Goal: Information Seeking & Learning: Learn about a topic

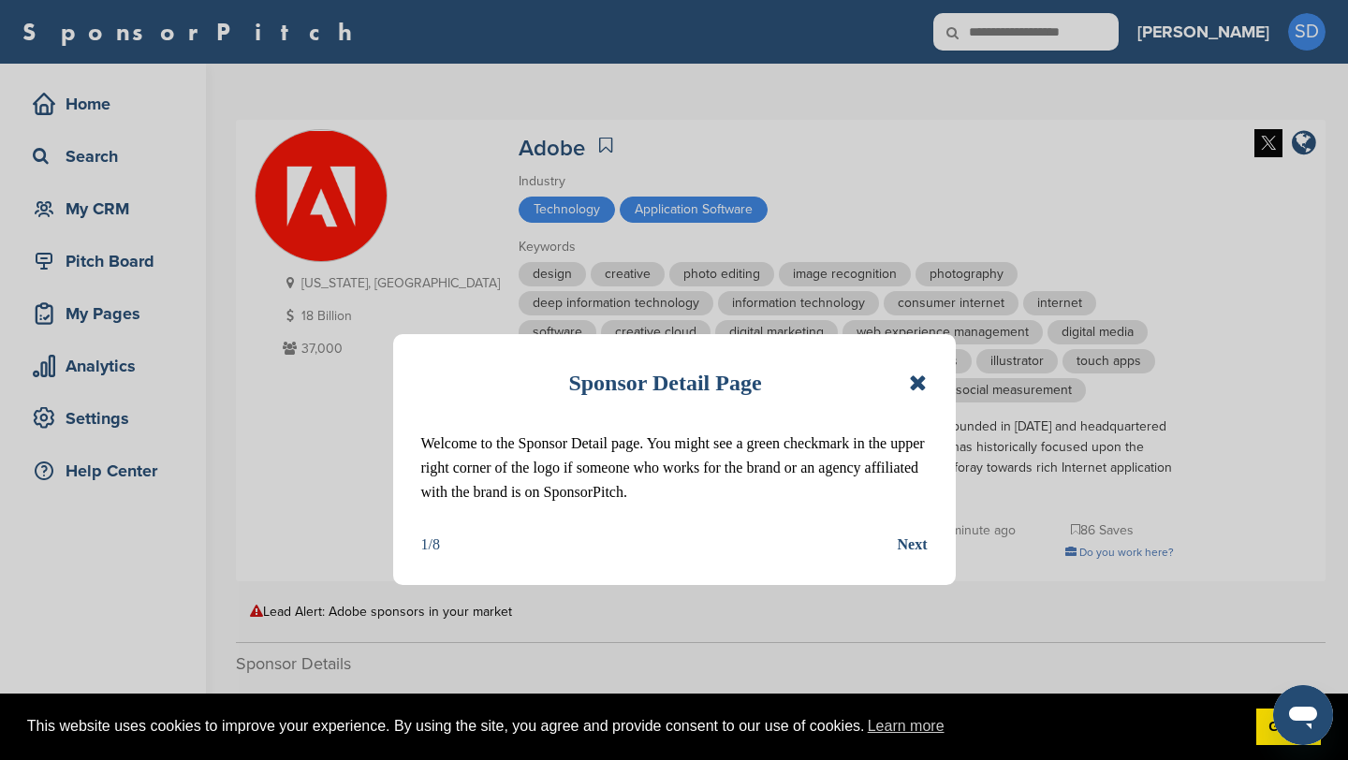
click at [663, 287] on icon at bounding box center [918, 383] width 18 height 22
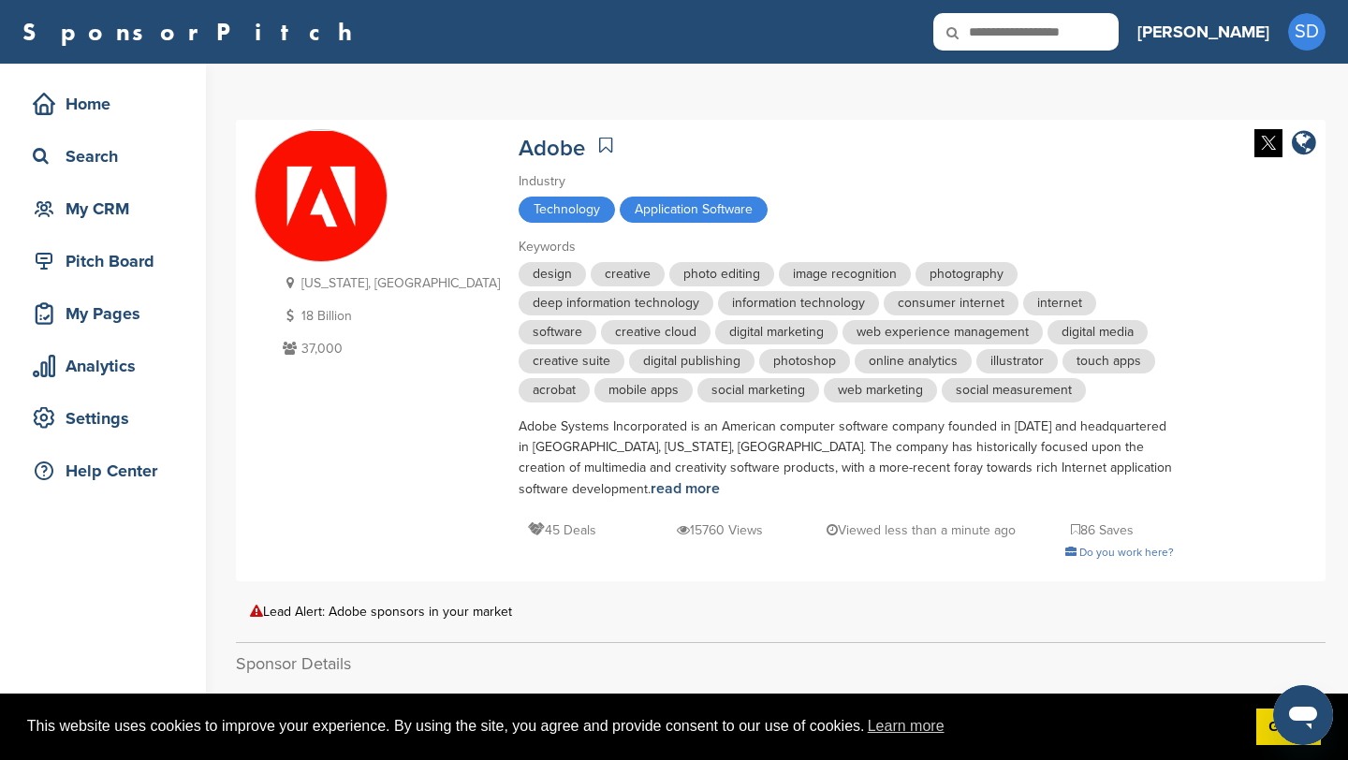
click at [663, 45] on input "text" at bounding box center [1025, 31] width 185 height 37
type input "*********"
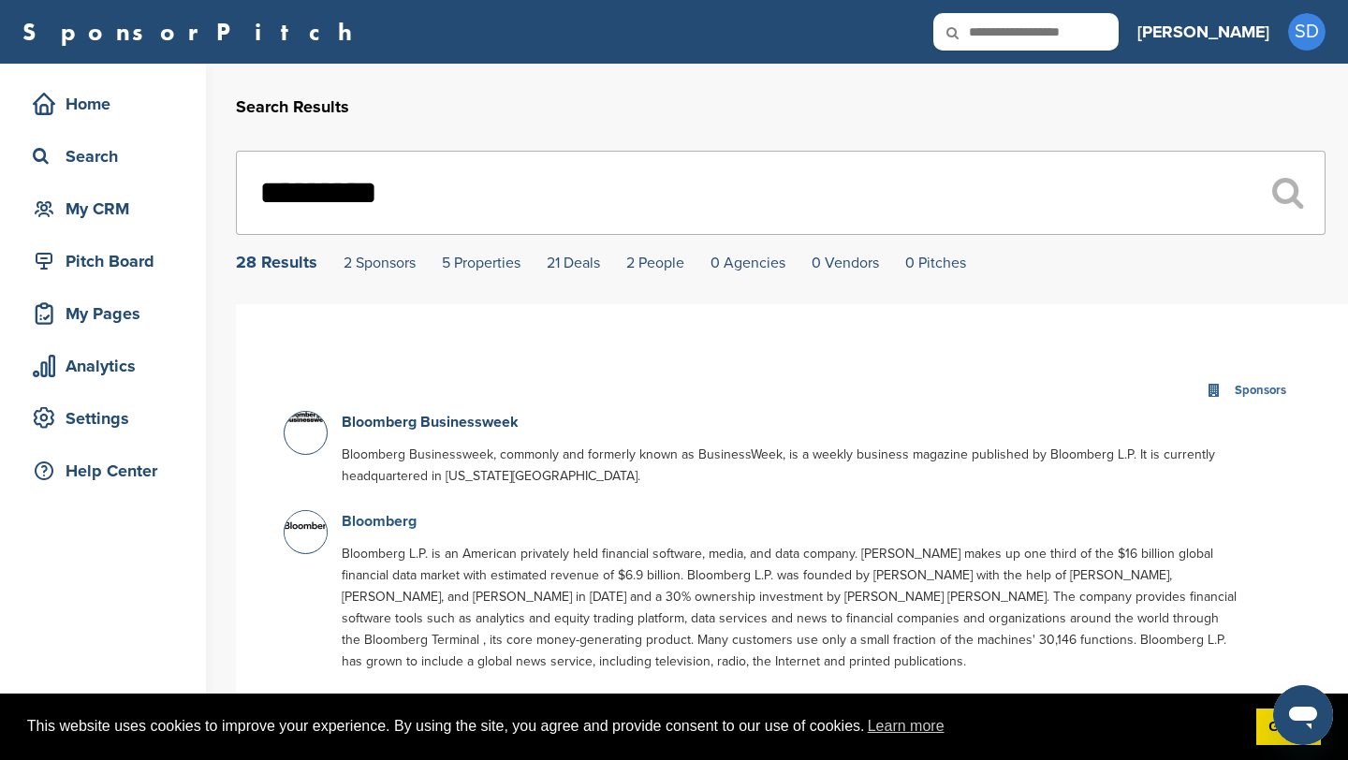
click at [356, 526] on link "Bloomberg" at bounding box center [379, 521] width 75 height 19
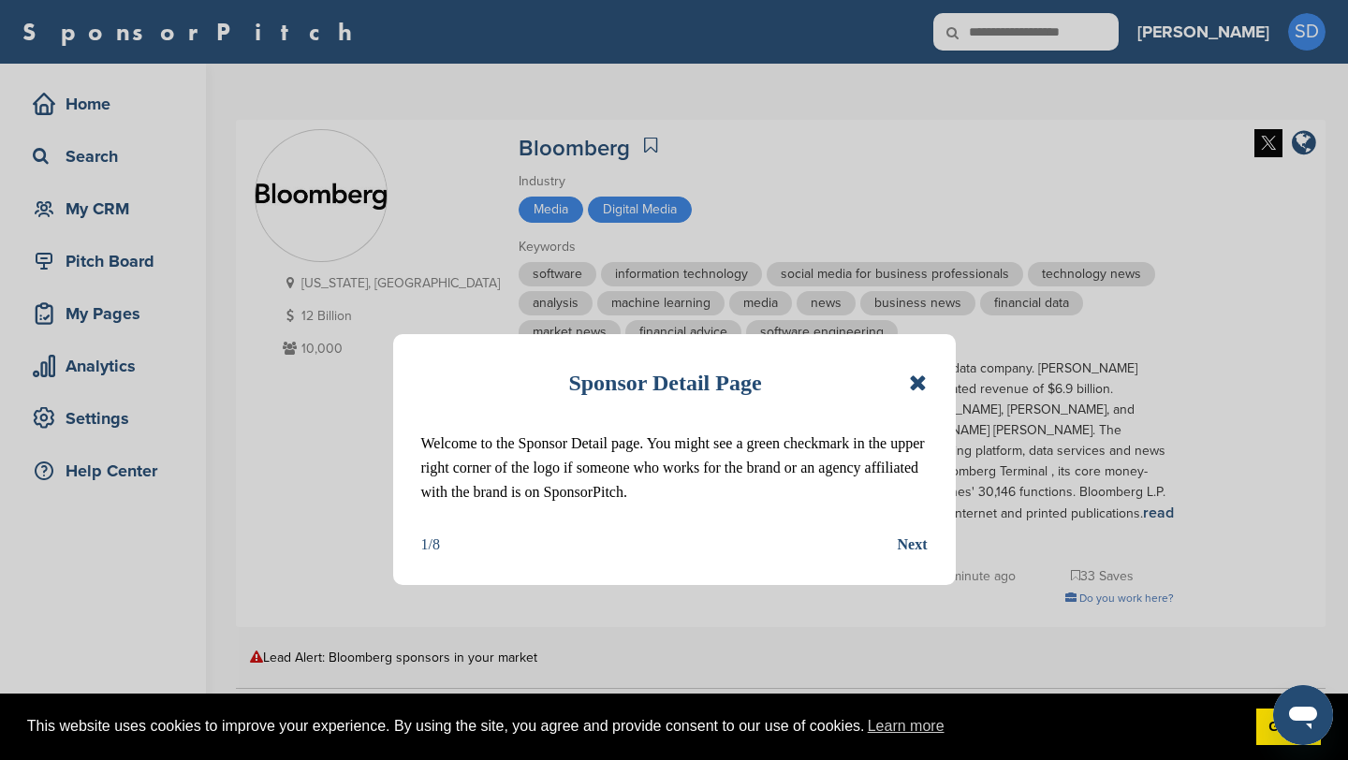
click at [916, 385] on icon at bounding box center [918, 383] width 18 height 22
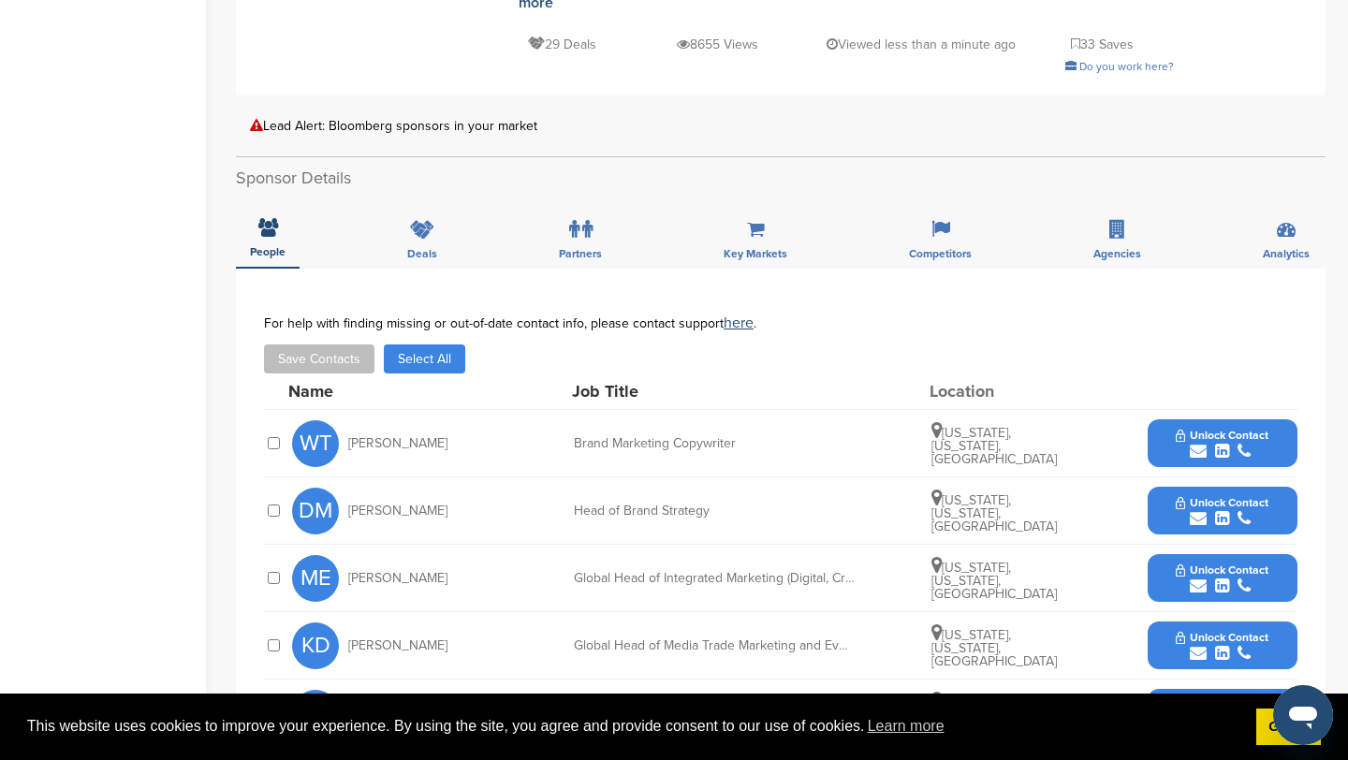
scroll to position [627, 0]
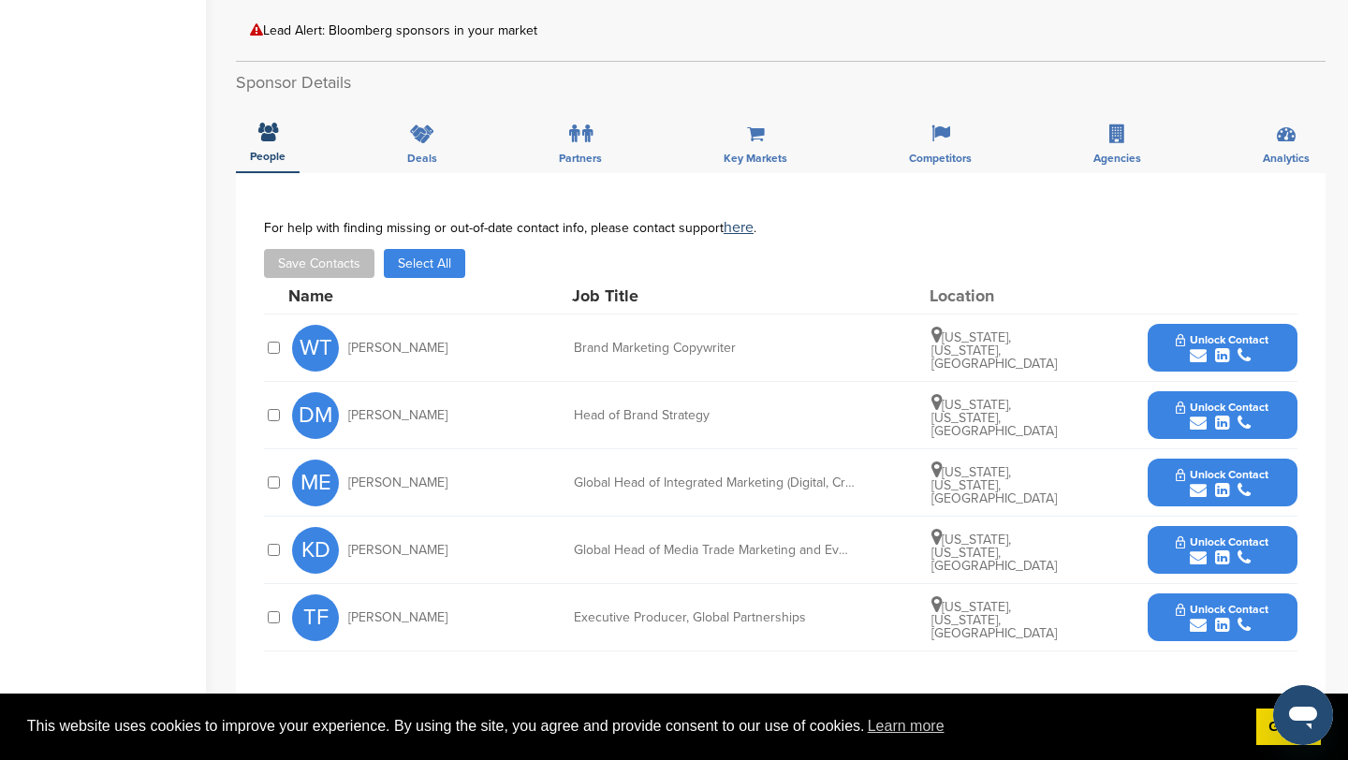
click at [1200, 617] on icon "submit" at bounding box center [1198, 625] width 17 height 17
click at [1281, 661] on img at bounding box center [1281, 667] width 13 height 13
click at [1196, 550] on icon "submit" at bounding box center [1198, 558] width 17 height 17
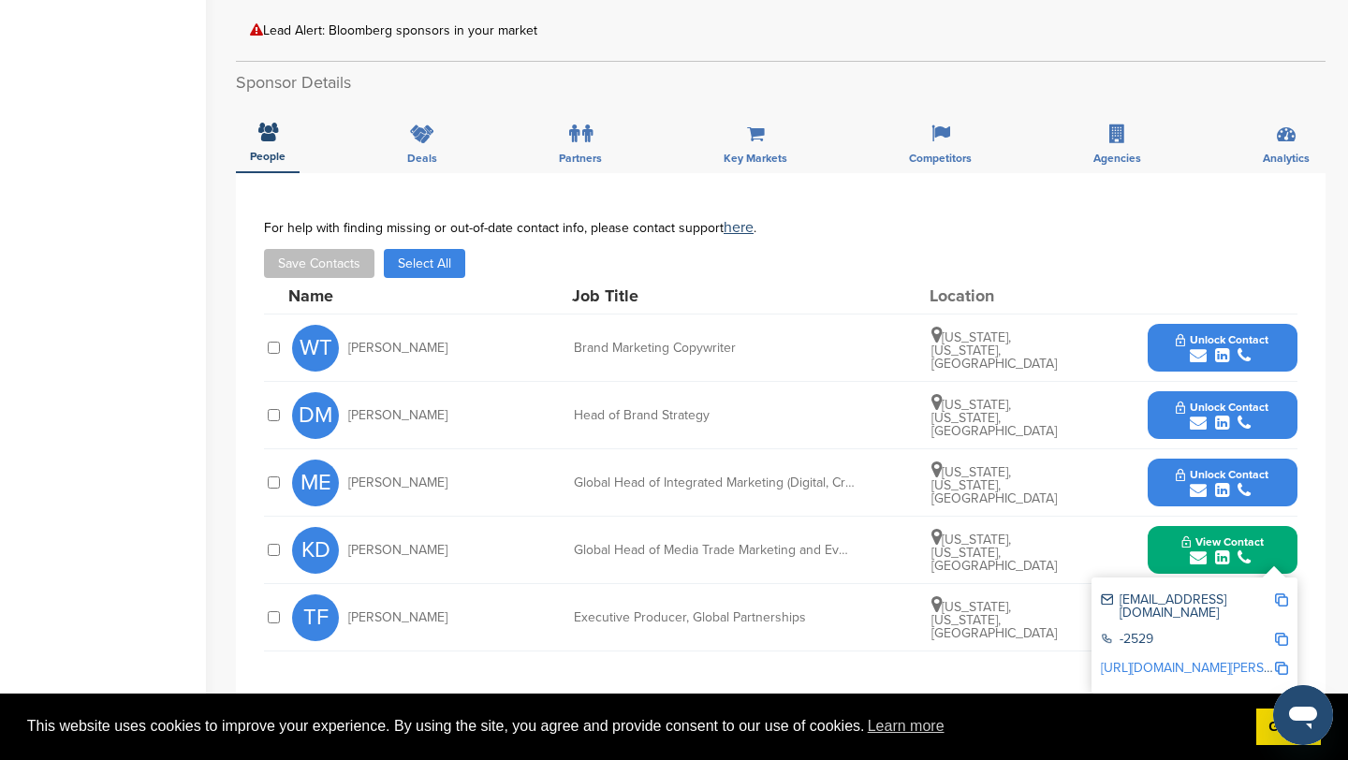
click at [1280, 594] on img at bounding box center [1281, 600] width 13 height 13
click at [1202, 482] on icon "submit" at bounding box center [1198, 490] width 17 height 17
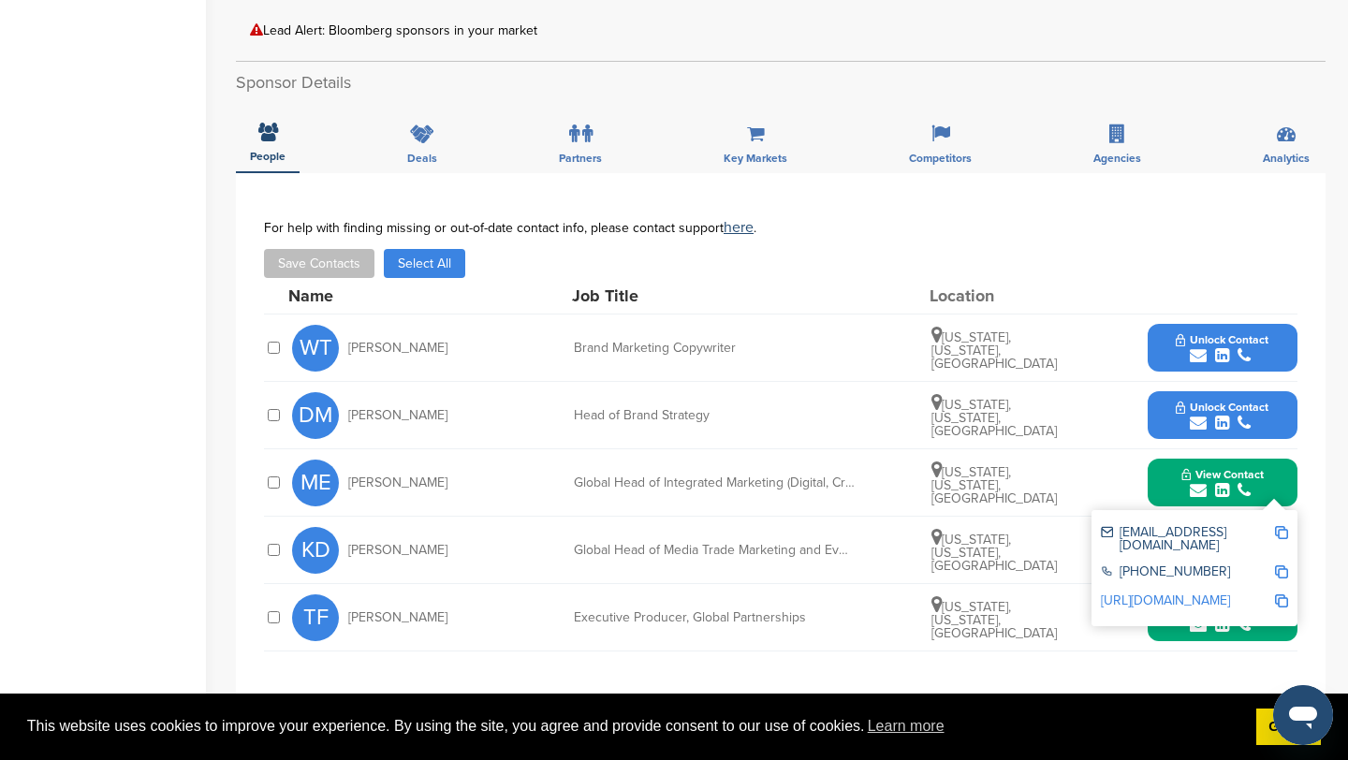
click at [1282, 526] on img at bounding box center [1281, 532] width 13 height 13
click at [1198, 415] on icon "submit" at bounding box center [1198, 423] width 17 height 17
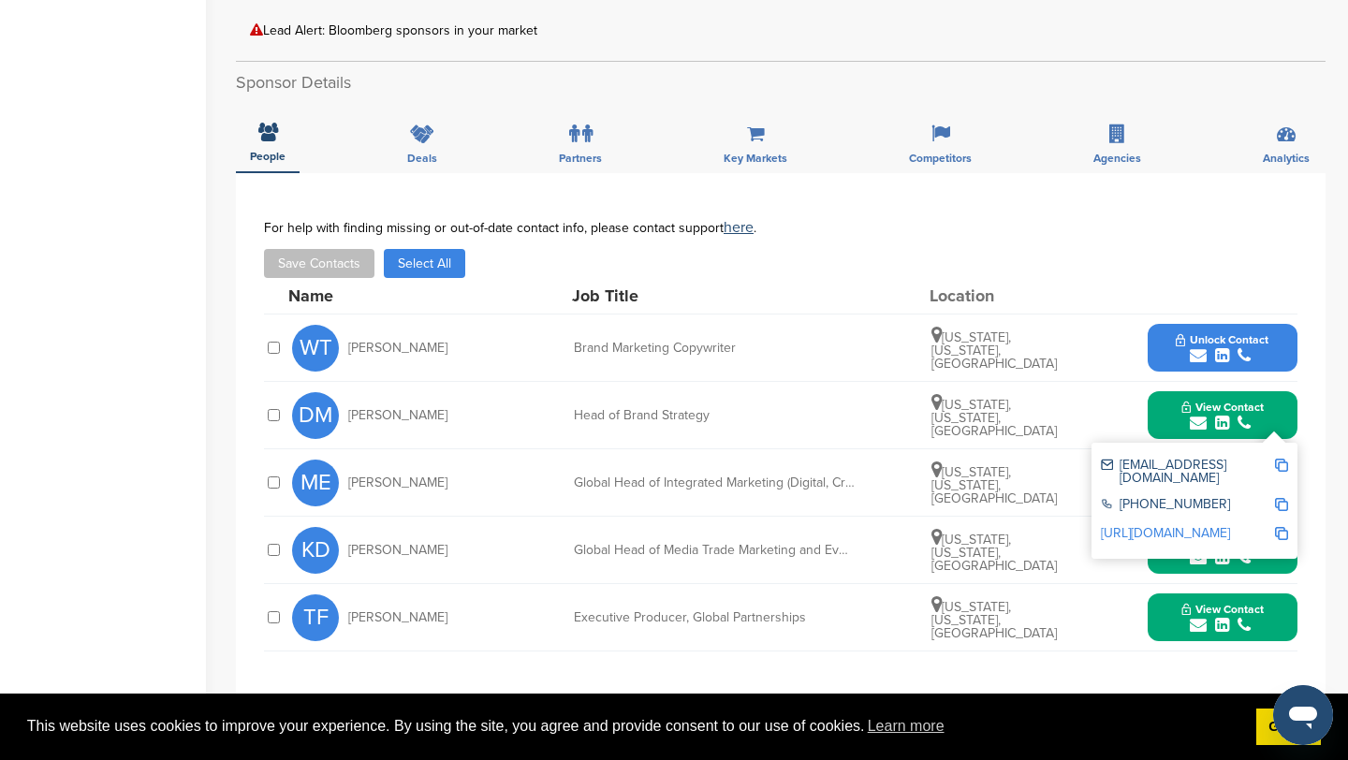
click at [1285, 459] on img at bounding box center [1281, 465] width 13 height 13
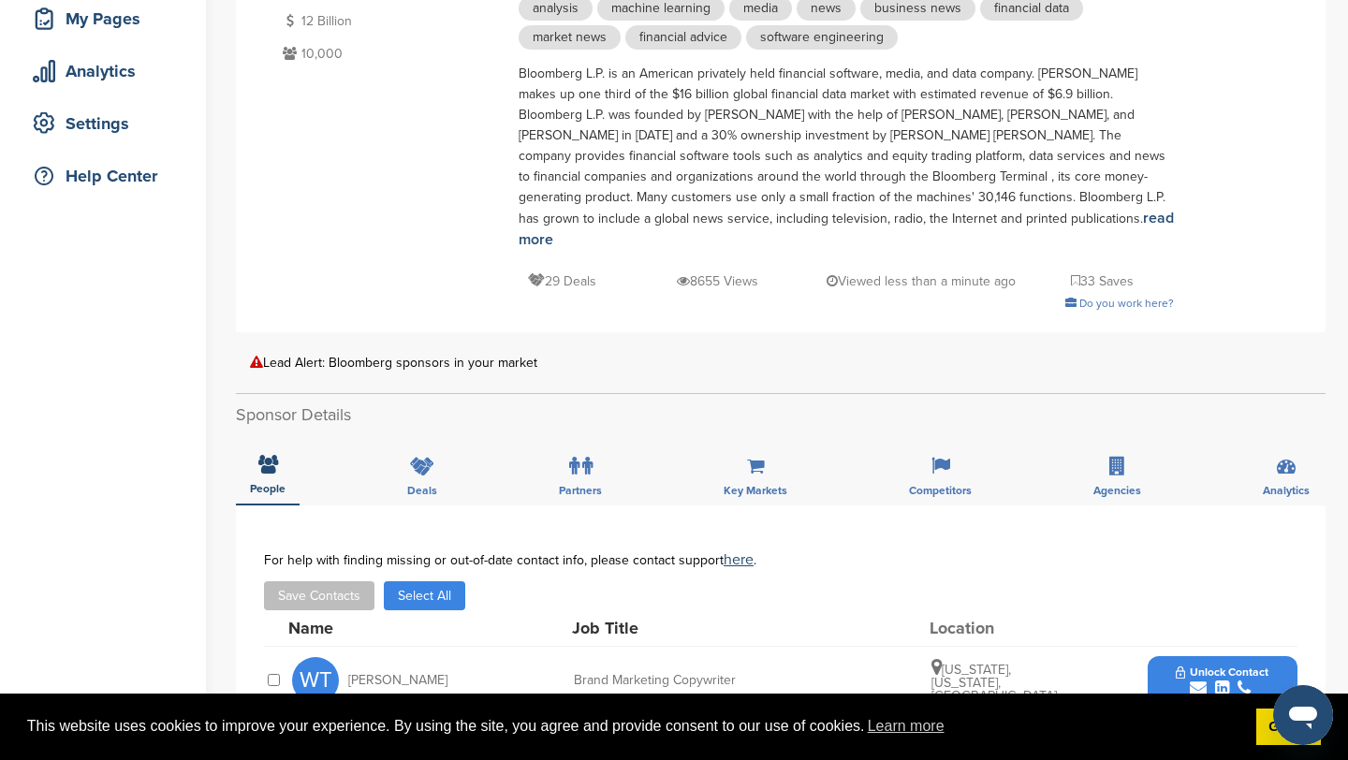
scroll to position [0, 0]
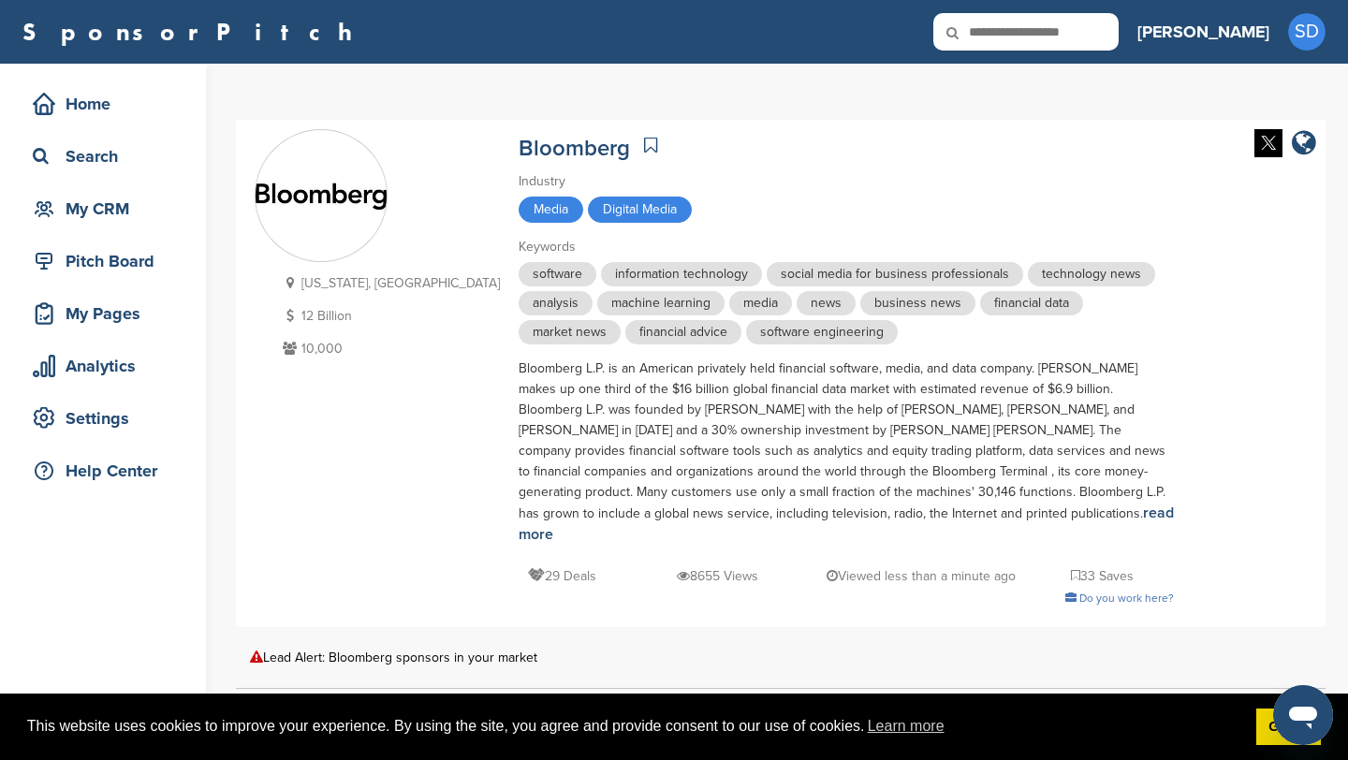
click at [1114, 35] on input "text" at bounding box center [1025, 31] width 185 height 37
type input "****"
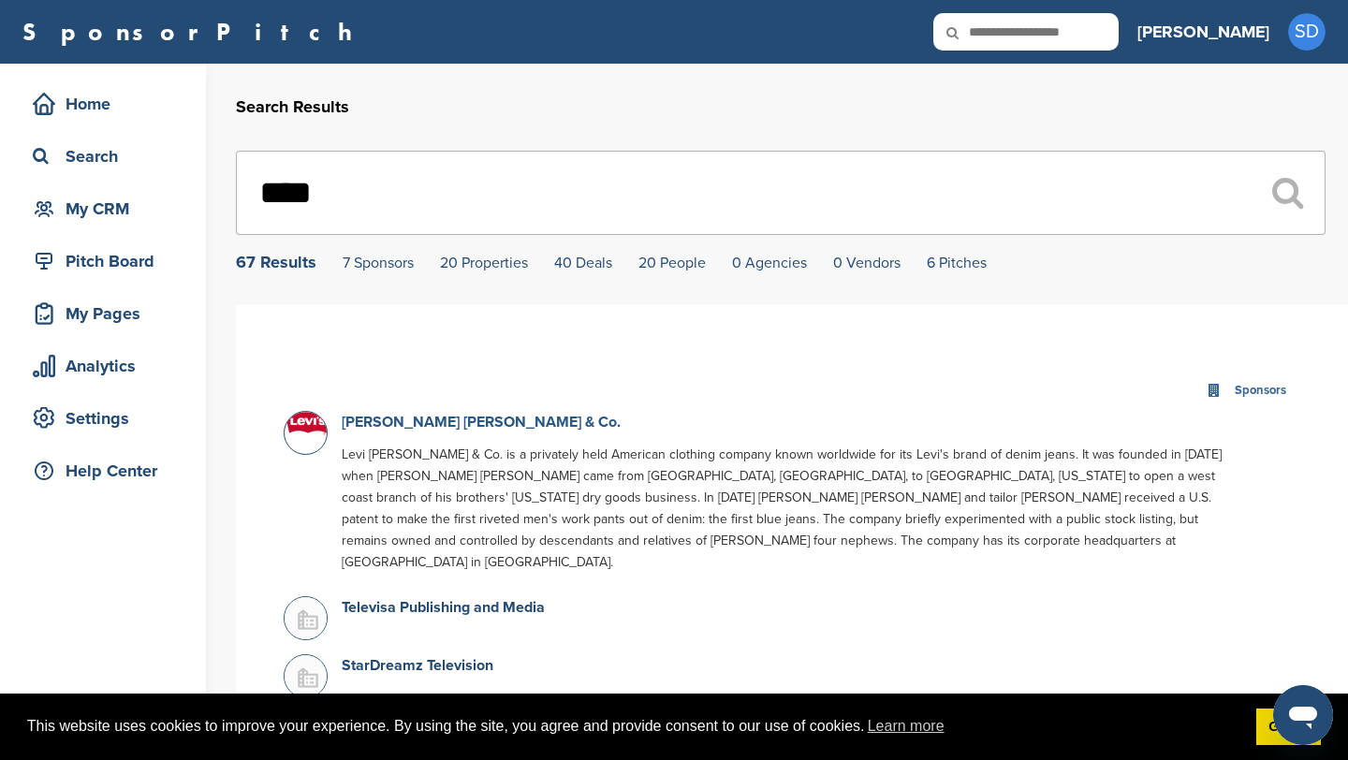
click at [368, 426] on link "Levi Strauss & Co." at bounding box center [481, 422] width 279 height 19
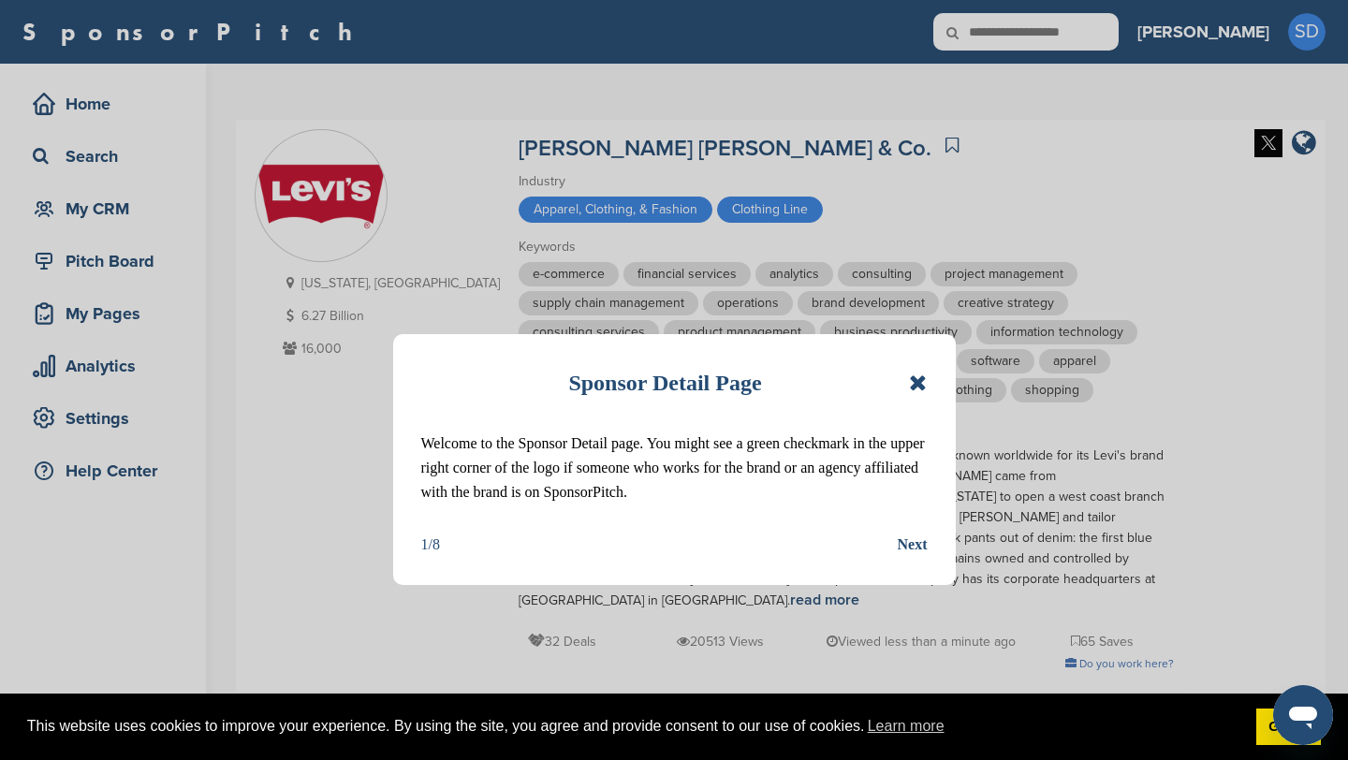
click at [917, 381] on icon at bounding box center [918, 383] width 18 height 22
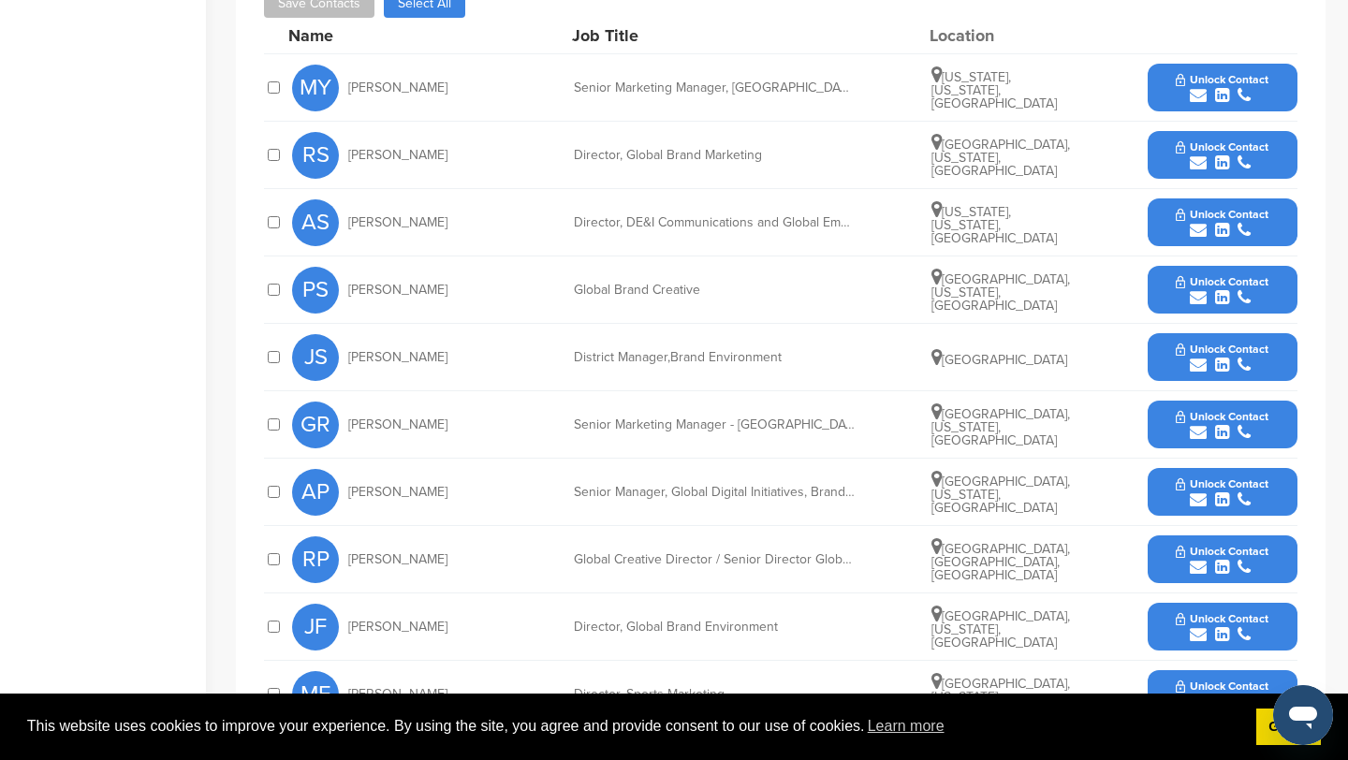
scroll to position [949, 0]
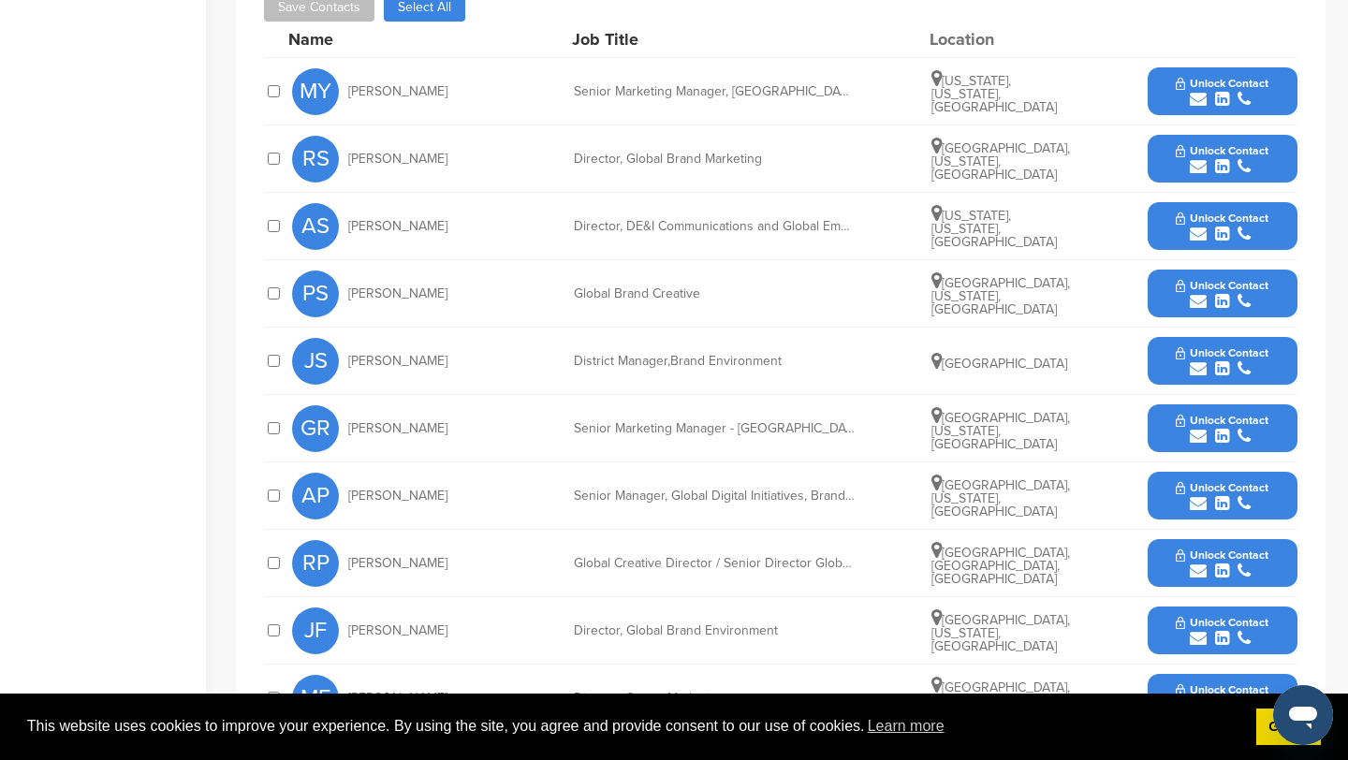
click at [1196, 91] on icon "submit" at bounding box center [1198, 99] width 17 height 17
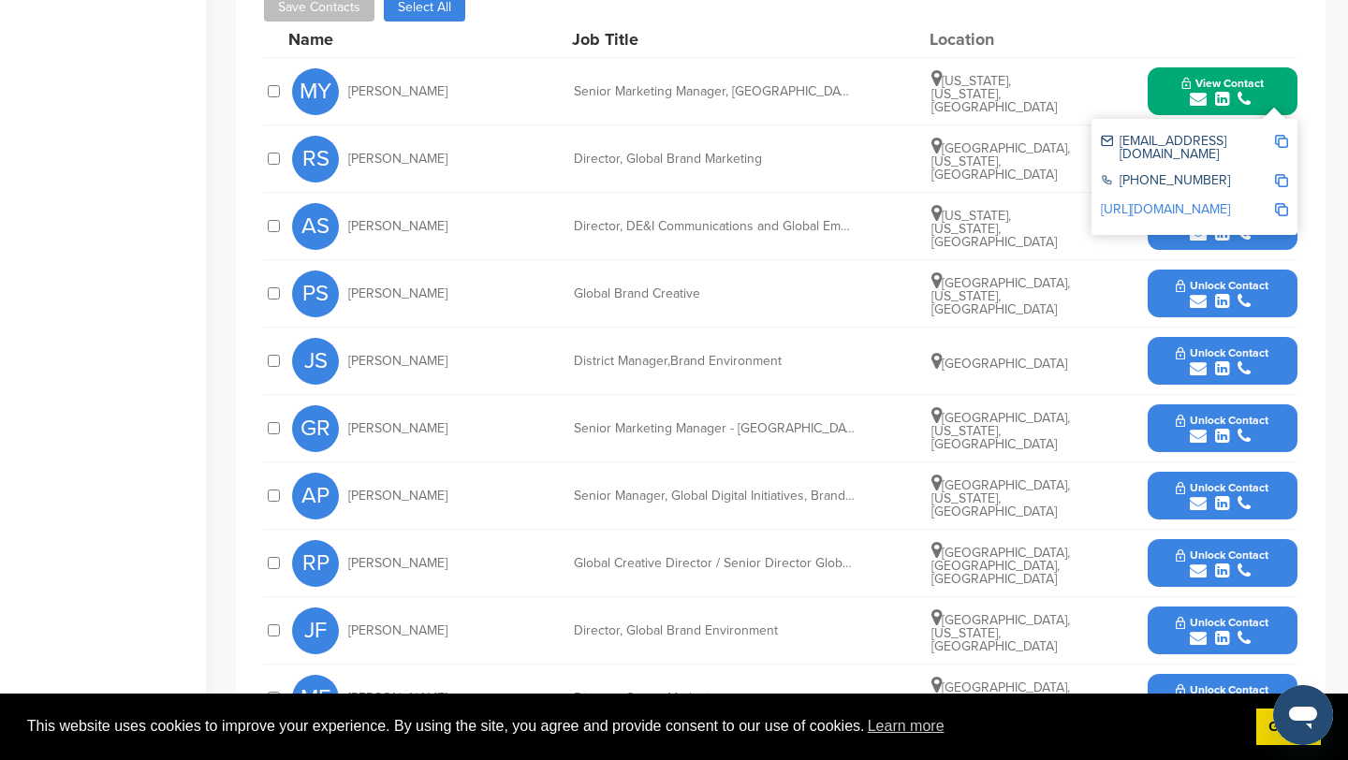
click at [1281, 135] on img at bounding box center [1281, 141] width 13 height 13
click at [1162, 75] on button "View Contact" at bounding box center [1222, 92] width 127 height 56
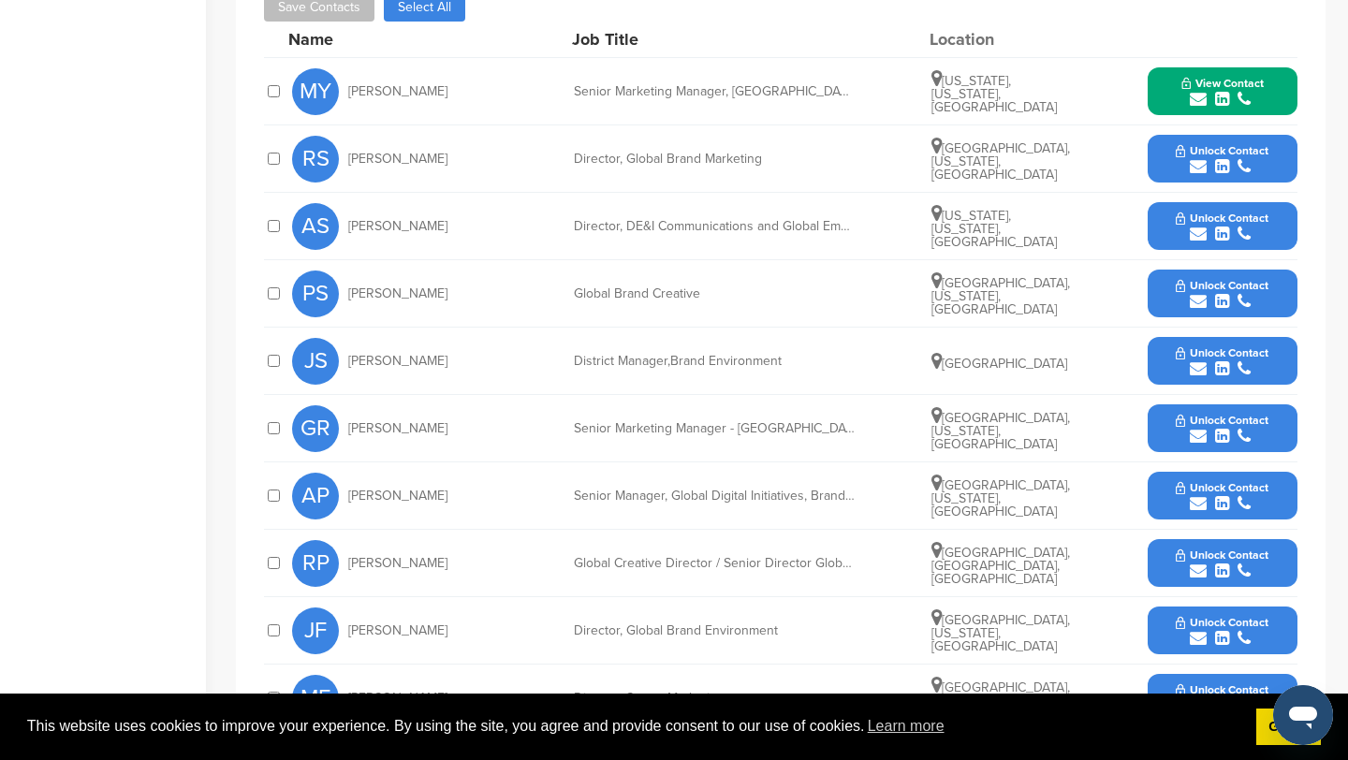
click at [1196, 158] on icon "submit" at bounding box center [1198, 166] width 17 height 17
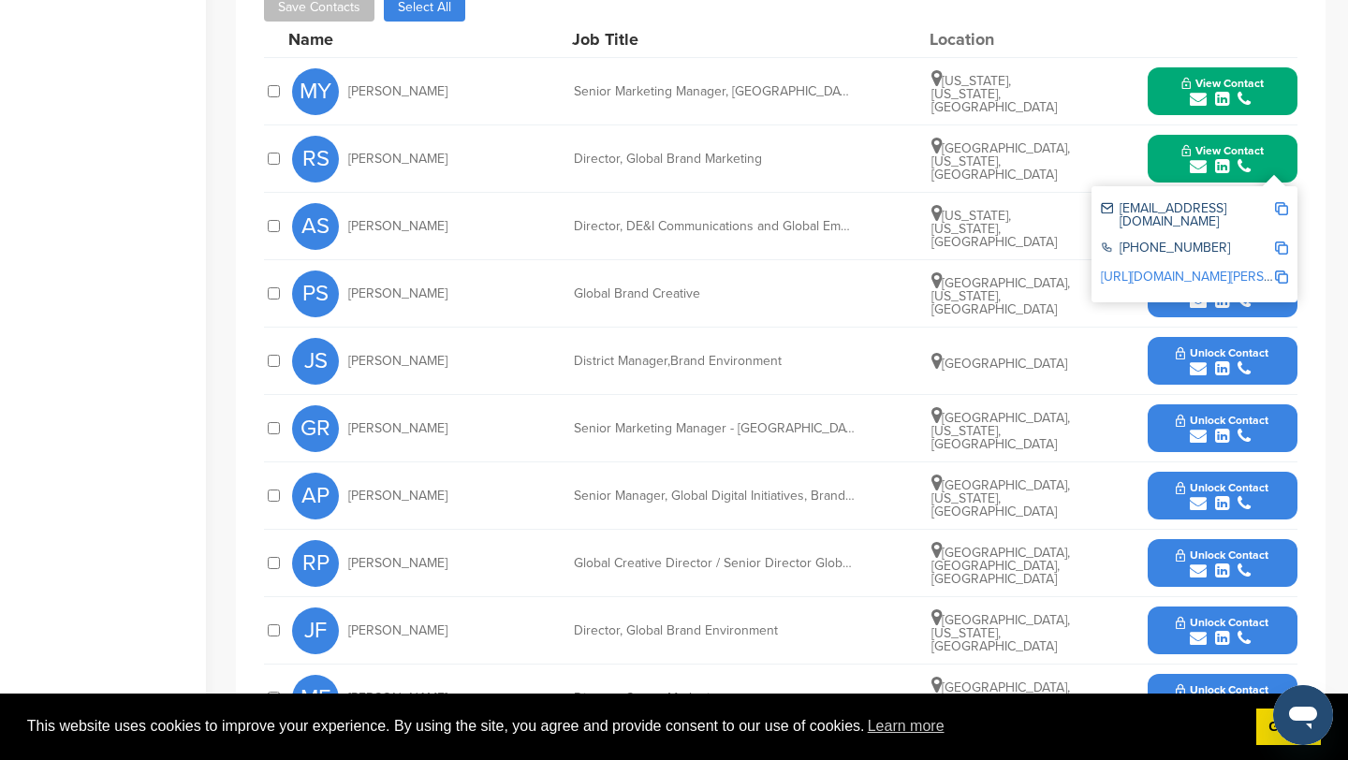
click at [1288, 188] on div "rsundberg@levi.com +1 415-501-6000 http://www.linkedin.com/in/rachel-sundberg-8…" at bounding box center [1195, 244] width 206 height 116
click at [1280, 202] on img at bounding box center [1281, 208] width 13 height 13
click at [1166, 131] on button "View Contact" at bounding box center [1222, 159] width 127 height 56
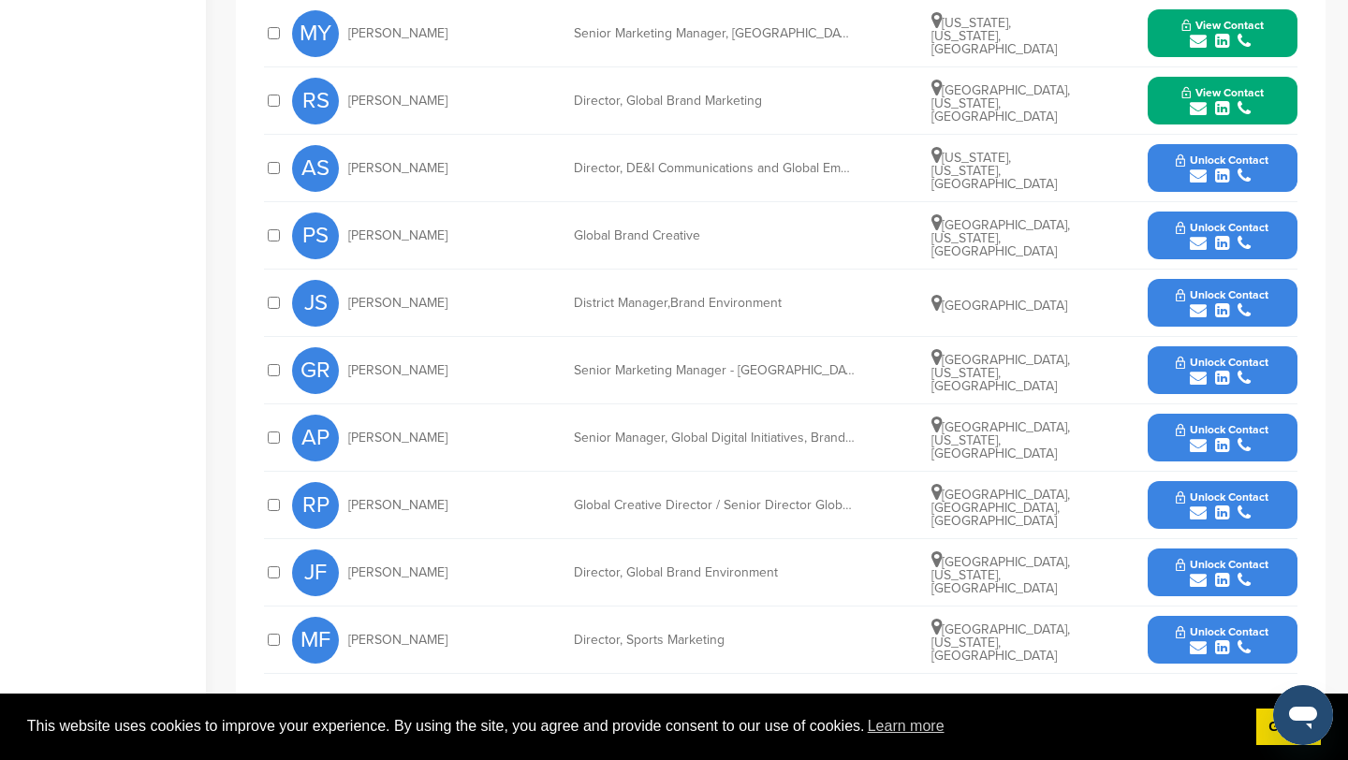
scroll to position [1009, 0]
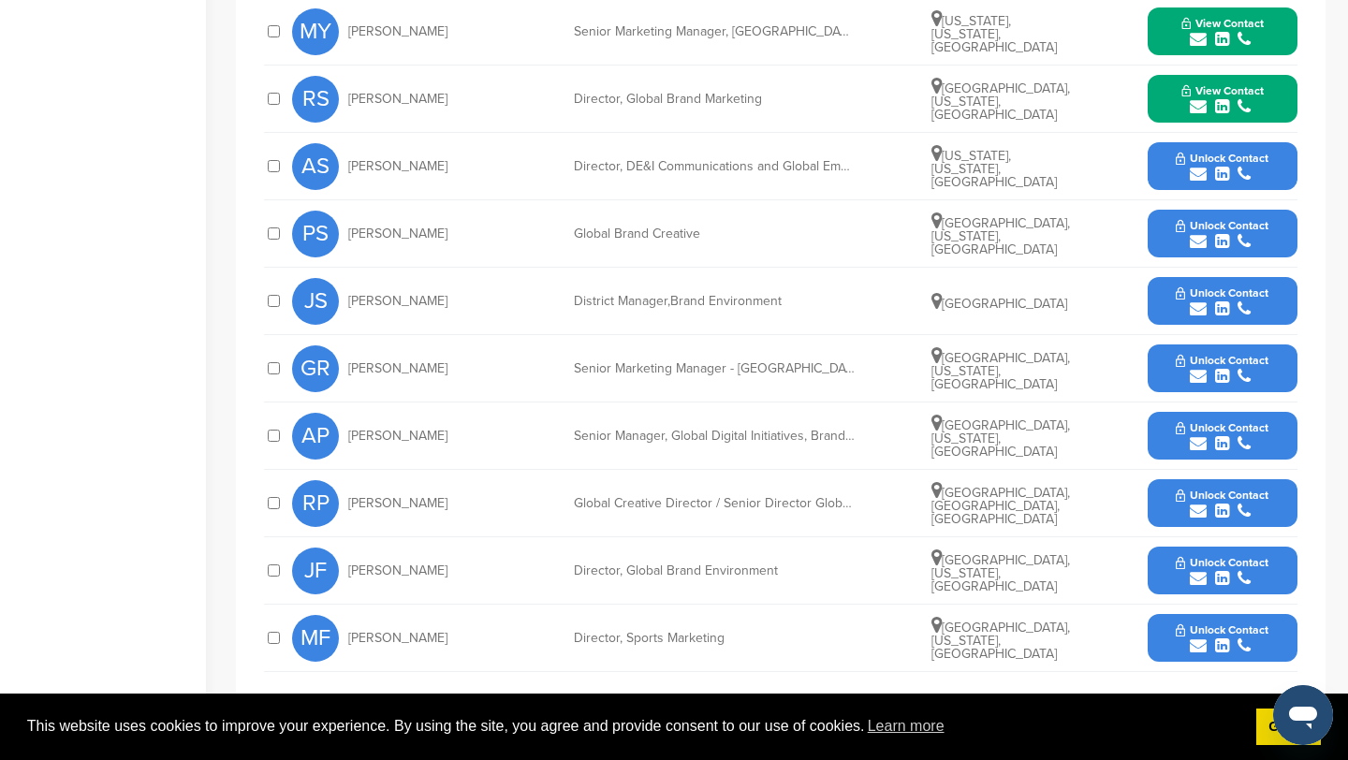
click at [1199, 435] on icon "submit" at bounding box center [1198, 443] width 17 height 17
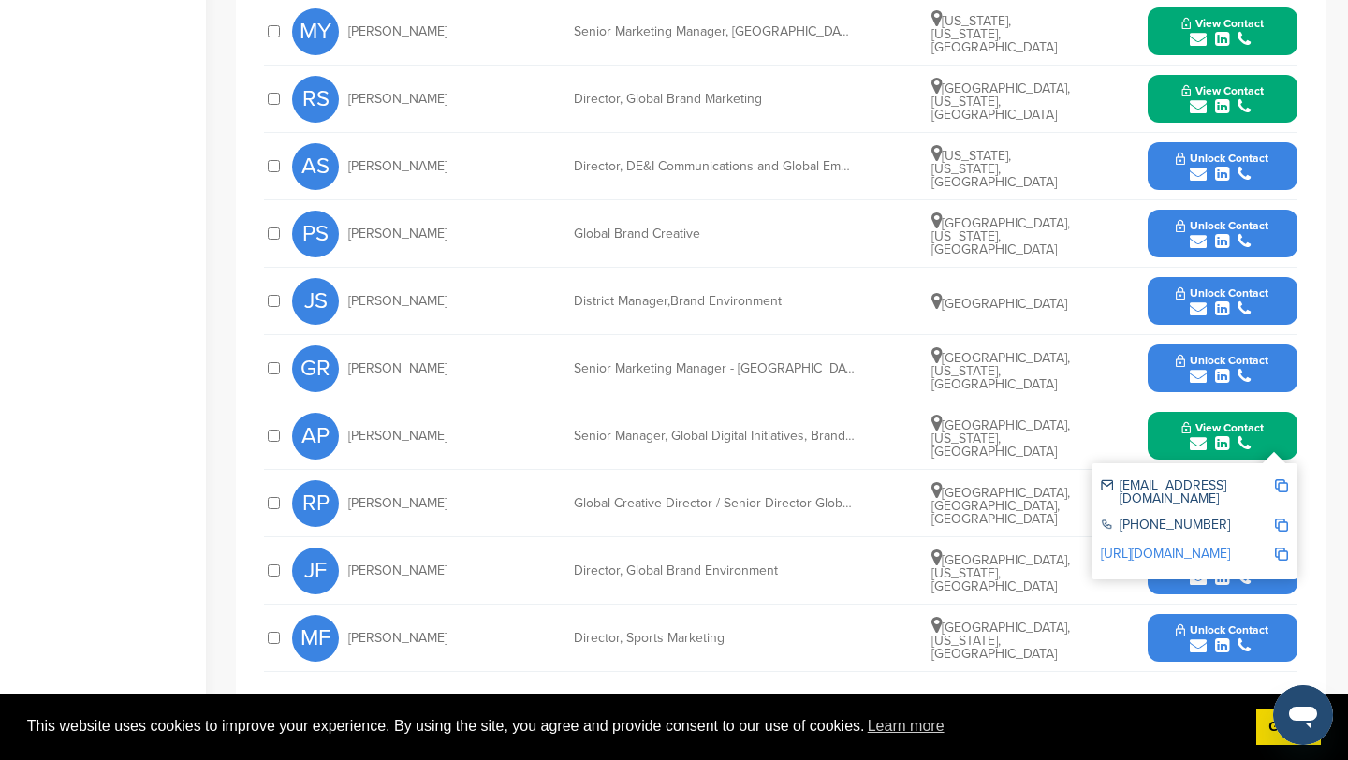
click at [1284, 479] on img at bounding box center [1281, 485] width 13 height 13
click at [1202, 233] on icon "submit" at bounding box center [1198, 241] width 17 height 17
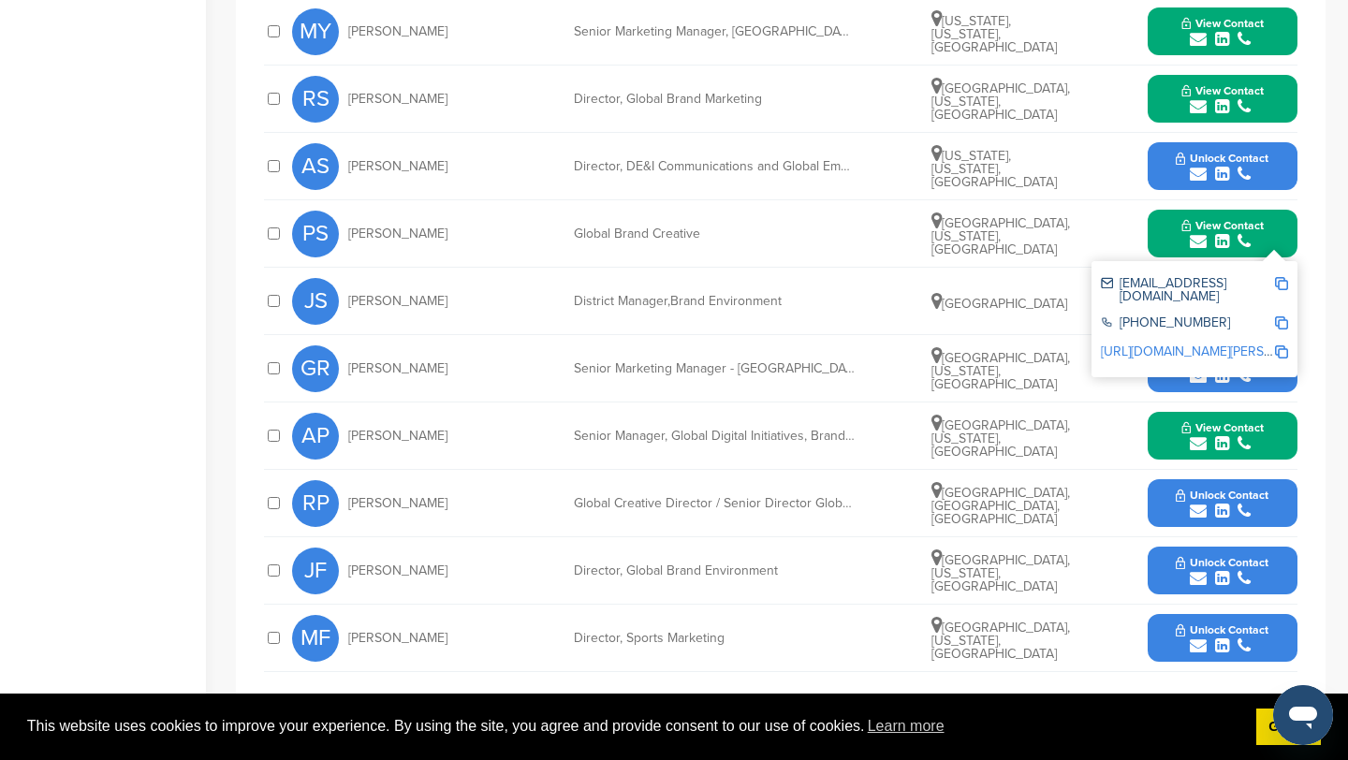
click at [1282, 277] on img at bounding box center [1281, 283] width 13 height 13
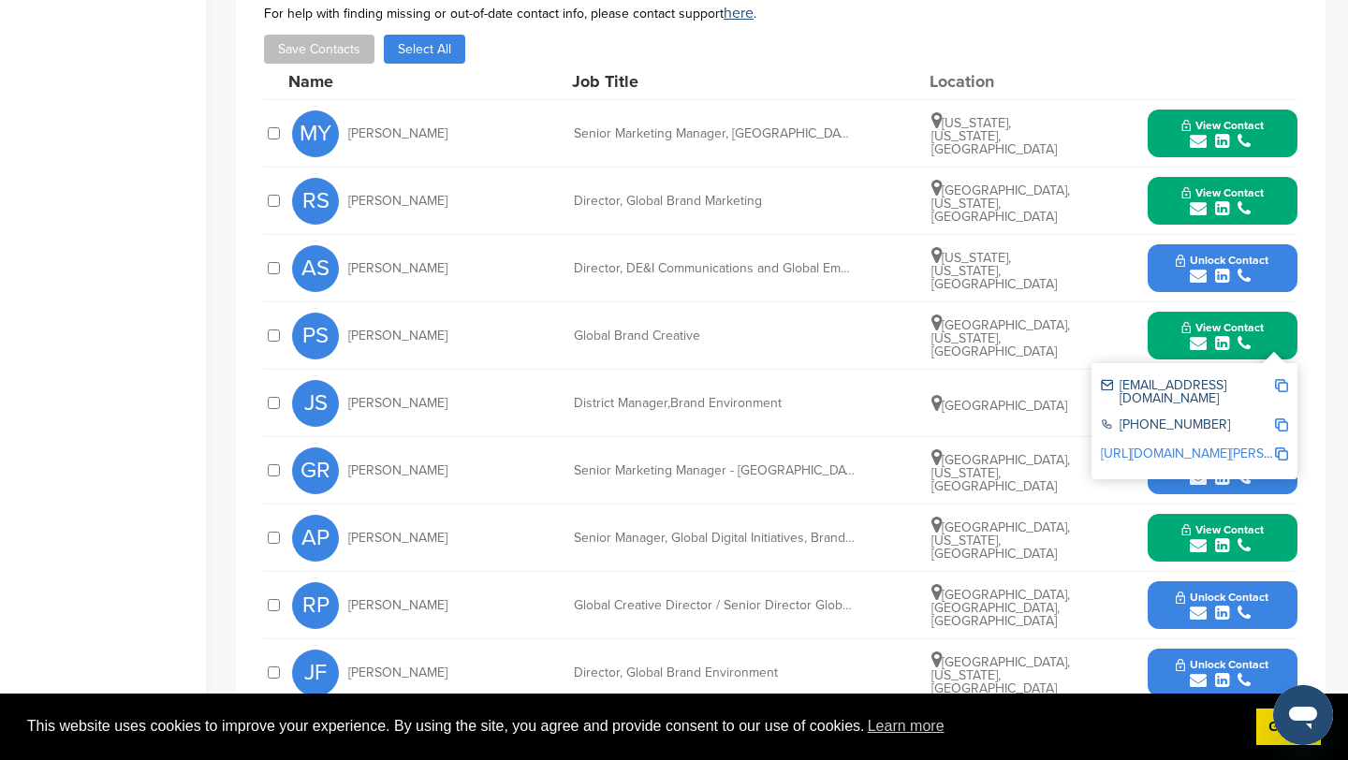
scroll to position [904, 0]
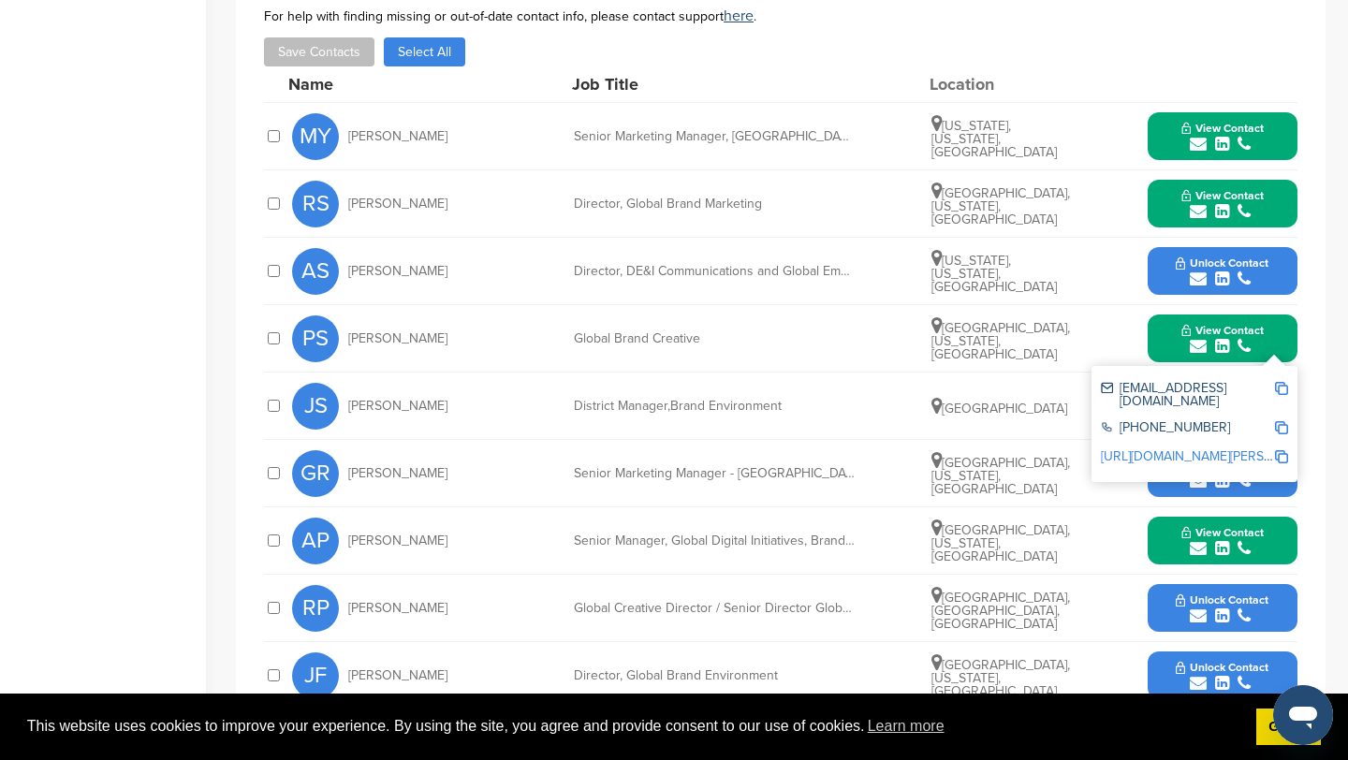
click at [1166, 315] on button "View Contact" at bounding box center [1222, 339] width 127 height 56
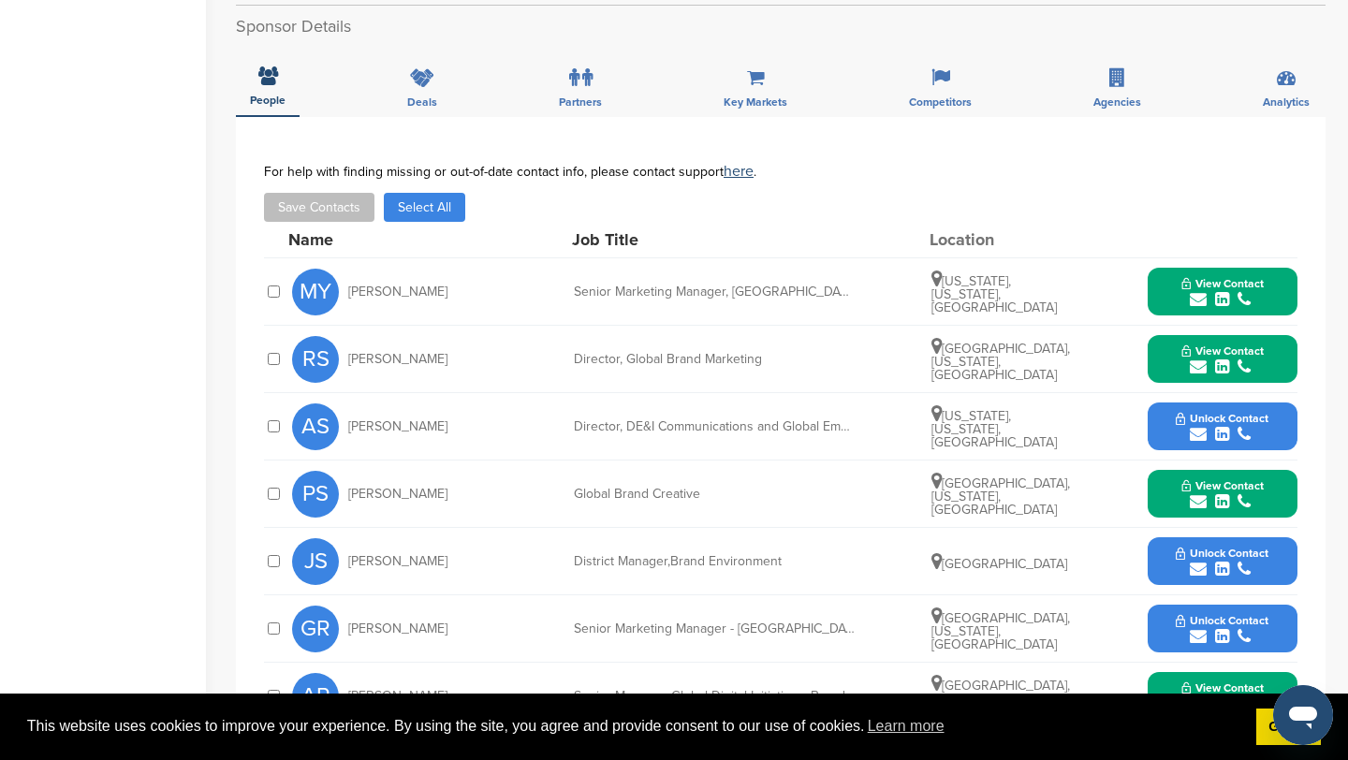
scroll to position [0, 0]
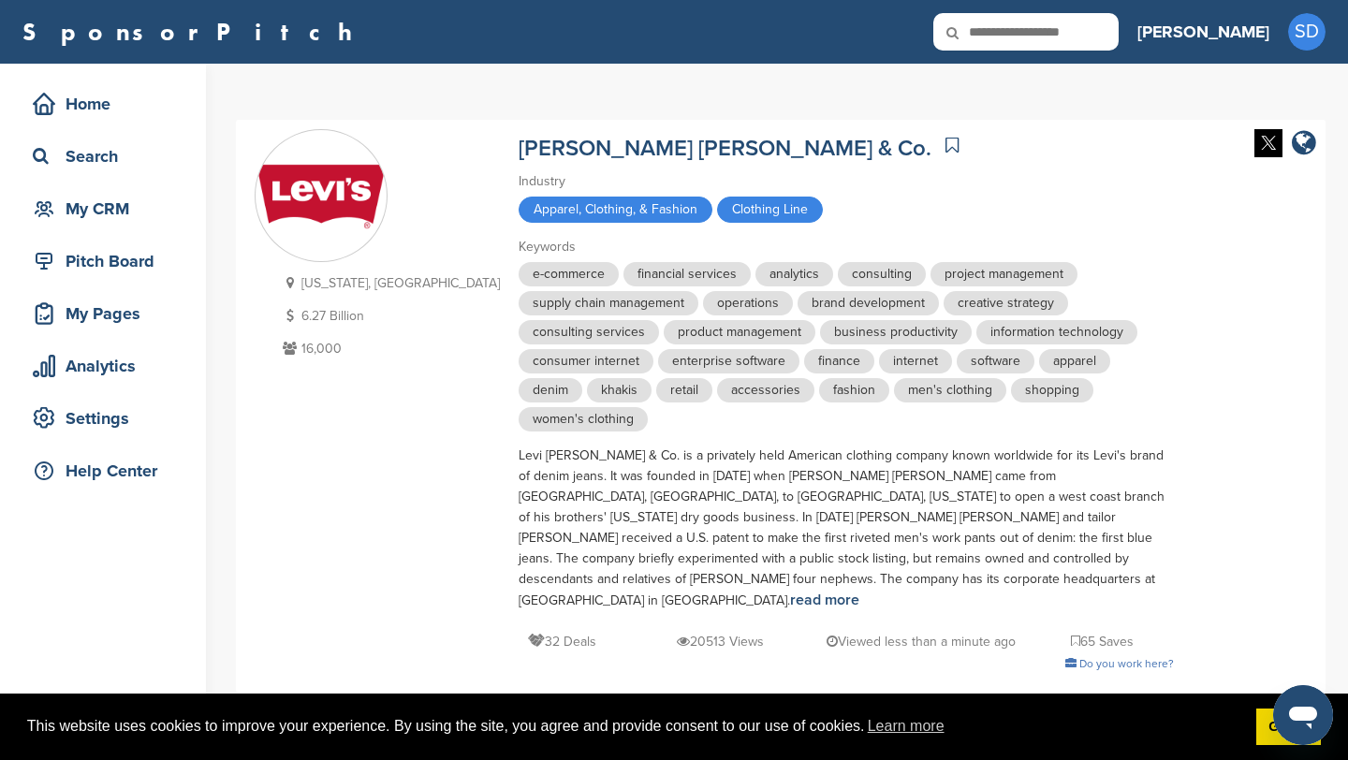
click at [1067, 38] on input "text" at bounding box center [1025, 31] width 185 height 37
type input "****"
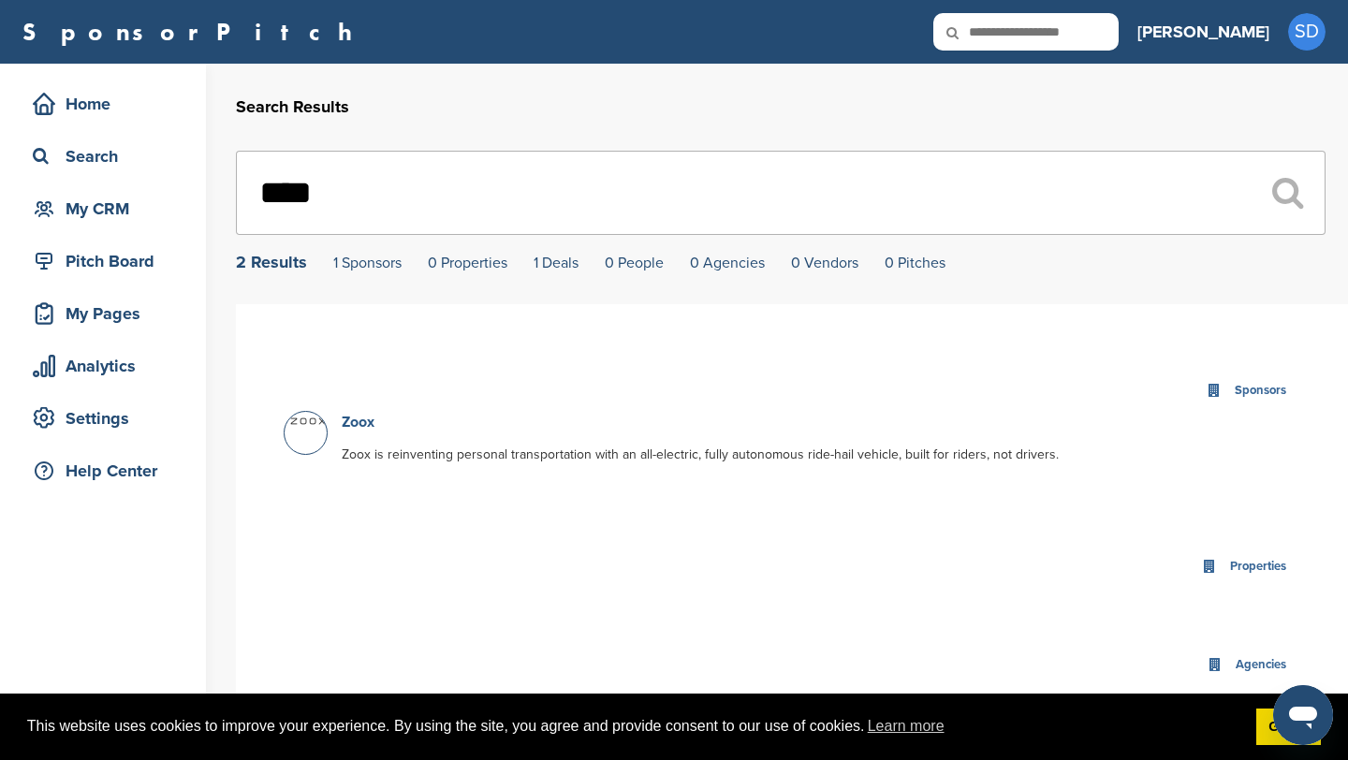
click at [359, 424] on link "Zoox" at bounding box center [358, 422] width 33 height 19
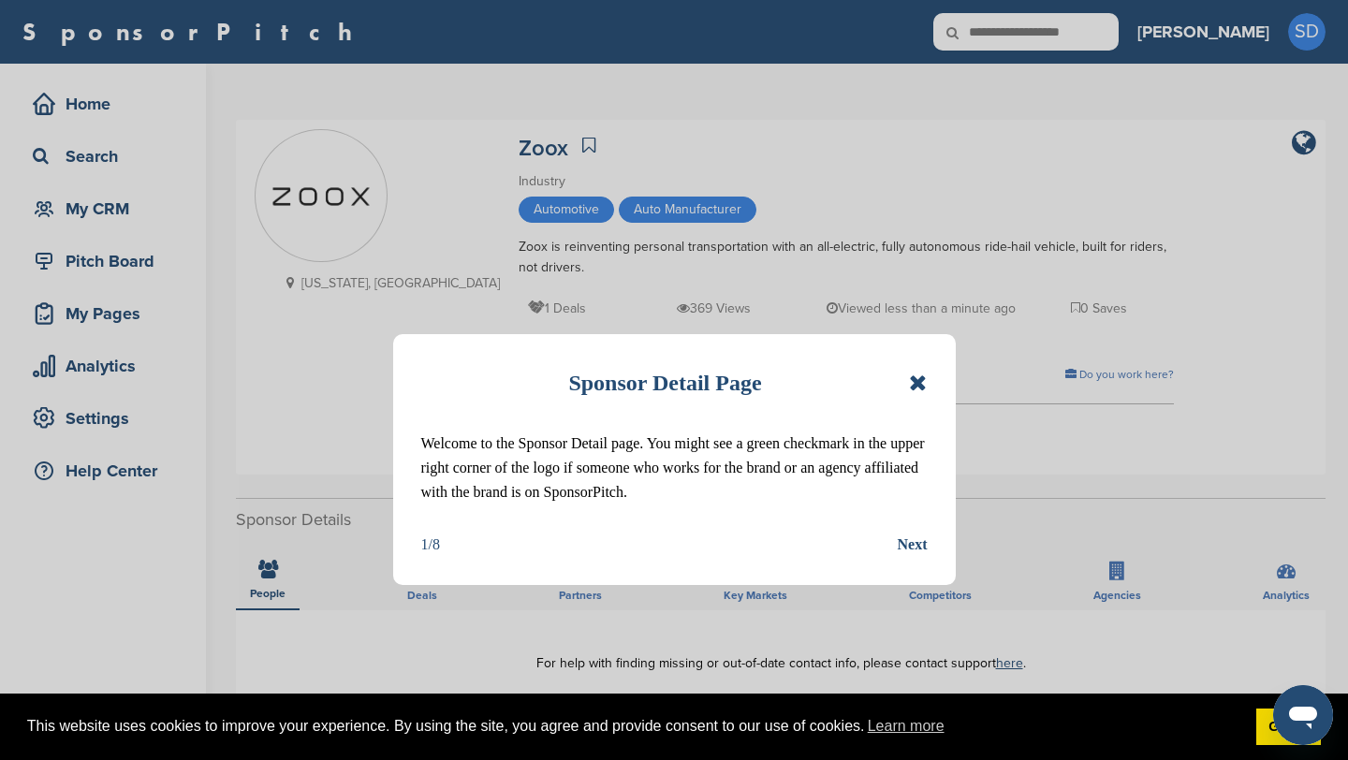
click at [918, 383] on icon at bounding box center [918, 383] width 18 height 22
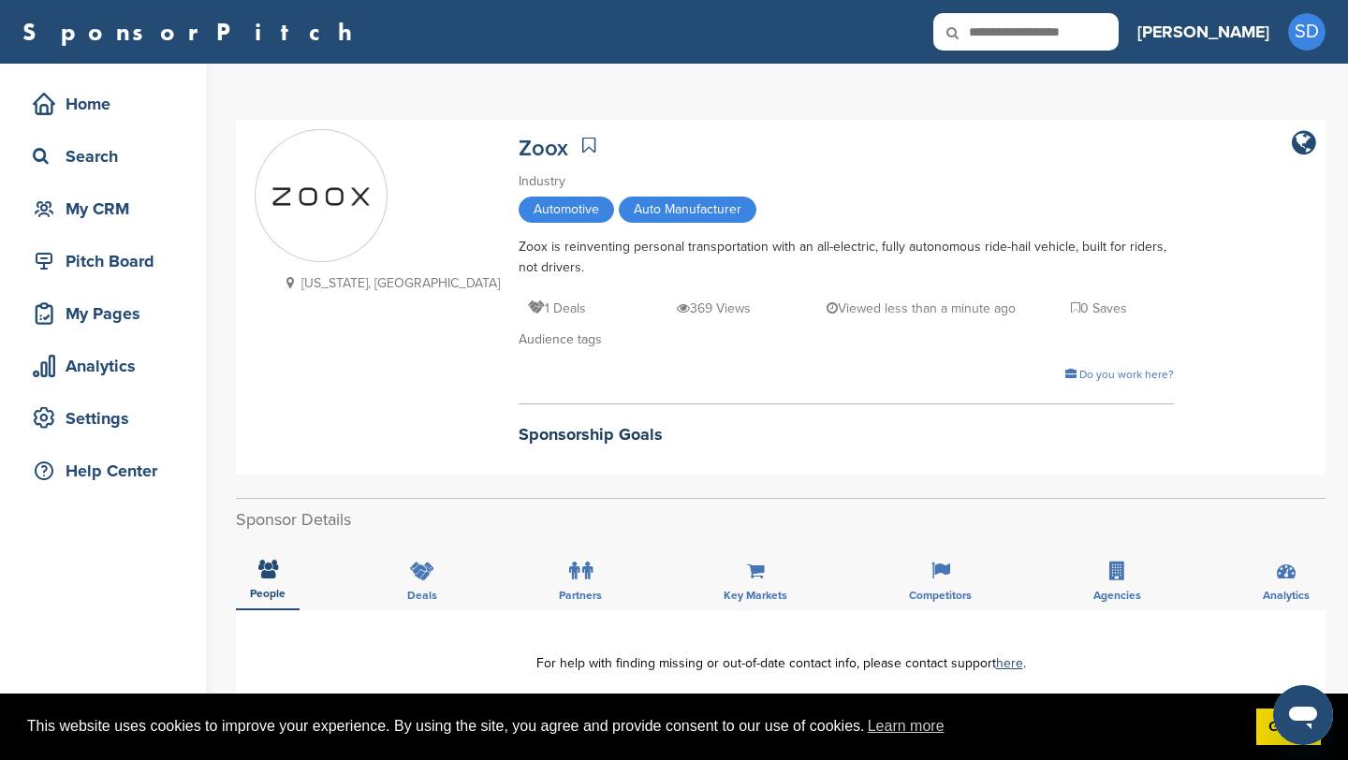
click at [1084, 30] on input "text" at bounding box center [1025, 31] width 185 height 37
type input "**********"
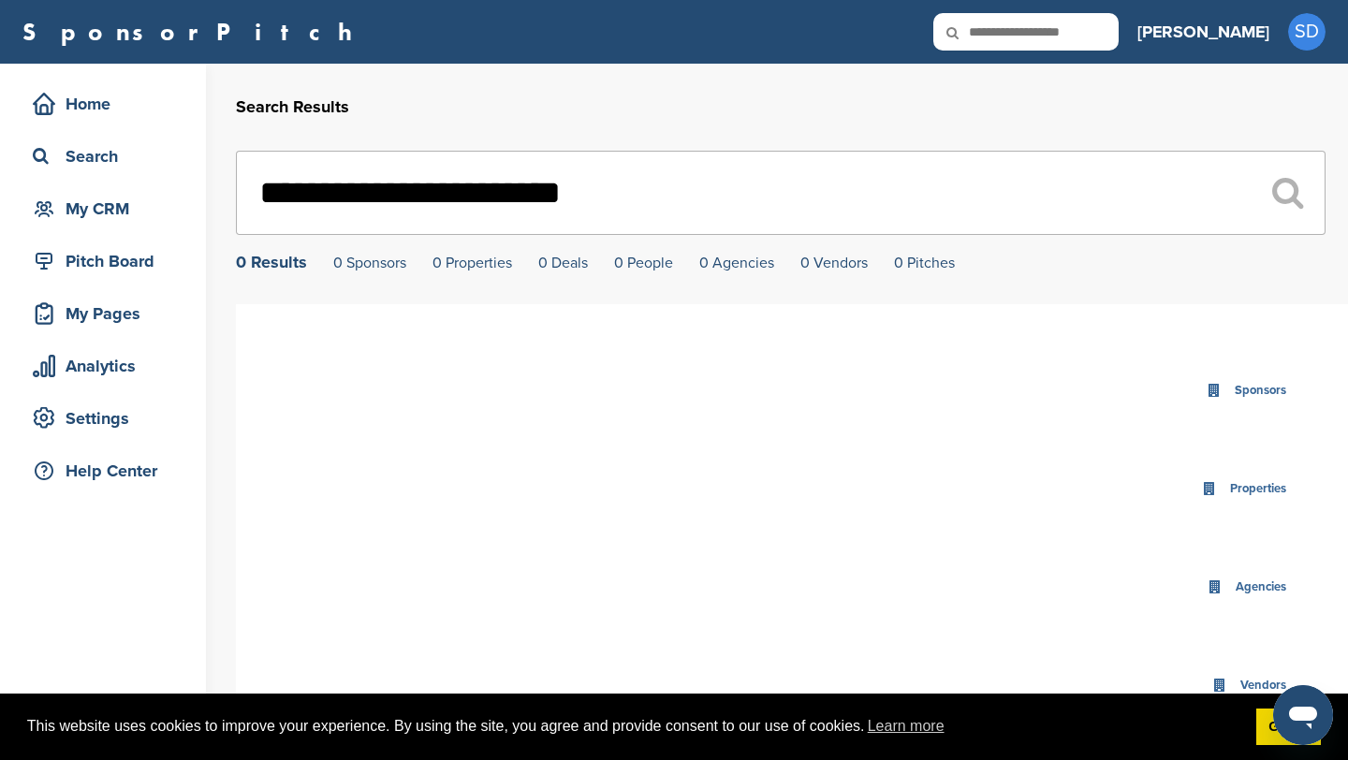
click at [1086, 45] on input "text" at bounding box center [1025, 31] width 185 height 37
type input "******"
click at [306, 205] on input "******" at bounding box center [781, 193] width 1090 height 84
paste input "**********"
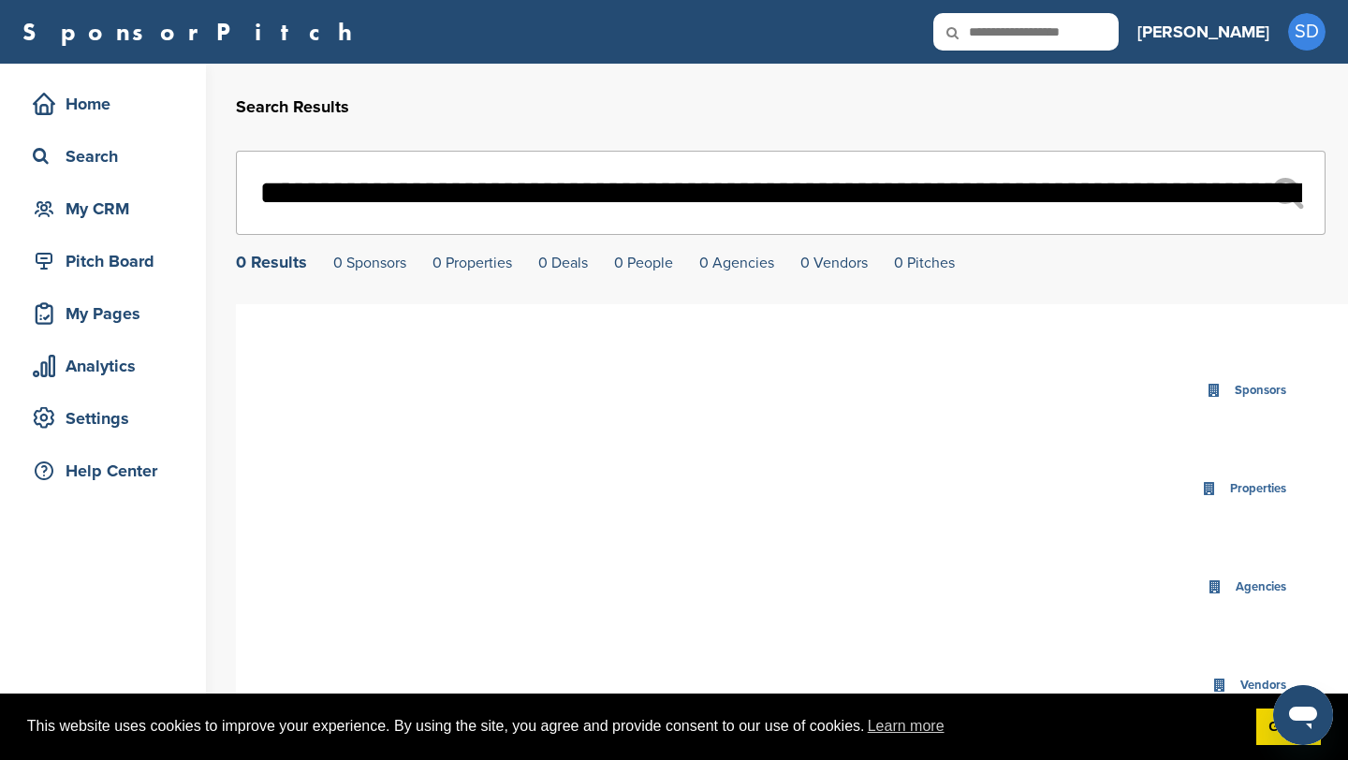
scroll to position [0, 19932]
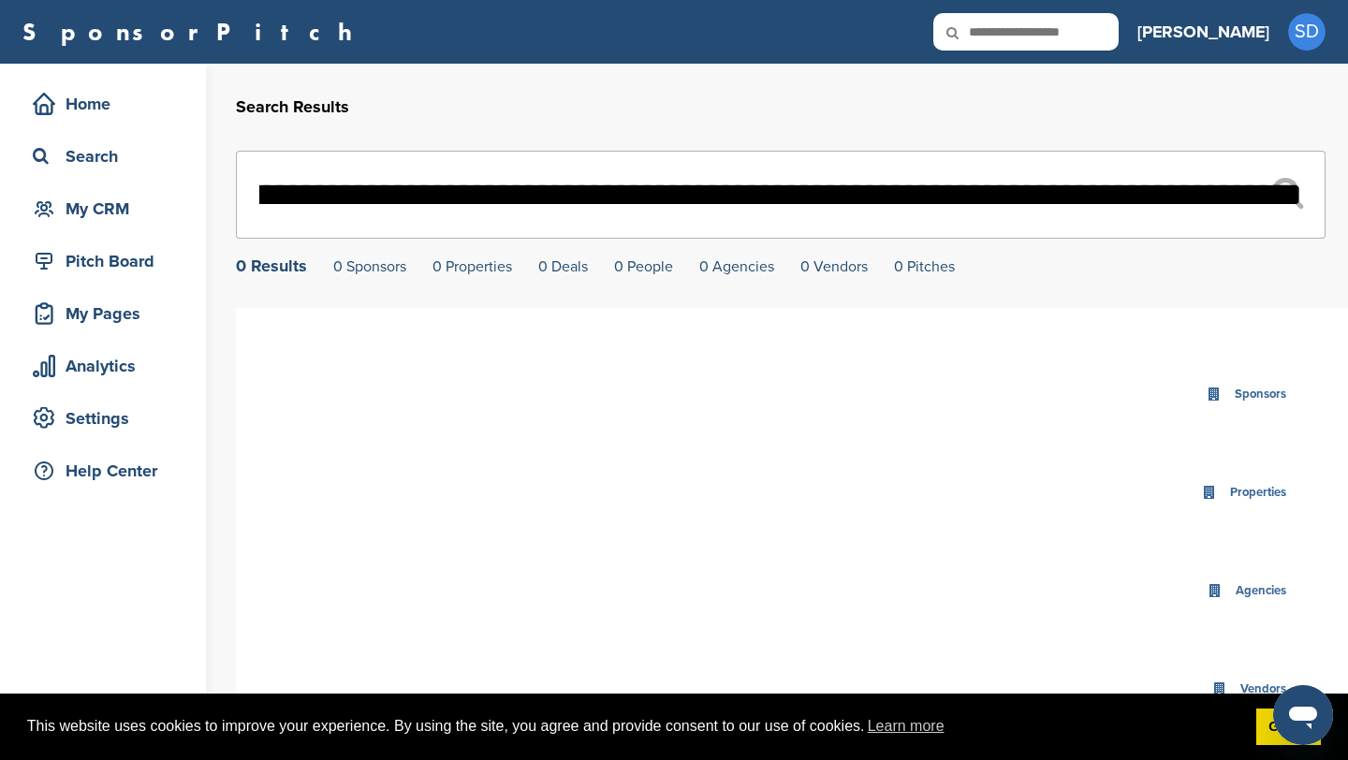
type input "**********"
click at [1119, 36] on input "text" at bounding box center [1025, 31] width 185 height 37
type input "*******"
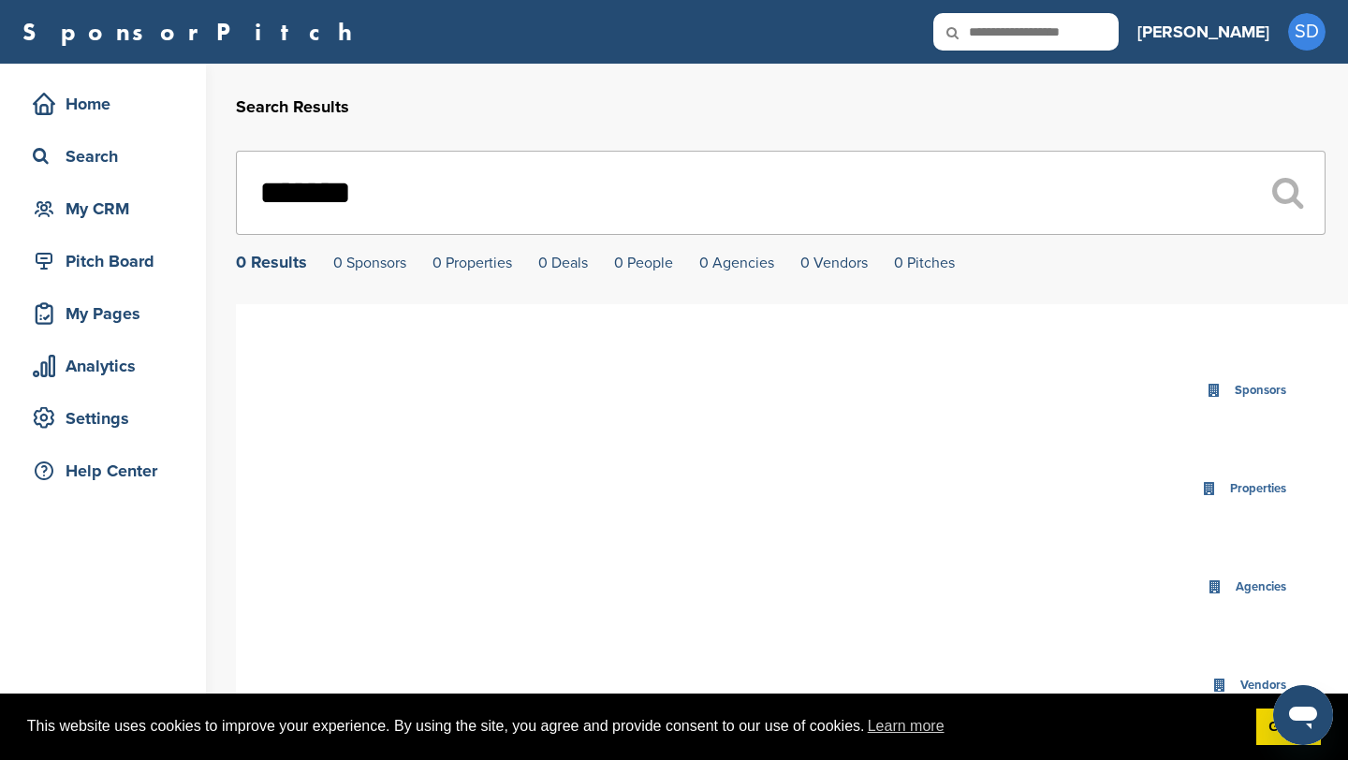
click at [303, 206] on input "*******" at bounding box center [781, 193] width 1090 height 84
type input "******"
click at [1119, 37] on input "text" at bounding box center [1025, 31] width 185 height 37
type input "*****"
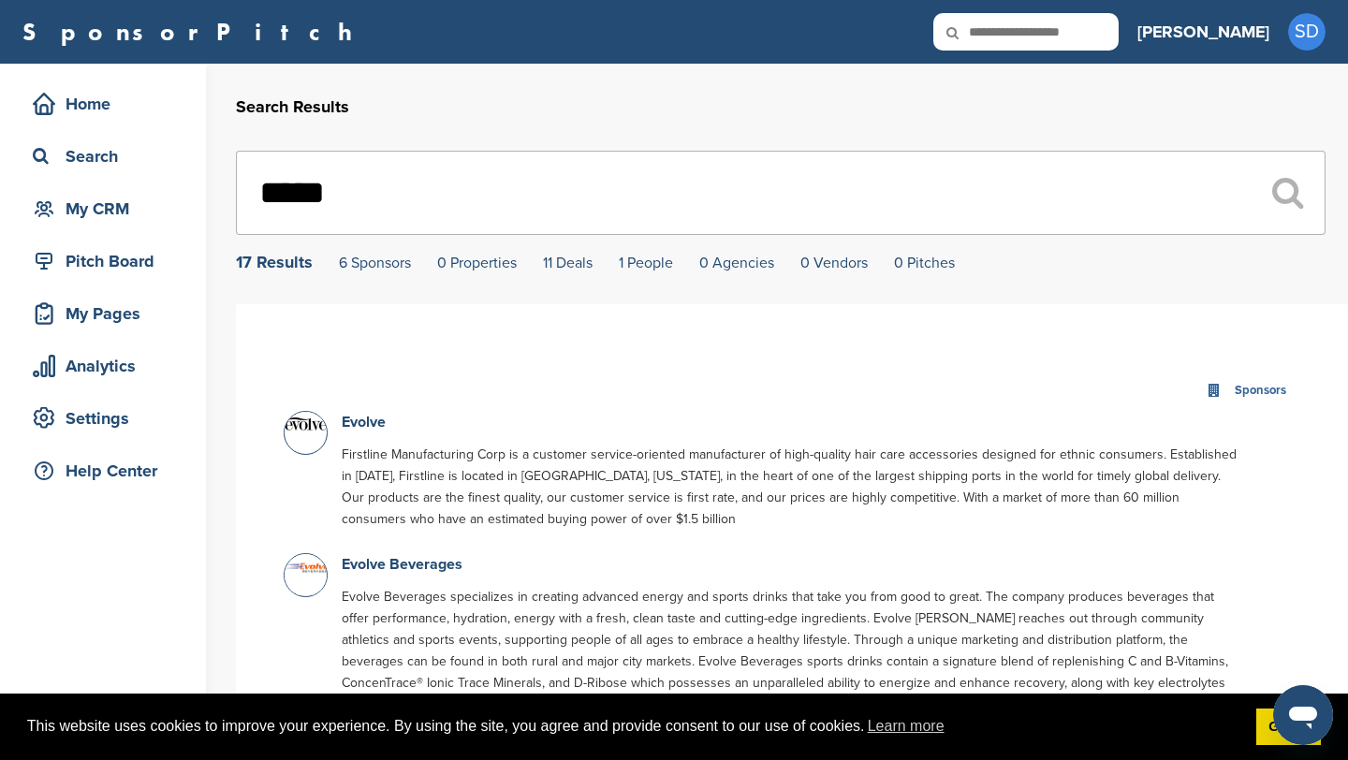
click at [1119, 38] on input "text" at bounding box center [1025, 31] width 185 height 37
type input "****"
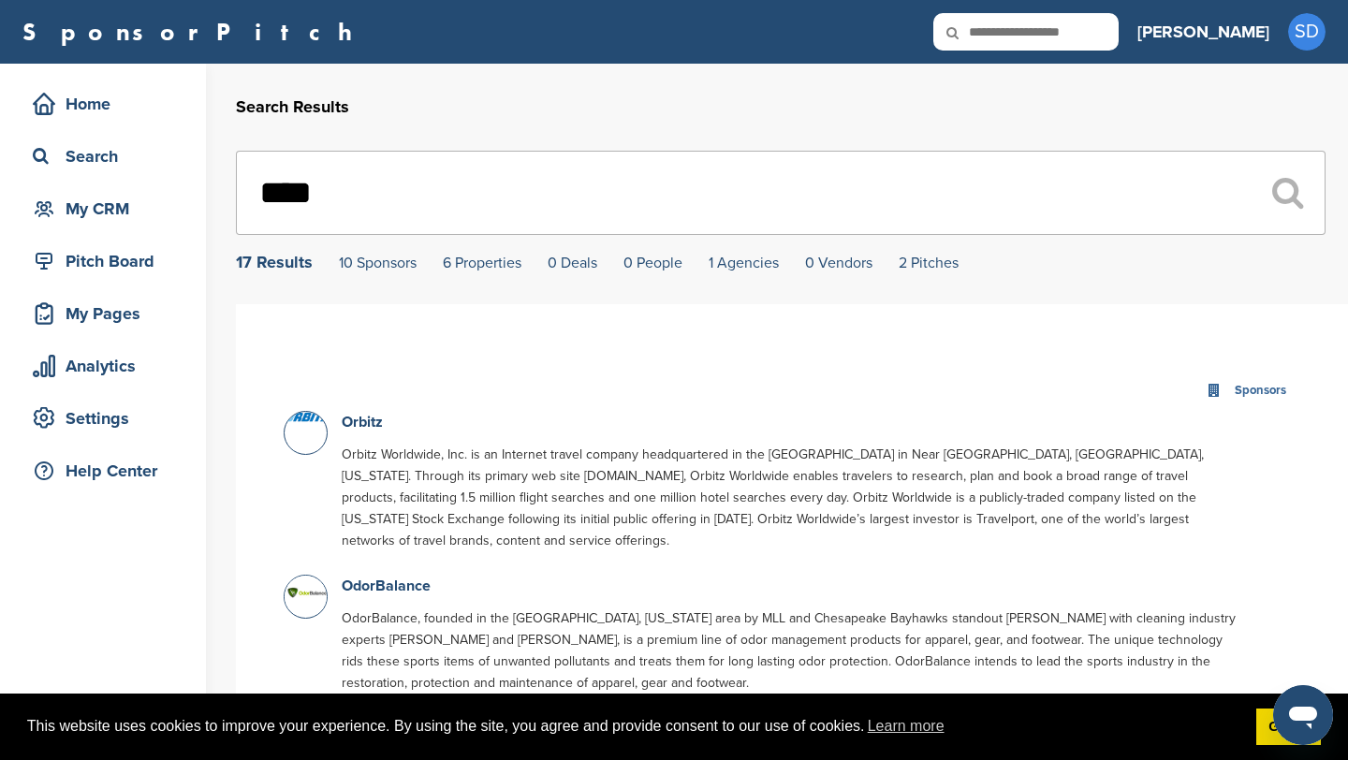
click at [1072, 32] on input "text" at bounding box center [1025, 31] width 185 height 37
type input "***"
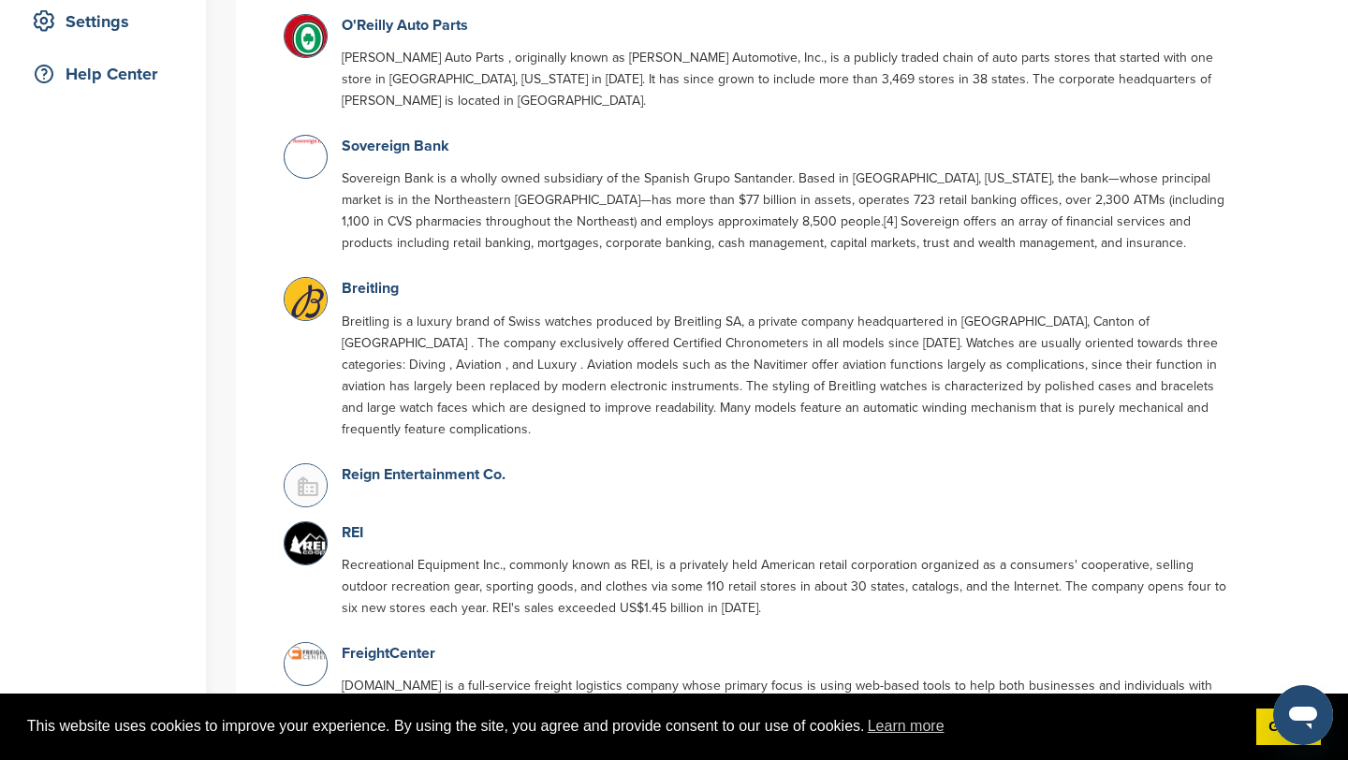
scroll to position [410, 0]
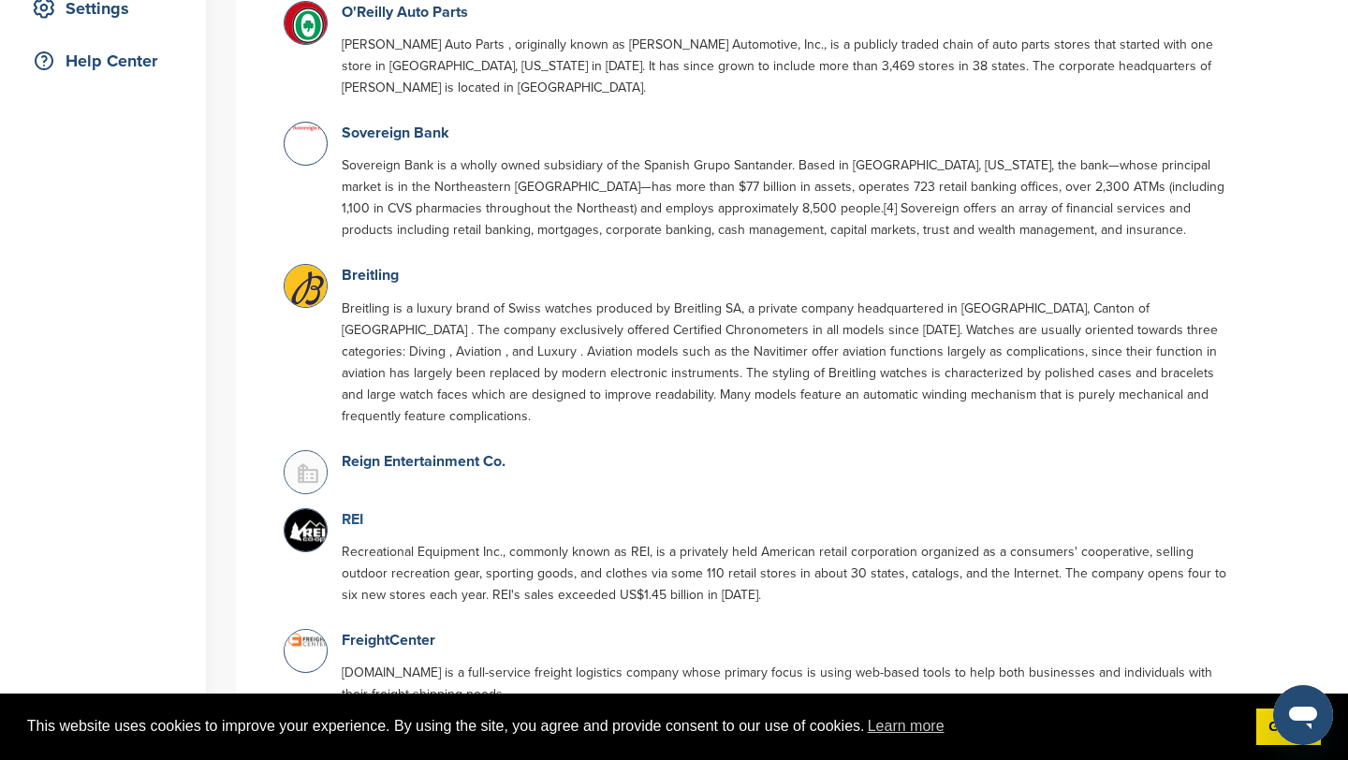
click at [358, 510] on link "REI" at bounding box center [353, 519] width 22 height 19
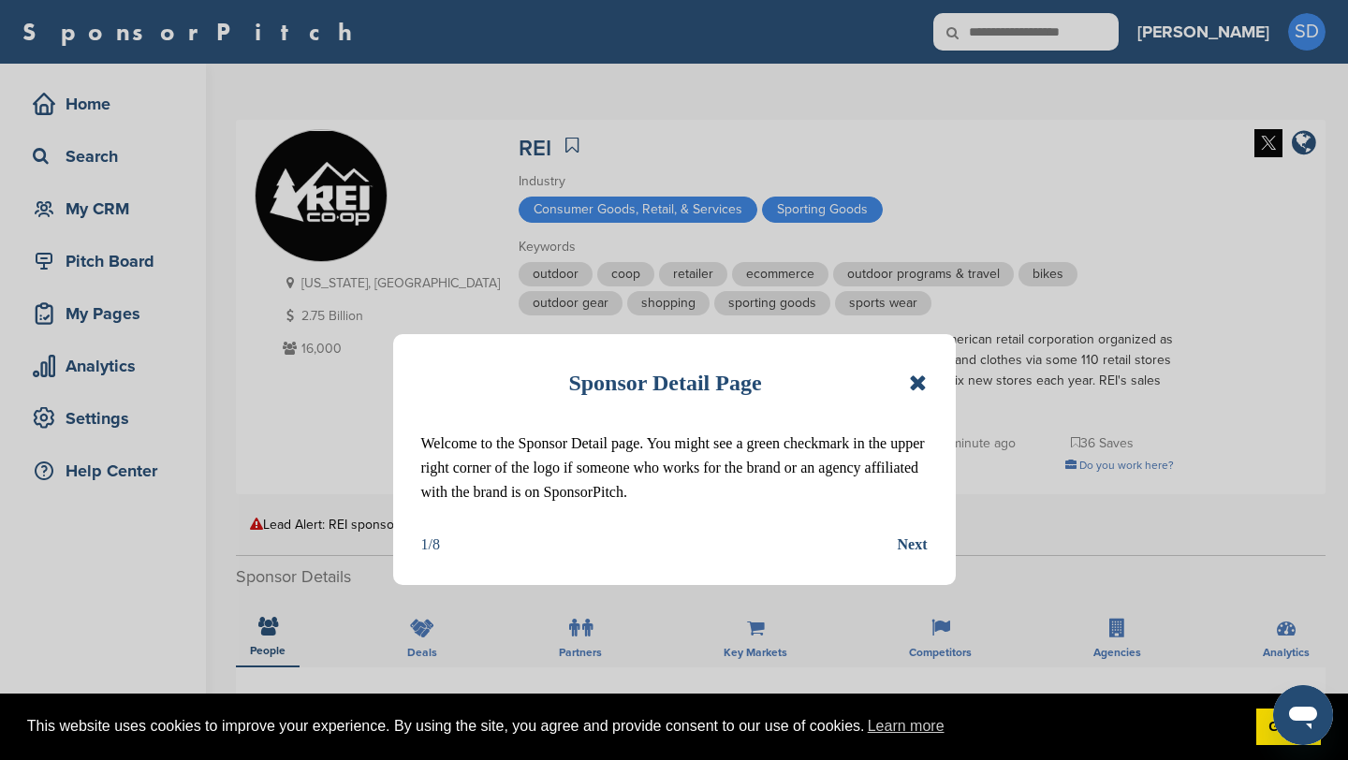
click at [919, 382] on icon at bounding box center [918, 383] width 18 height 22
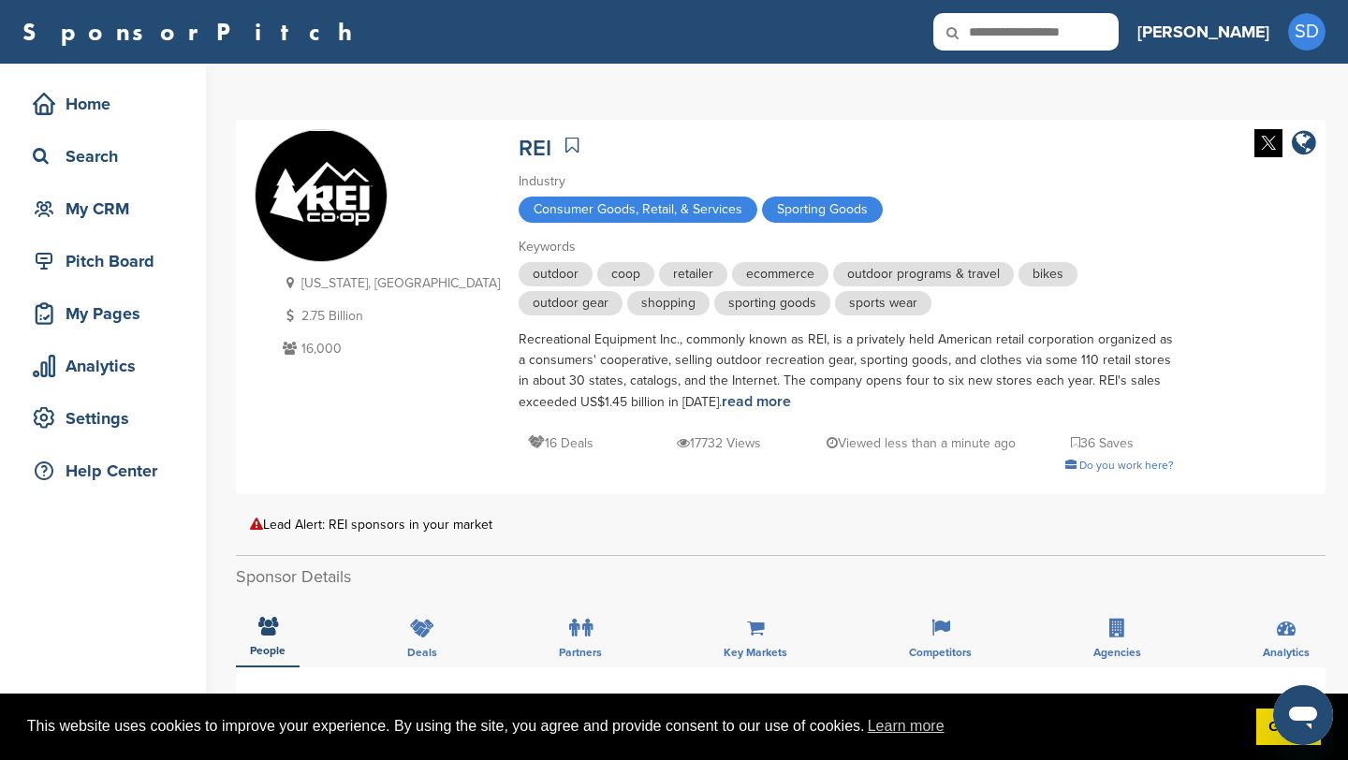
click at [1081, 31] on input "text" at bounding box center [1025, 31] width 185 height 37
type input "**********"
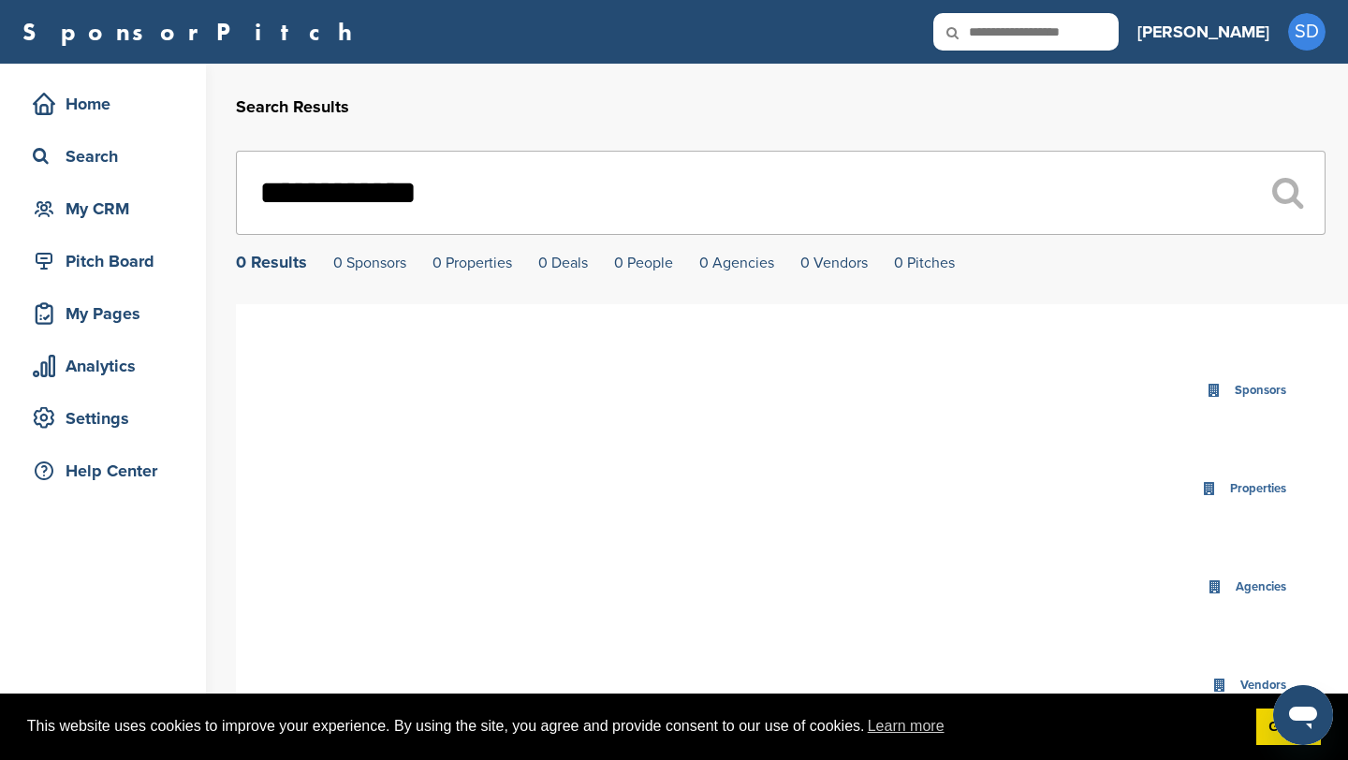
click at [1119, 33] on input "text" at bounding box center [1025, 31] width 185 height 37
type input "**********"
click at [1106, 37] on input "text" at bounding box center [1025, 31] width 185 height 37
type input "**********"
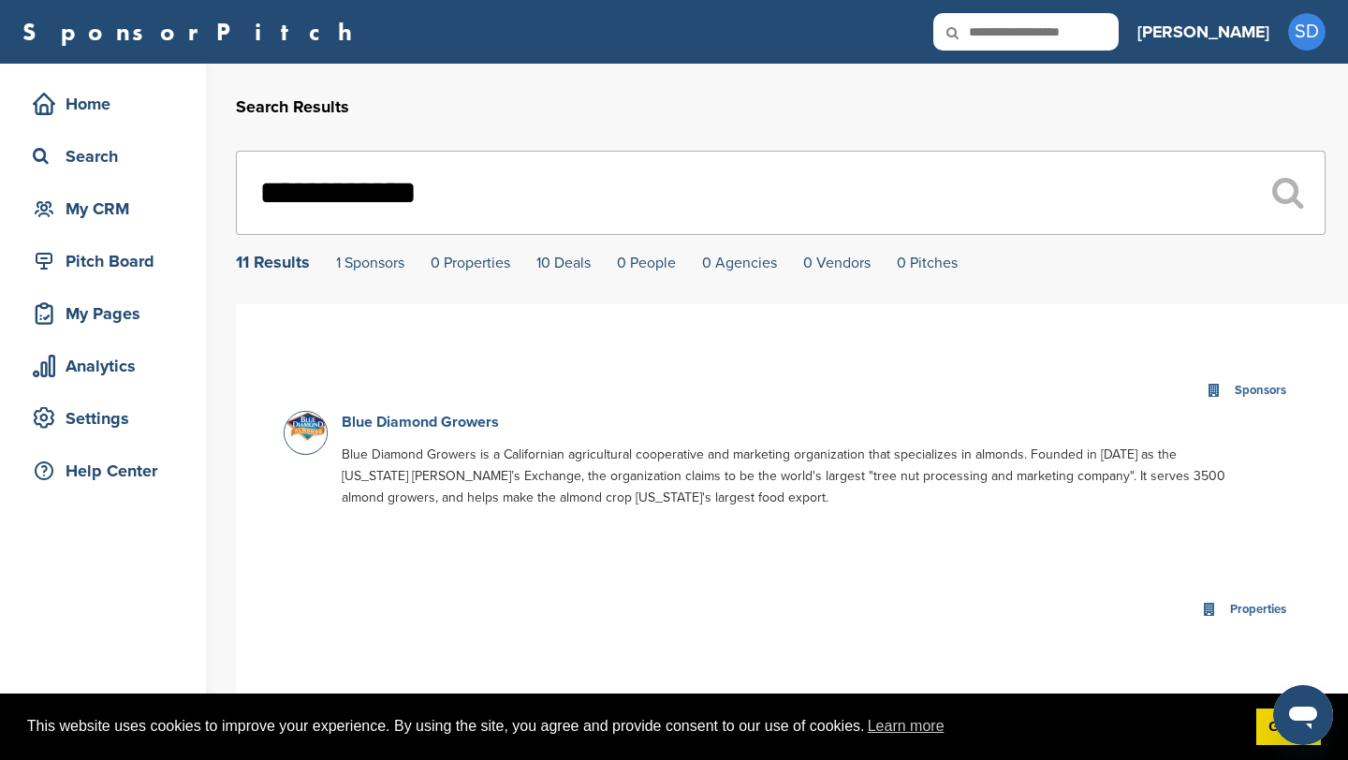
click at [466, 419] on link "Blue Diamond Growers" at bounding box center [420, 422] width 157 height 19
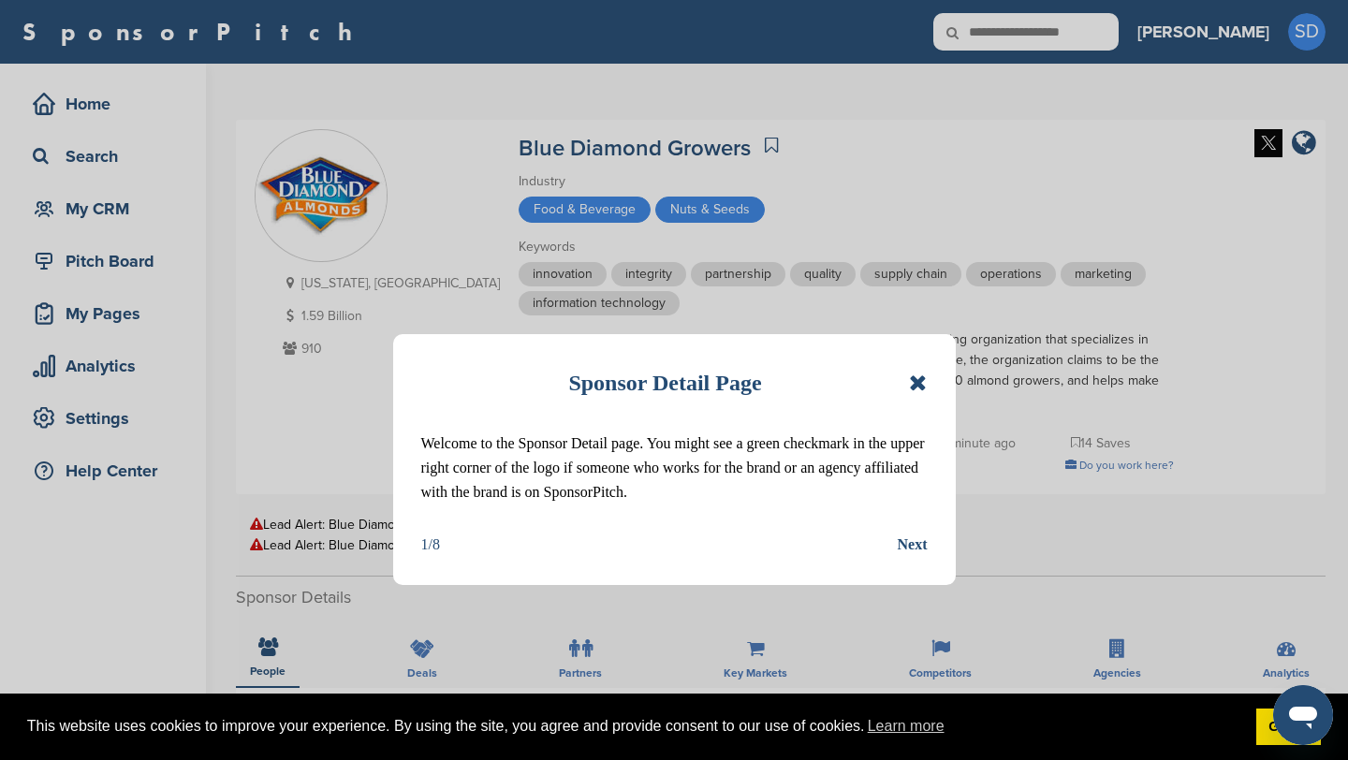
click at [920, 383] on icon at bounding box center [918, 383] width 18 height 22
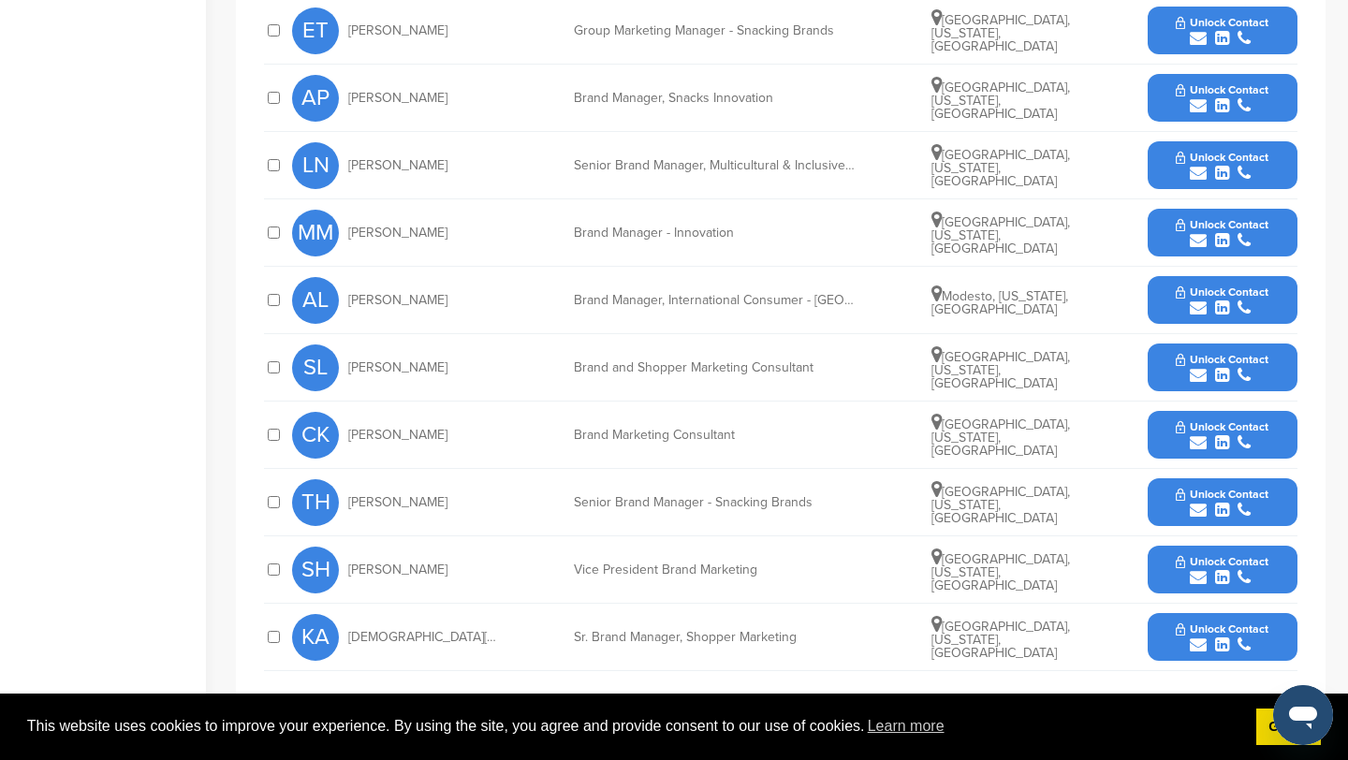
scroll to position [885, 0]
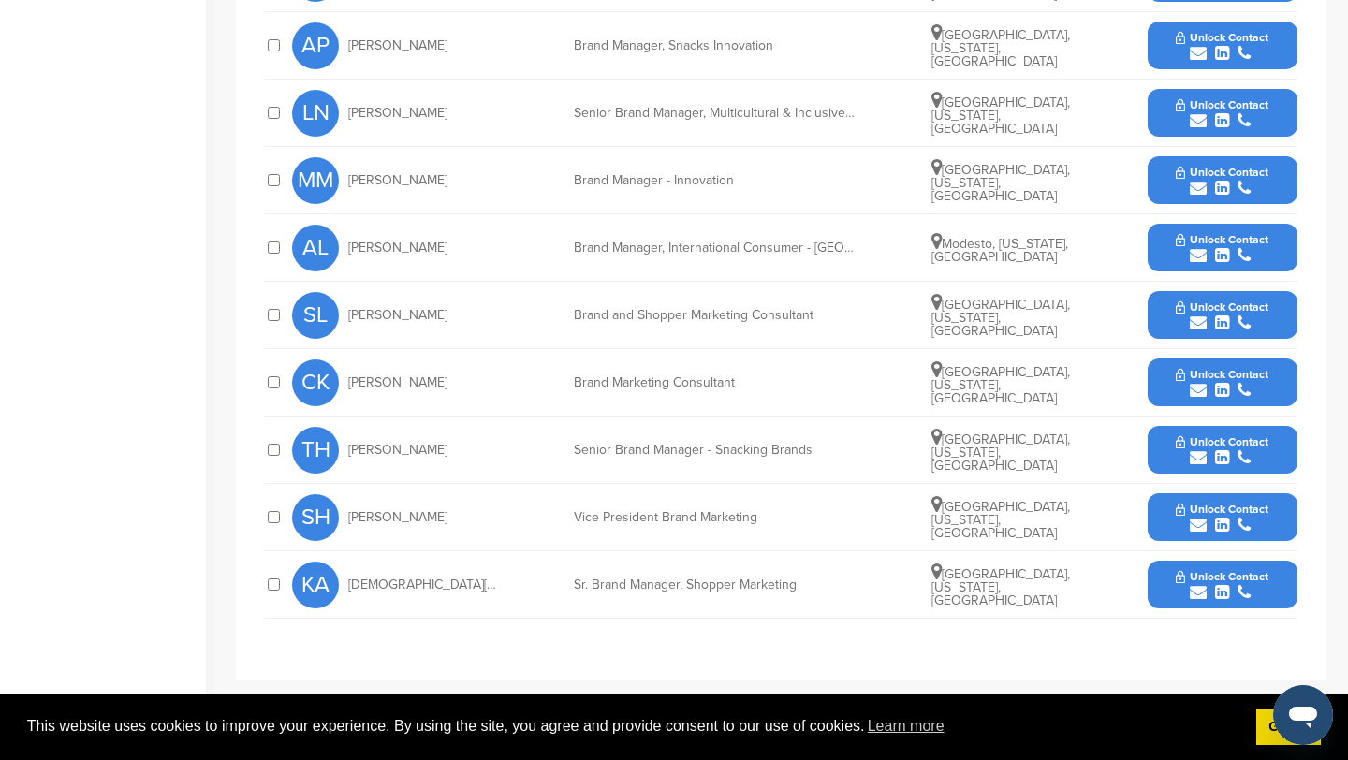
click at [1194, 525] on icon "submit" at bounding box center [1198, 525] width 17 height 17
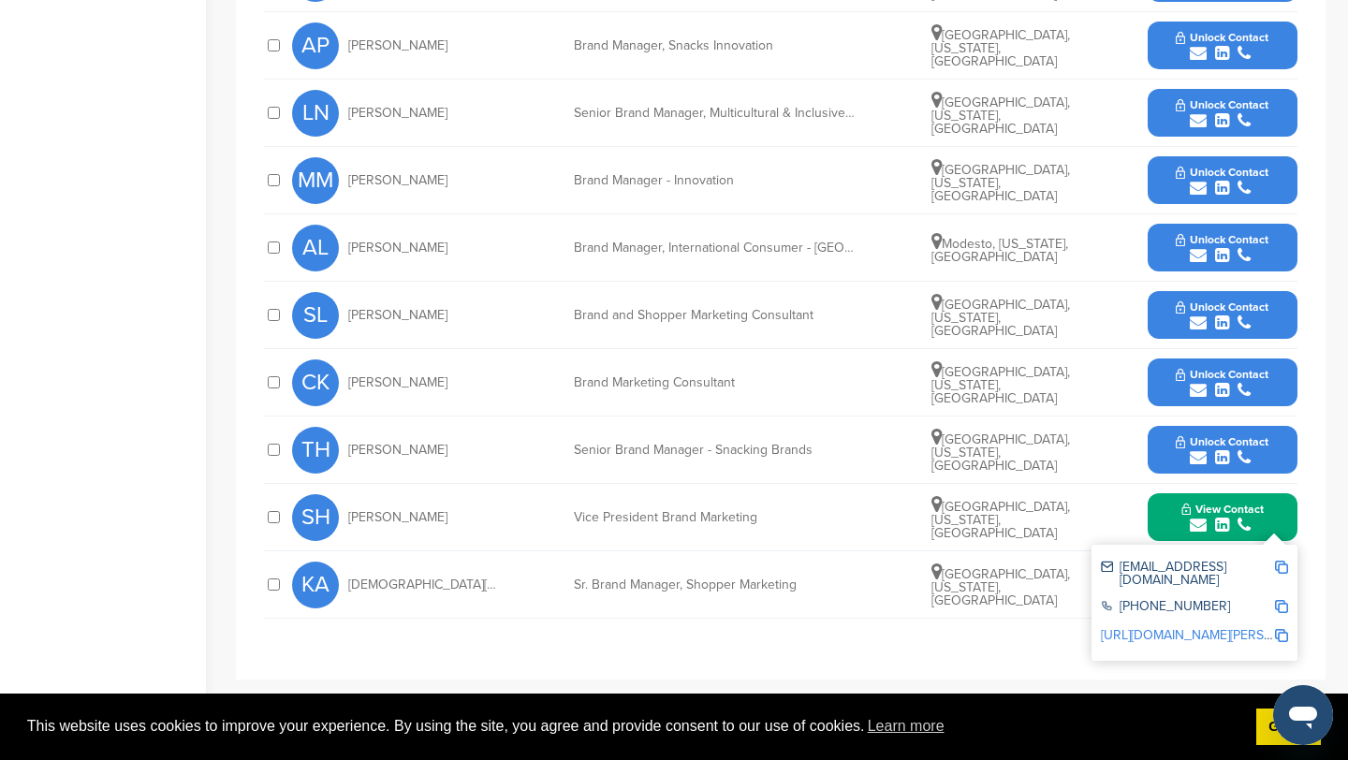
click at [1284, 565] on img at bounding box center [1281, 567] width 13 height 13
click at [949, 638] on div "**********" at bounding box center [781, 241] width 1090 height 876
click at [1165, 527] on button "View Contact" at bounding box center [1222, 518] width 127 height 56
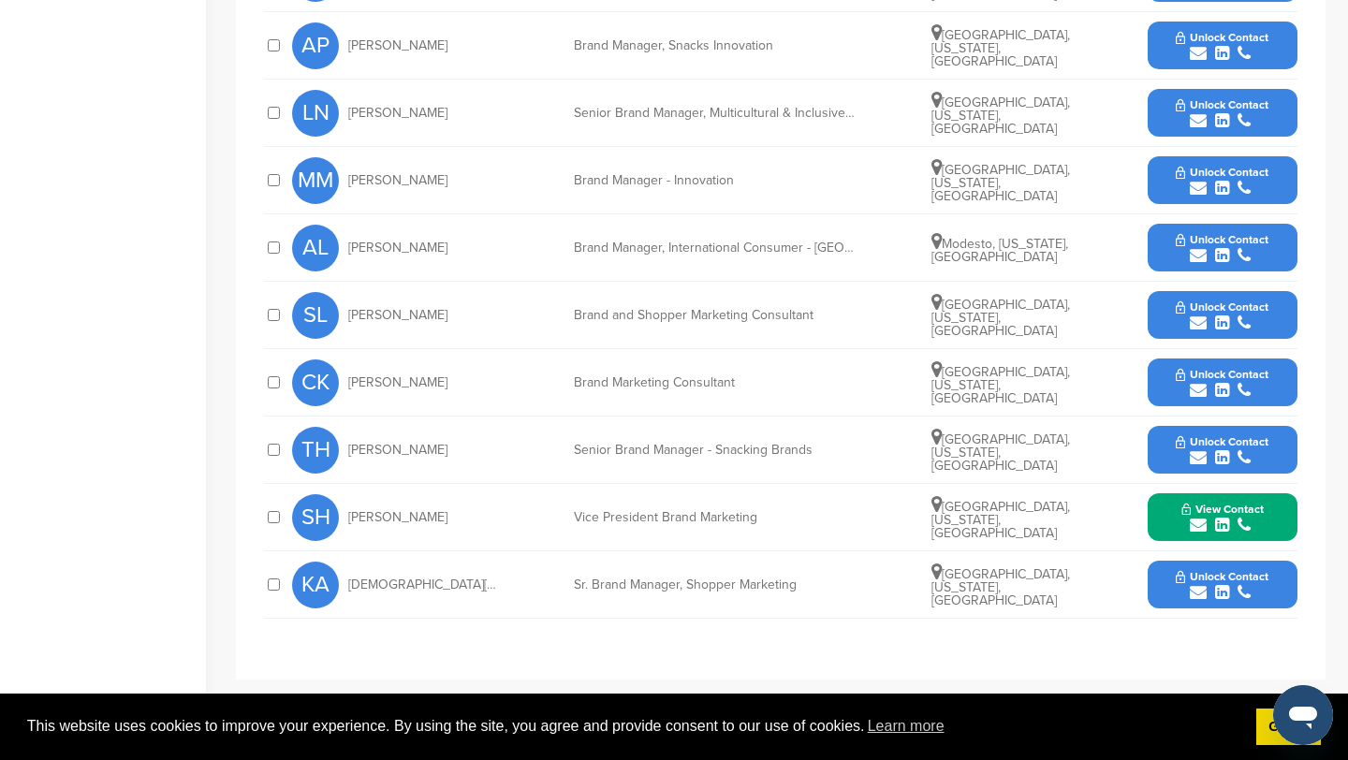
click at [1197, 457] on icon "submit" at bounding box center [1198, 457] width 17 height 17
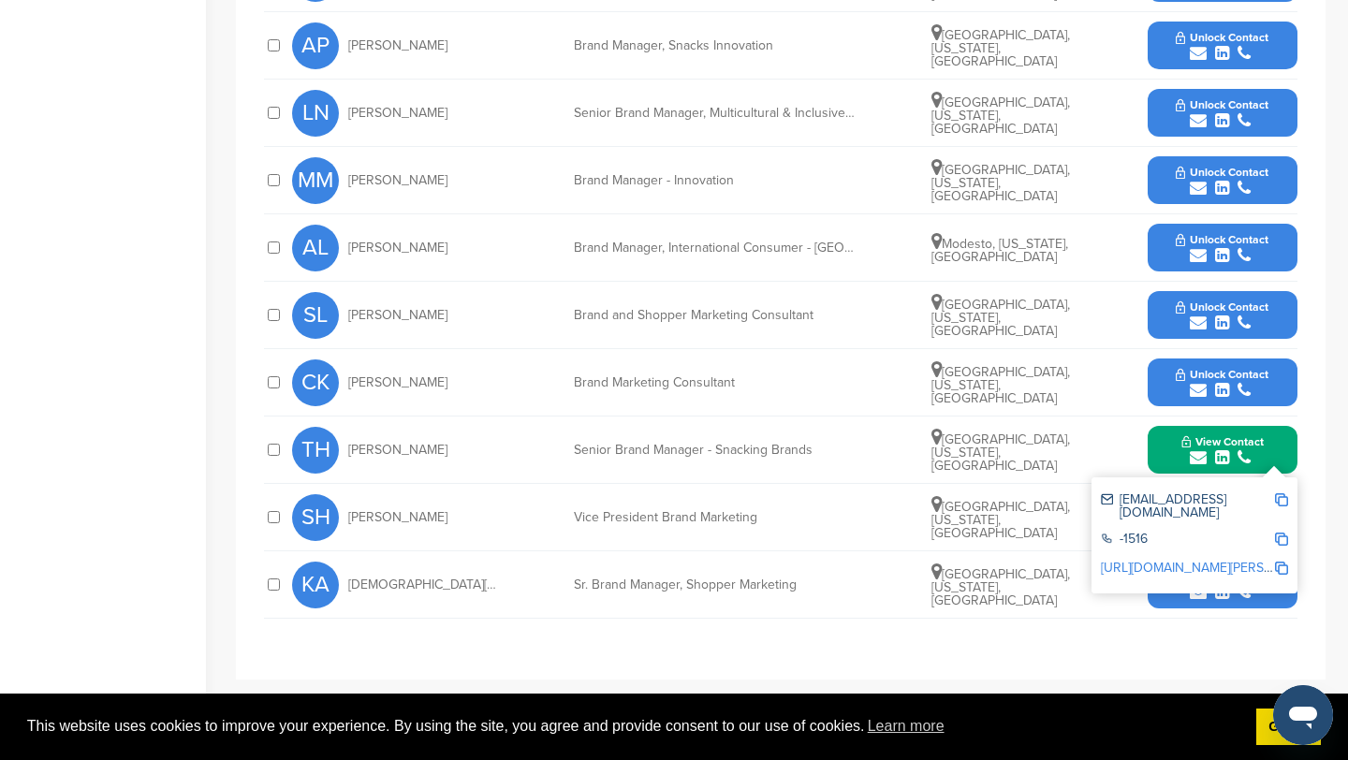
click at [1282, 494] on img at bounding box center [1281, 499] width 13 height 13
click at [1167, 464] on button "View Contact" at bounding box center [1222, 450] width 127 height 56
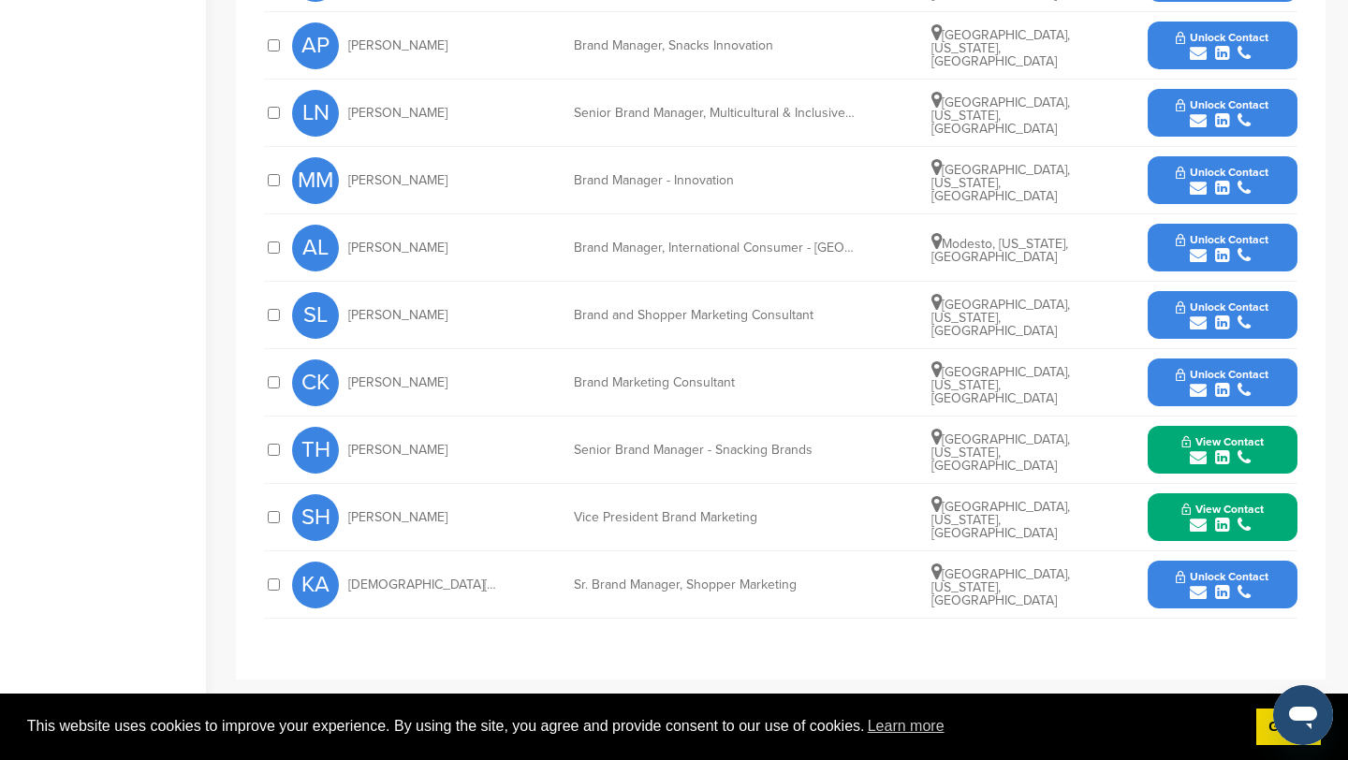
click at [1201, 592] on icon "submit" at bounding box center [1198, 592] width 17 height 17
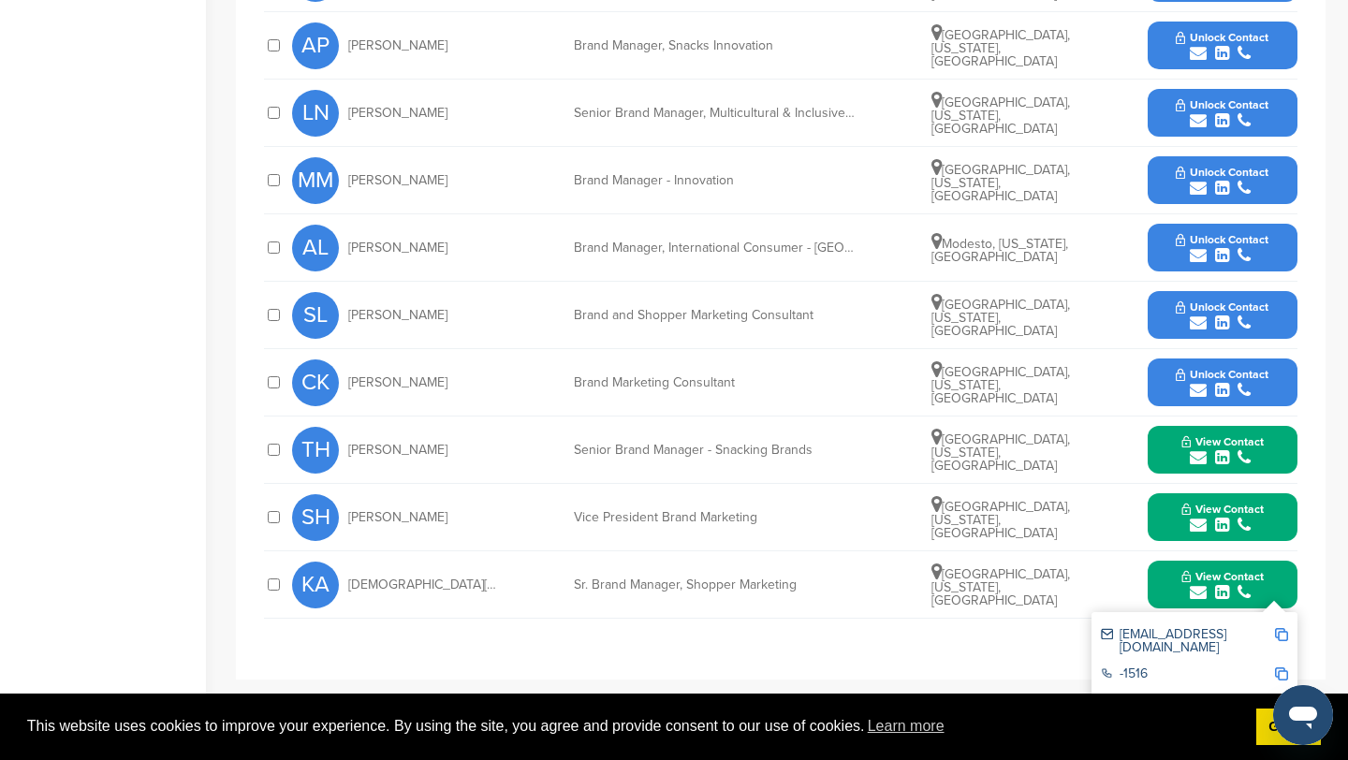
click at [1283, 631] on img at bounding box center [1281, 634] width 13 height 13
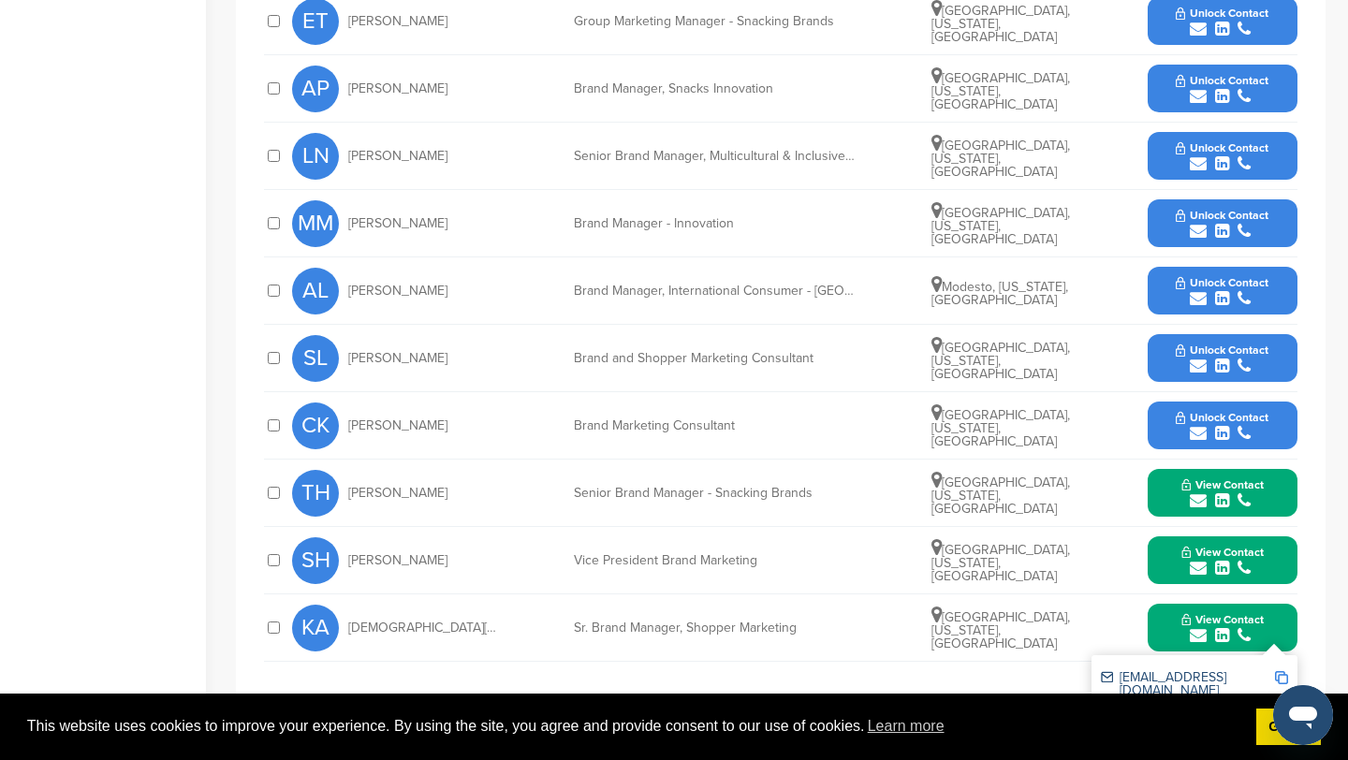
scroll to position [843, 0]
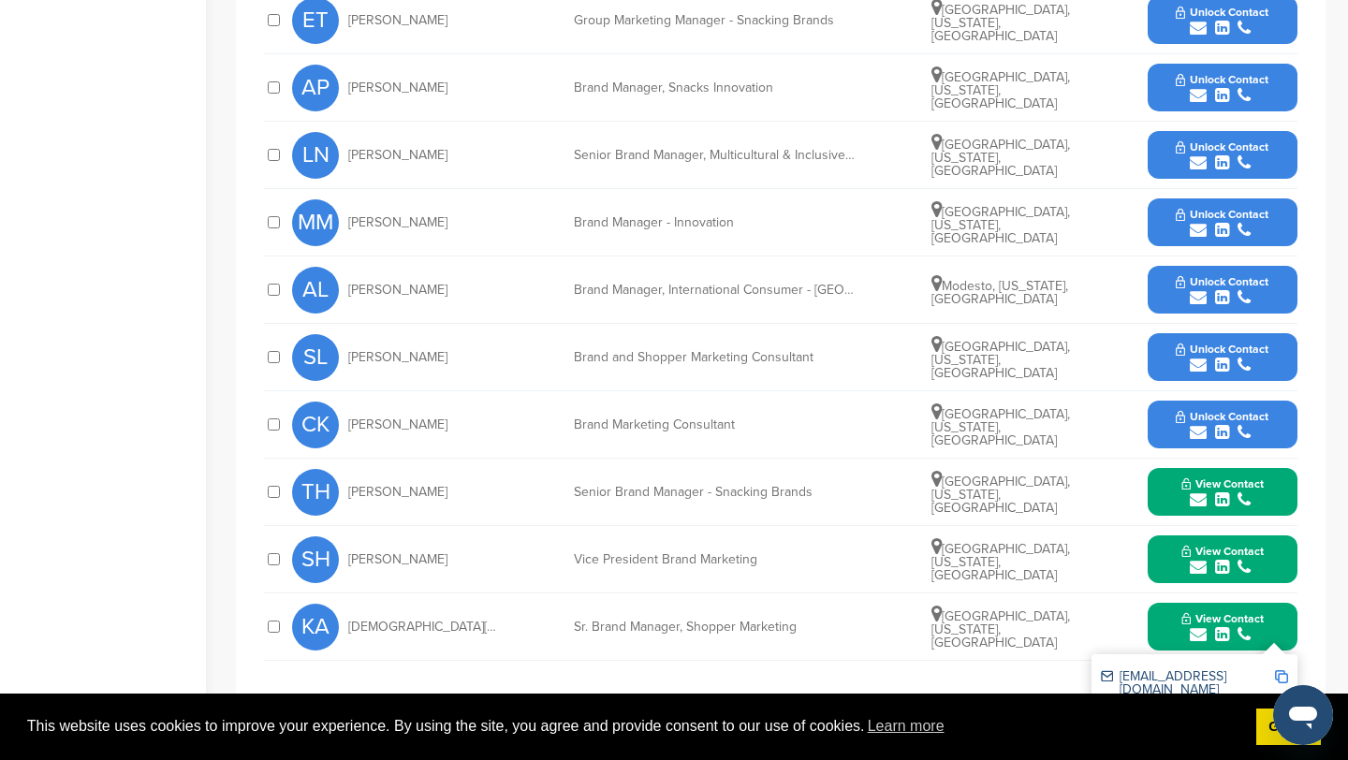
click at [1196, 432] on icon "submit" at bounding box center [1198, 432] width 17 height 17
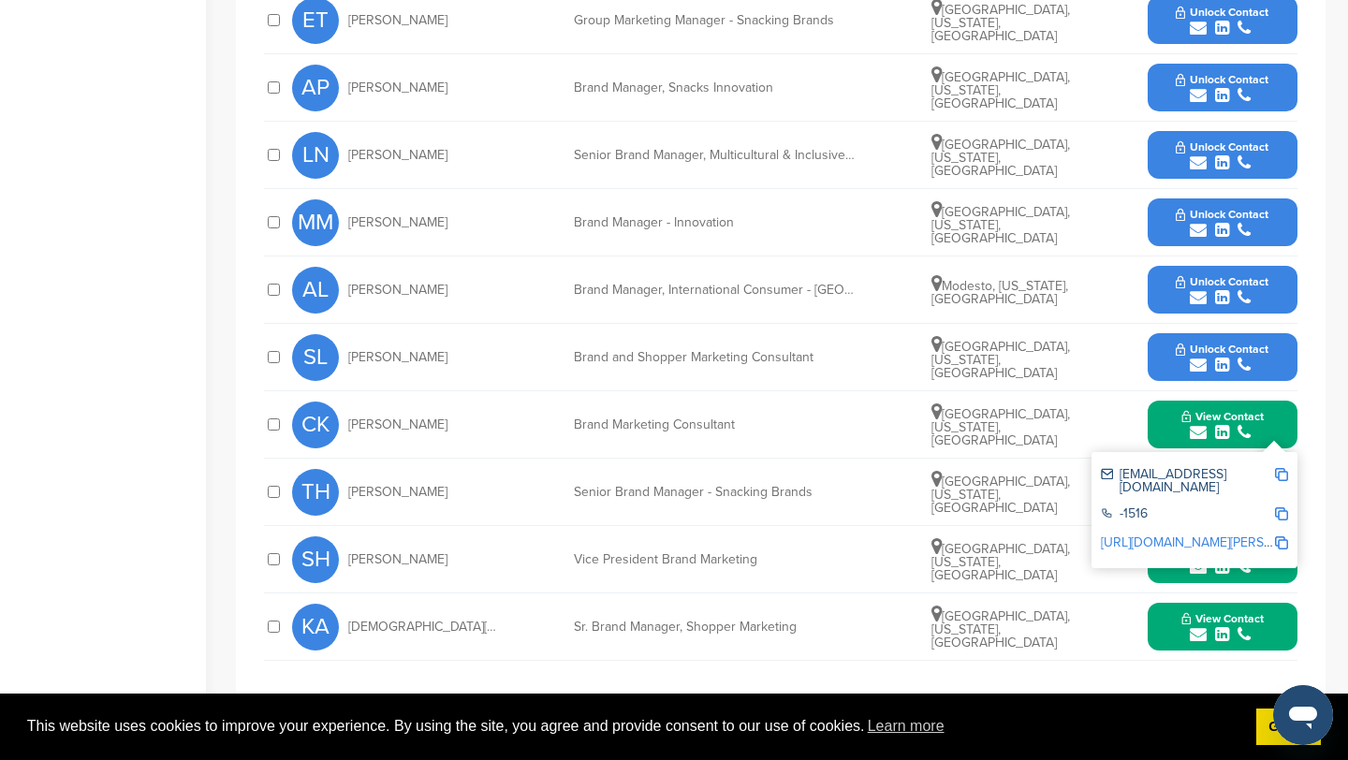
click at [1282, 468] on img at bounding box center [1281, 474] width 13 height 13
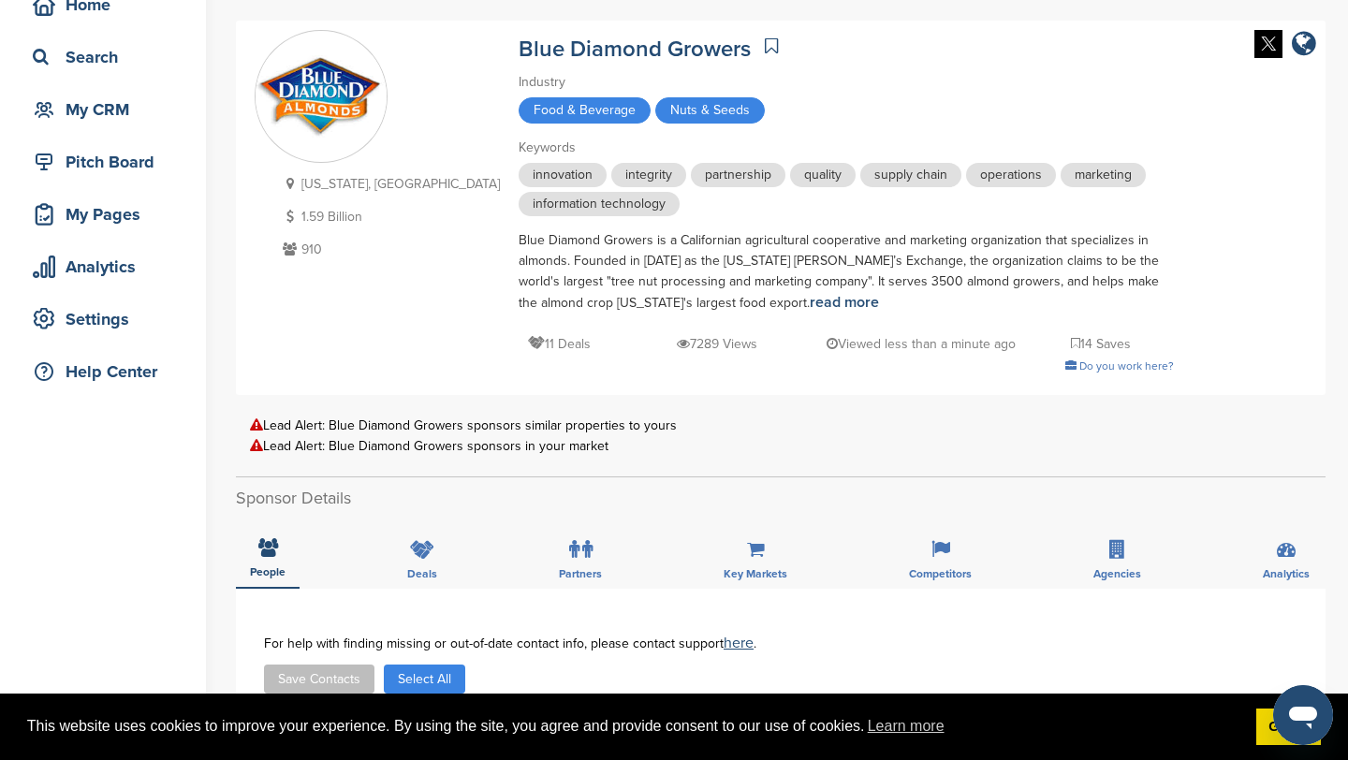
scroll to position [0, 0]
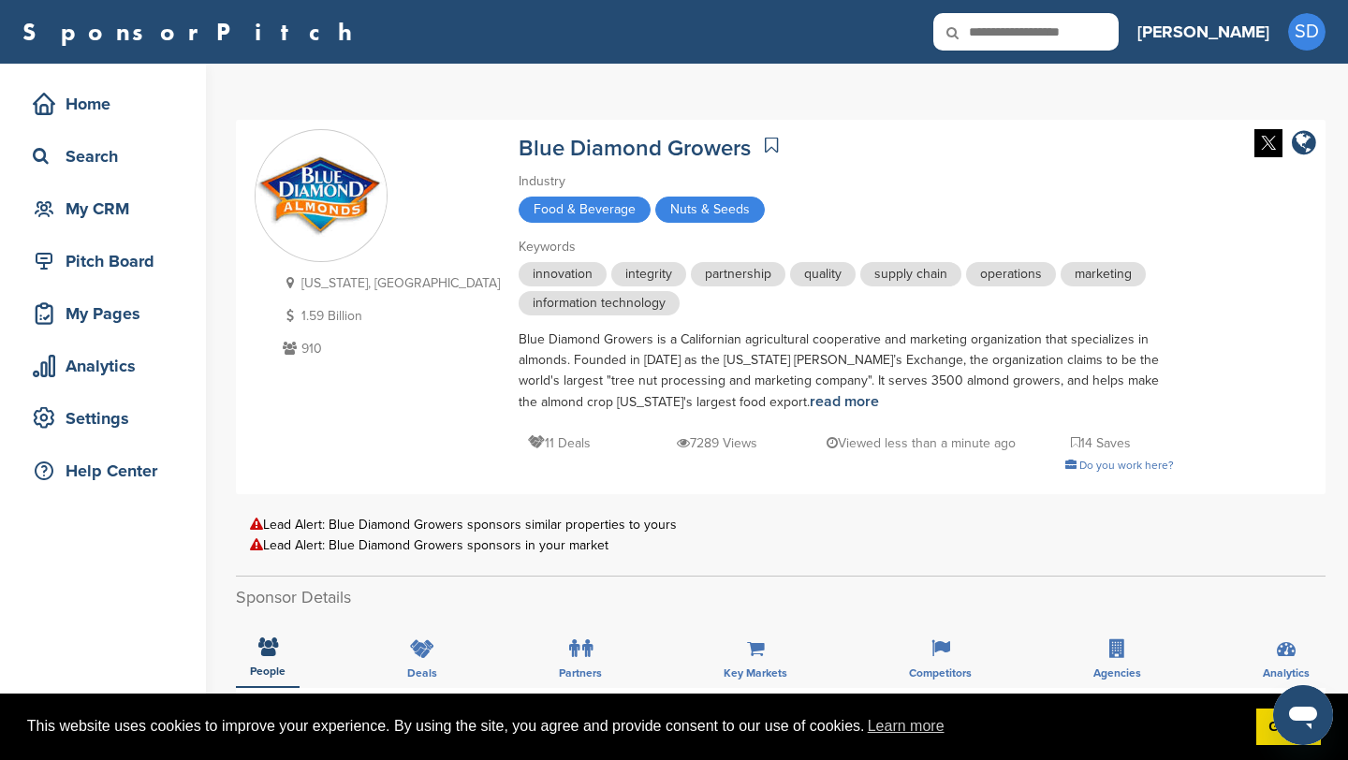
click at [1117, 43] on input "text" at bounding box center [1025, 31] width 185 height 37
type input "*********"
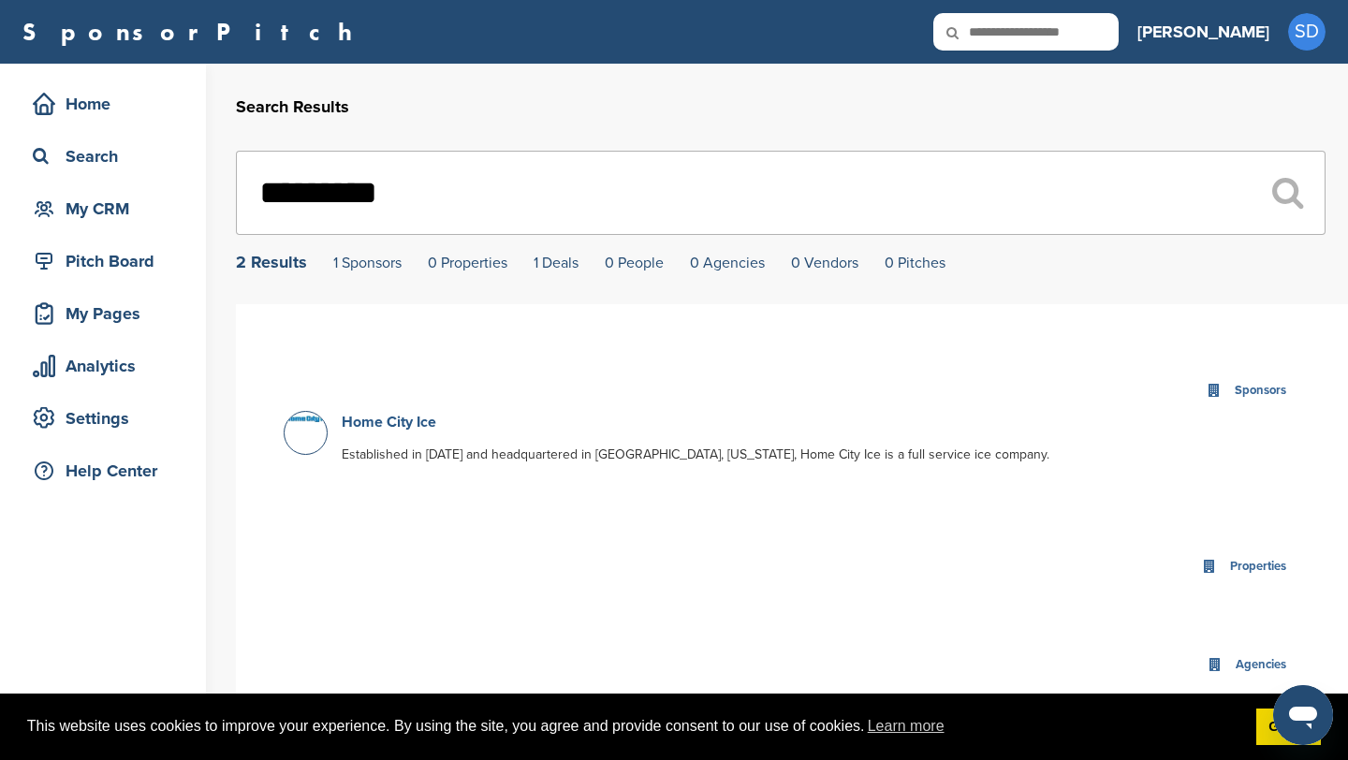
click at [433, 424] on link "Home City Ice" at bounding box center [389, 422] width 95 height 19
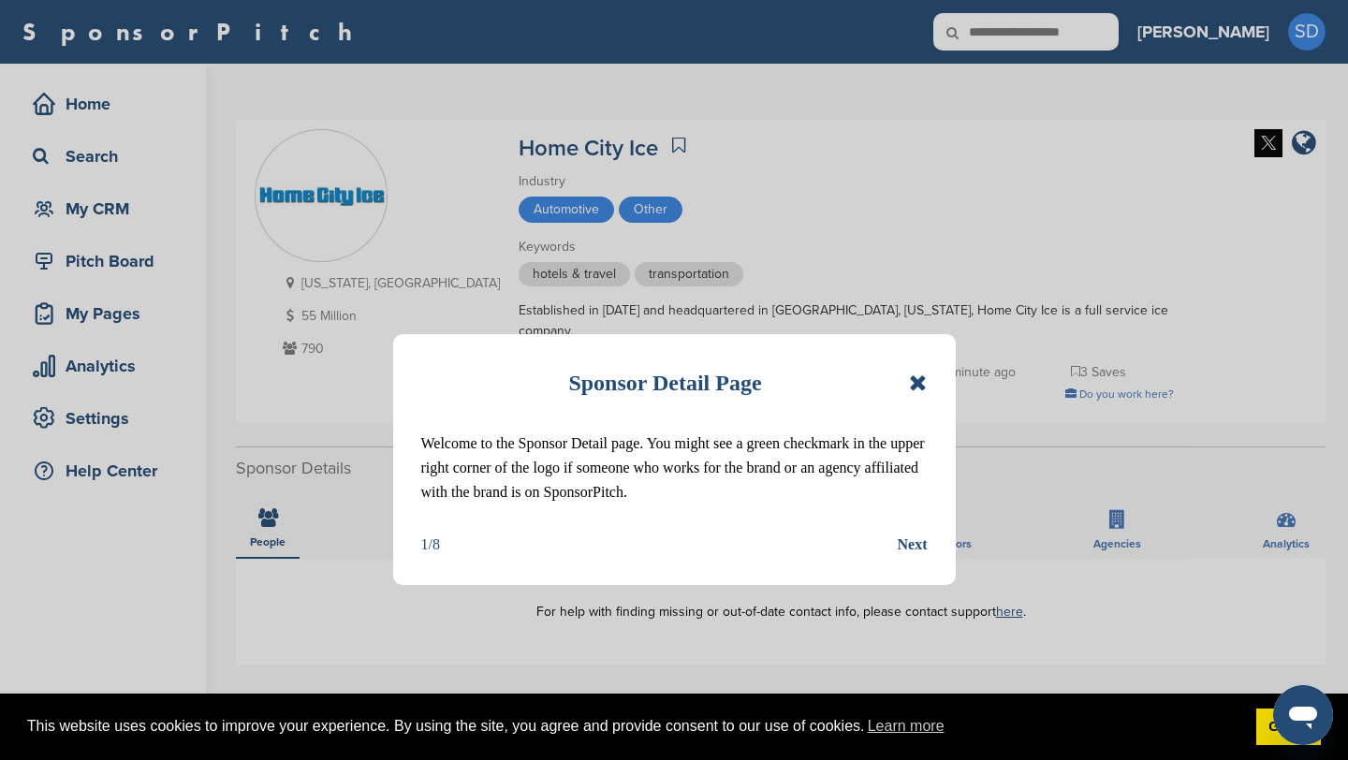
click at [914, 379] on icon at bounding box center [918, 383] width 18 height 22
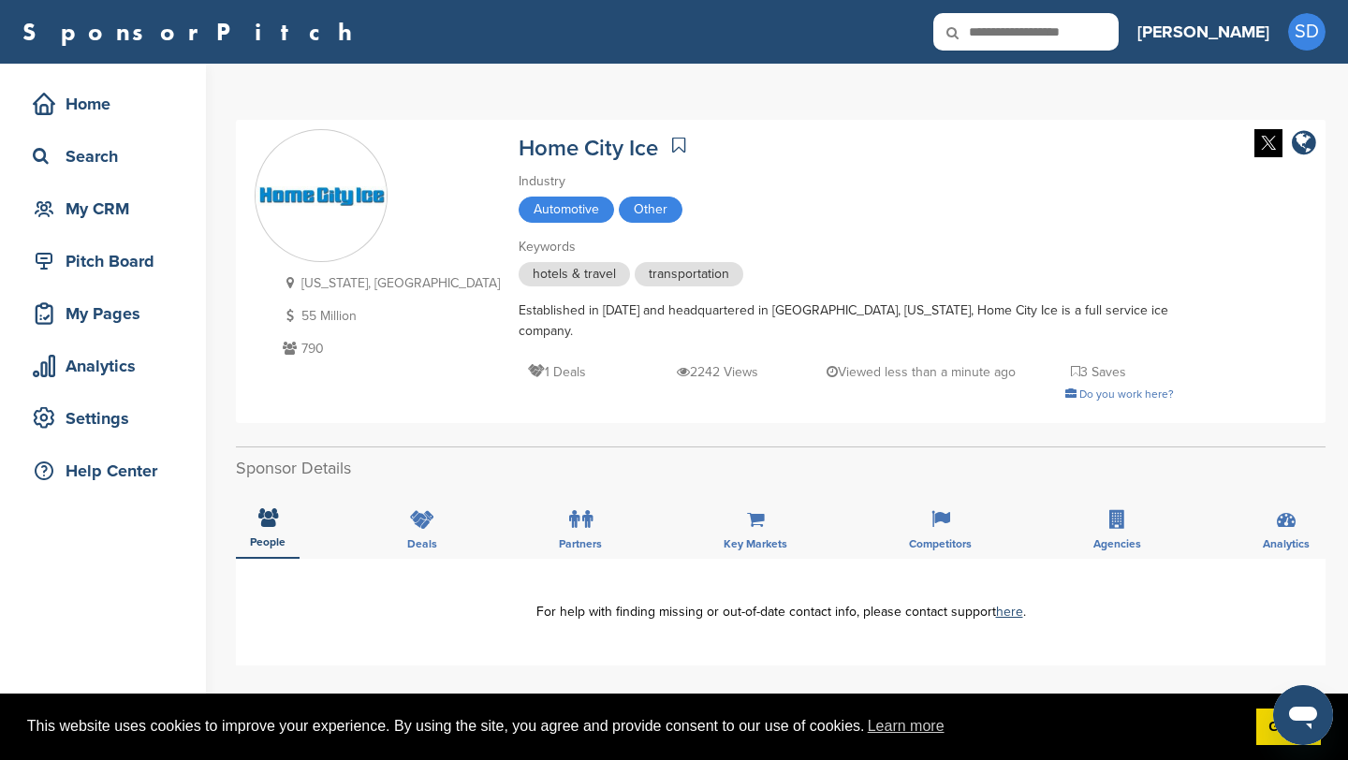
click at [1105, 27] on input "text" at bounding box center [1025, 31] width 185 height 37
type input "****"
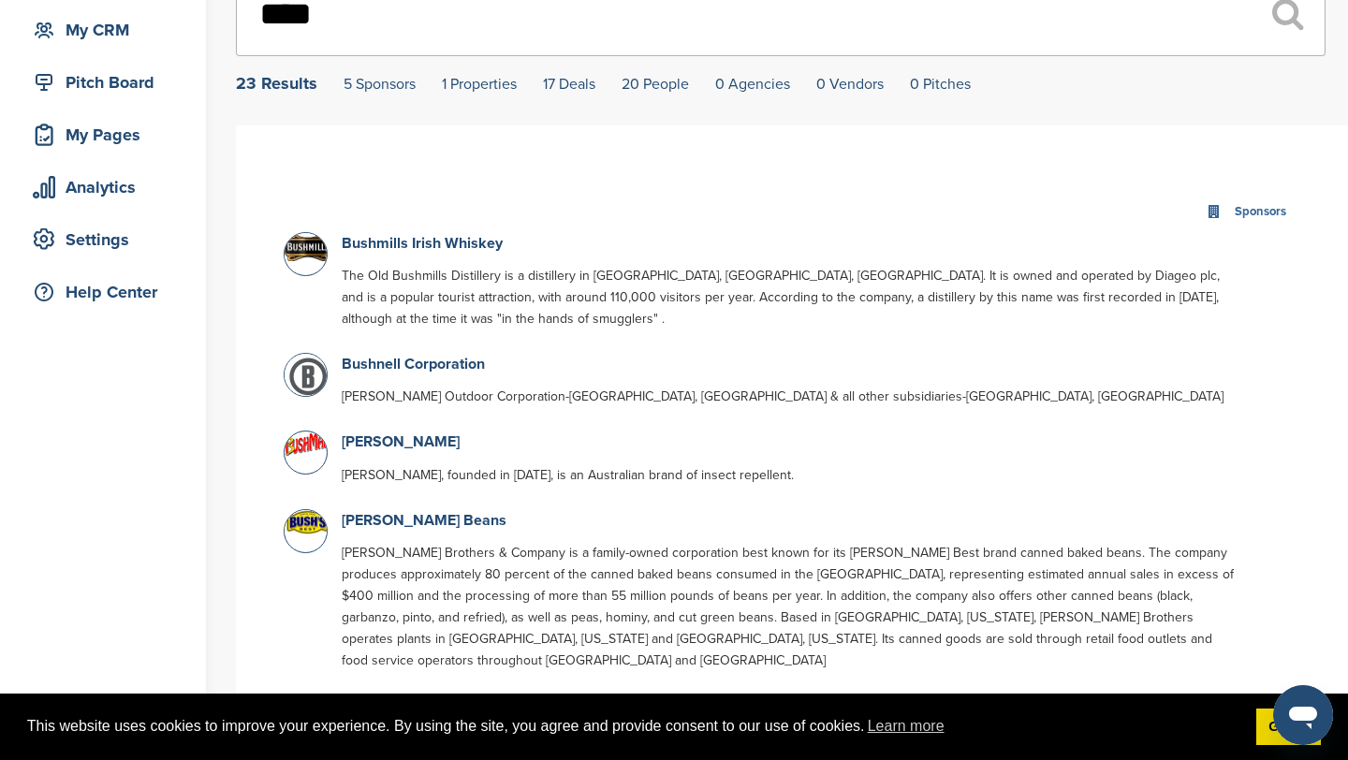
scroll to position [183, 0]
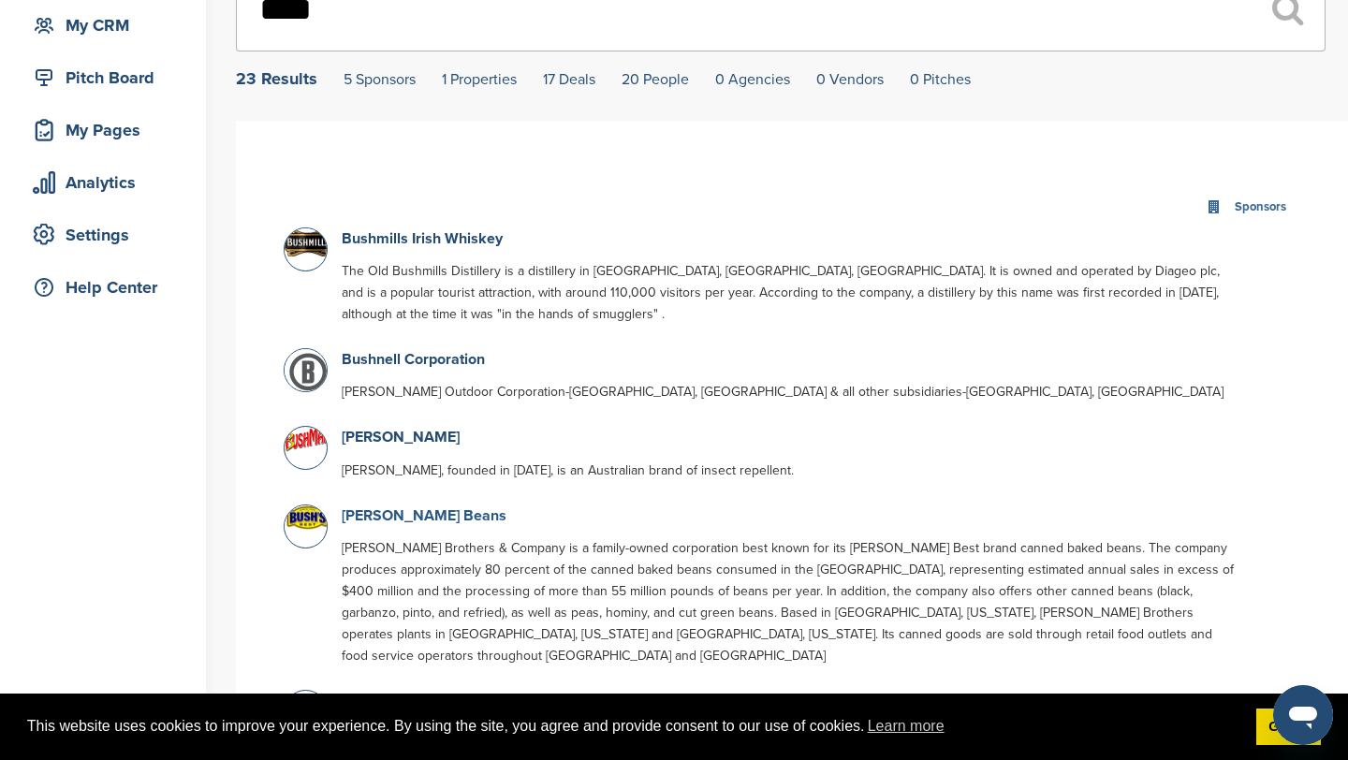
click at [390, 520] on link "[PERSON_NAME] Beans" at bounding box center [424, 515] width 165 height 19
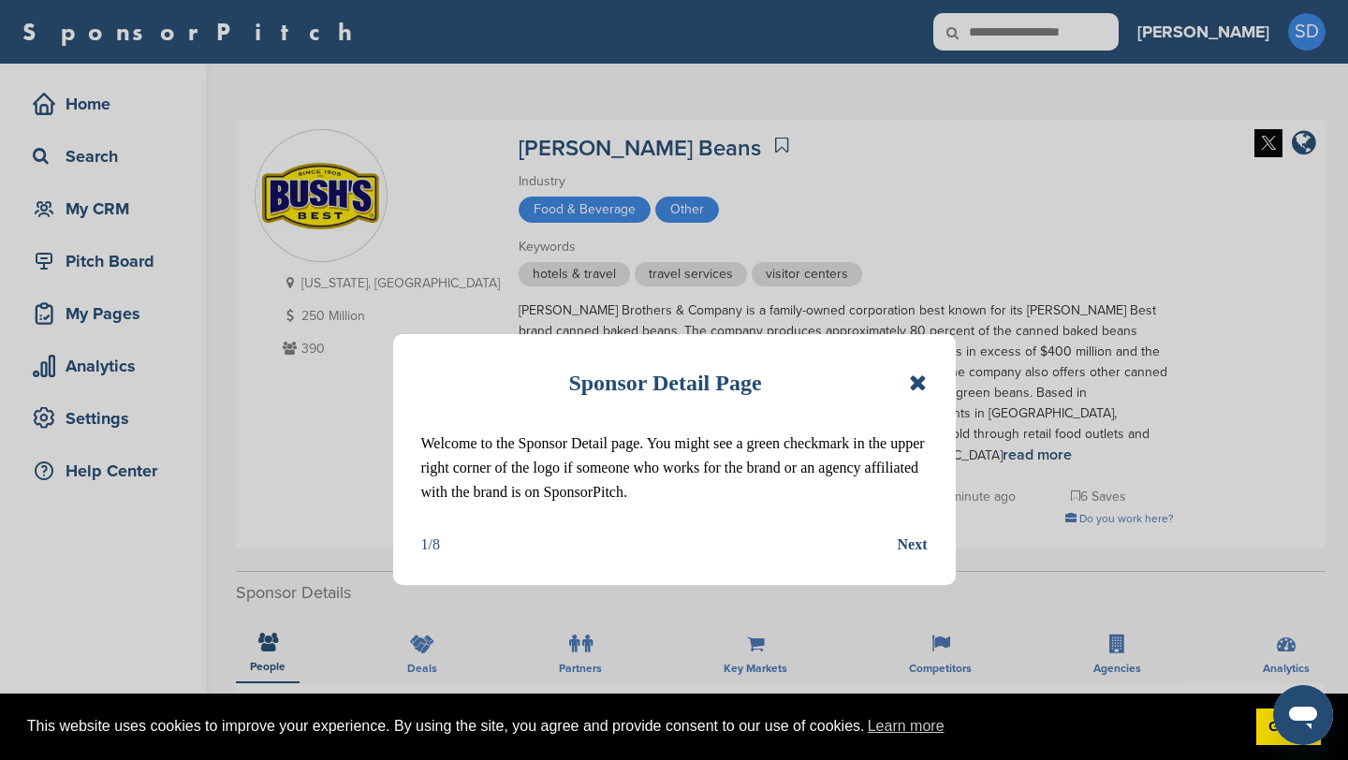
click at [917, 390] on icon at bounding box center [918, 383] width 18 height 22
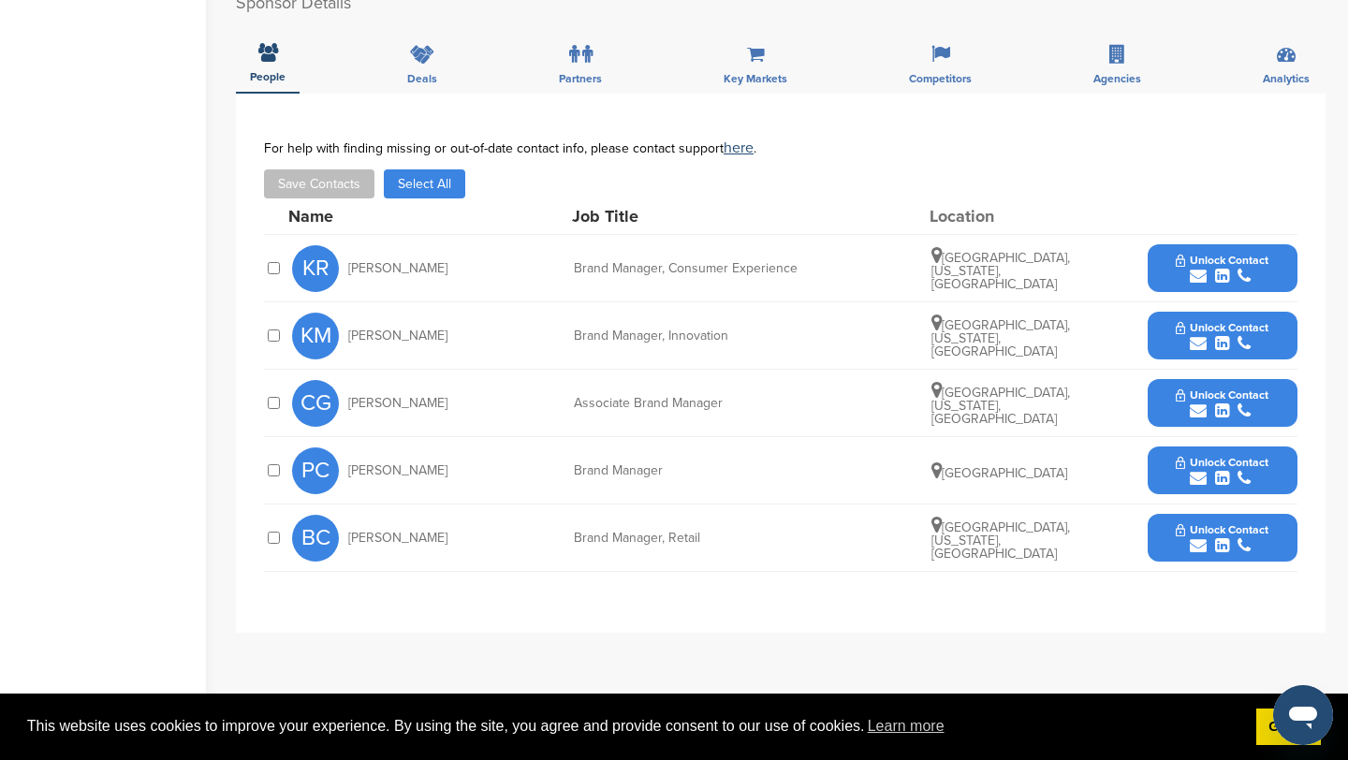
scroll to position [592, 0]
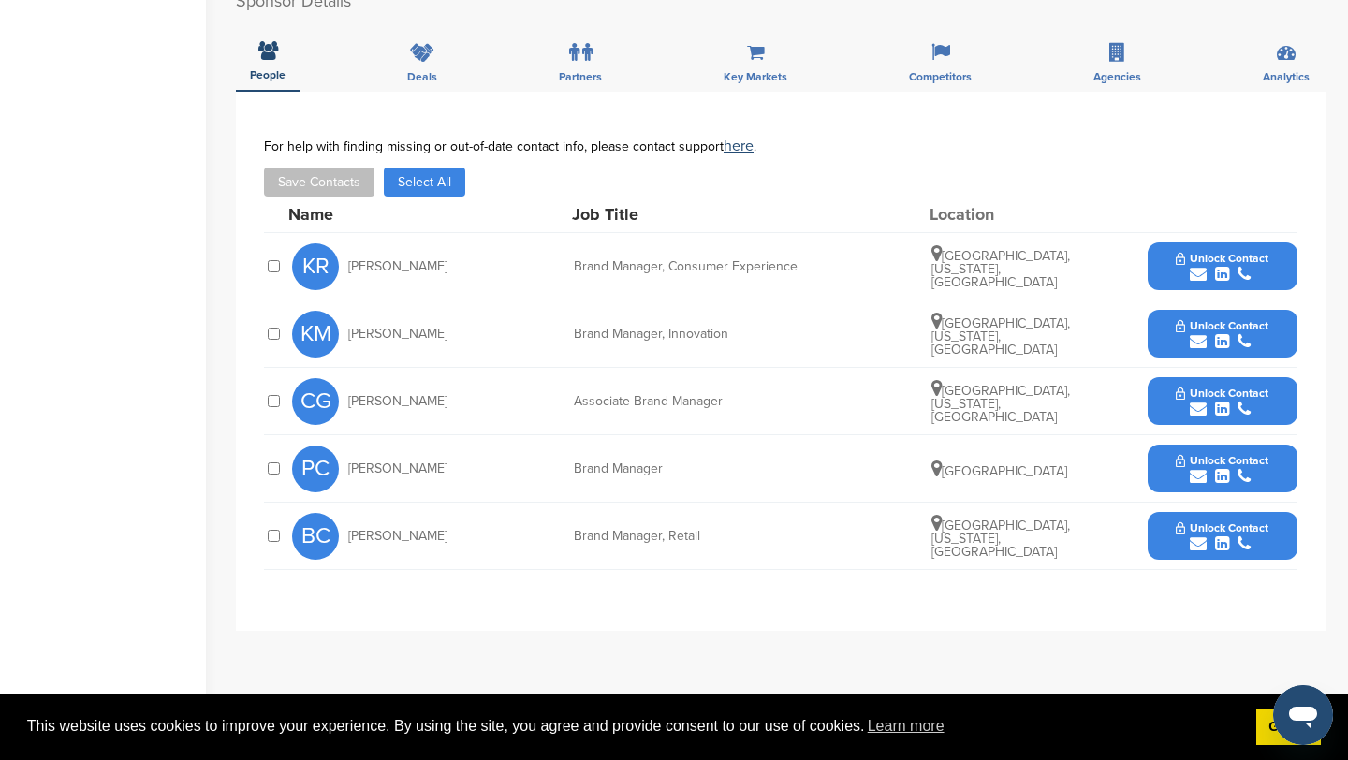
click at [1198, 468] on icon "submit" at bounding box center [1198, 476] width 17 height 17
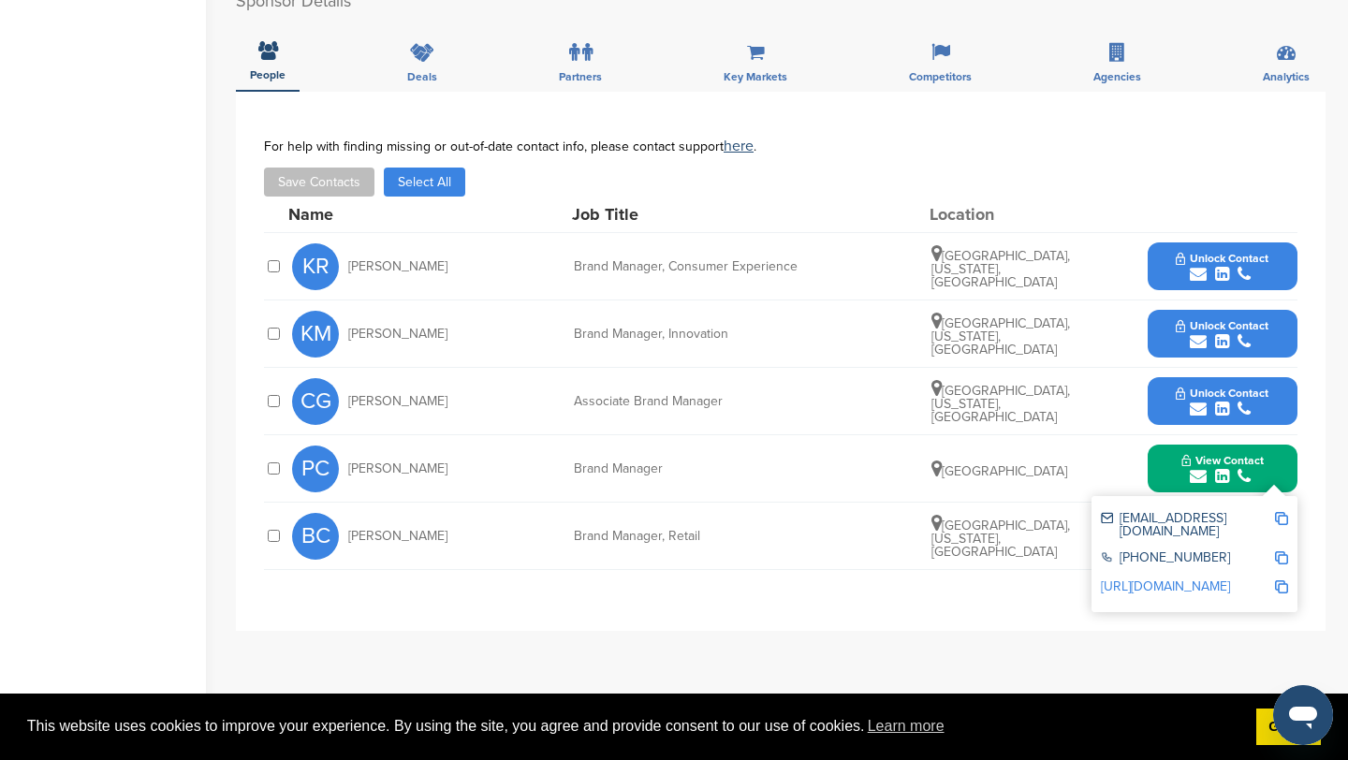
click at [1284, 512] on img at bounding box center [1281, 518] width 13 height 13
click at [1196, 266] on icon "submit" at bounding box center [1198, 274] width 17 height 17
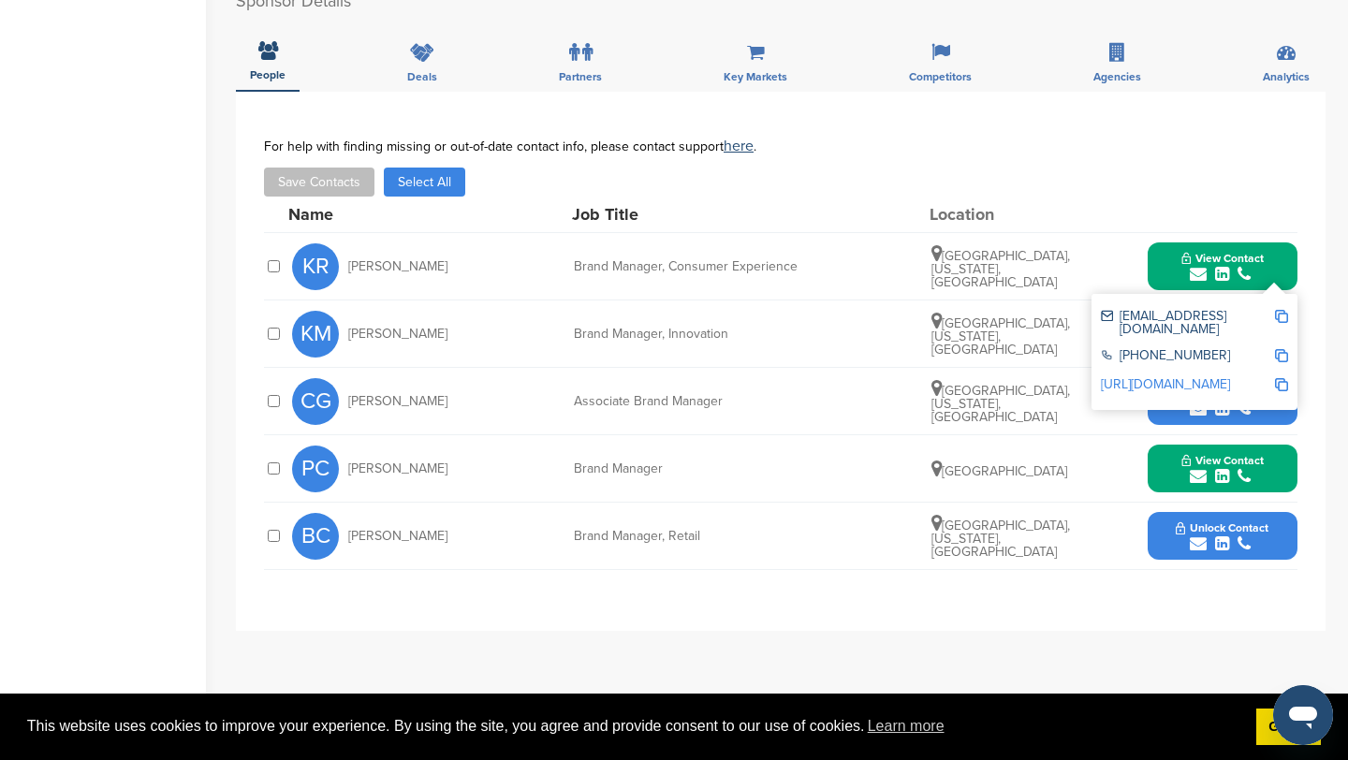
click at [1278, 310] on img at bounding box center [1281, 316] width 13 height 13
click at [1175, 242] on button "View Contact" at bounding box center [1222, 267] width 127 height 56
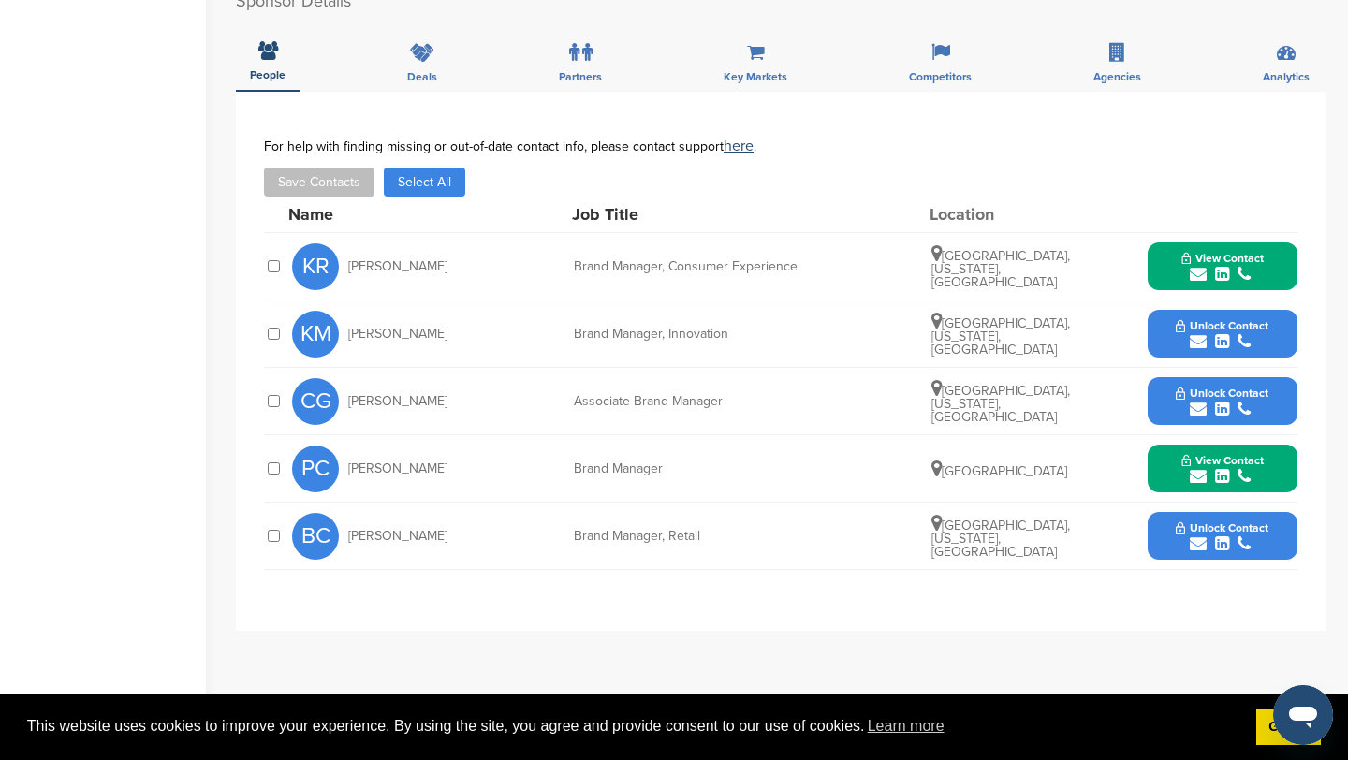
click at [1202, 333] on icon "submit" at bounding box center [1198, 341] width 17 height 17
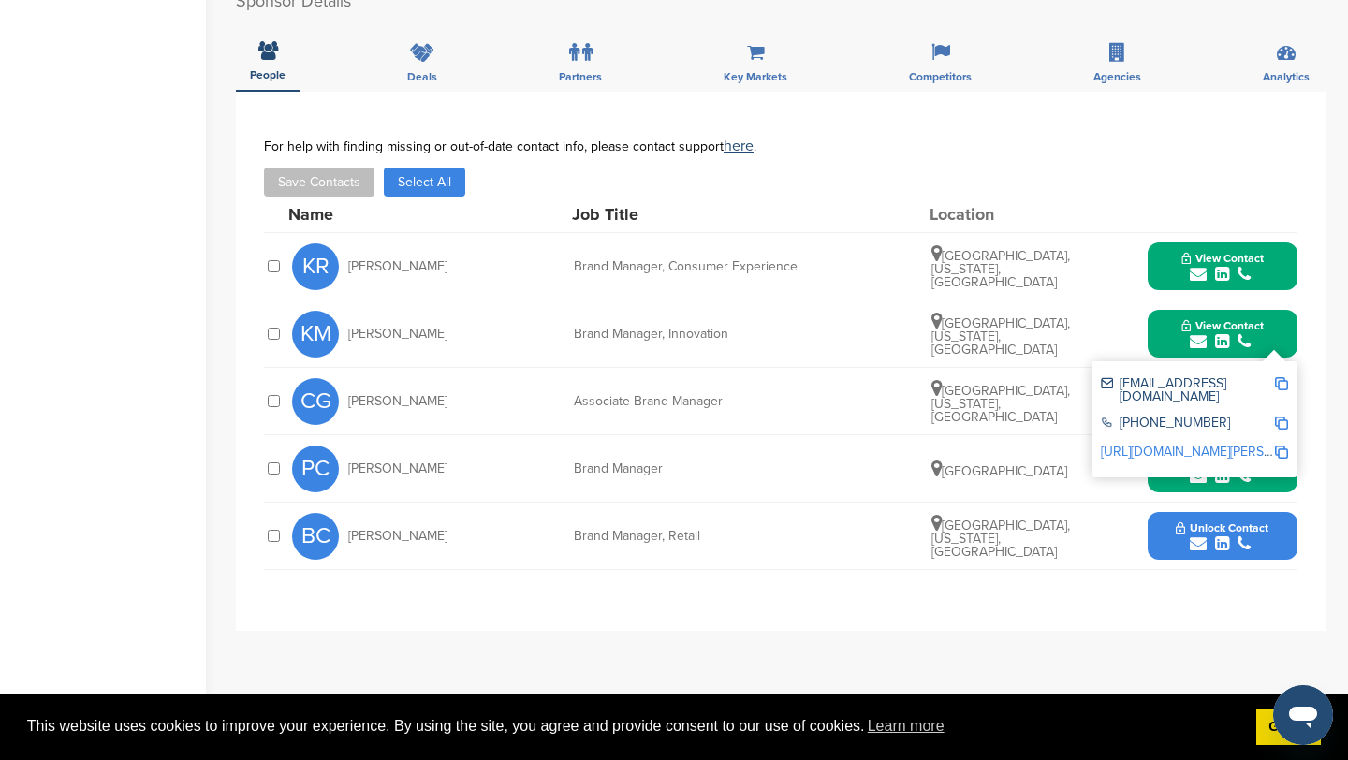
click at [1283, 377] on img at bounding box center [1281, 383] width 13 height 13
click at [1171, 306] on button "View Contact" at bounding box center [1222, 334] width 127 height 56
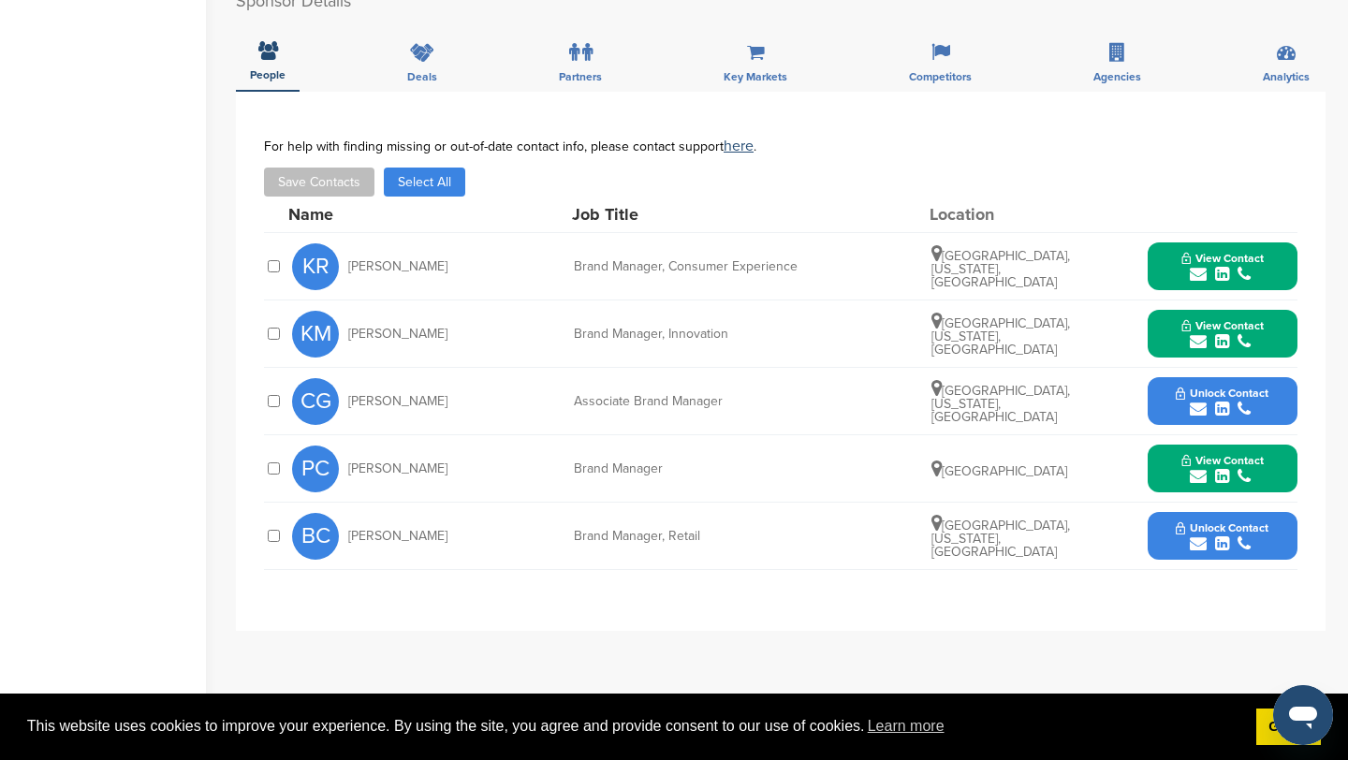
click at [1200, 401] on icon "submit" at bounding box center [1198, 409] width 17 height 17
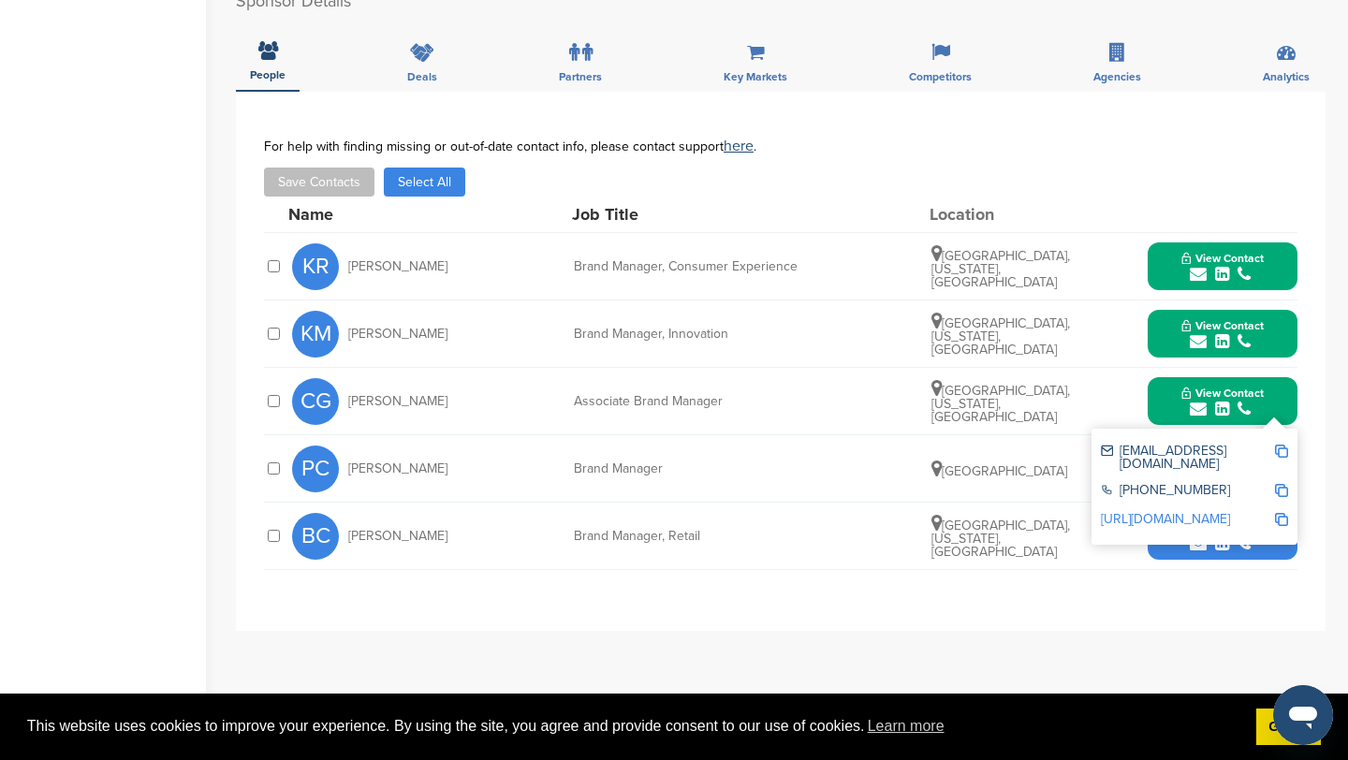
click at [1282, 445] on img at bounding box center [1281, 451] width 13 height 13
click at [1201, 535] on icon "submit" at bounding box center [1198, 543] width 17 height 17
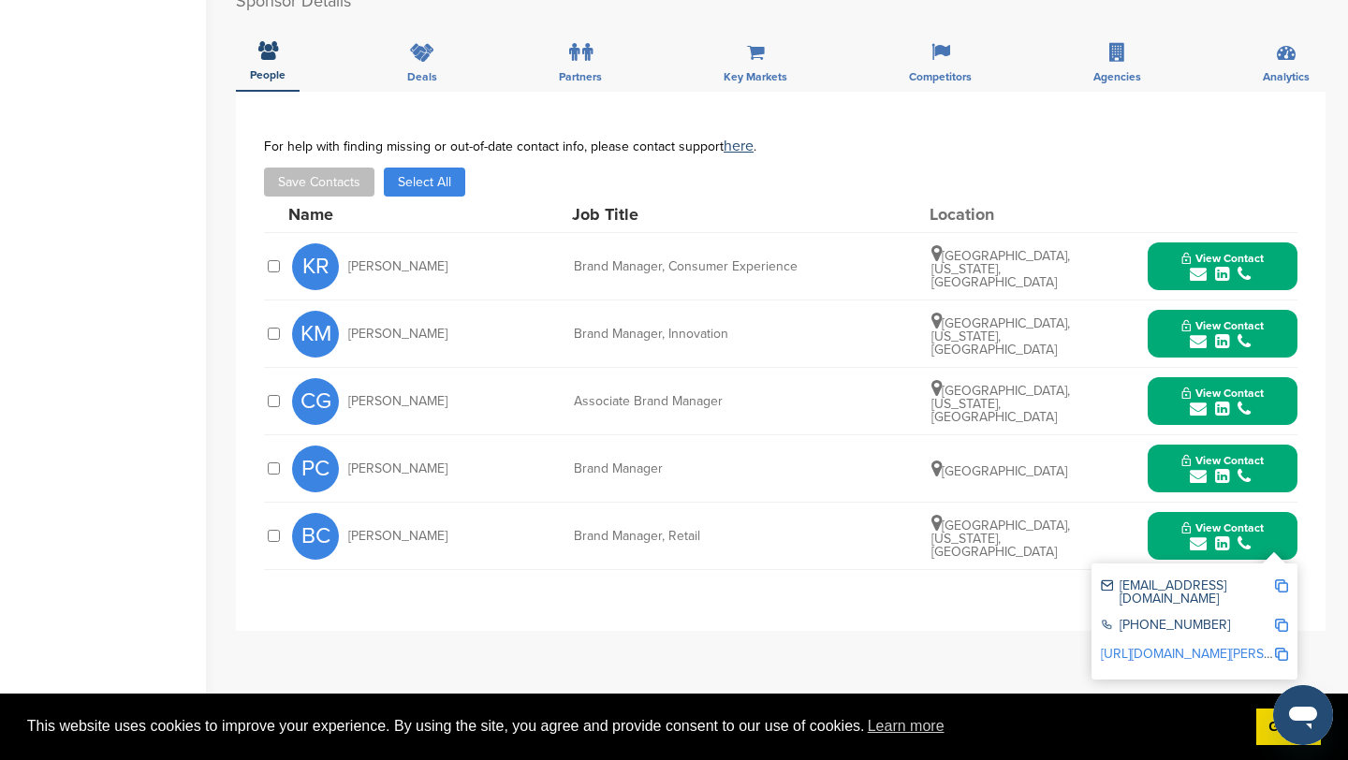
click at [1281, 579] on img at bounding box center [1281, 585] width 13 height 13
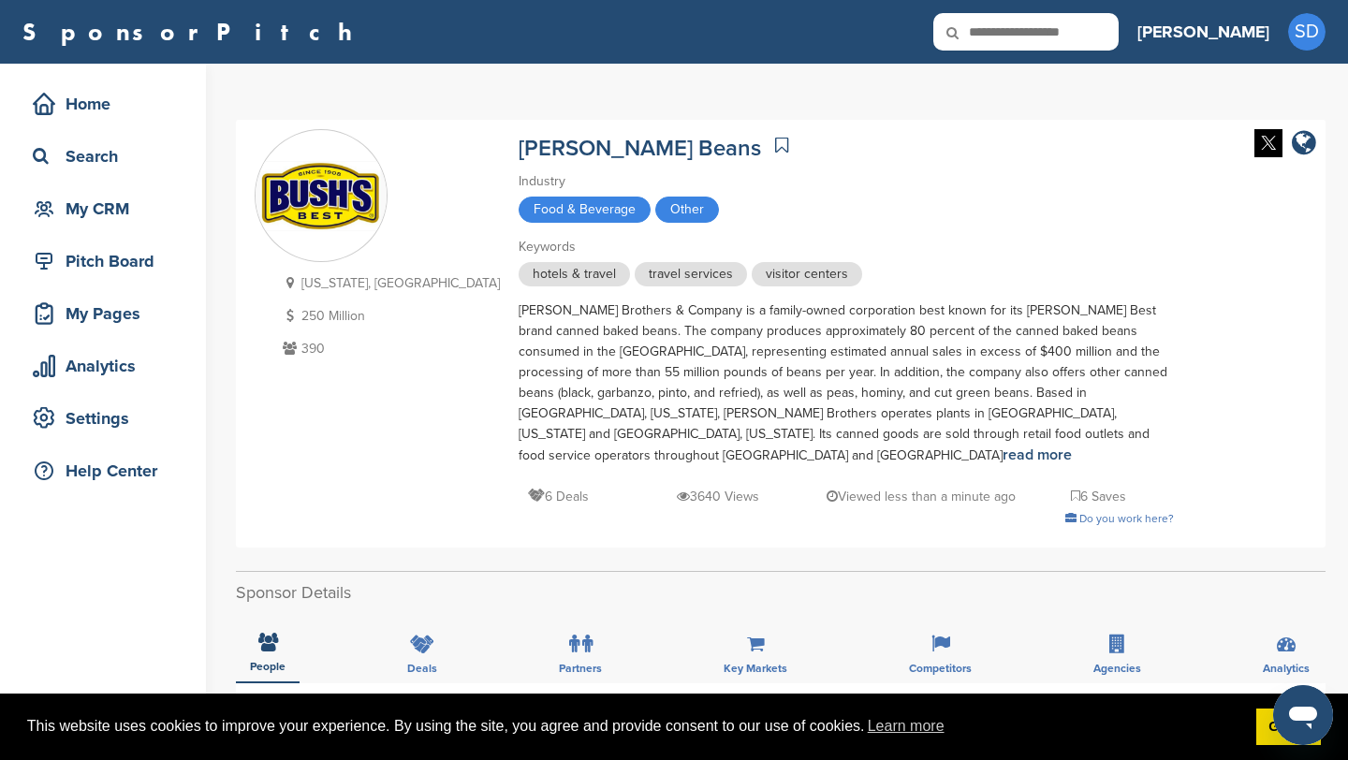
click at [1088, 45] on input "text" at bounding box center [1025, 31] width 185 height 37
type input "****"
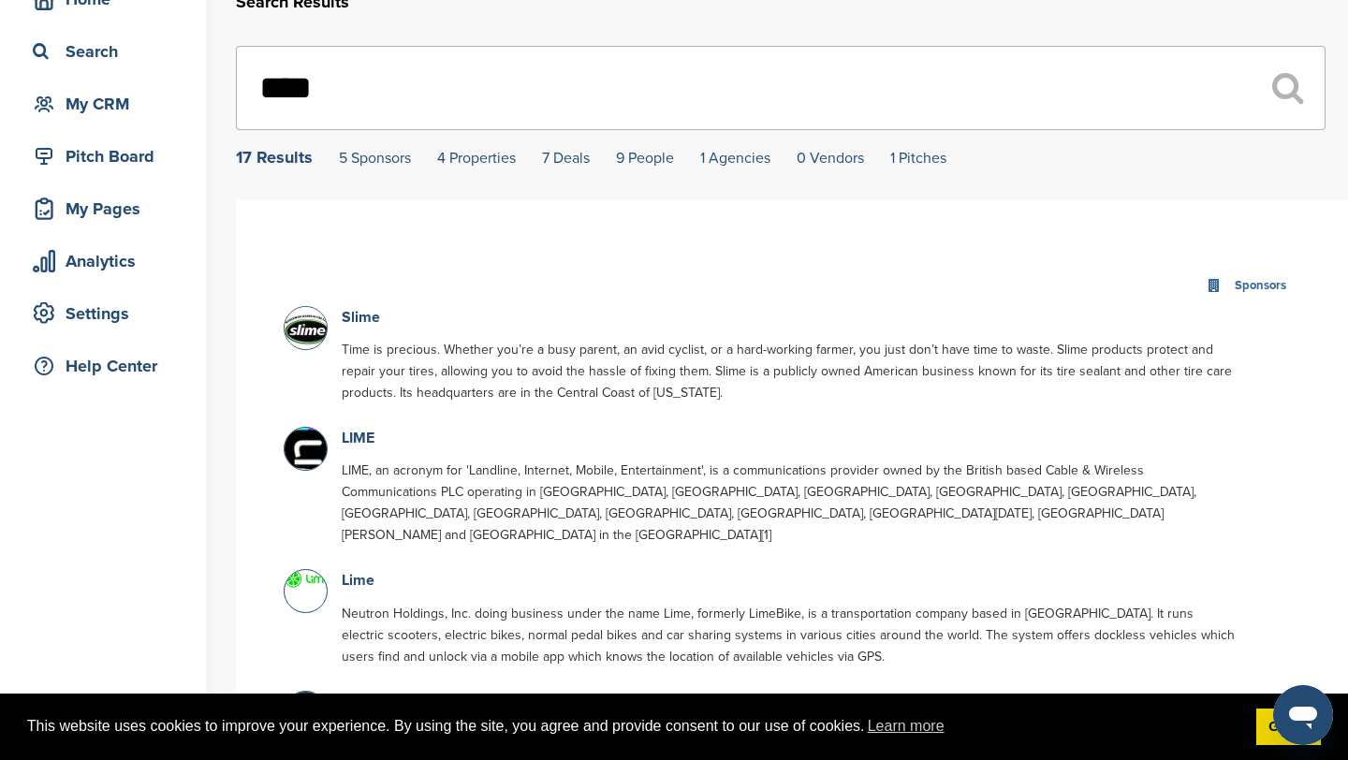
scroll to position [108, 0]
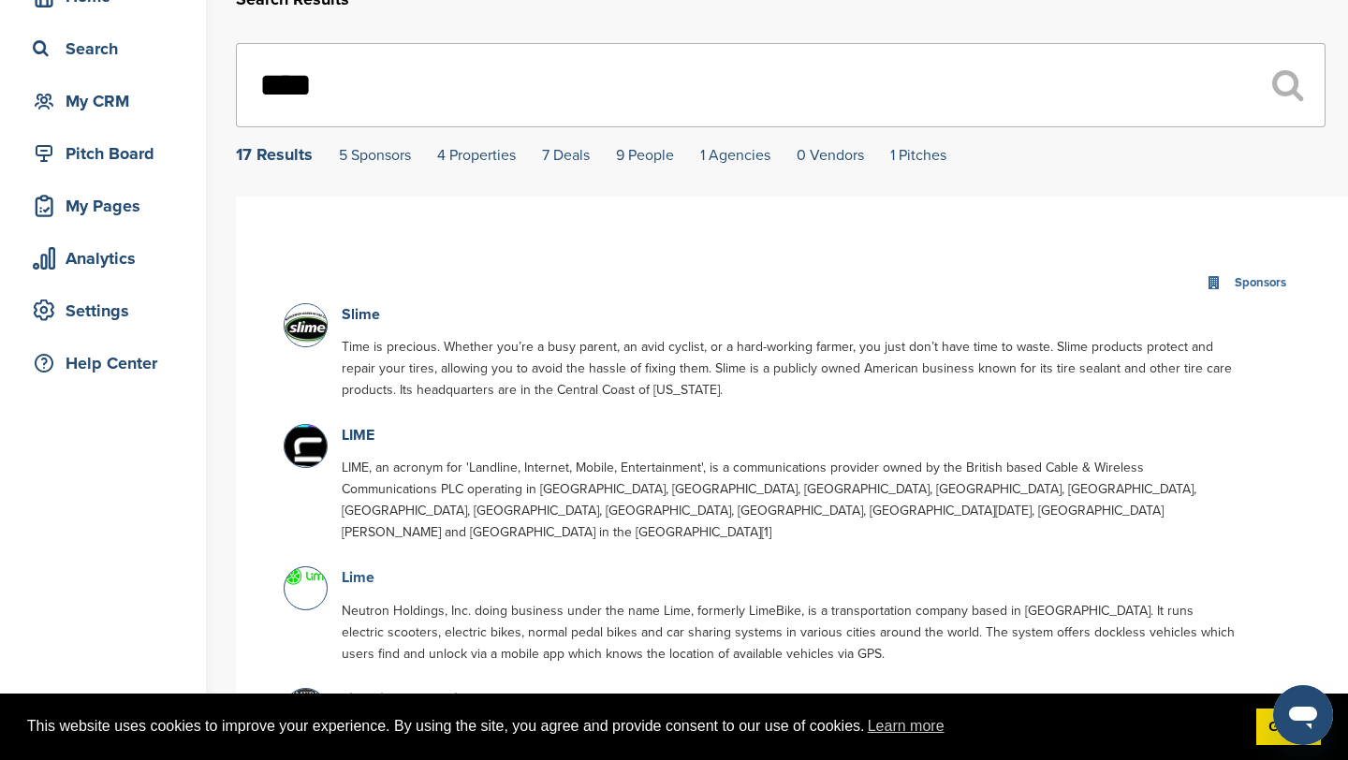
click at [356, 568] on link "Lime" at bounding box center [358, 577] width 33 height 19
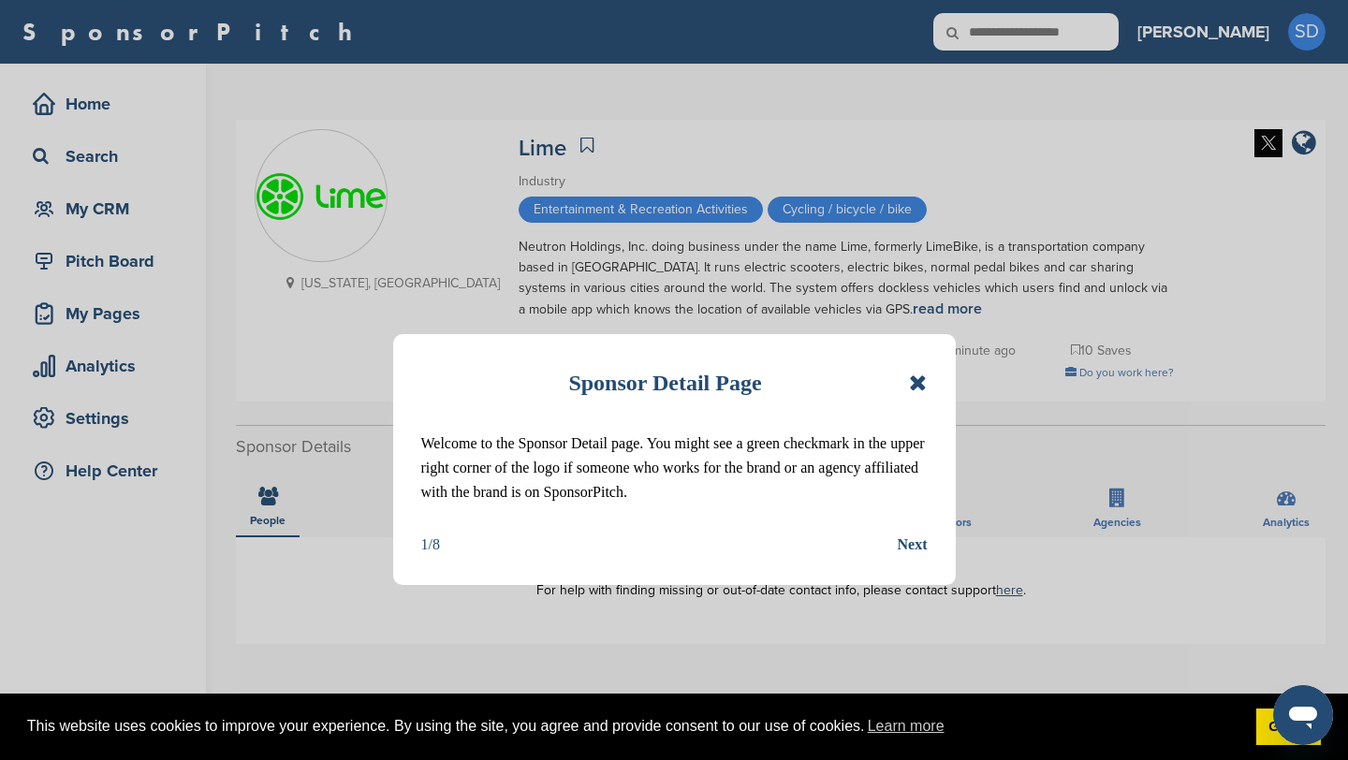
click at [910, 388] on icon at bounding box center [918, 383] width 18 height 22
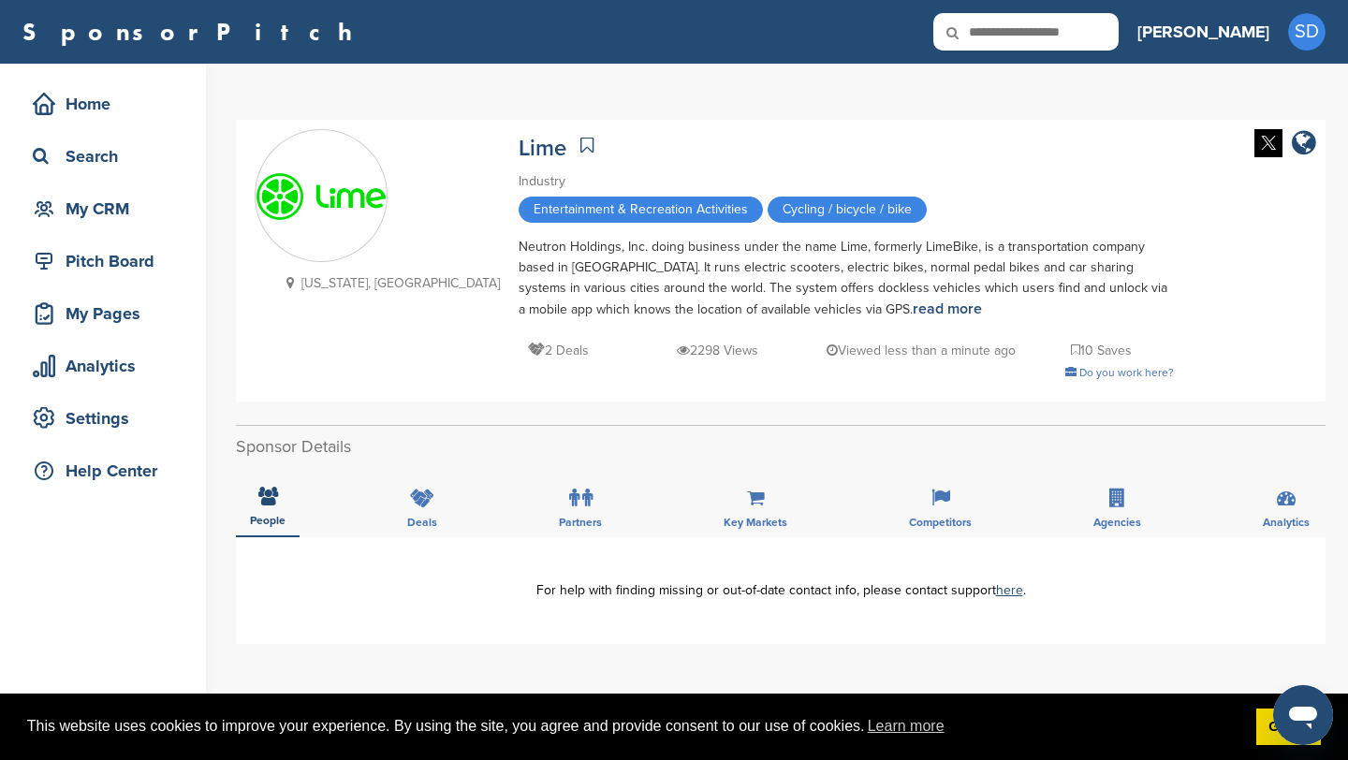
click at [997, 26] on icon at bounding box center [965, 32] width 64 height 39
click at [1102, 33] on input "text" at bounding box center [1025, 31] width 185 height 37
type input "******"
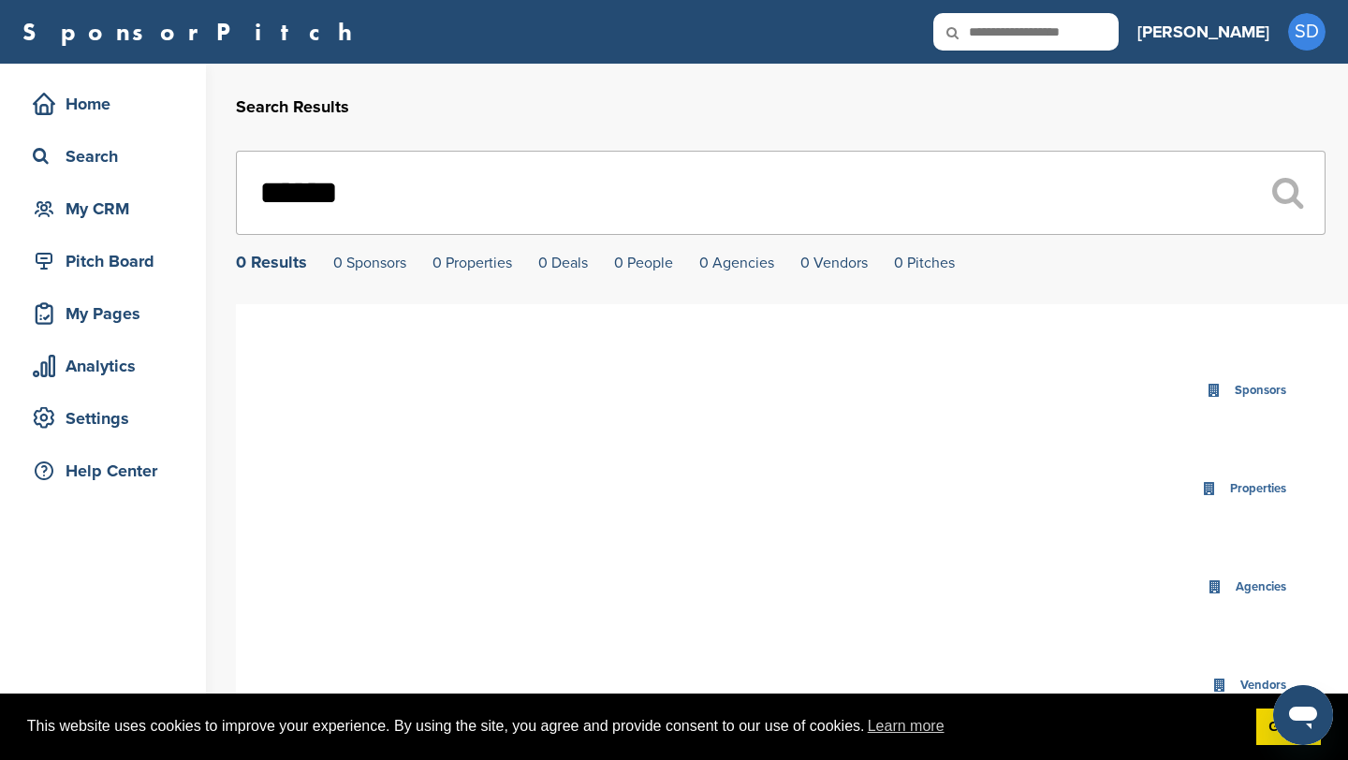
click at [1078, 39] on input "text" at bounding box center [1025, 31] width 185 height 37
type input "**********"
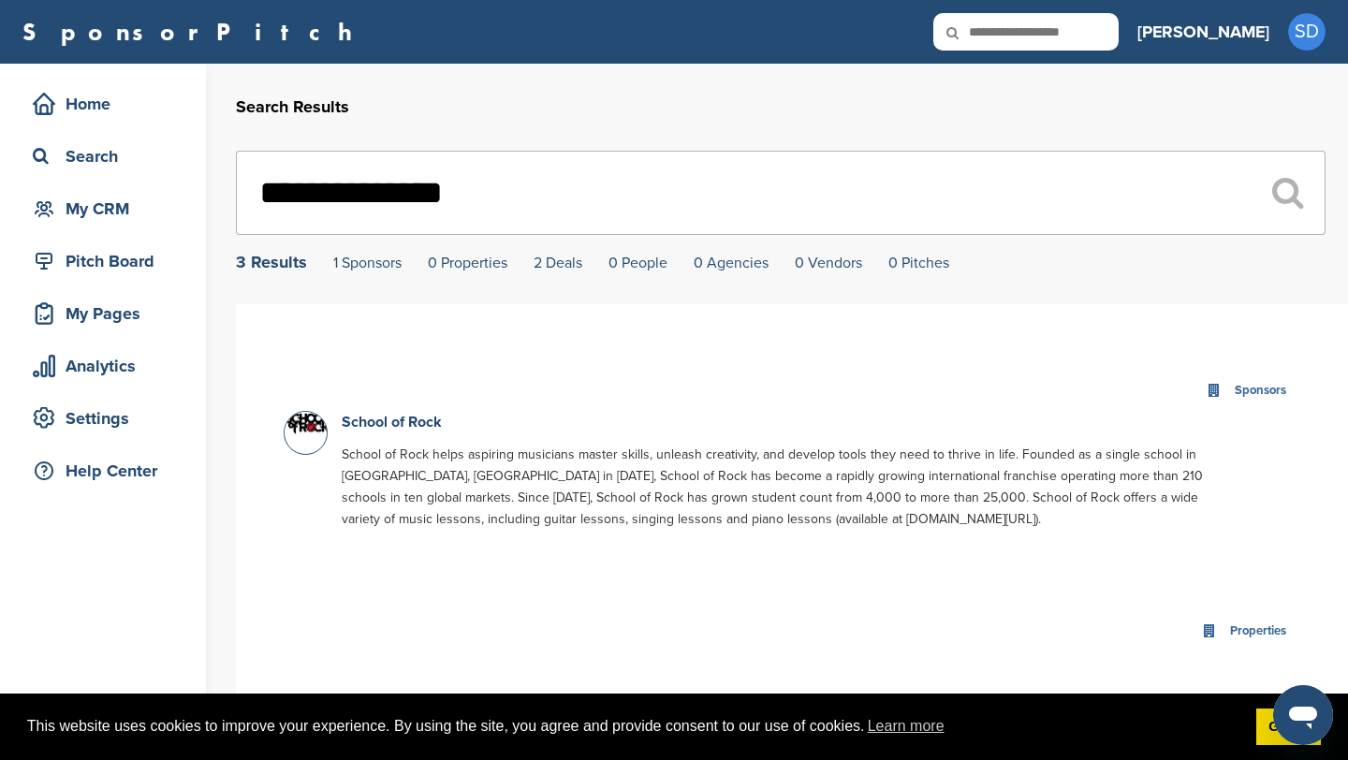
click at [1077, 49] on input "text" at bounding box center [1025, 31] width 185 height 37
type input "*******"
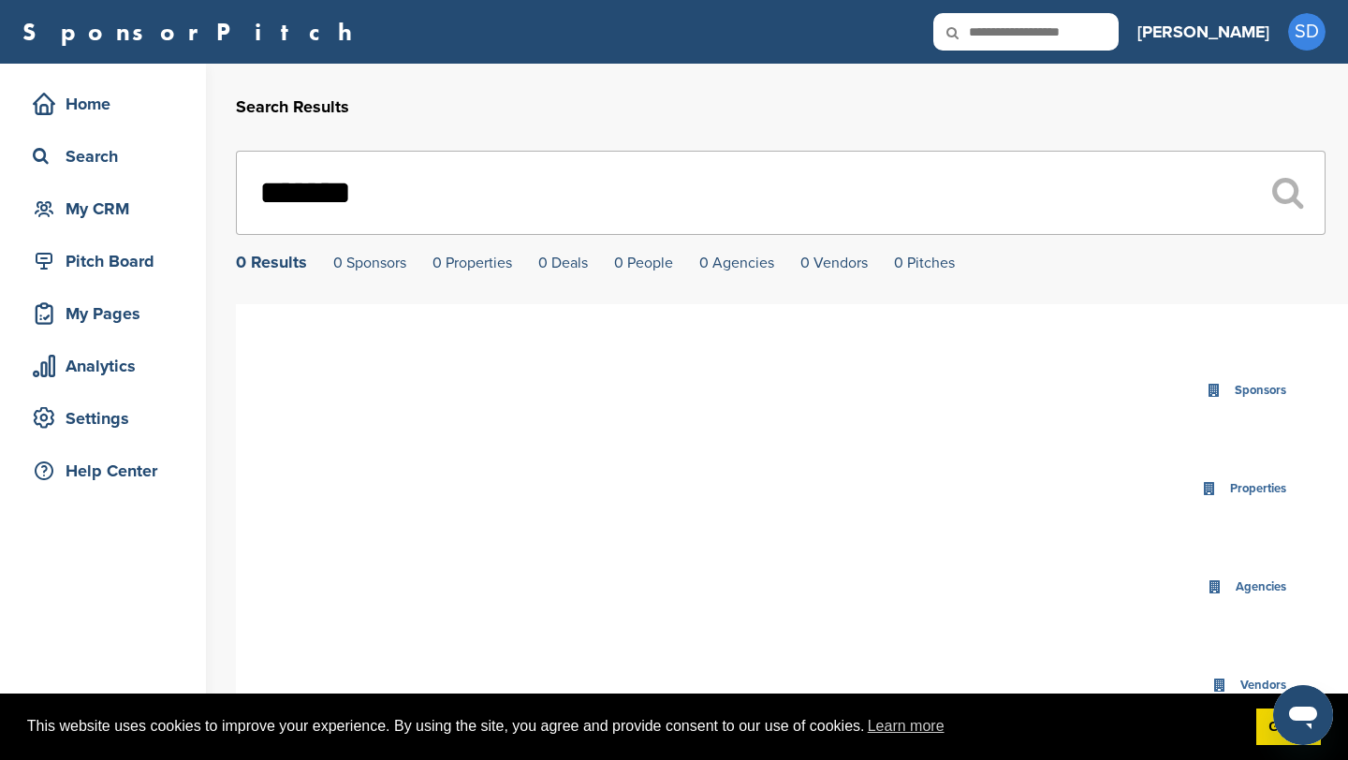
click at [1065, 19] on input "text" at bounding box center [1025, 31] width 185 height 37
type input "*****"
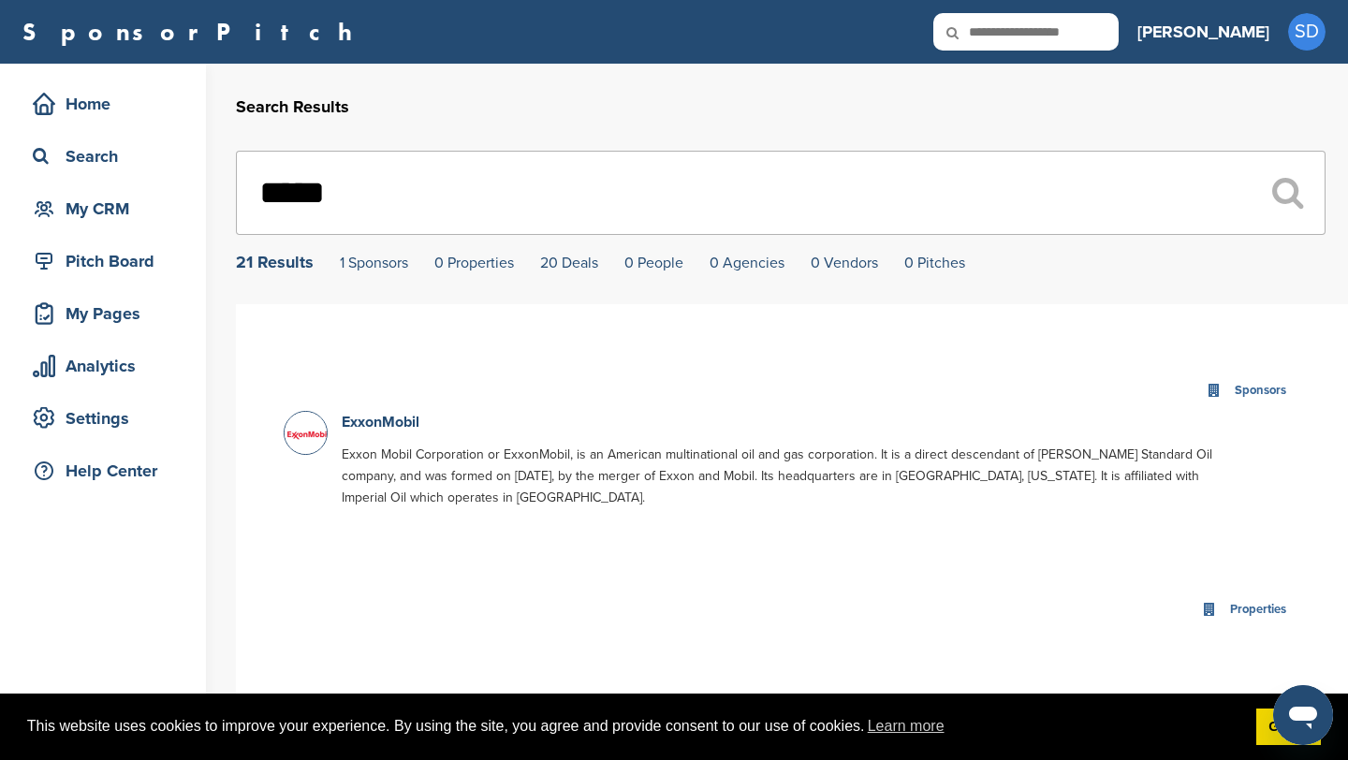
click at [350, 183] on input "*****" at bounding box center [781, 193] width 1090 height 84
click at [371, 420] on link "ExxonMobil" at bounding box center [381, 422] width 78 height 19
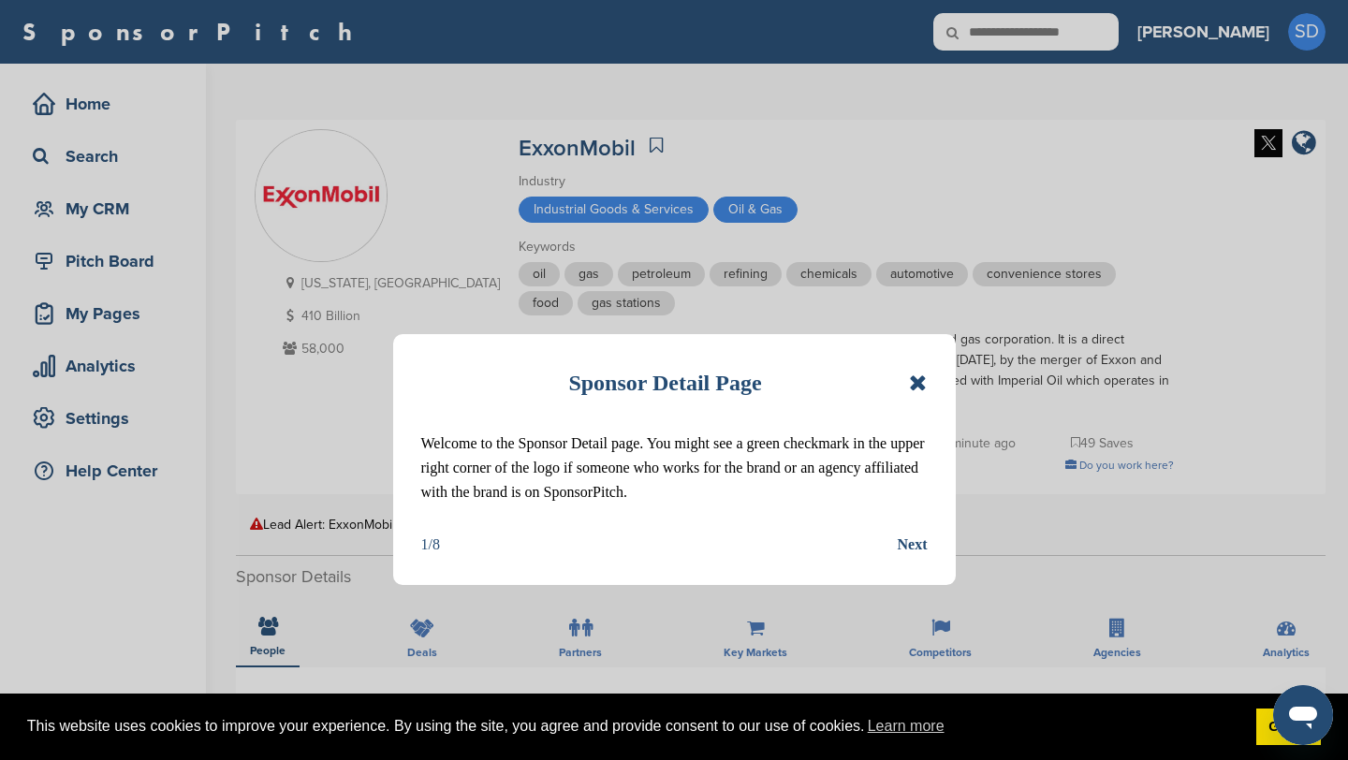
click at [924, 384] on icon at bounding box center [918, 383] width 18 height 22
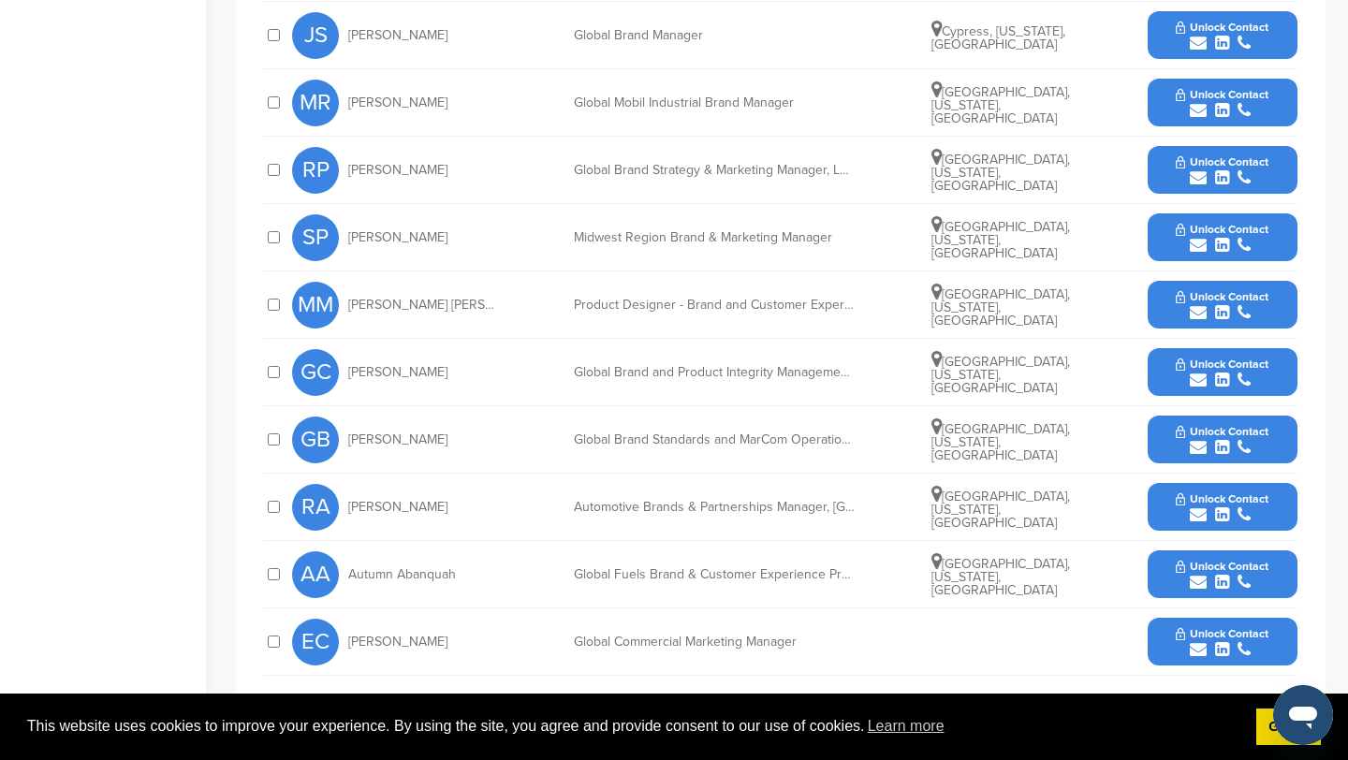
scroll to position [810, 0]
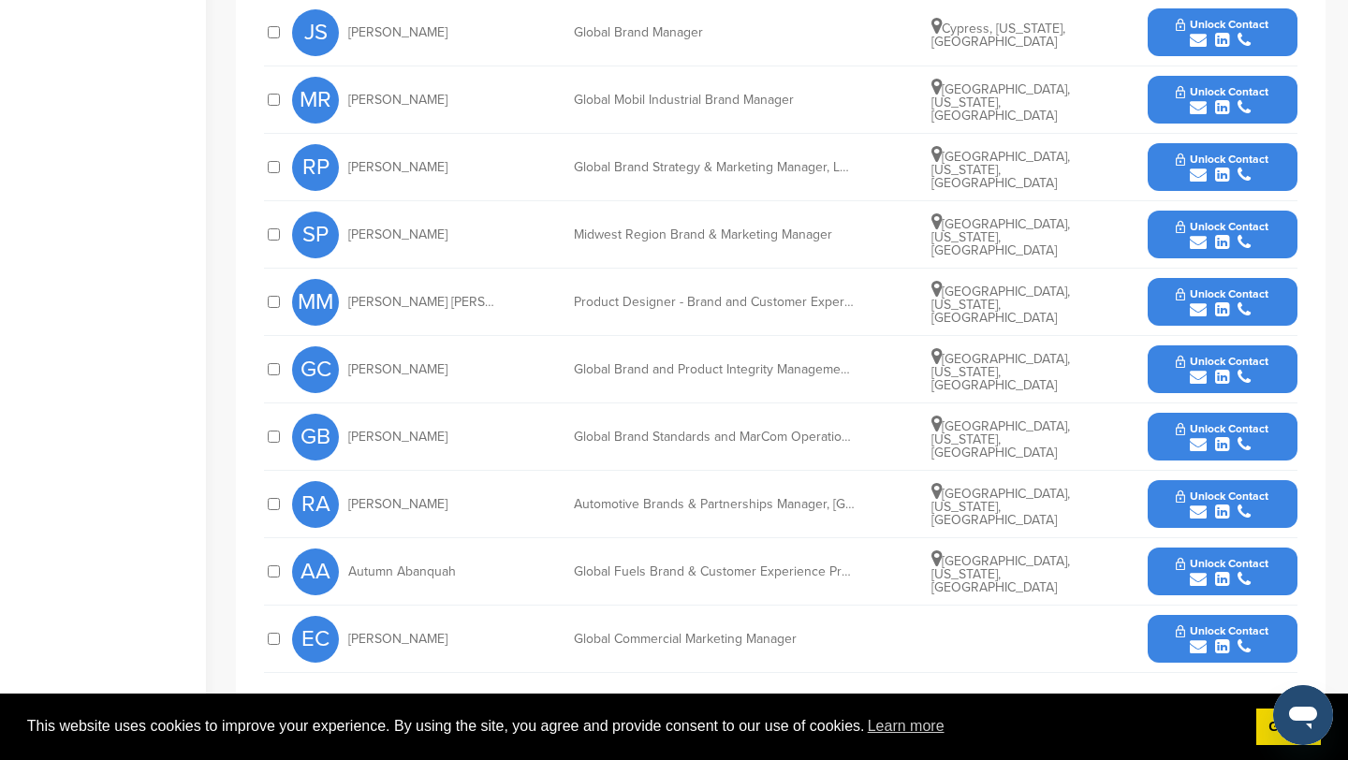
click at [1200, 513] on icon "submit" at bounding box center [1198, 512] width 17 height 17
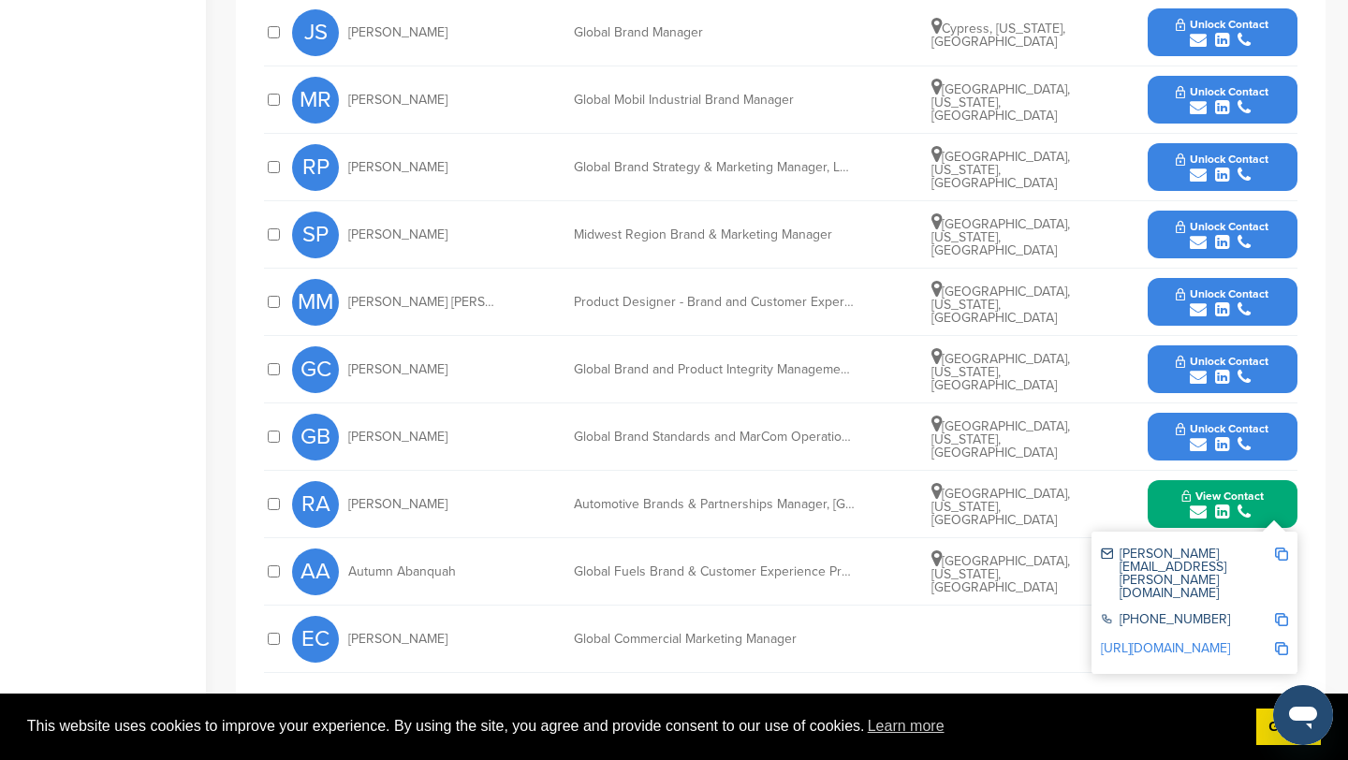
click at [1278, 548] on img at bounding box center [1281, 554] width 13 height 13
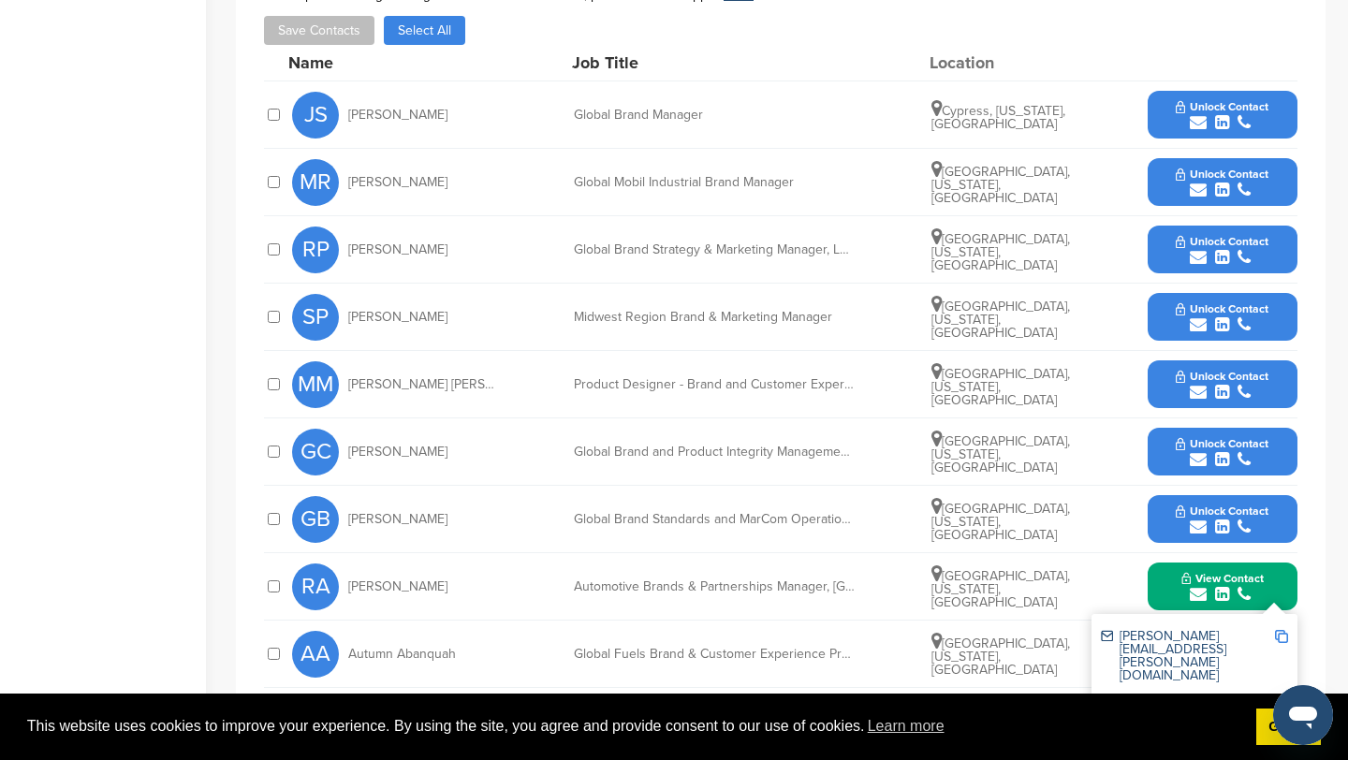
scroll to position [724, 0]
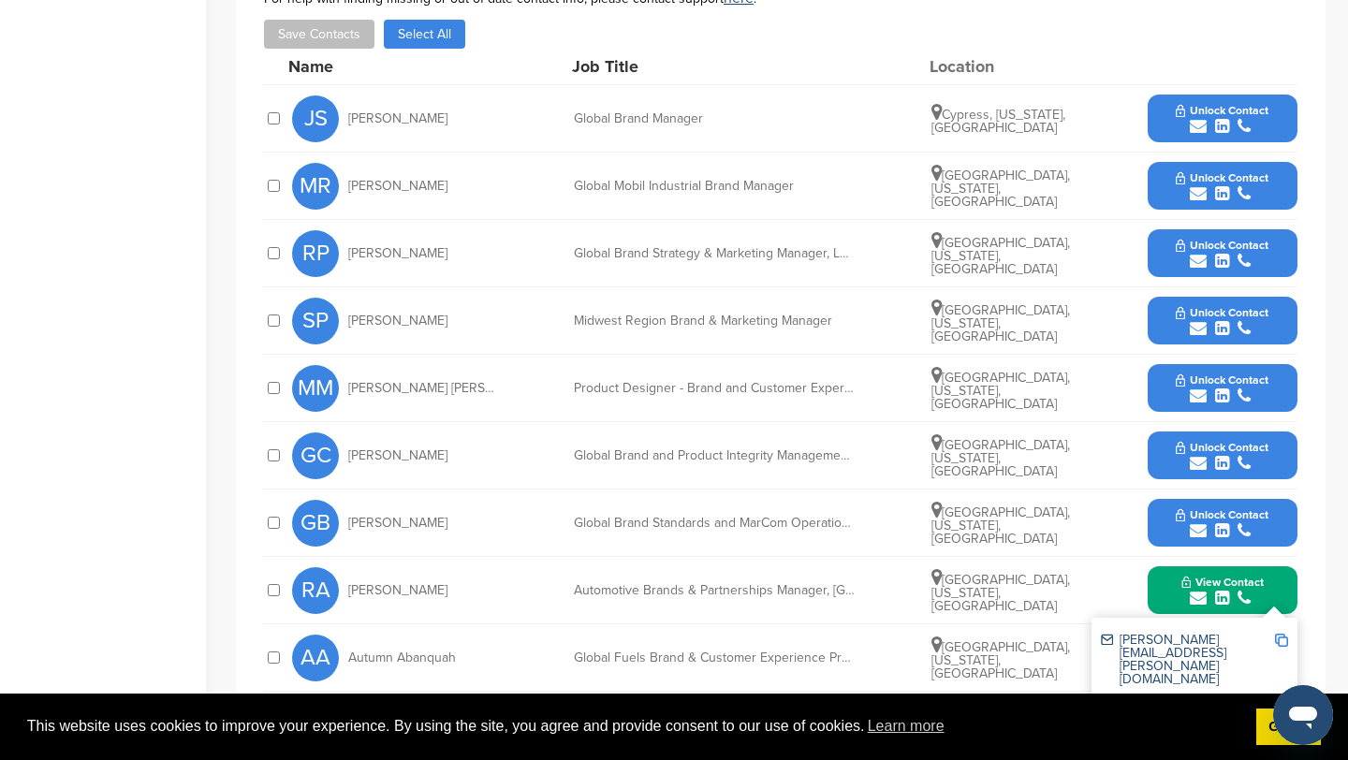
click at [1193, 127] on icon "submit" at bounding box center [1198, 126] width 17 height 17
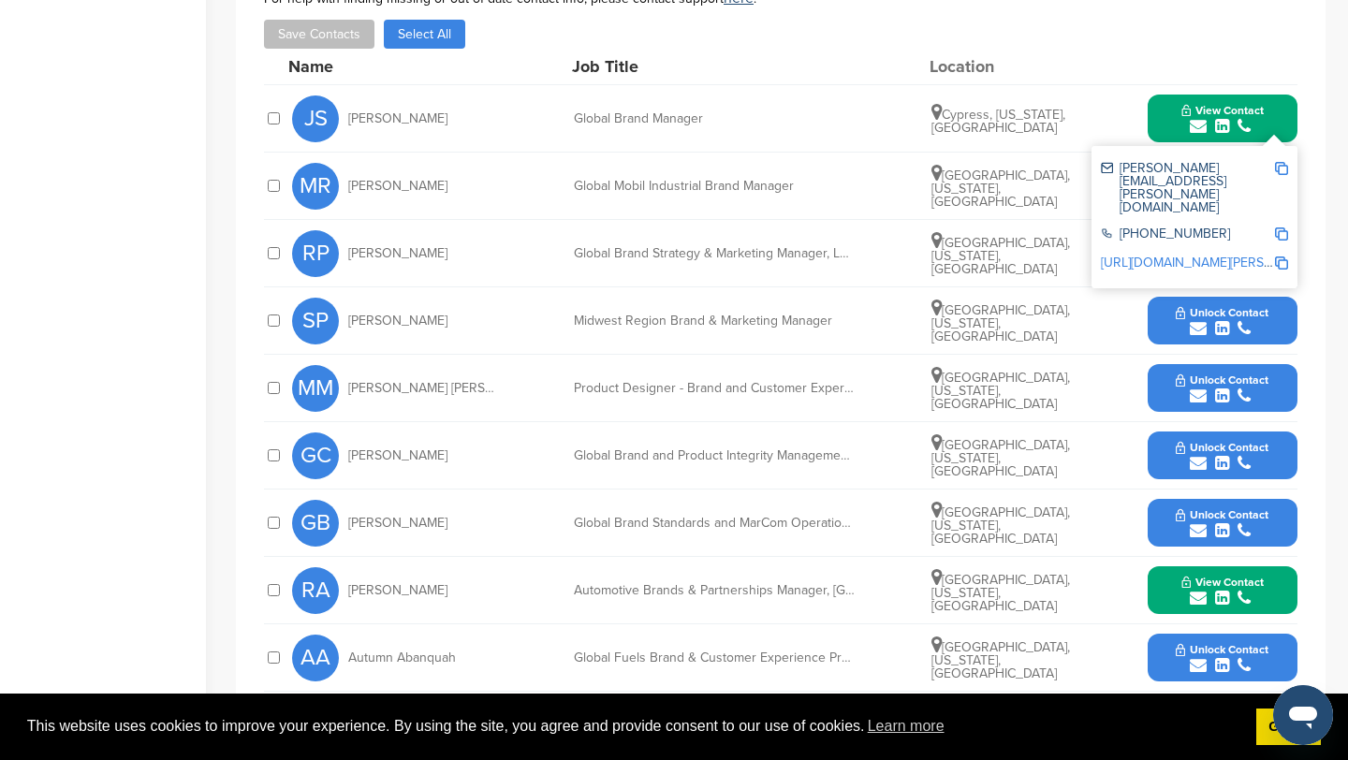
click at [1277, 169] on img at bounding box center [1281, 168] width 13 height 13
click at [1167, 127] on button "View Contact" at bounding box center [1222, 119] width 127 height 56
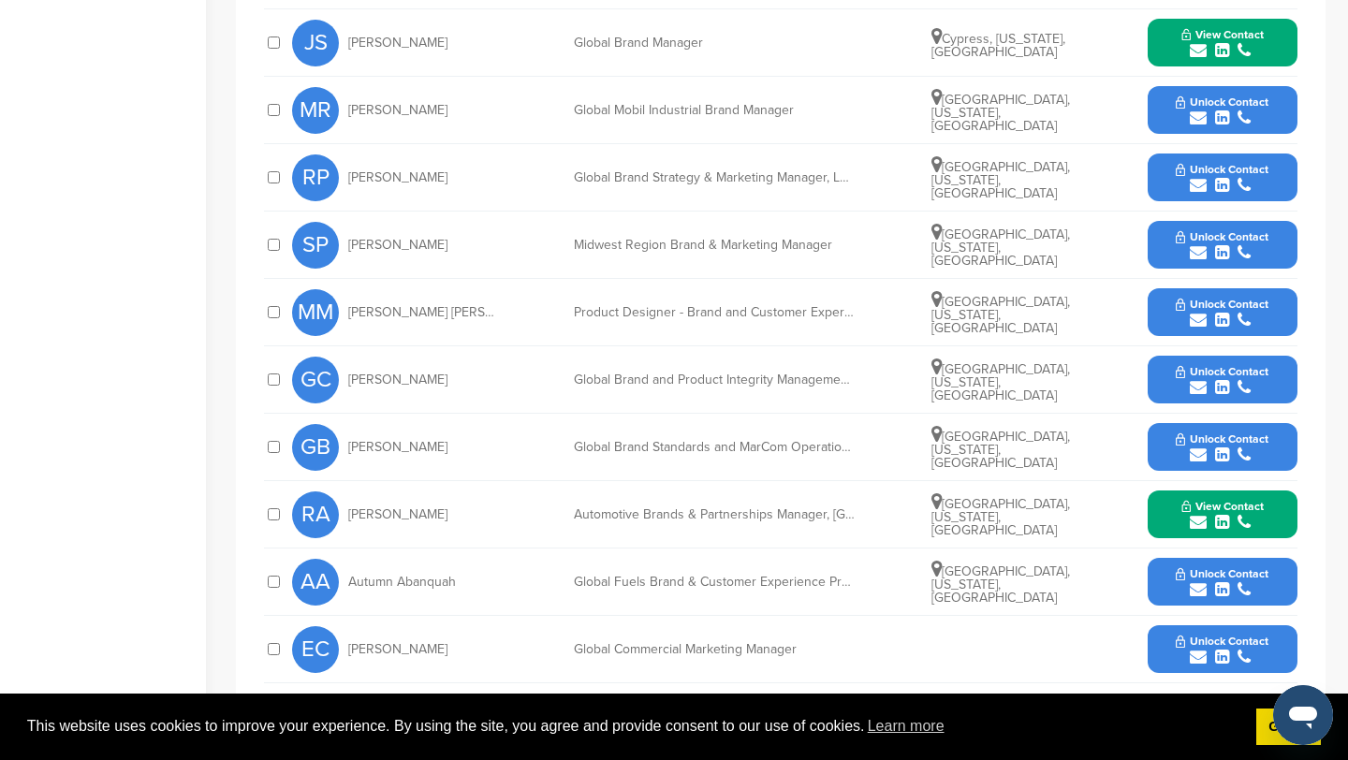
scroll to position [799, 0]
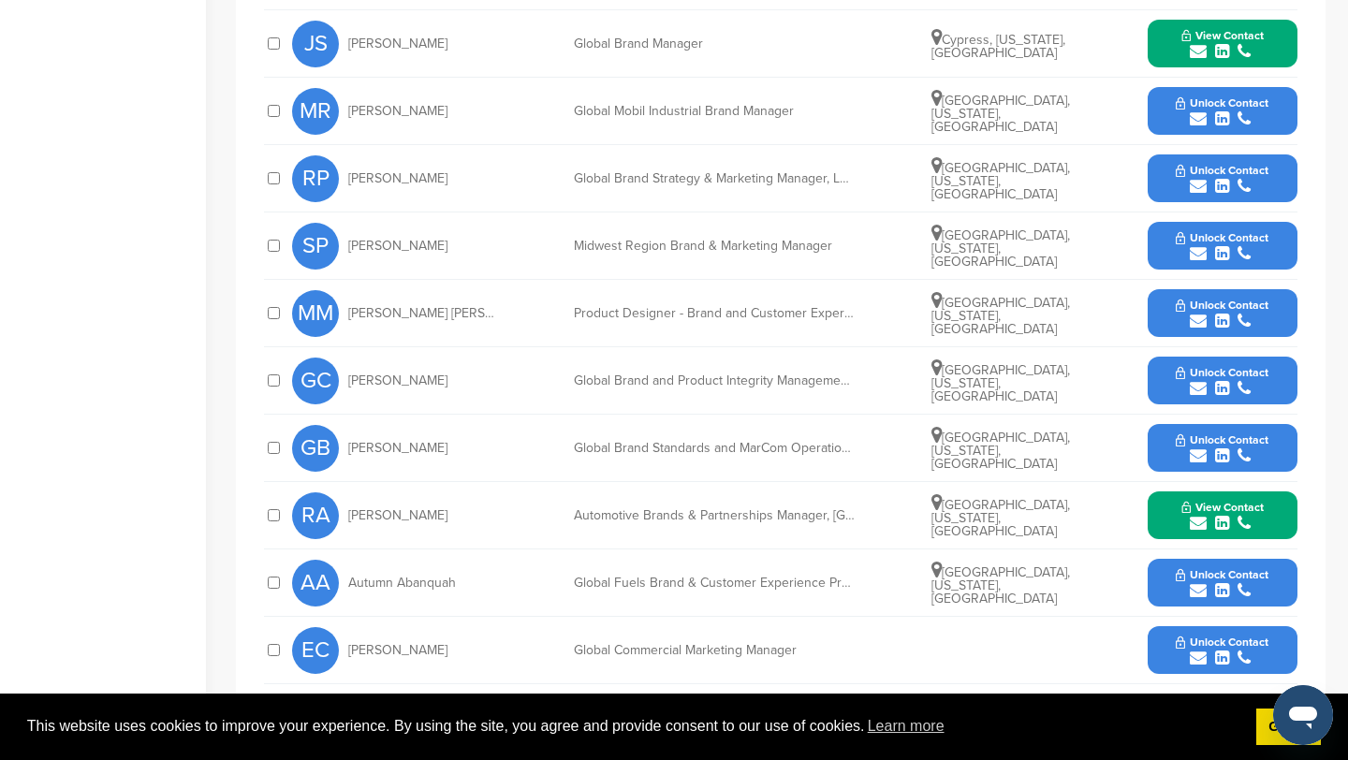
click at [1202, 185] on icon "submit" at bounding box center [1198, 186] width 17 height 17
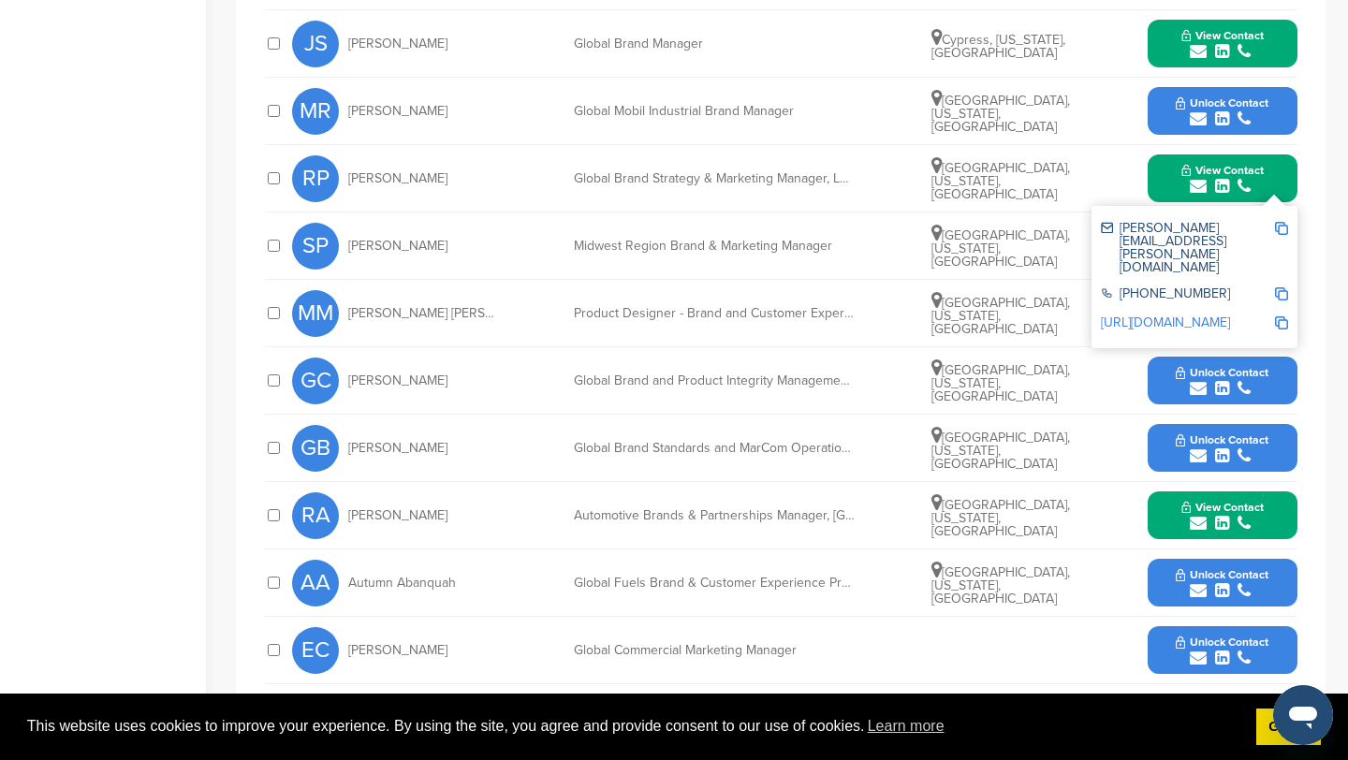
click at [1285, 230] on img at bounding box center [1281, 228] width 13 height 13
click at [1174, 182] on button "View Contact" at bounding box center [1222, 179] width 127 height 56
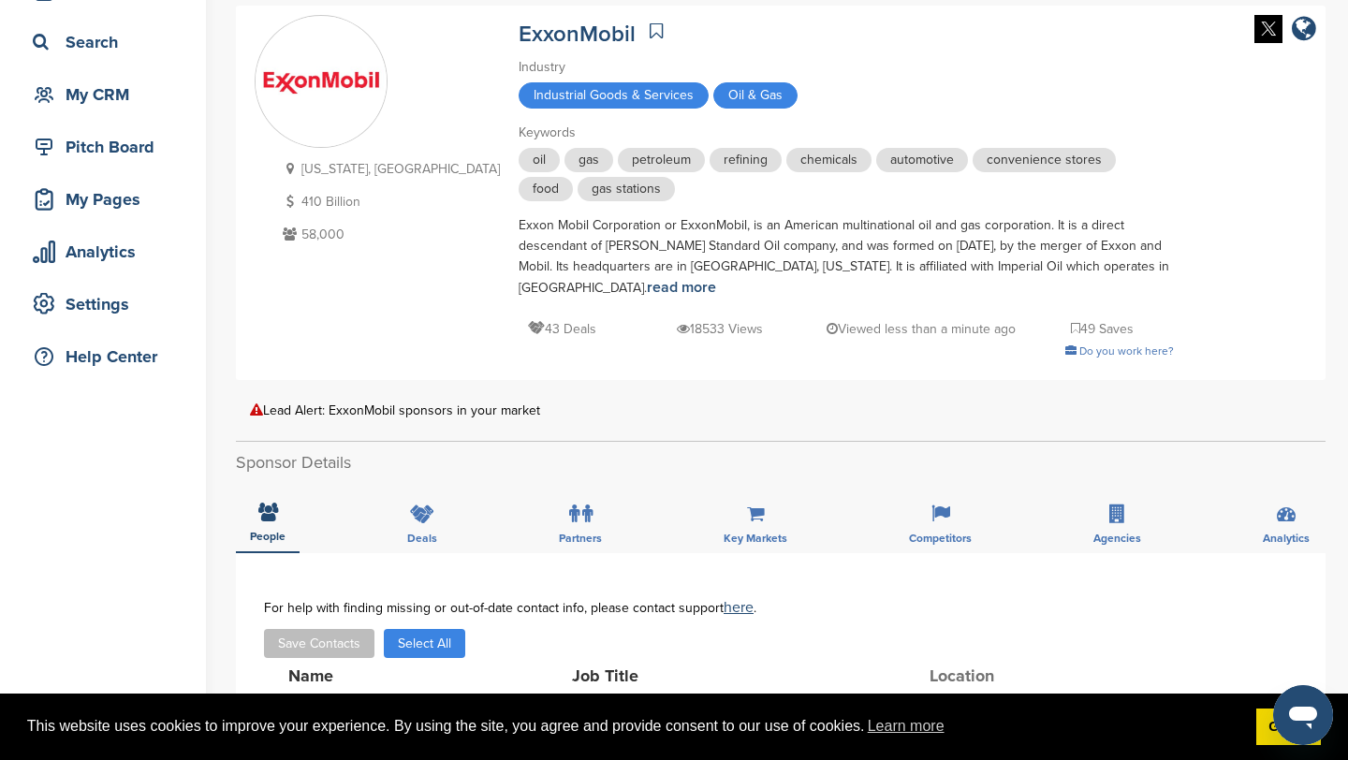
scroll to position [0, 0]
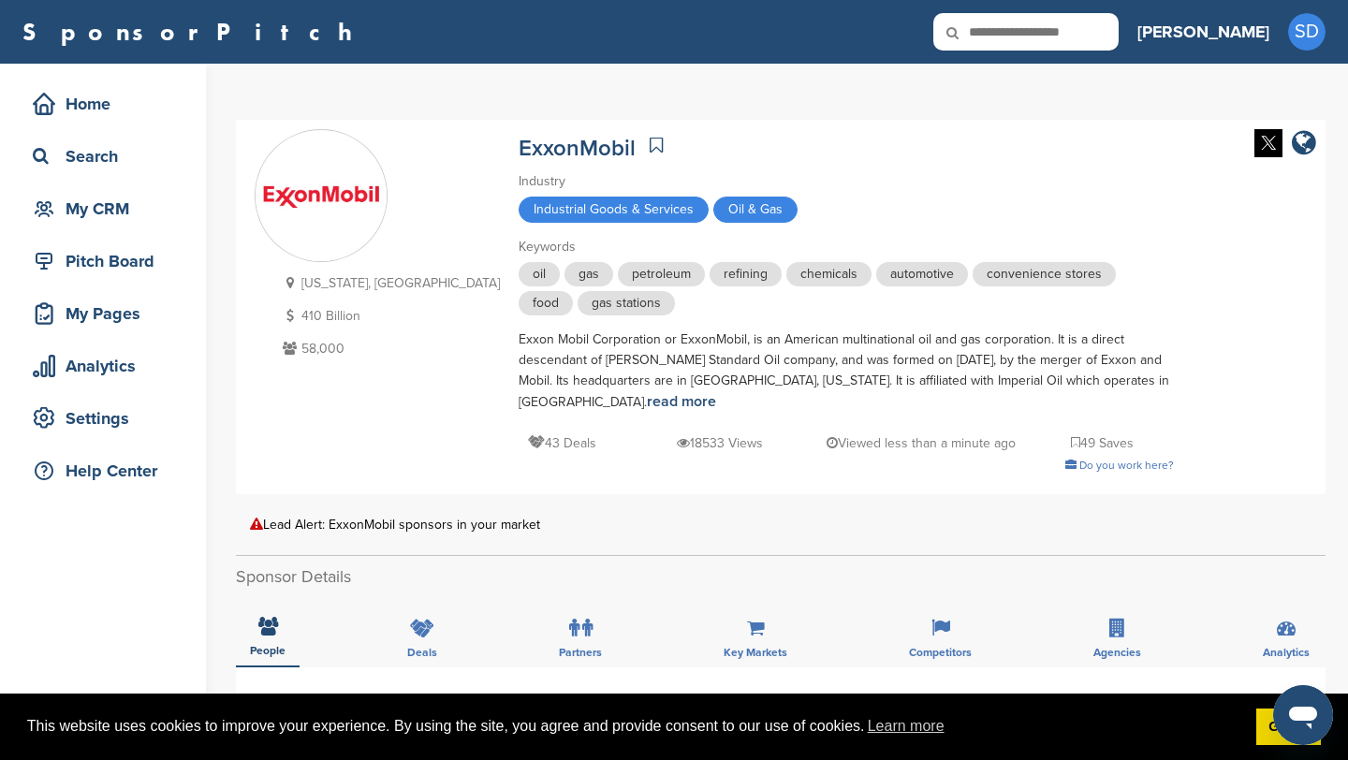
click at [1091, 45] on input "text" at bounding box center [1025, 31] width 185 height 37
type input "*********"
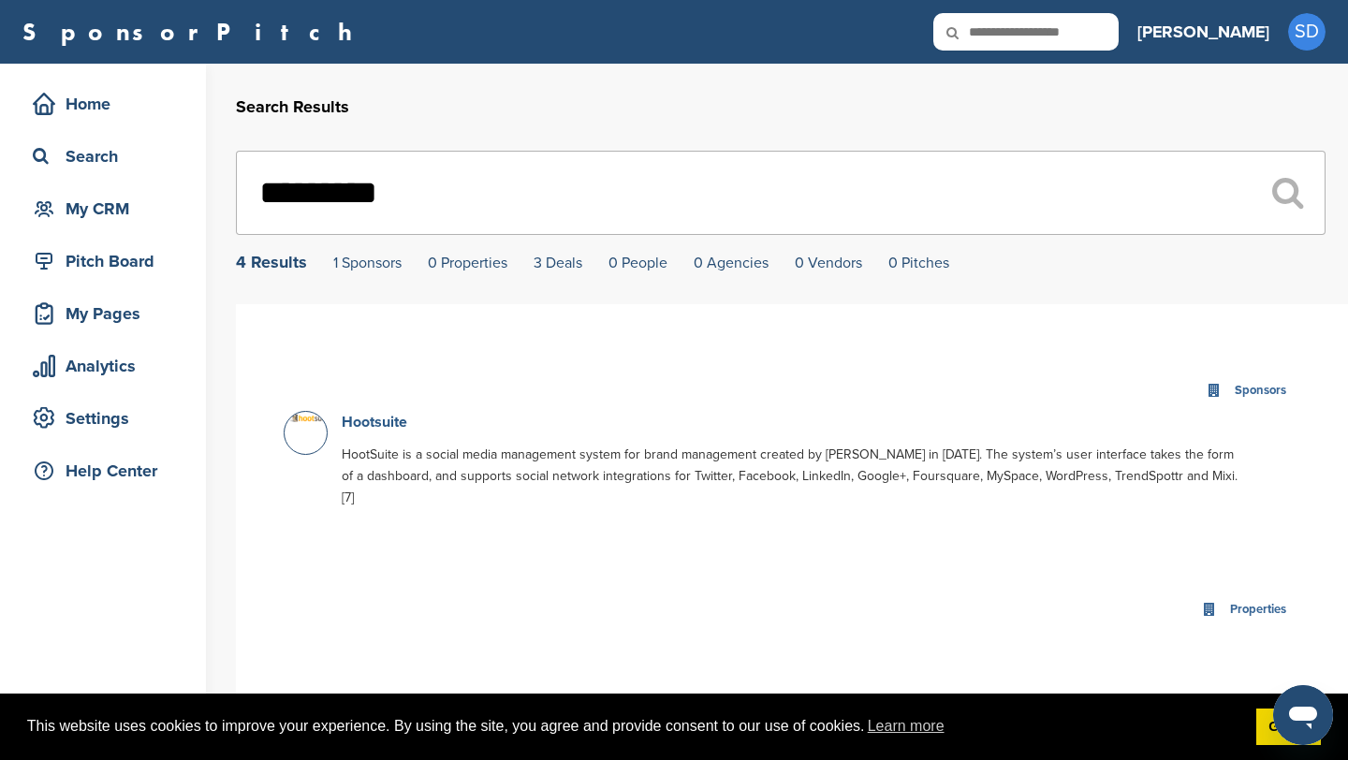
click at [387, 426] on link "Hootsuite" at bounding box center [375, 422] width 66 height 19
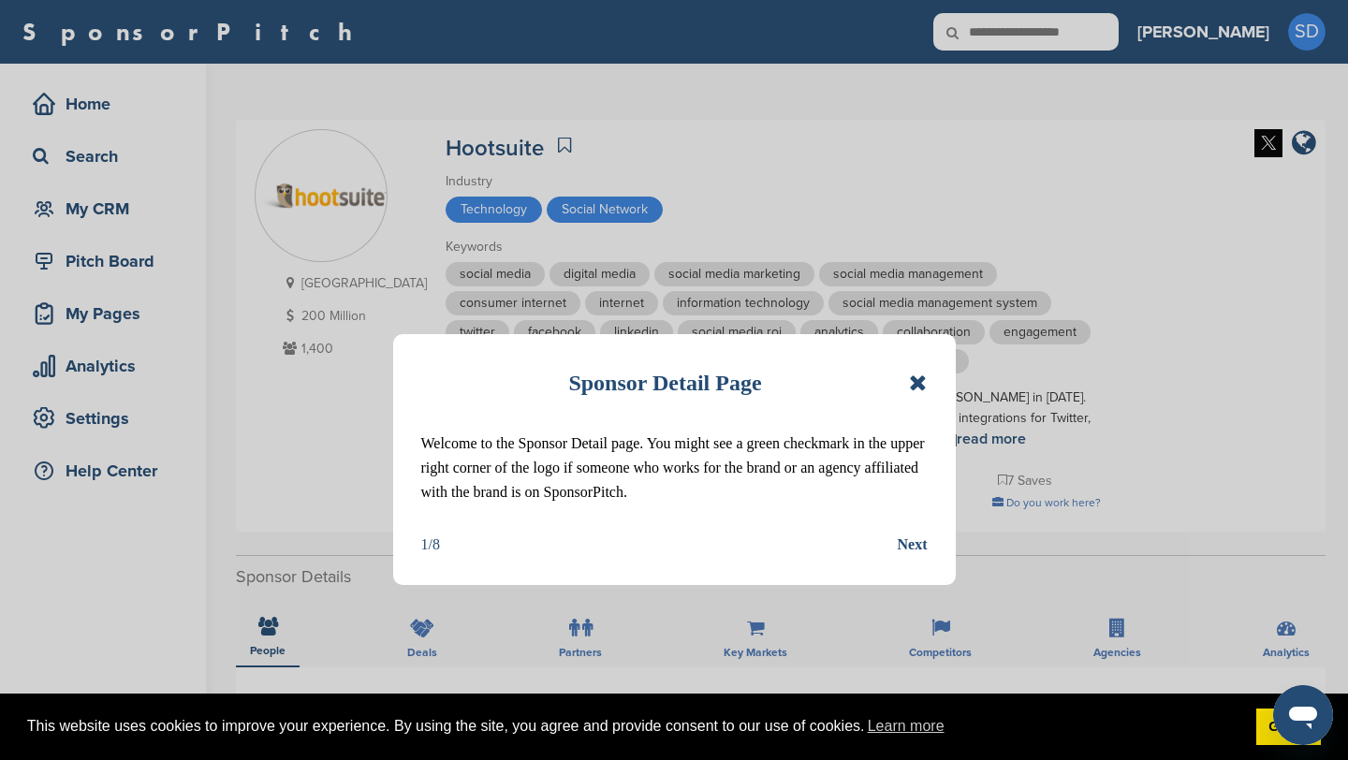
click at [918, 387] on icon at bounding box center [918, 383] width 18 height 22
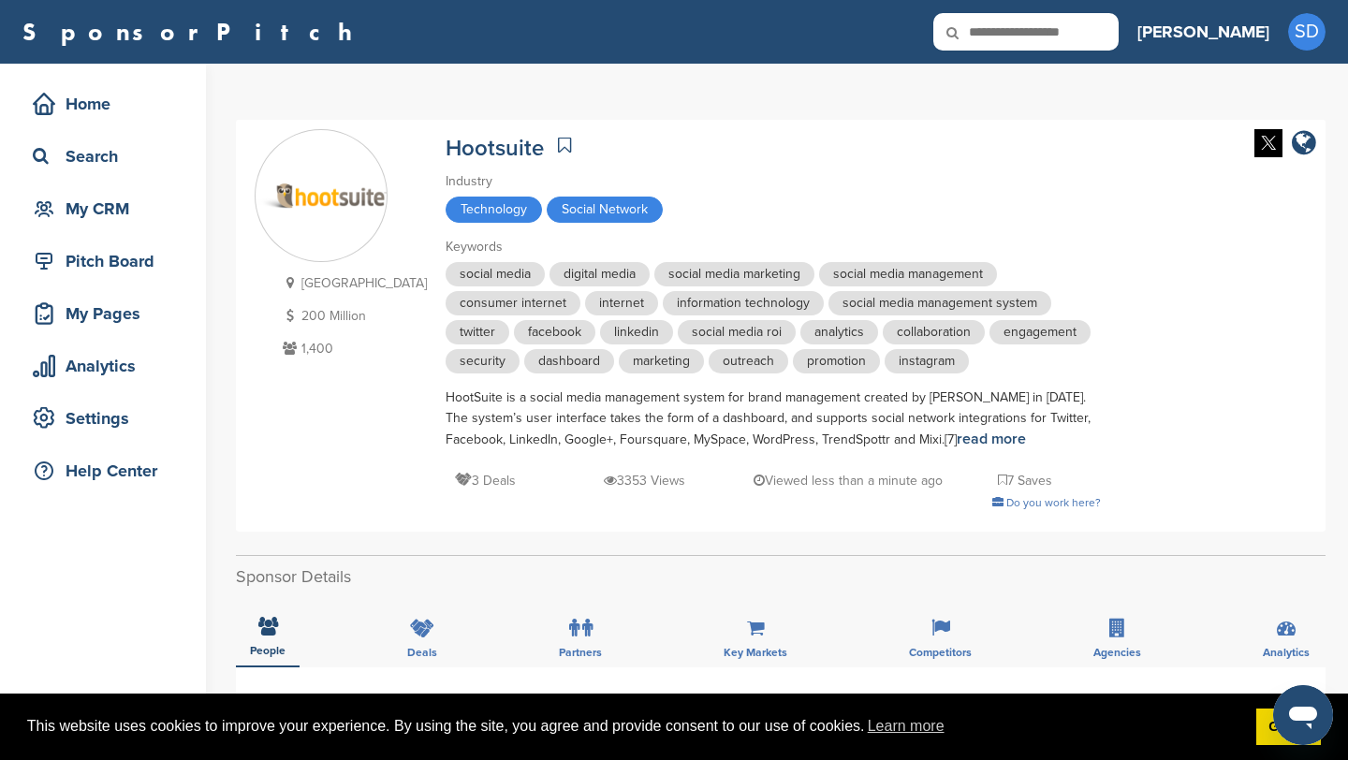
click at [1092, 37] on input "text" at bounding box center [1025, 31] width 185 height 37
type input "******"
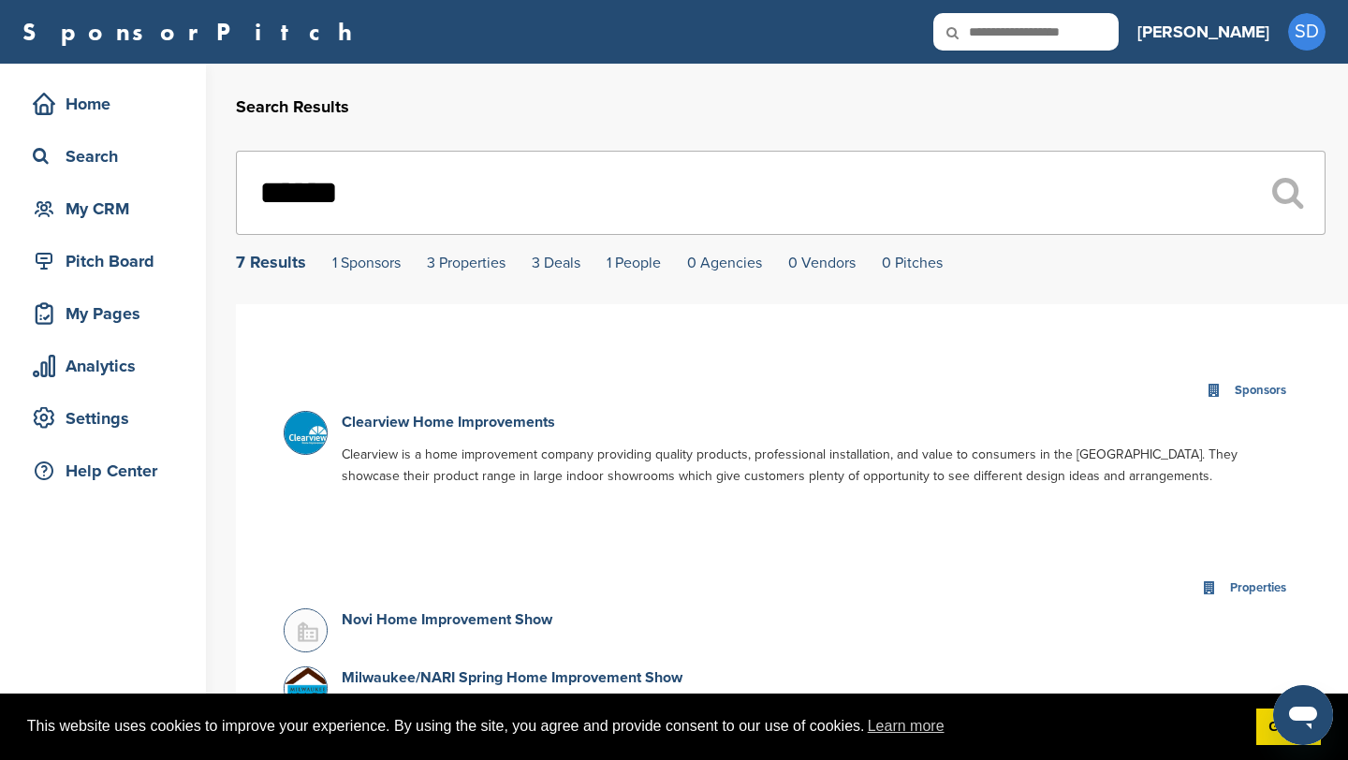
click at [1108, 35] on input "text" at bounding box center [1025, 31] width 185 height 37
type input "*****"
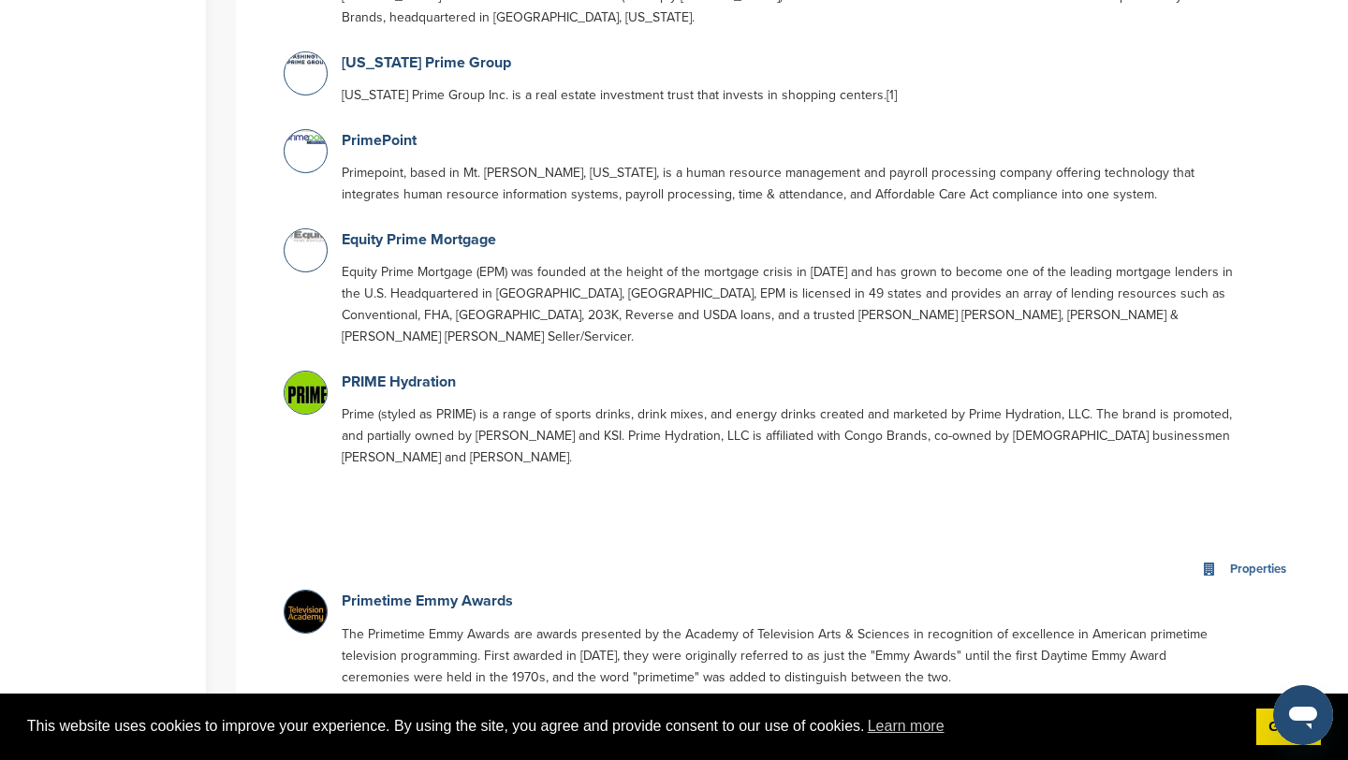
scroll to position [792, 0]
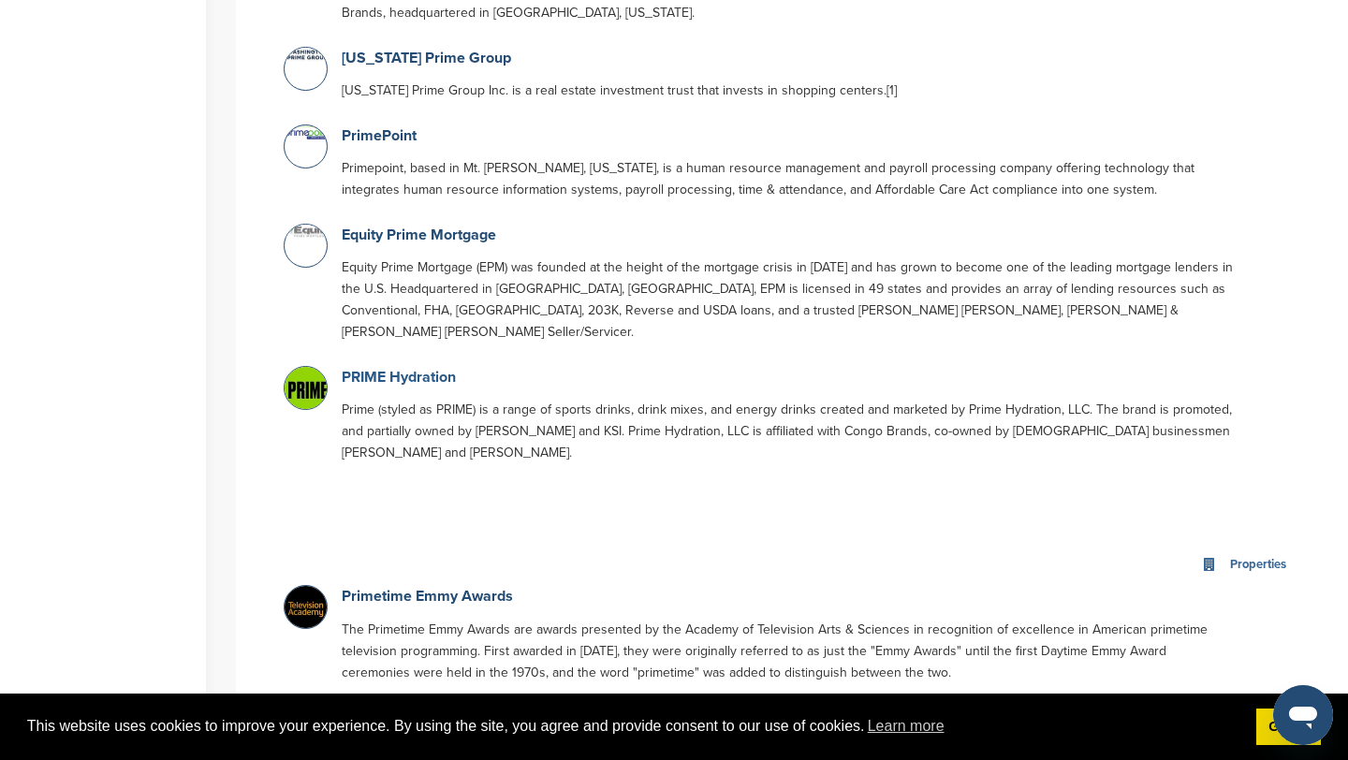
click at [447, 368] on link "PRIME Hydration" at bounding box center [399, 377] width 114 height 19
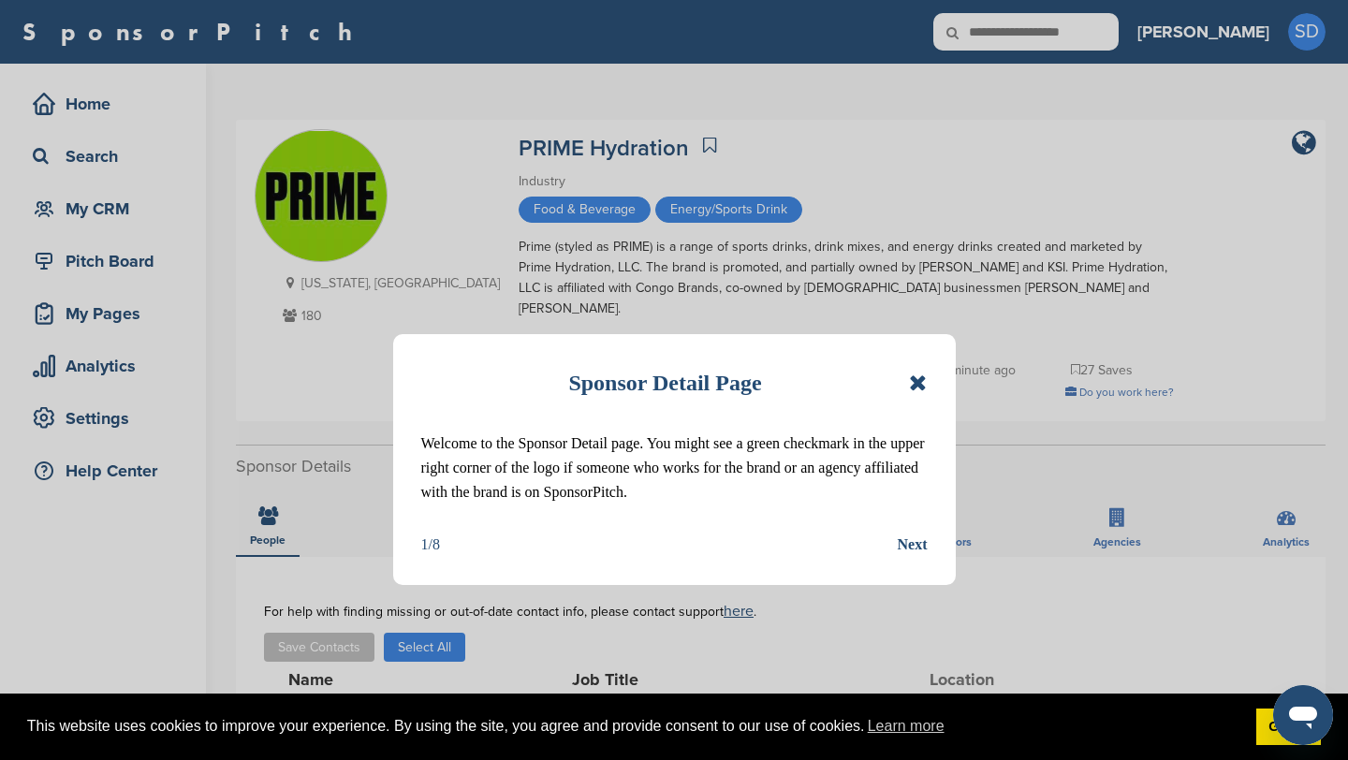
click at [919, 386] on icon at bounding box center [918, 383] width 18 height 22
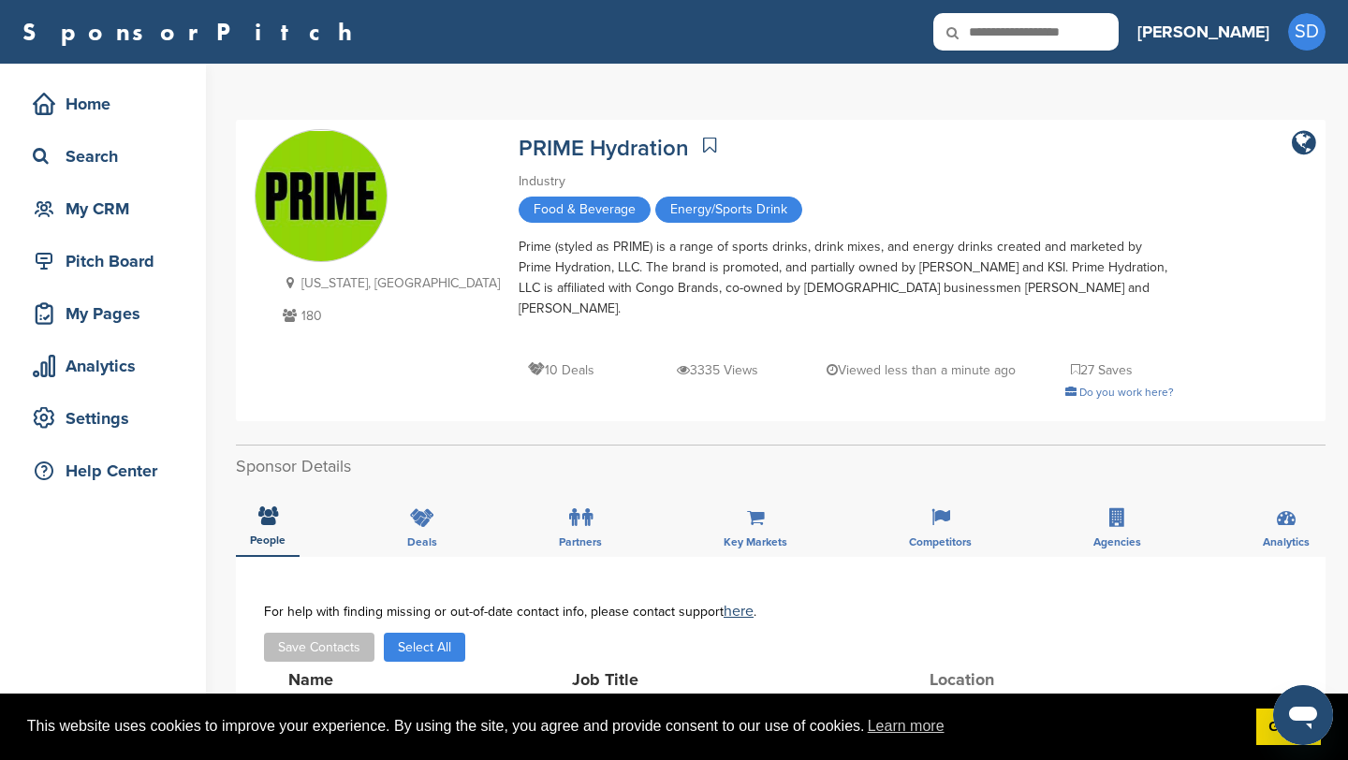
click at [1119, 29] on input "text" at bounding box center [1025, 31] width 185 height 37
type input "******"
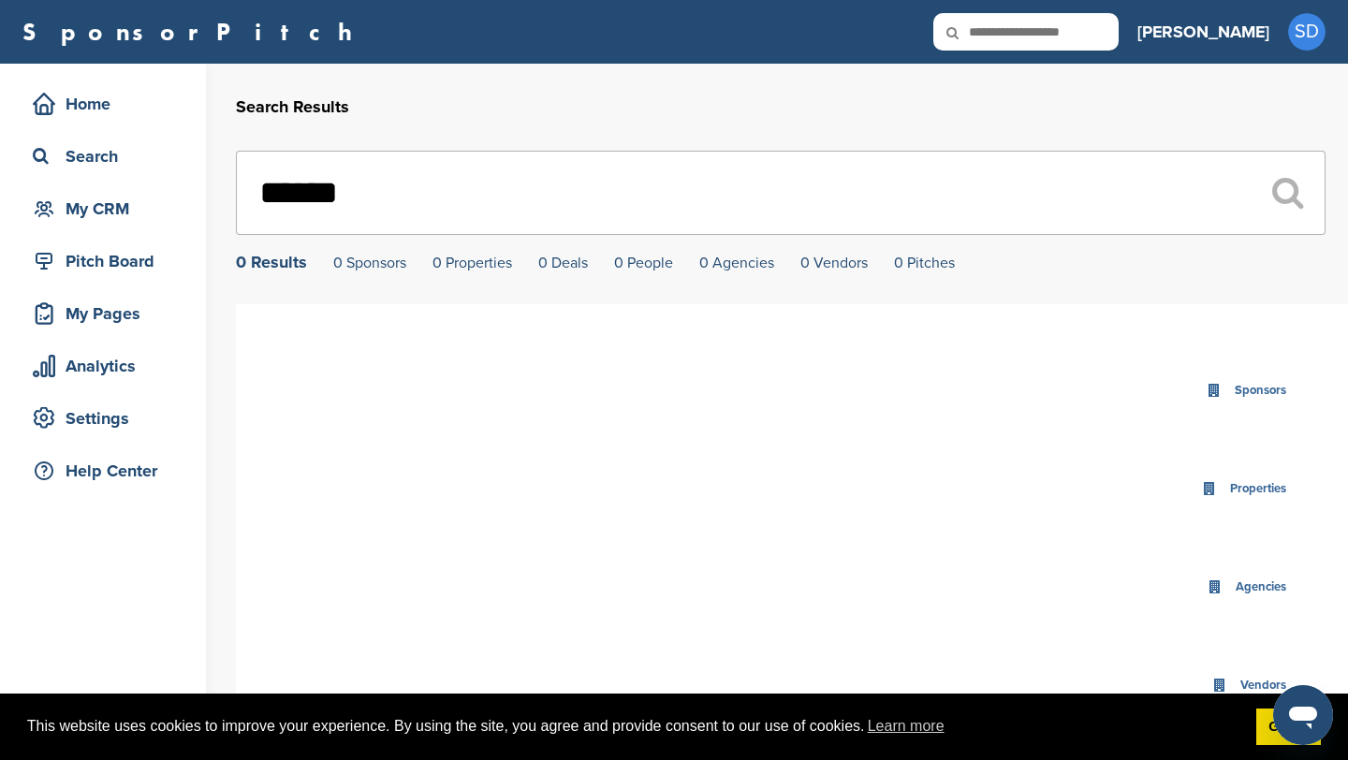
click at [271, 188] on input "******" at bounding box center [781, 193] width 1090 height 84
type input "*******"
click at [1078, 32] on input "text" at bounding box center [1025, 31] width 185 height 37
type input "******"
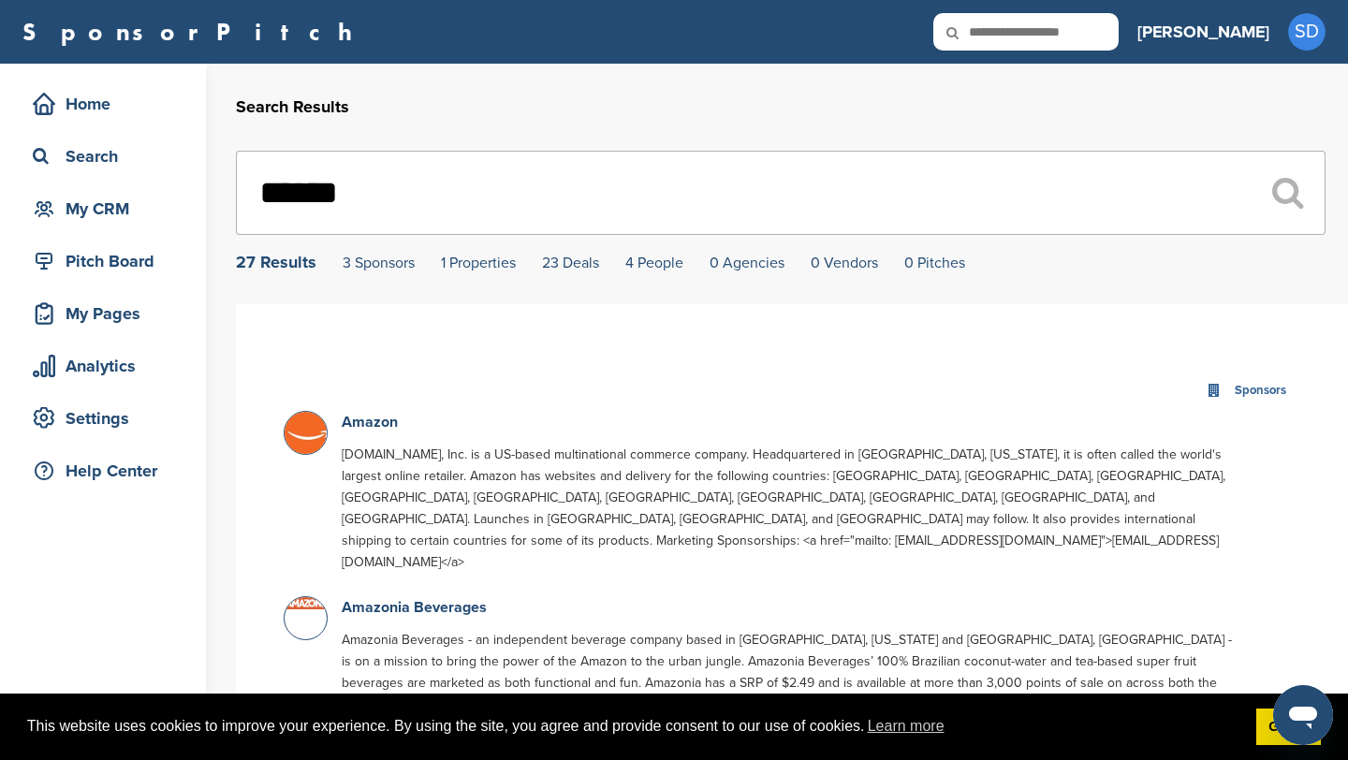
click at [1077, 28] on input "text" at bounding box center [1025, 31] width 185 height 37
type input "**********"
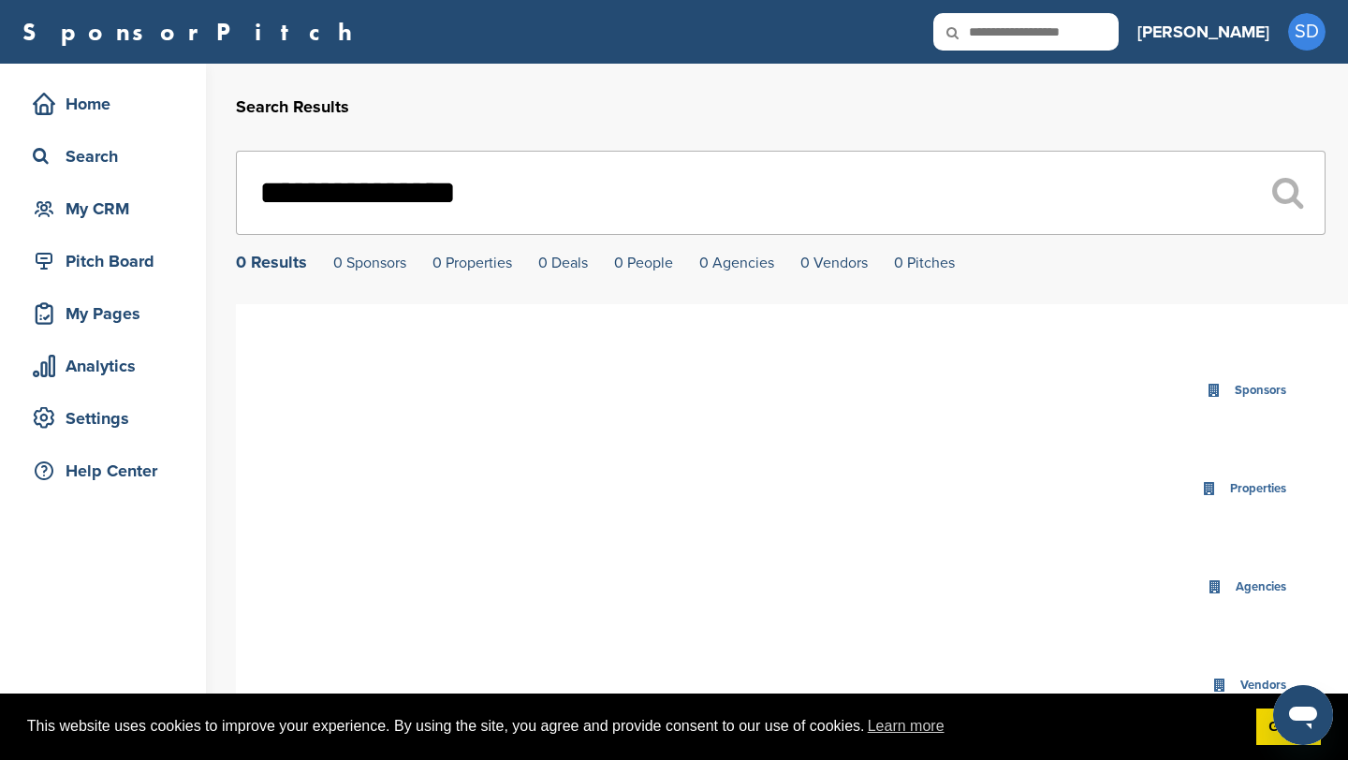
click at [346, 191] on input "**********" at bounding box center [781, 193] width 1090 height 84
type input "**********"
click at [1062, 36] on input "text" at bounding box center [1025, 31] width 185 height 37
type input "***"
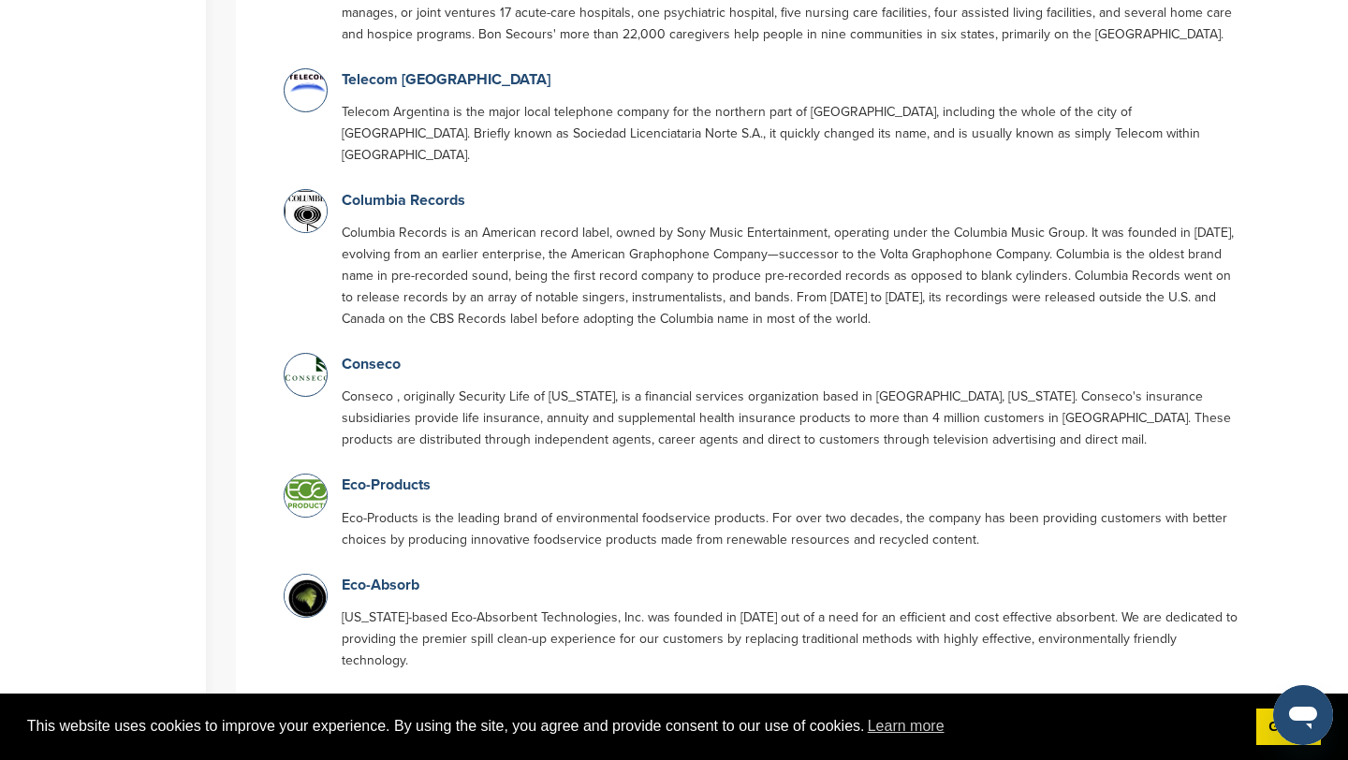
scroll to position [1853, 0]
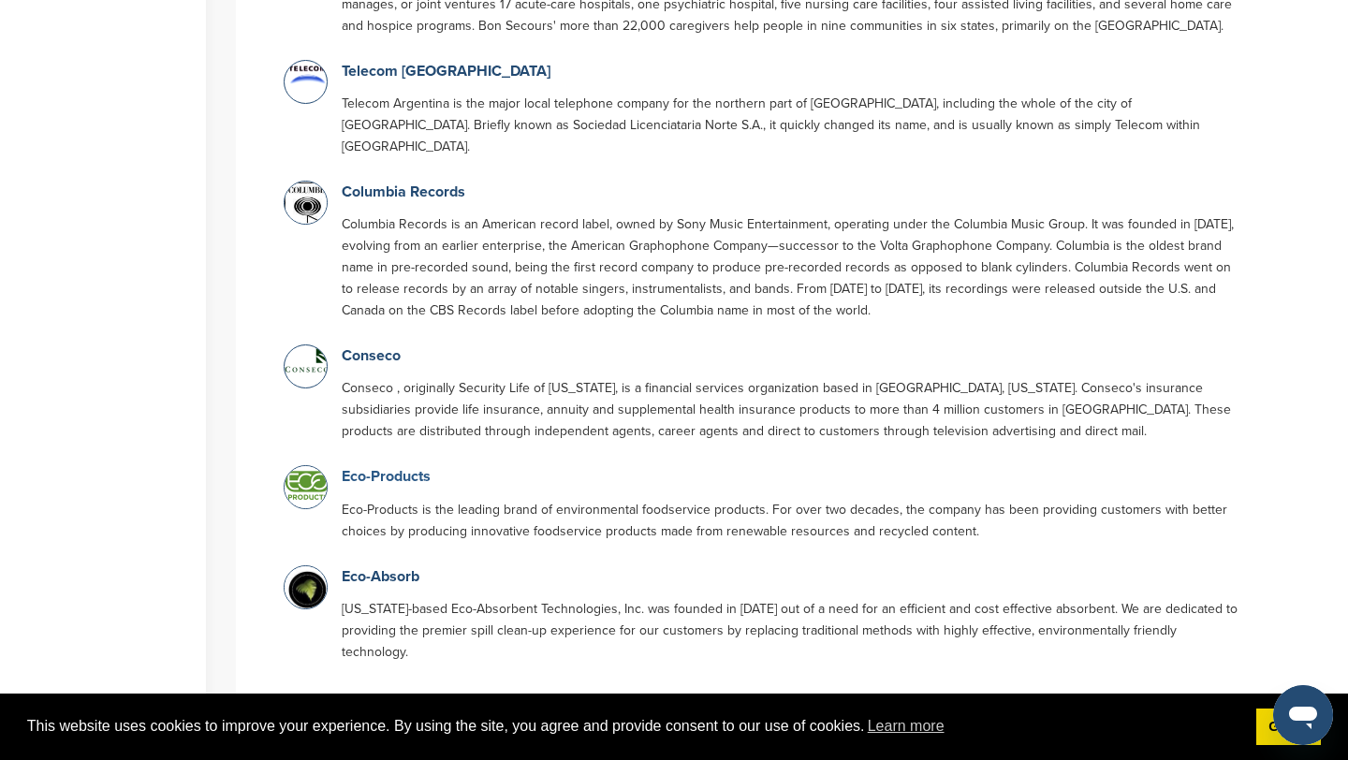
click at [377, 467] on link "Eco-Products" at bounding box center [386, 476] width 89 height 19
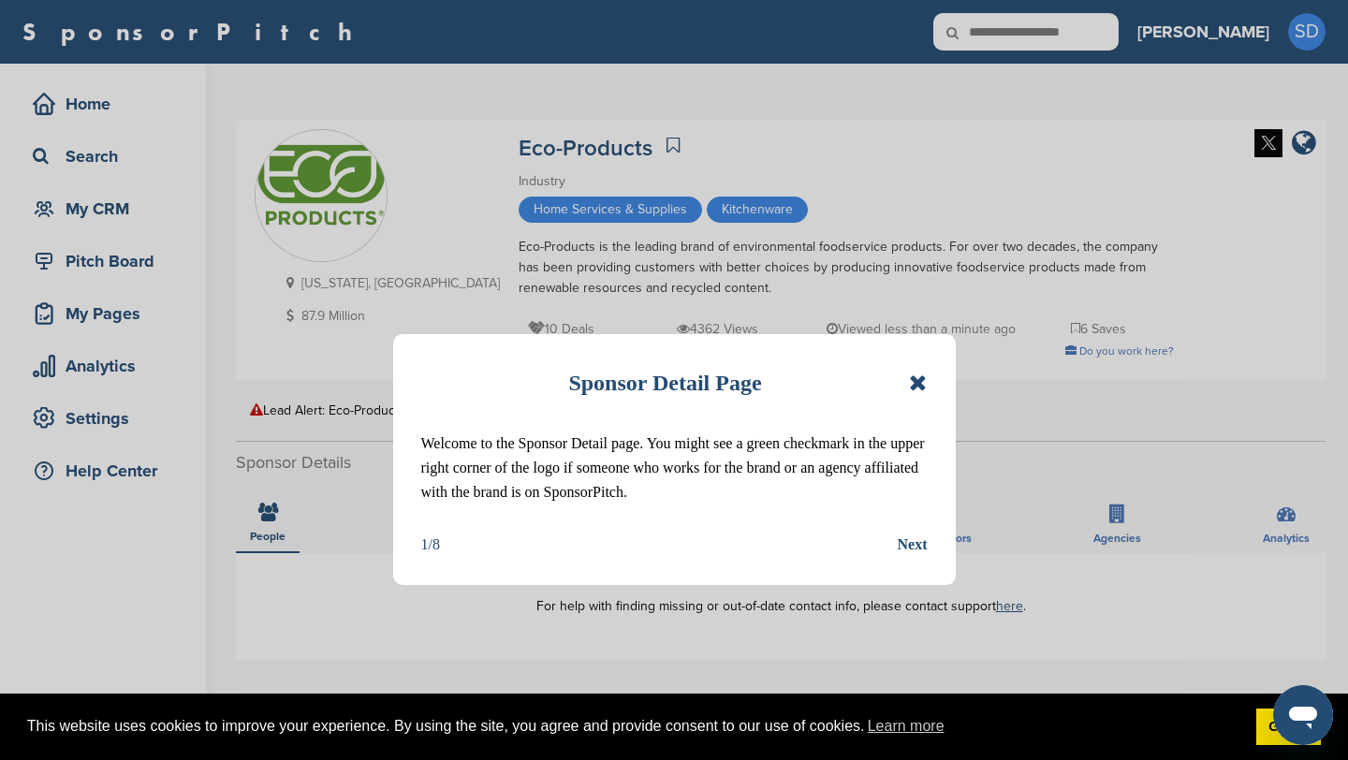
click at [926, 382] on icon at bounding box center [918, 383] width 18 height 22
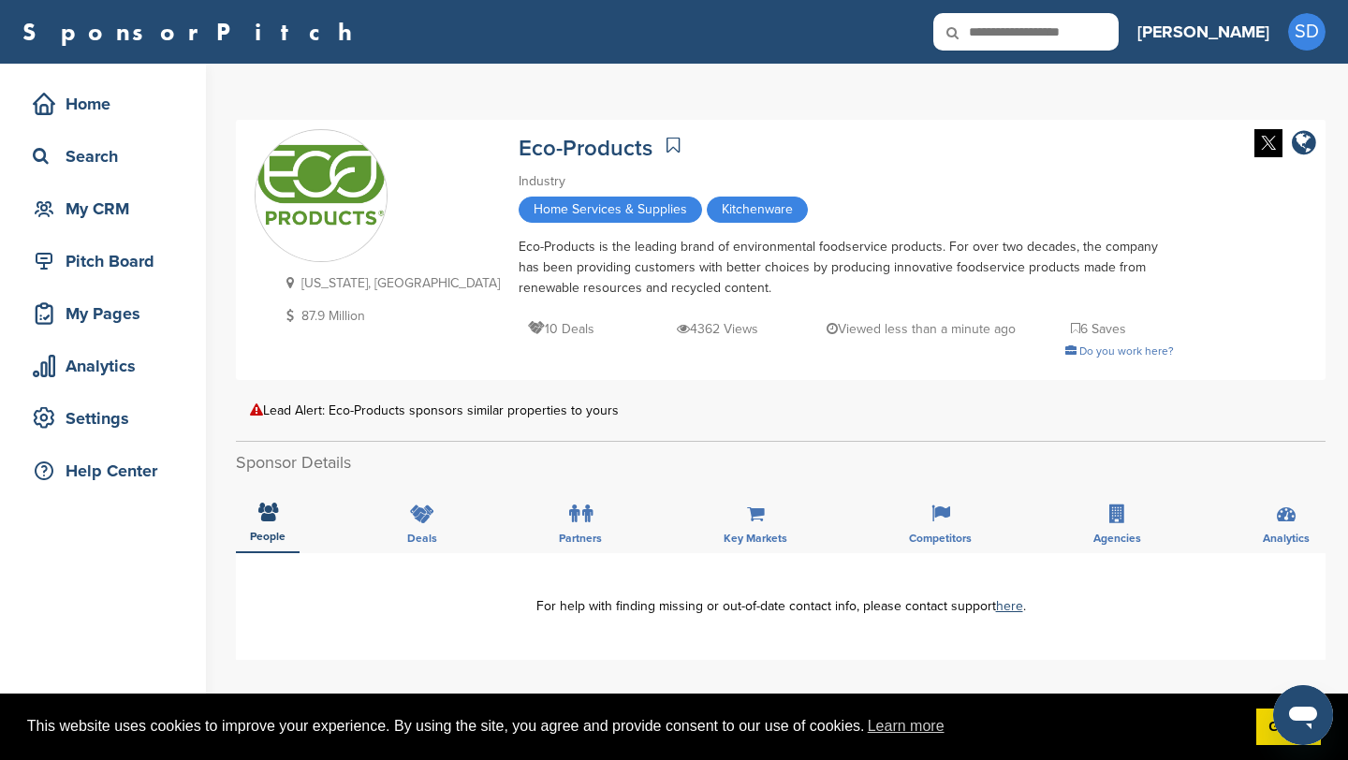
click at [1103, 22] on input "text" at bounding box center [1025, 31] width 185 height 37
type input "******"
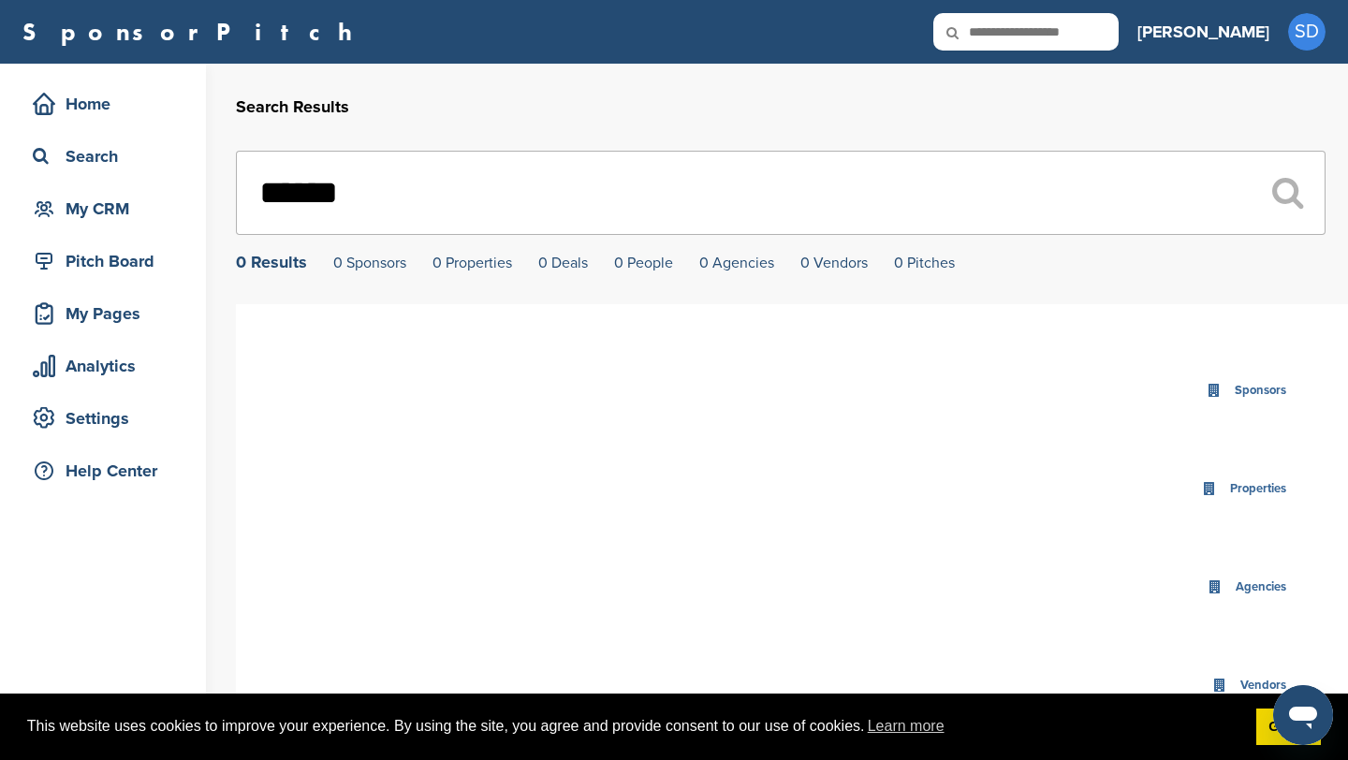
click at [1087, 34] on input "text" at bounding box center [1025, 31] width 185 height 37
type input "*********"
click at [1119, 36] on input "text" at bounding box center [1025, 31] width 185 height 37
type input "**********"
click at [997, 31] on icon at bounding box center [965, 32] width 64 height 39
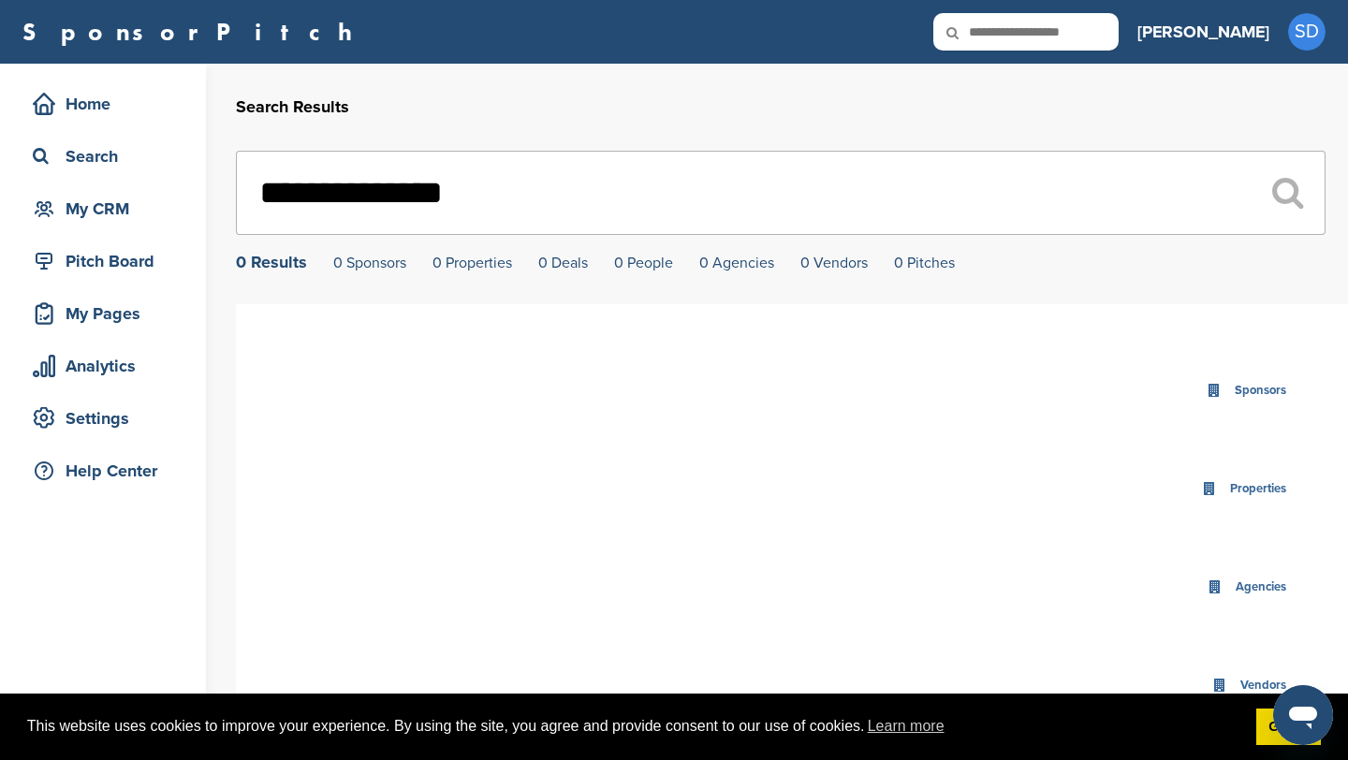
click at [1099, 37] on input "text" at bounding box center [1025, 31] width 185 height 37
type input "**********"
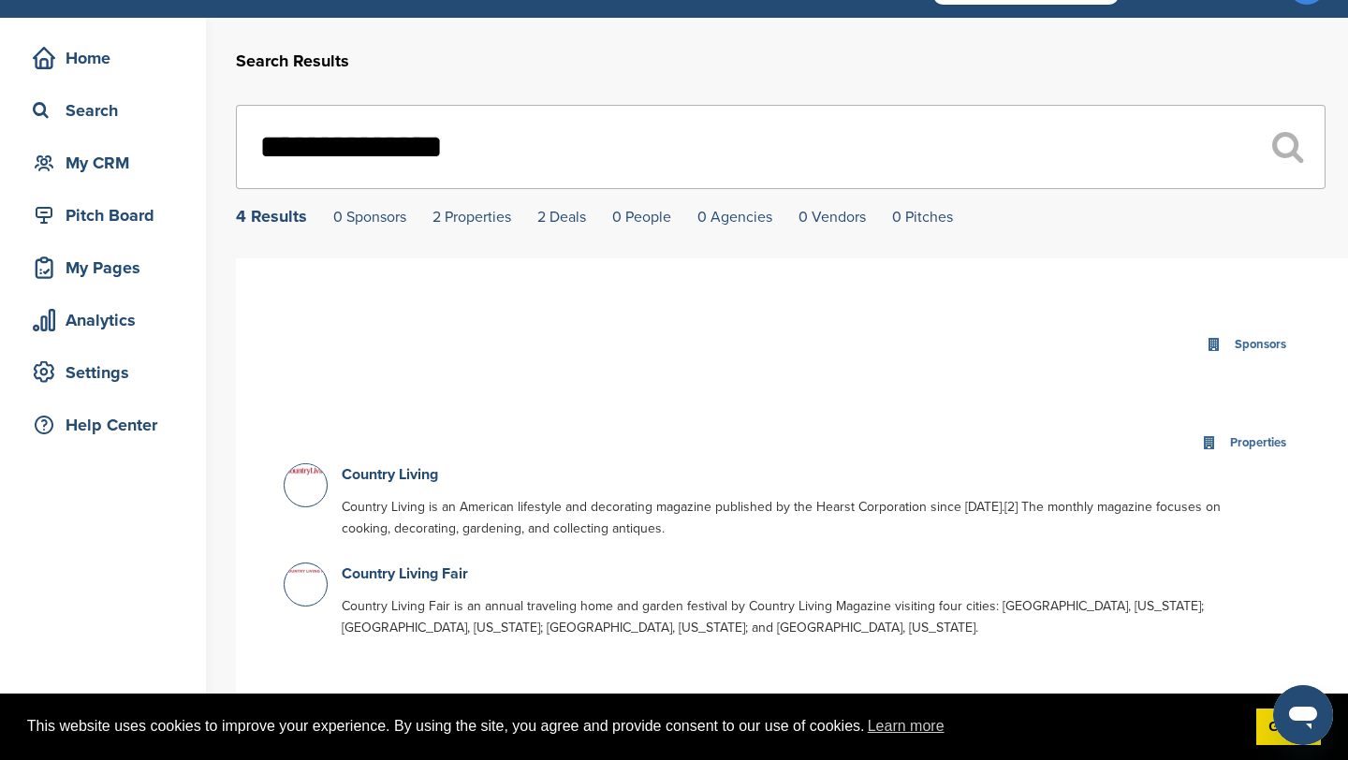
scroll to position [47, 0]
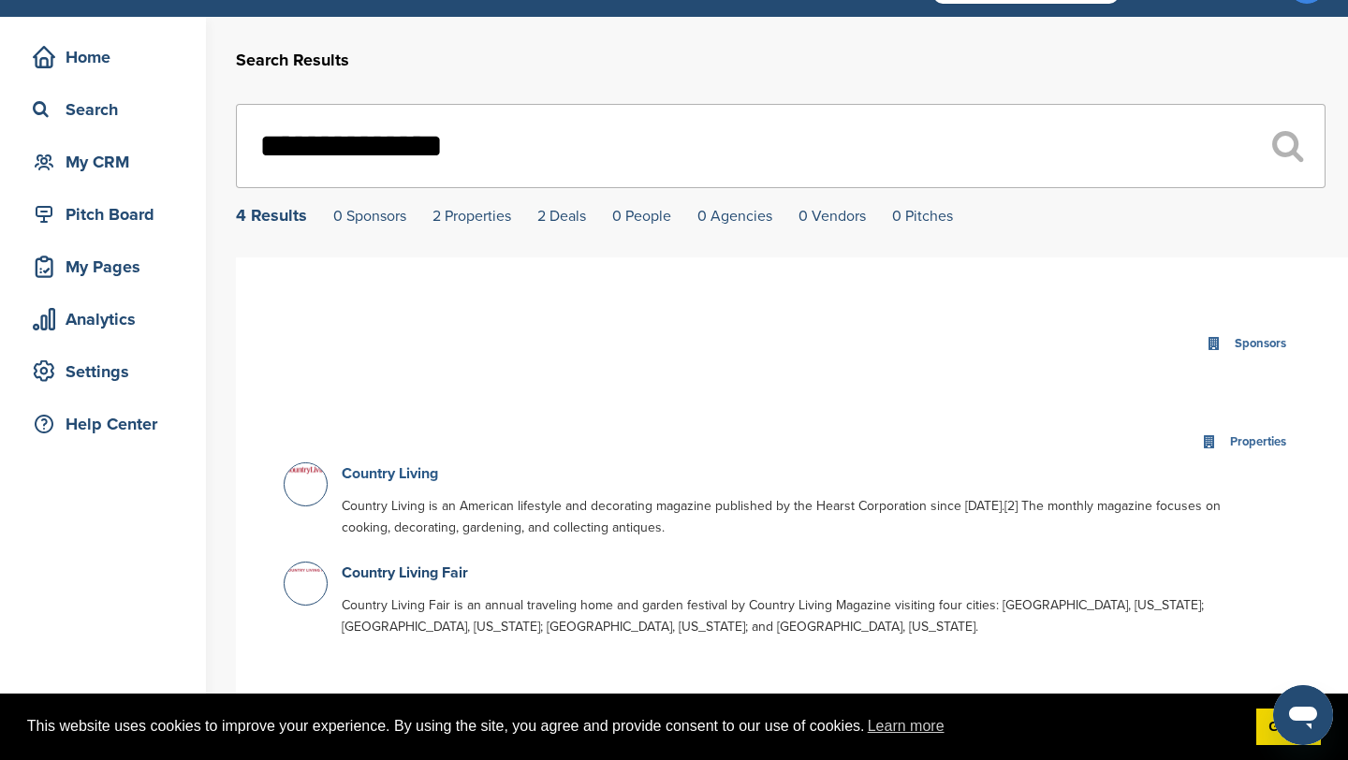
click at [409, 477] on link "Country Living" at bounding box center [390, 473] width 96 height 19
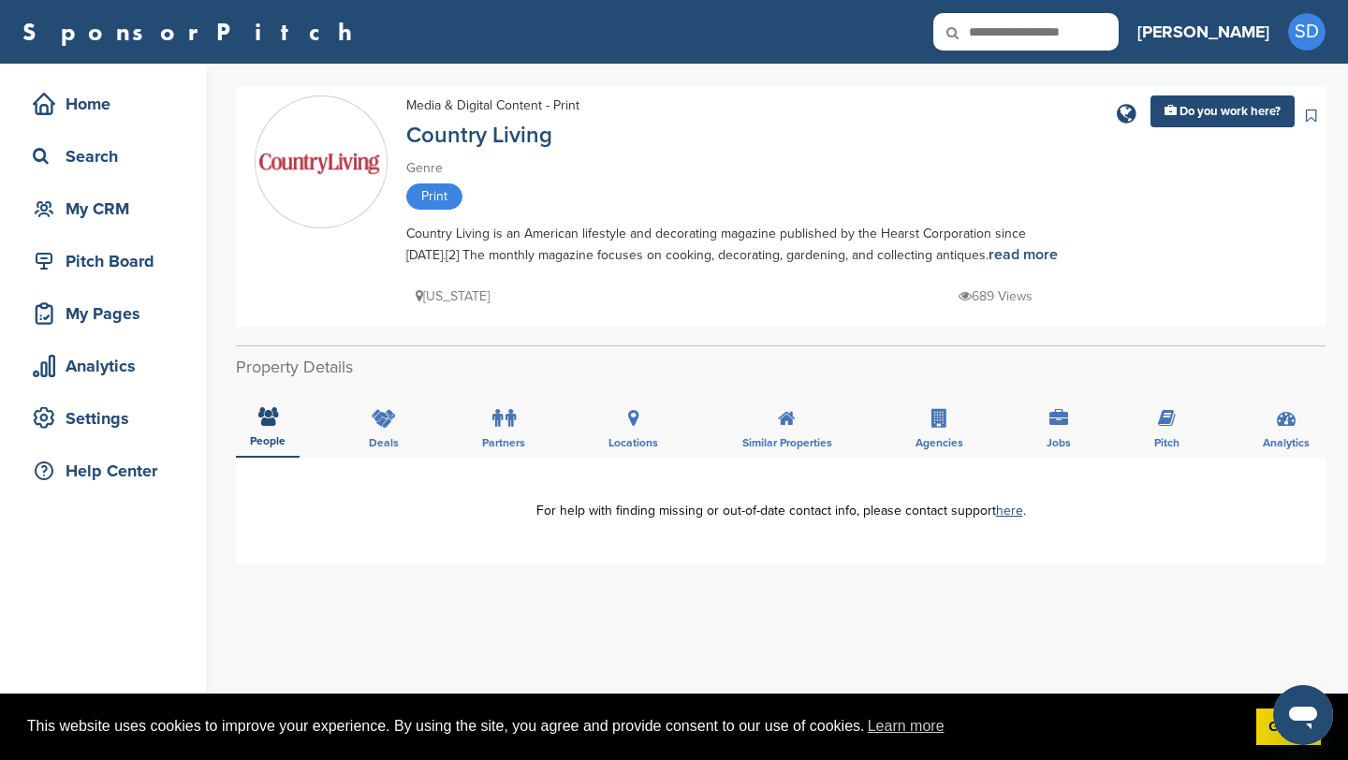
click at [1098, 33] on input "text" at bounding box center [1025, 31] width 185 height 37
type input "*******"
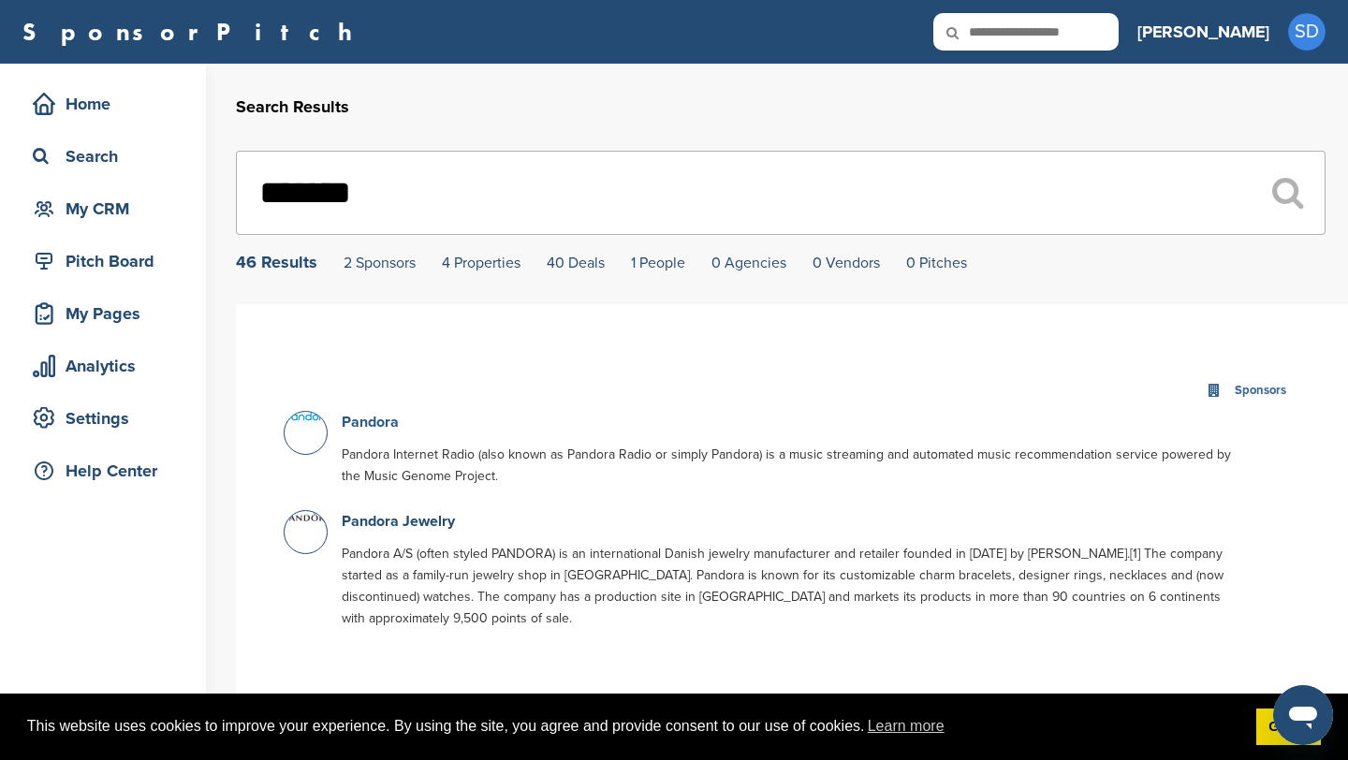
click at [367, 425] on link "Pandora" at bounding box center [370, 422] width 57 height 19
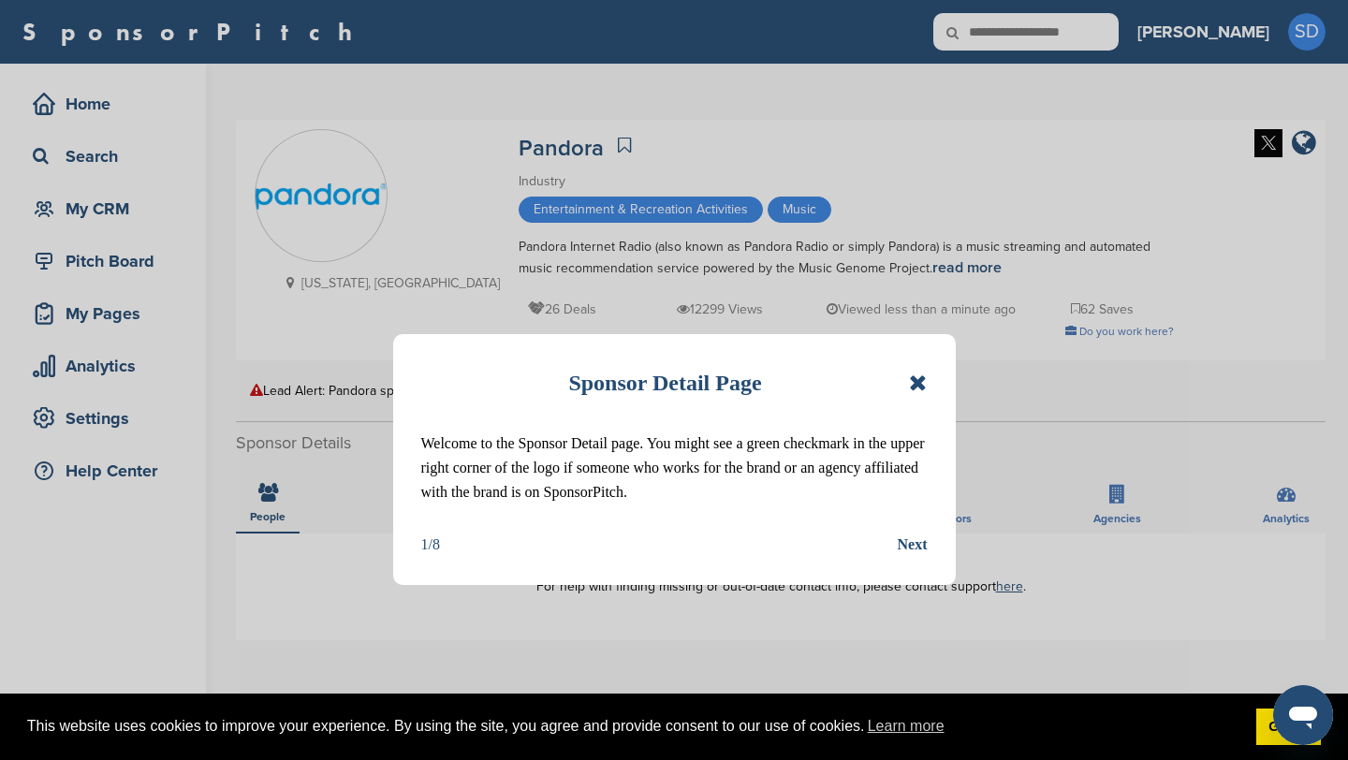
click at [920, 387] on icon at bounding box center [918, 383] width 18 height 22
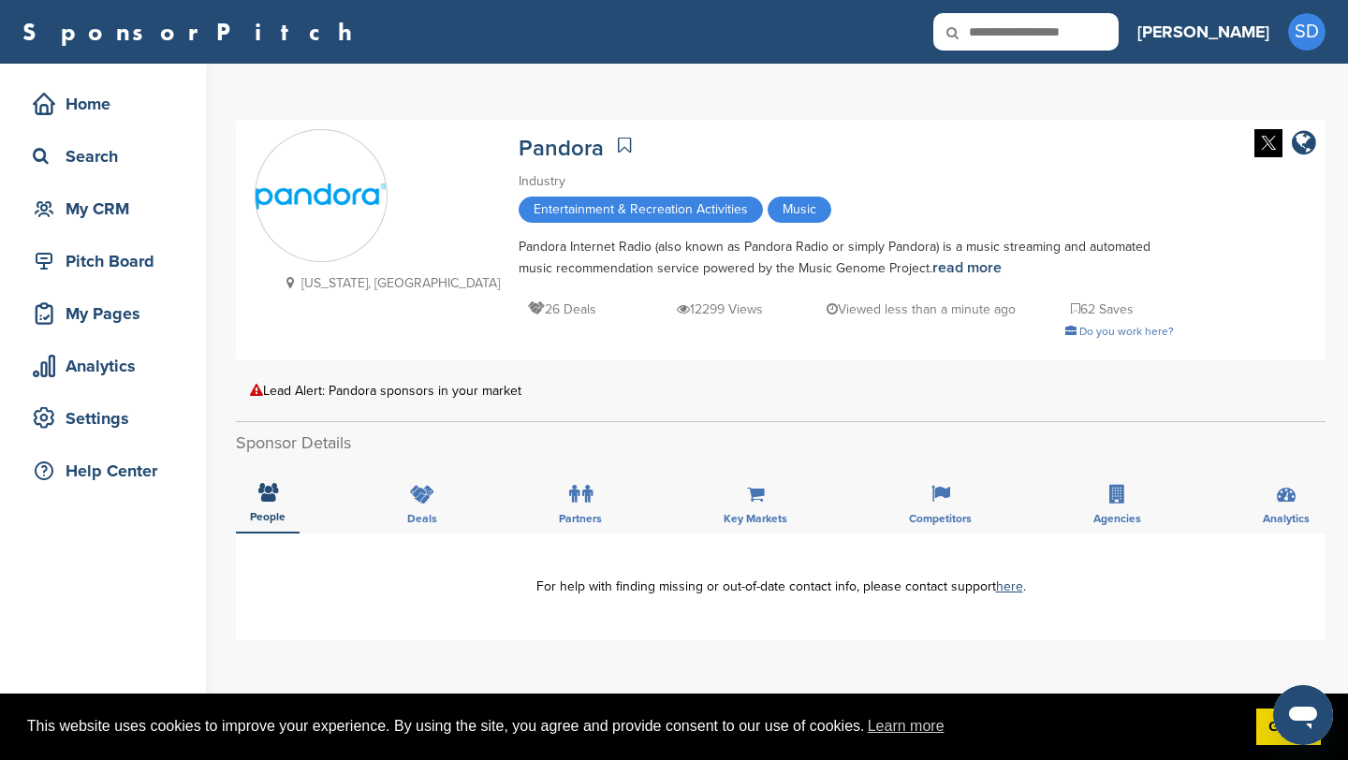
click at [997, 29] on icon at bounding box center [965, 32] width 64 height 39
click at [1069, 38] on input "text" at bounding box center [1025, 31] width 185 height 37
type input "******"
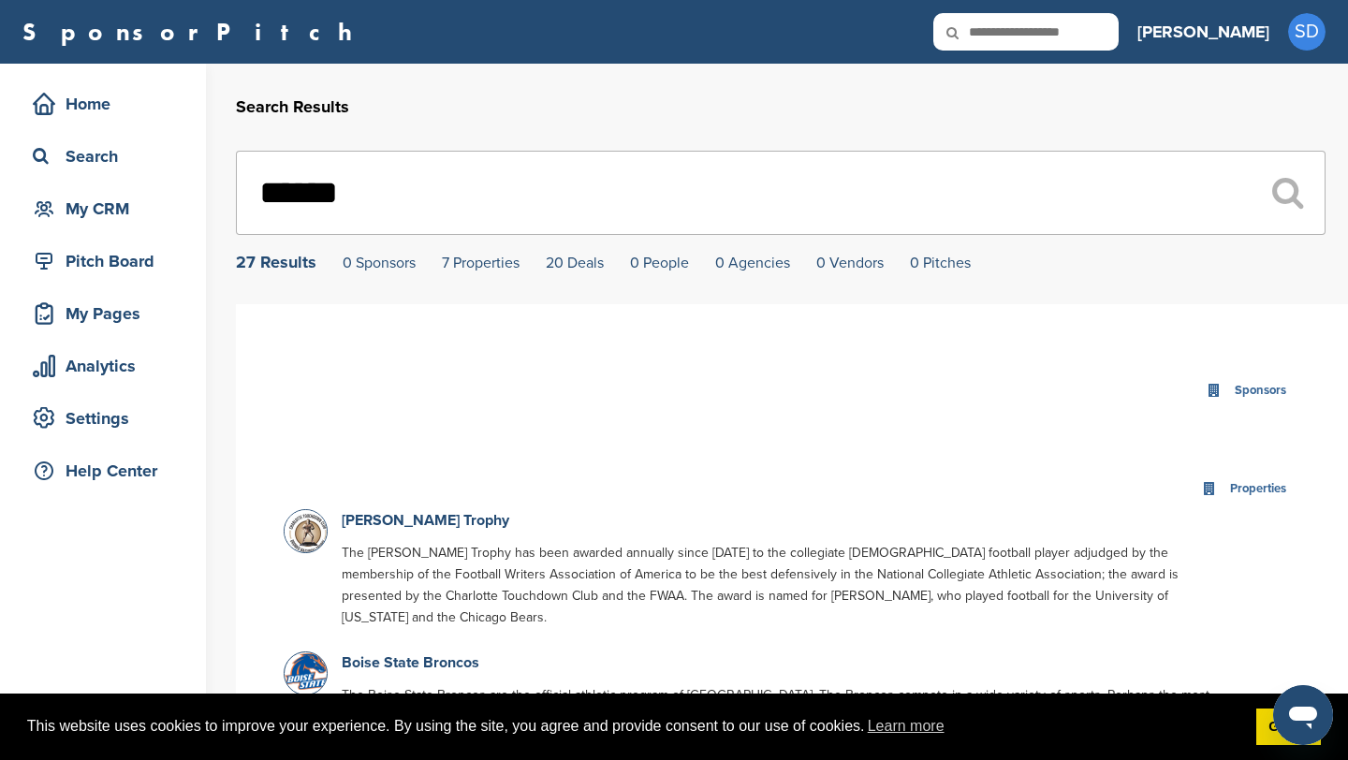
click at [1092, 35] on input "text" at bounding box center [1025, 31] width 185 height 37
type input "******"
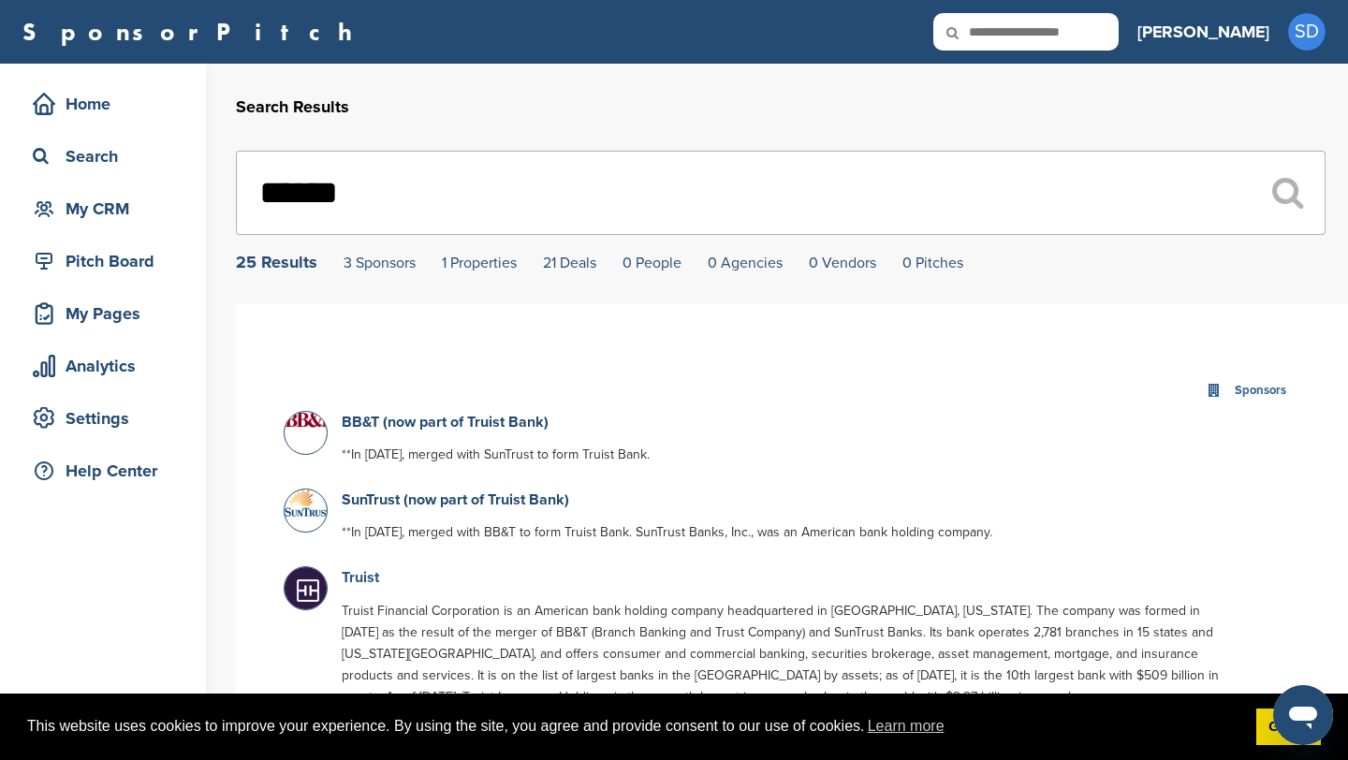
click at [361, 587] on link "Truist" at bounding box center [360, 577] width 37 height 19
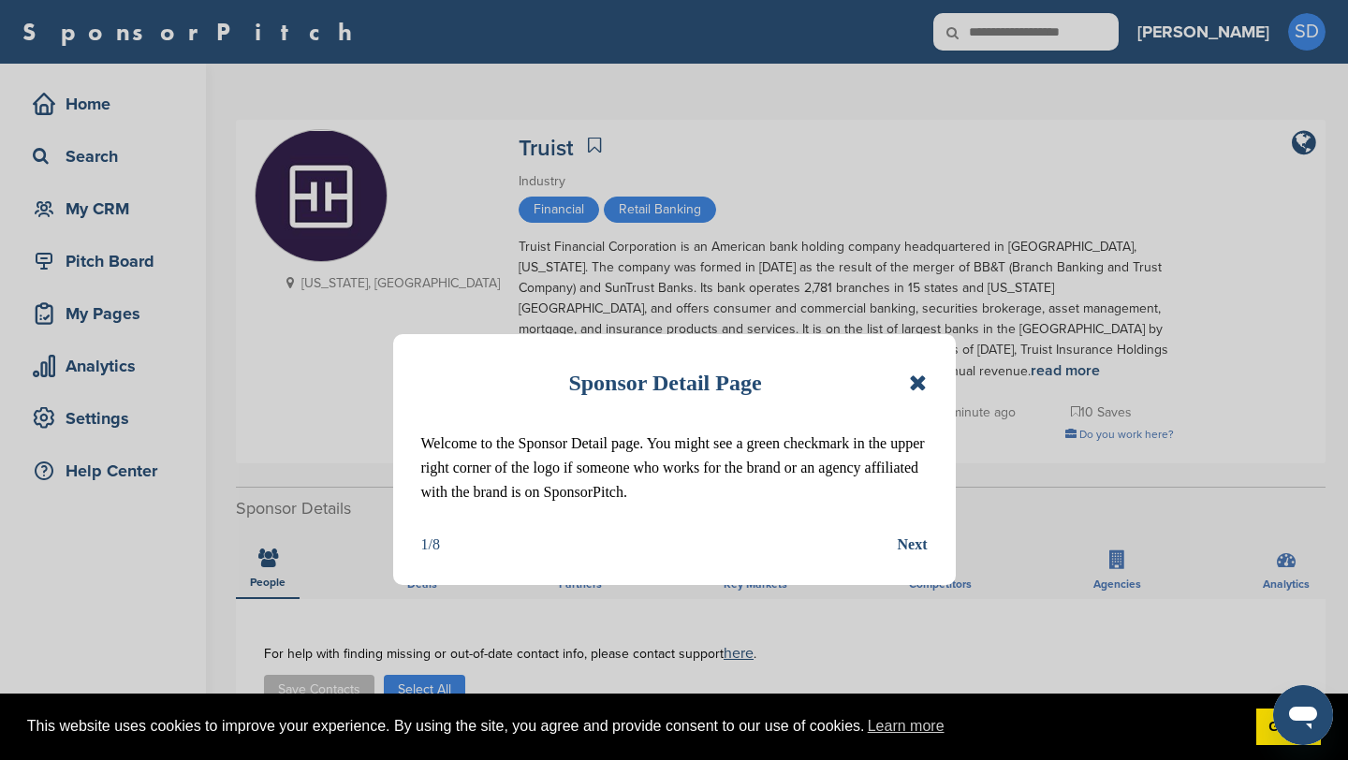
click at [917, 389] on icon at bounding box center [918, 383] width 18 height 22
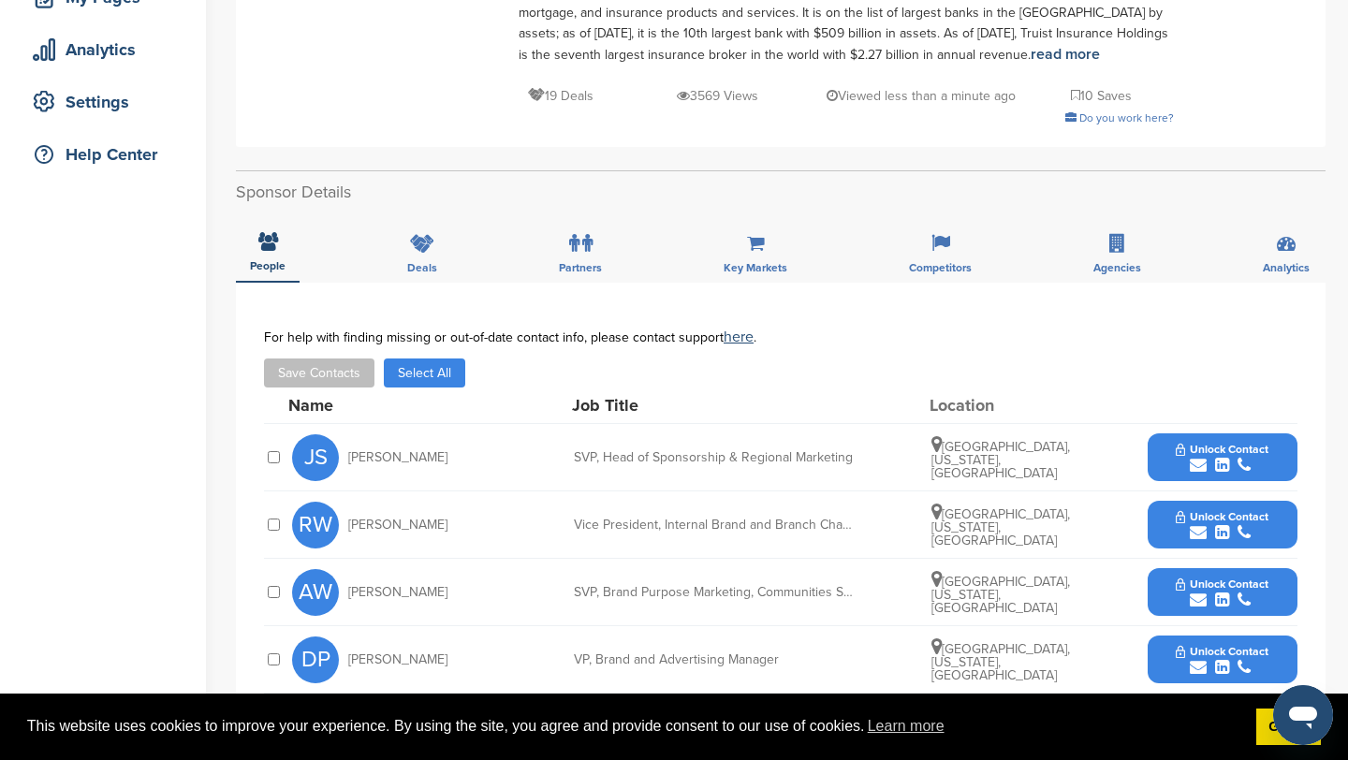
scroll to position [509, 0]
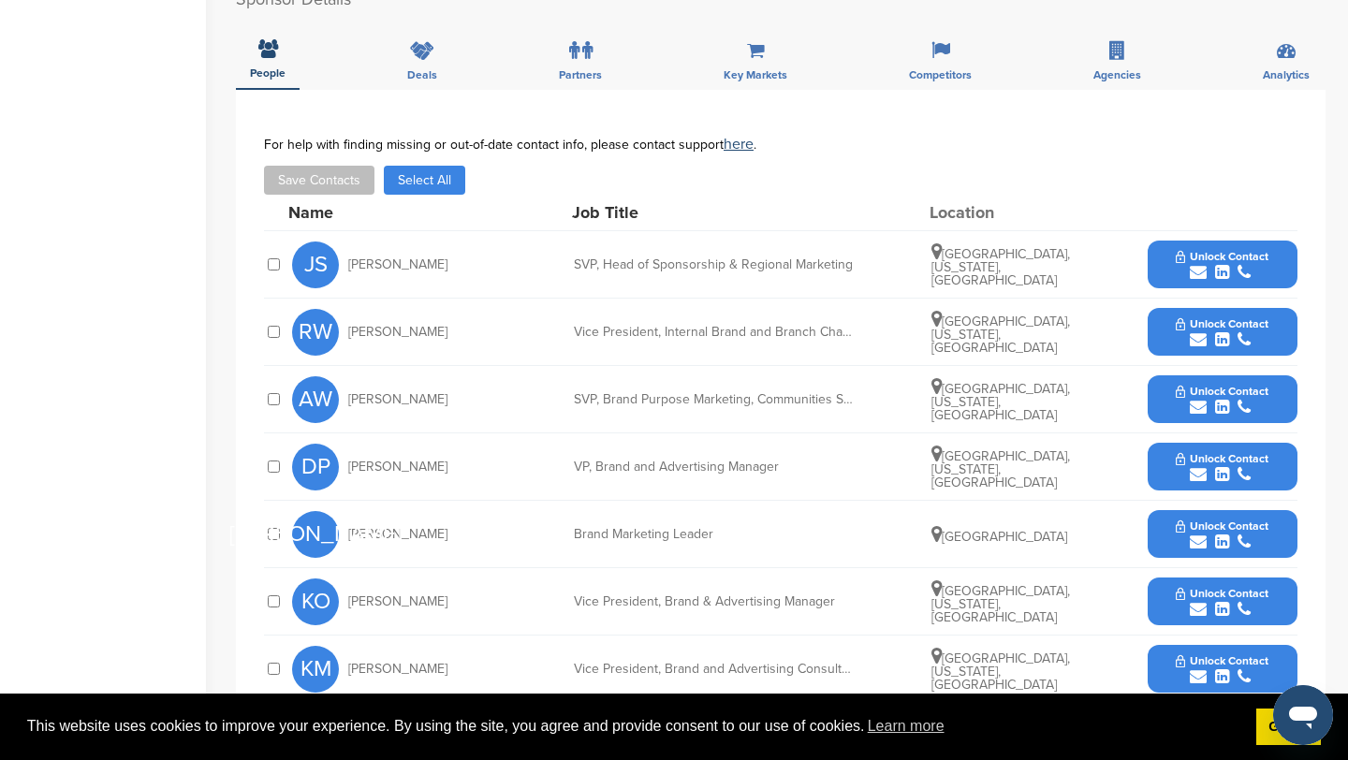
click at [1198, 277] on icon "submit" at bounding box center [1198, 272] width 17 height 17
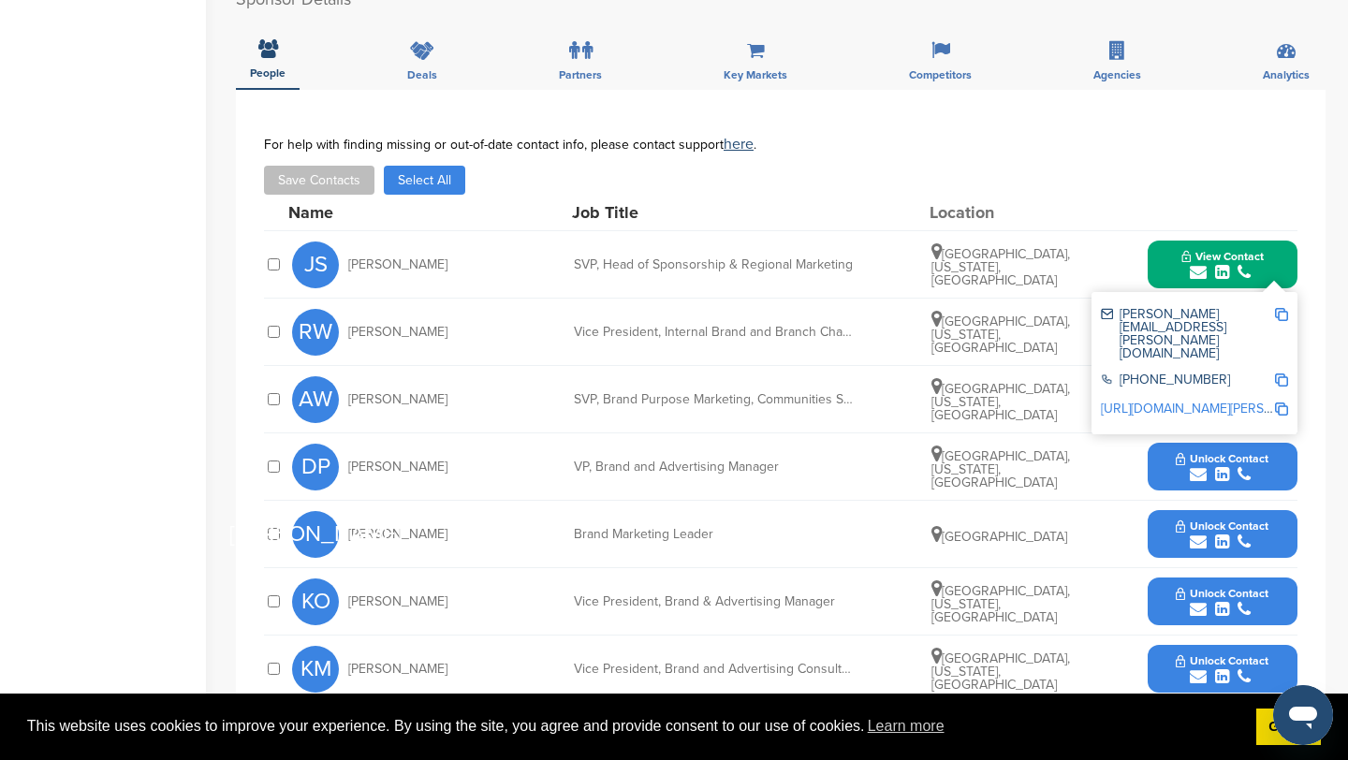
click at [1282, 315] on img at bounding box center [1281, 314] width 13 height 13
click at [828, 344] on div "RW Rena Williams Vice President, Internal Brand and Branch Channel Marketing Du…" at bounding box center [794, 332] width 1005 height 66
click at [1173, 270] on button "View Contact" at bounding box center [1222, 265] width 127 height 56
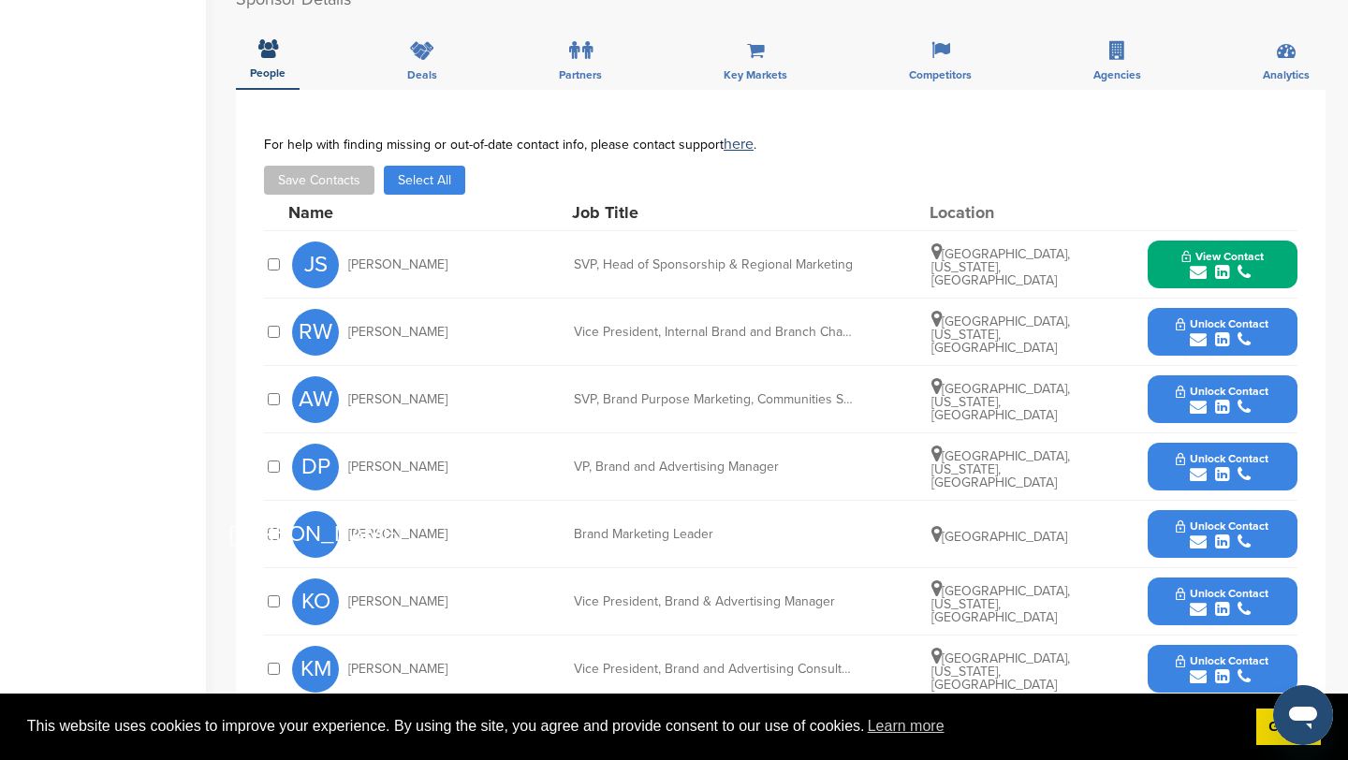
click at [1200, 341] on icon "submit" at bounding box center [1198, 339] width 17 height 17
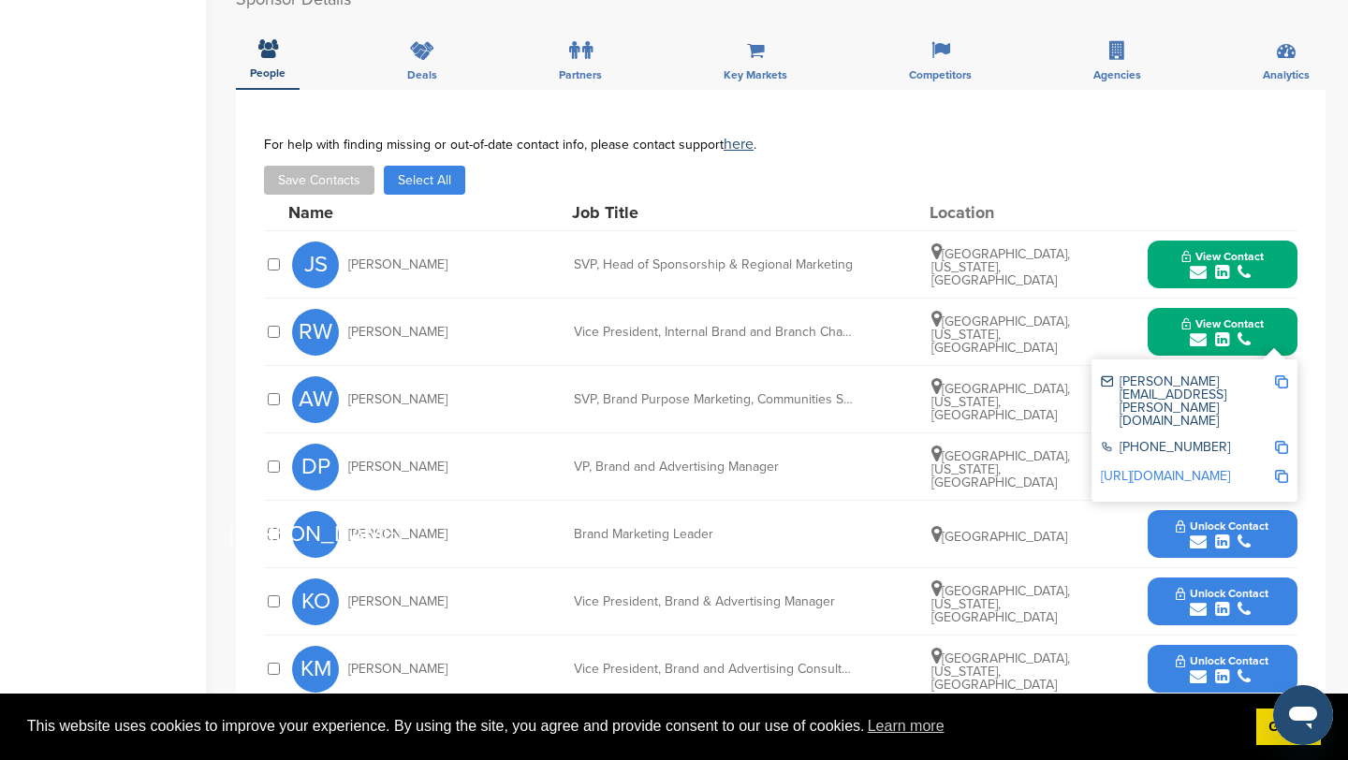
click at [1284, 376] on img at bounding box center [1281, 381] width 13 height 13
click at [1169, 328] on button "View Contact" at bounding box center [1222, 332] width 127 height 56
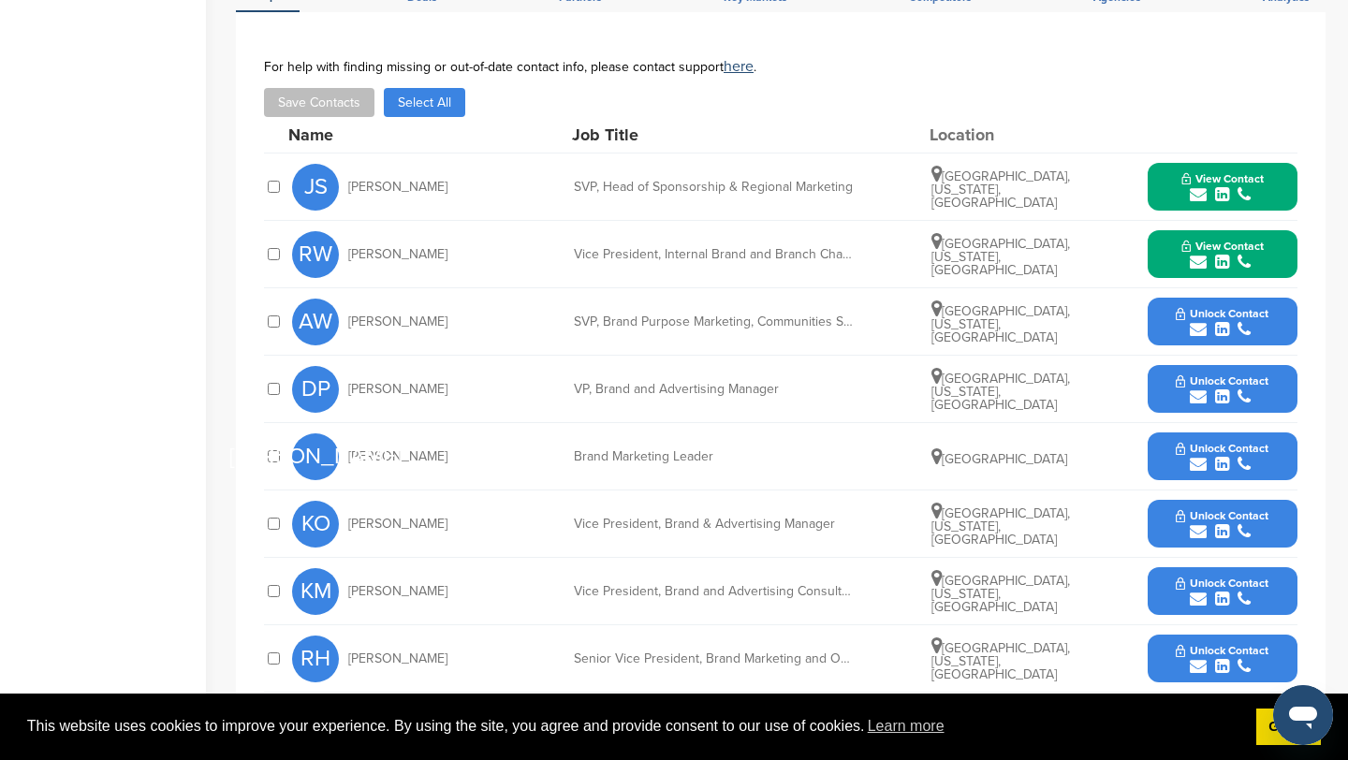
scroll to position [595, 0]
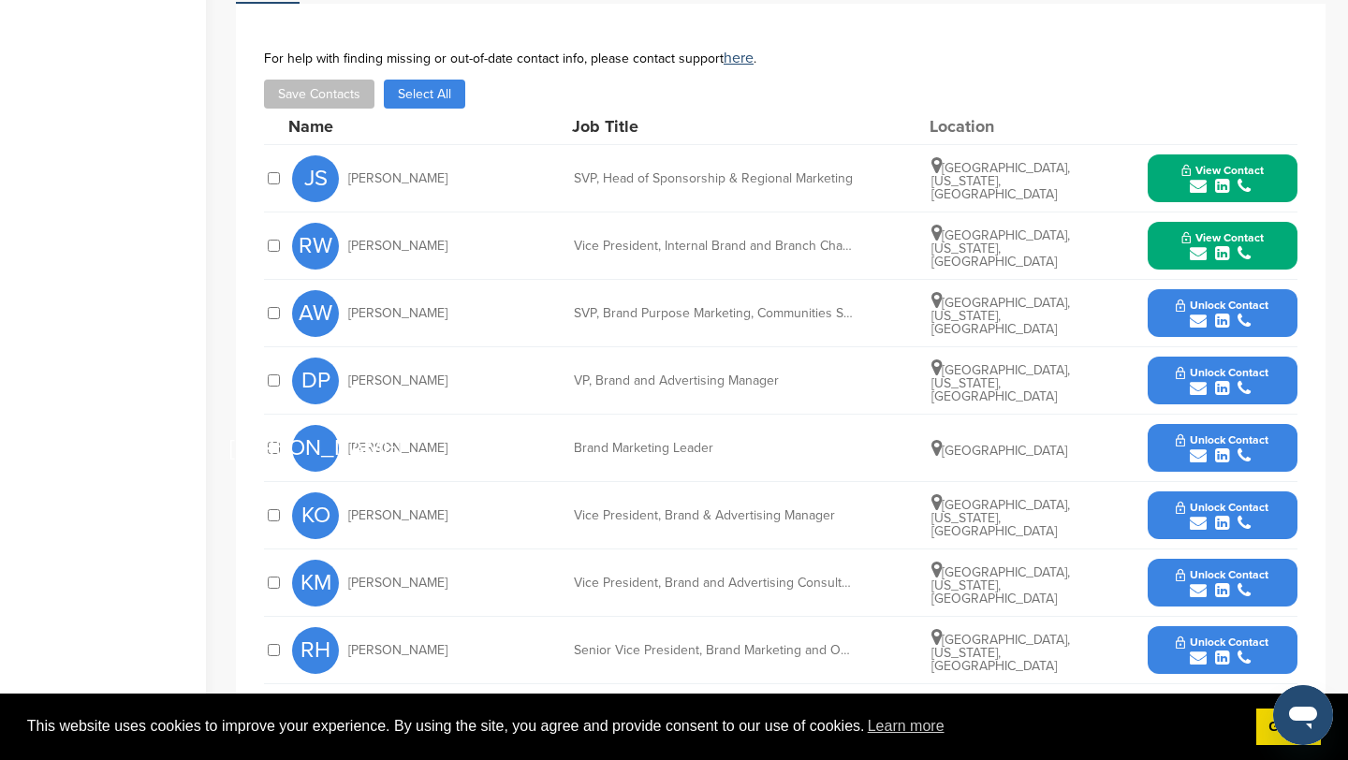
click at [1198, 324] on icon "submit" at bounding box center [1198, 321] width 17 height 17
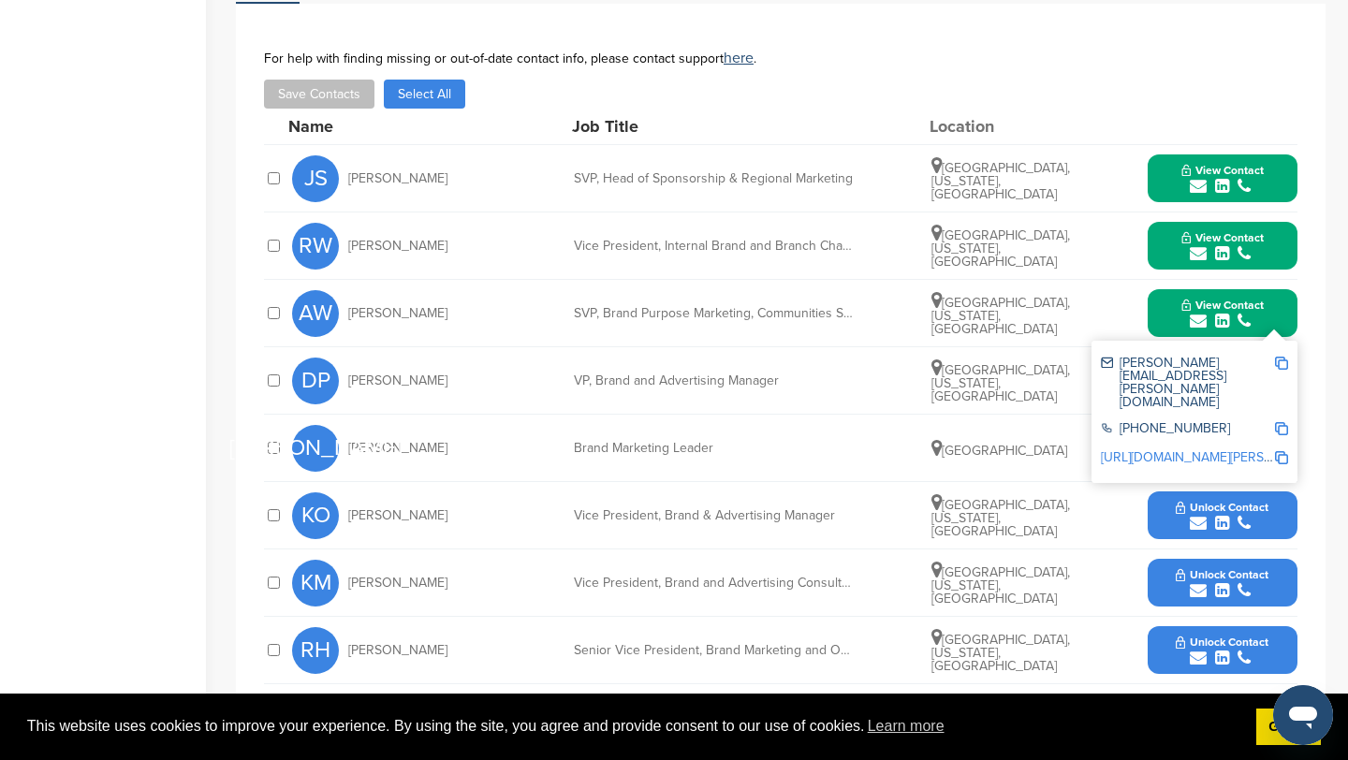
click at [1279, 364] on img at bounding box center [1281, 363] width 13 height 13
click at [1173, 308] on button "View Contact" at bounding box center [1222, 314] width 127 height 56
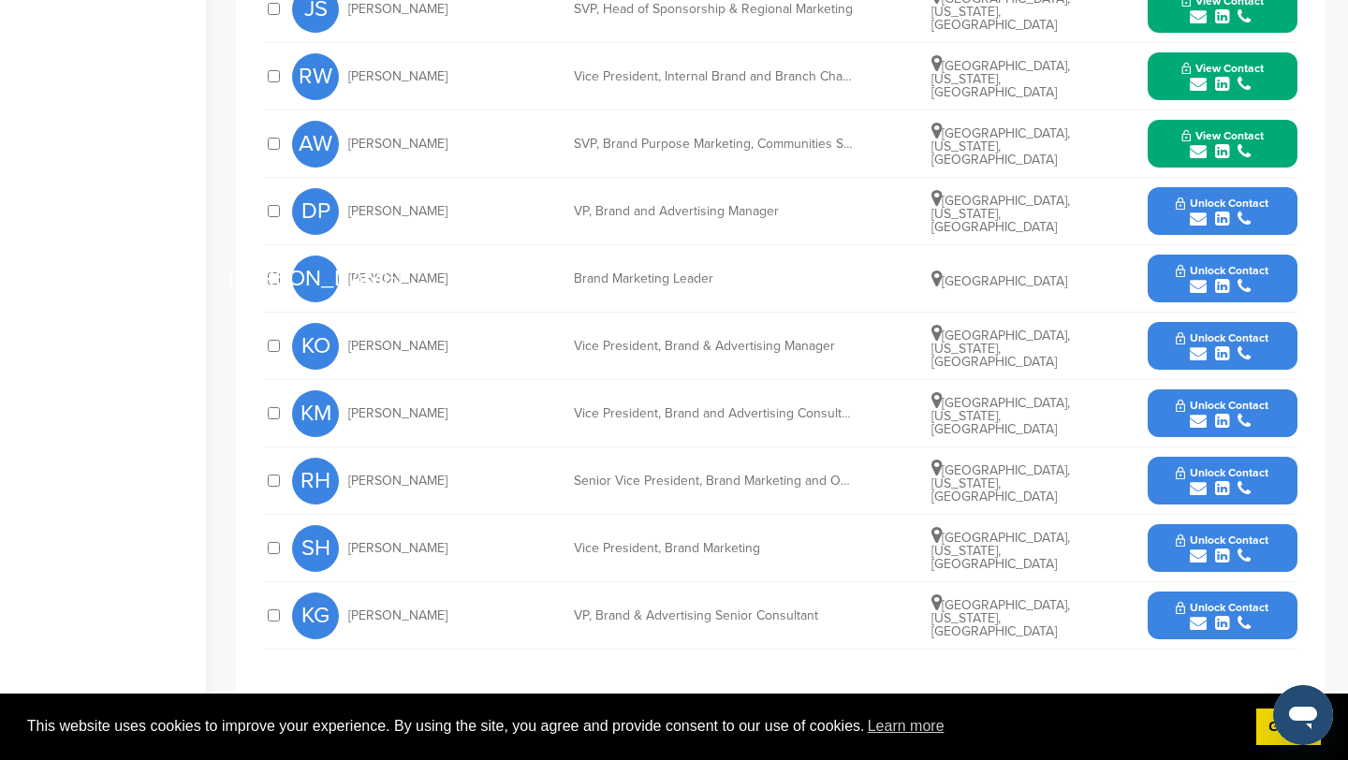
scroll to position [791, 0]
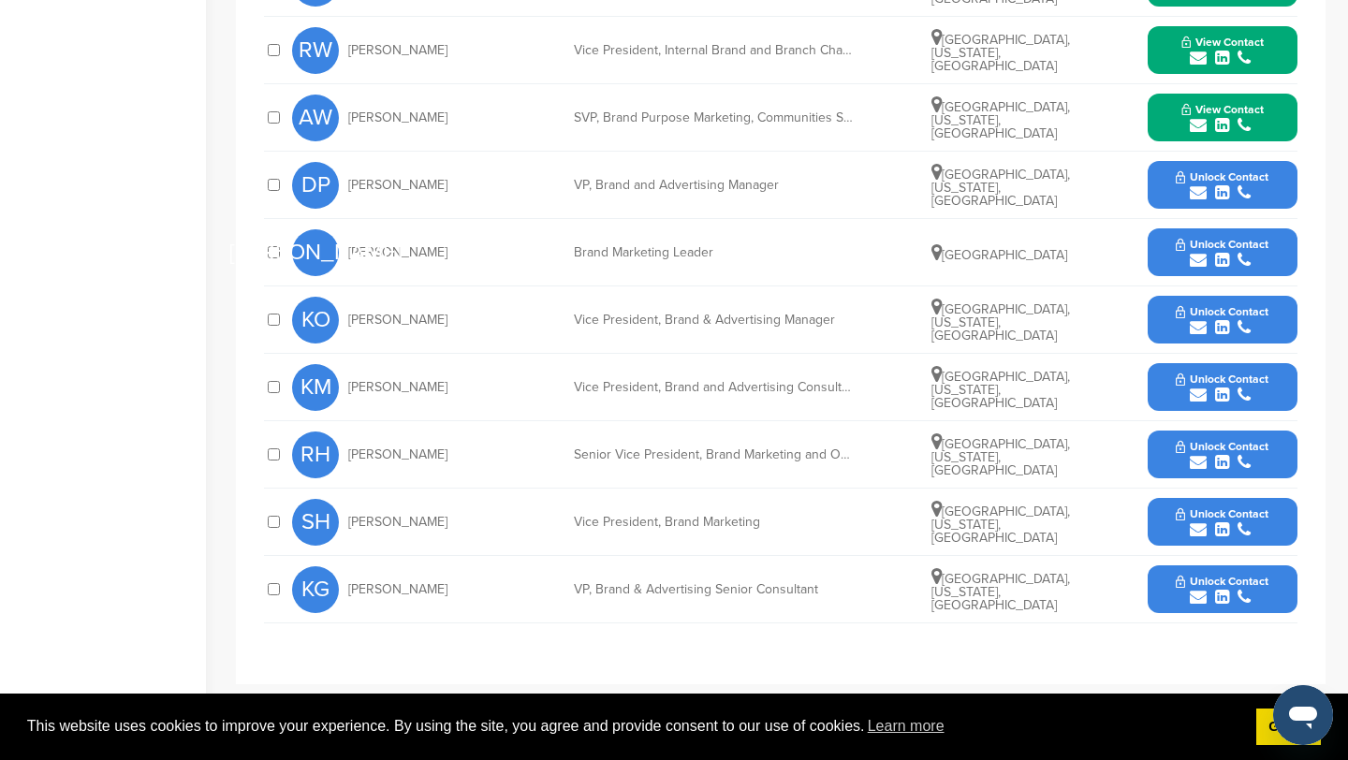
click at [1198, 528] on icon "submit" at bounding box center [1198, 529] width 17 height 17
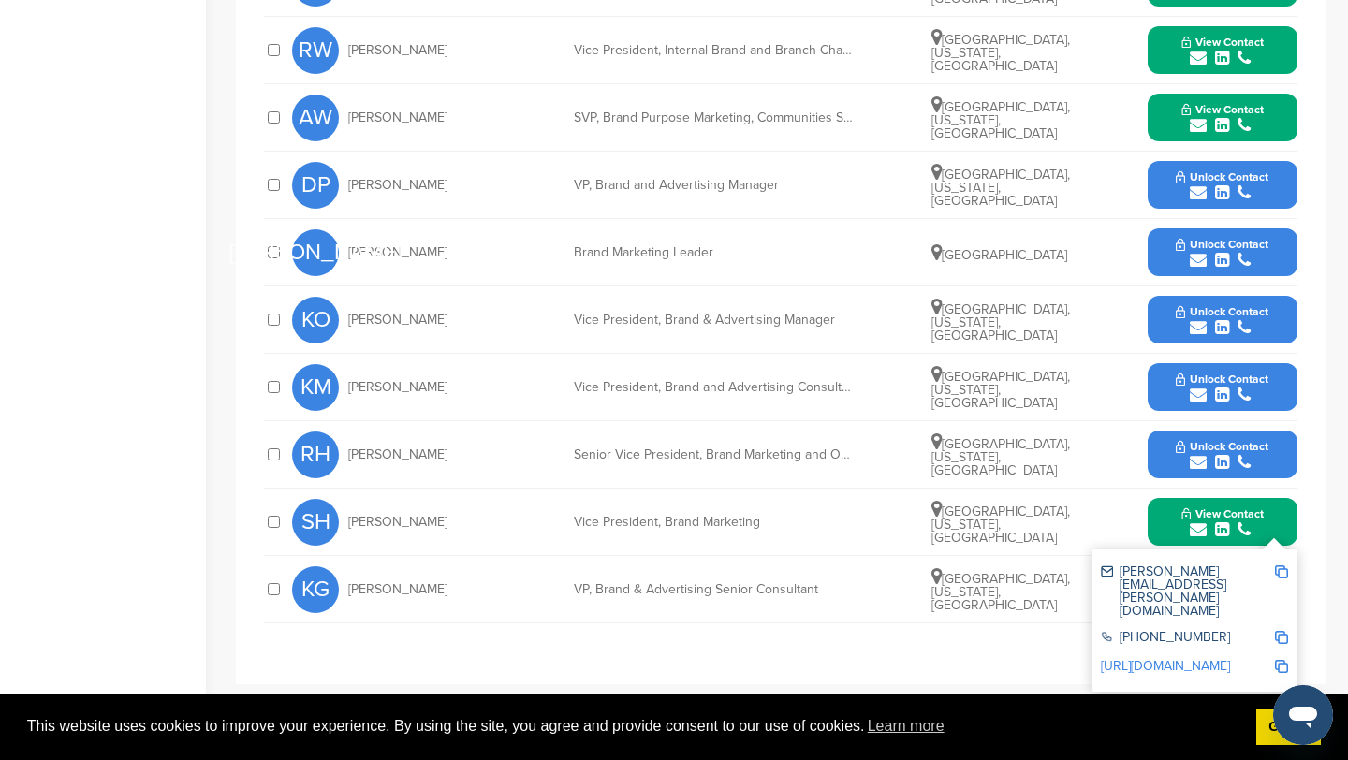
click at [1284, 570] on img at bounding box center [1281, 571] width 13 height 13
click at [1284, 576] on img at bounding box center [1281, 571] width 13 height 13
click at [1196, 126] on icon "submit" at bounding box center [1198, 125] width 17 height 17
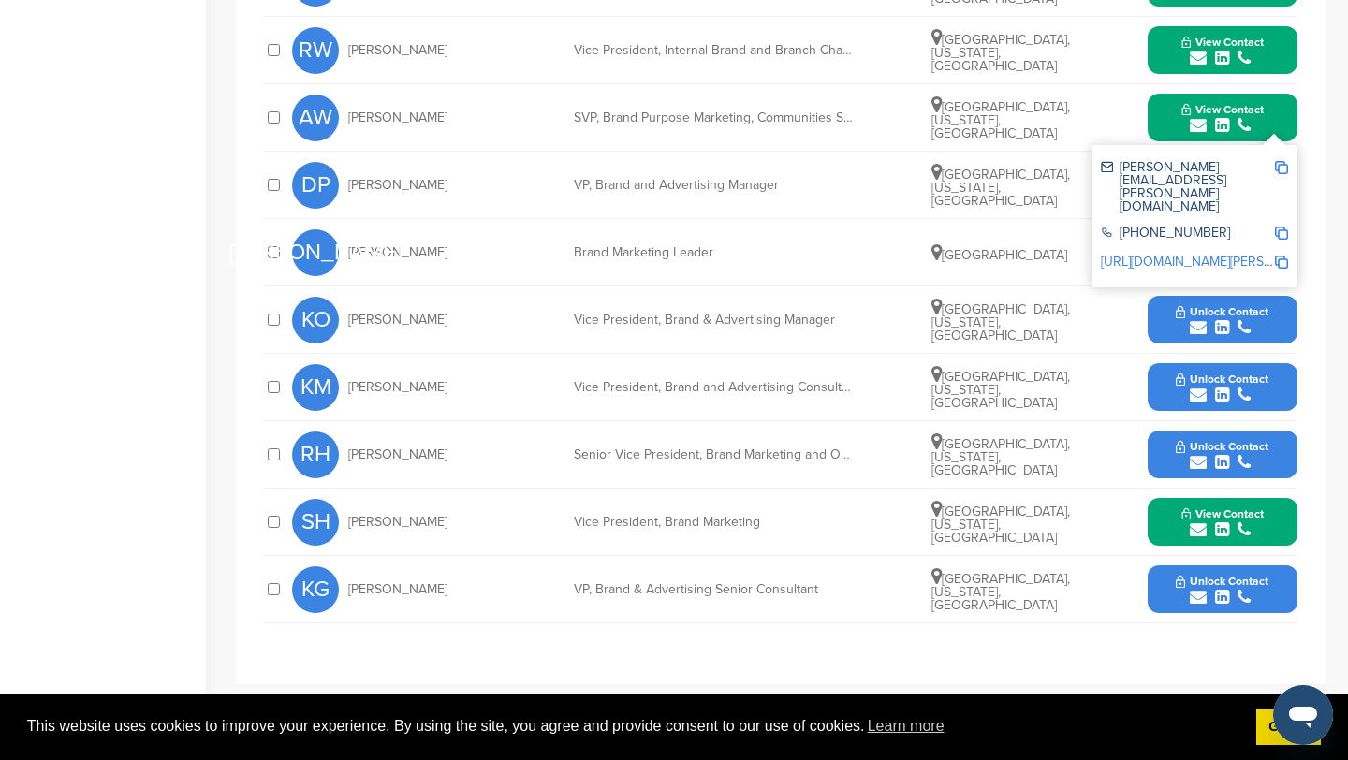
click at [1278, 173] on img at bounding box center [1281, 167] width 13 height 13
click at [1199, 55] on icon "submit" at bounding box center [1198, 58] width 17 height 17
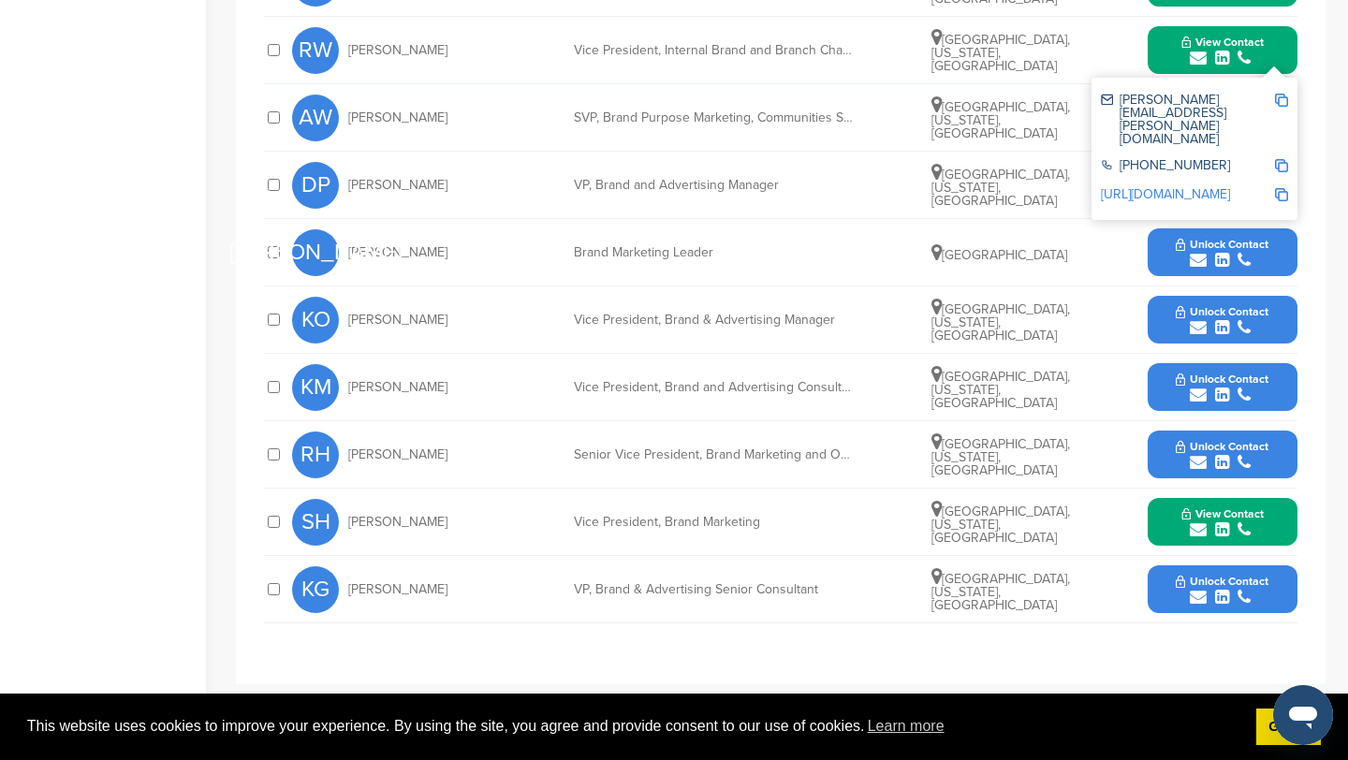
click at [1284, 96] on img at bounding box center [1281, 100] width 13 height 13
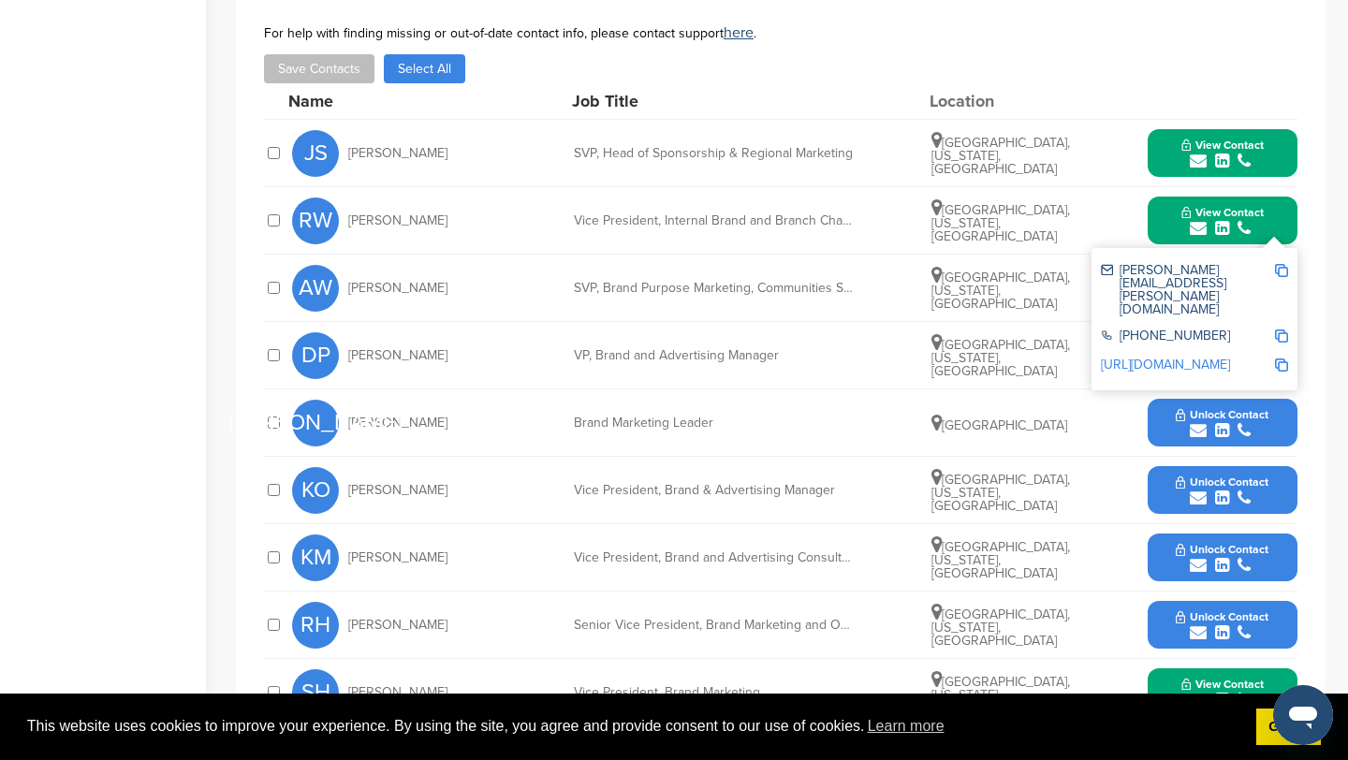
scroll to position [609, 0]
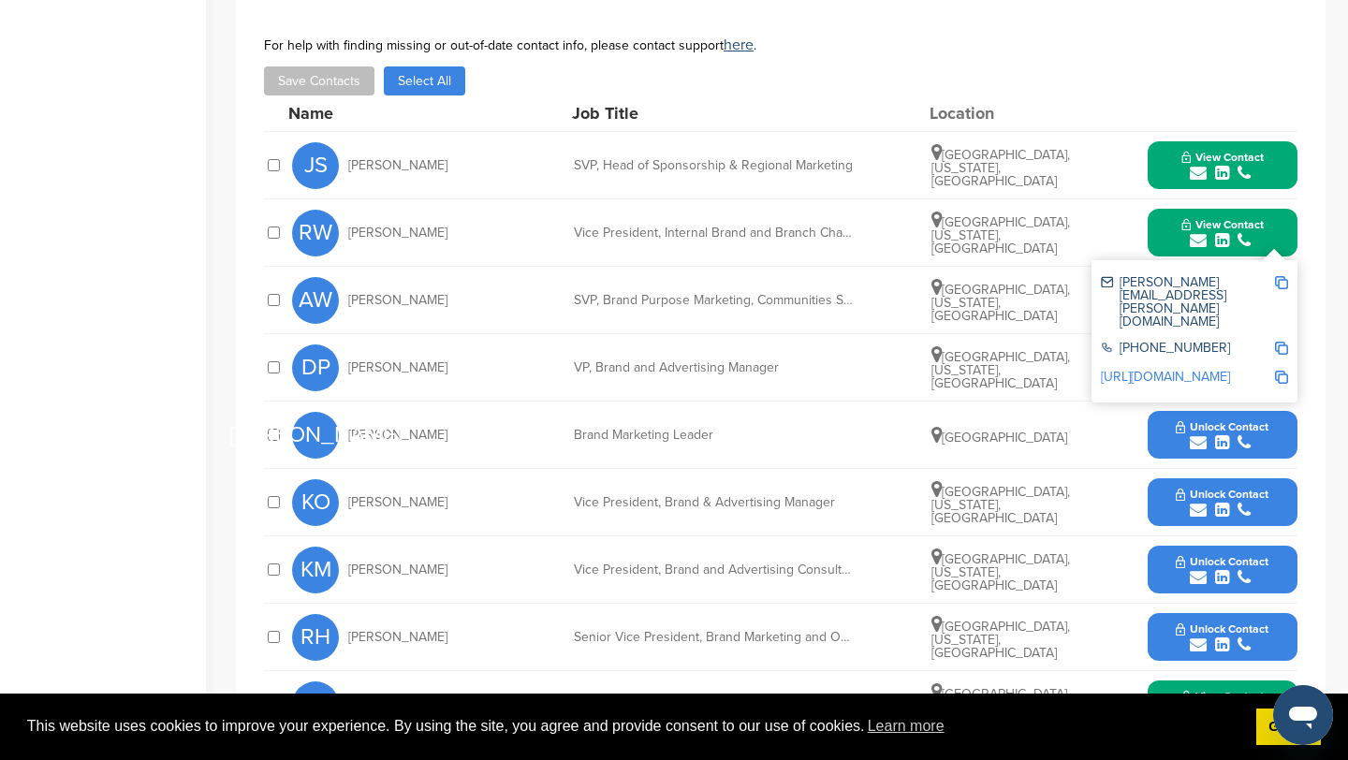
click at [1205, 175] on icon "submit" at bounding box center [1198, 173] width 17 height 17
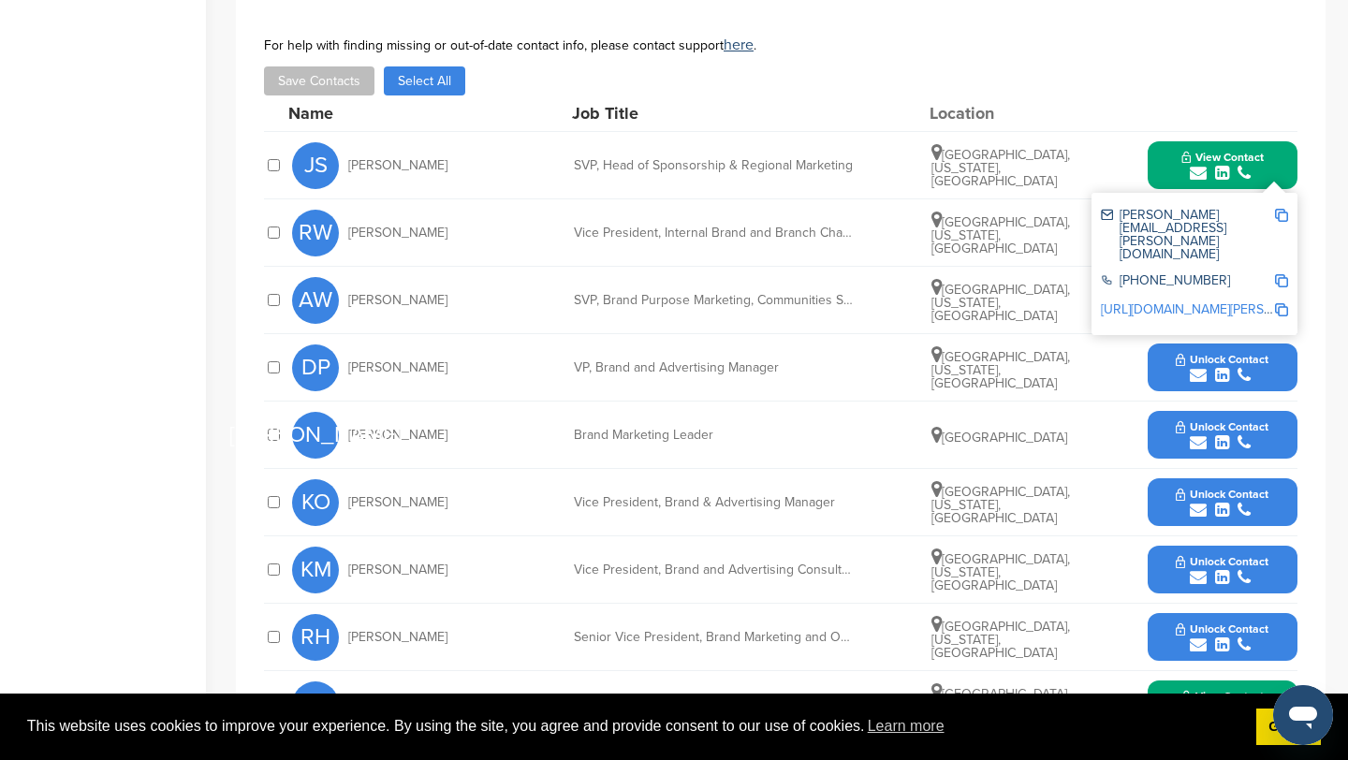
click at [1283, 215] on img at bounding box center [1281, 215] width 13 height 13
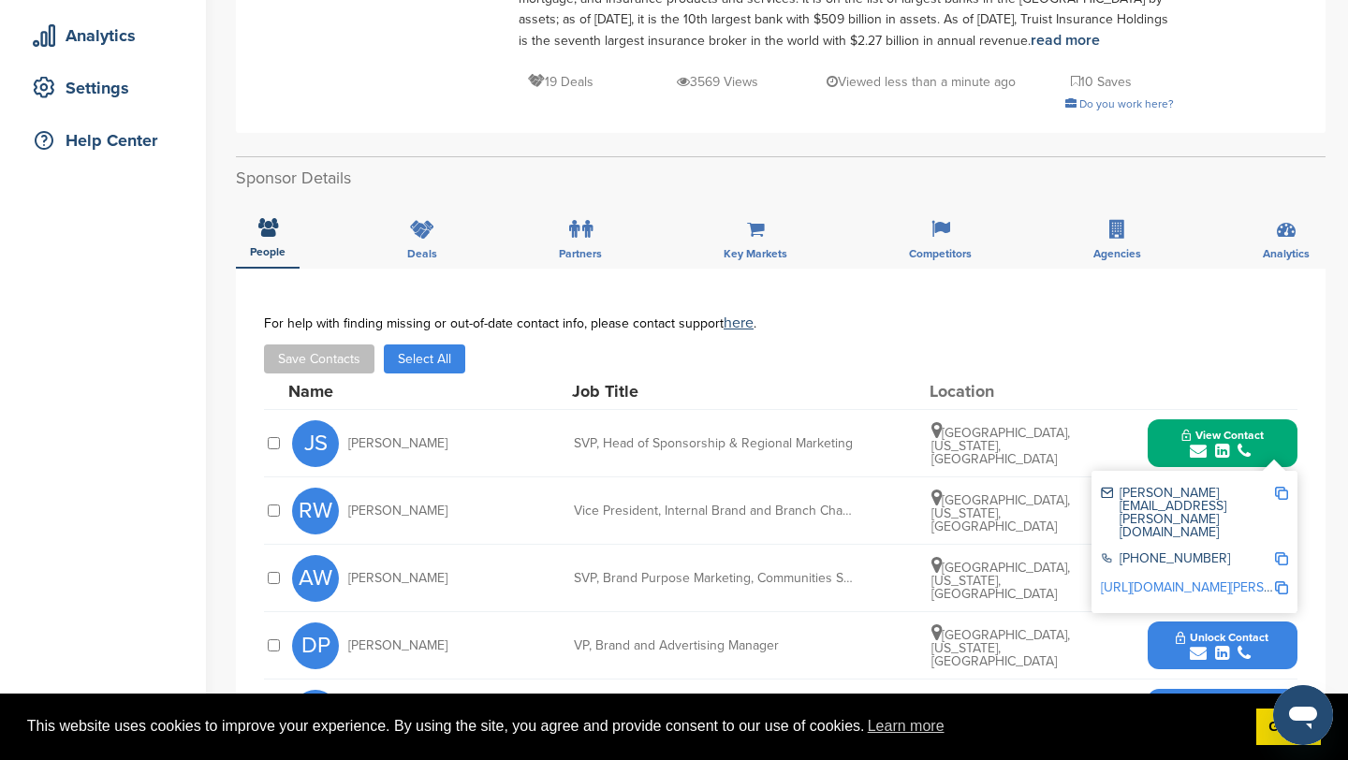
scroll to position [0, 0]
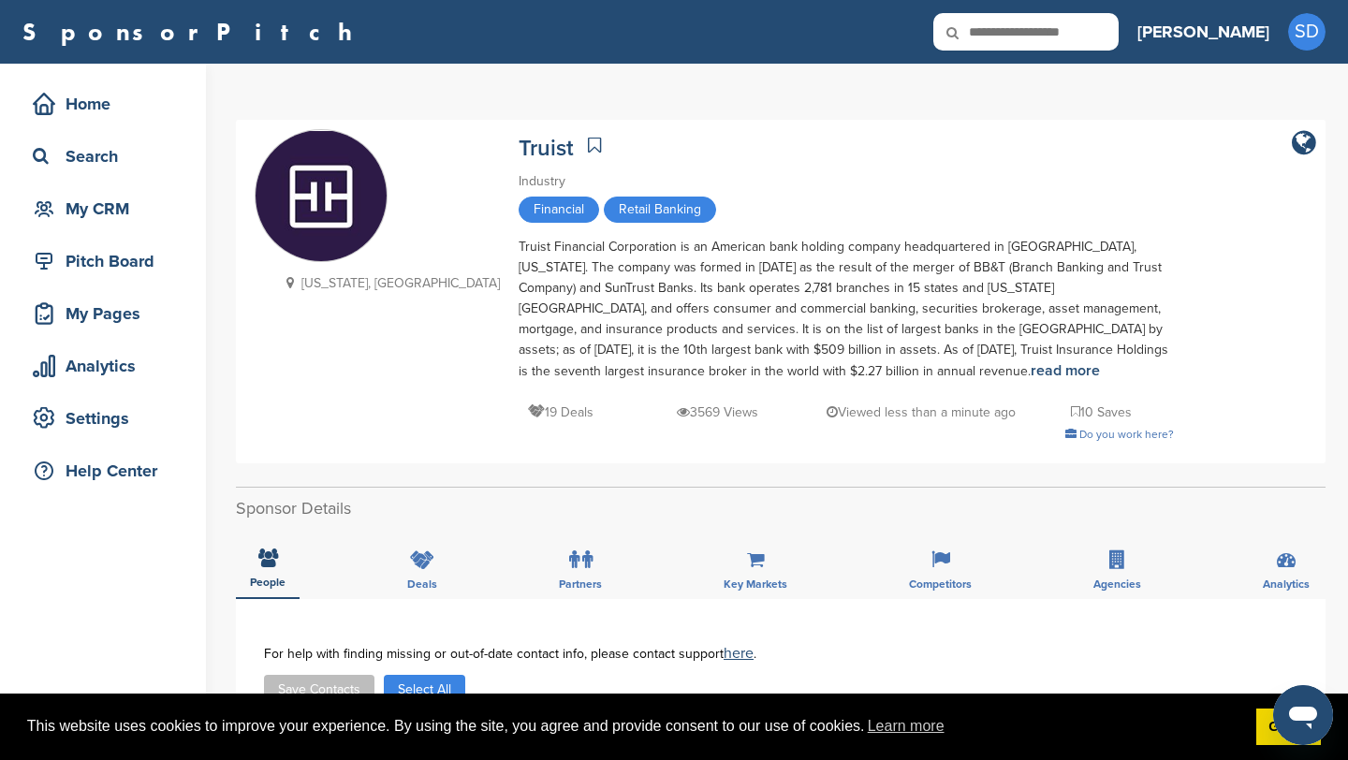
click at [1119, 38] on input "text" at bounding box center [1025, 31] width 185 height 37
type input "********"
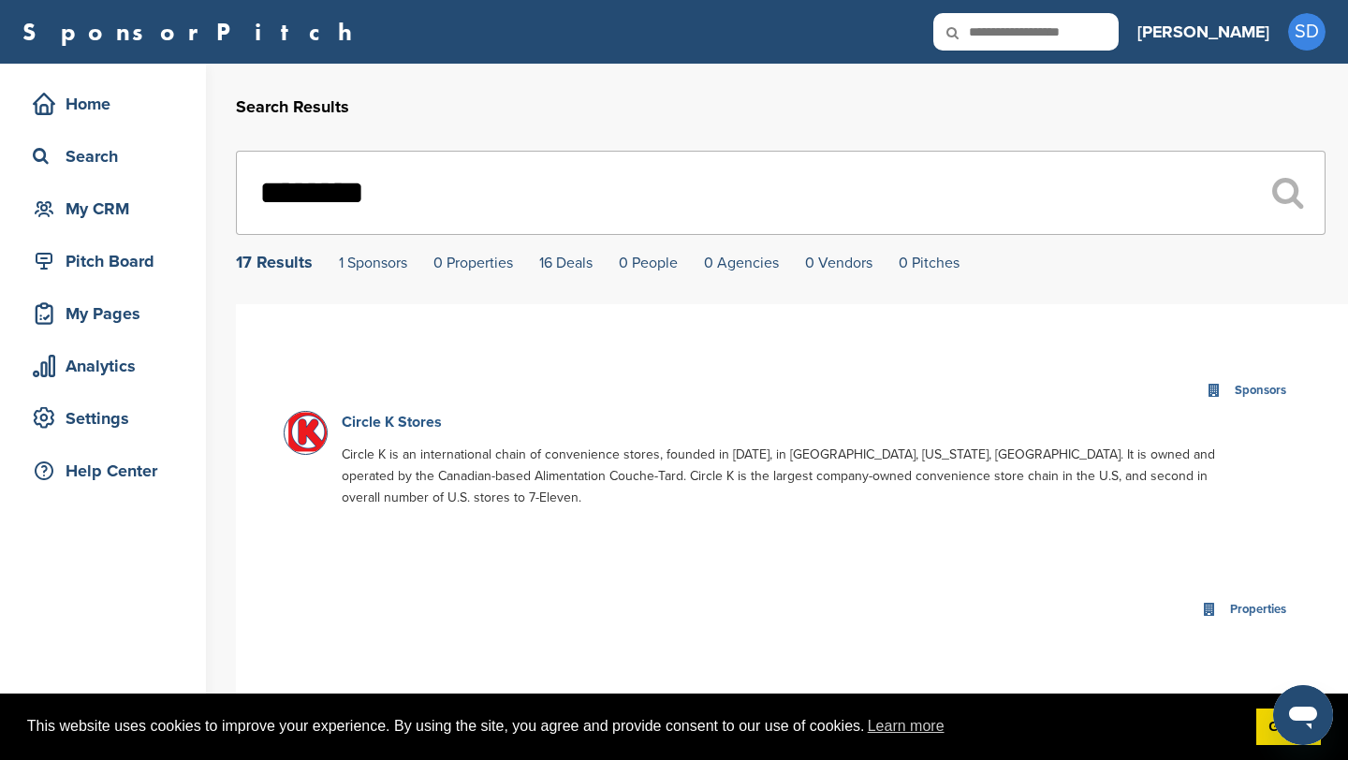
click at [400, 428] on link "Circle K Stores" at bounding box center [392, 422] width 100 height 19
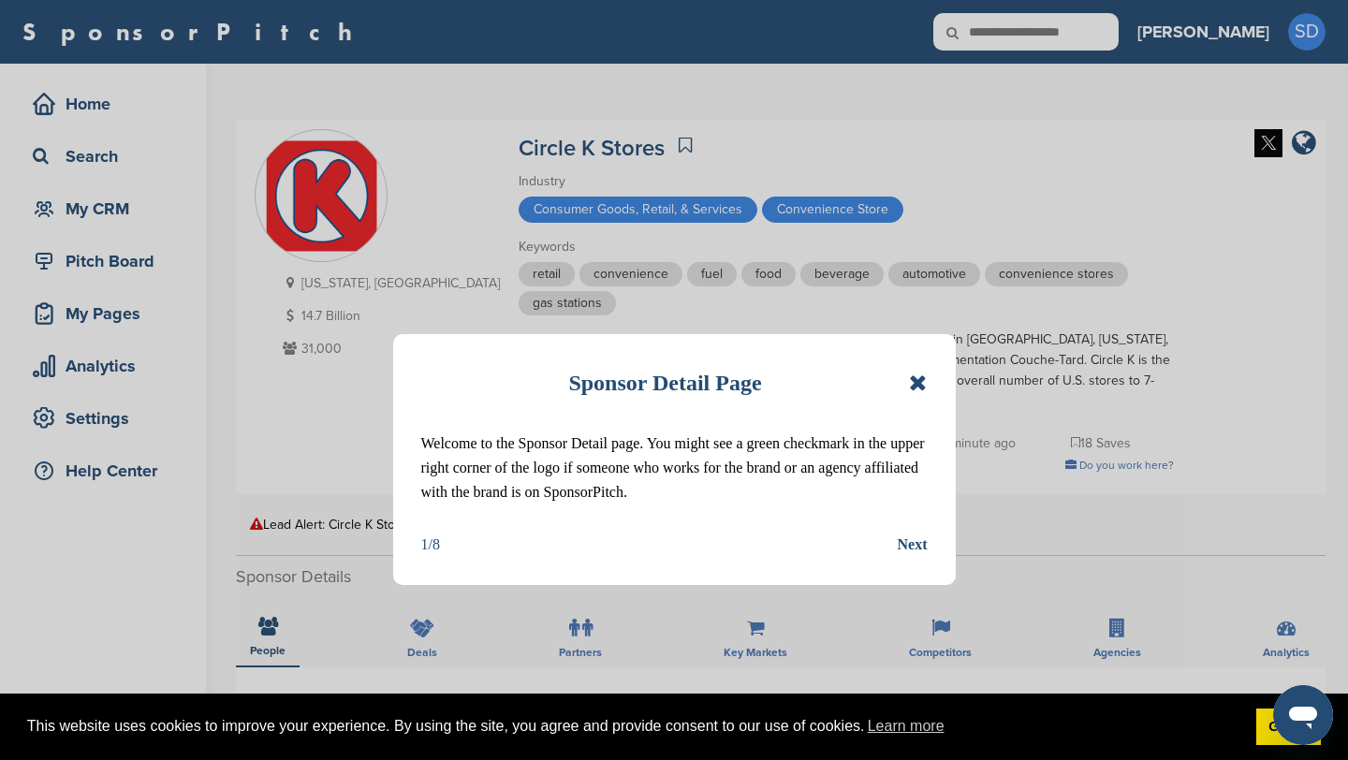
click at [917, 379] on icon at bounding box center [918, 383] width 18 height 22
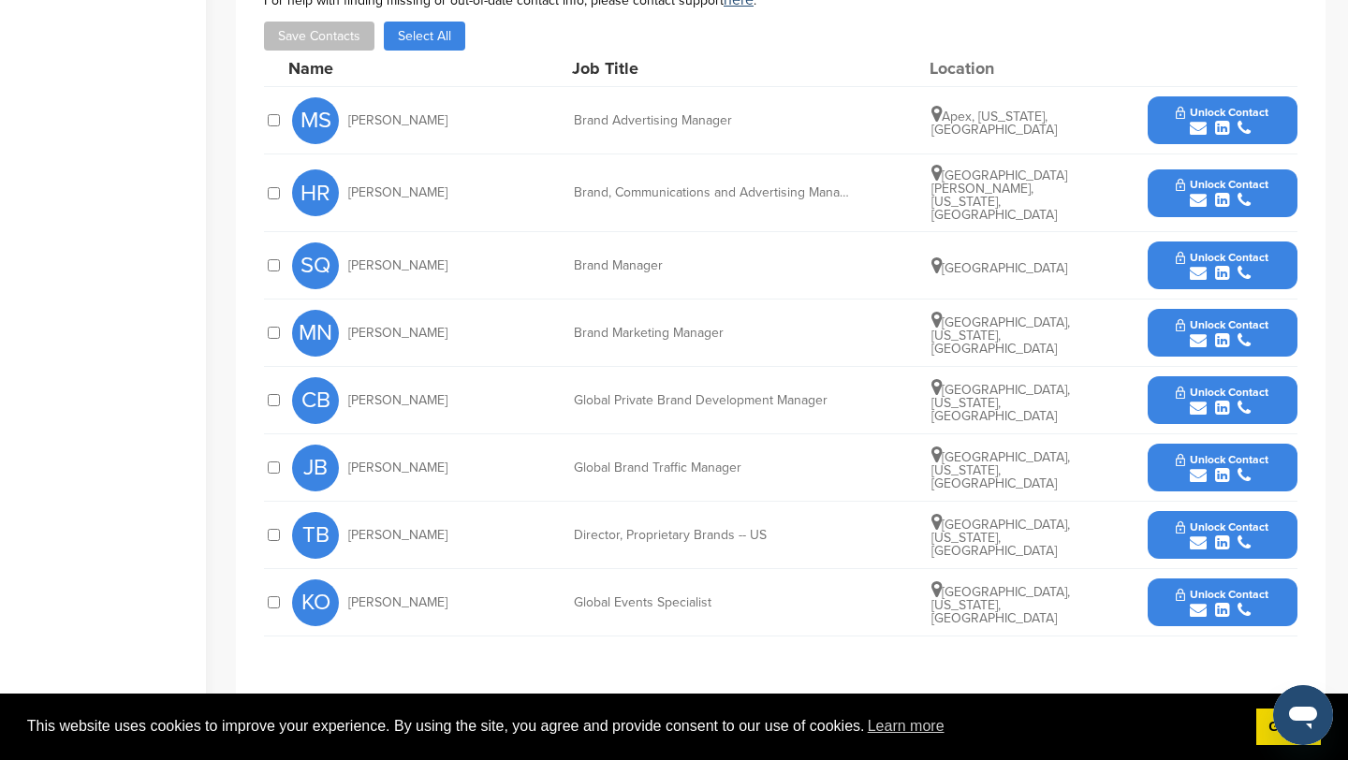
scroll to position [712, 0]
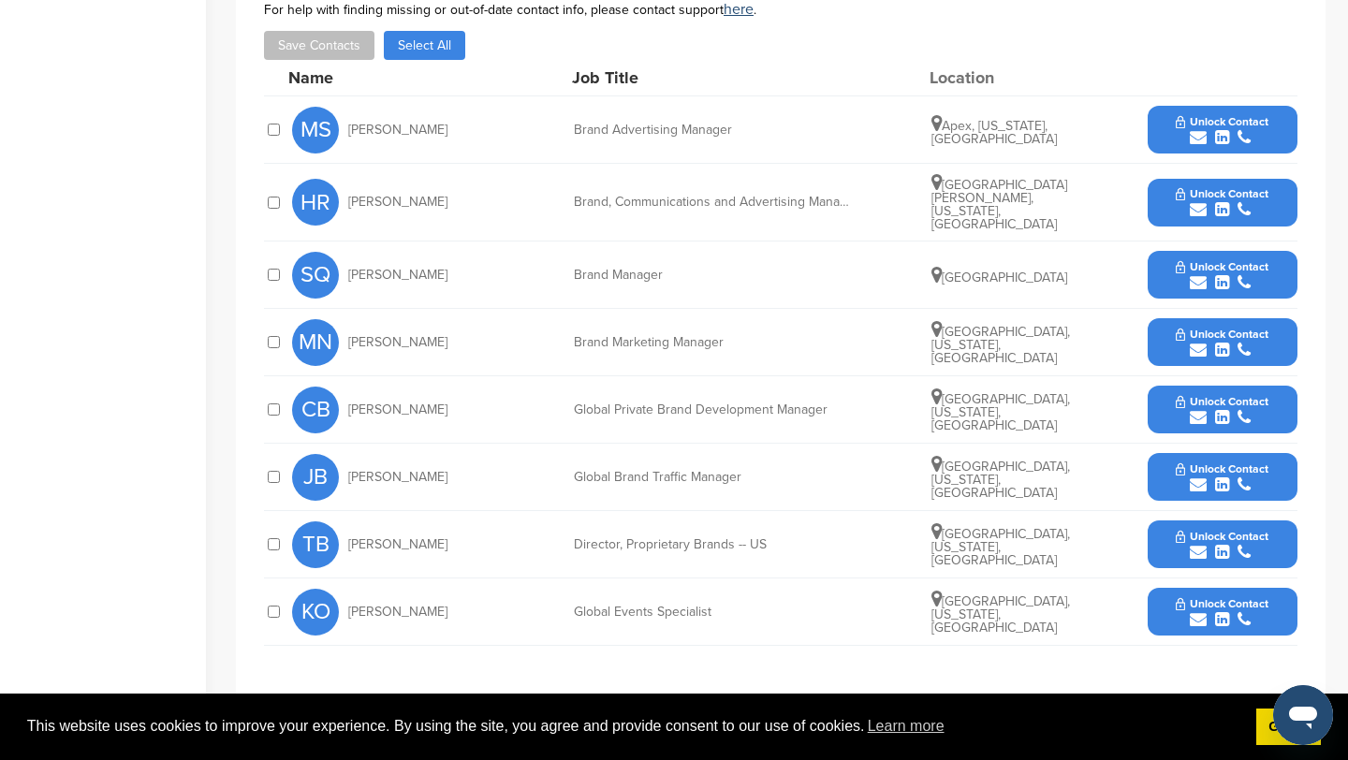
click at [1200, 129] on icon "submit" at bounding box center [1198, 137] width 17 height 17
click at [1173, 102] on button "Unlock Contact" at bounding box center [1222, 130] width 138 height 56
click at [1203, 129] on icon "submit" at bounding box center [1198, 137] width 17 height 17
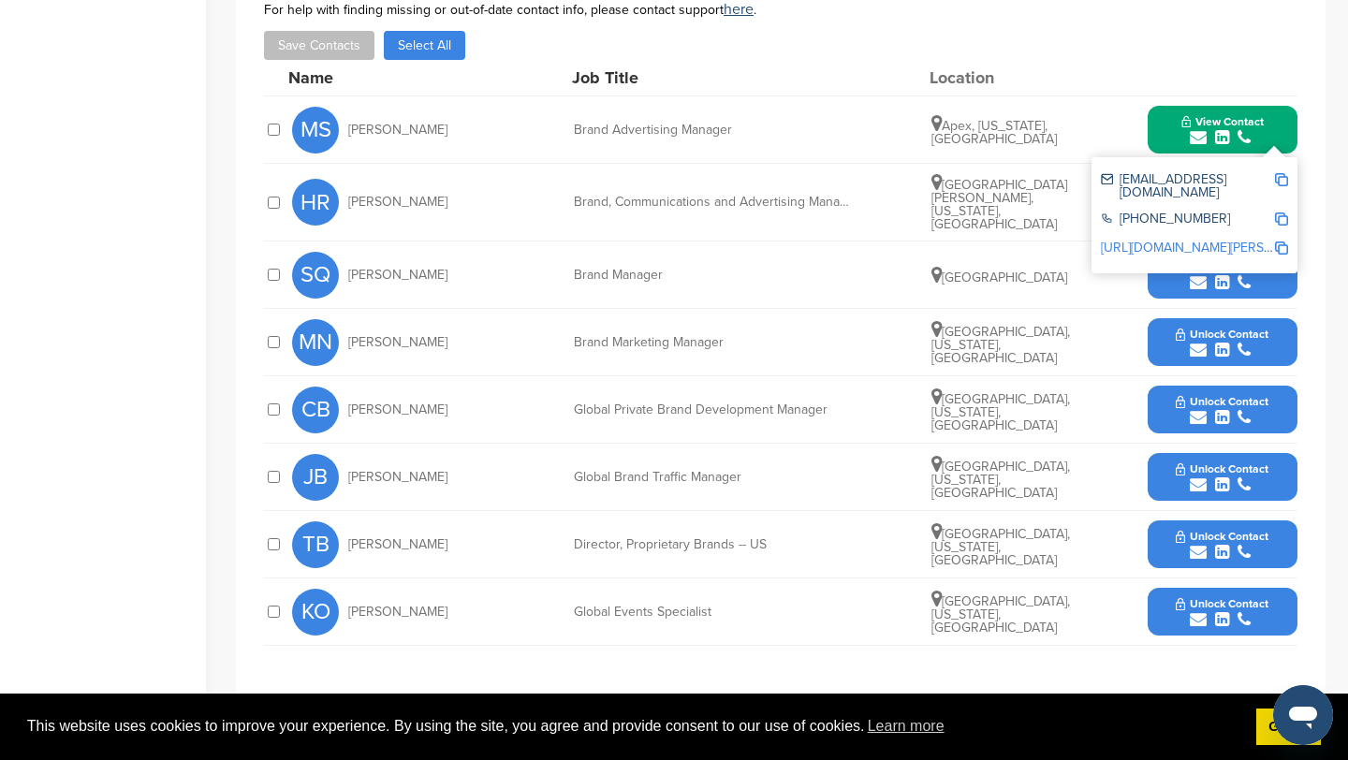
click at [1276, 173] on img at bounding box center [1281, 179] width 13 height 13
click at [1166, 103] on button "View Contact" at bounding box center [1222, 130] width 127 height 56
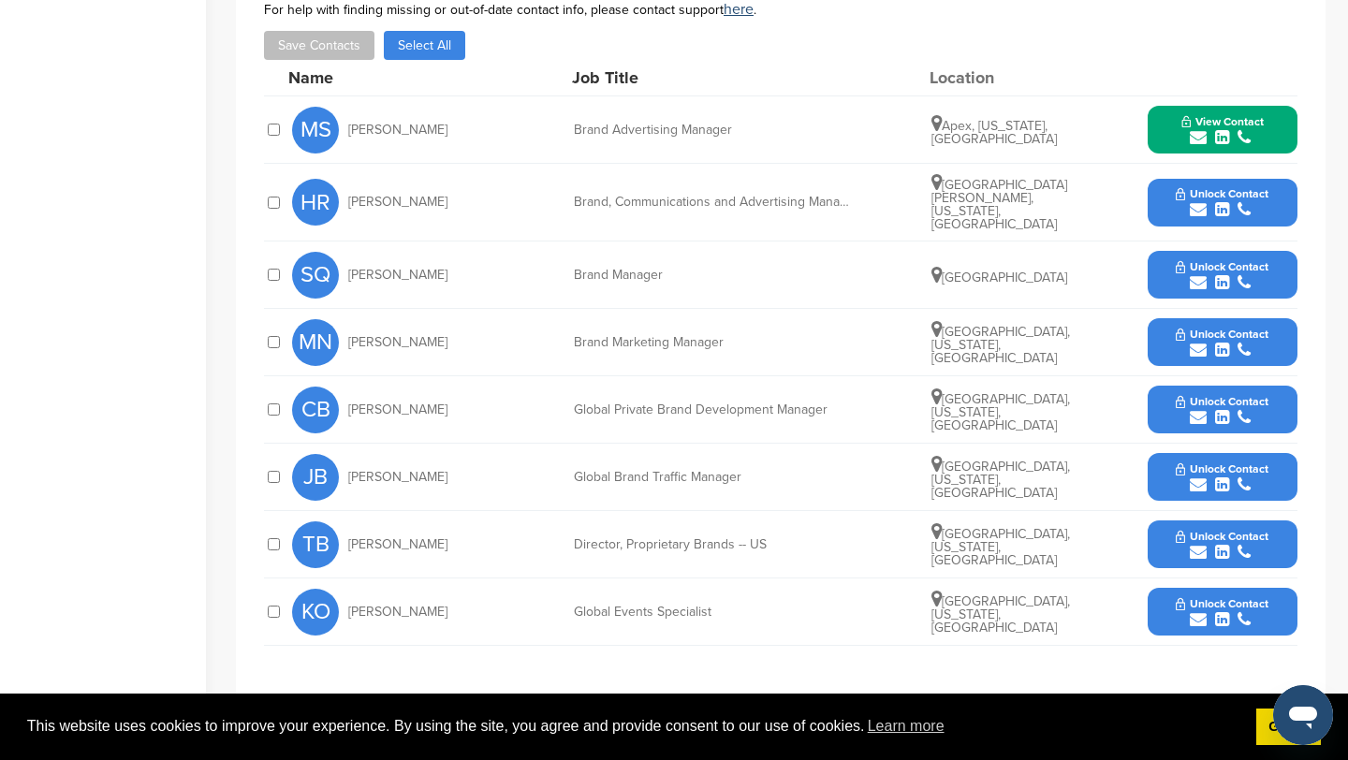
click at [1200, 201] on icon "submit" at bounding box center [1198, 209] width 17 height 17
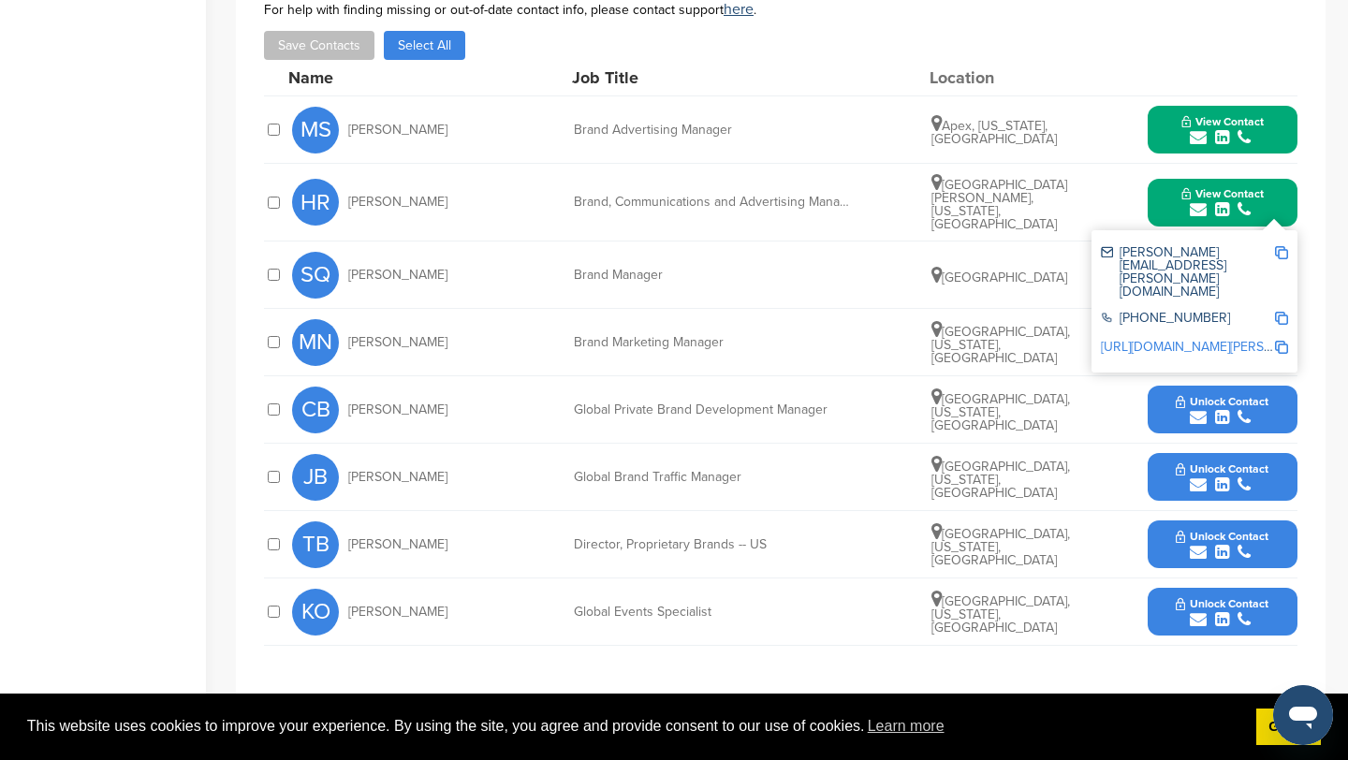
click at [1285, 246] on img at bounding box center [1281, 252] width 13 height 13
click at [1166, 174] on button "View Contact" at bounding box center [1222, 202] width 127 height 56
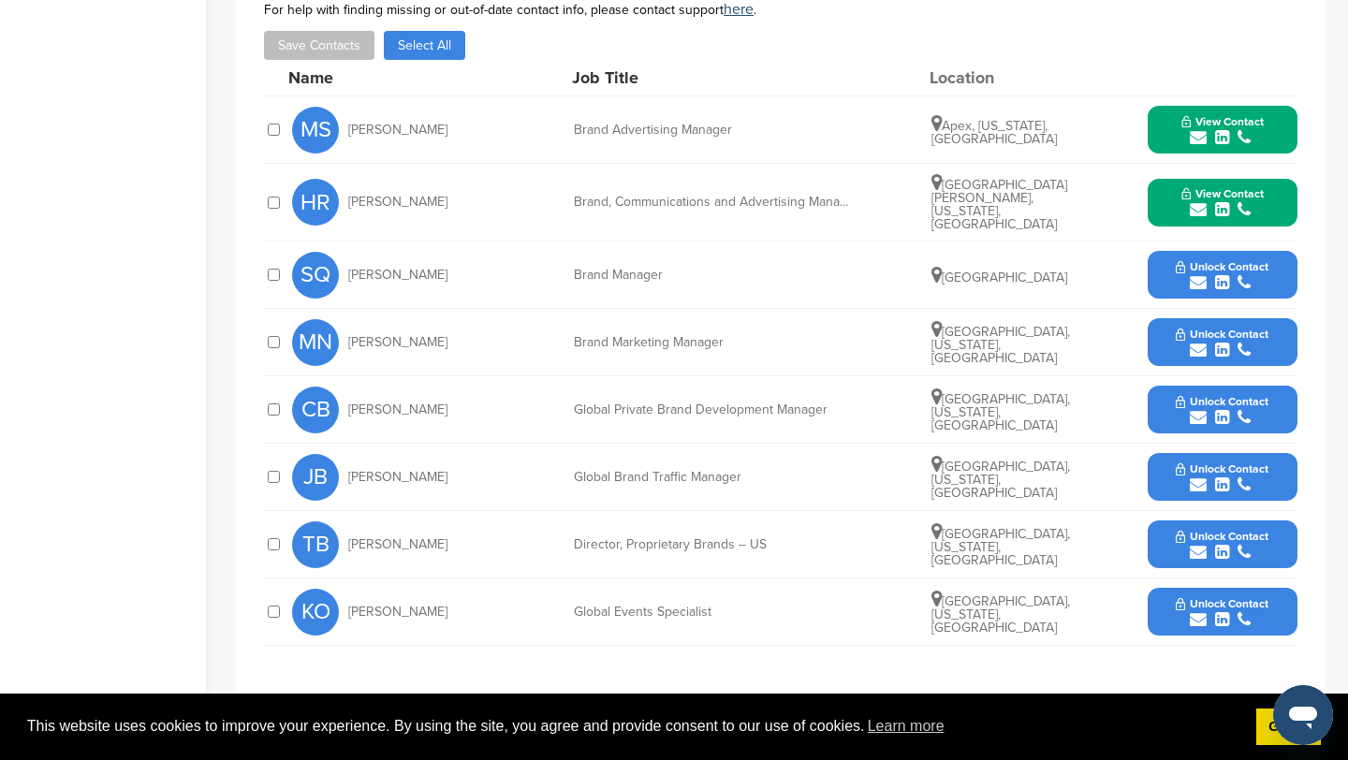
click at [1201, 342] on icon "submit" at bounding box center [1198, 350] width 17 height 17
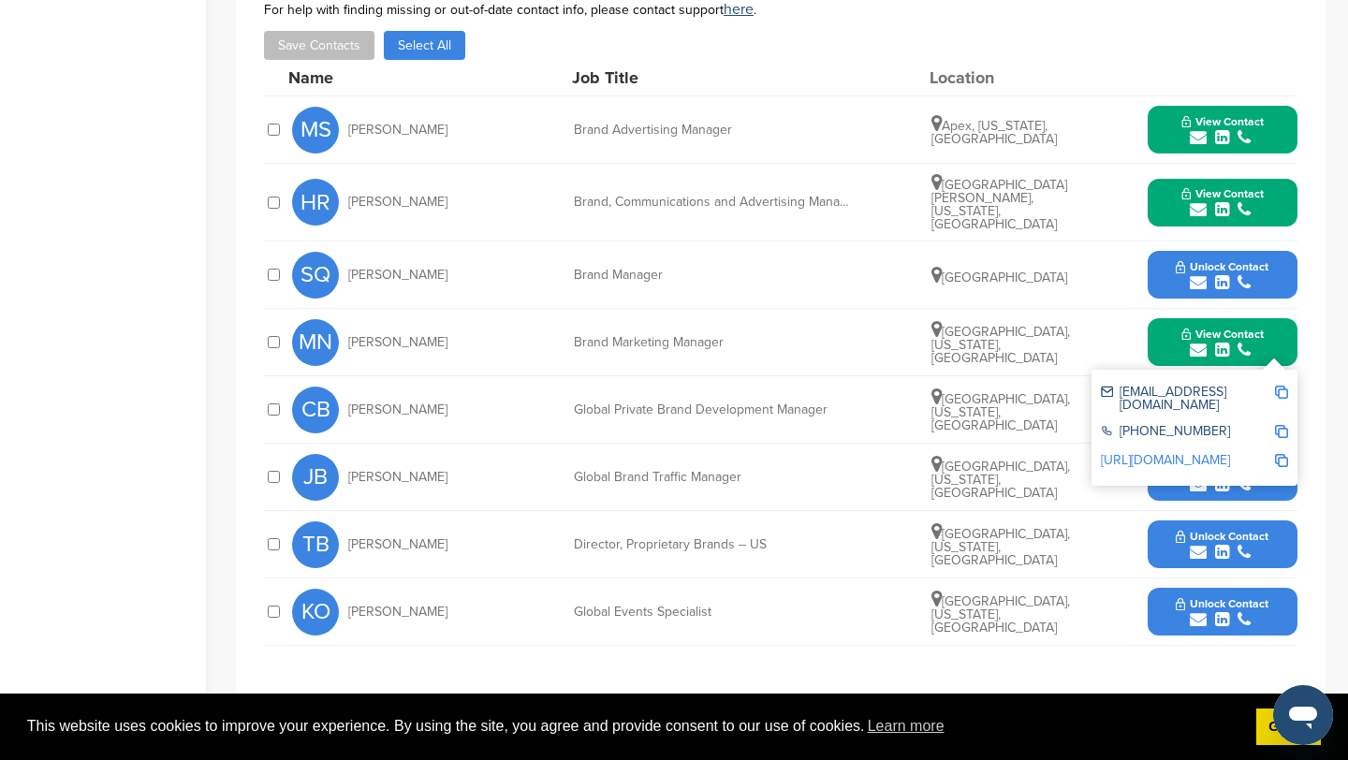
click at [1275, 379] on div "mnastali@circlek.com" at bounding box center [1194, 398] width 187 height 39
click at [1280, 386] on img at bounding box center [1281, 392] width 13 height 13
click at [1170, 315] on button "View Contact" at bounding box center [1222, 343] width 127 height 56
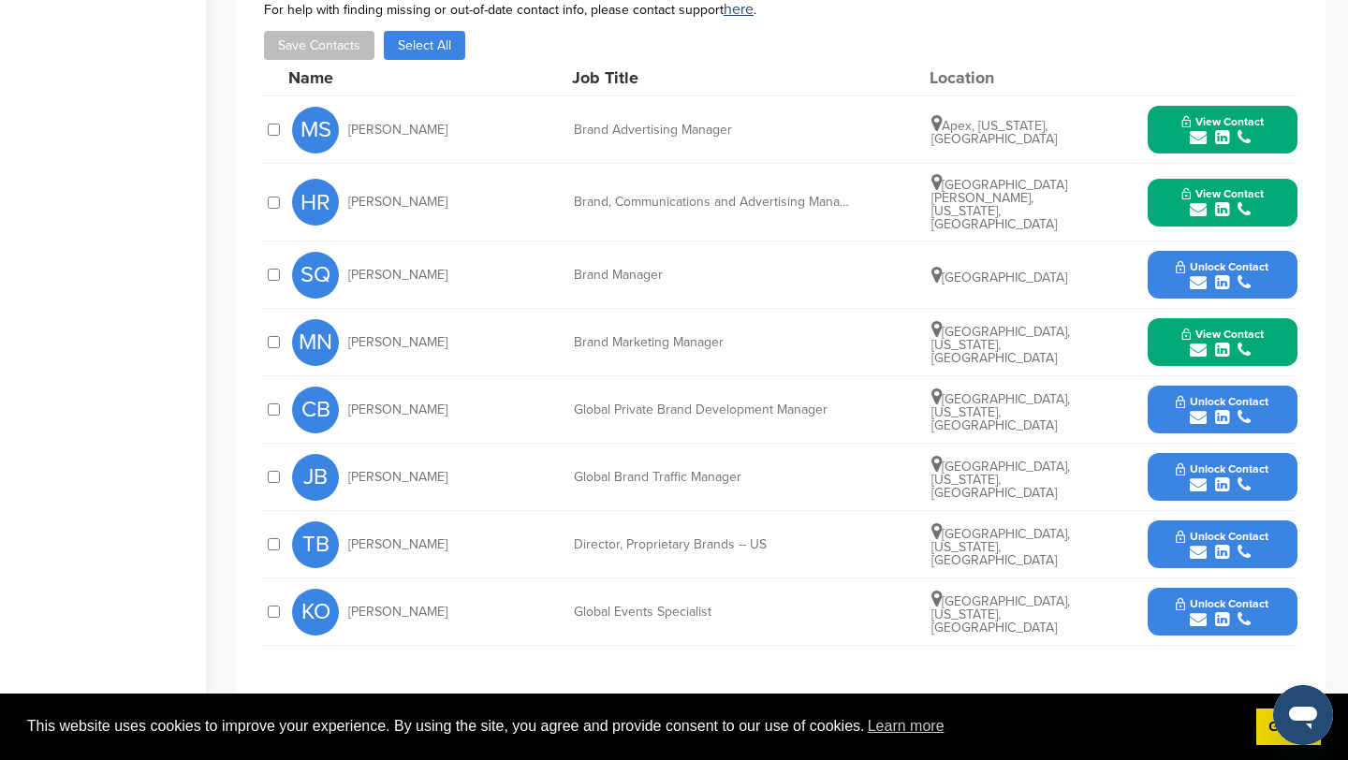
click at [1202, 611] on icon "submit" at bounding box center [1198, 619] width 17 height 17
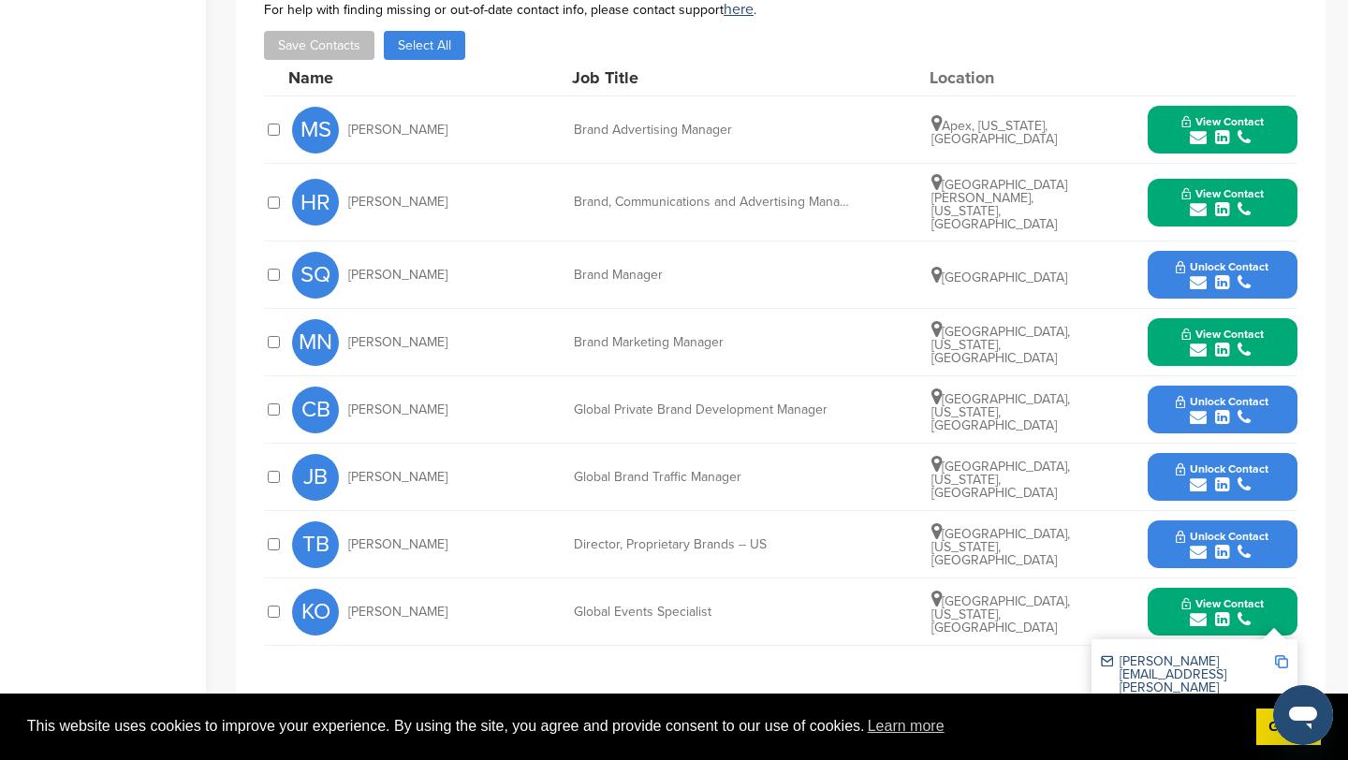
click at [1275, 655] on img at bounding box center [1281, 661] width 13 height 13
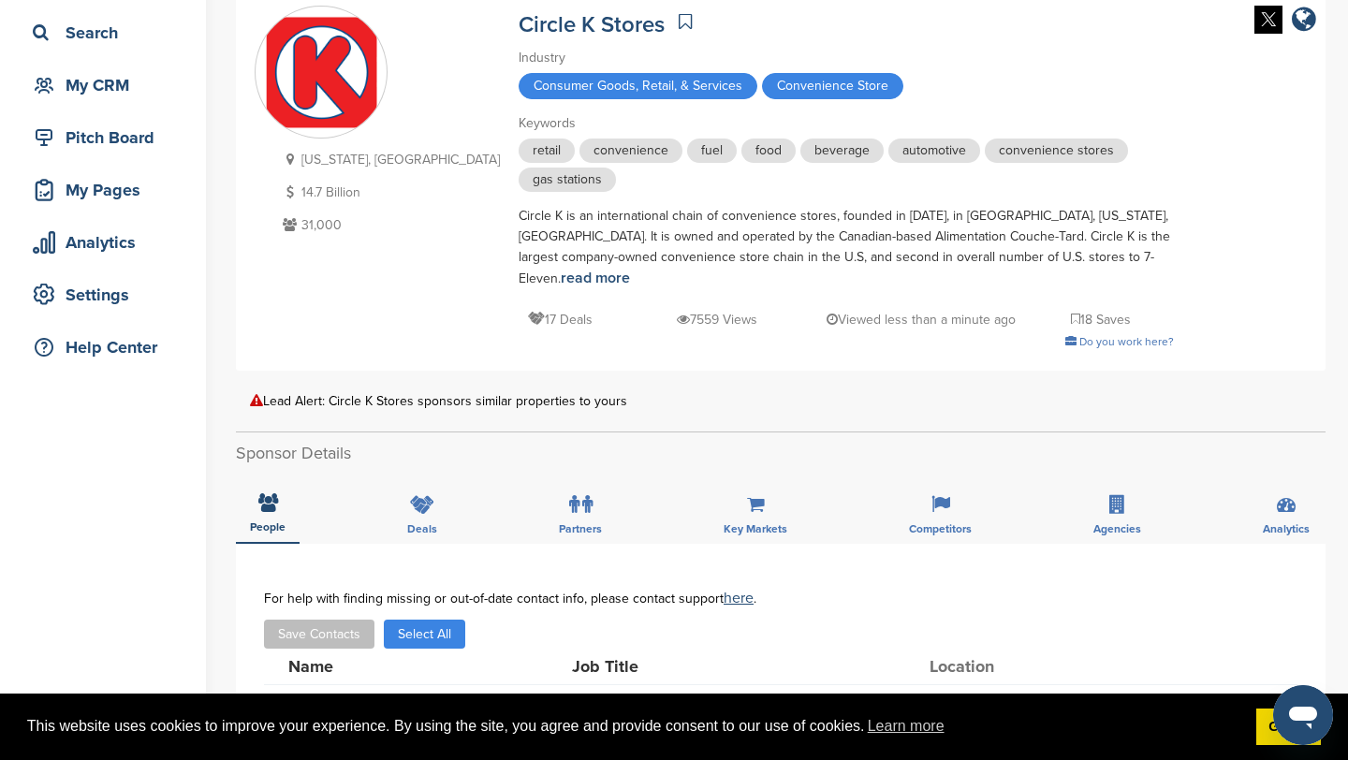
scroll to position [0, 0]
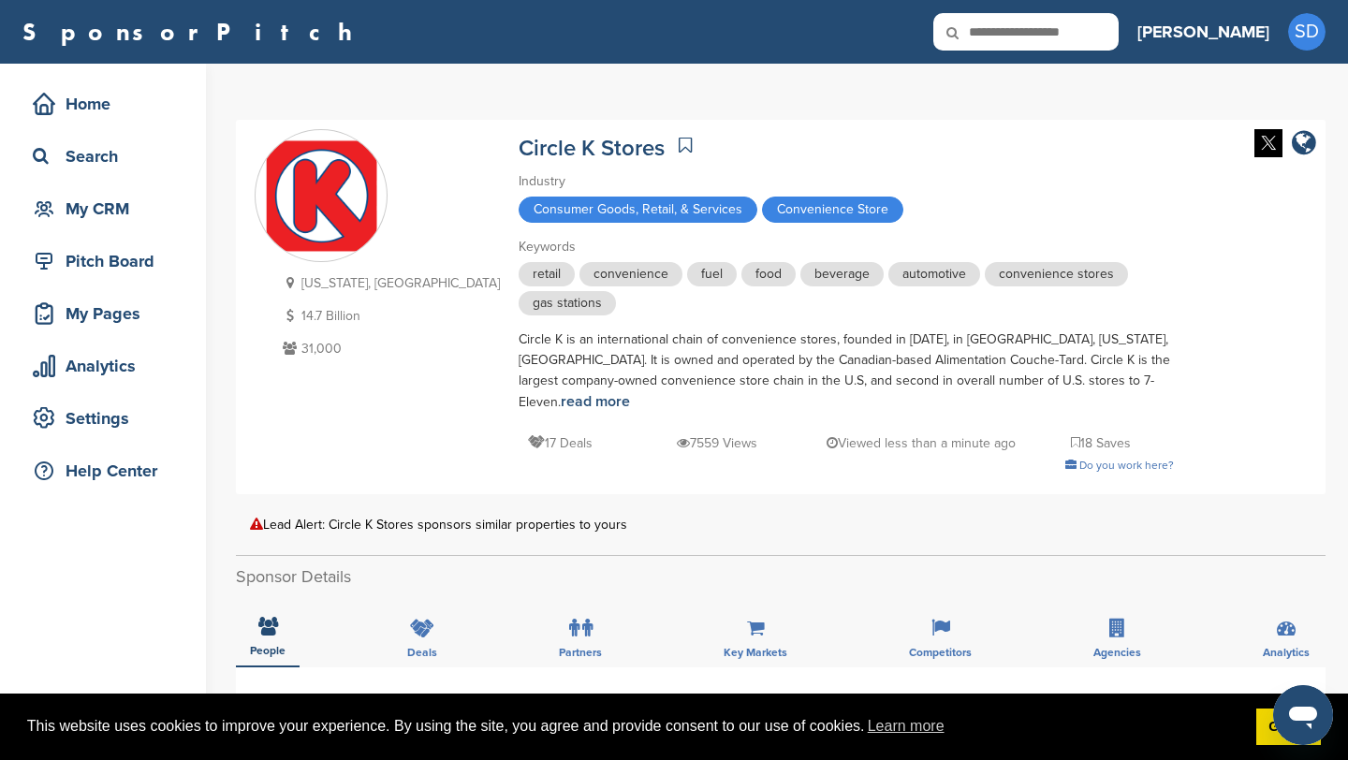
click at [1108, 25] on input "text" at bounding box center [1025, 31] width 185 height 37
type input "***"
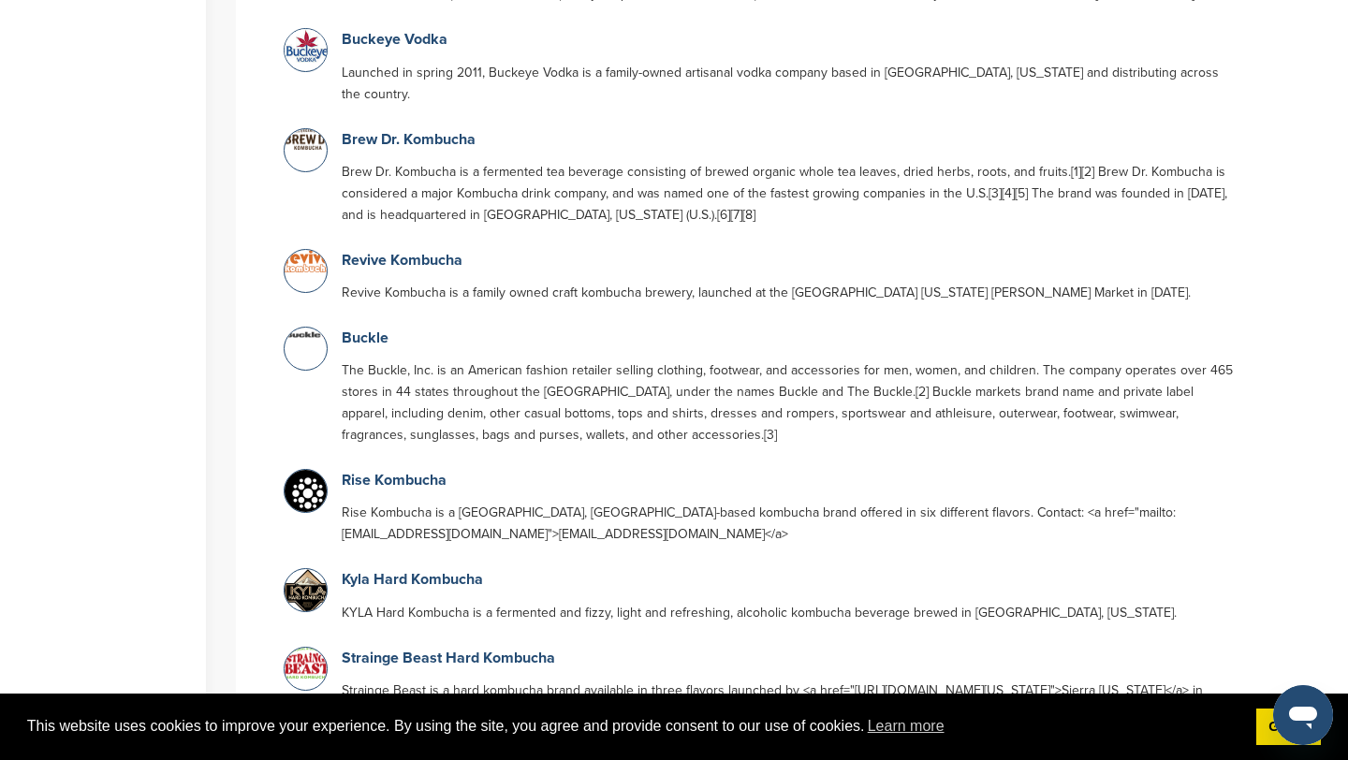
scroll to position [1390, 0]
click at [400, 568] on link "Kyla Hard Kombucha" at bounding box center [412, 577] width 141 height 19
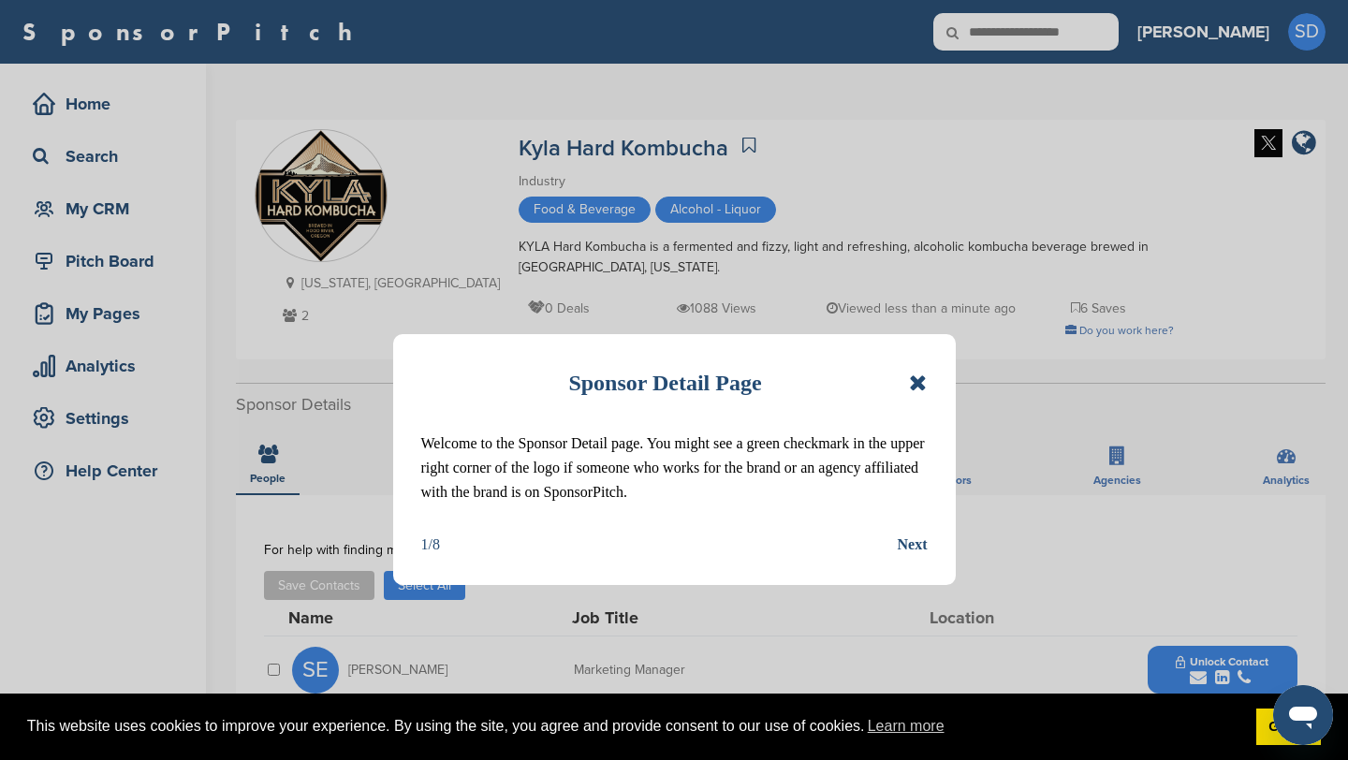
click at [925, 387] on icon at bounding box center [918, 383] width 18 height 22
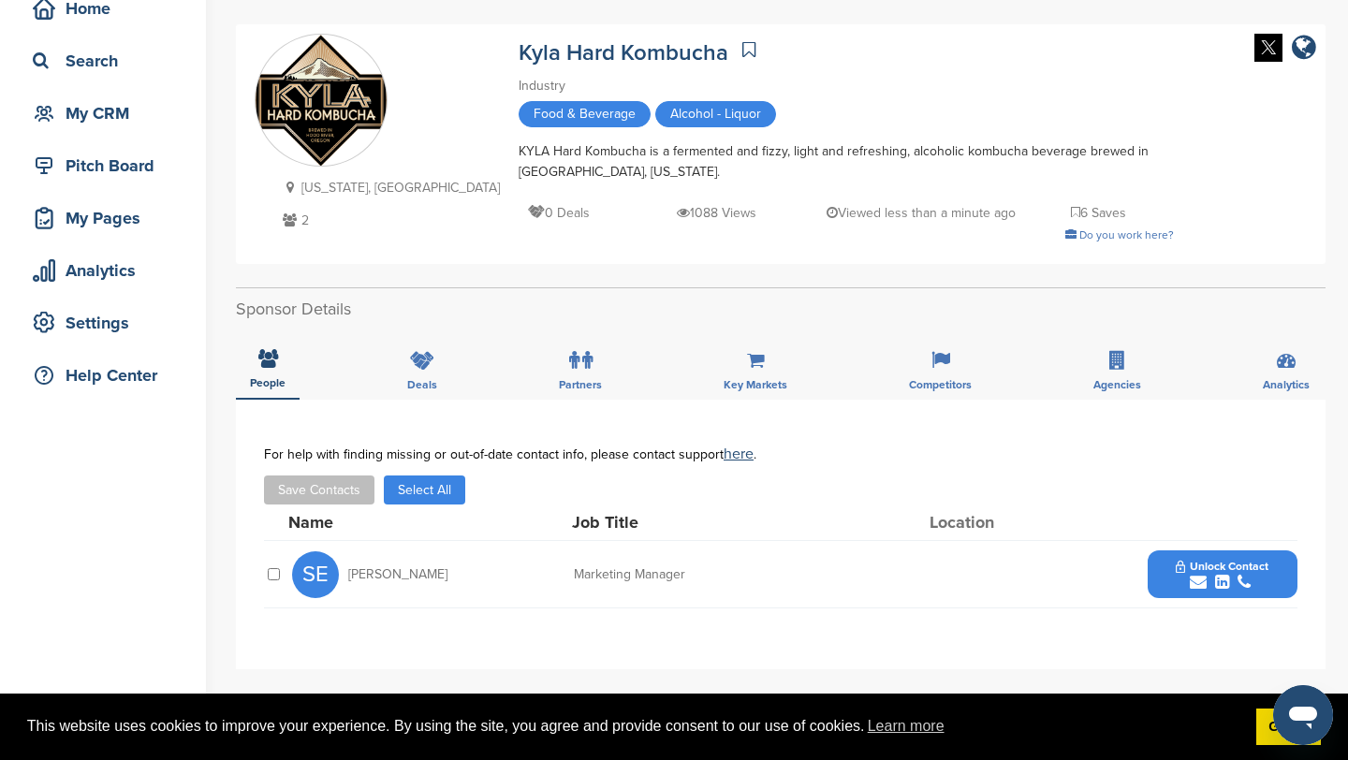
scroll to position [98, 0]
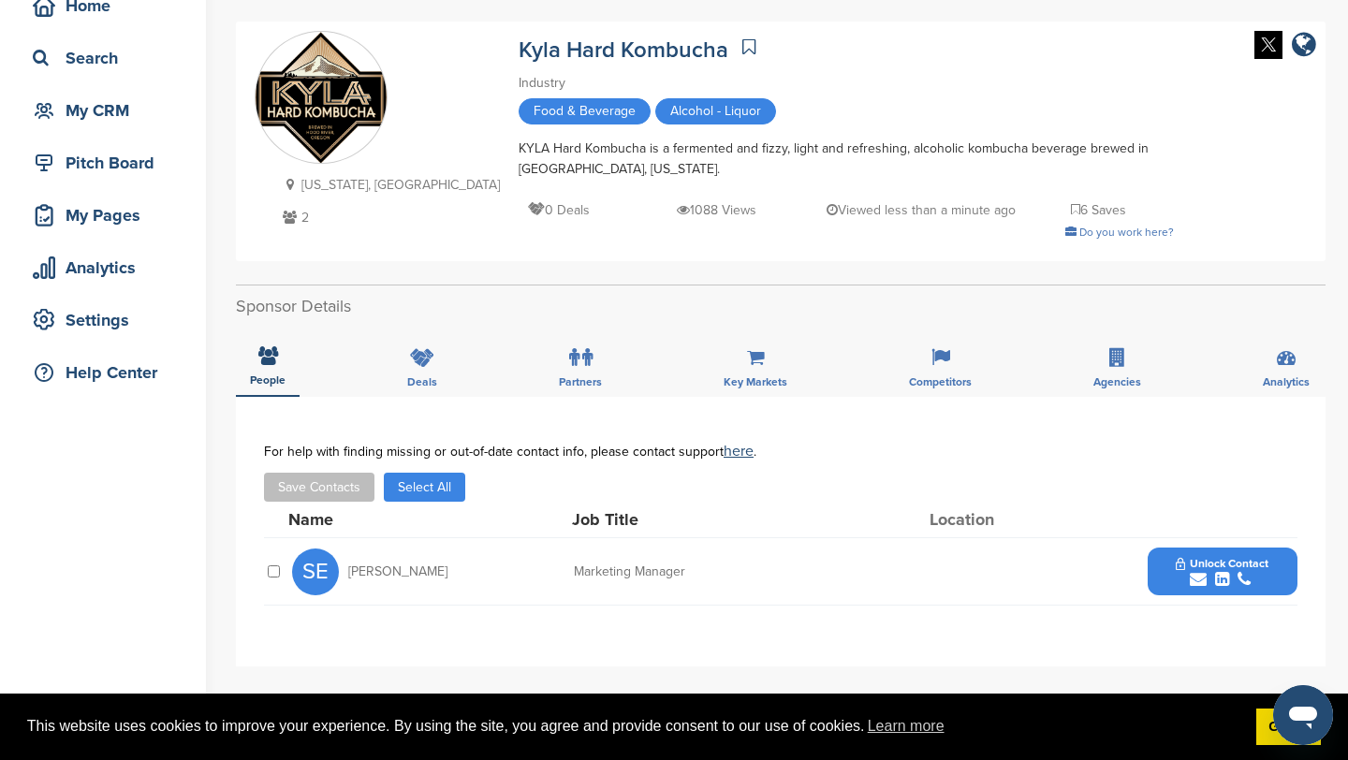
click at [1192, 583] on icon "submit" at bounding box center [1198, 579] width 17 height 17
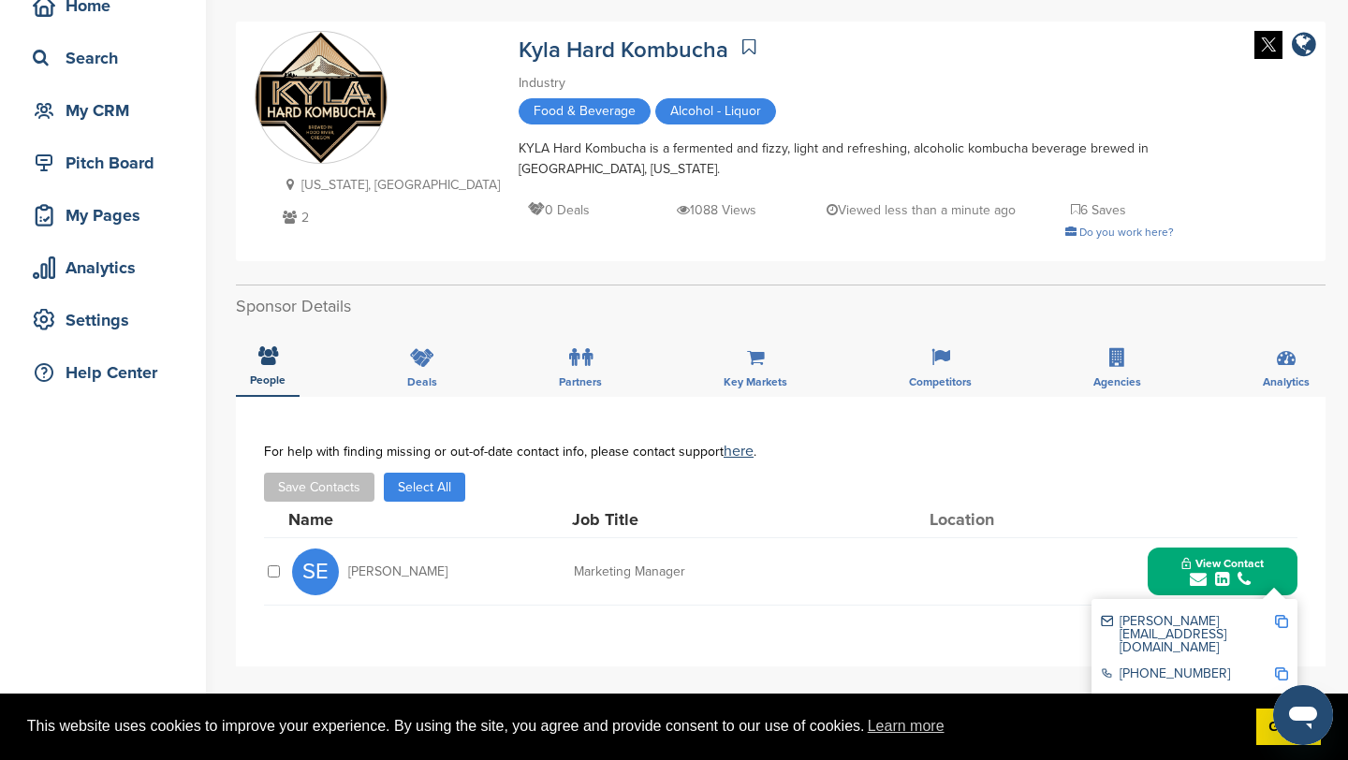
click at [1284, 622] on img at bounding box center [1281, 621] width 13 height 13
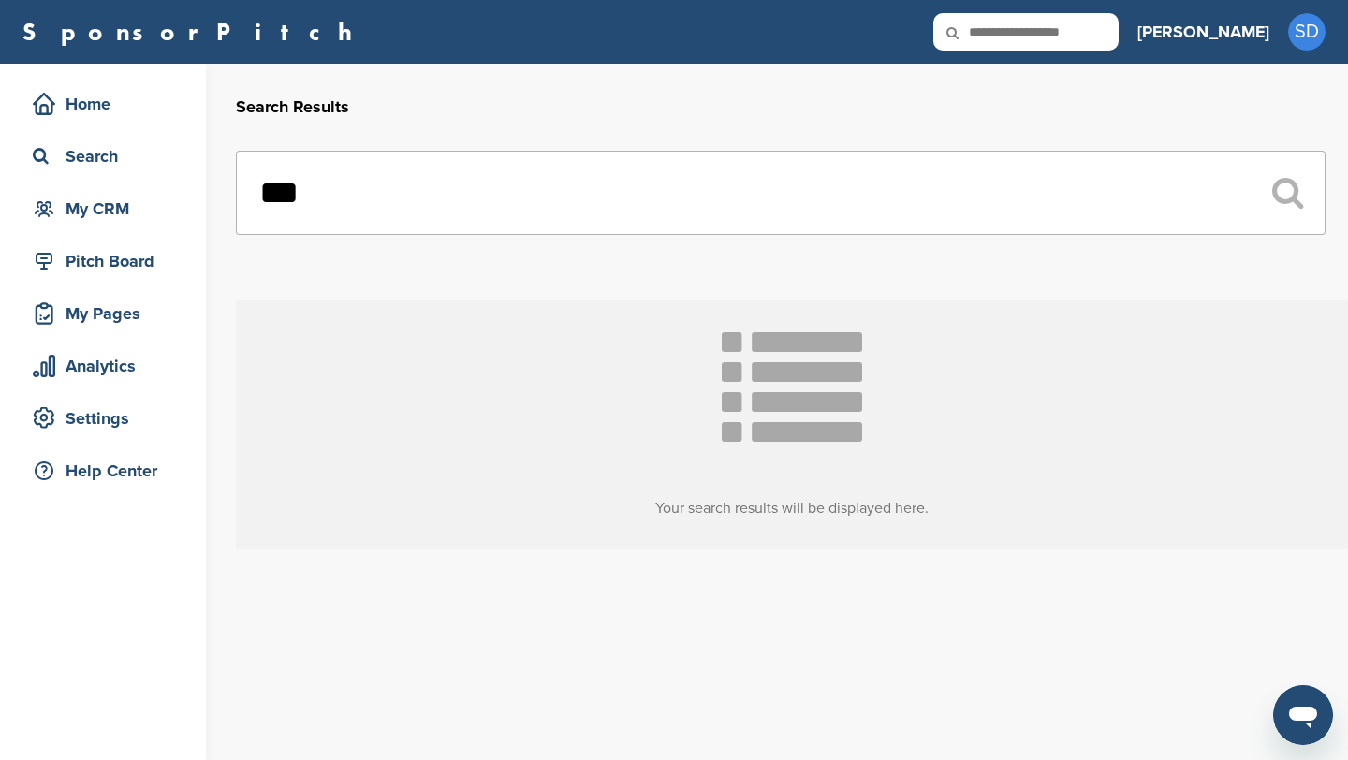
scroll to position [431, 0]
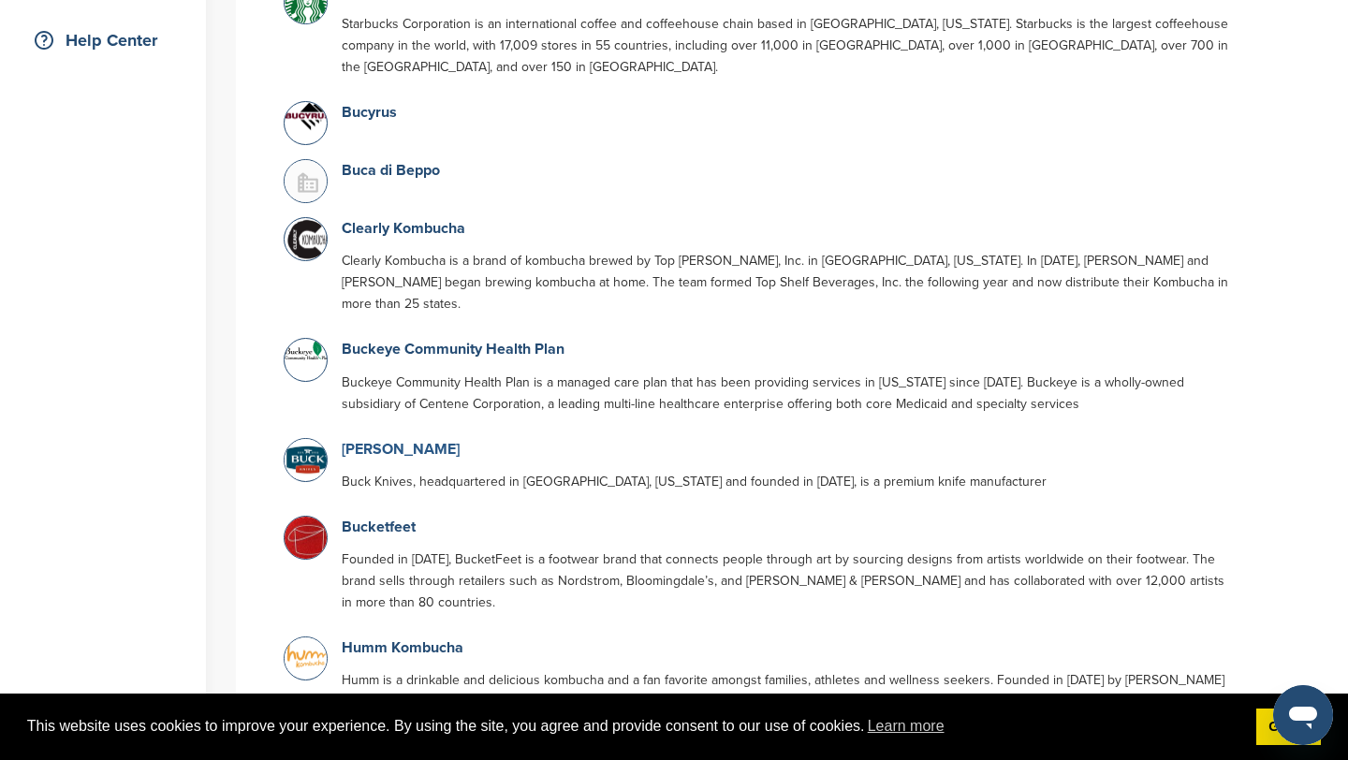
click at [388, 440] on link "[PERSON_NAME]" at bounding box center [401, 449] width 118 height 19
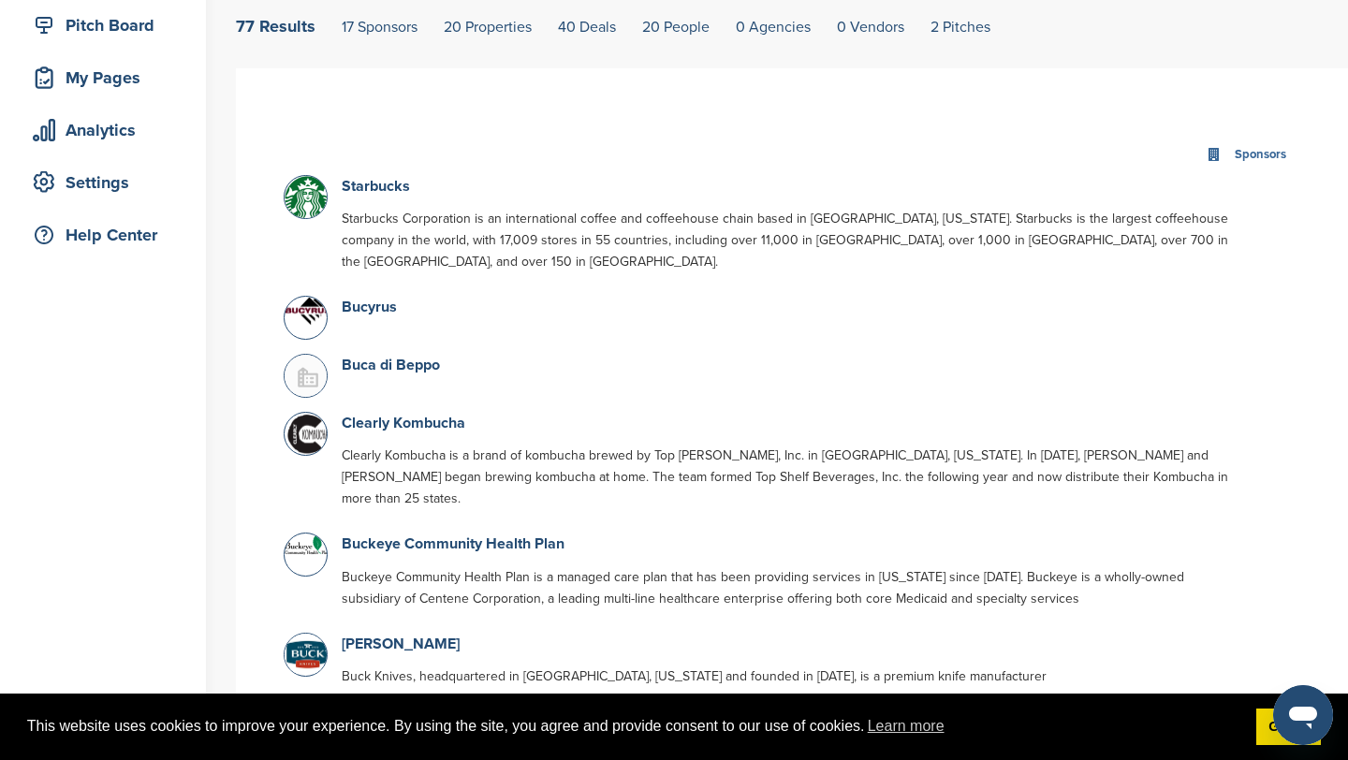
scroll to position [267, 0]
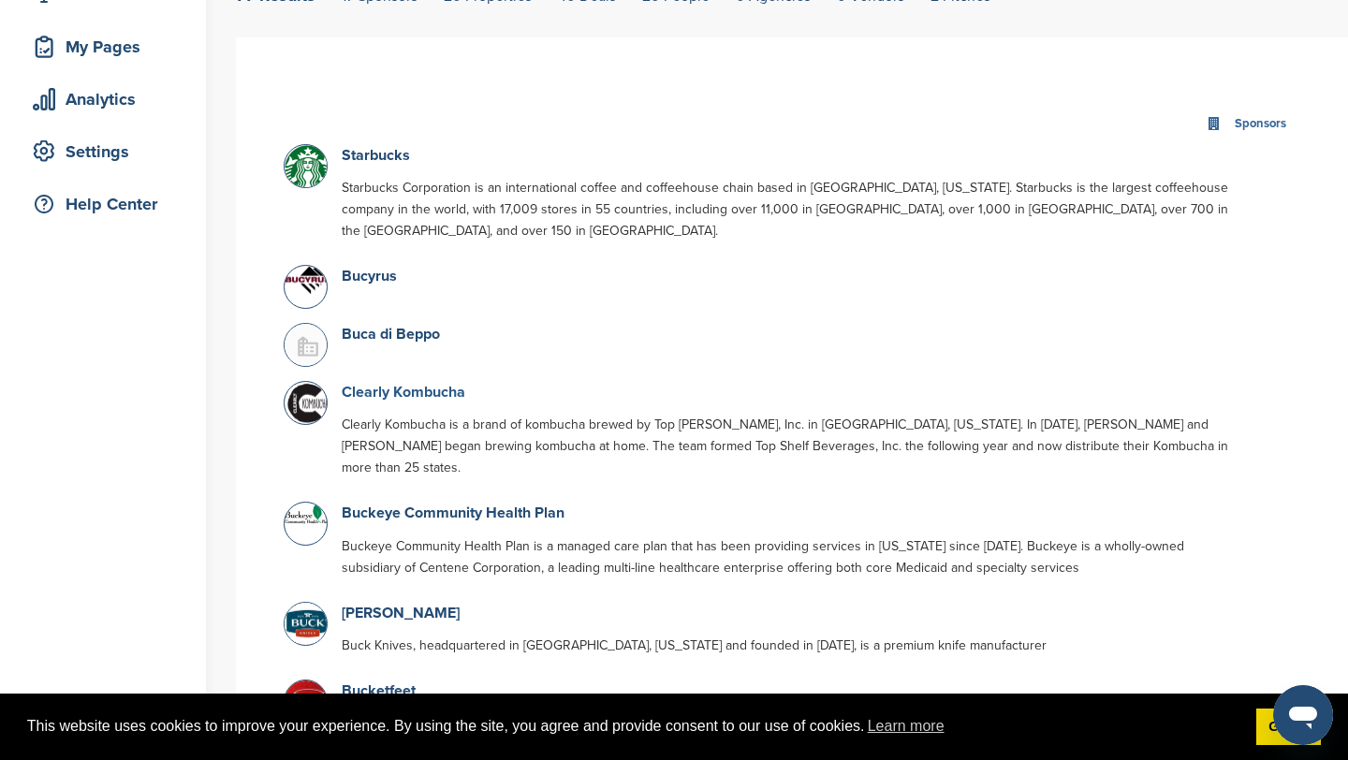
click at [422, 395] on link "Clearly Kombucha" at bounding box center [404, 392] width 124 height 19
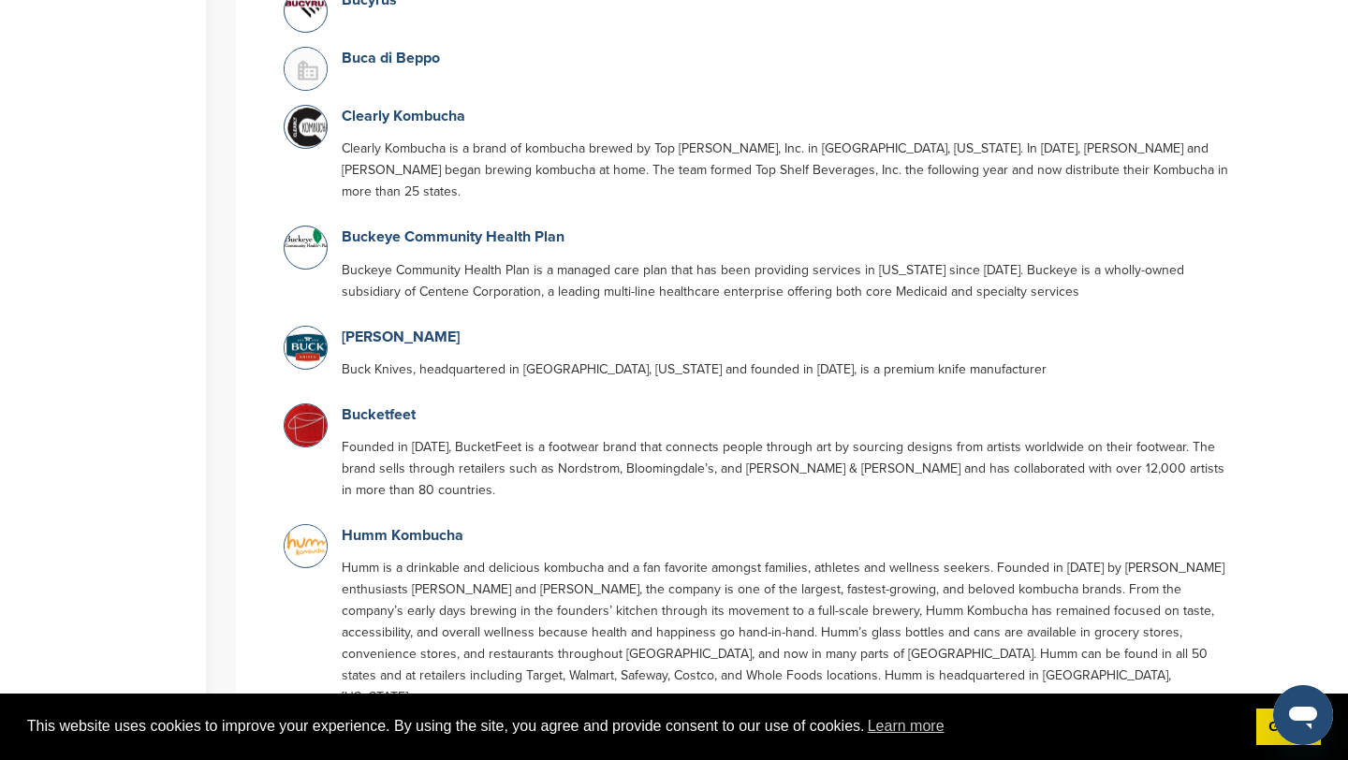
scroll to position [548, 0]
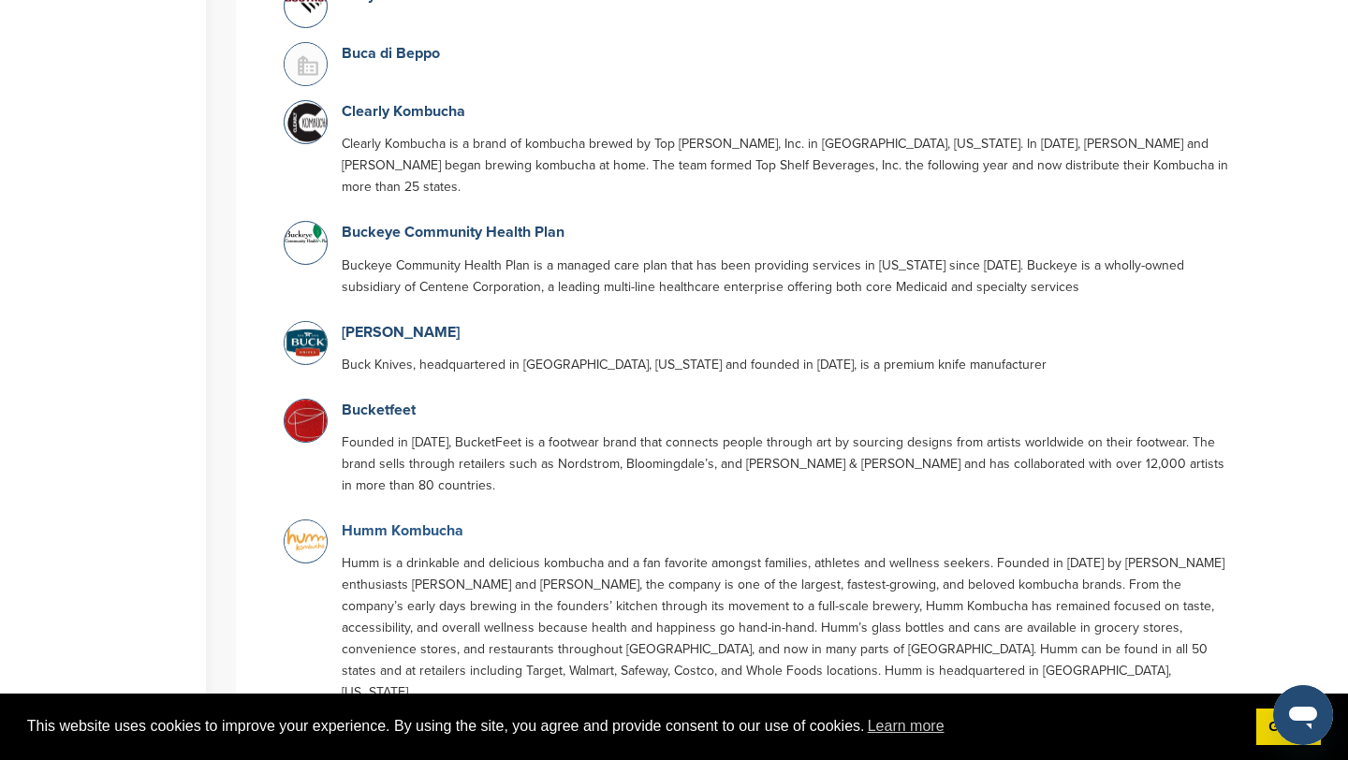
click at [419, 521] on link "Humm Kombucha" at bounding box center [403, 530] width 122 height 19
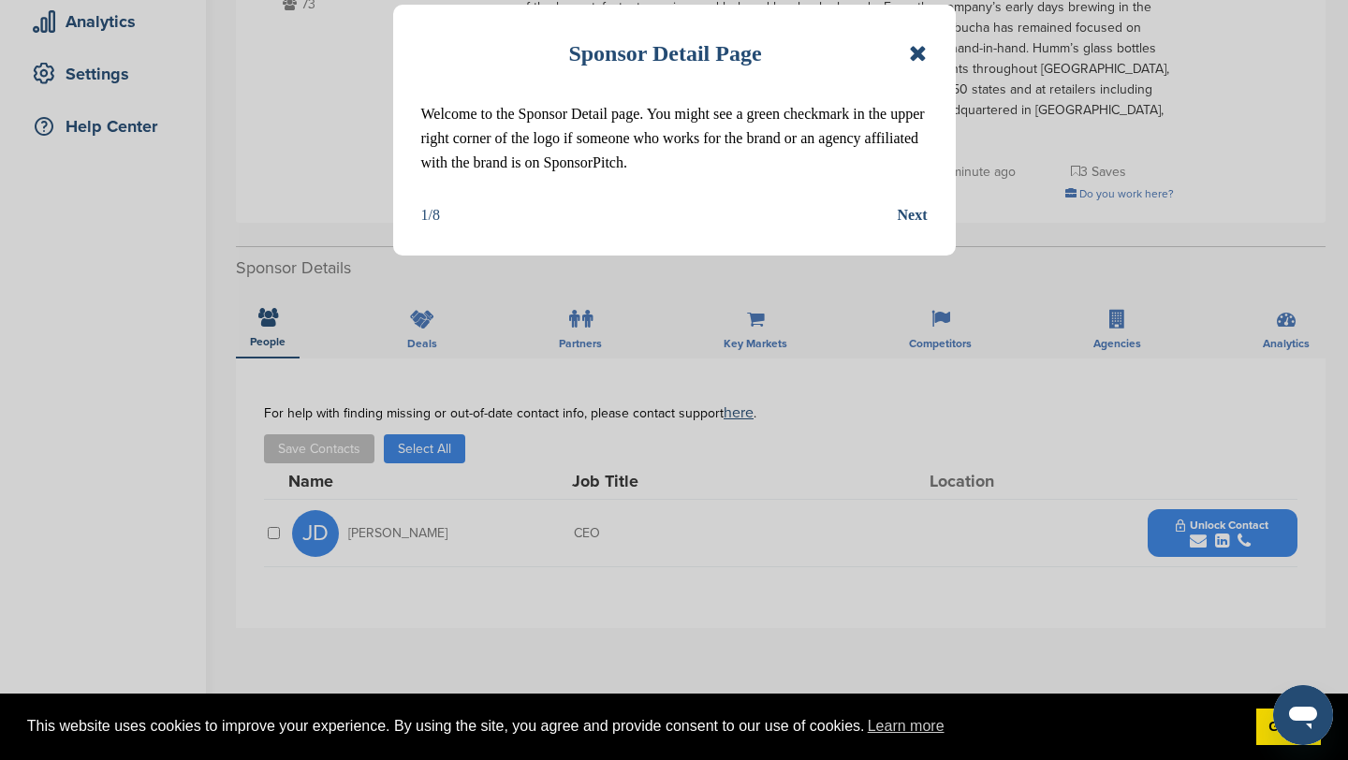
scroll to position [346, 0]
click at [929, 51] on div "Sponsor Detail Page Welcome to the Sponsor Detail page. You might see a green c…" at bounding box center [674, 130] width 563 height 251
click at [923, 51] on icon at bounding box center [918, 53] width 18 height 22
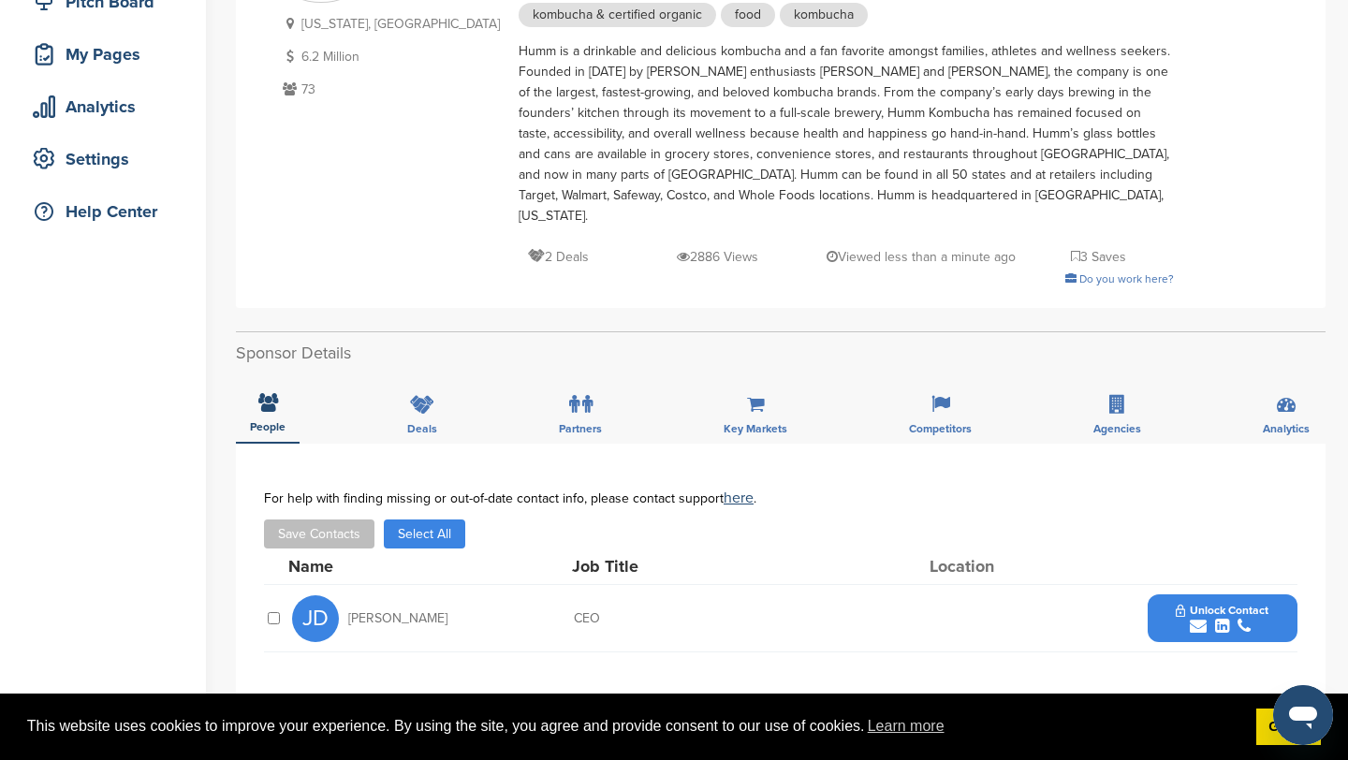
scroll to position [383, 0]
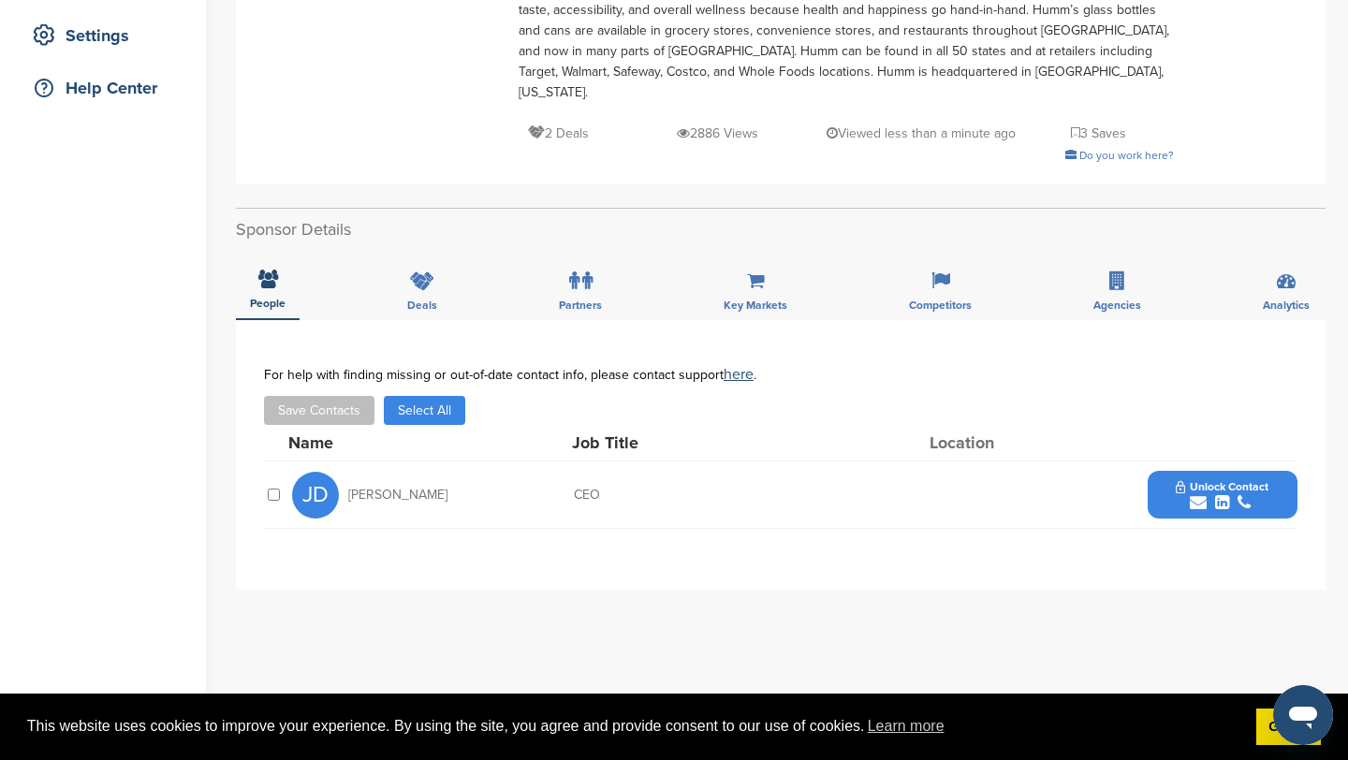
click at [1202, 494] on icon "submit" at bounding box center [1198, 502] width 17 height 17
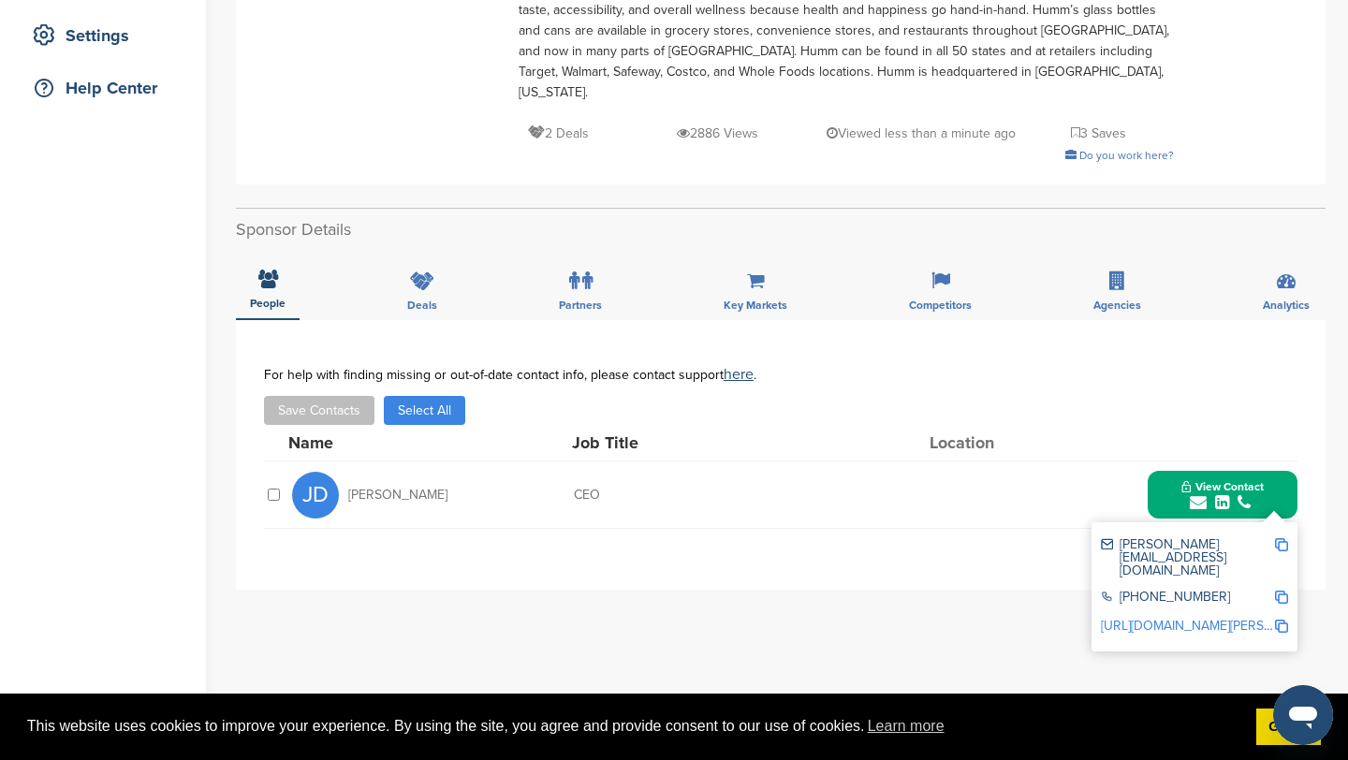
click at [1282, 538] on img at bounding box center [1281, 544] width 13 height 13
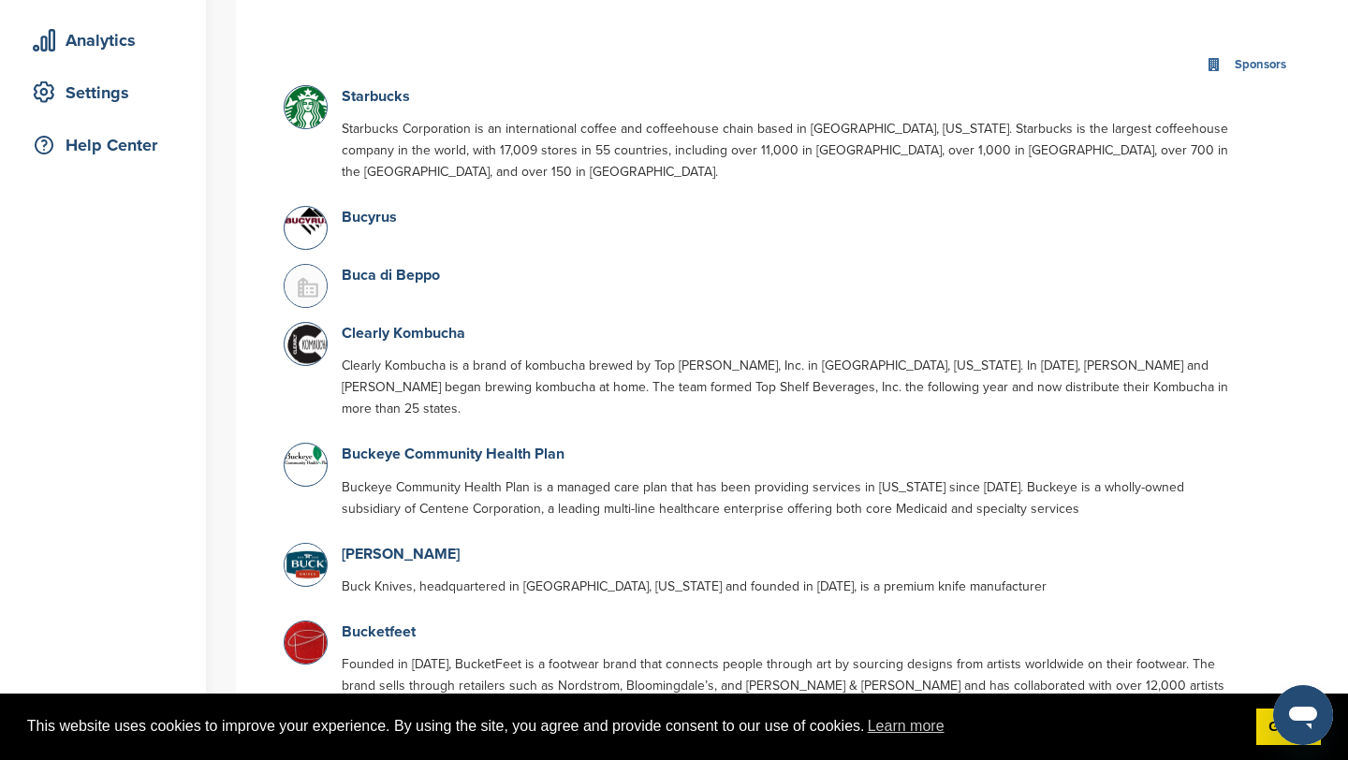
scroll to position [139, 0]
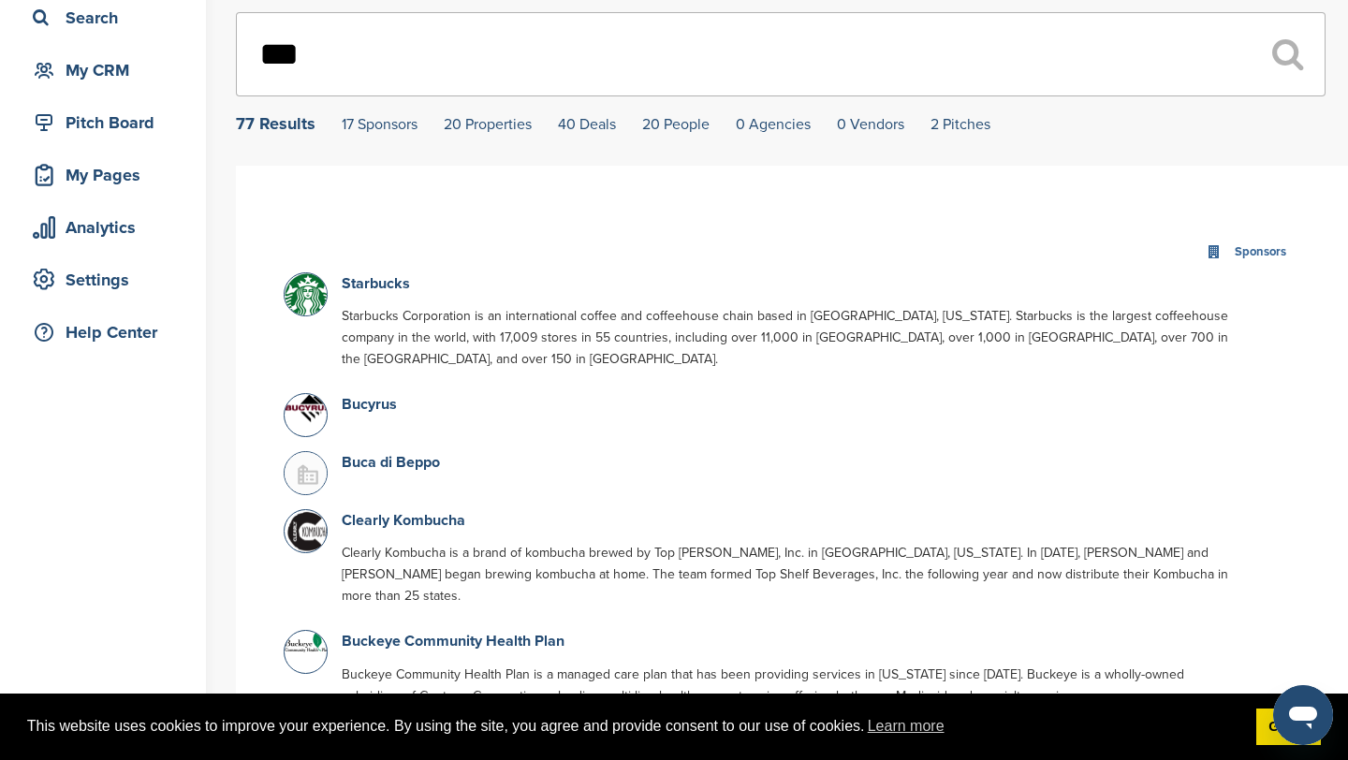
click at [506, 48] on input "***" at bounding box center [781, 54] width 1090 height 84
type input "*"
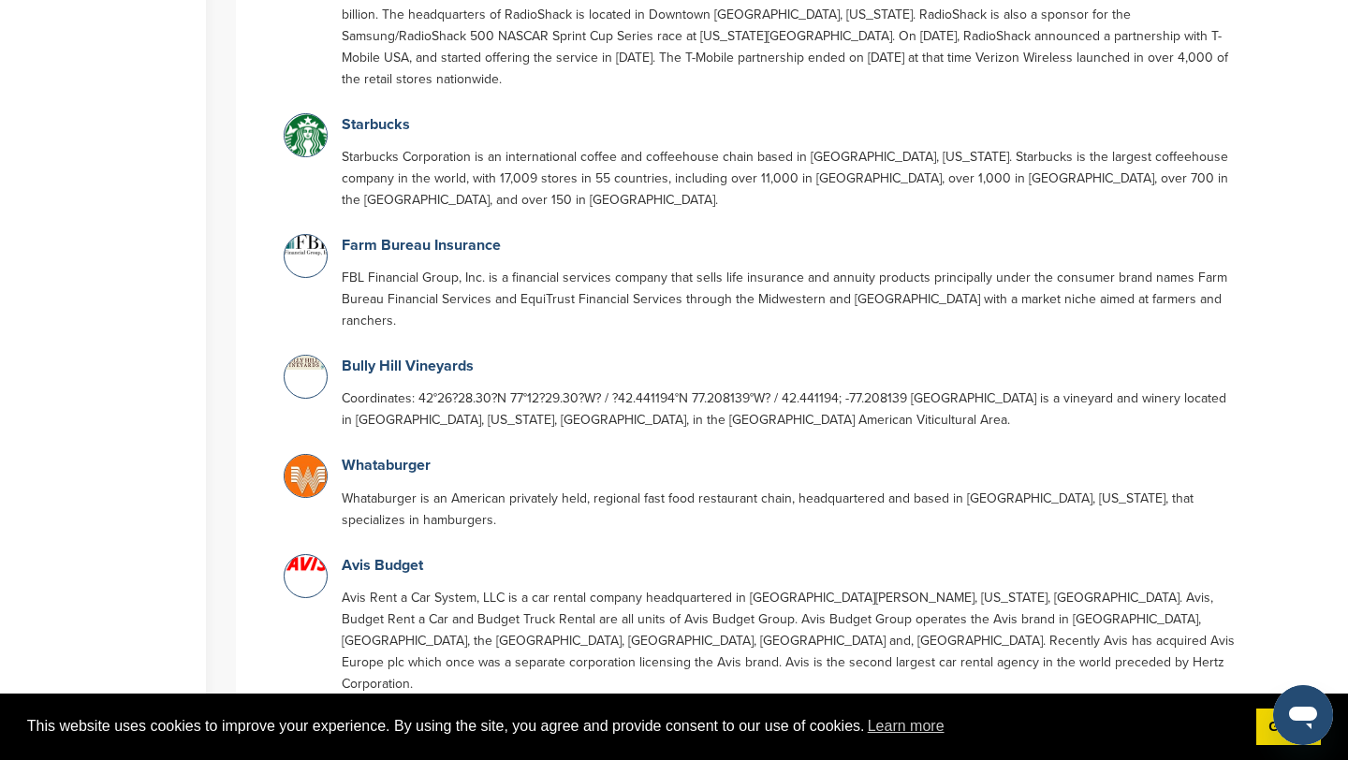
scroll to position [1625, 0]
type input "***"
click at [393, 554] on link "Avis Budget" at bounding box center [382, 563] width 81 height 19
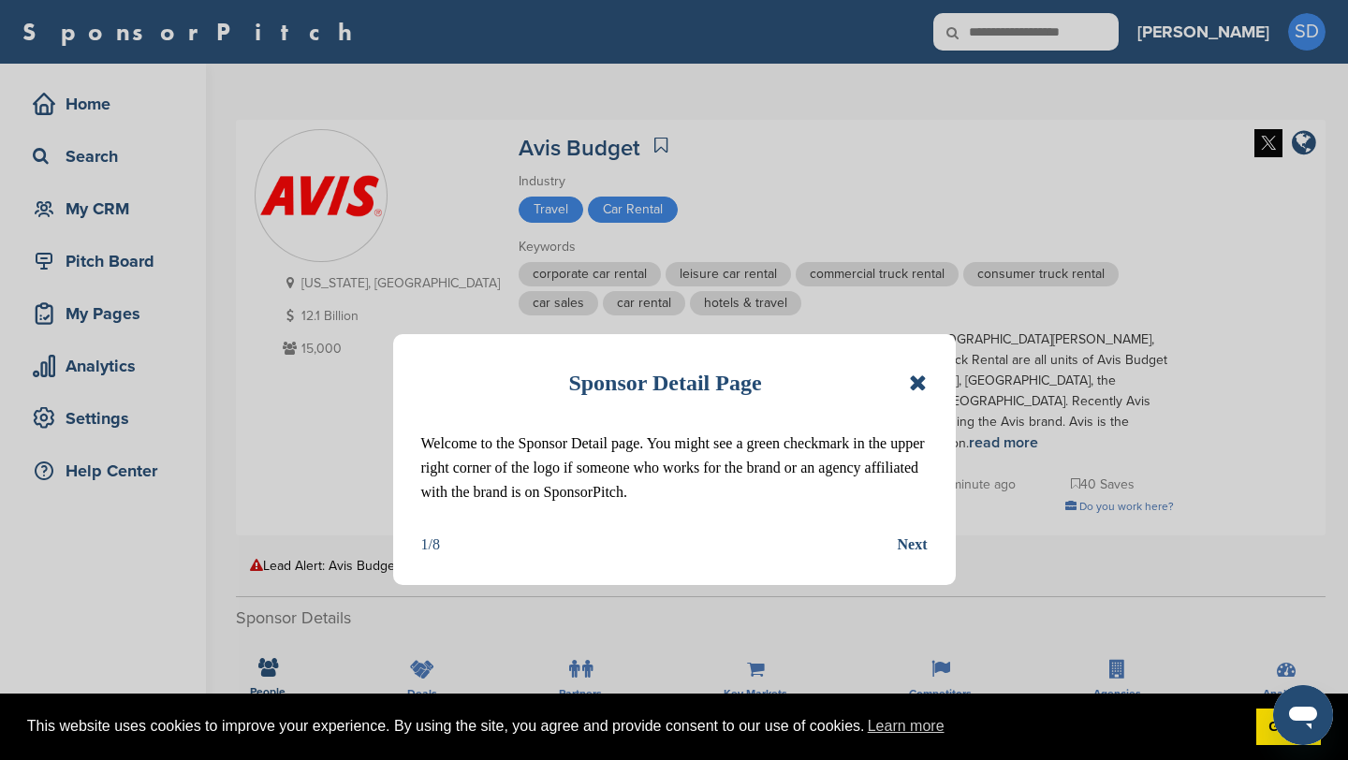
click at [918, 389] on icon at bounding box center [918, 383] width 18 height 22
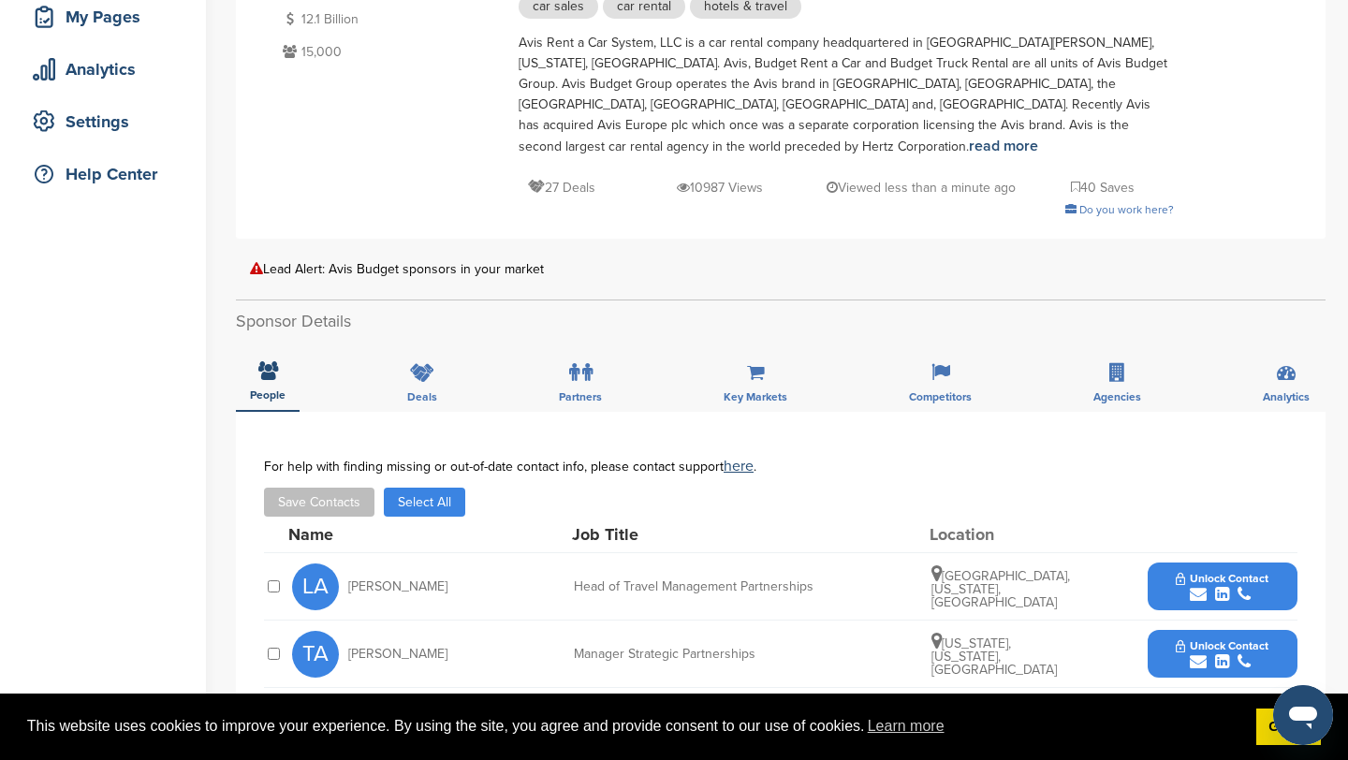
scroll to position [410, 0]
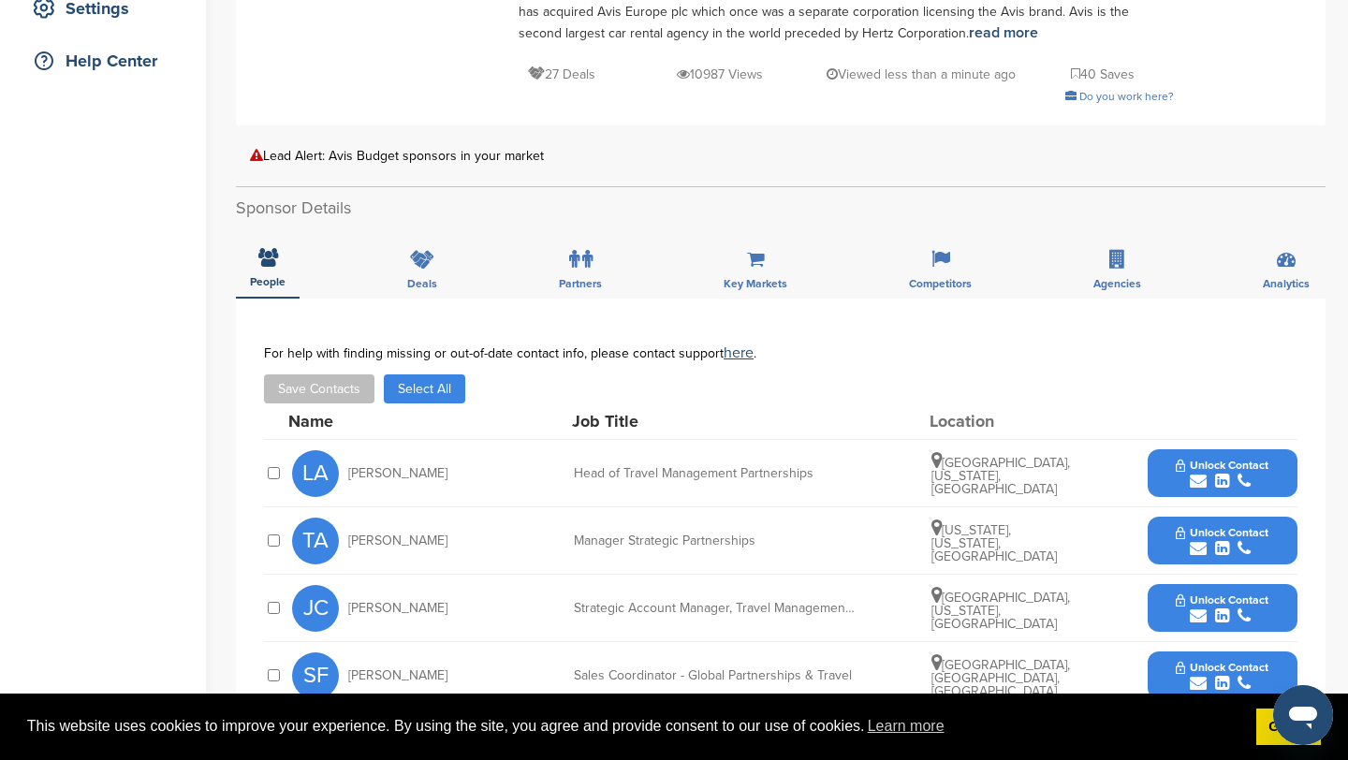
click at [1196, 473] on icon "submit" at bounding box center [1198, 481] width 17 height 17
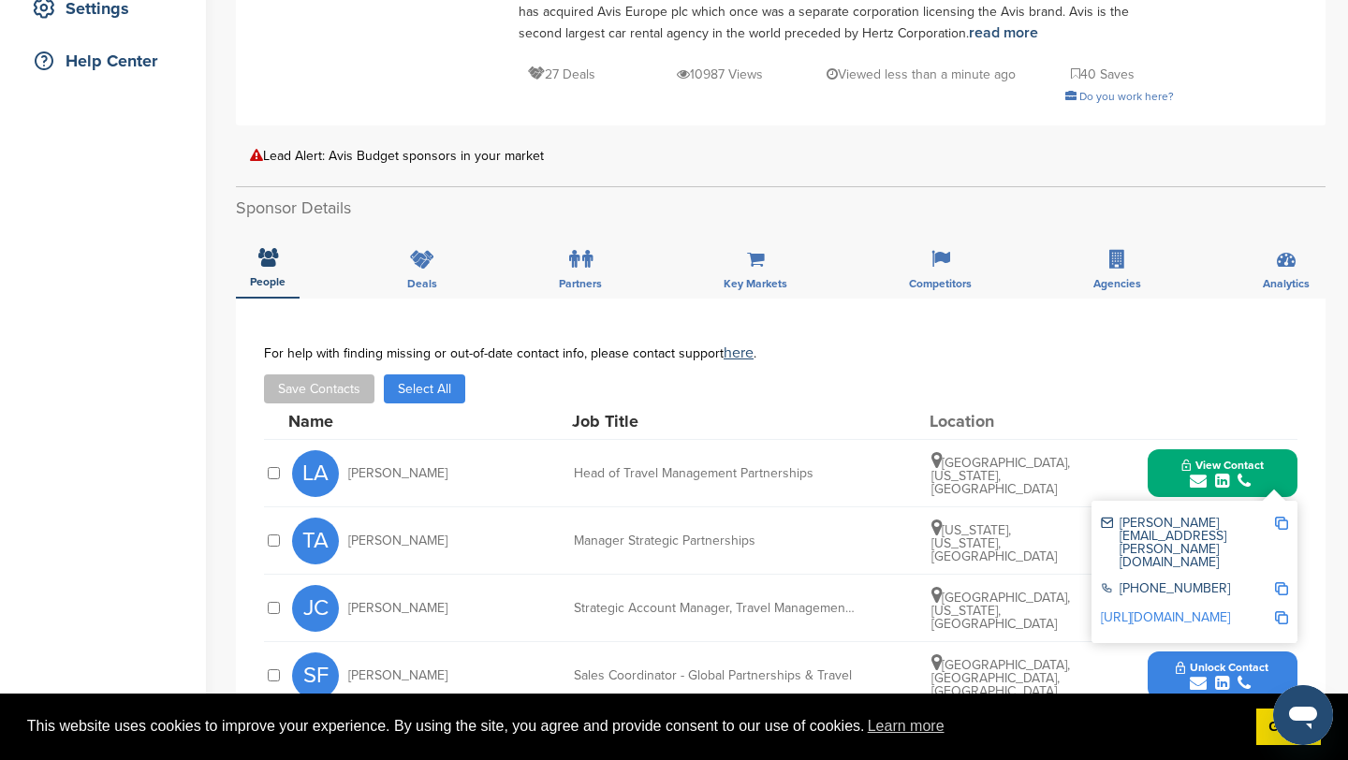
click at [1281, 510] on div "leslie.ahern@avisbudget.com" at bounding box center [1194, 543] width 187 height 66
click at [1284, 517] on img at bounding box center [1281, 523] width 13 height 13
click at [1176, 446] on button "View Contact" at bounding box center [1222, 474] width 127 height 56
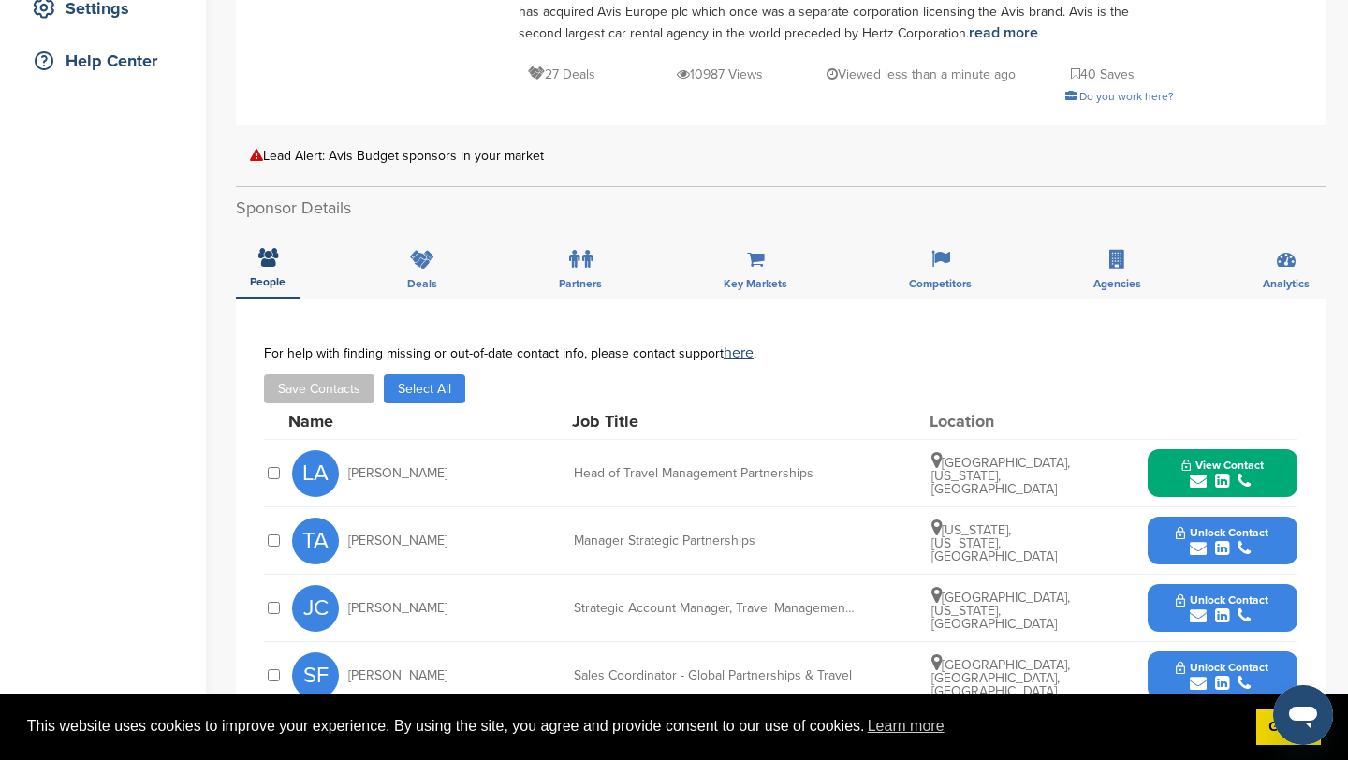
click at [1203, 540] on icon "submit" at bounding box center [1198, 548] width 17 height 17
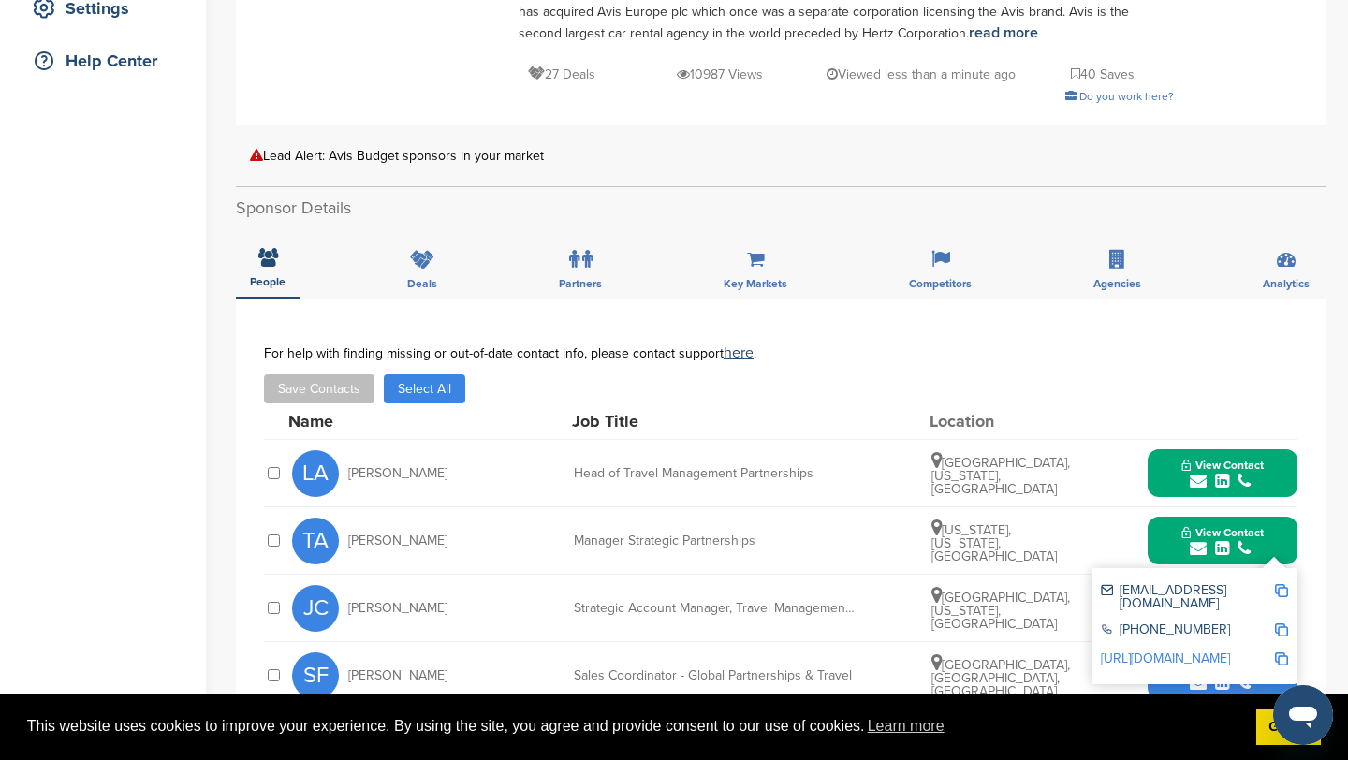
click at [1277, 584] on img at bounding box center [1281, 590] width 13 height 13
click at [1175, 513] on button "View Contact" at bounding box center [1222, 541] width 127 height 56
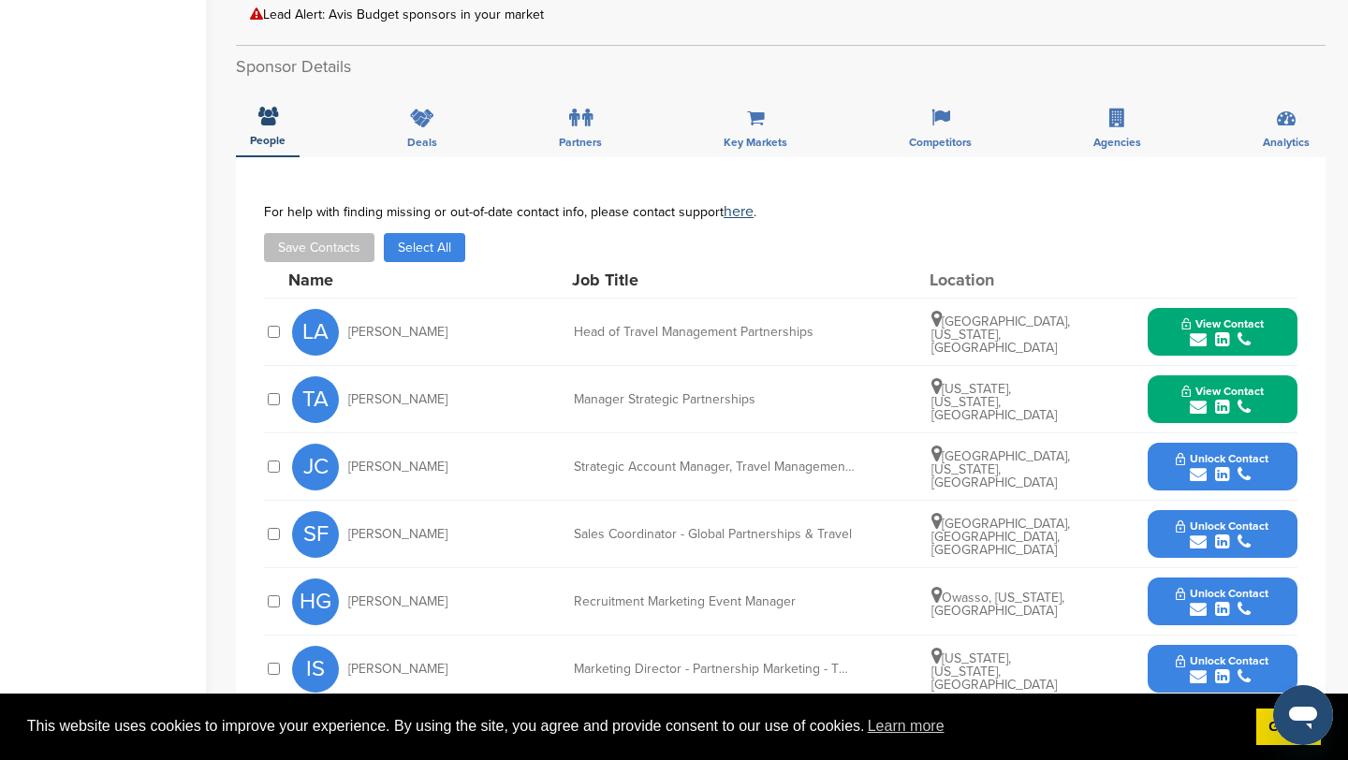
scroll to position [552, 0]
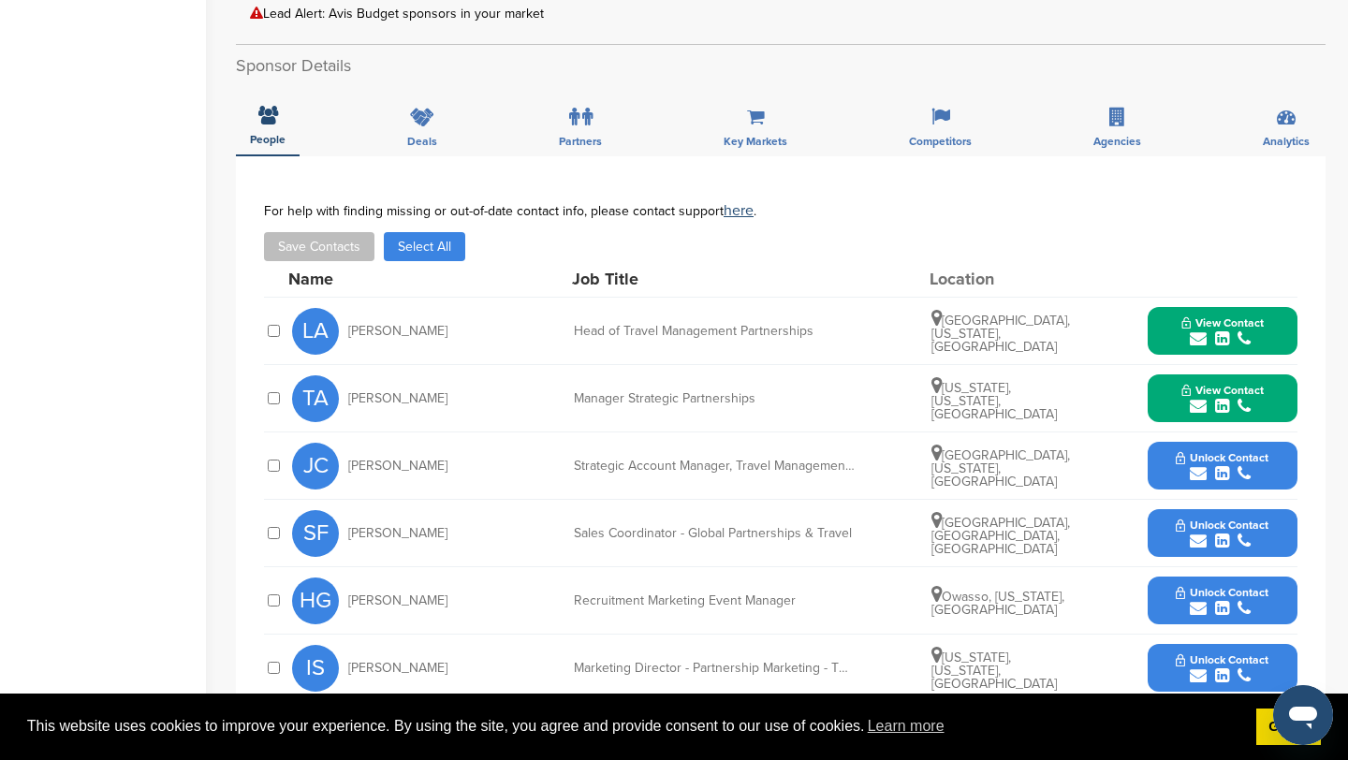
click at [1196, 600] on icon "submit" at bounding box center [1198, 608] width 17 height 17
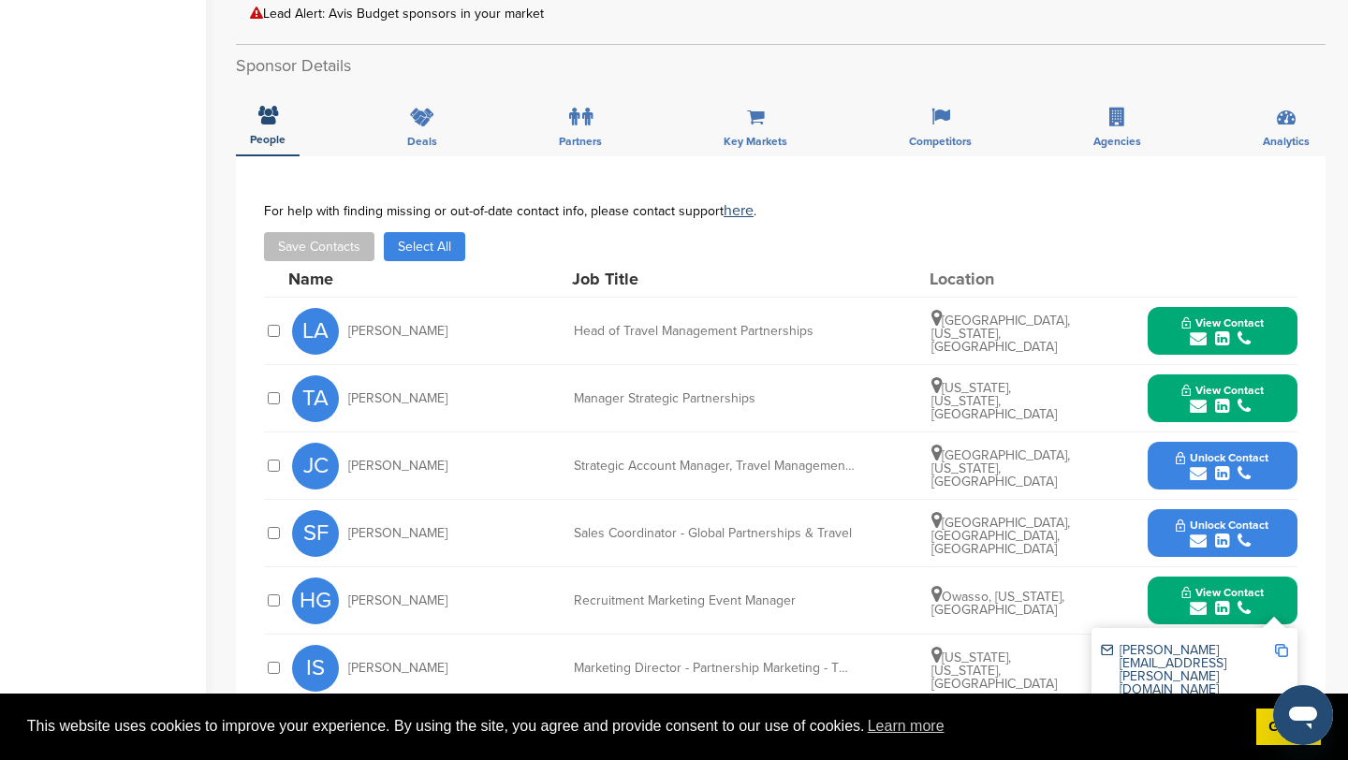
click at [1284, 644] on img at bounding box center [1281, 650] width 13 height 13
click at [1168, 573] on button "View Contact" at bounding box center [1222, 601] width 127 height 56
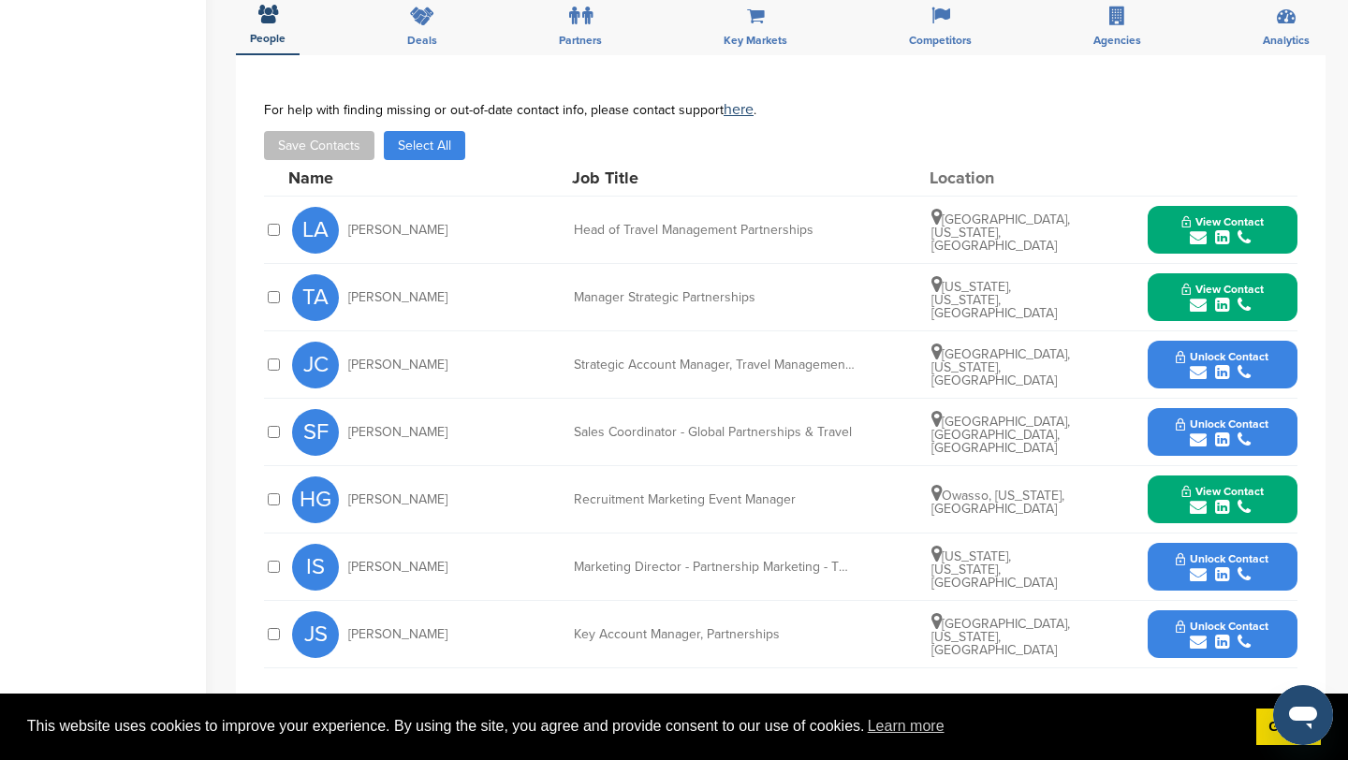
scroll to position [666, 0]
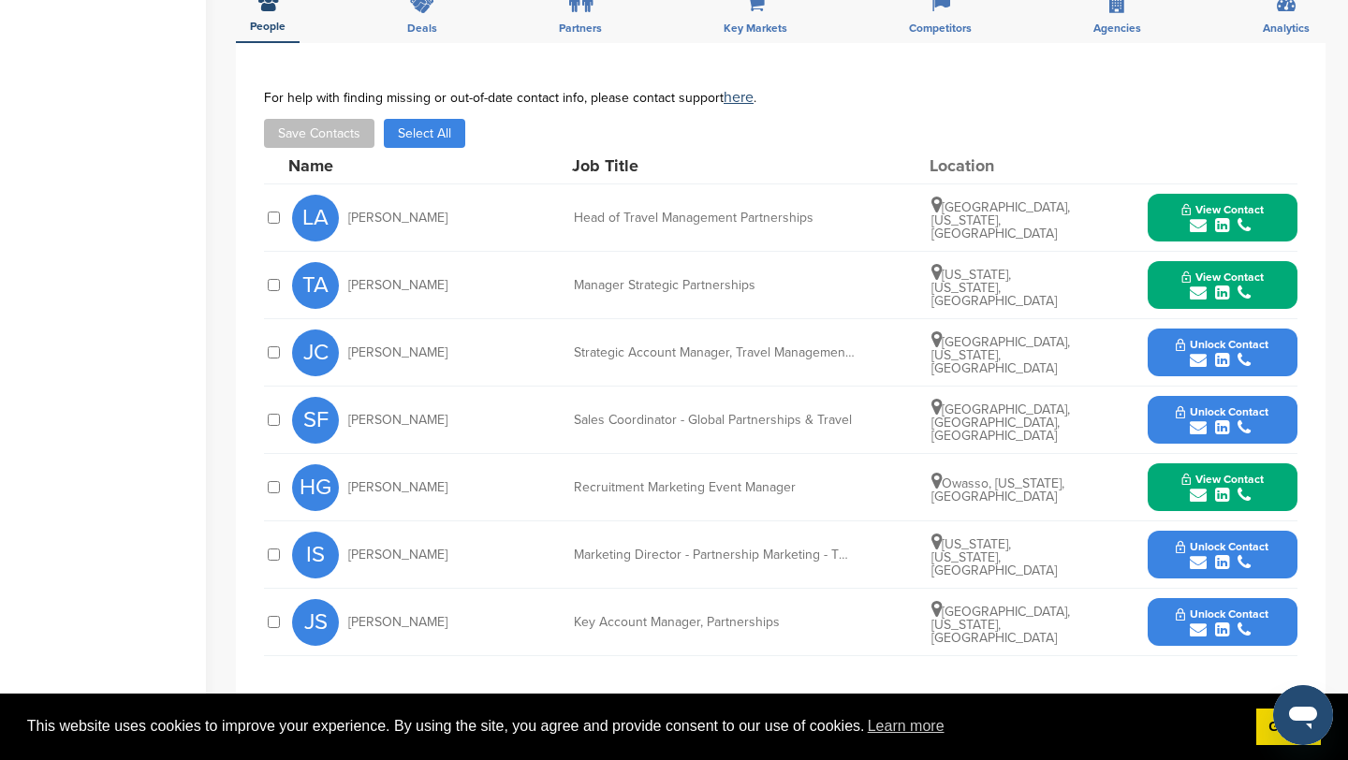
click at [1199, 554] on icon "submit" at bounding box center [1198, 562] width 17 height 17
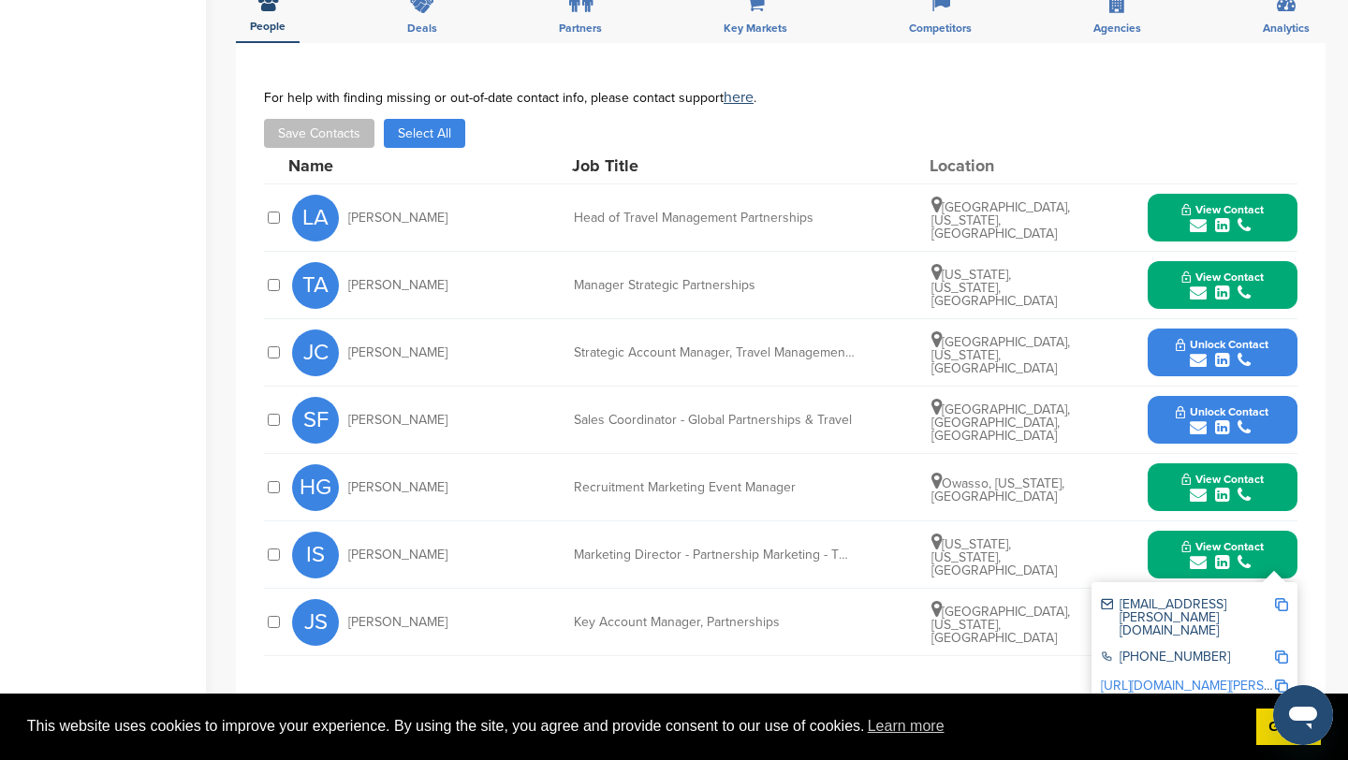
click at [1282, 598] on img at bounding box center [1281, 604] width 13 height 13
click at [1164, 541] on button "View Contact" at bounding box center [1222, 555] width 127 height 56
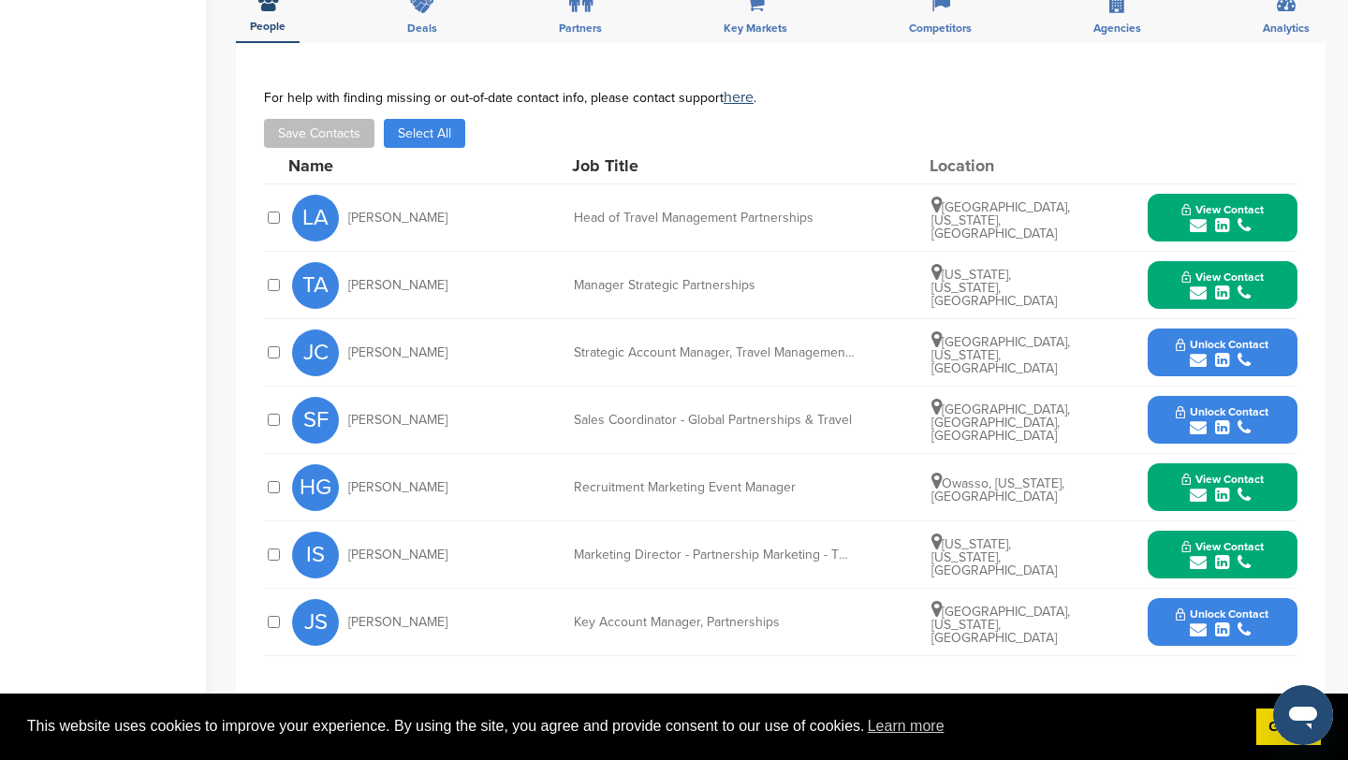
click at [1196, 622] on icon "submit" at bounding box center [1198, 630] width 17 height 17
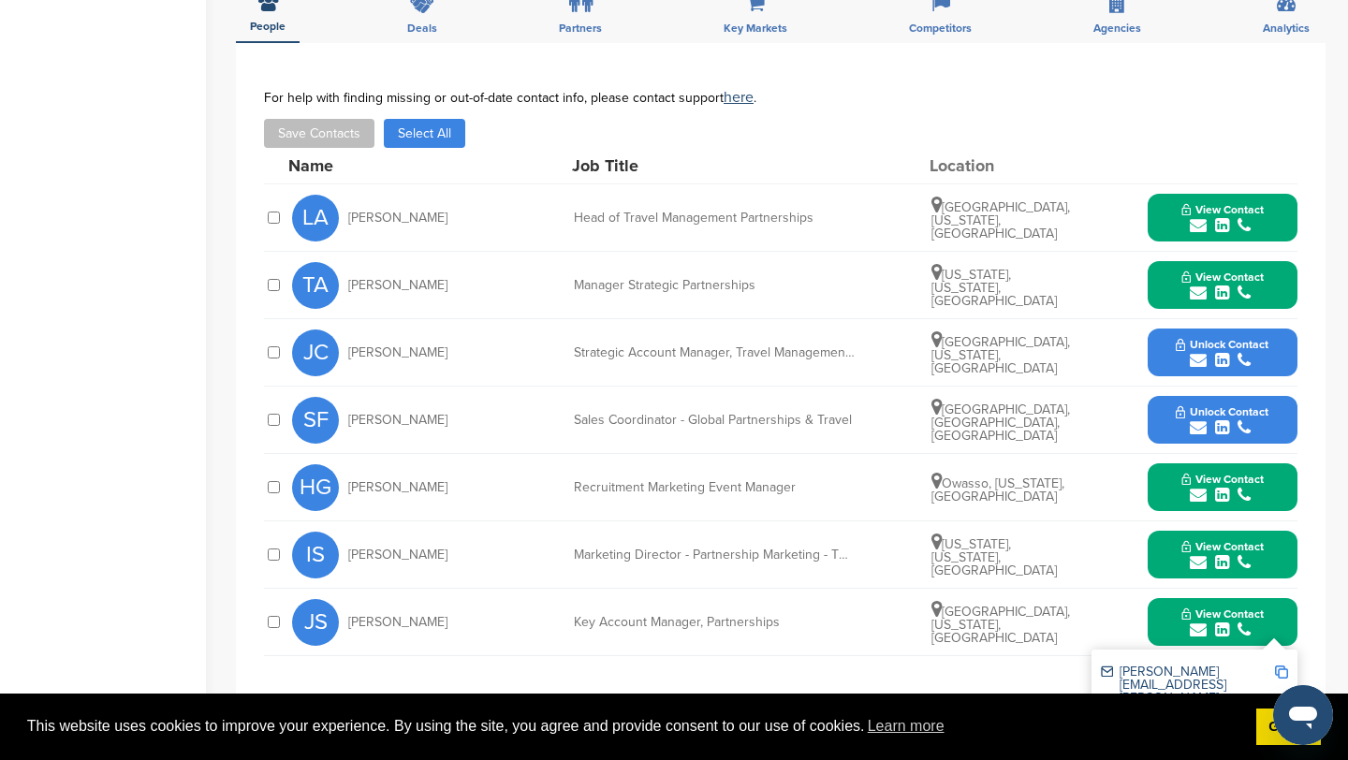
click at [1283, 666] on img at bounding box center [1281, 672] width 13 height 13
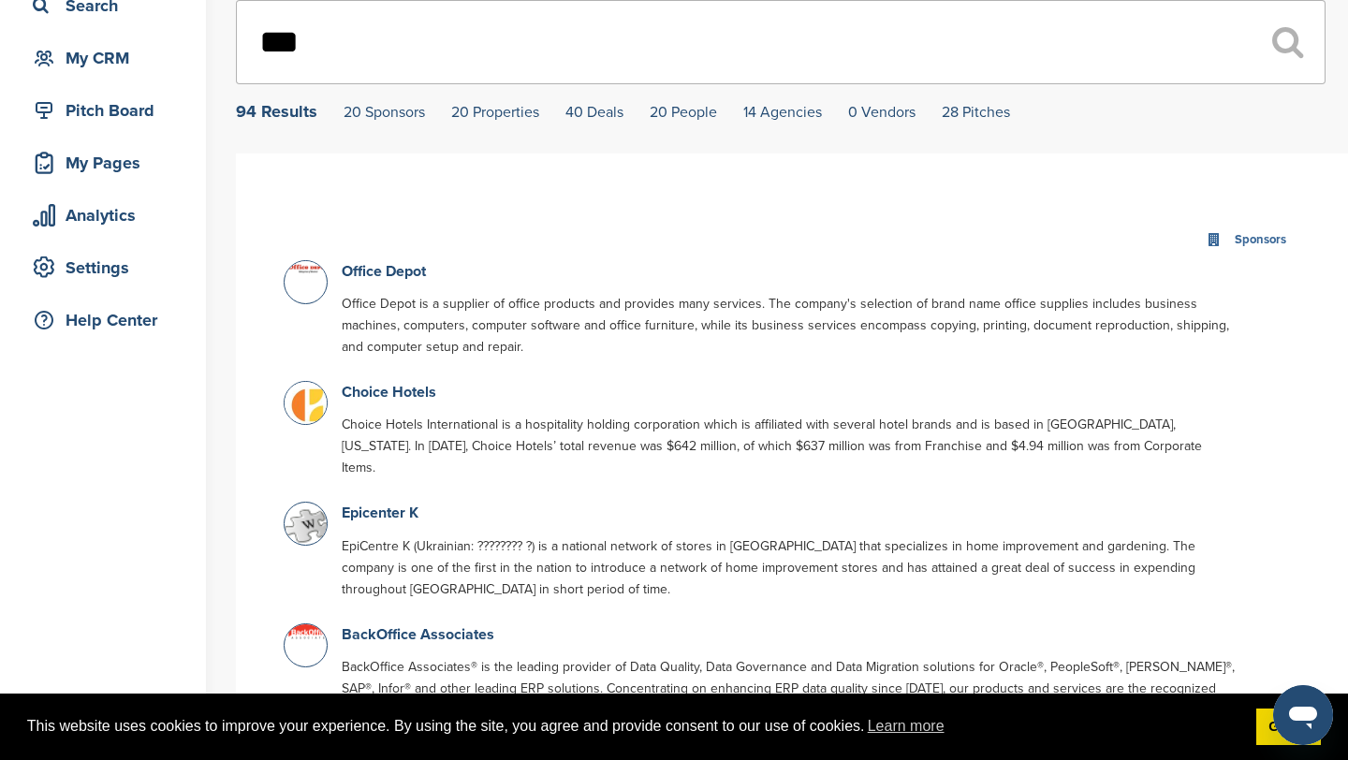
scroll to position [153, 0]
click at [422, 63] on input "***" at bounding box center [781, 40] width 1090 height 84
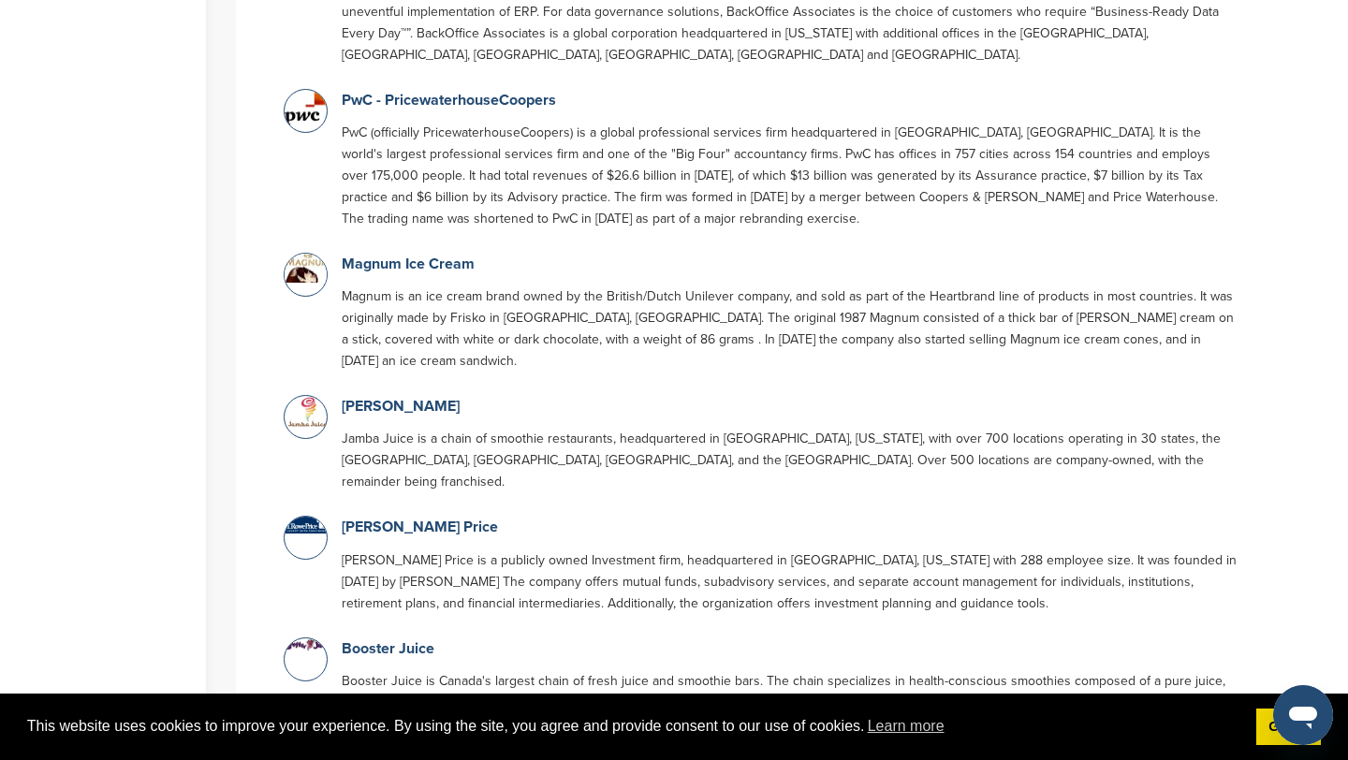
scroll to position [0, 0]
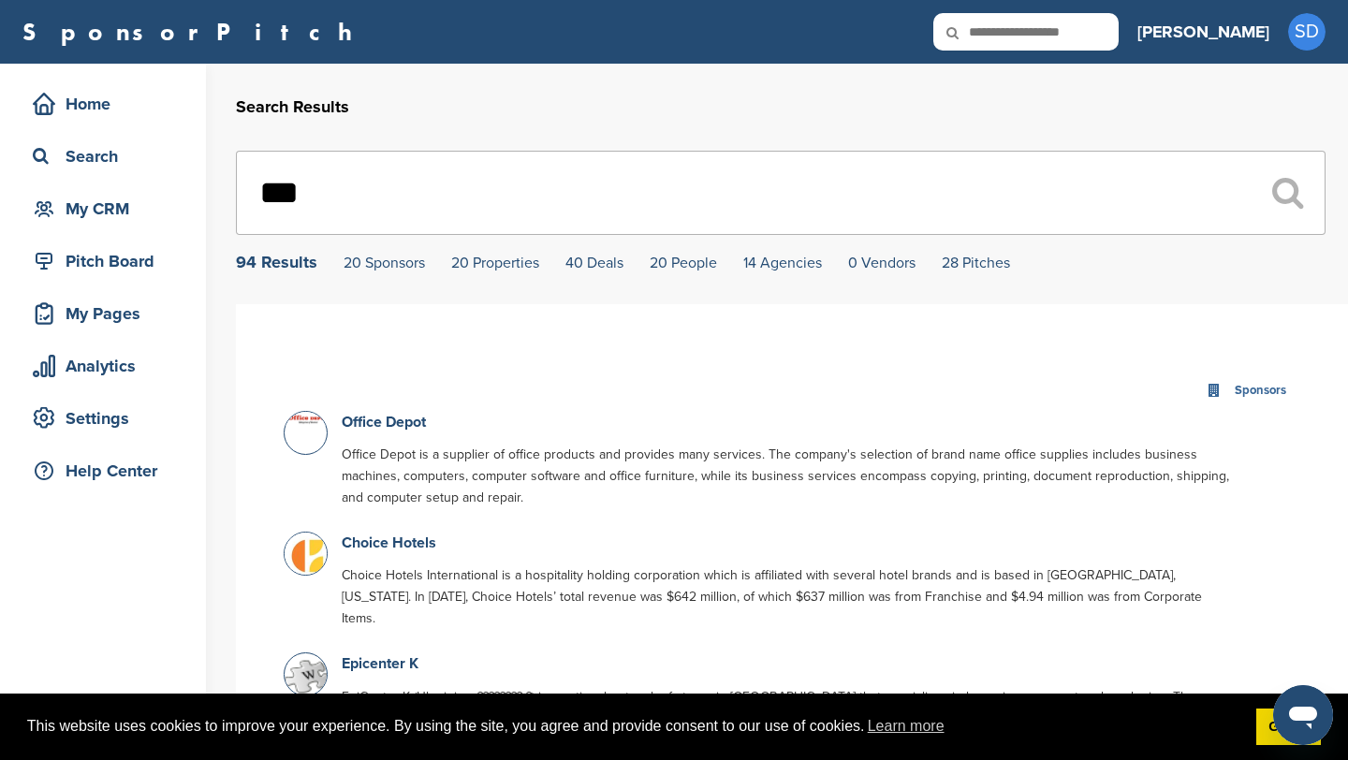
click at [545, 199] on input "***" at bounding box center [781, 193] width 1090 height 84
type input "*"
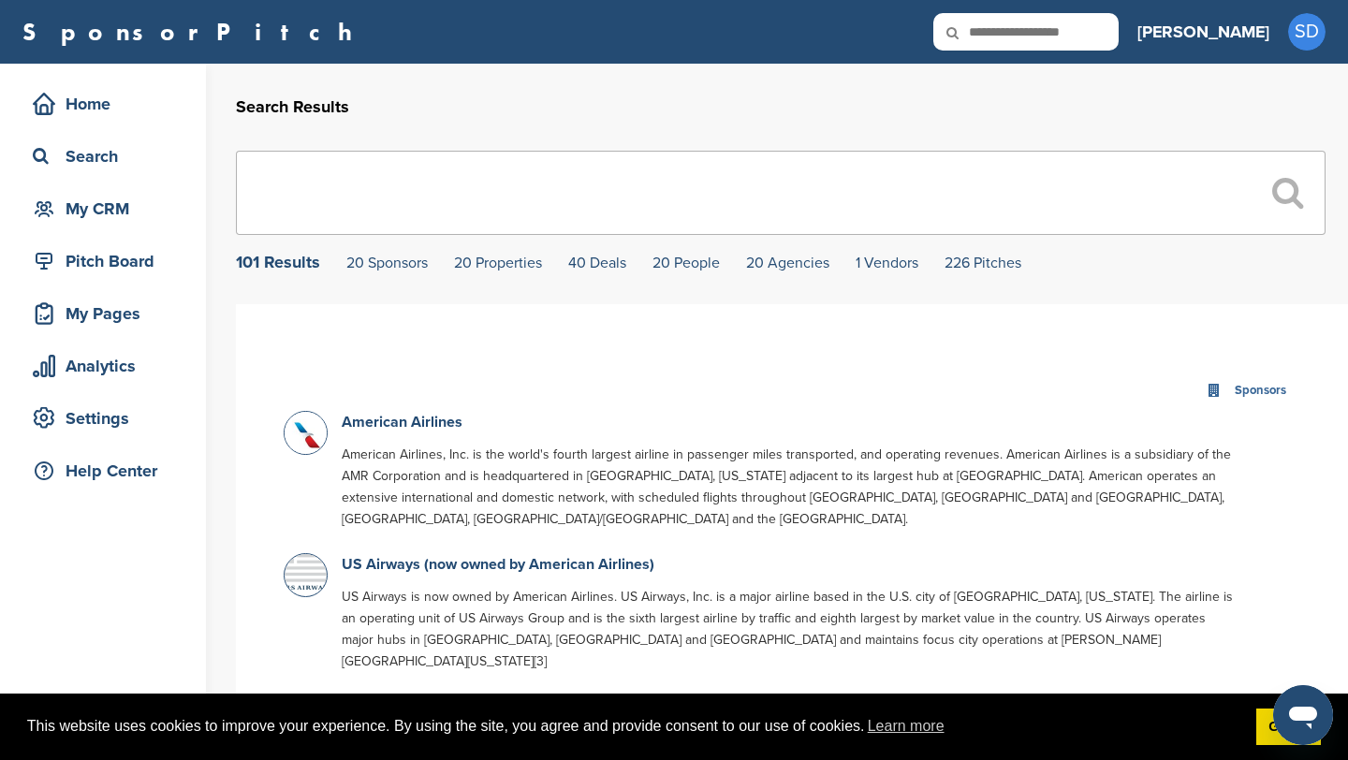
click at [562, 211] on input "text" at bounding box center [781, 193] width 1090 height 84
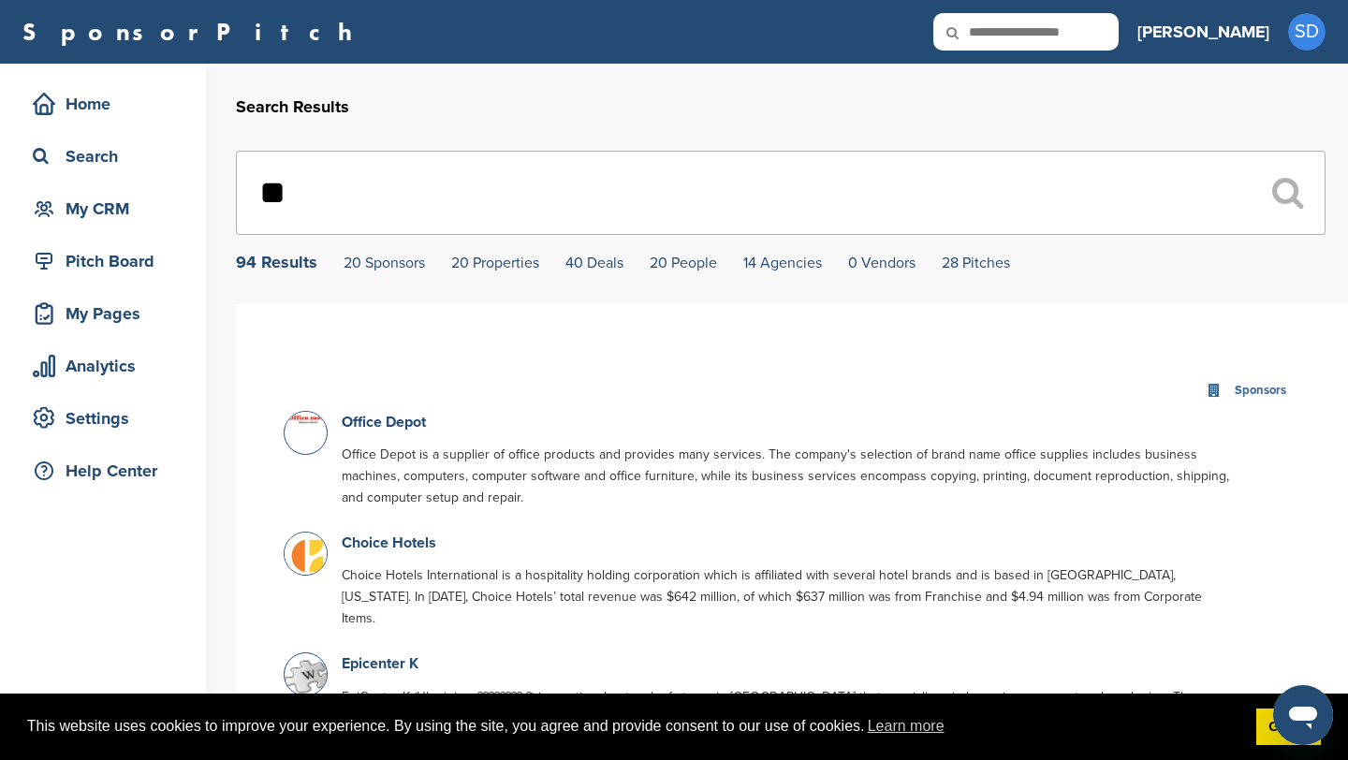
type input "*"
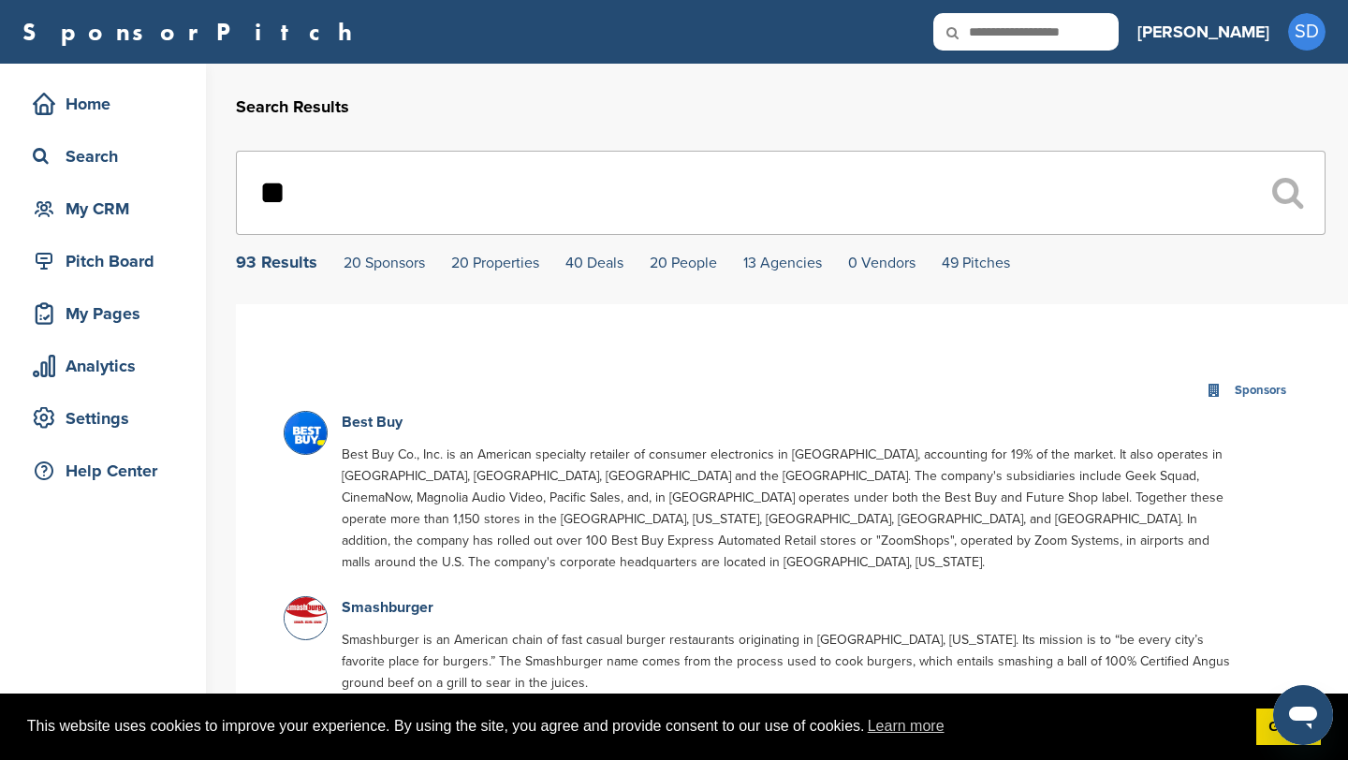
click at [506, 161] on input "**" at bounding box center [781, 193] width 1090 height 84
click at [469, 182] on input "**" at bounding box center [781, 193] width 1090 height 84
type input "*"
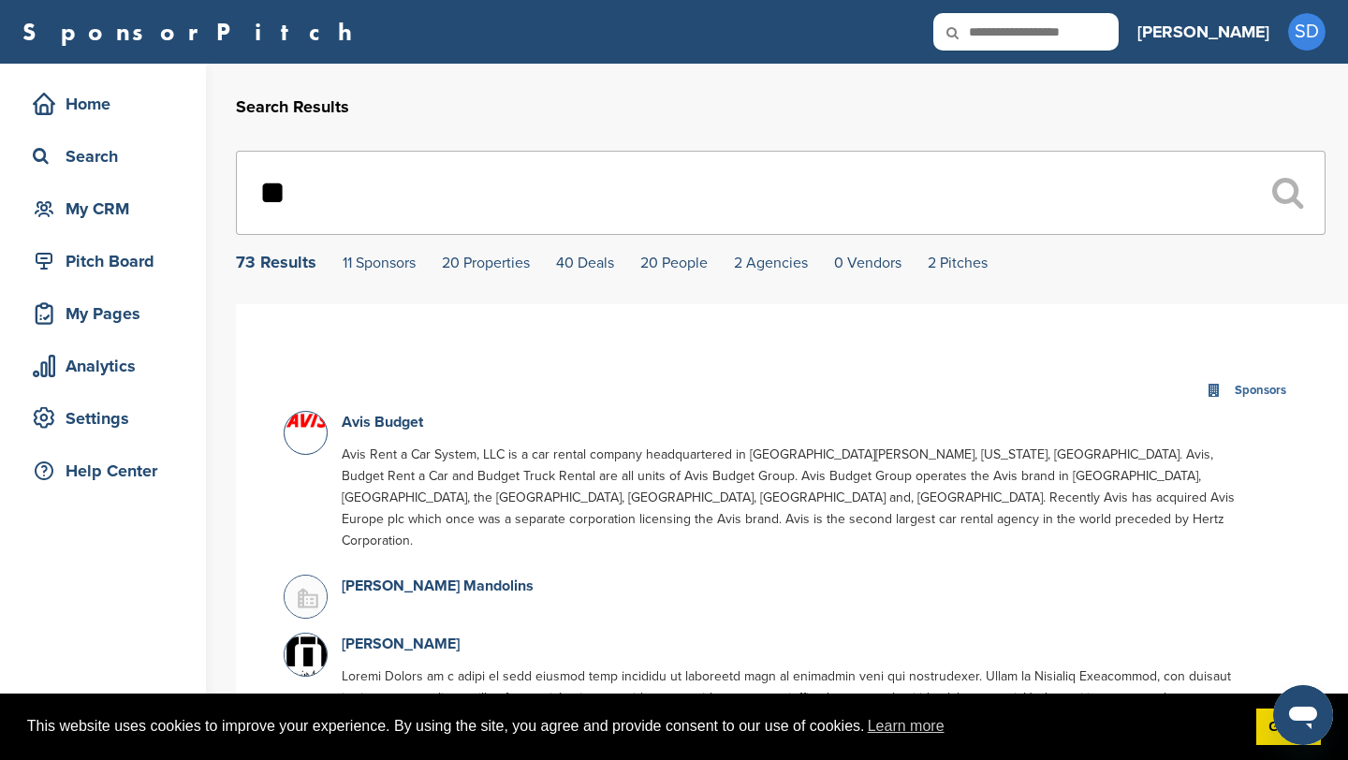
type input "*"
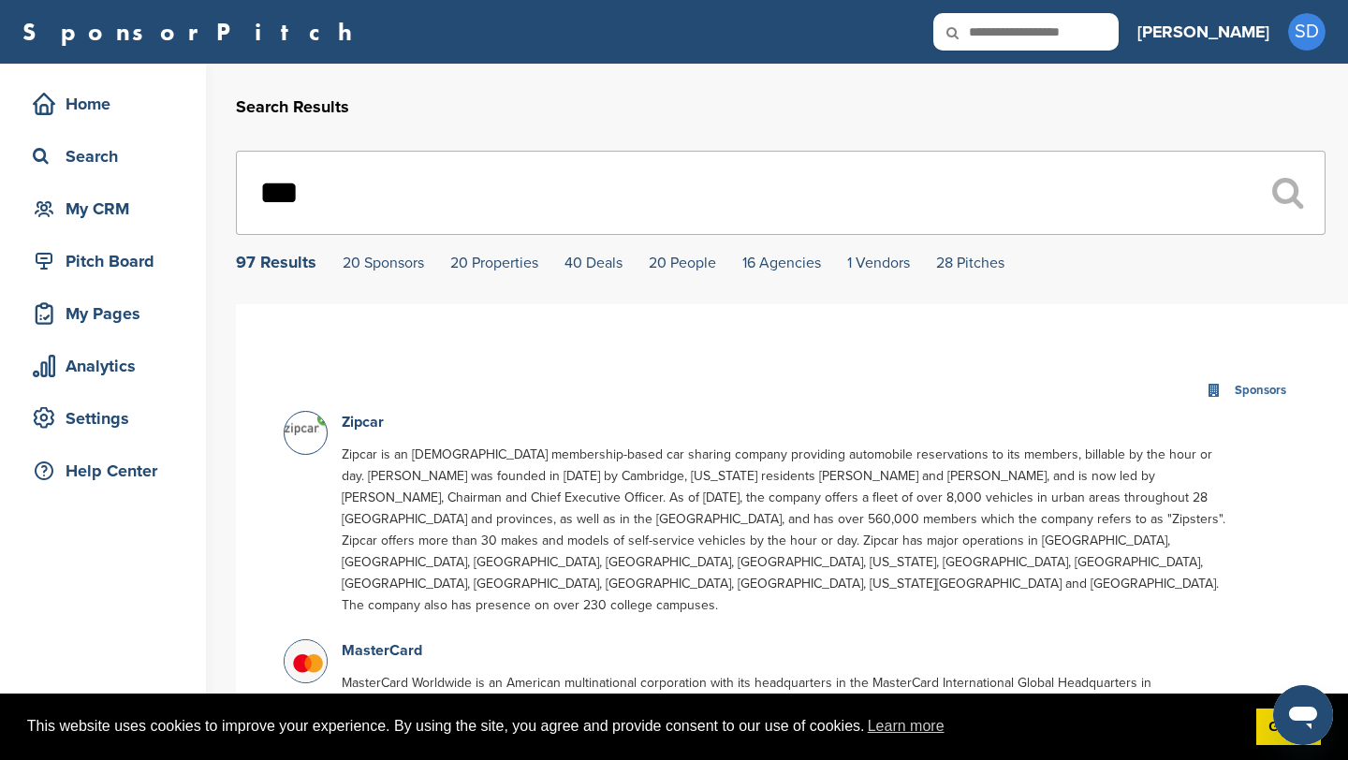
type input "***"
click at [1119, 37] on input "text" at bounding box center [1025, 31] width 185 height 37
type input "*****"
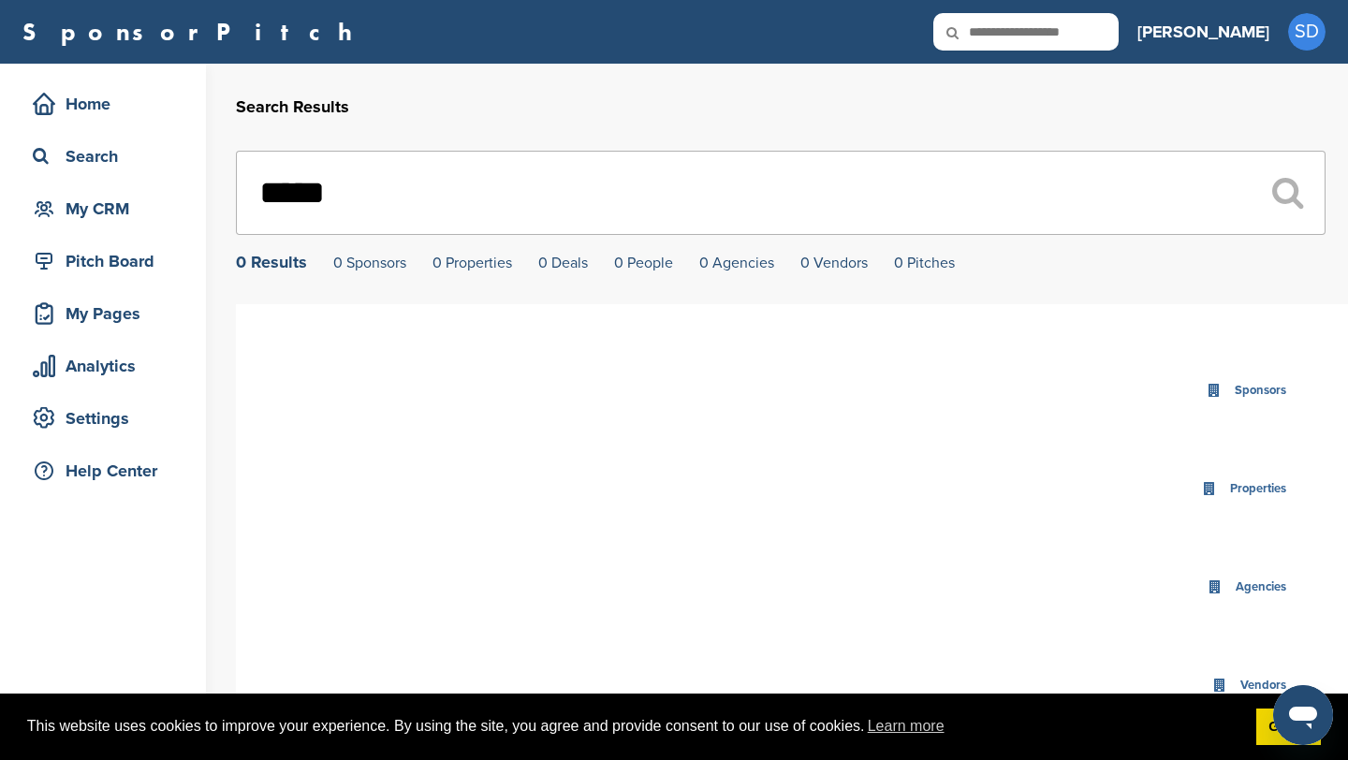
click at [1106, 38] on input "text" at bounding box center [1025, 31] width 185 height 37
type input "******"
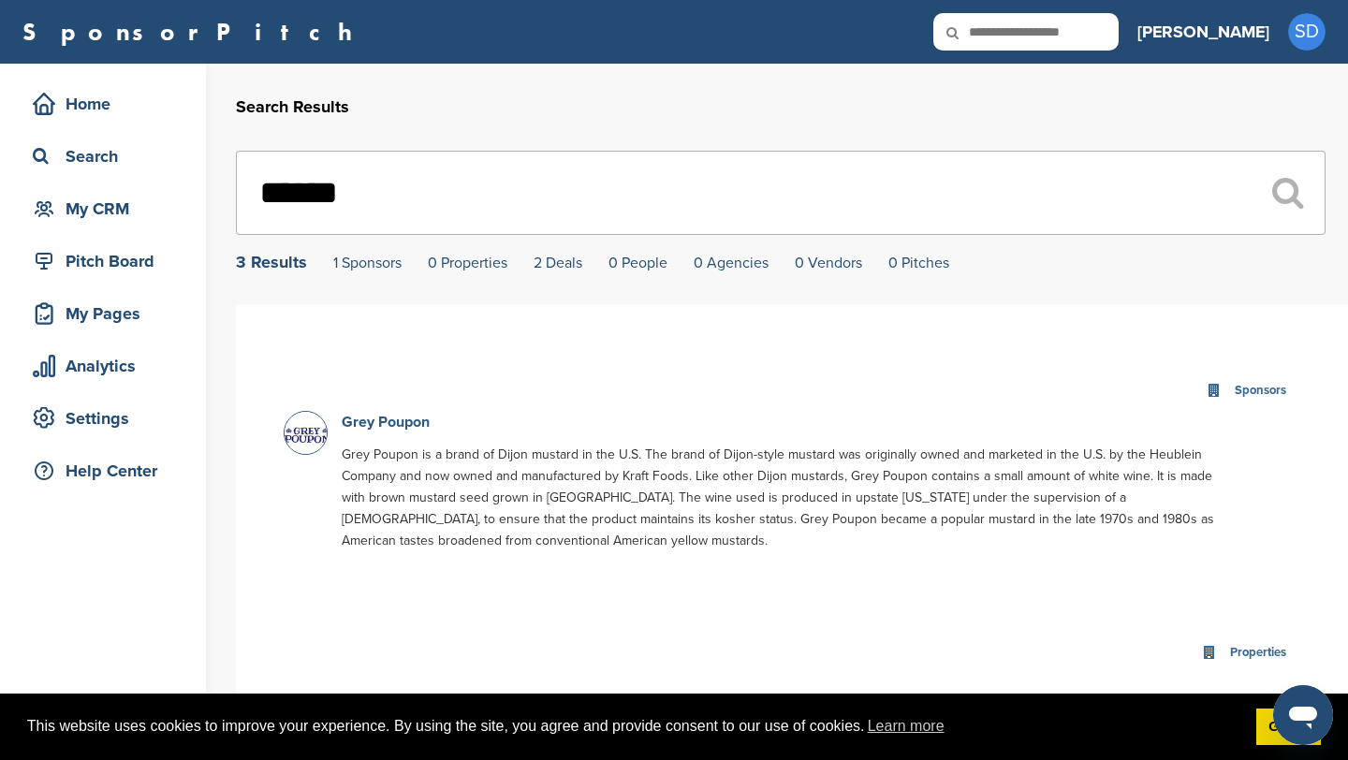
click at [402, 427] on link "Grey Poupon" at bounding box center [386, 422] width 88 height 19
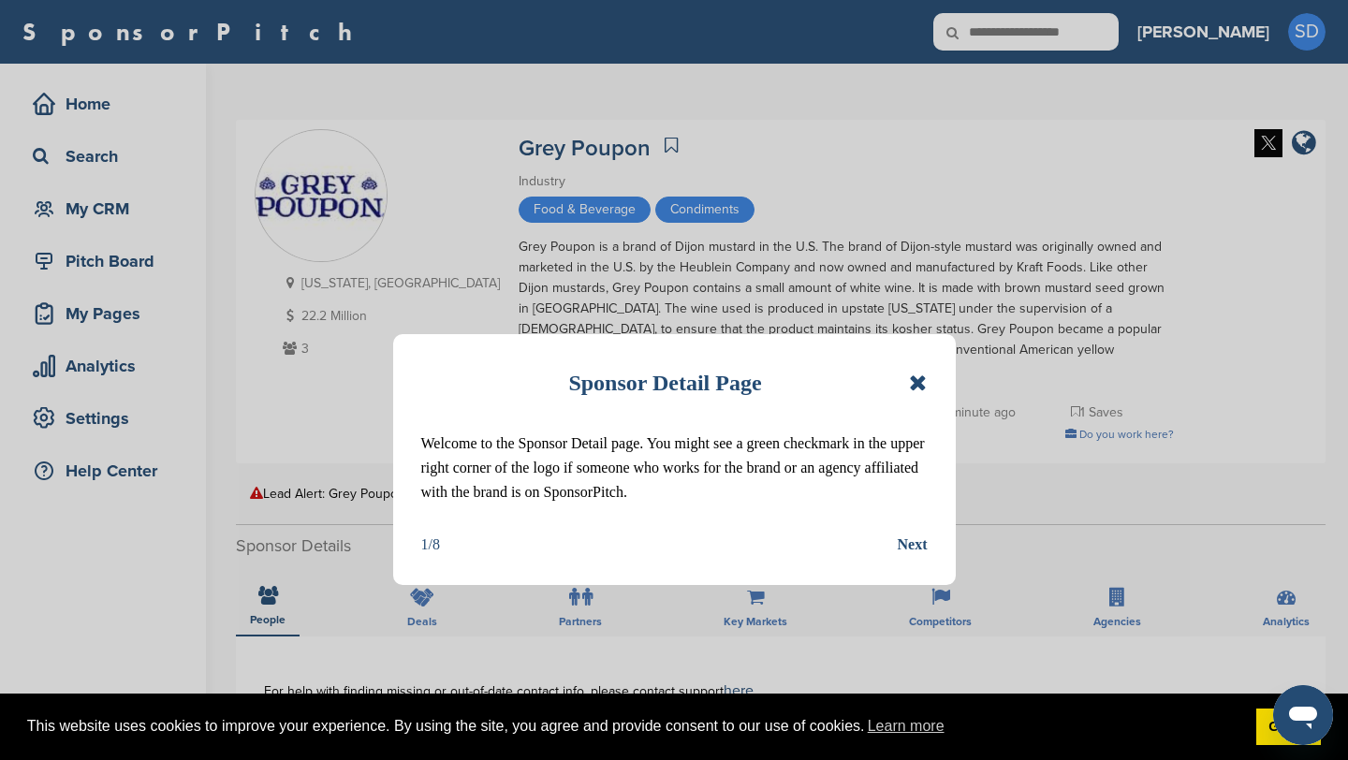
click at [917, 384] on icon at bounding box center [918, 383] width 18 height 22
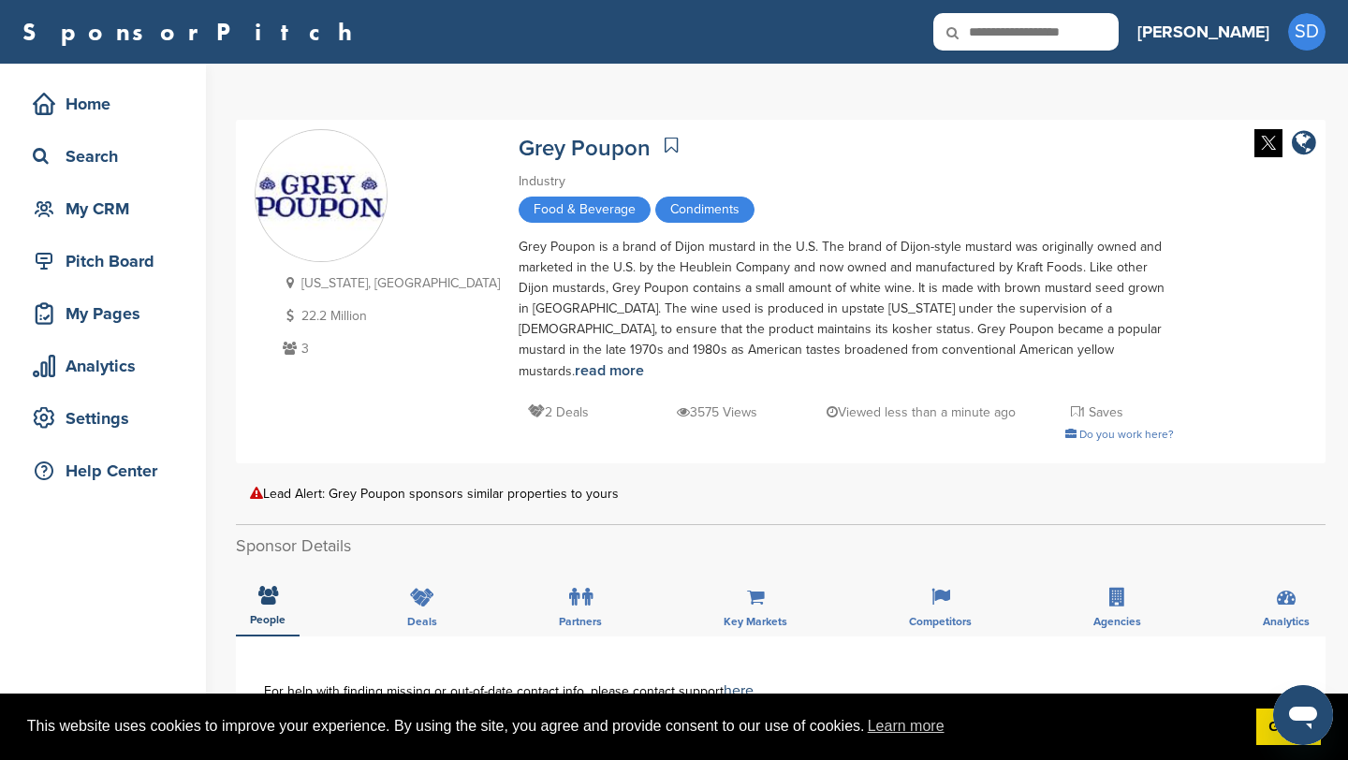
click at [1119, 30] on input "text" at bounding box center [1025, 31] width 185 height 37
type input "**********"
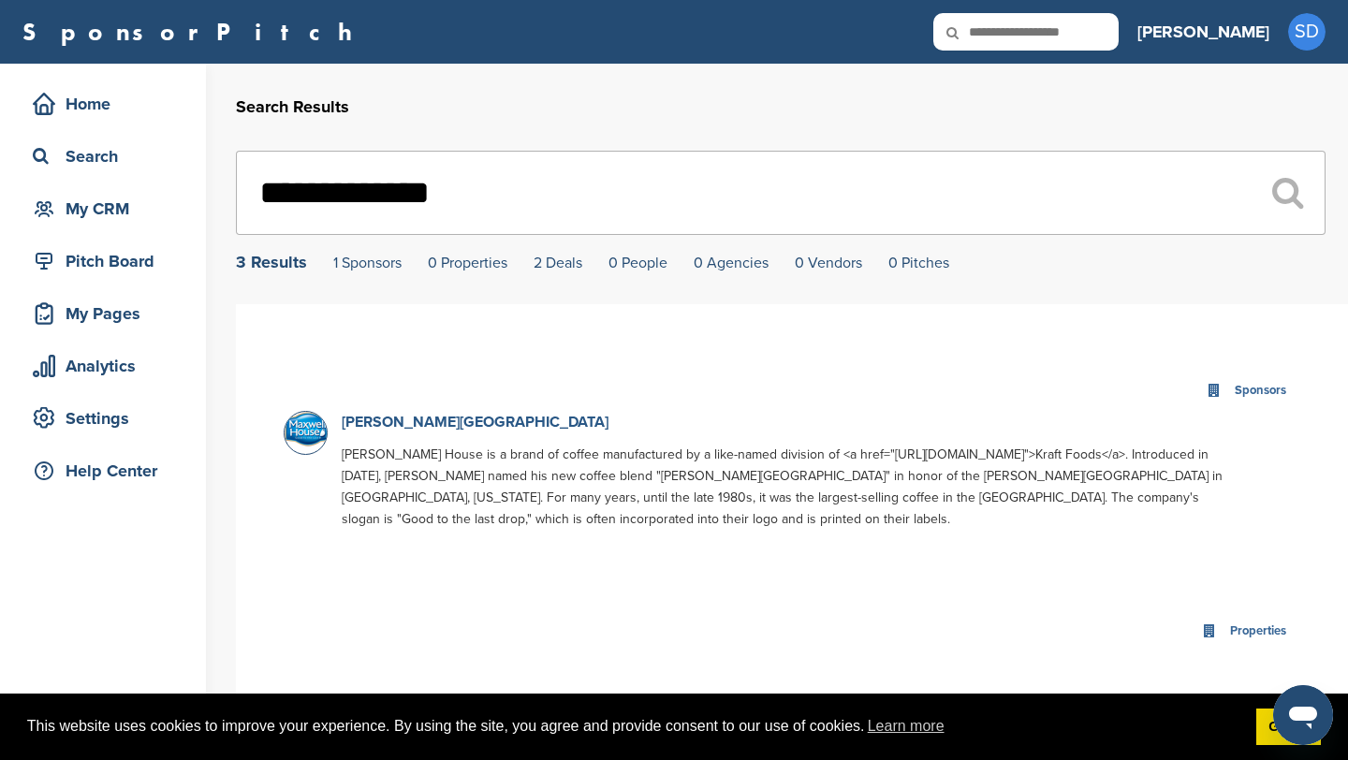
click at [397, 428] on link "[PERSON_NAME][GEOGRAPHIC_DATA]" at bounding box center [475, 422] width 267 height 19
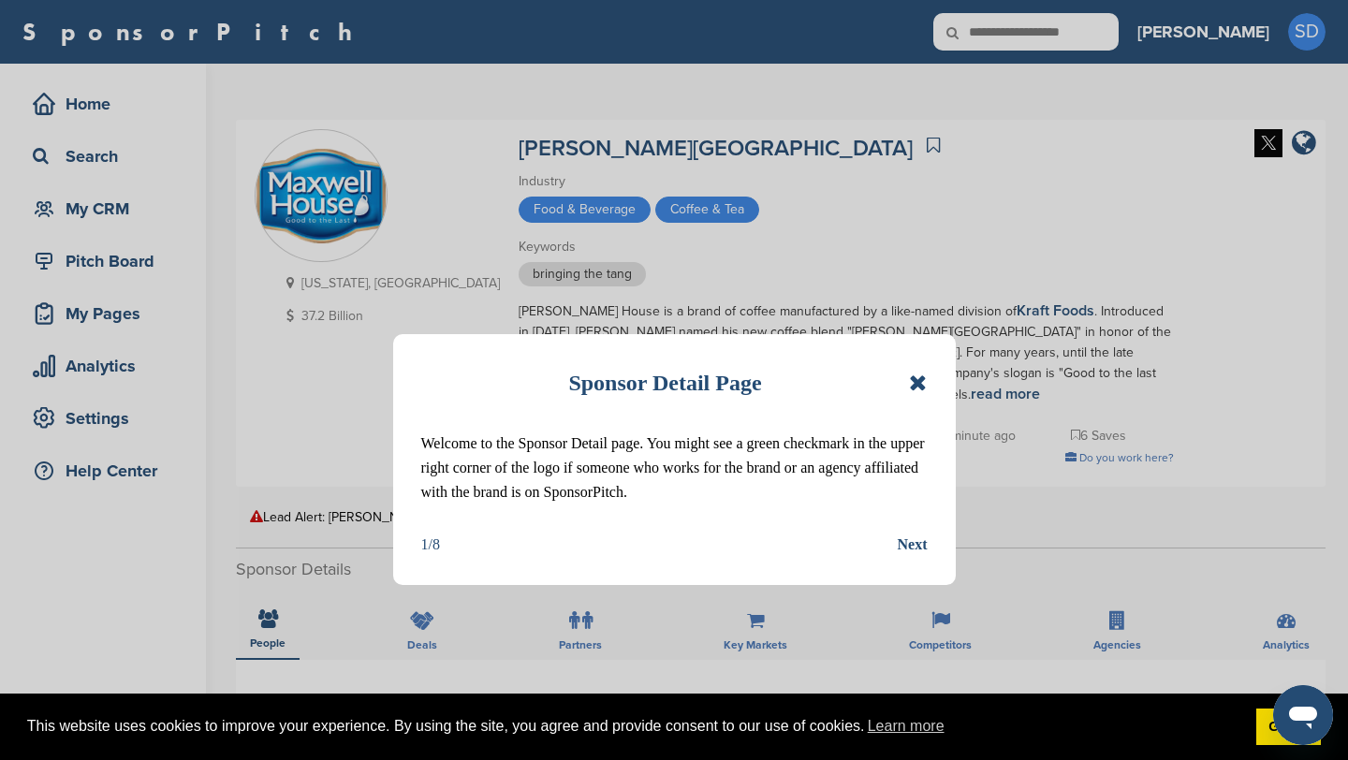
click at [916, 380] on icon at bounding box center [918, 383] width 18 height 22
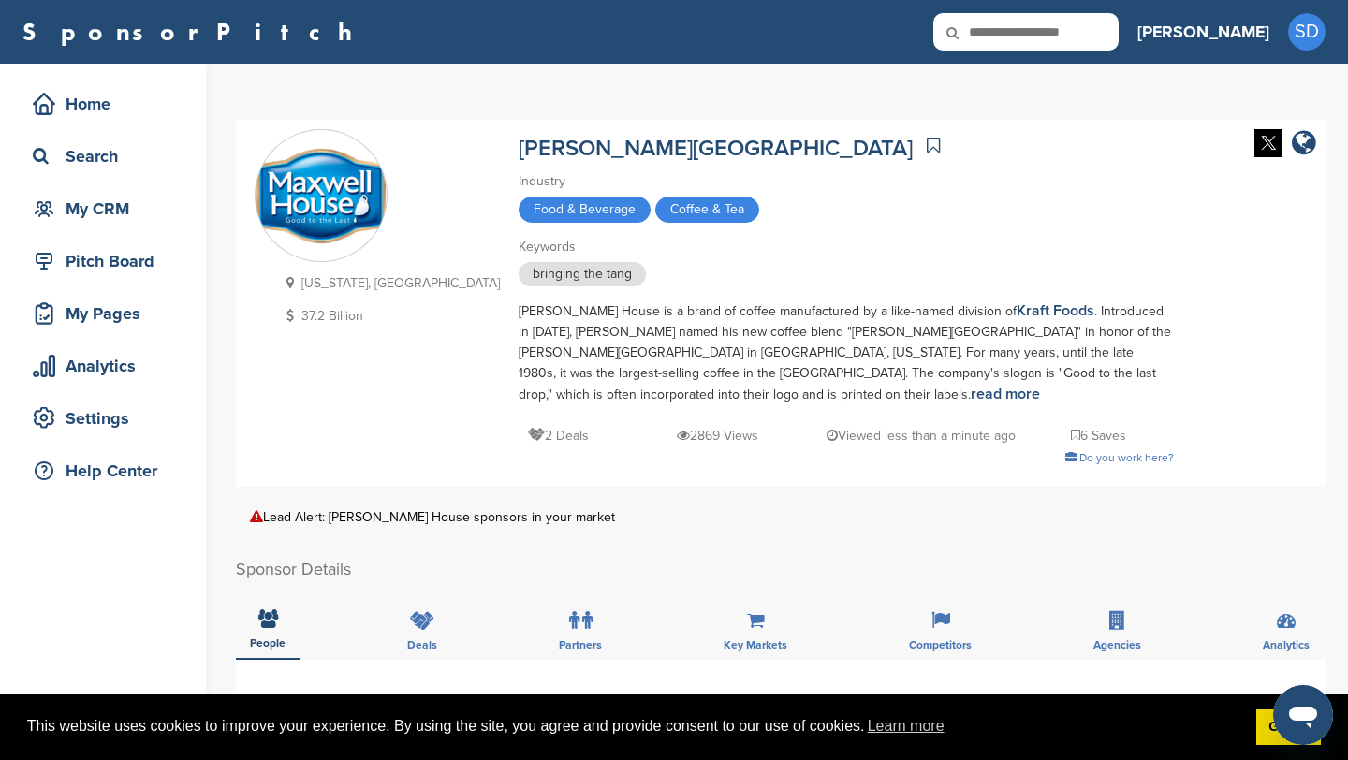
click at [1124, 59] on div "SponsorPitch Home Search My CRM Pitch Board My Pages Analytics Settings Help Ce…" at bounding box center [674, 32] width 1348 height 64
click at [1119, 42] on input "text" at bounding box center [1025, 31] width 185 height 37
type input "*****"
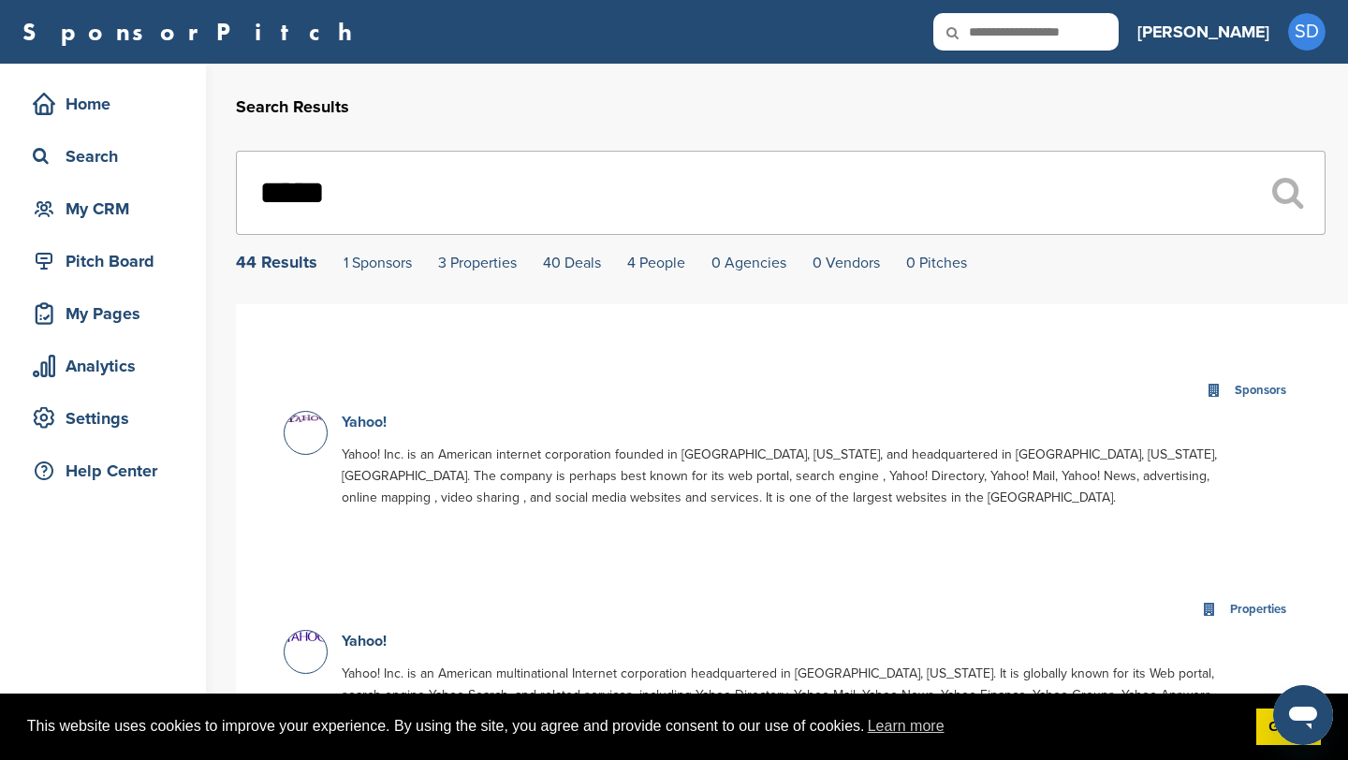
click at [365, 425] on link "Yahoo!" at bounding box center [364, 422] width 45 height 19
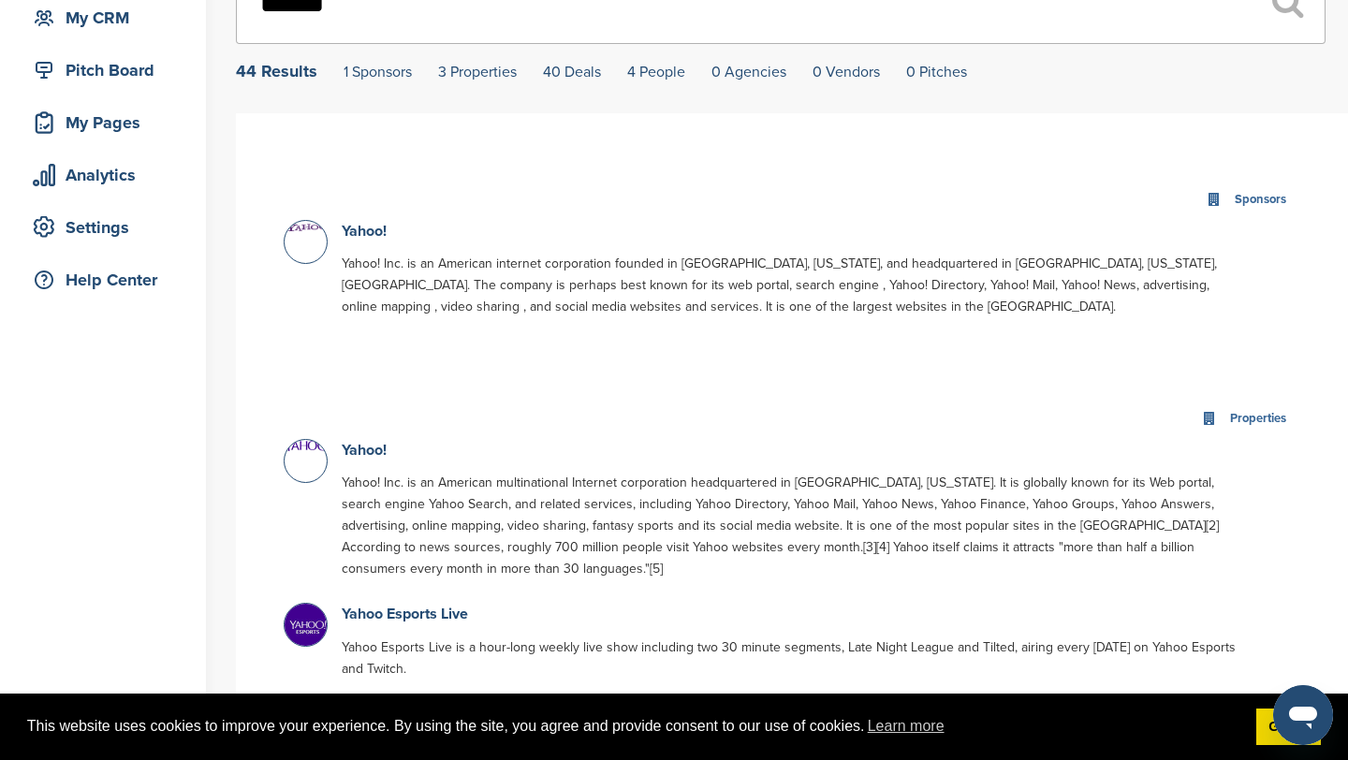
scroll to position [193, 0]
click at [362, 453] on link "Yahoo!" at bounding box center [364, 448] width 45 height 19
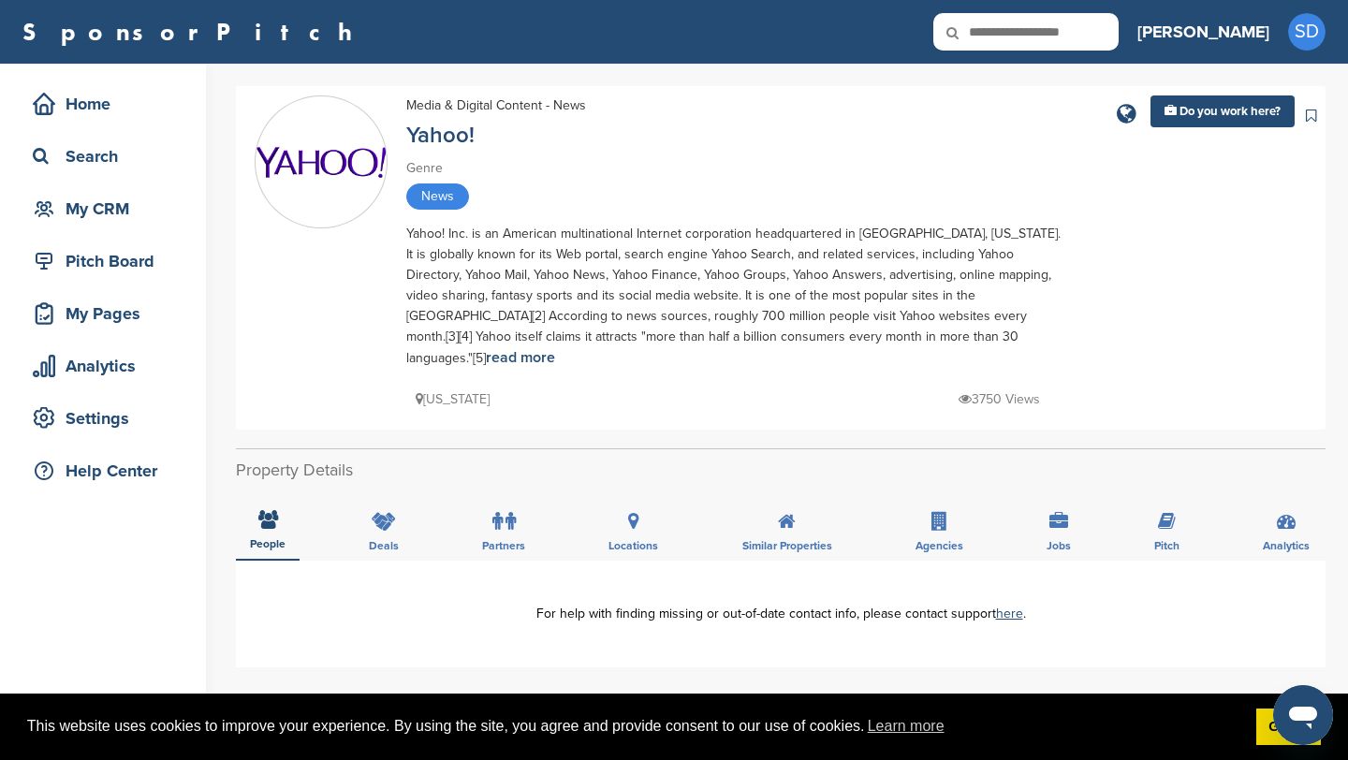
click at [1119, 24] on input "text" at bounding box center [1025, 31] width 185 height 37
type input "****"
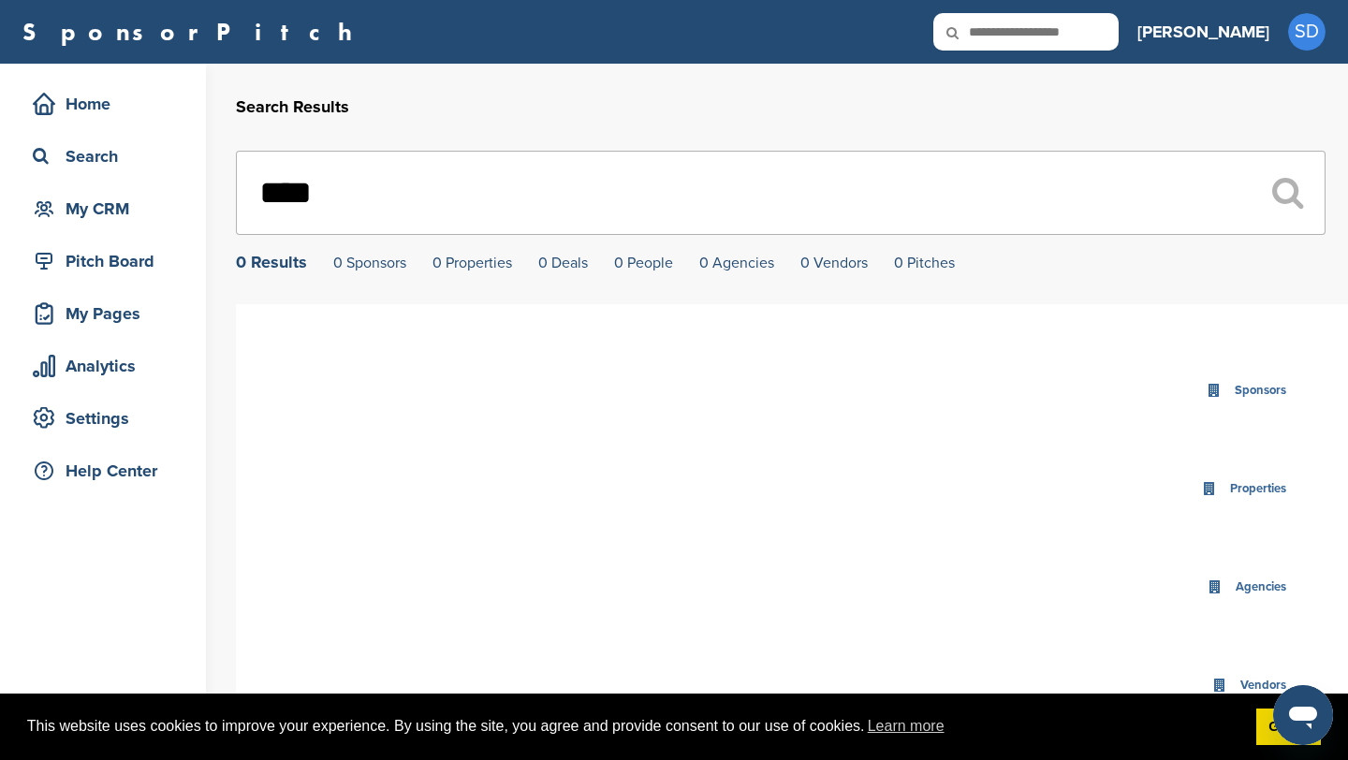
click at [1103, 36] on input "text" at bounding box center [1025, 31] width 185 height 37
type input "*******"
drag, startPoint x: 395, startPoint y: 198, endPoint x: 184, endPoint y: 190, distance: 210.8
click at [184, 191] on div "Home Search My CRM Pitch Board My Pages Analytics Settings Help Center Search R…" at bounding box center [674, 588] width 1348 height 1049
click at [1119, 22] on input "text" at bounding box center [1025, 31] width 185 height 37
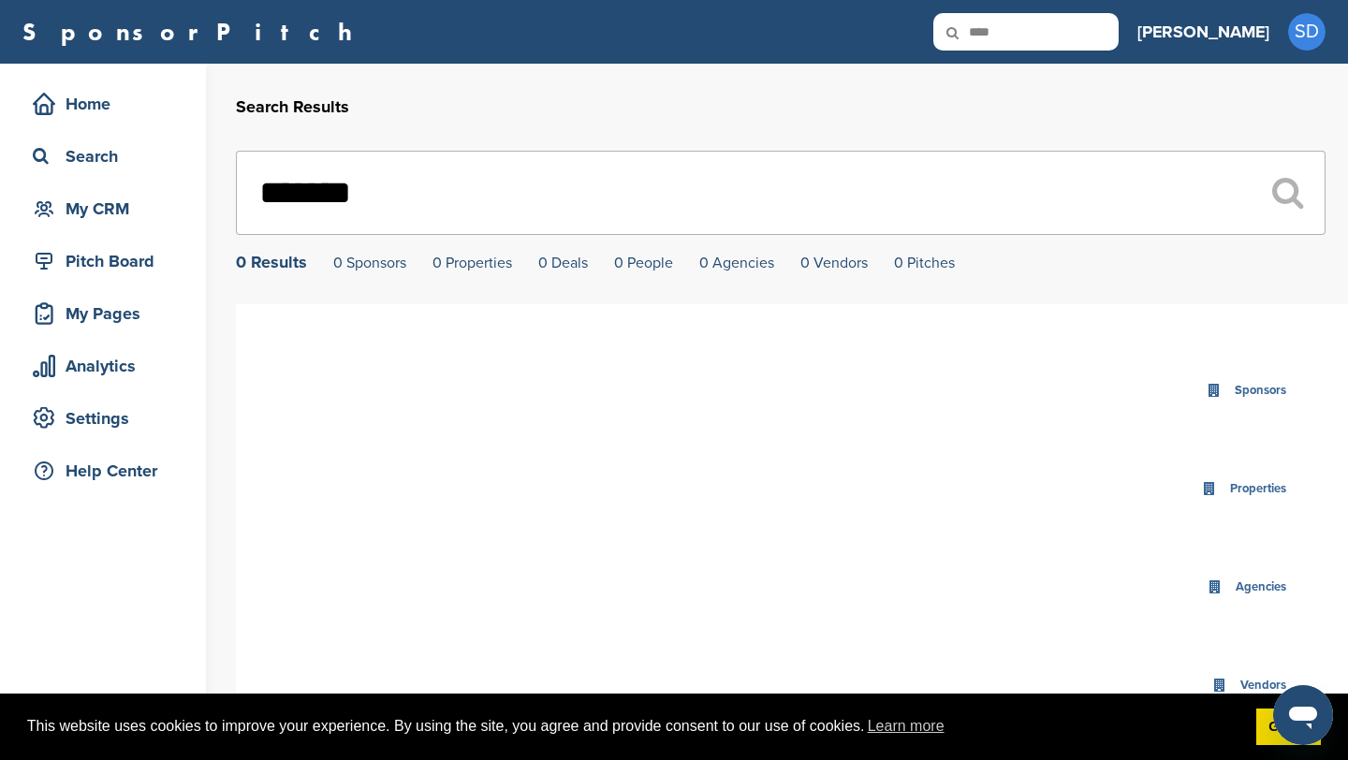
type input "****"
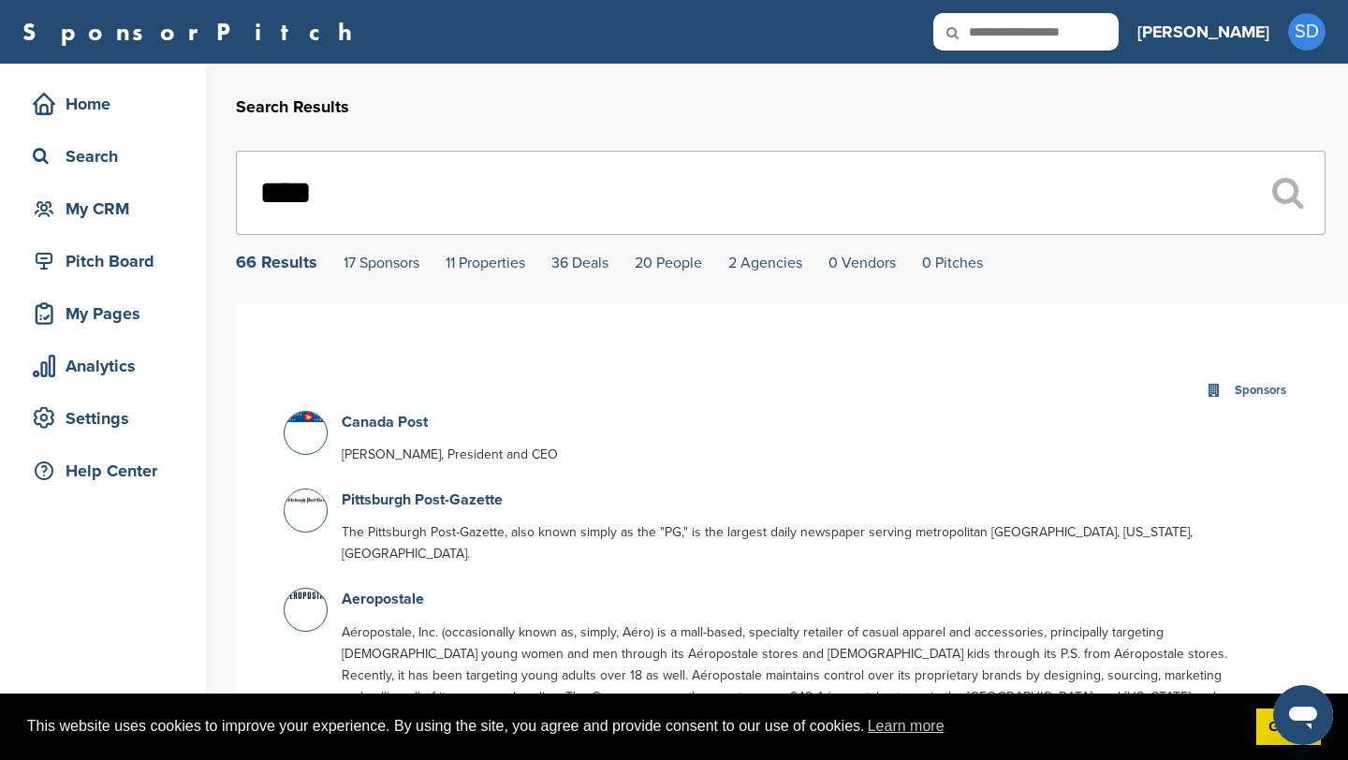
click at [997, 33] on icon at bounding box center [965, 32] width 64 height 39
click at [1098, 30] on input "text" at bounding box center [1025, 31] width 185 height 37
type input "********"
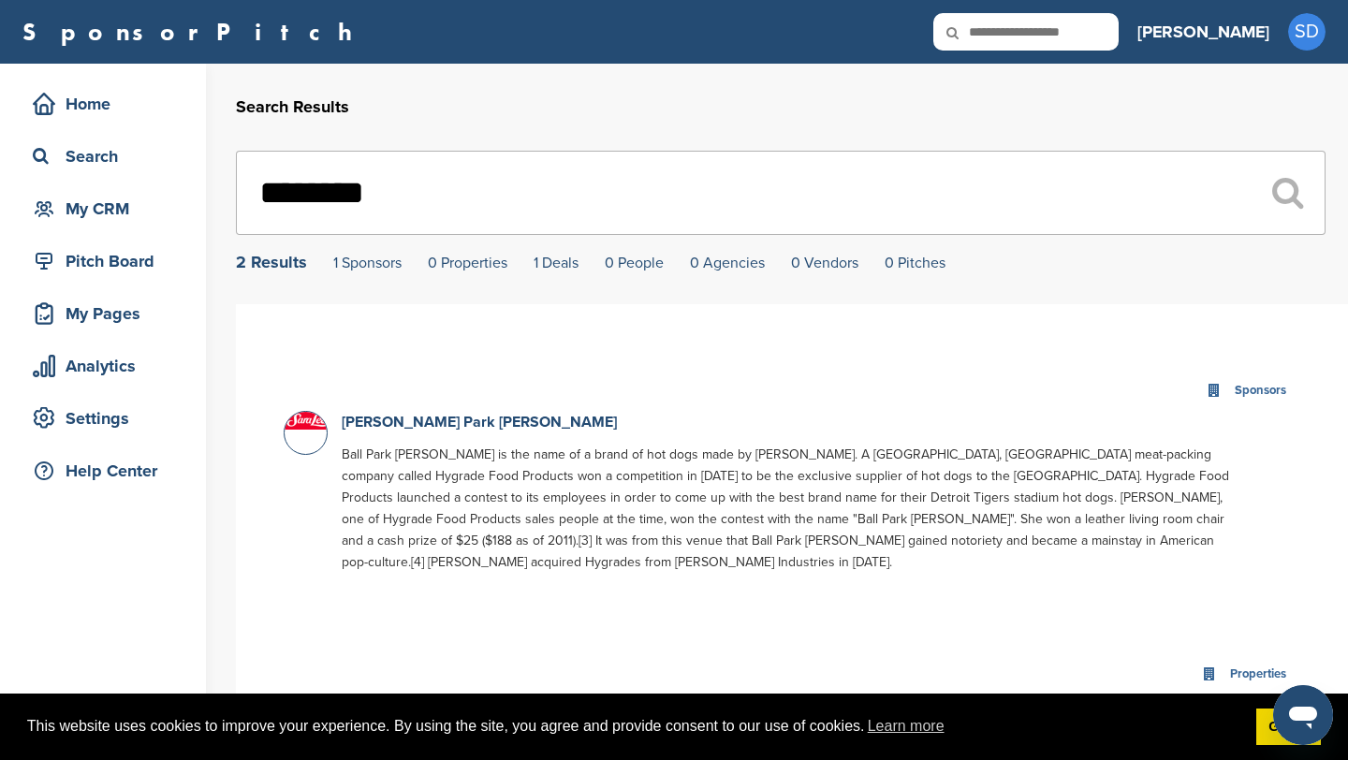
click at [1107, 37] on input "text" at bounding box center [1025, 31] width 185 height 37
type input "**********"
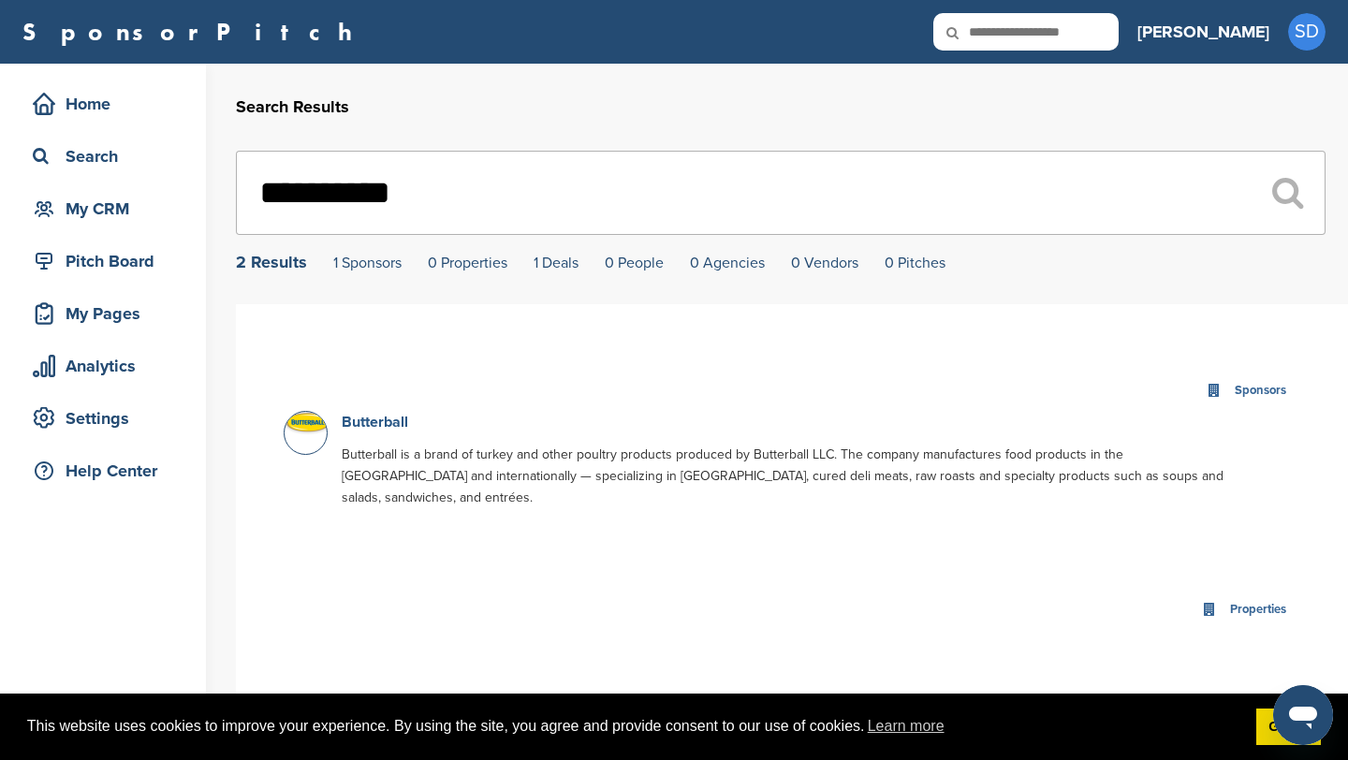
click at [389, 431] on link "Butterball" at bounding box center [375, 422] width 66 height 19
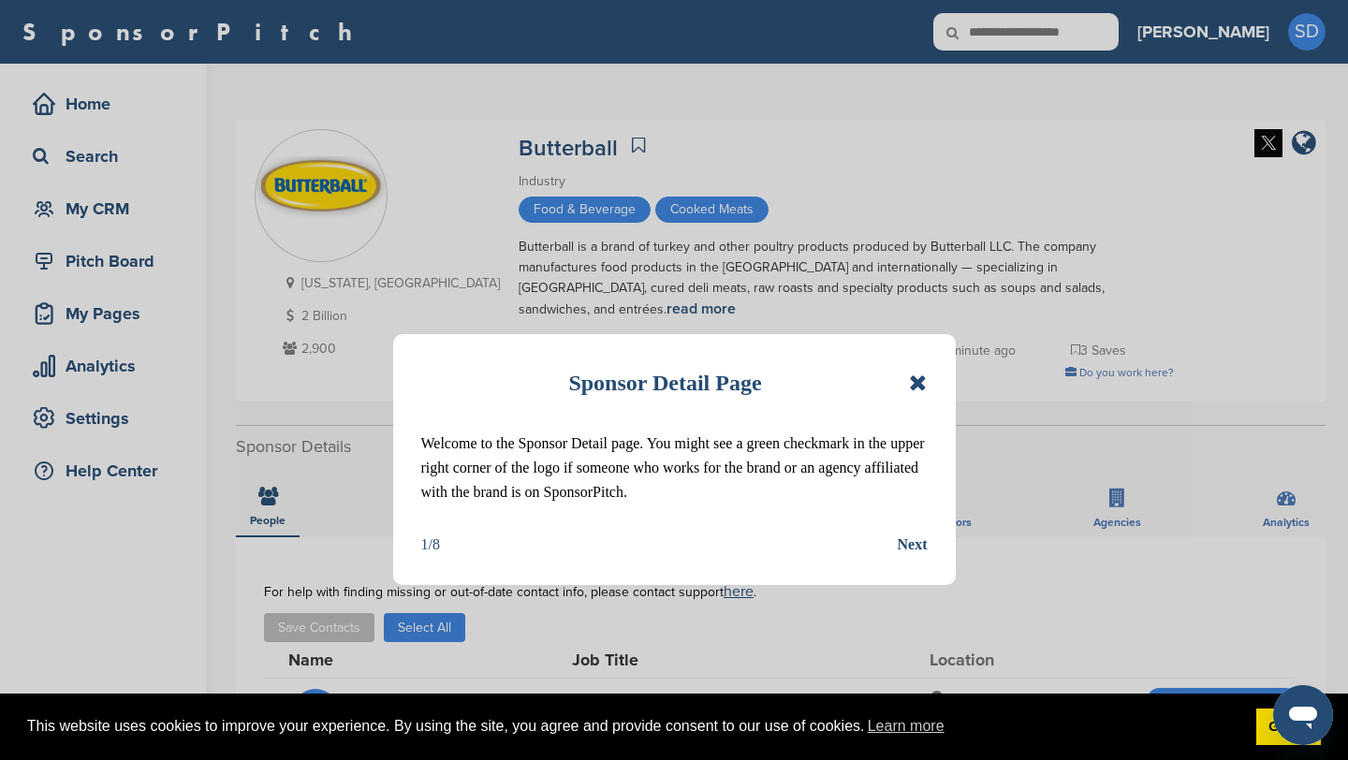
click at [930, 375] on div "Sponsor Detail Page Welcome to the Sponsor Detail page. You might see a green c…" at bounding box center [674, 459] width 563 height 251
click at [919, 383] on icon at bounding box center [918, 383] width 18 height 22
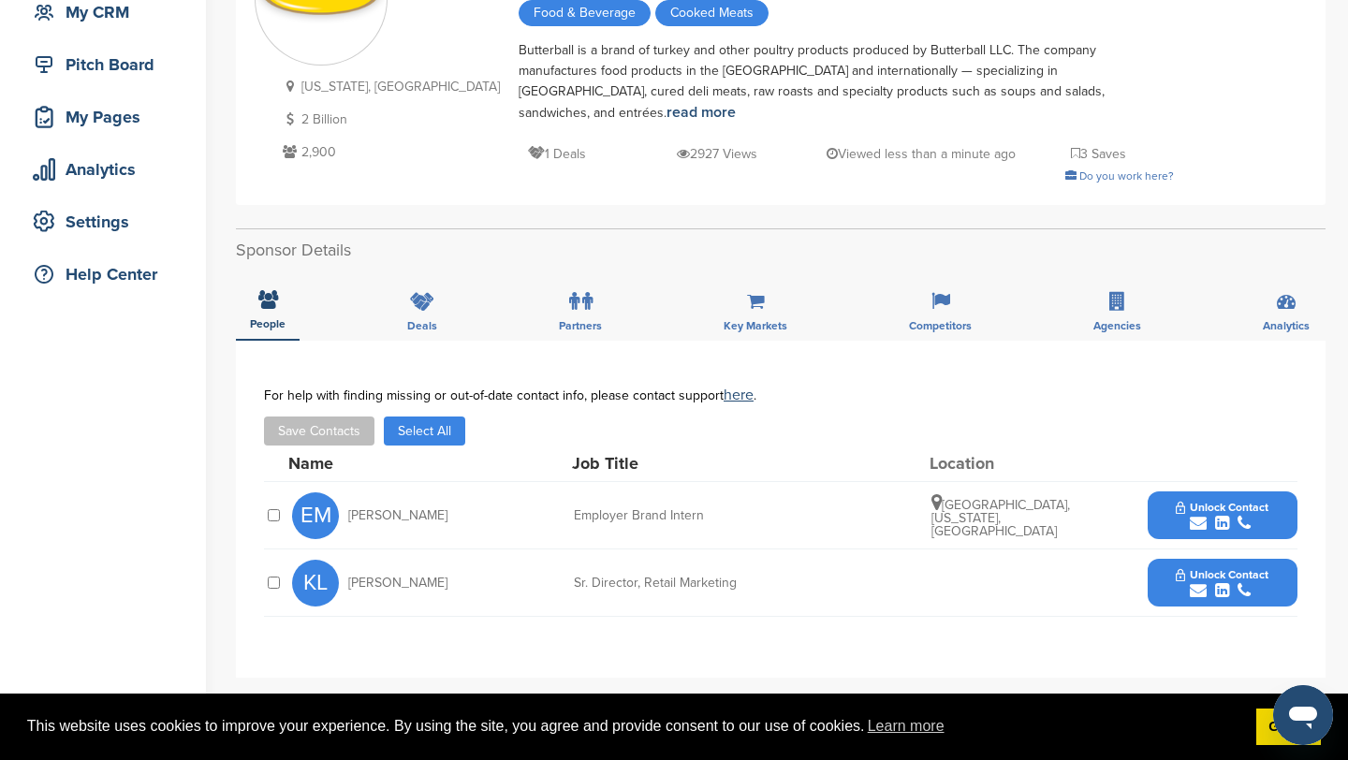
scroll to position [200, 0]
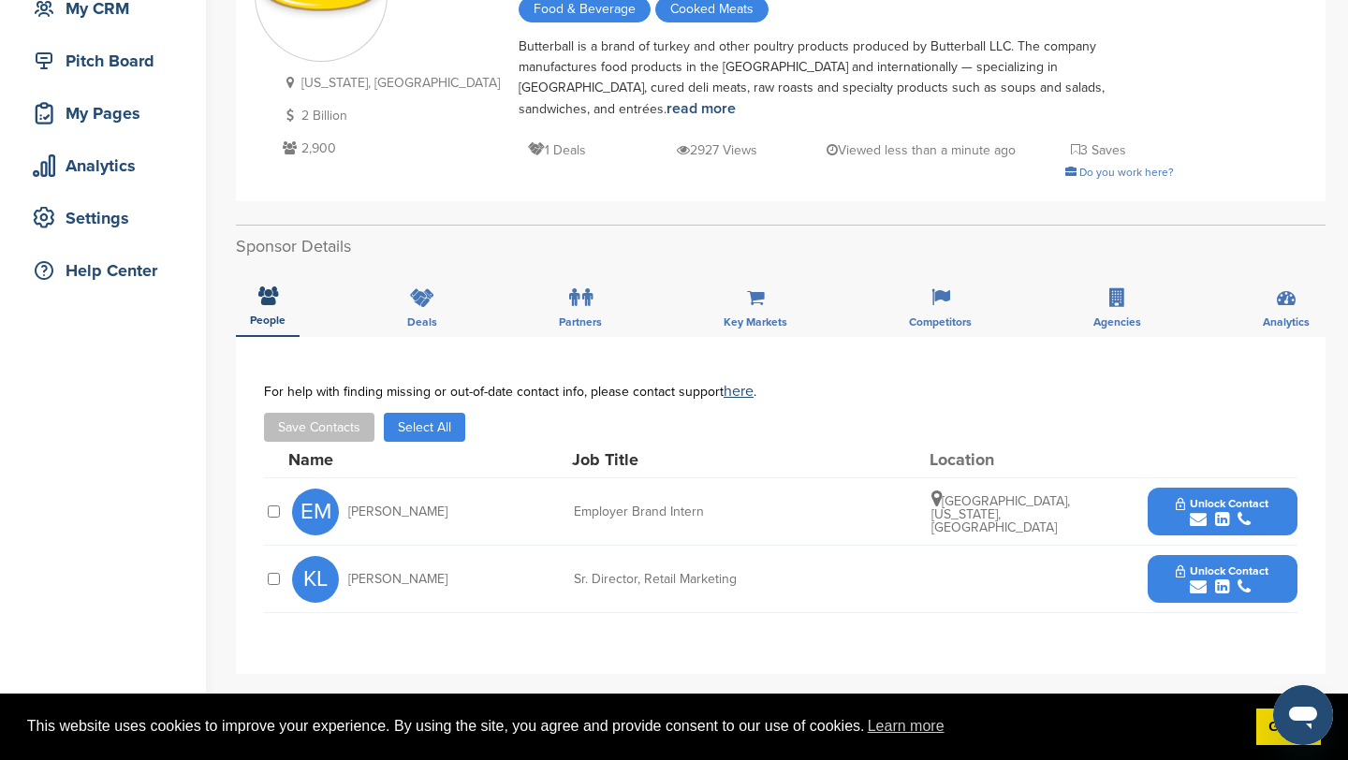
click at [1198, 579] on icon "submit" at bounding box center [1198, 587] width 17 height 17
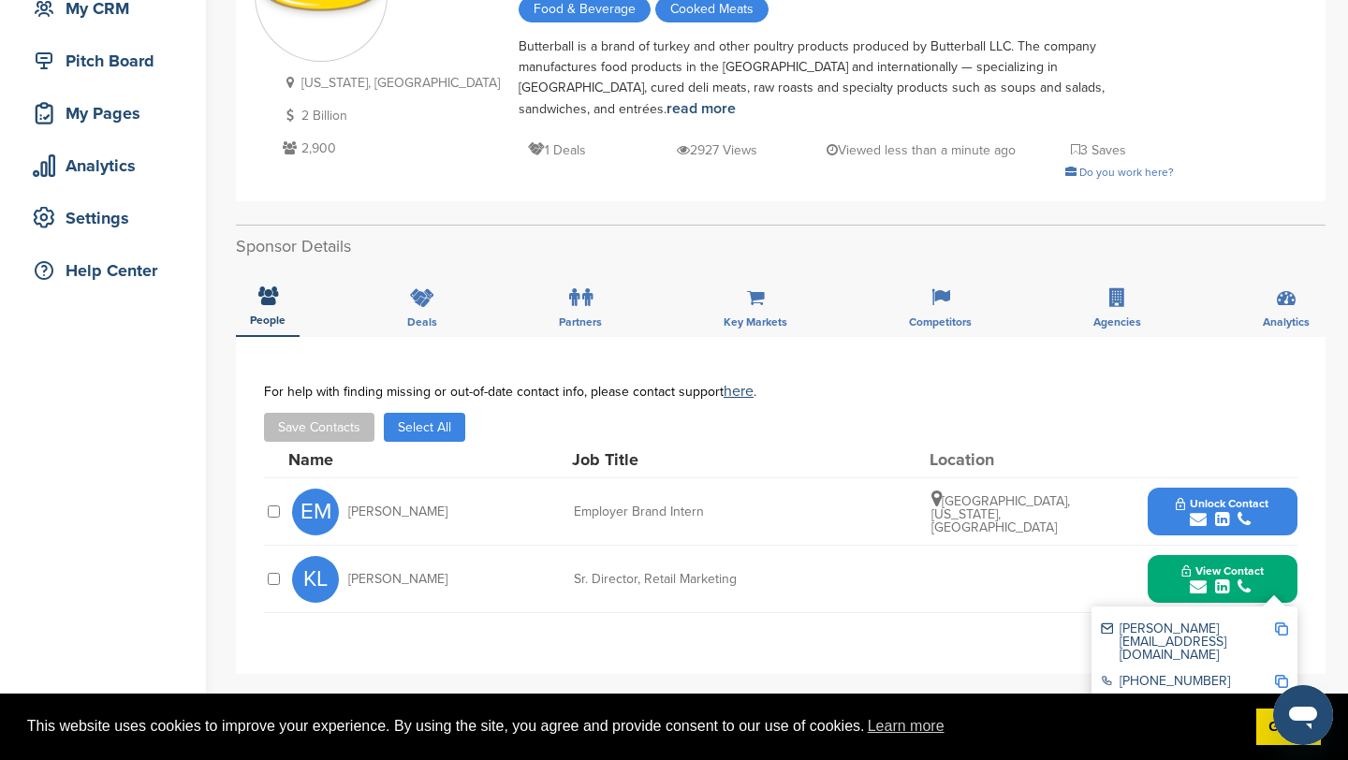
click at [1281, 623] on img at bounding box center [1281, 629] width 13 height 13
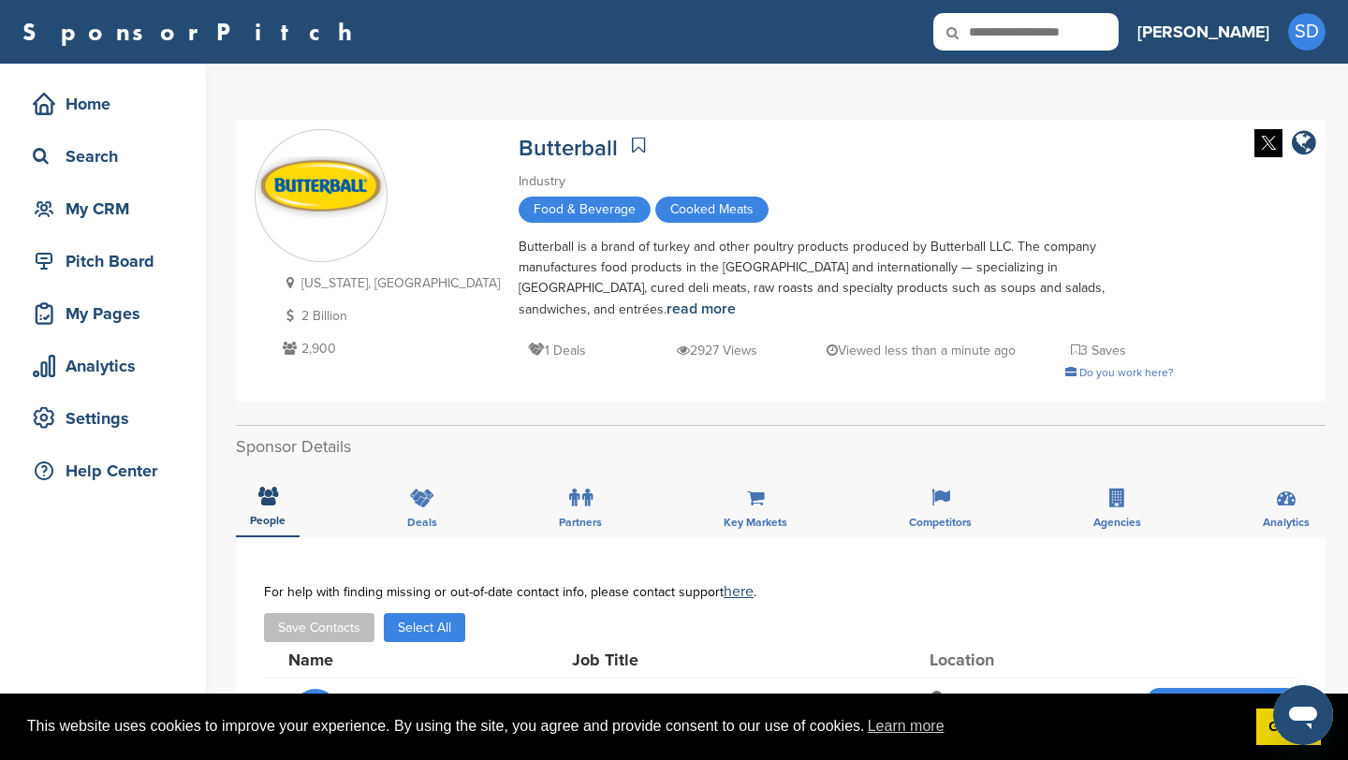
click at [1096, 39] on input "text" at bounding box center [1025, 31] width 185 height 37
type input "********"
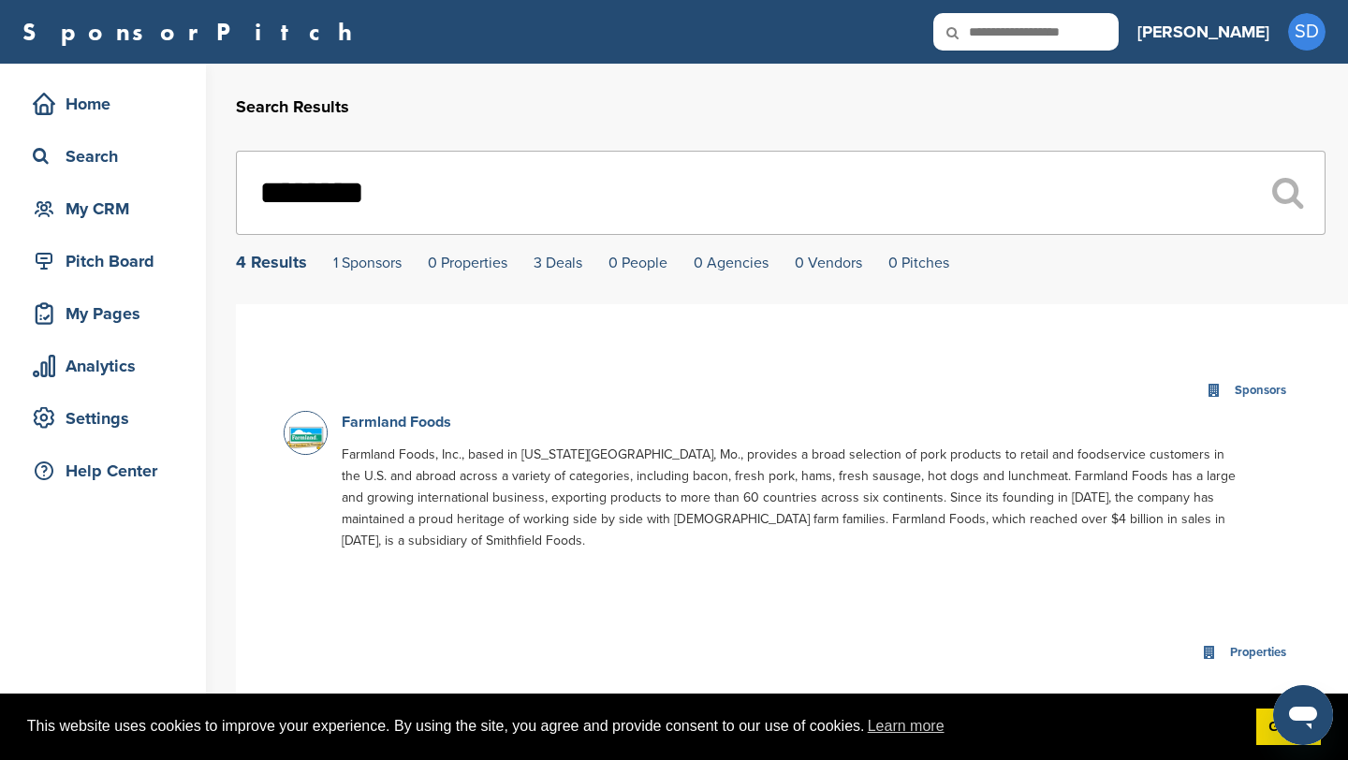
click at [391, 421] on link "Farmland Foods" at bounding box center [397, 422] width 110 height 19
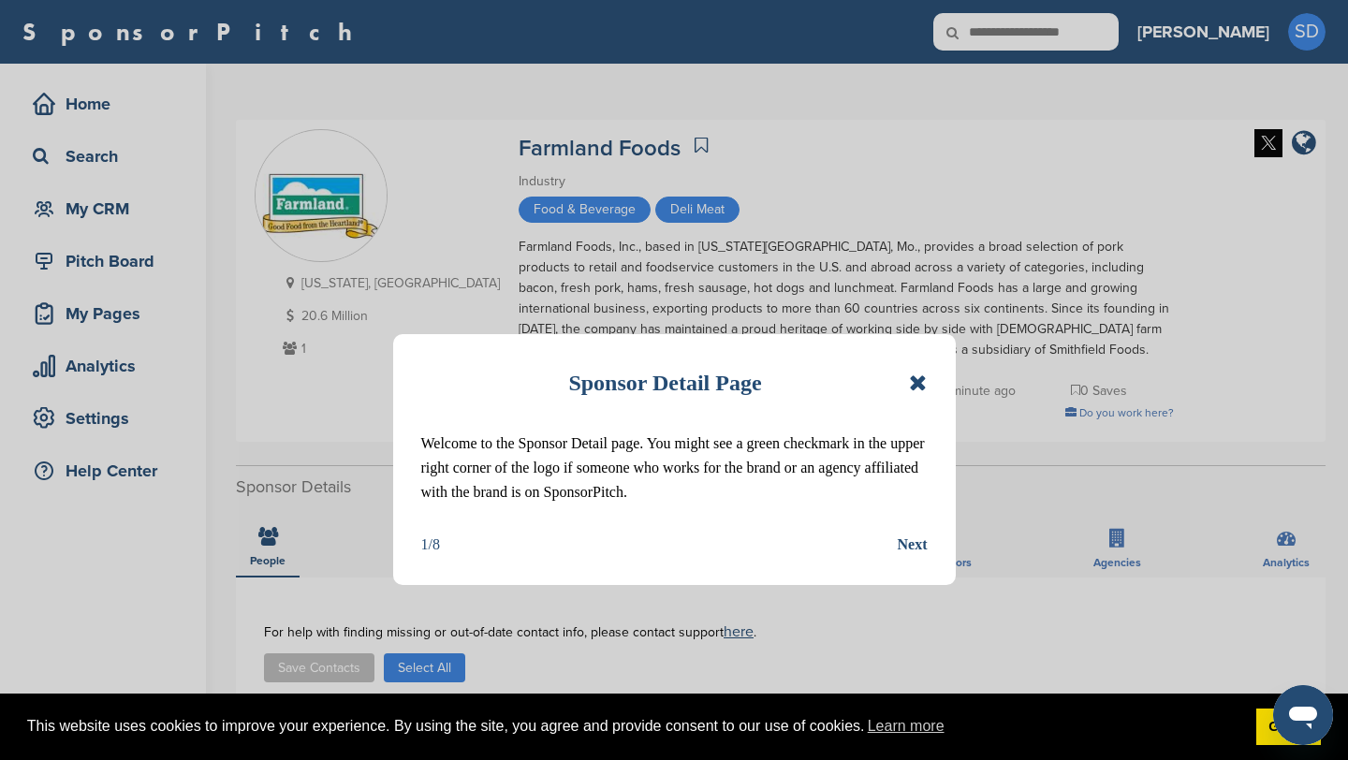
click at [922, 385] on icon at bounding box center [918, 383] width 18 height 22
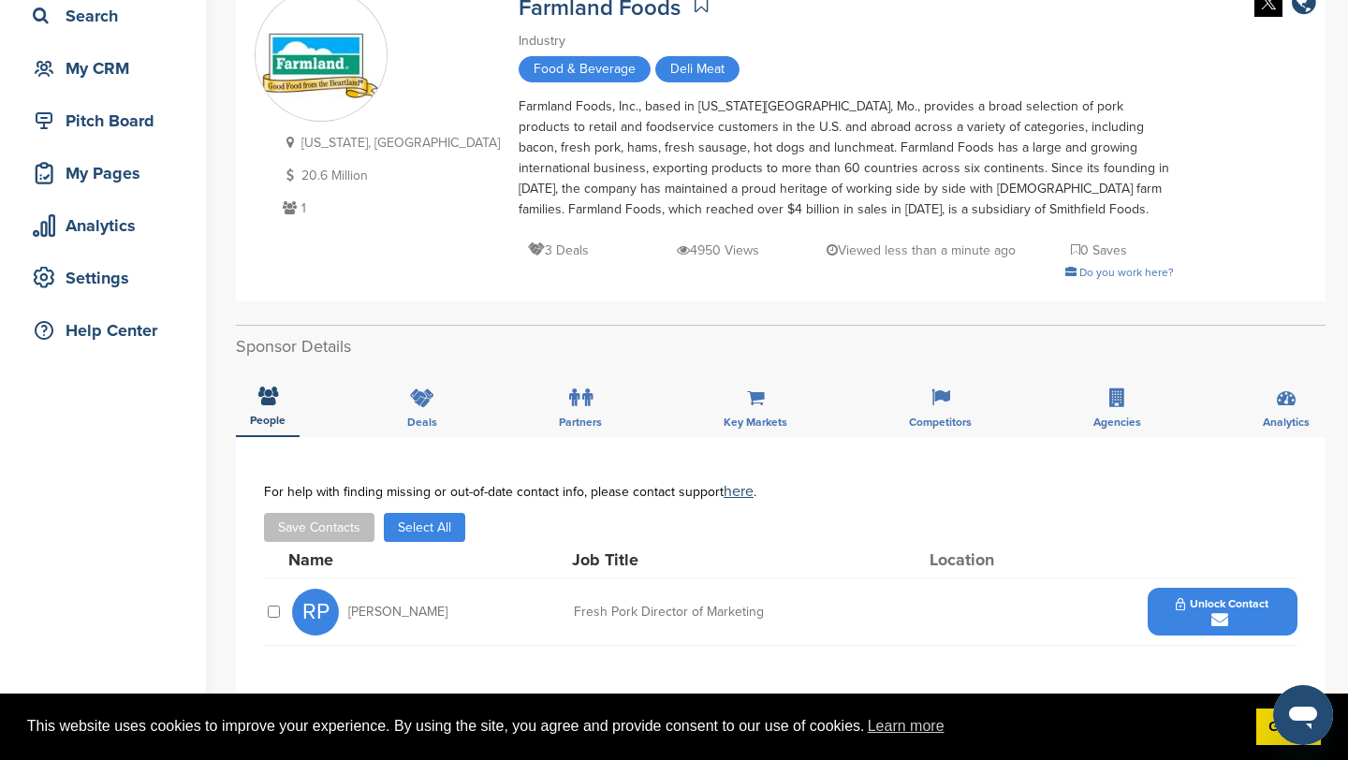
scroll to position [134, 0]
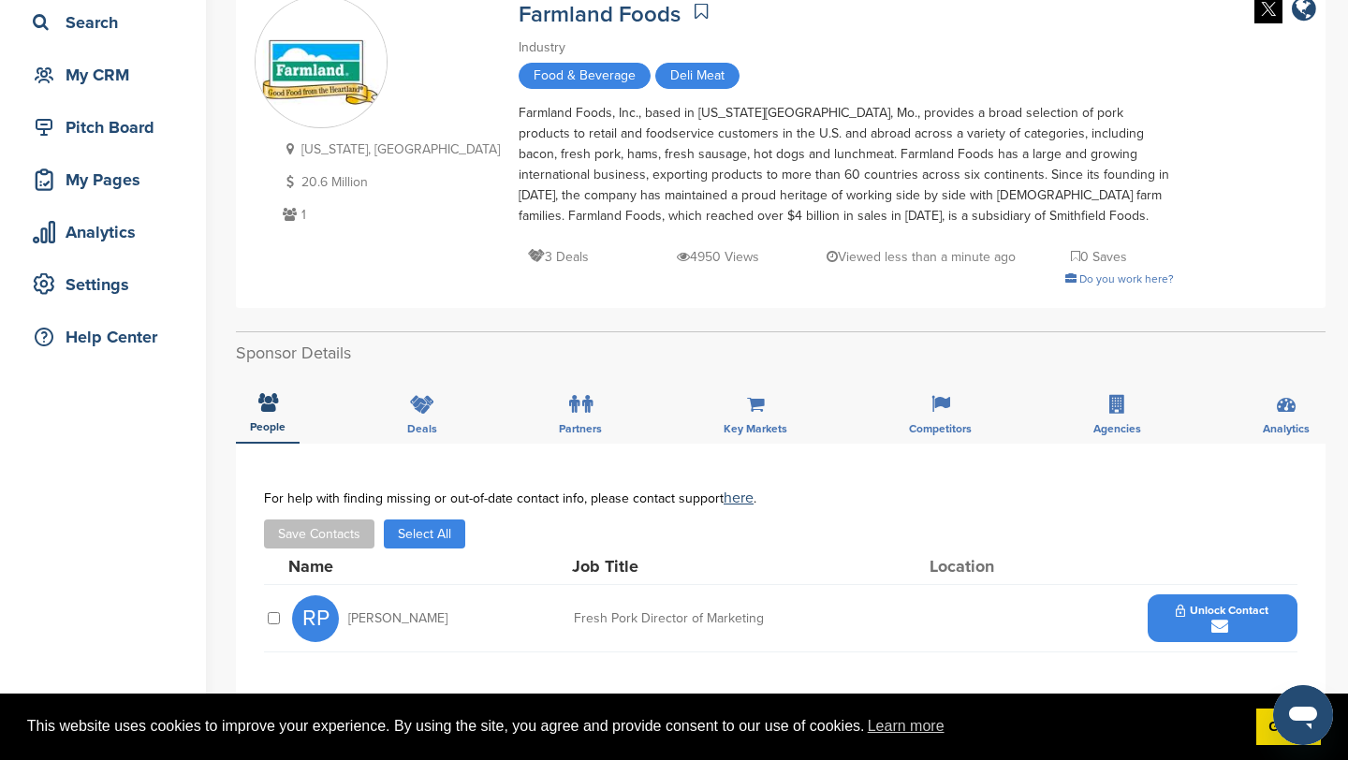
click at [1215, 627] on icon "submit" at bounding box center [1219, 626] width 17 height 17
click at [1281, 668] on img at bounding box center [1281, 668] width 13 height 13
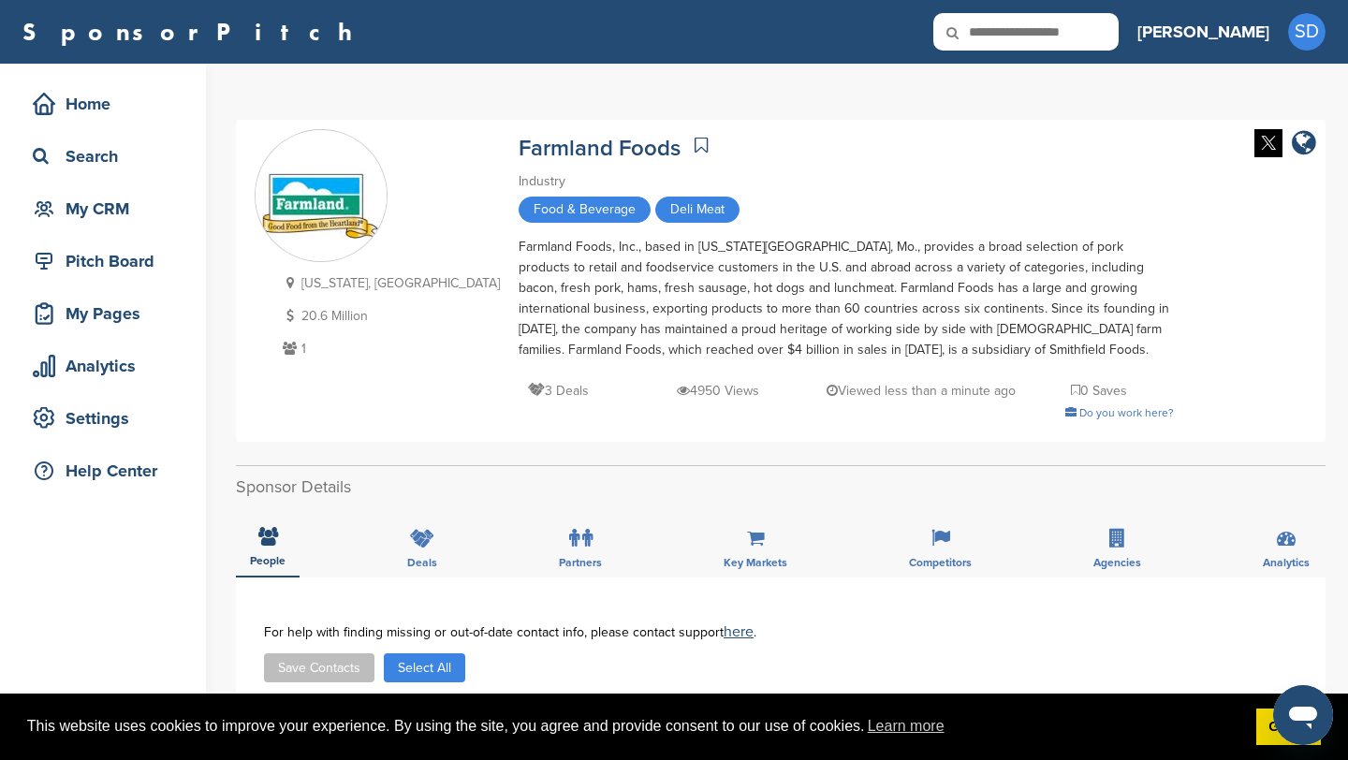
click at [1118, 37] on input "text" at bounding box center [1025, 31] width 185 height 37
type input "**********"
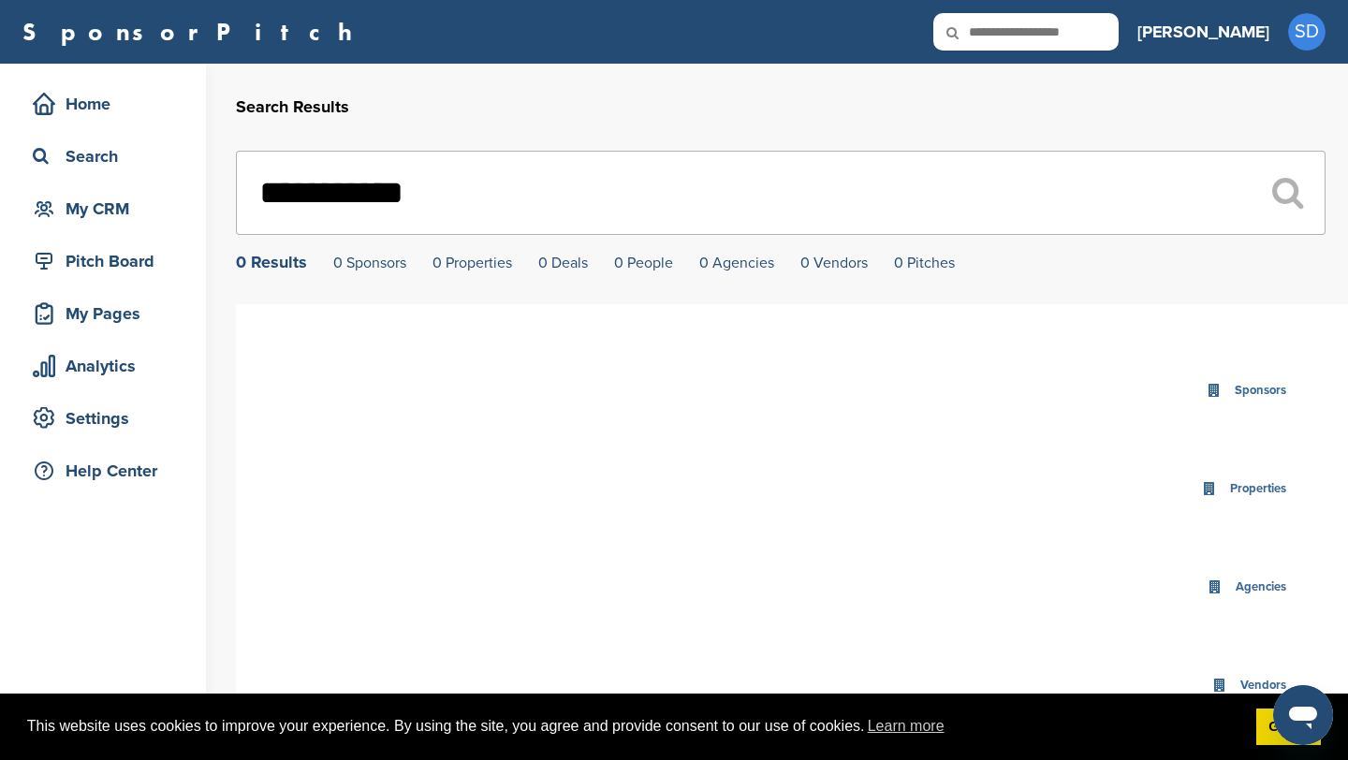
click at [342, 195] on input "**********" at bounding box center [781, 193] width 1090 height 84
type input "**********"
click at [1092, 22] on input "text" at bounding box center [1025, 31] width 185 height 37
type input "**********"
click at [1119, 30] on input "text" at bounding box center [1025, 31] width 185 height 37
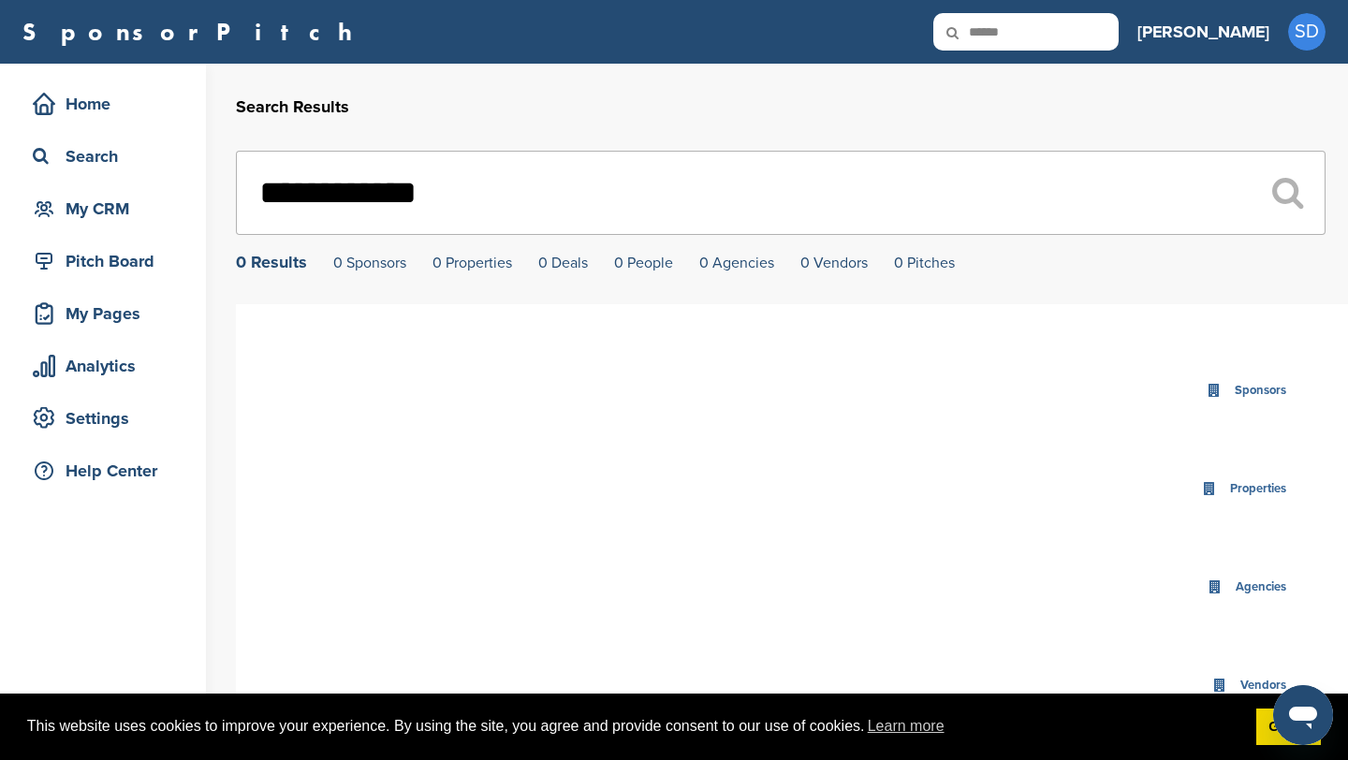
type input "******"
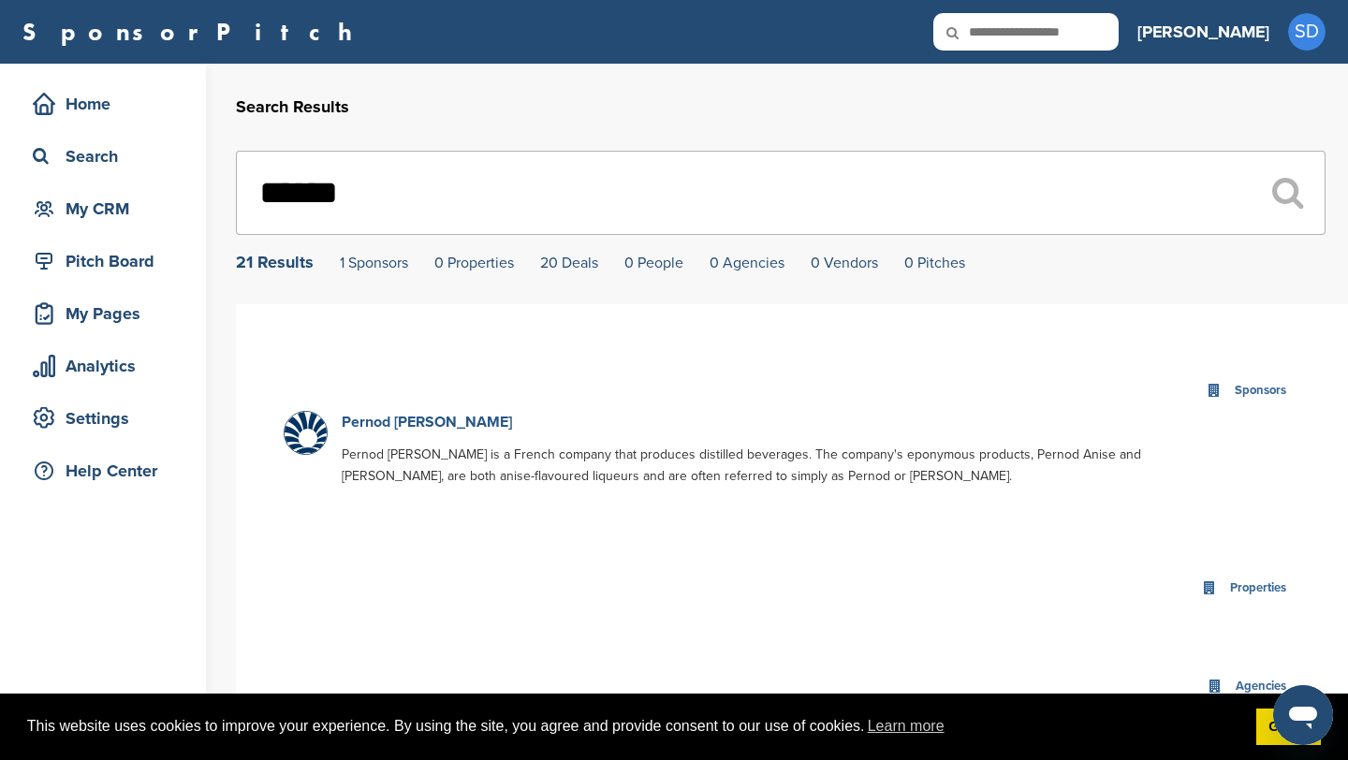
click at [421, 422] on link "Pernod Ricard" at bounding box center [427, 422] width 170 height 19
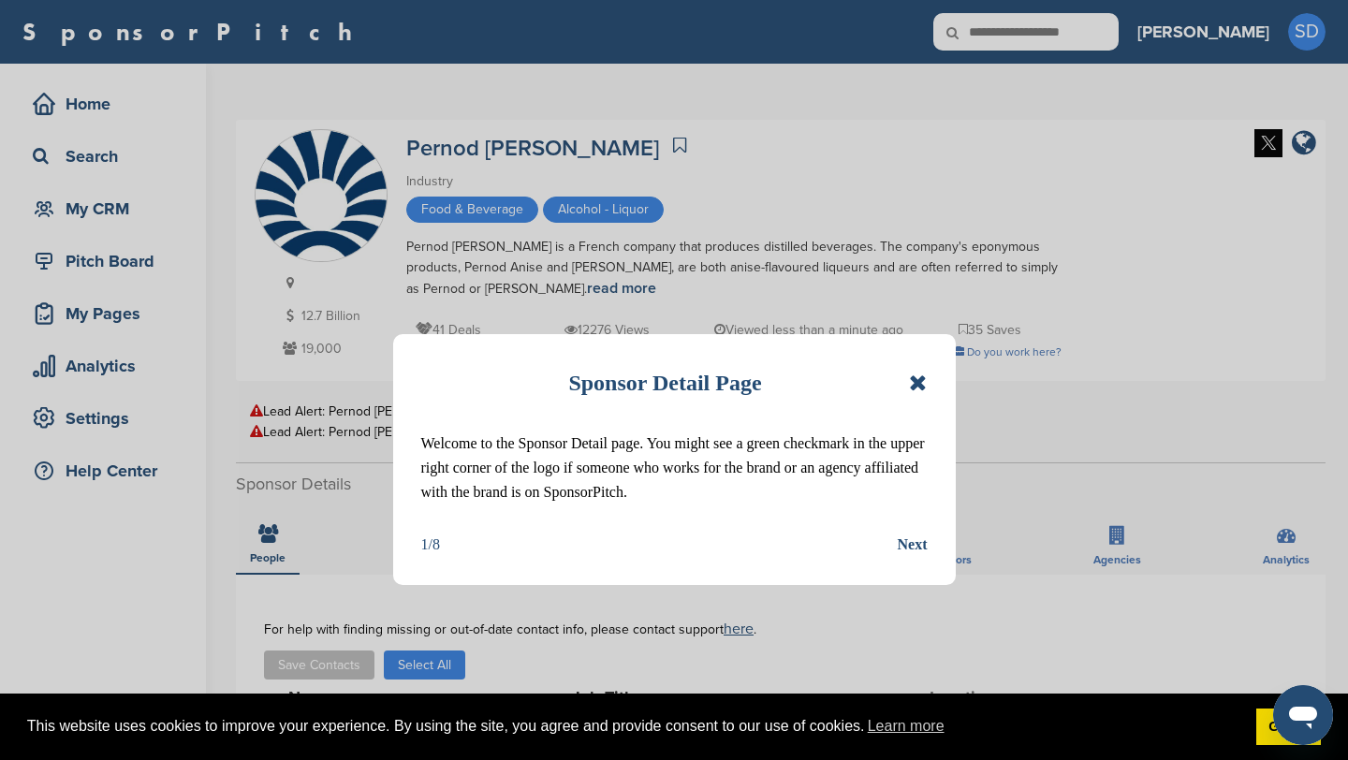
click at [915, 381] on icon at bounding box center [918, 383] width 18 height 22
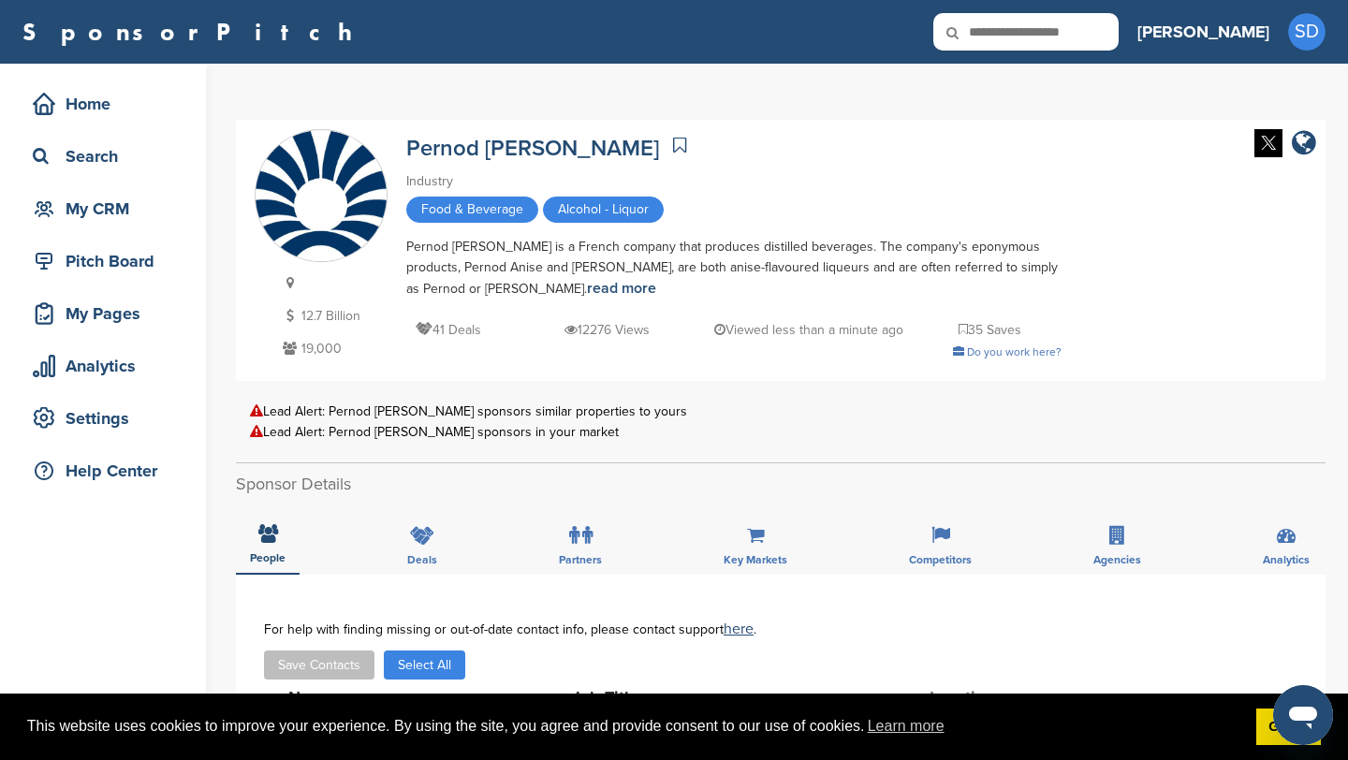
click at [1096, 38] on input "text" at bounding box center [1025, 31] width 185 height 37
type input "****"
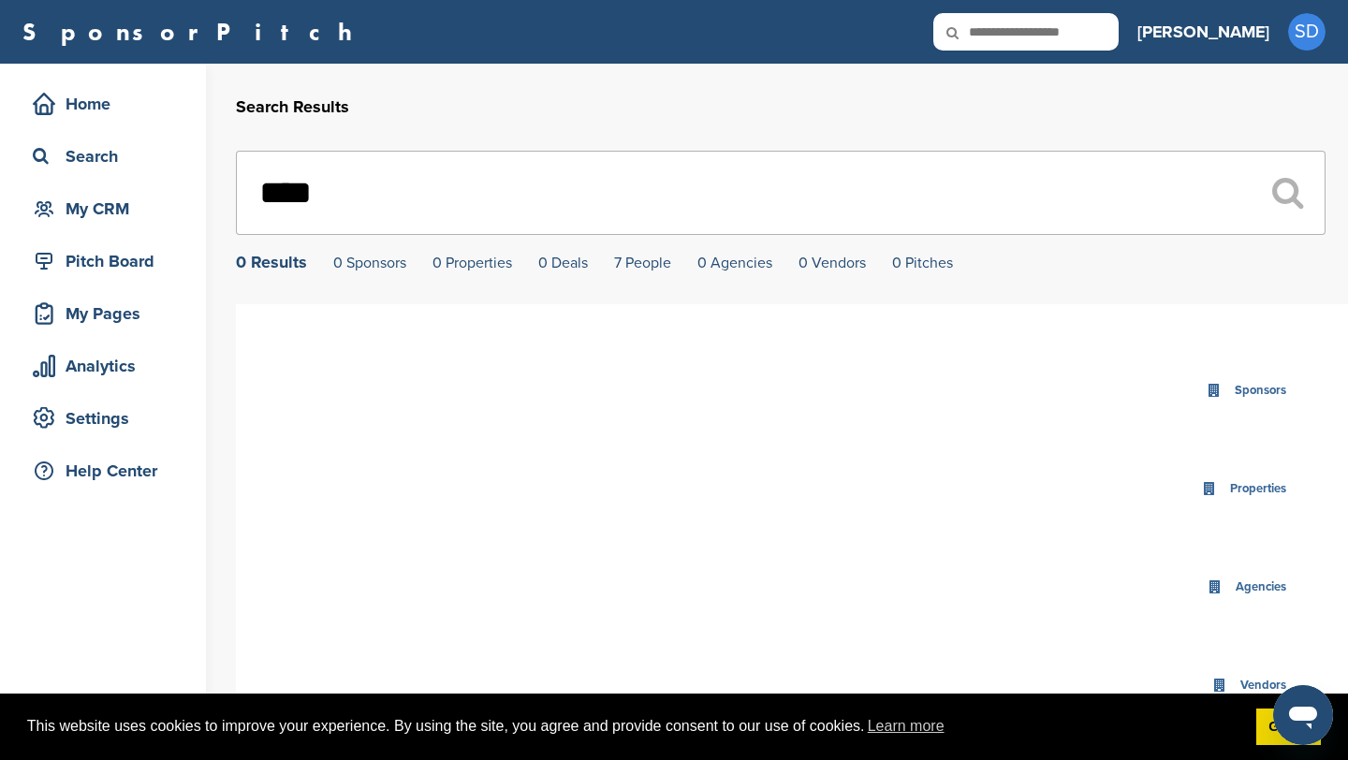
click at [1084, 38] on input "text" at bounding box center [1025, 31] width 185 height 37
type input "*********"
click at [1073, 40] on input "text" at bounding box center [1025, 31] width 185 height 37
type input "**********"
click at [1085, 34] on input "text" at bounding box center [1025, 31] width 185 height 37
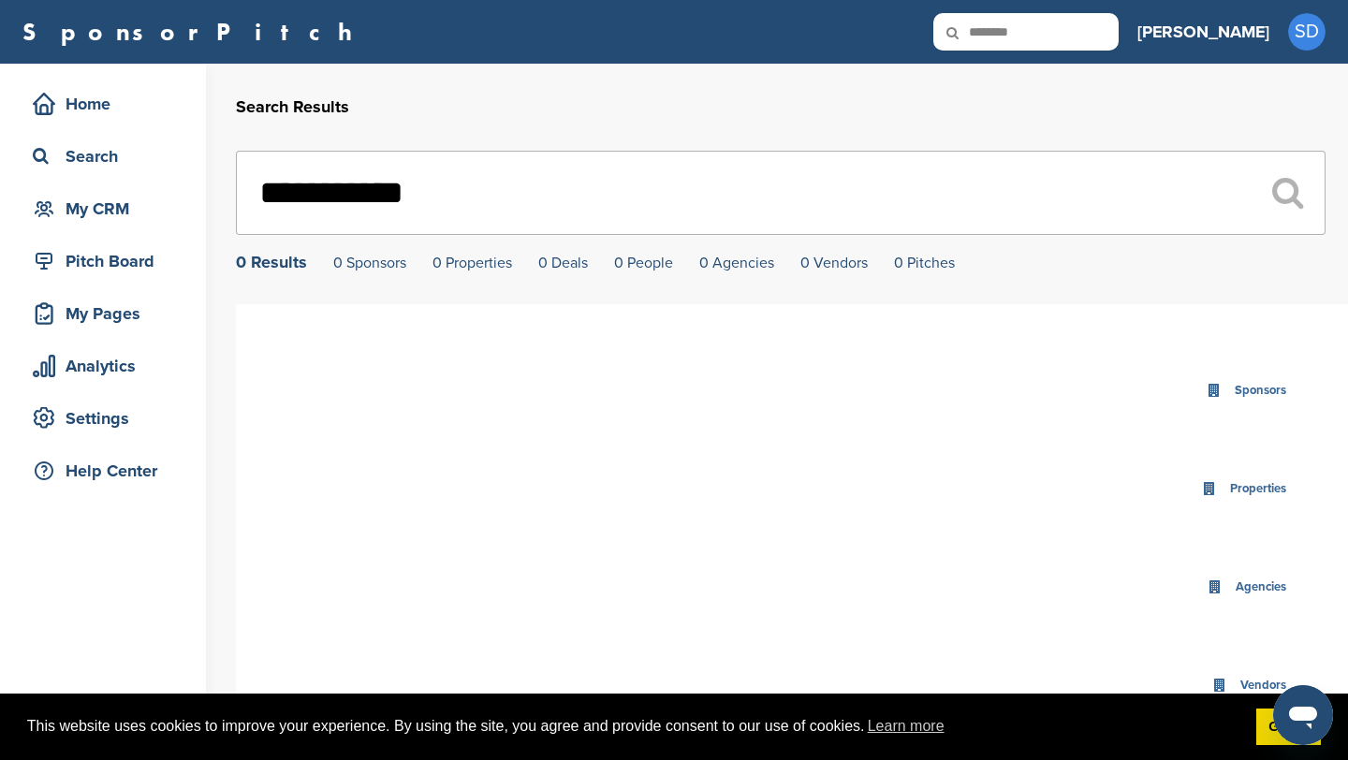
type input "********"
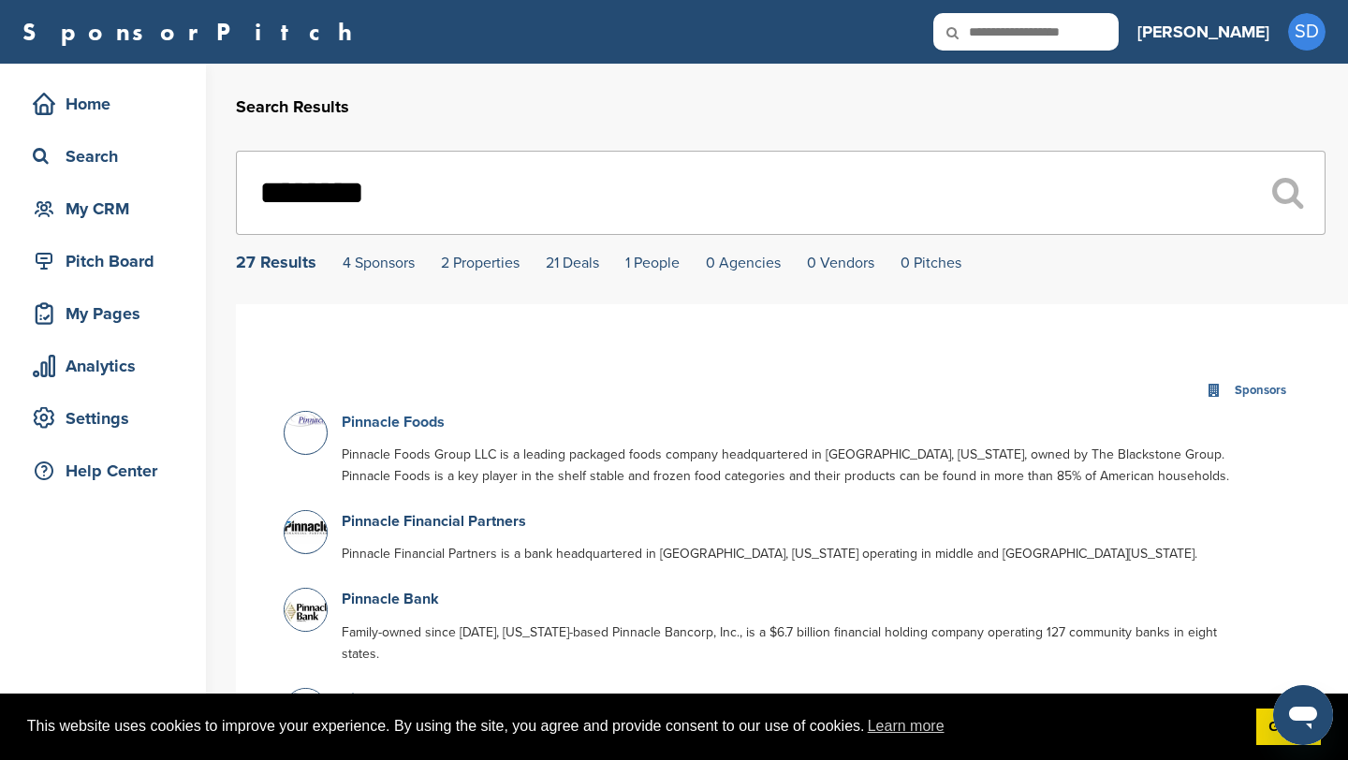
click at [384, 430] on link "Pinnacle Foods" at bounding box center [393, 422] width 103 height 19
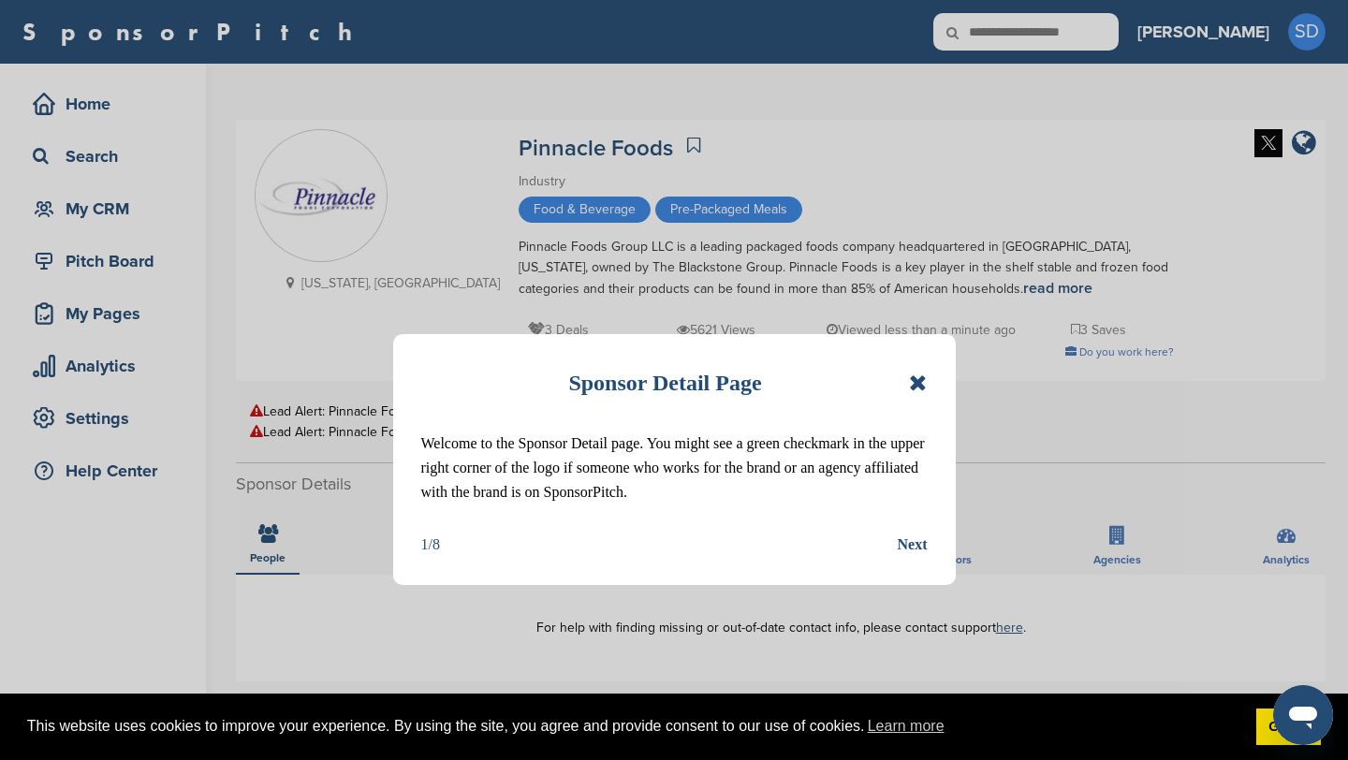
click at [1134, 22] on div "Sponsor Detail Page Welcome to the Sponsor Detail page. You might see a green c…" at bounding box center [674, 380] width 1348 height 760
click at [926, 380] on icon at bounding box center [918, 383] width 18 height 22
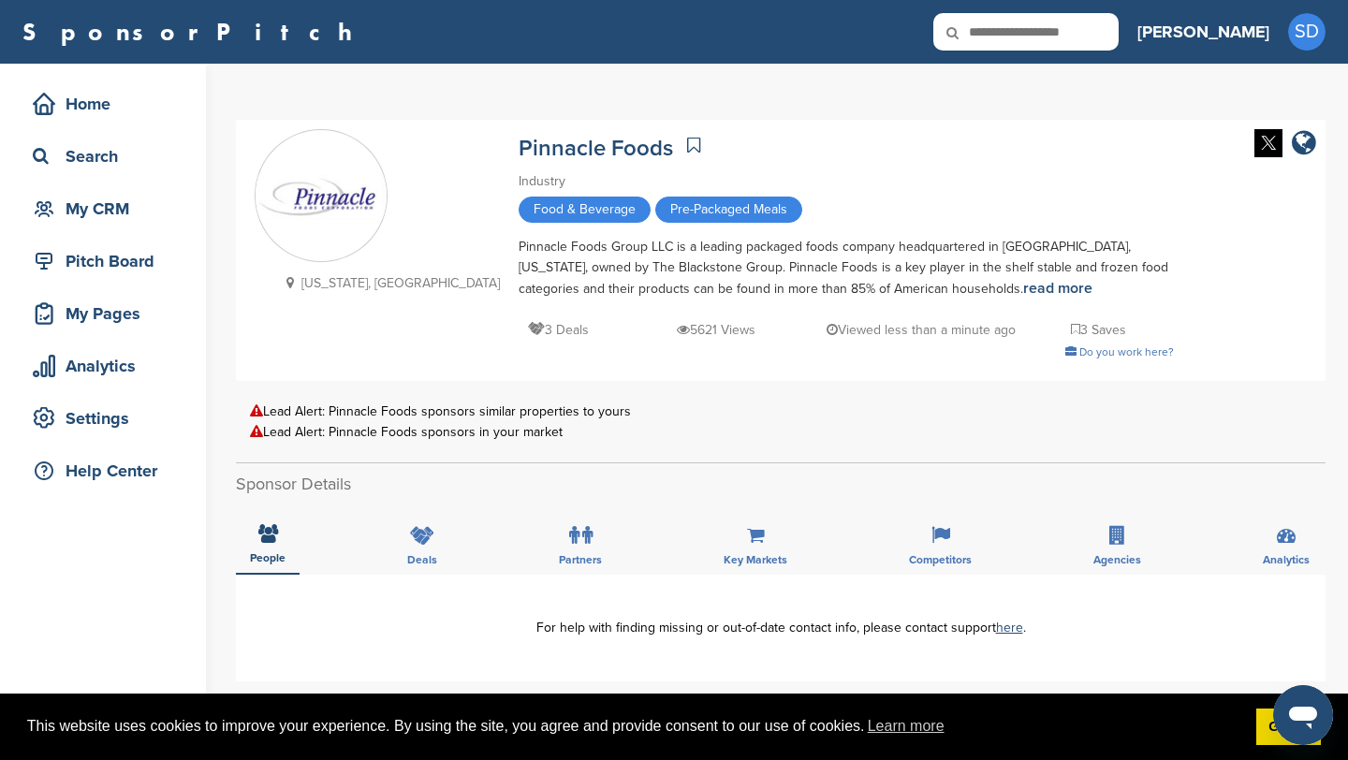
click at [1119, 37] on input "text" at bounding box center [1025, 31] width 185 height 37
type input "*********"
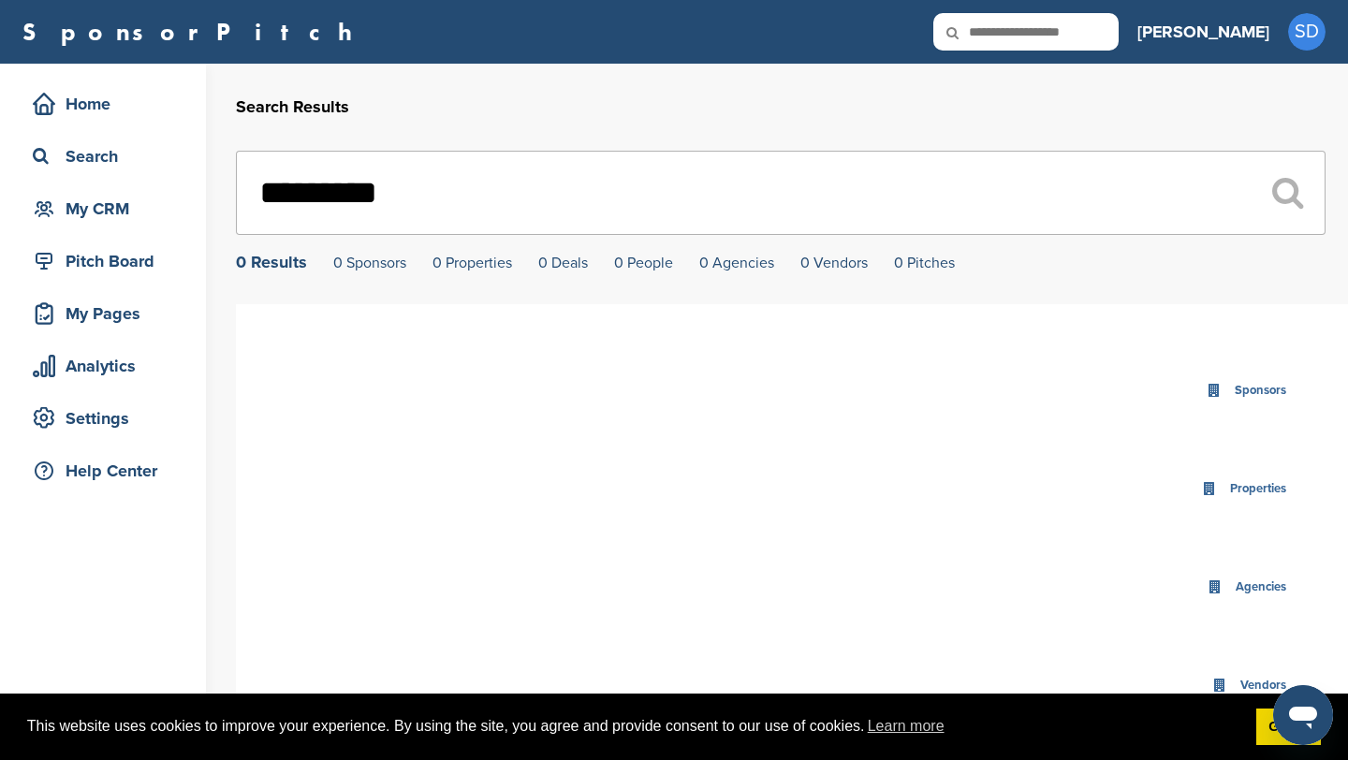
click at [1078, 36] on input "text" at bounding box center [1025, 31] width 185 height 37
type input "**********"
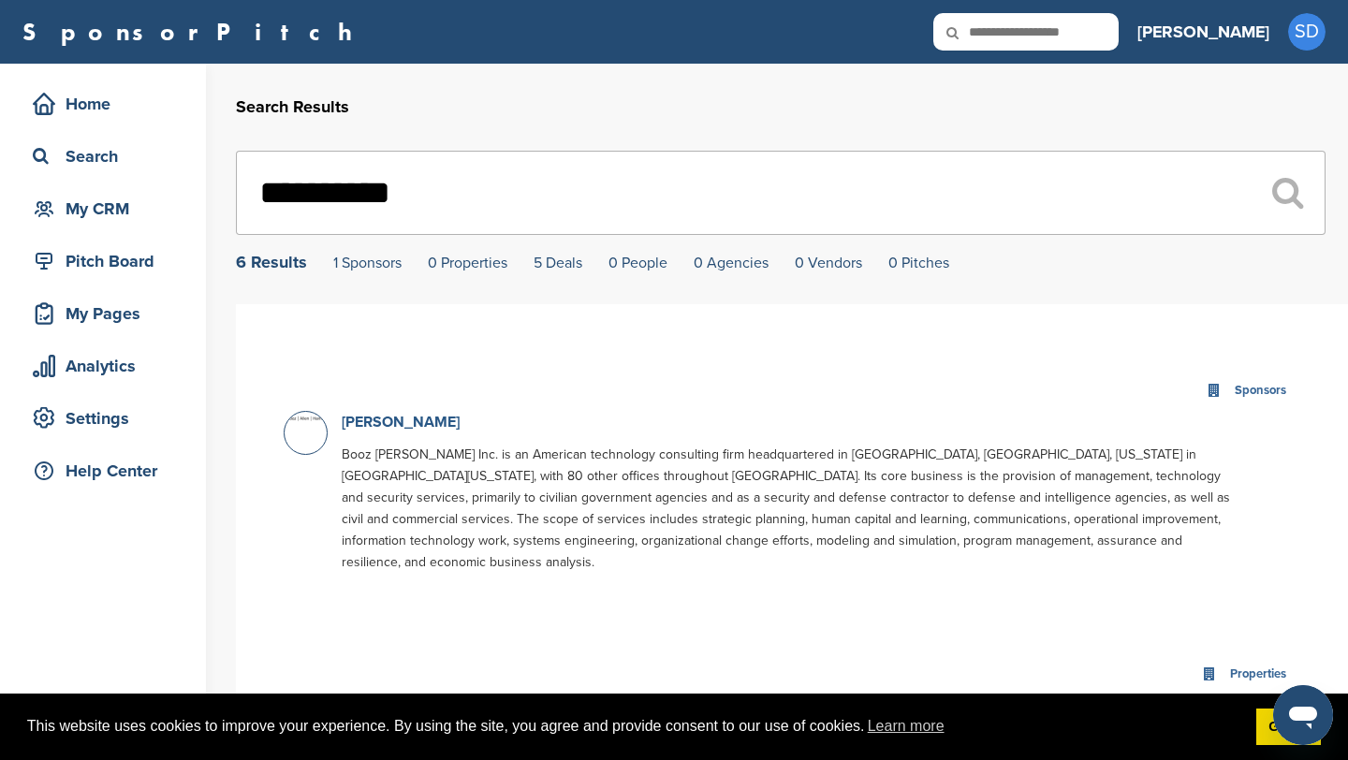
click at [460, 424] on link "Booz Allen Hamilton" at bounding box center [401, 422] width 118 height 19
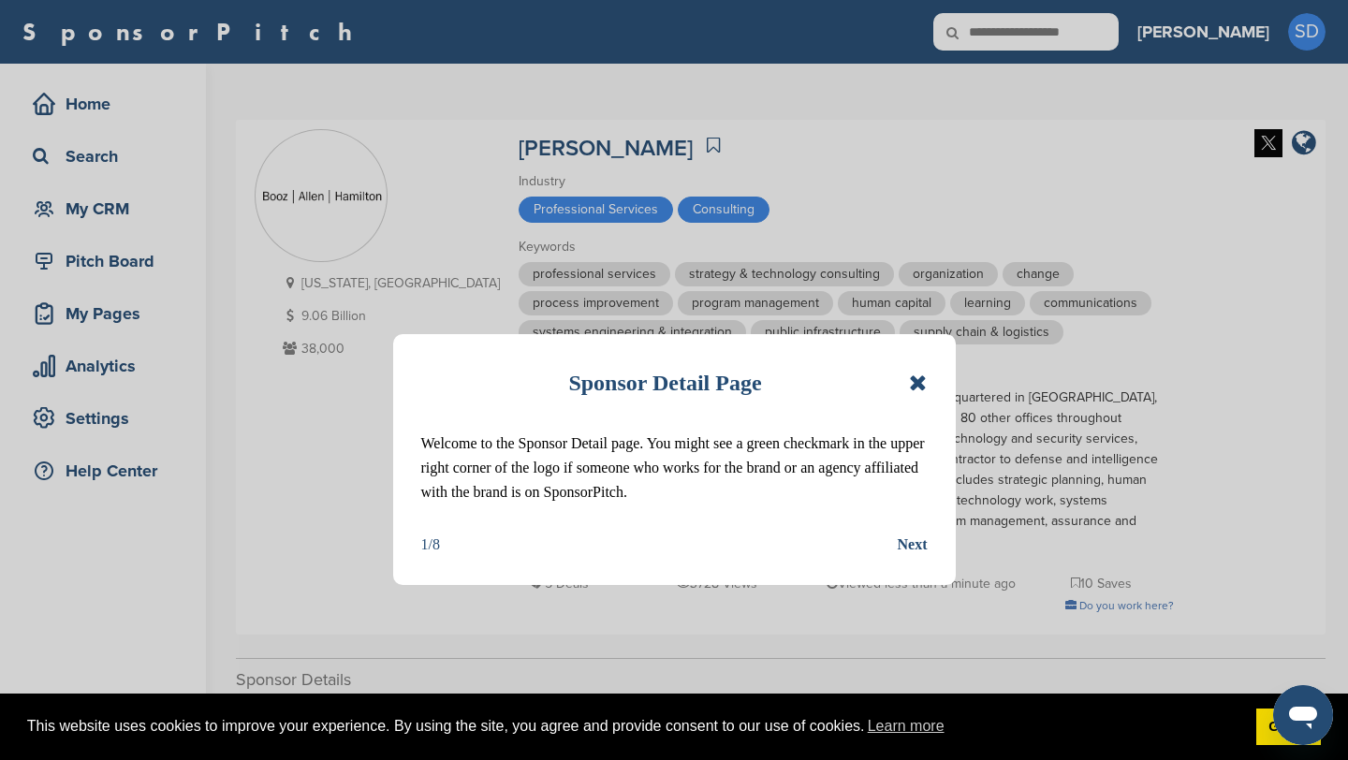
click at [921, 381] on icon at bounding box center [918, 383] width 18 height 22
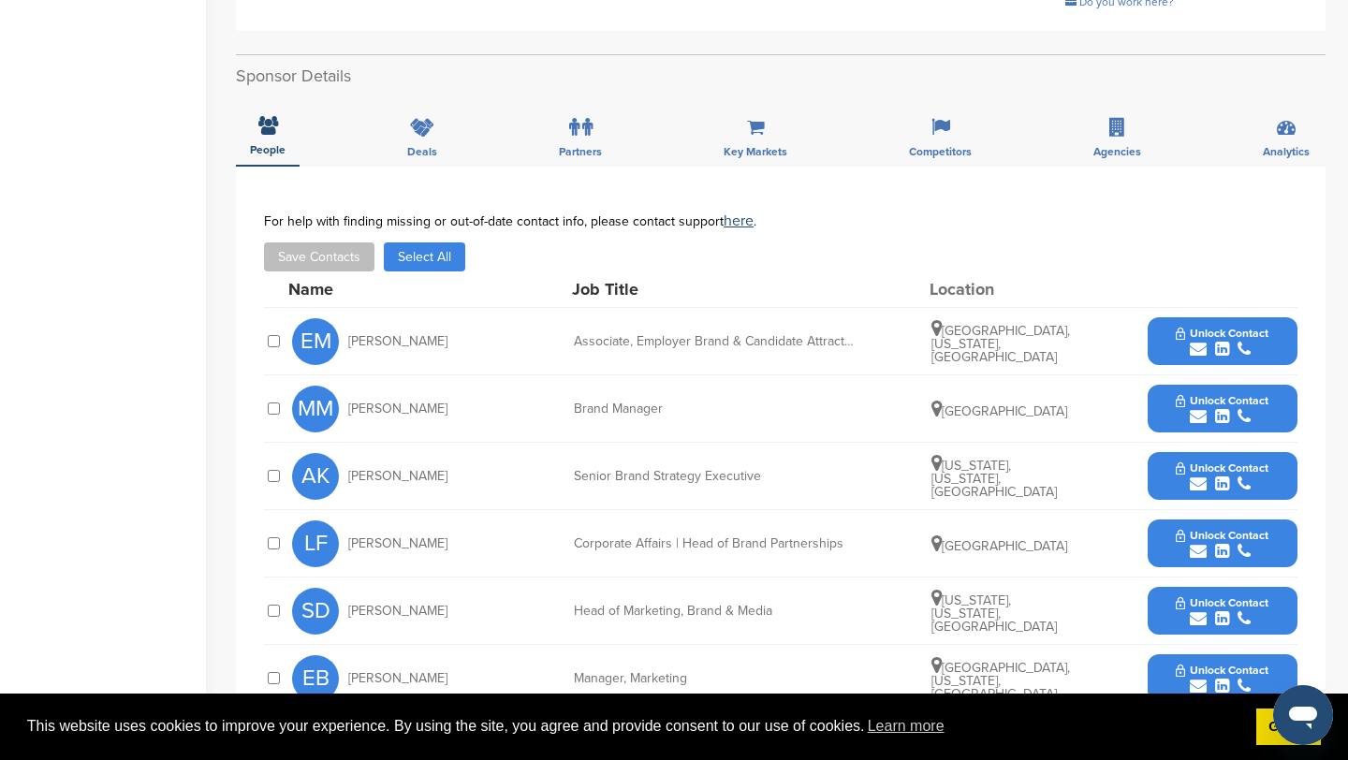
scroll to position [699, 0]
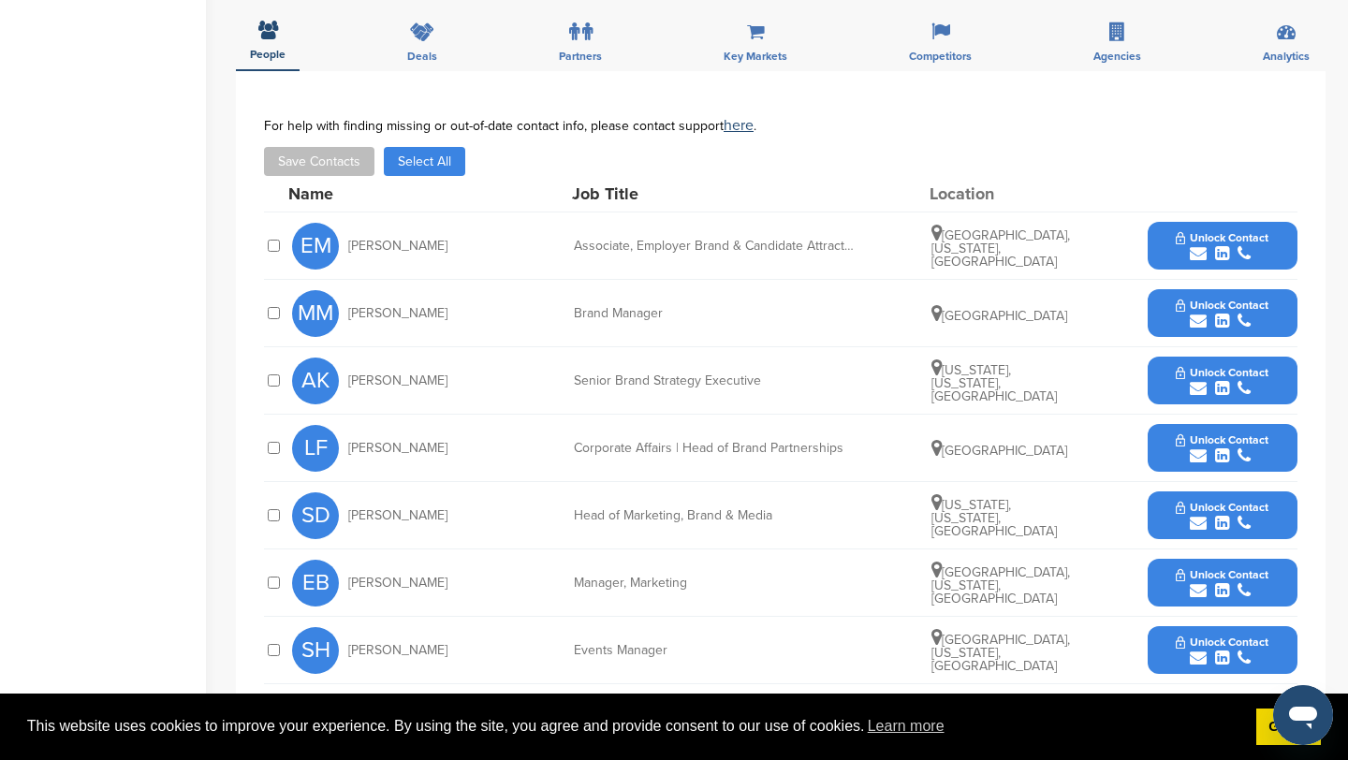
click at [1196, 447] on icon "submit" at bounding box center [1198, 455] width 17 height 17
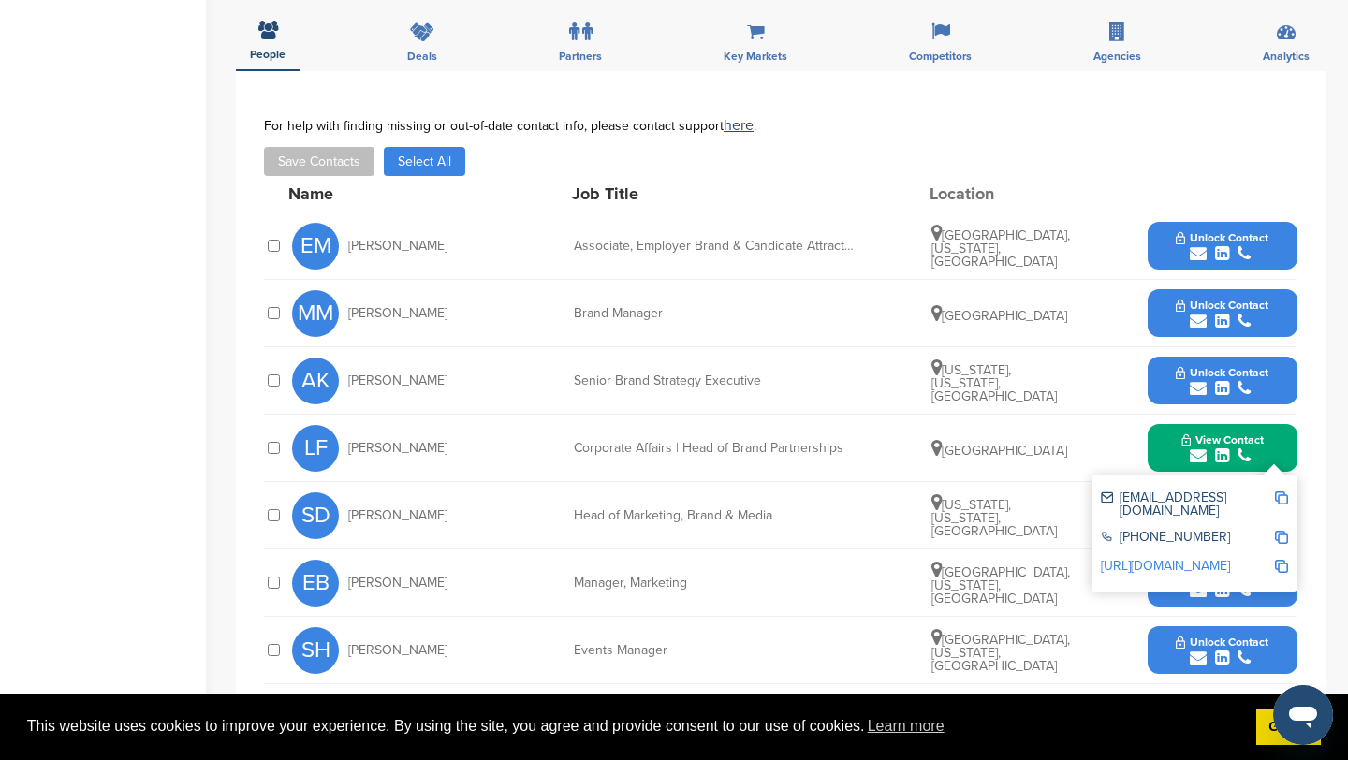
click at [1289, 480] on div "feldner_lisa@bah.com +1 703-902-5000 http://www.linkedin.com/in/lisadarrfeldner" at bounding box center [1195, 534] width 206 height 116
click at [1285, 491] on img at bounding box center [1281, 497] width 13 height 13
click at [1198, 380] on icon "submit" at bounding box center [1198, 388] width 17 height 17
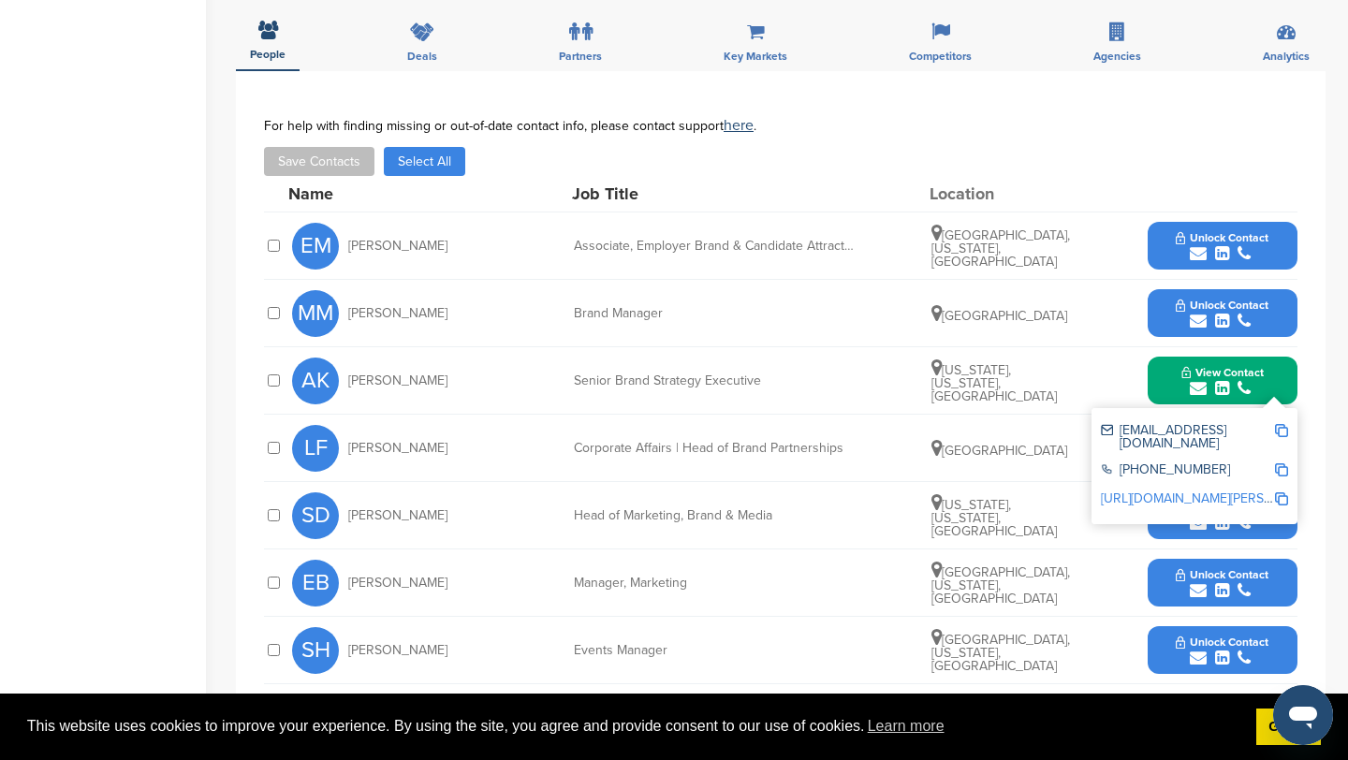
click at [1279, 424] on img at bounding box center [1281, 430] width 13 height 13
click at [1164, 365] on button "View Contact" at bounding box center [1222, 381] width 127 height 56
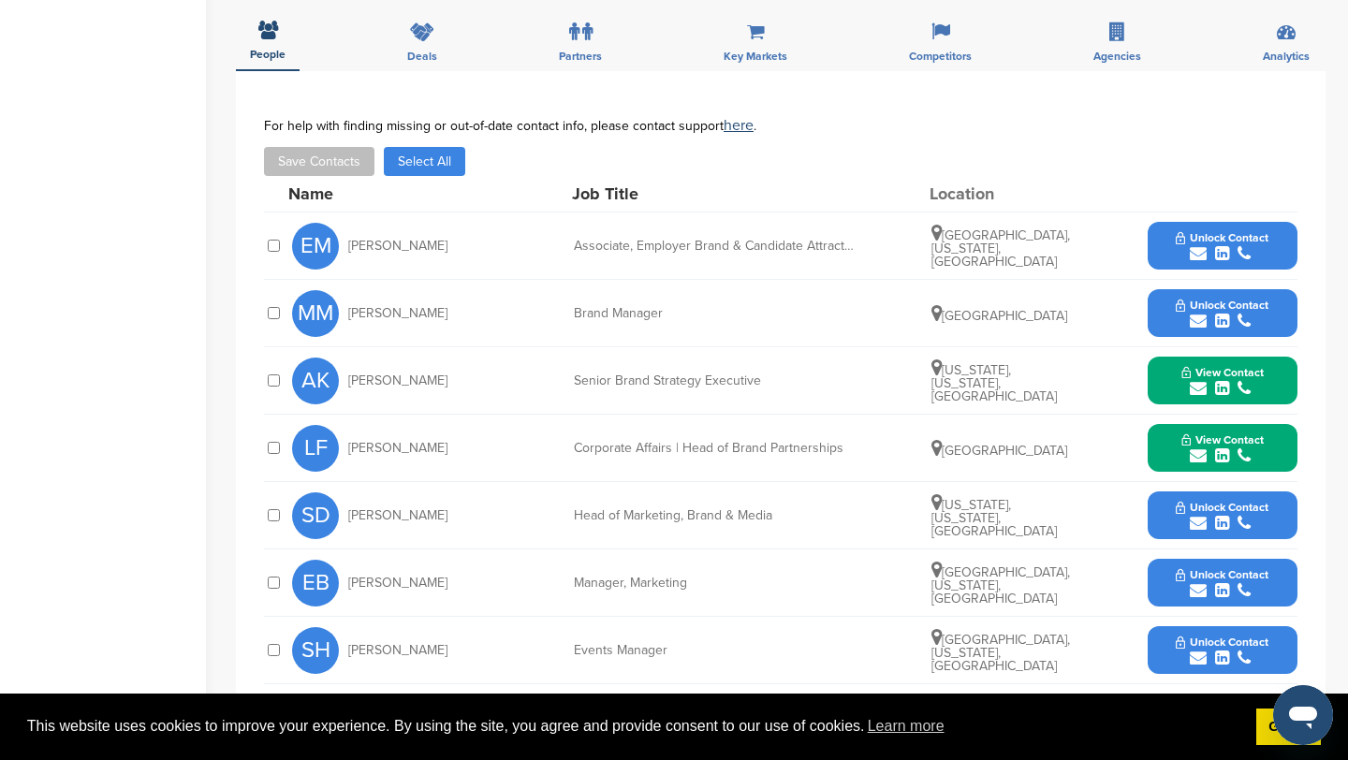
click at [1199, 515] on icon "submit" at bounding box center [1198, 523] width 17 height 17
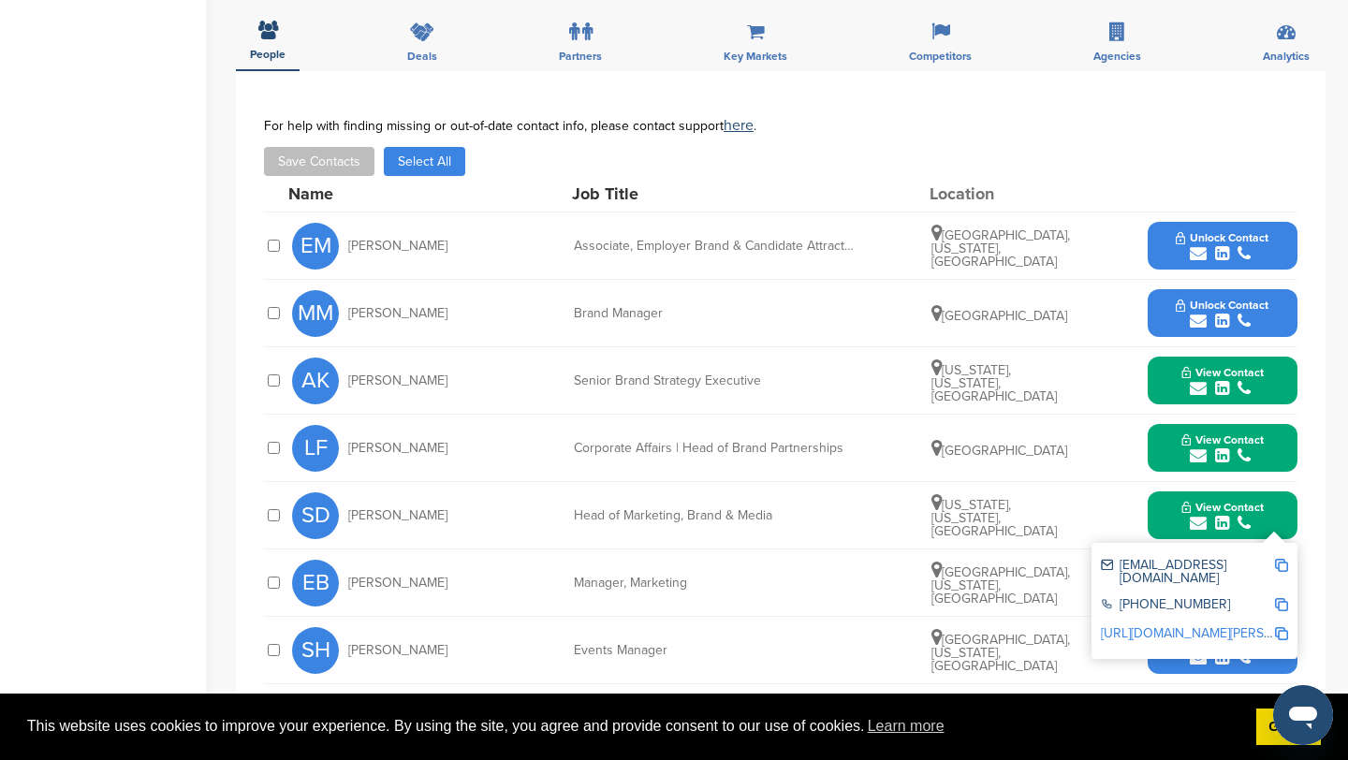
click at [1278, 559] on img at bounding box center [1281, 565] width 13 height 13
click at [1159, 489] on button "View Contact" at bounding box center [1222, 516] width 127 height 56
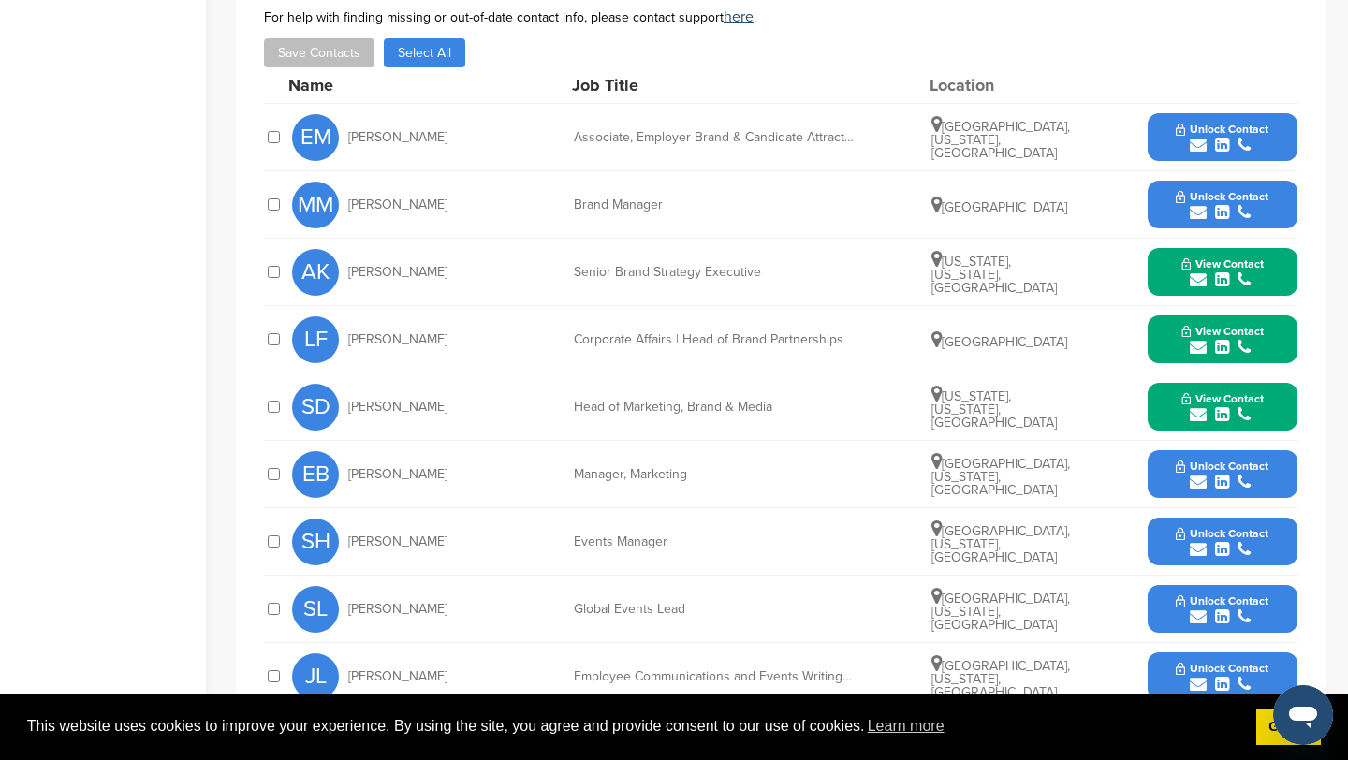
scroll to position [813, 0]
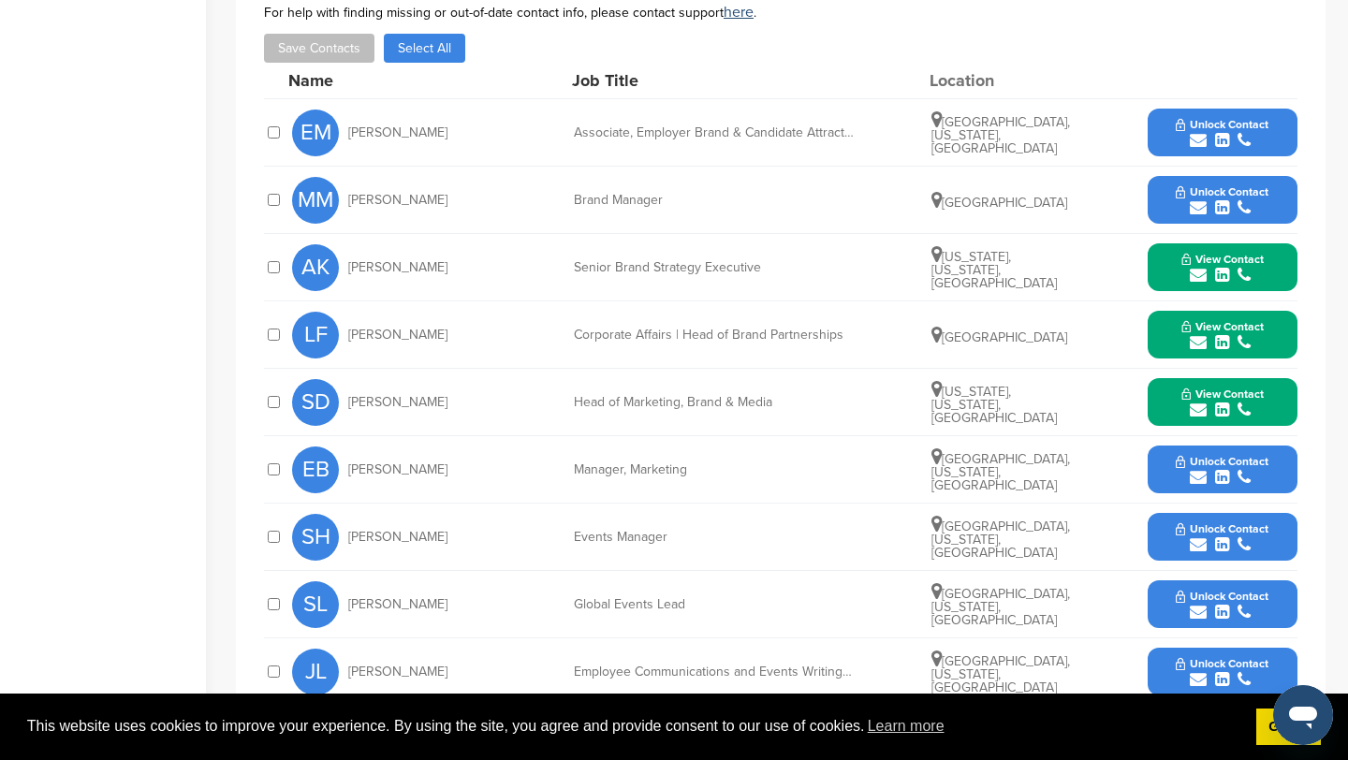
click at [1198, 469] on icon "submit" at bounding box center [1198, 477] width 17 height 17
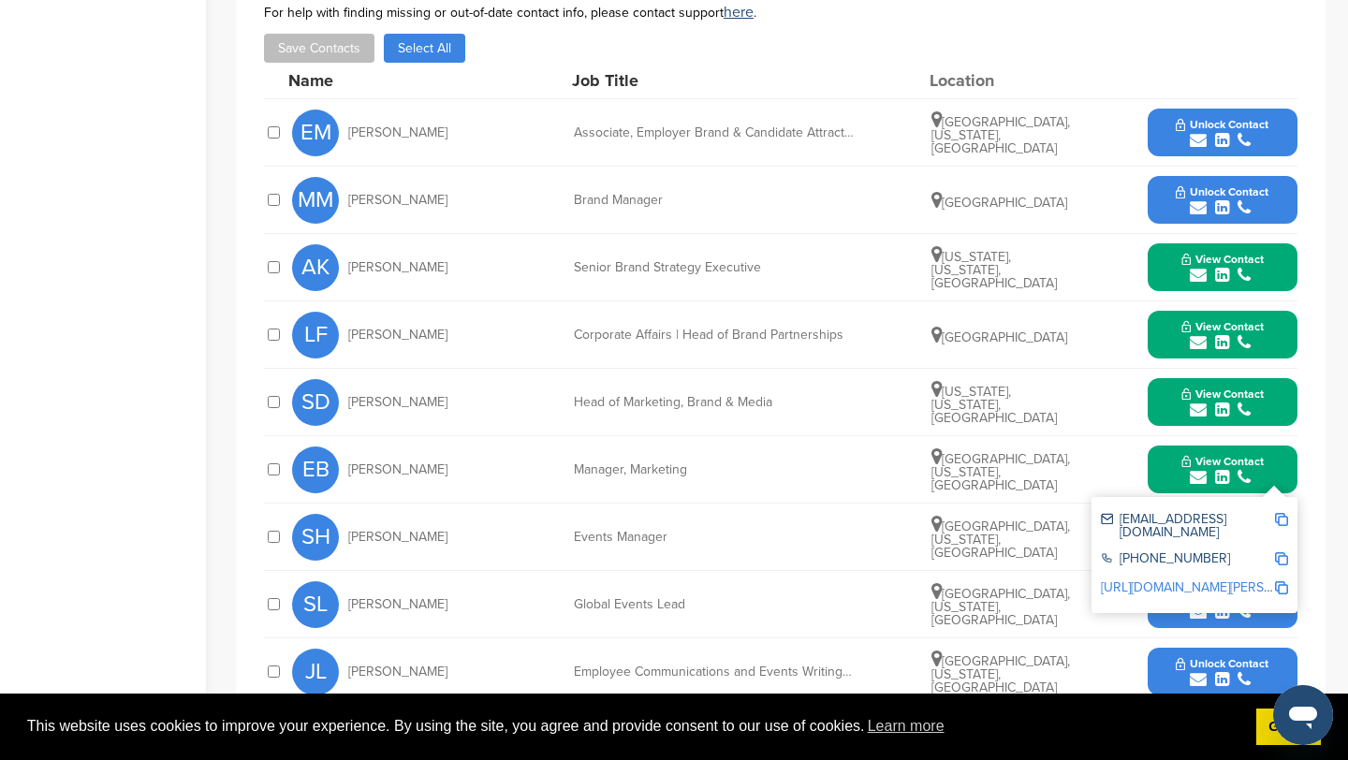
click at [1280, 513] on img at bounding box center [1281, 519] width 13 height 13
click at [1167, 452] on button "View Contact" at bounding box center [1222, 470] width 127 height 56
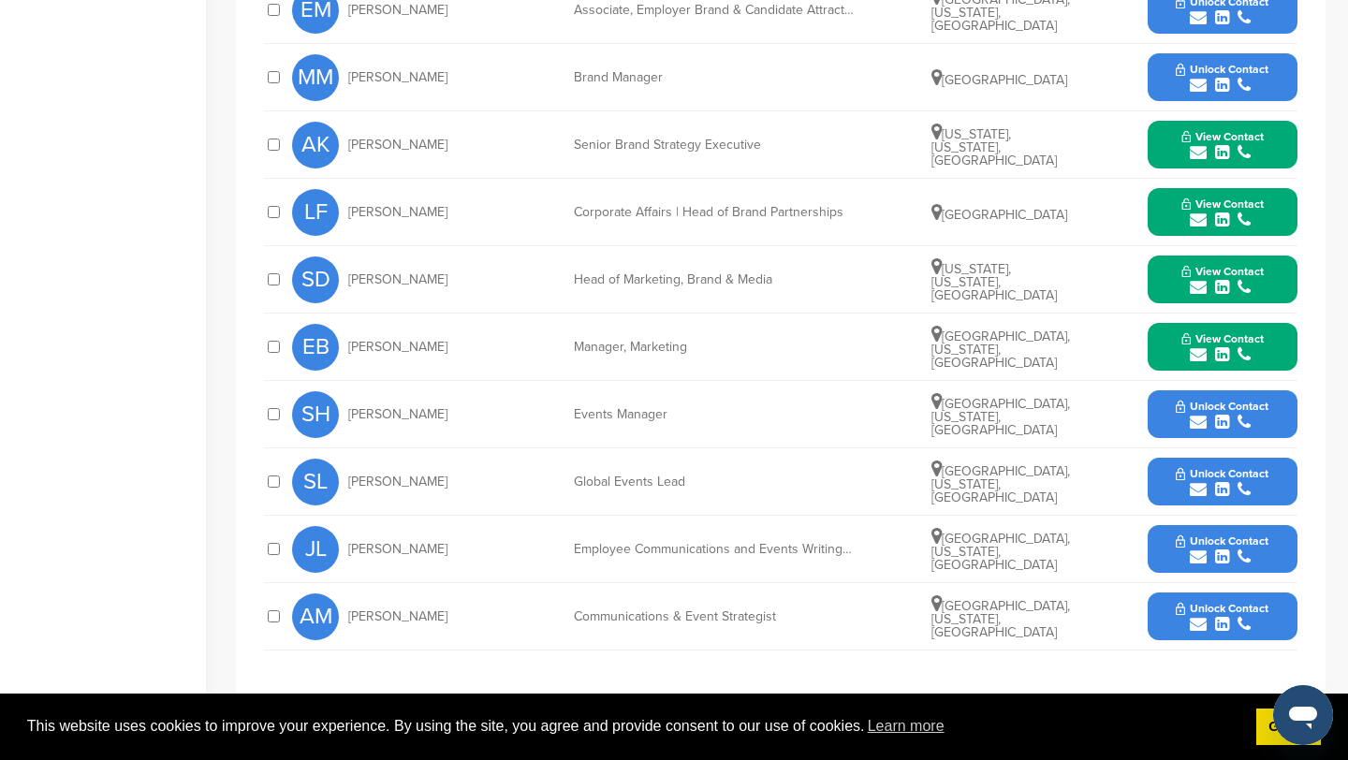
scroll to position [954, 0]
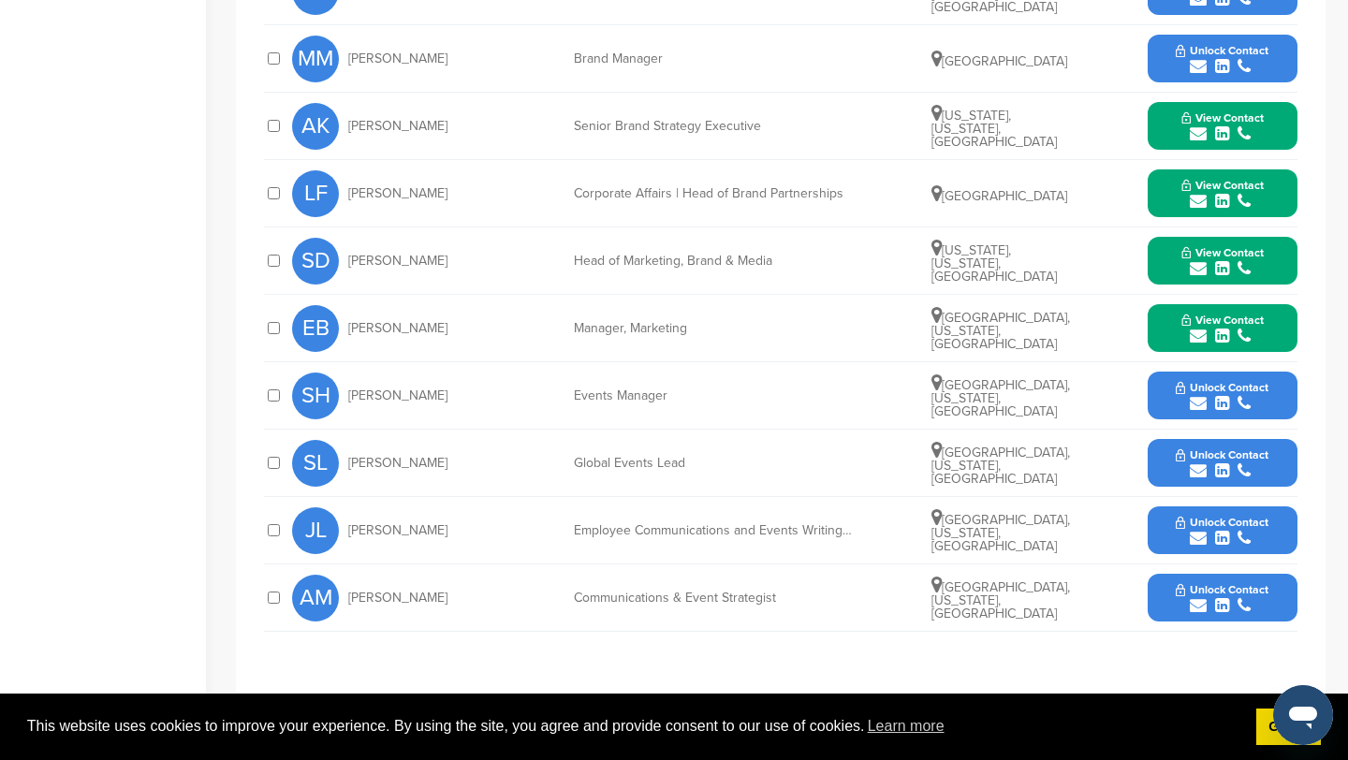
click at [1201, 395] on icon "submit" at bounding box center [1198, 403] width 17 height 17
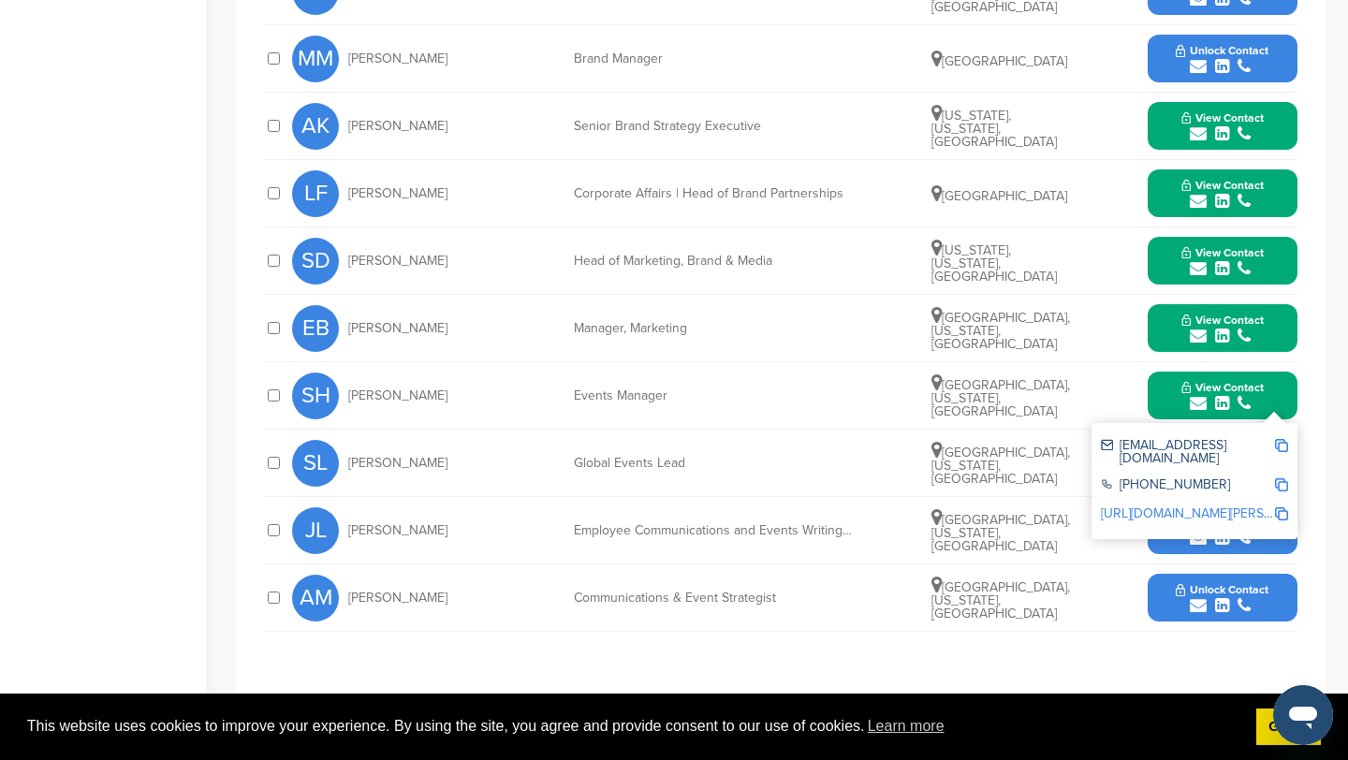
click at [1283, 439] on img at bounding box center [1281, 445] width 13 height 13
click at [1199, 597] on icon "submit" at bounding box center [1198, 605] width 17 height 17
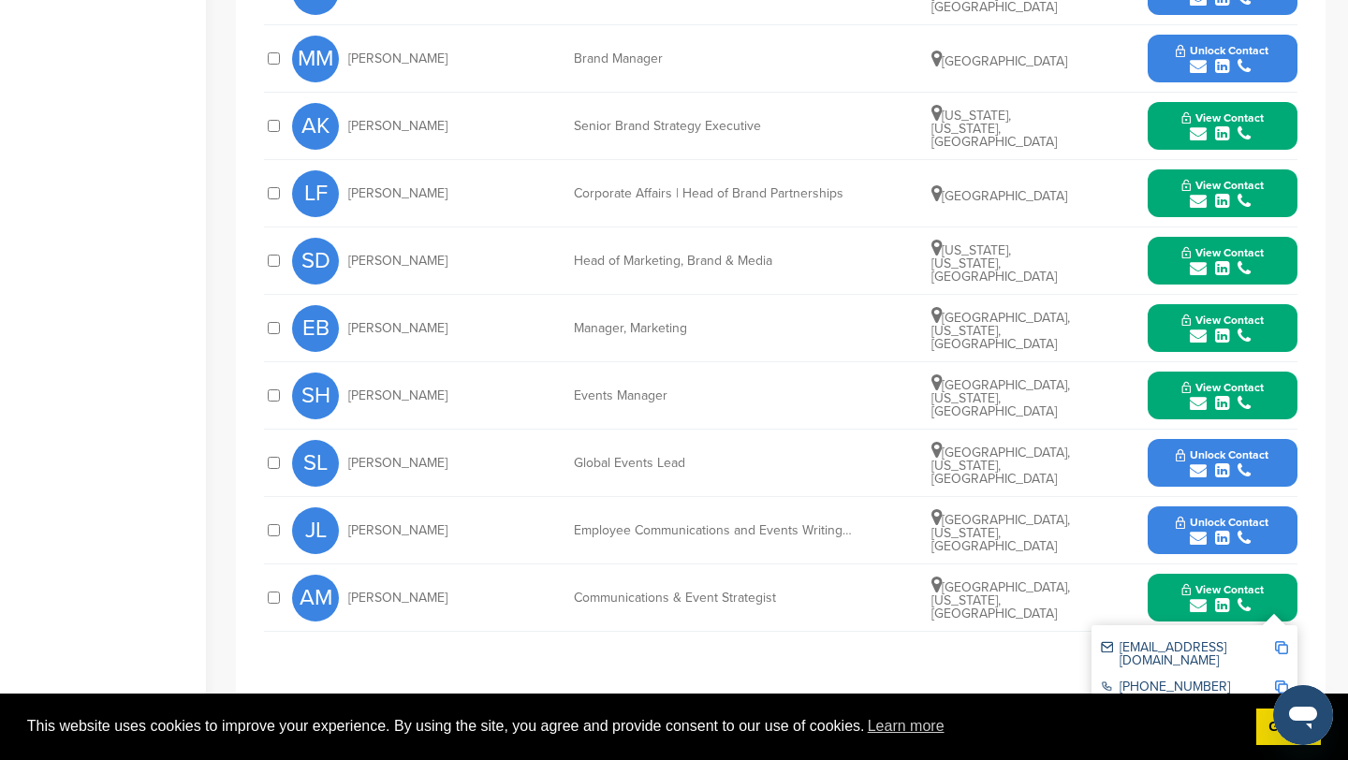
click at [1282, 641] on img at bounding box center [1281, 647] width 13 height 13
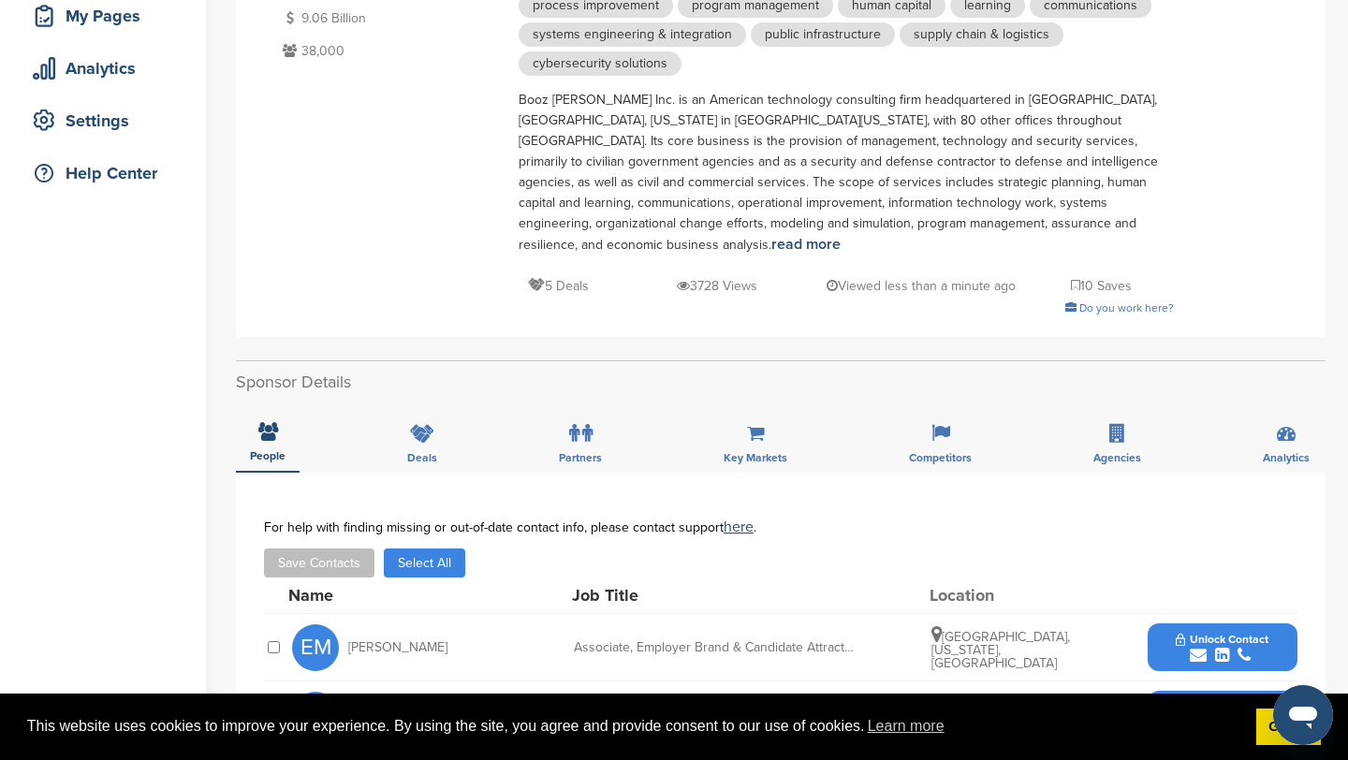
scroll to position [0, 0]
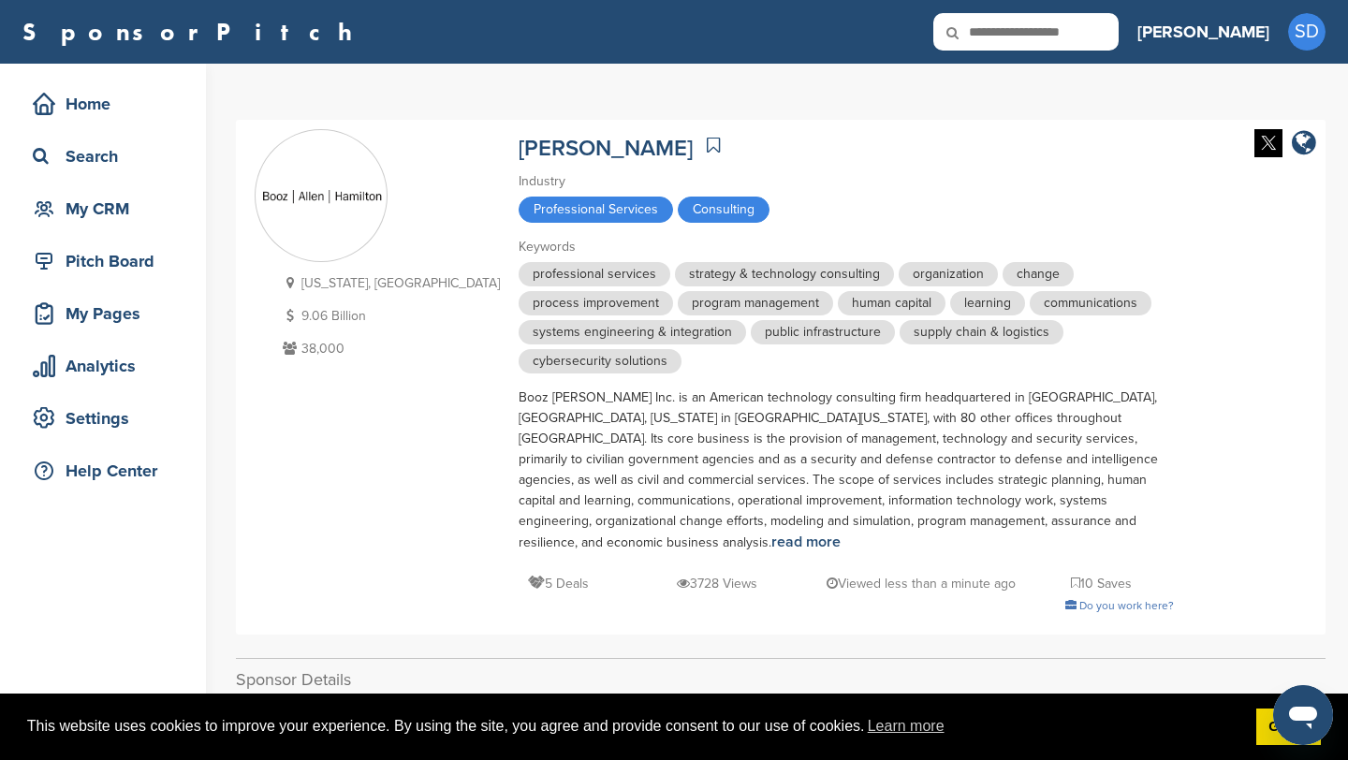
click at [1119, 36] on input "text" at bounding box center [1025, 31] width 185 height 37
paste input "**********"
type input "**********"
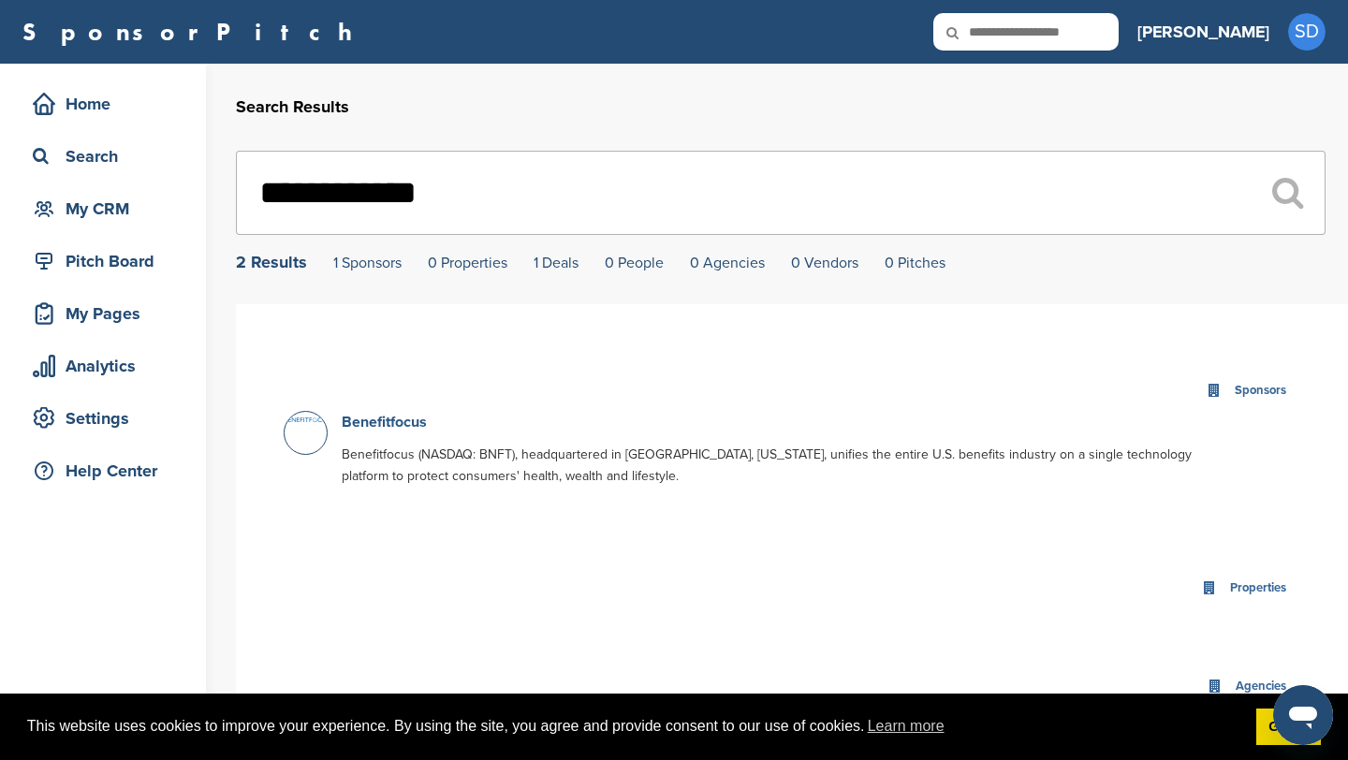
click at [392, 429] on link "Benefitfocus" at bounding box center [384, 422] width 85 height 19
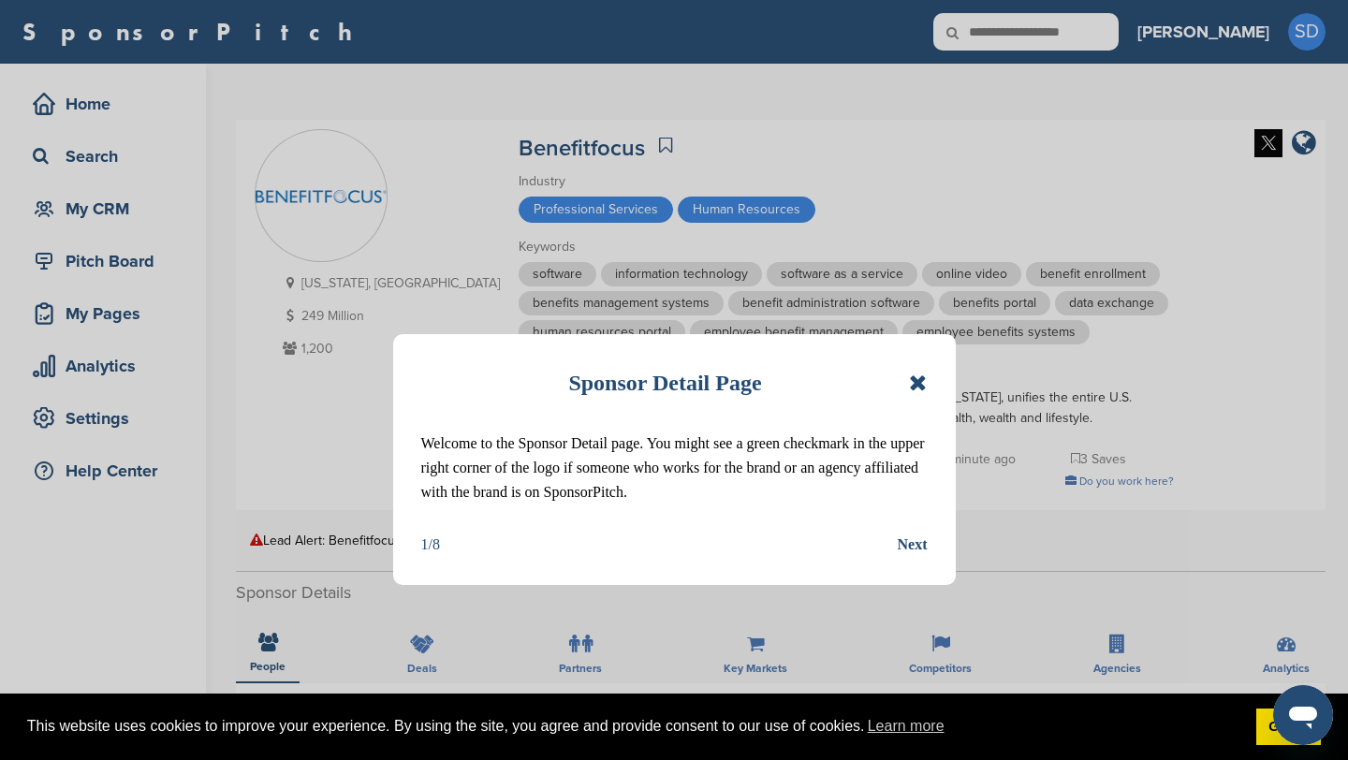
click at [918, 388] on icon at bounding box center [918, 383] width 18 height 22
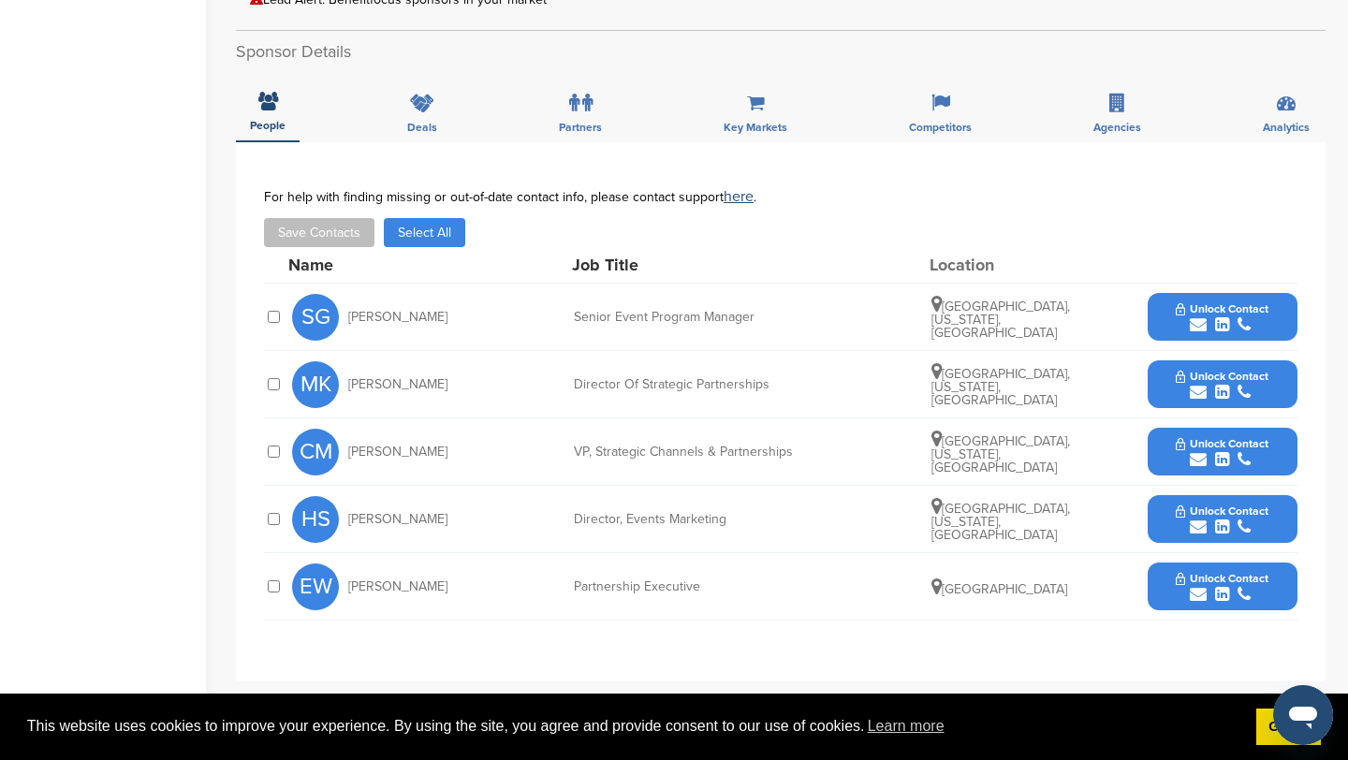
scroll to position [544, 0]
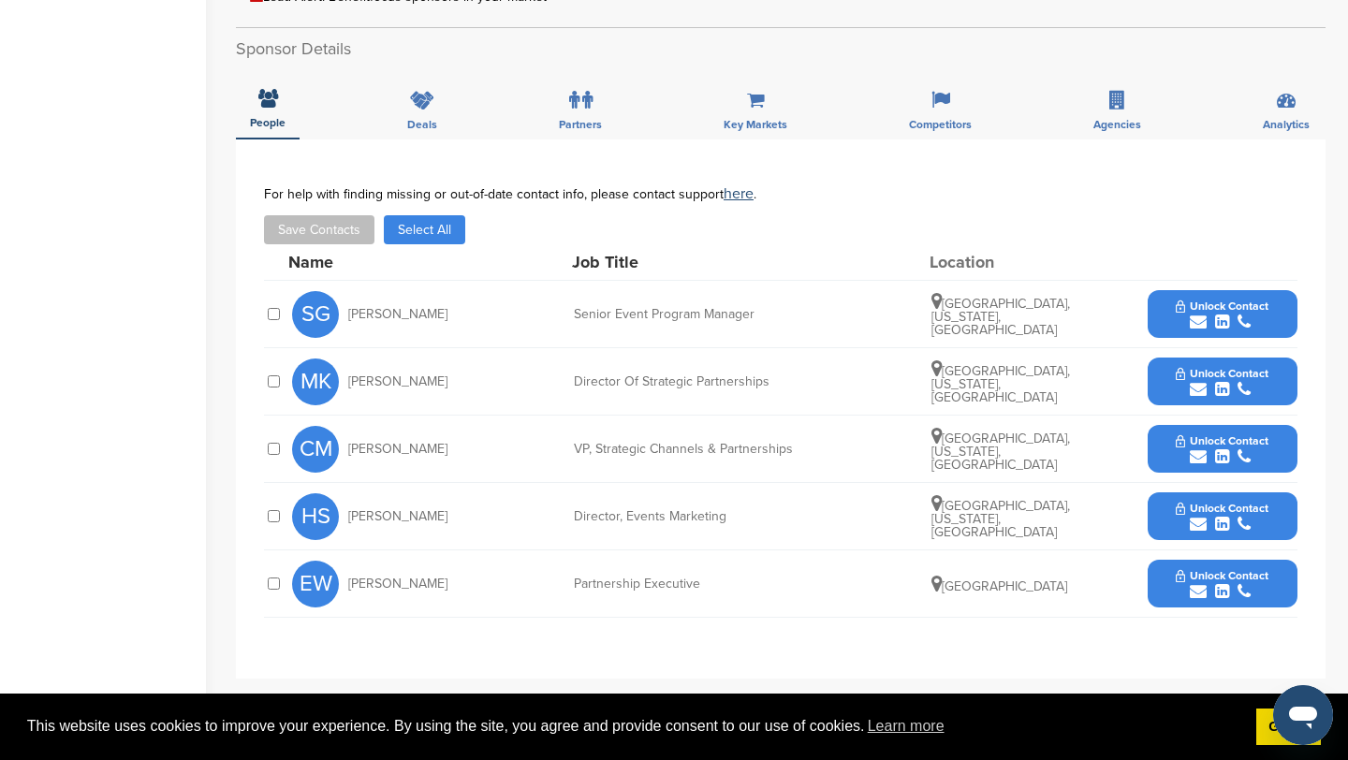
click at [1199, 322] on icon "submit" at bounding box center [1198, 322] width 17 height 17
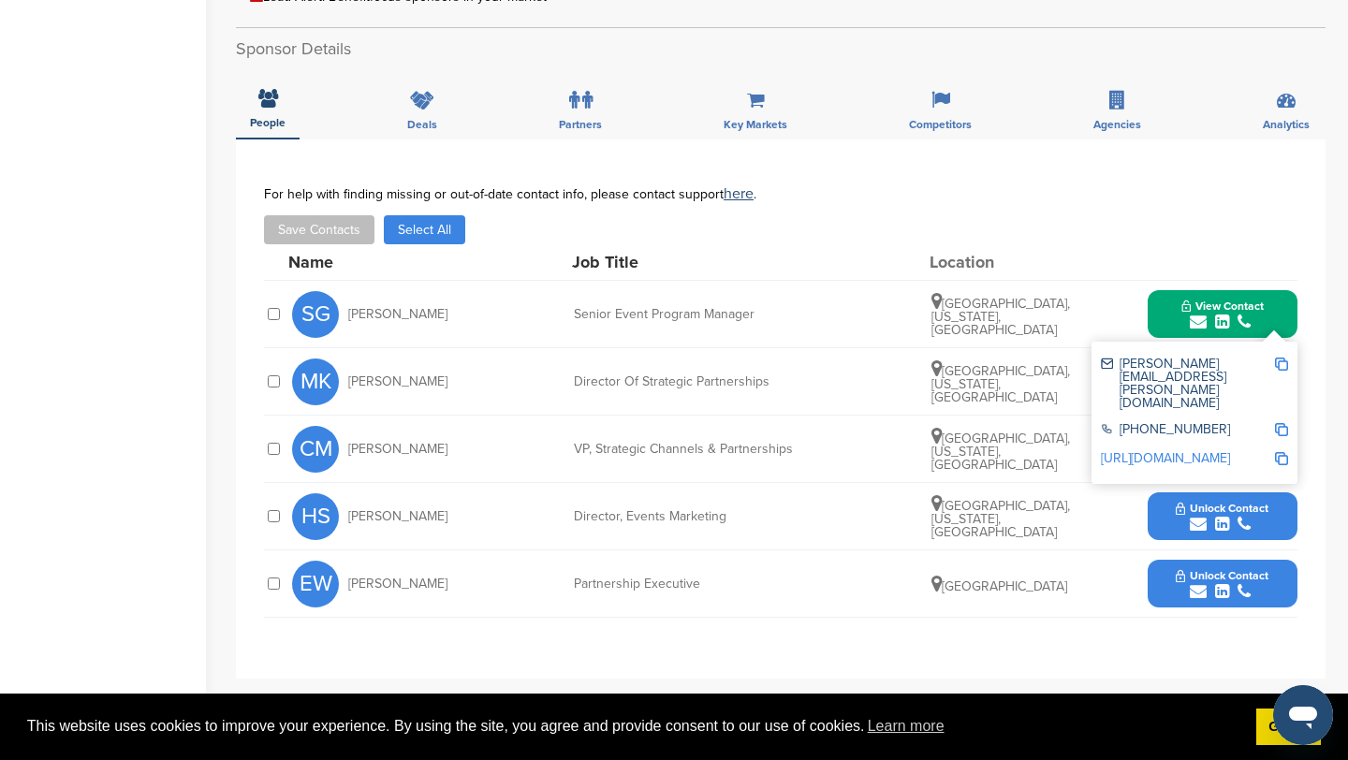
click at [1283, 362] on img at bounding box center [1281, 364] width 13 height 13
click at [1175, 315] on button "View Contact" at bounding box center [1222, 314] width 127 height 56
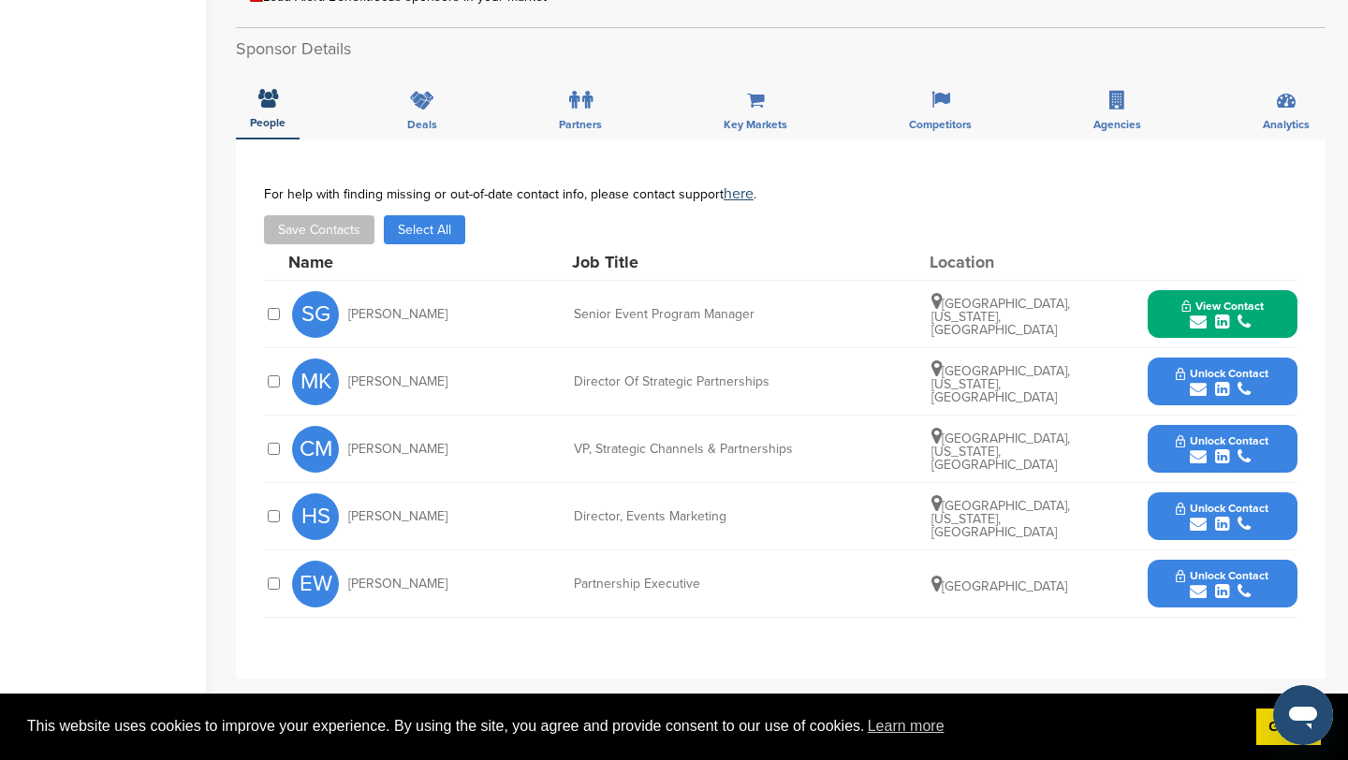
click at [1197, 385] on icon "submit" at bounding box center [1198, 389] width 17 height 17
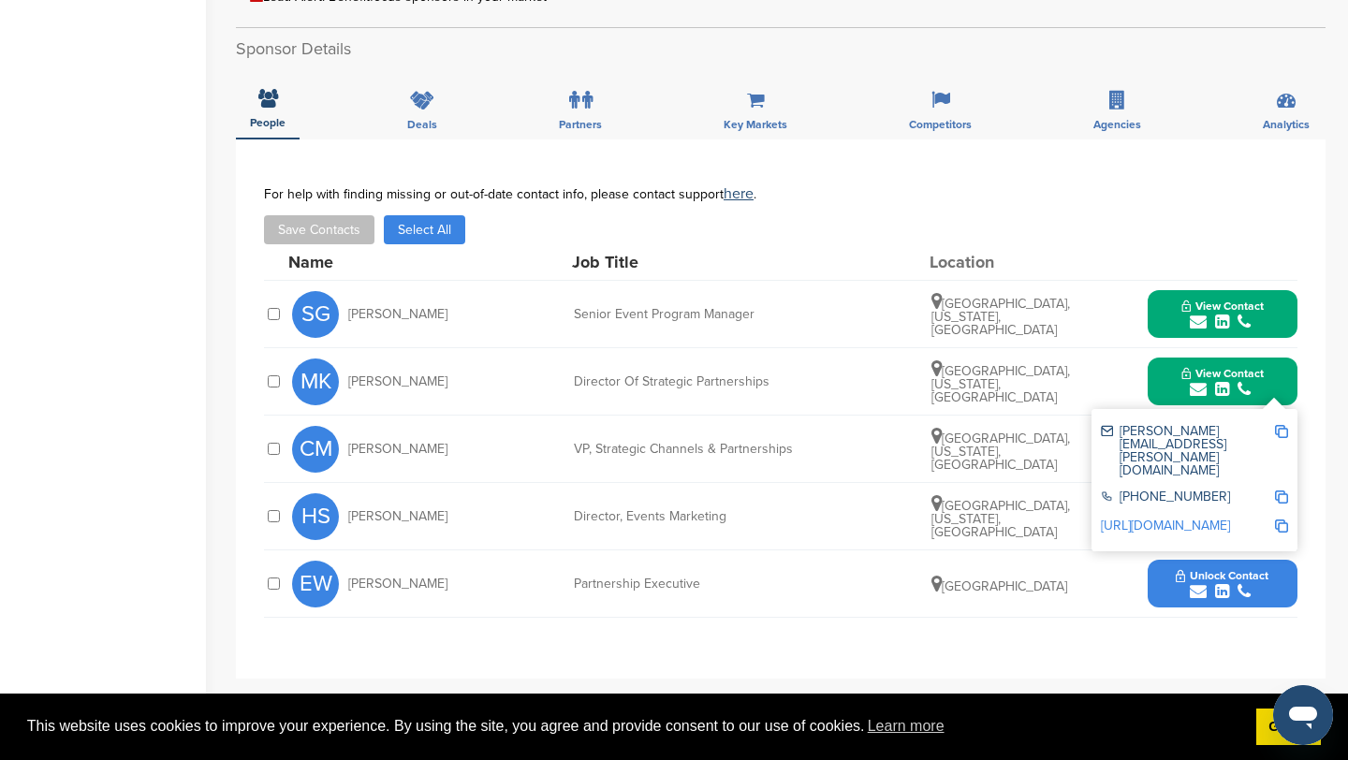
click at [1282, 436] on img at bounding box center [1281, 431] width 13 height 13
click at [1180, 392] on button "View Contact" at bounding box center [1222, 382] width 127 height 56
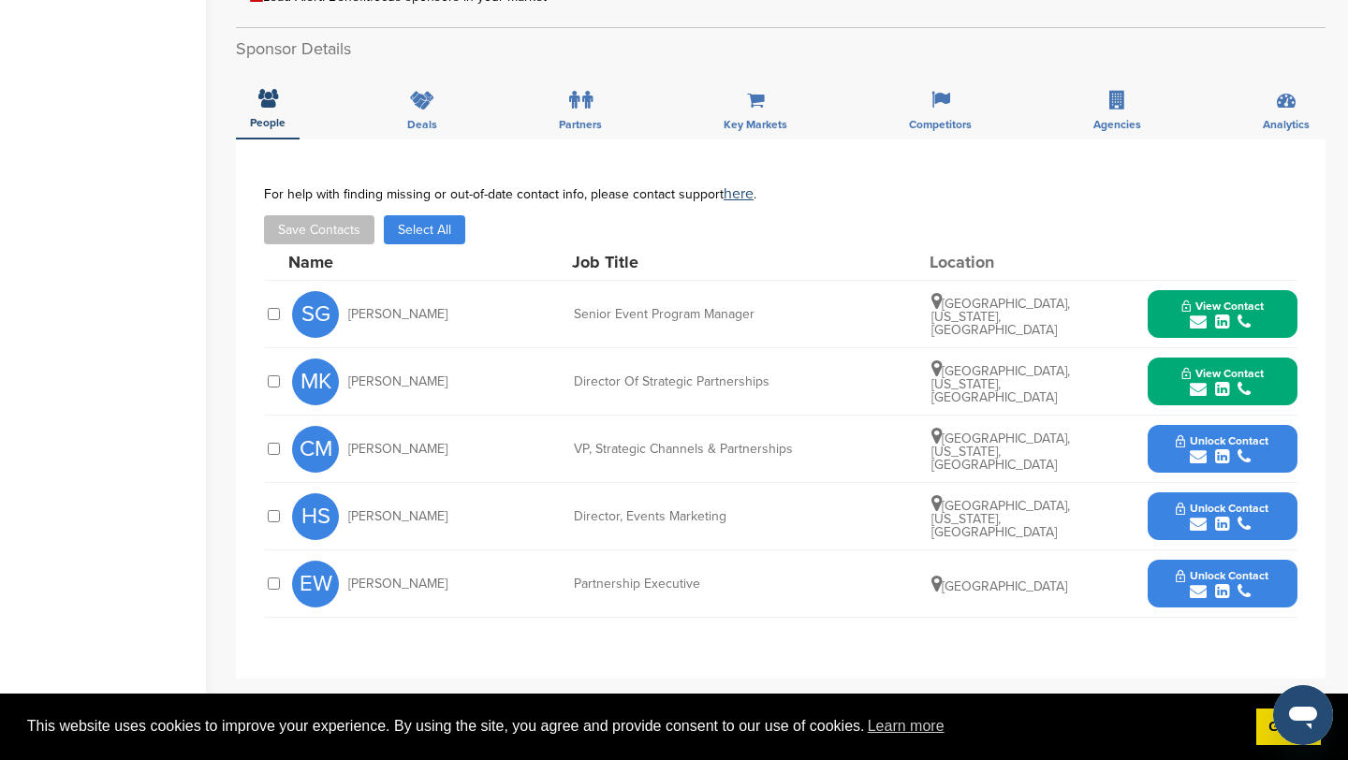
click at [1199, 460] on icon "submit" at bounding box center [1198, 456] width 17 height 17
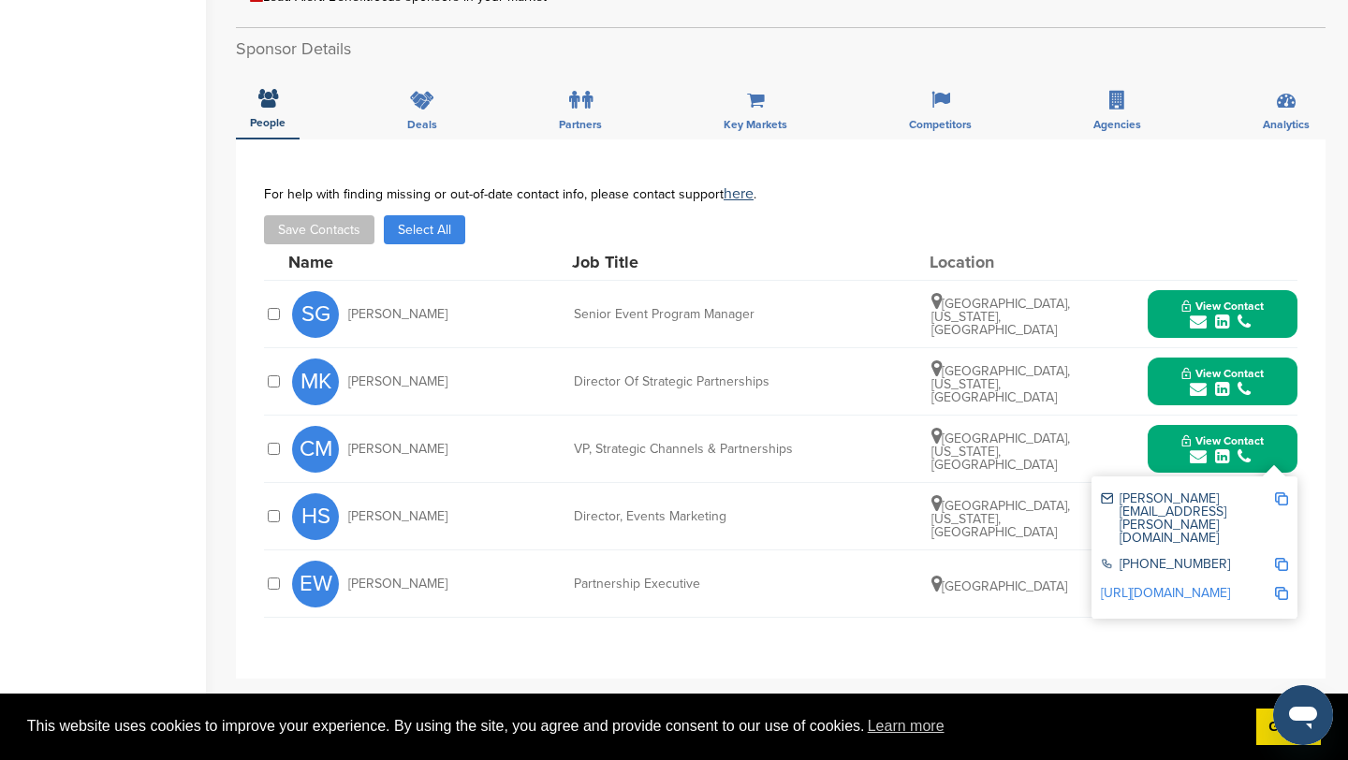
click at [1278, 493] on img at bounding box center [1281, 498] width 13 height 13
click at [1169, 455] on button "View Contact" at bounding box center [1222, 449] width 127 height 56
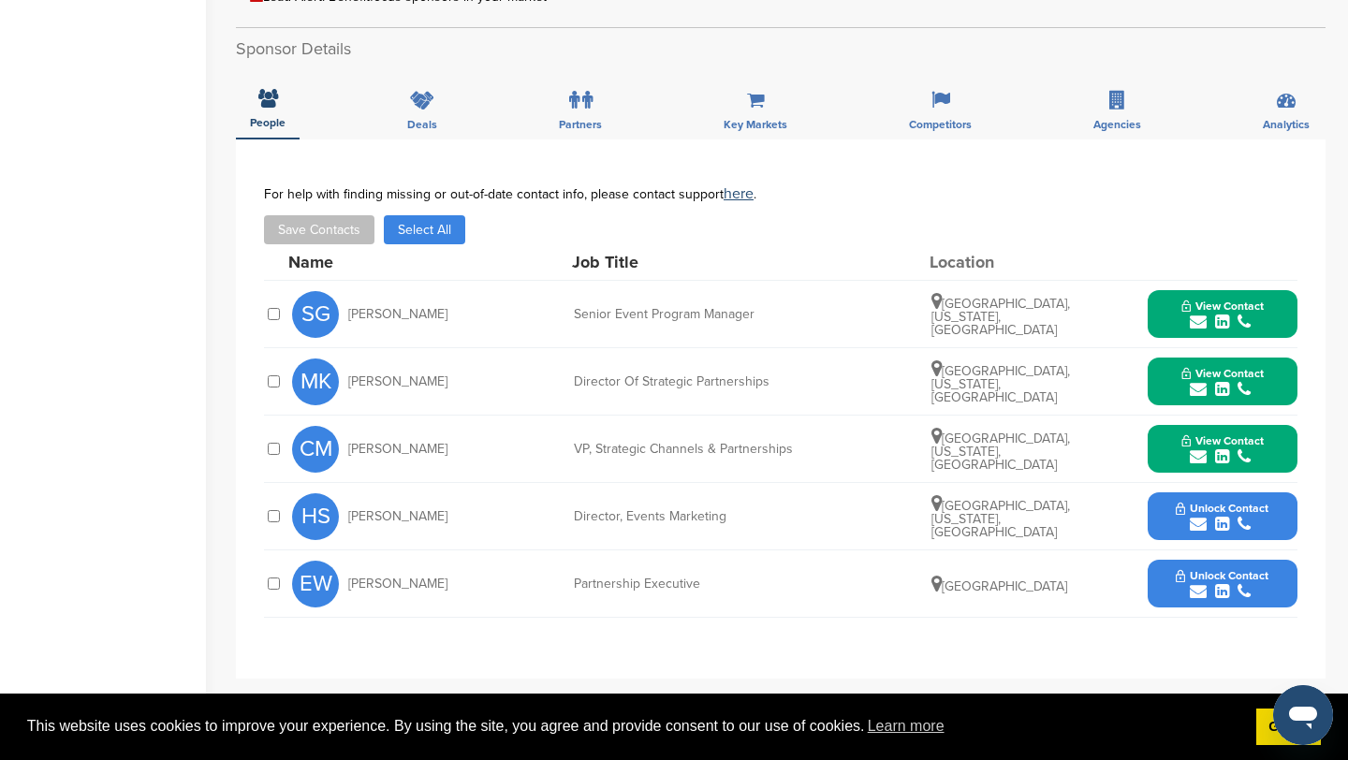
click at [1199, 522] on icon "submit" at bounding box center [1198, 524] width 17 height 17
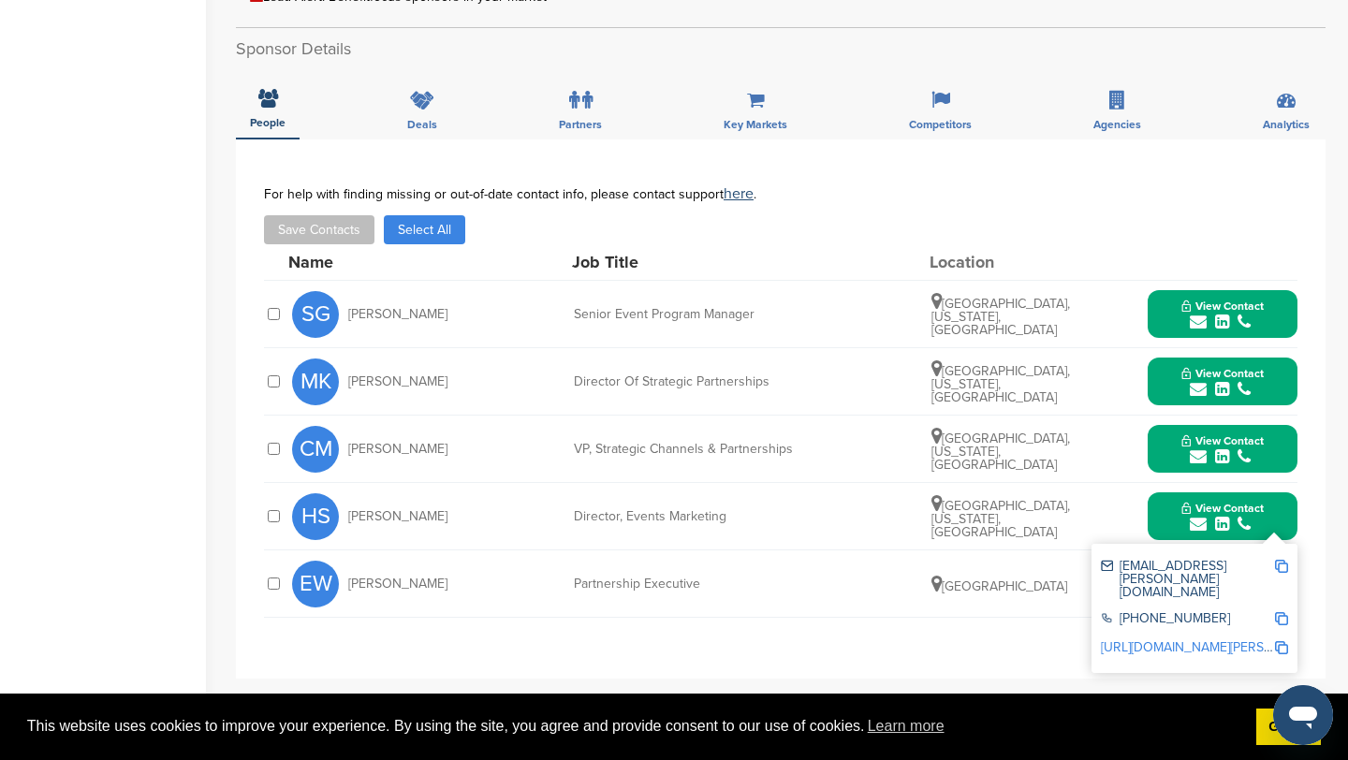
click at [1283, 563] on img at bounding box center [1281, 566] width 13 height 13
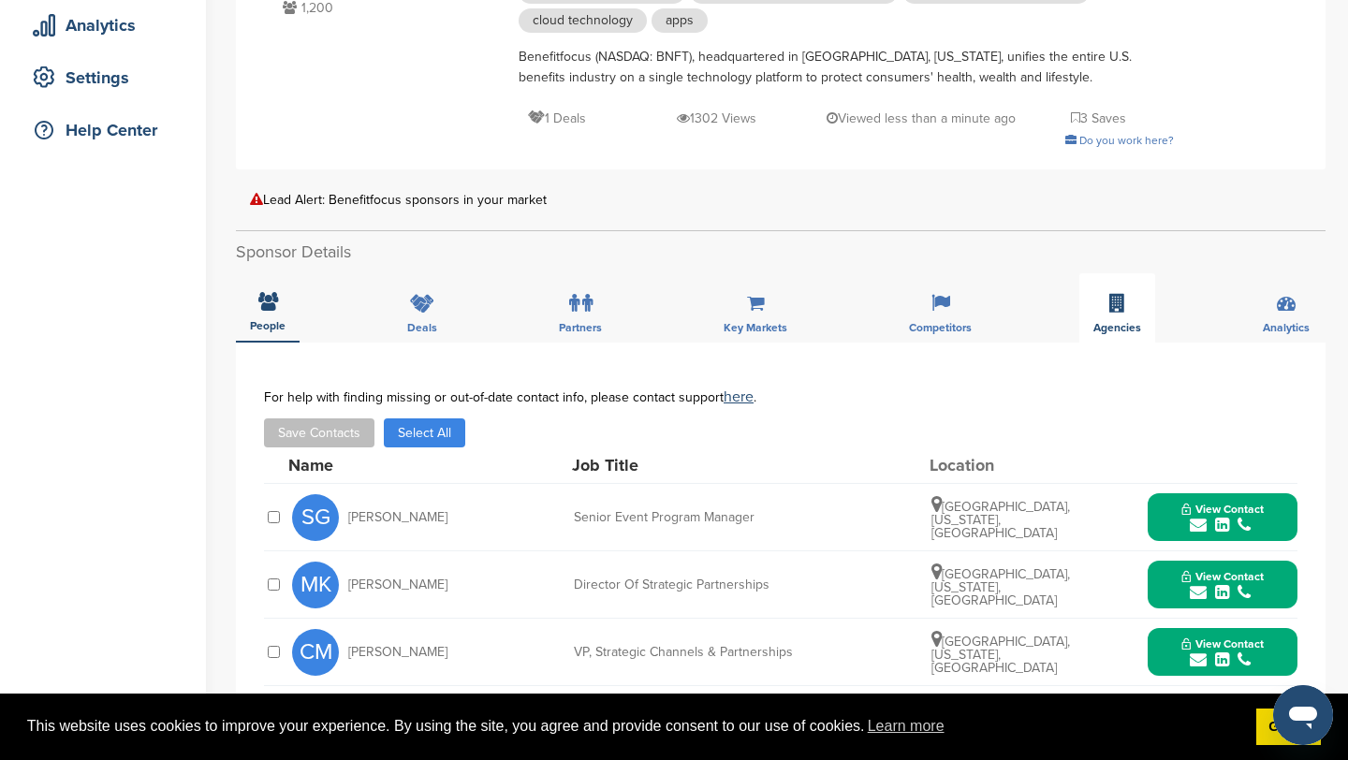
scroll to position [0, 0]
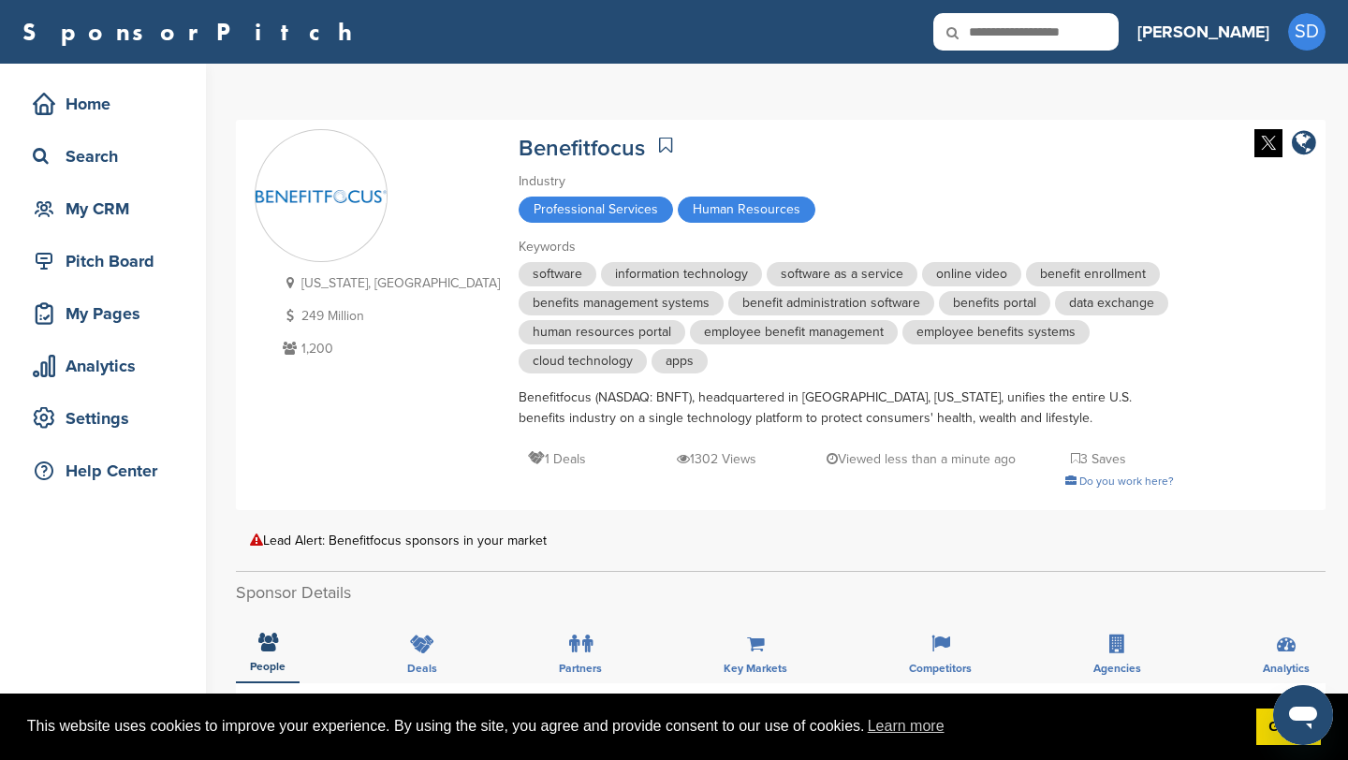
click at [1108, 41] on input "text" at bounding box center [1025, 31] width 185 height 37
type input "**********"
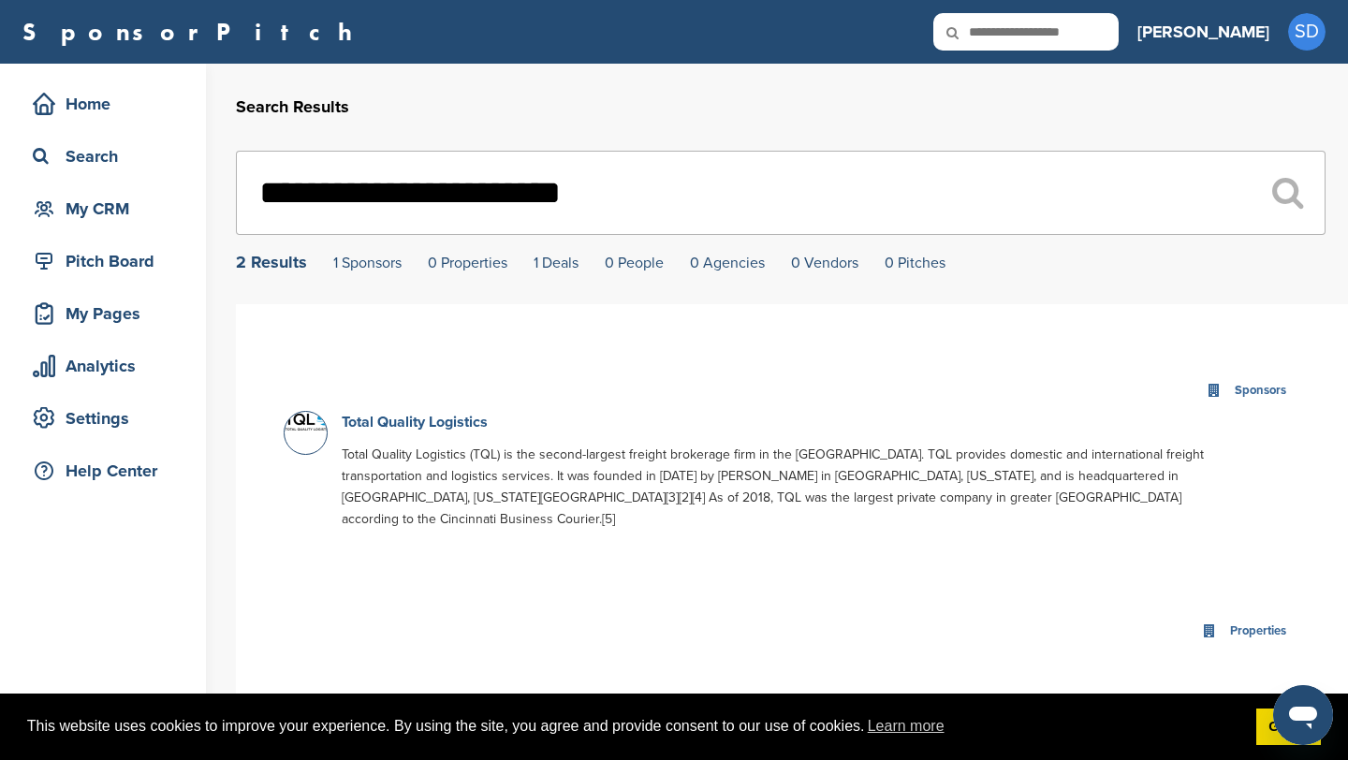
click at [476, 421] on link "Total Quality Logistics" at bounding box center [415, 422] width 146 height 19
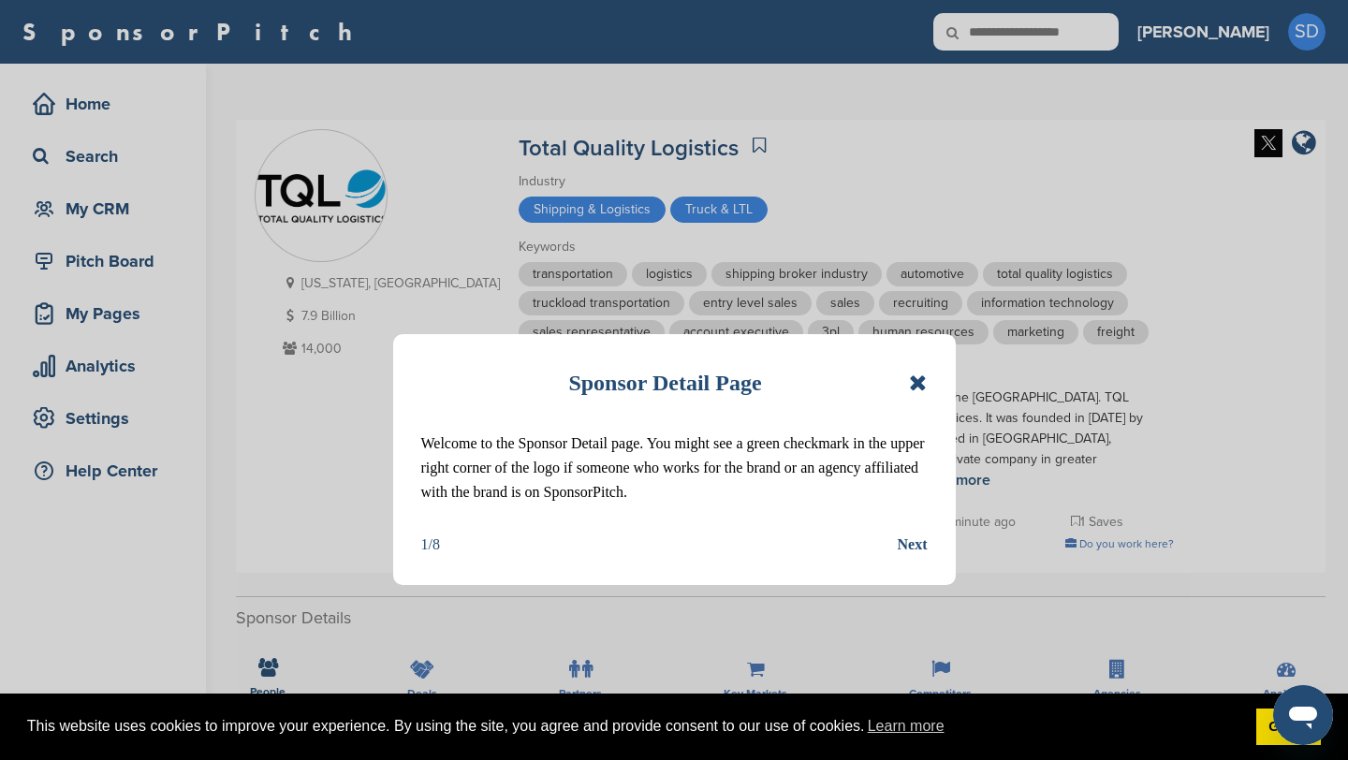
click at [927, 378] on div "Sponsor Detail Page Welcome to the Sponsor Detail page. You might see a green c…" at bounding box center [674, 459] width 563 height 251
click at [921, 378] on icon at bounding box center [918, 383] width 18 height 22
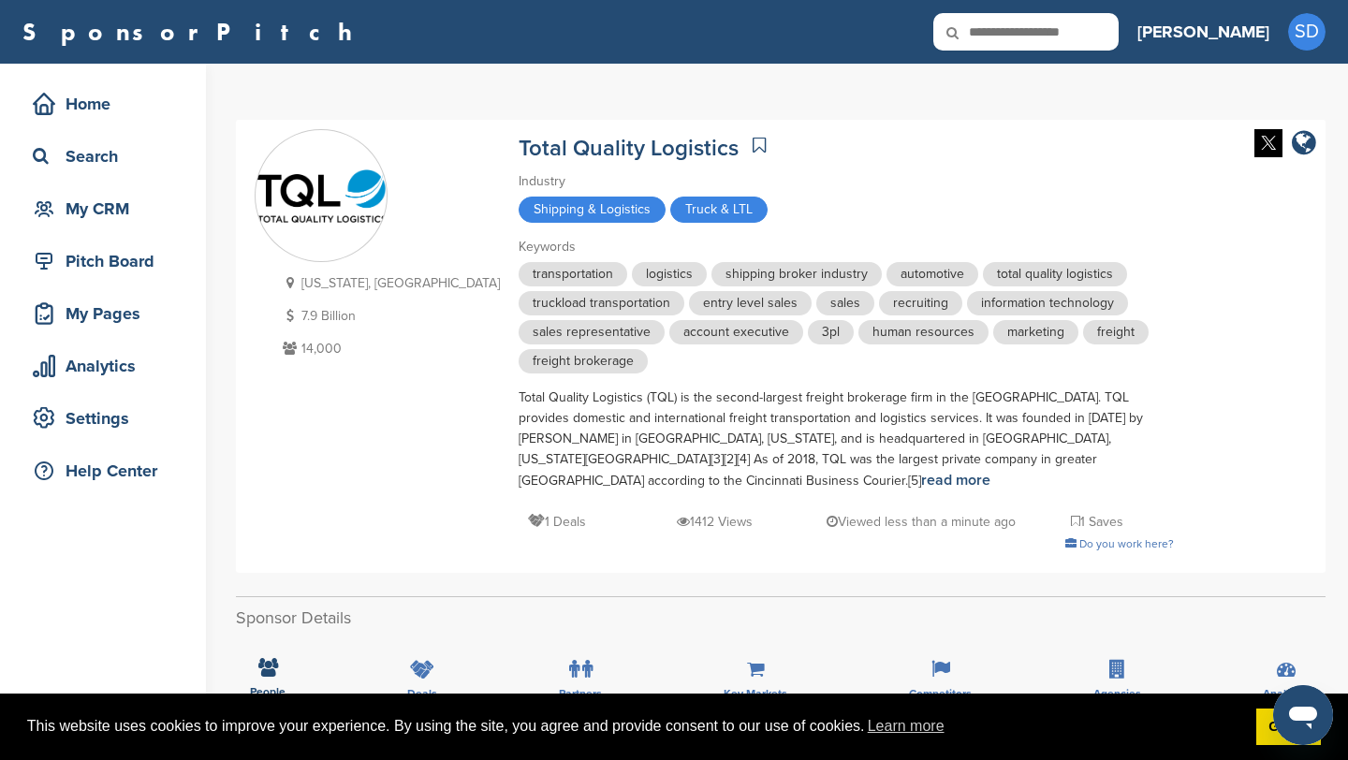
click at [1084, 40] on input "text" at bounding box center [1025, 31] width 185 height 37
type input "**********"
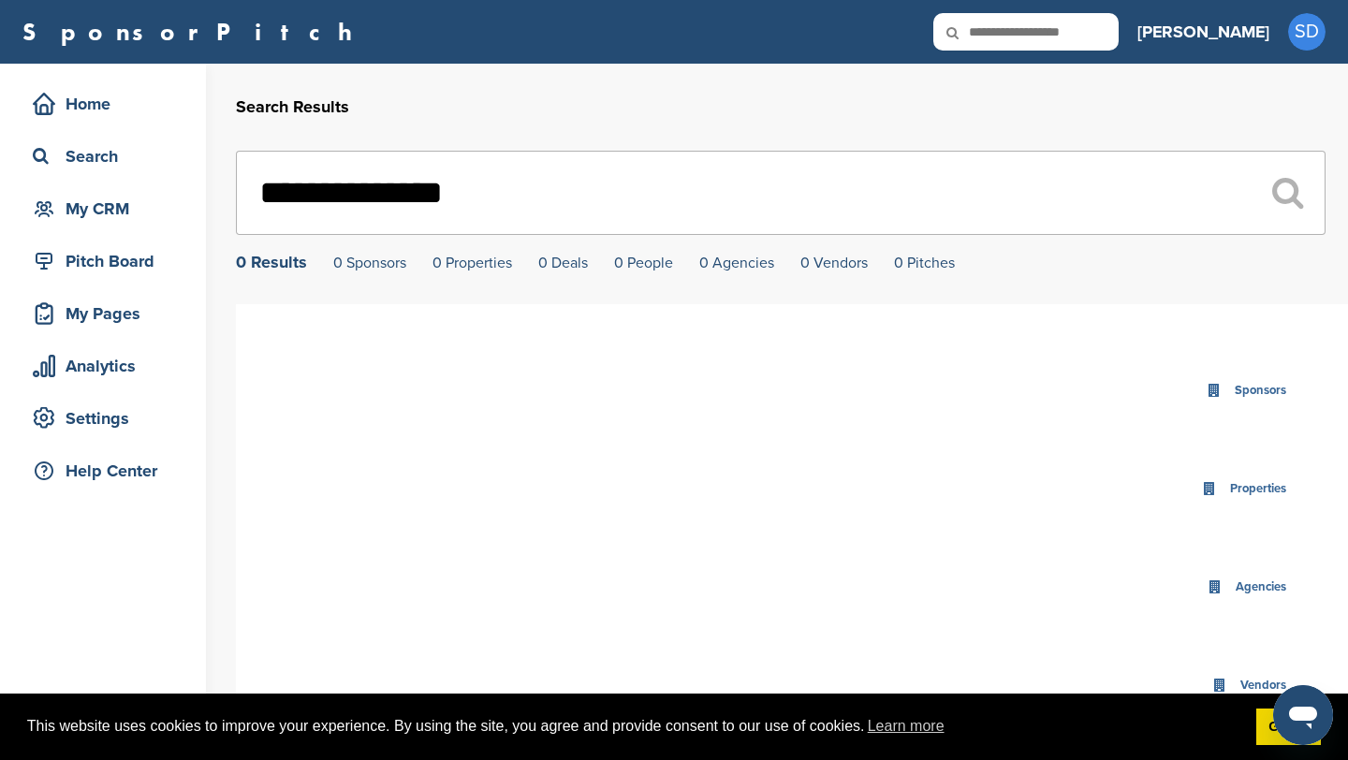
click at [1073, 37] on input "text" at bounding box center [1025, 31] width 185 height 37
type input "*******"
click at [1119, 36] on input "text" at bounding box center [1025, 31] width 185 height 37
type input "*********"
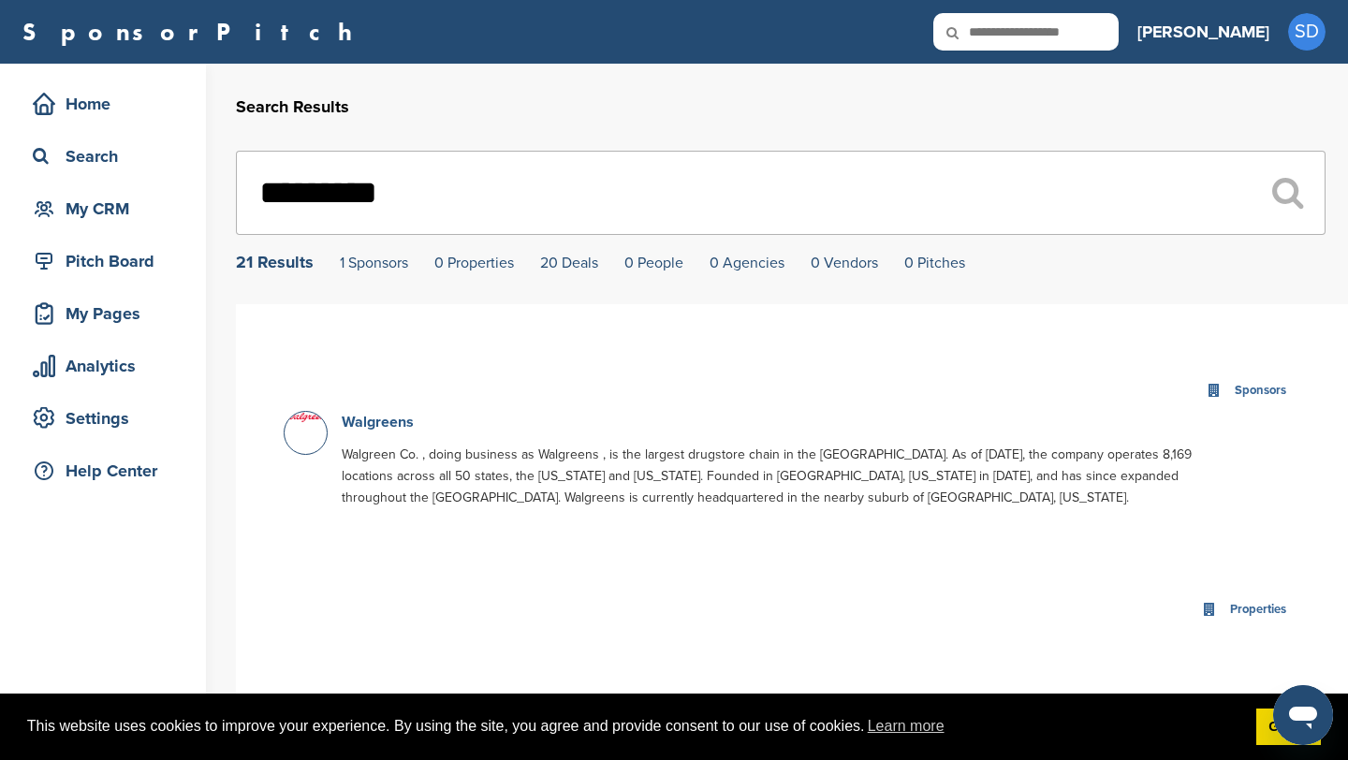
click at [369, 429] on link "Walgreens" at bounding box center [378, 422] width 72 height 19
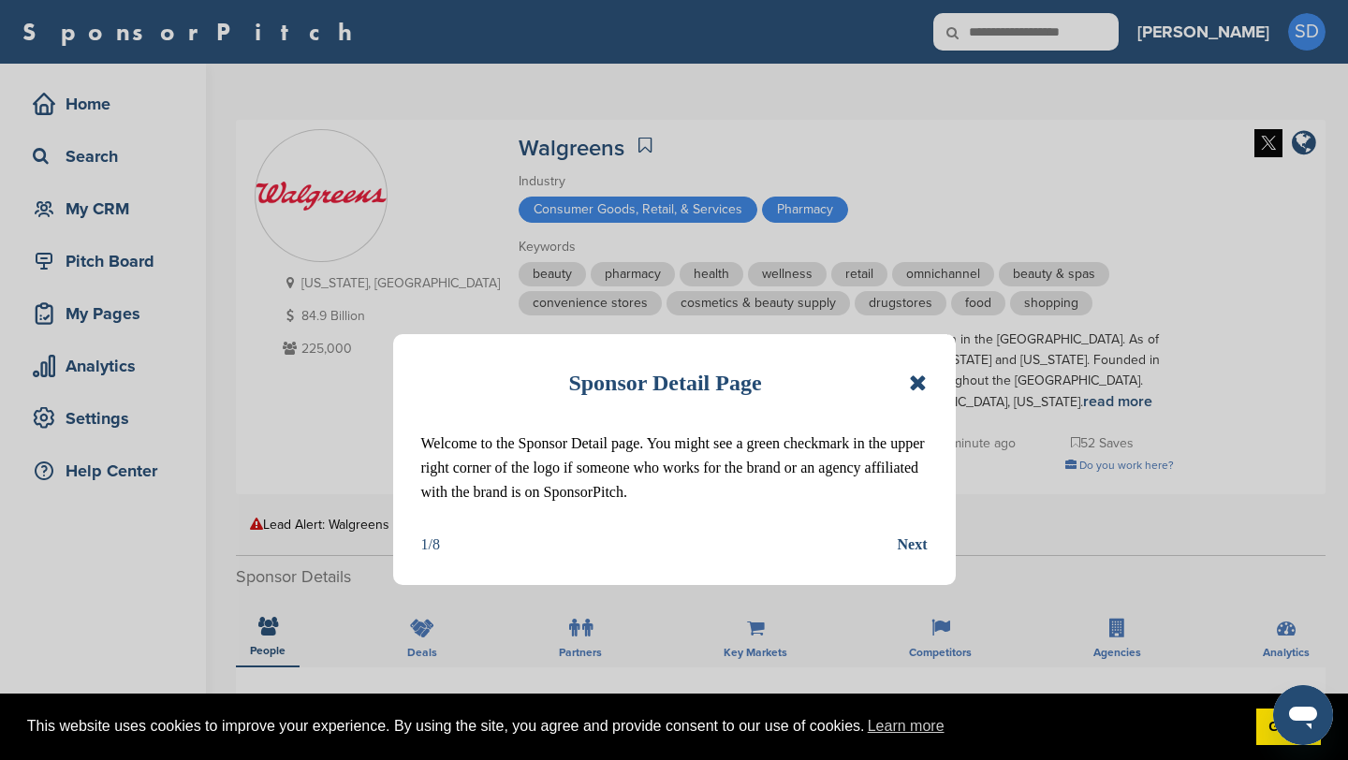
click at [922, 387] on icon at bounding box center [918, 383] width 18 height 22
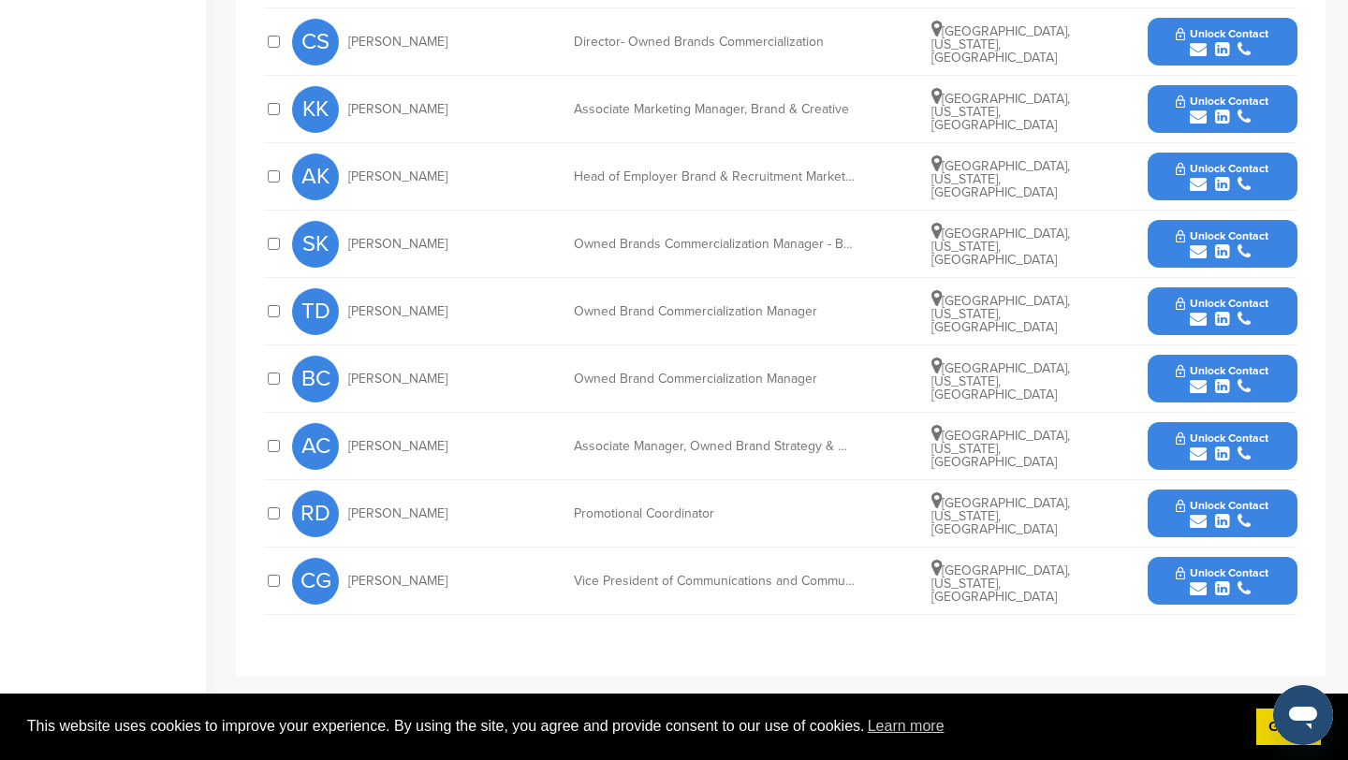
scroll to position [873, 0]
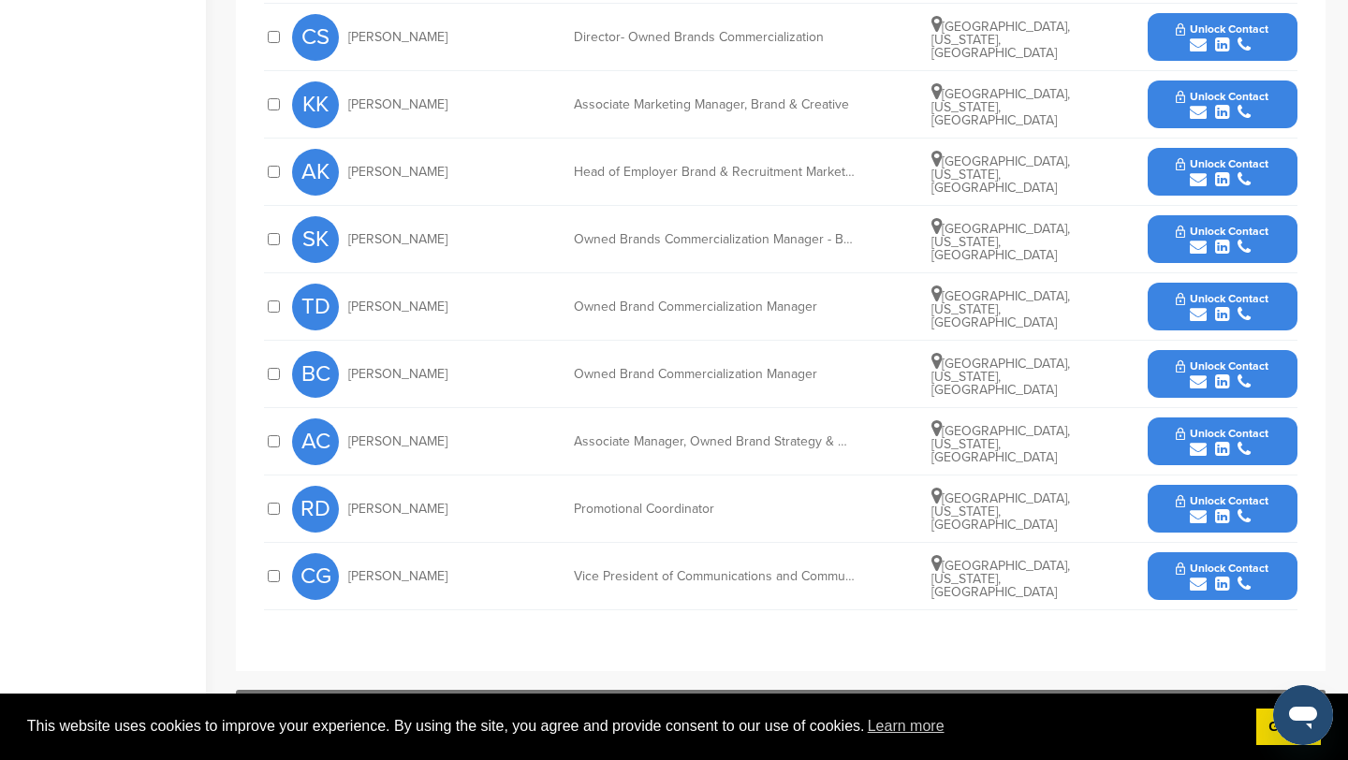
click at [1197, 516] on icon "submit" at bounding box center [1198, 516] width 17 height 17
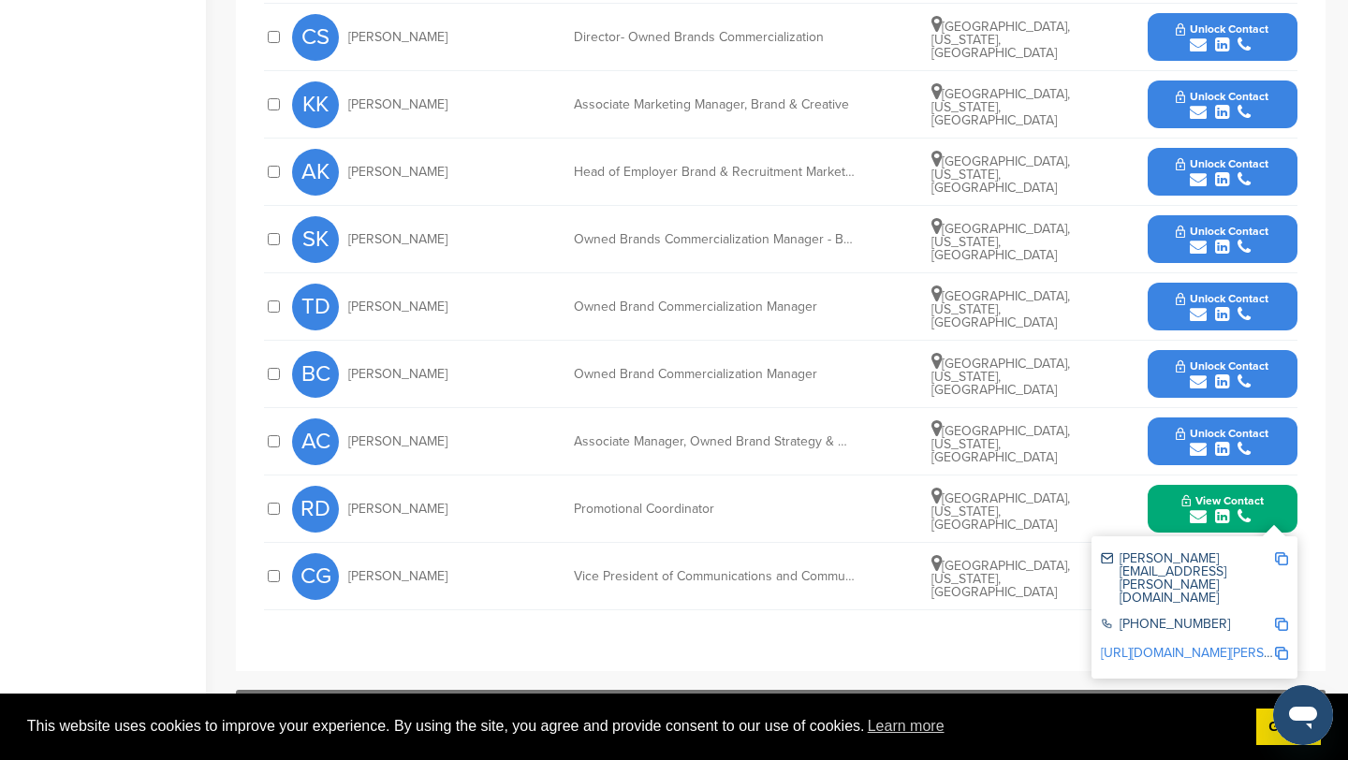
click at [1282, 555] on img at bounding box center [1281, 558] width 13 height 13
click at [1166, 502] on button "View Contact" at bounding box center [1222, 509] width 127 height 56
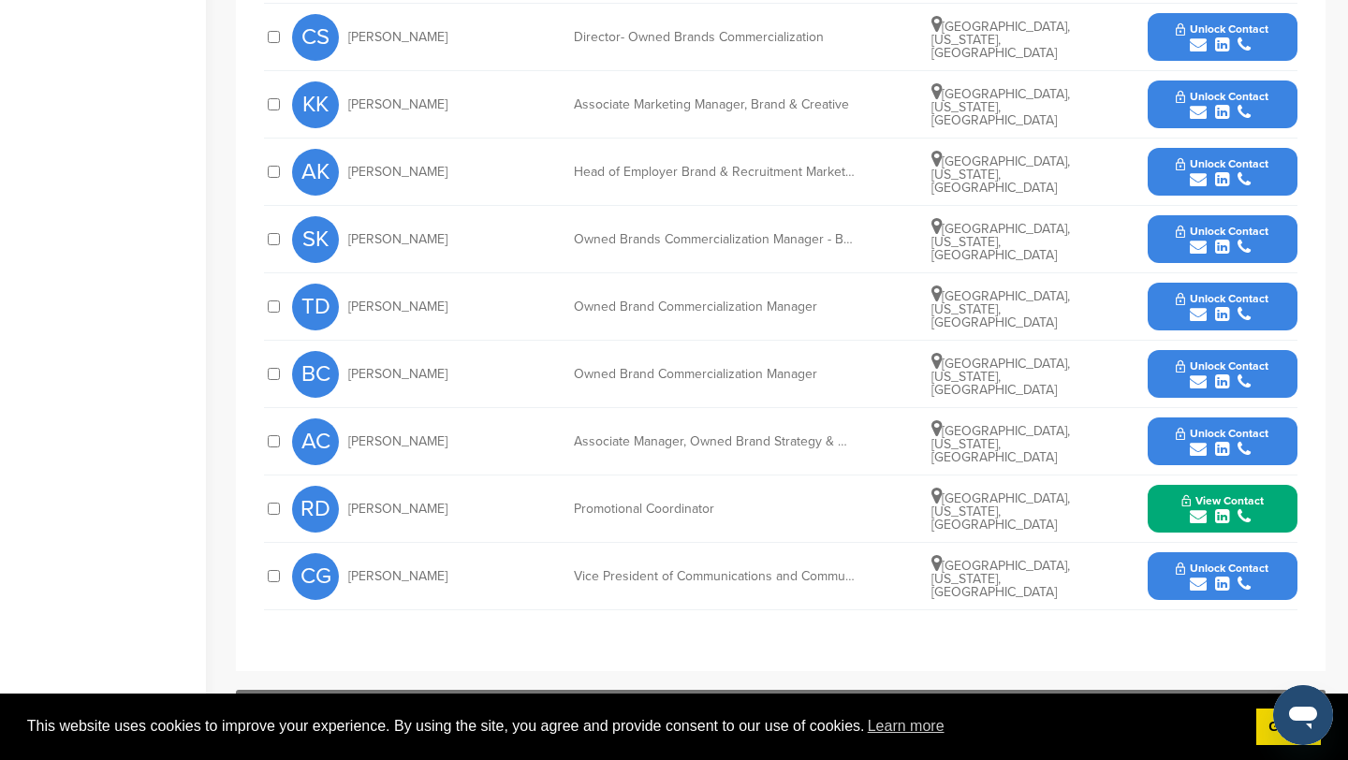
click at [1198, 584] on icon "submit" at bounding box center [1198, 584] width 17 height 17
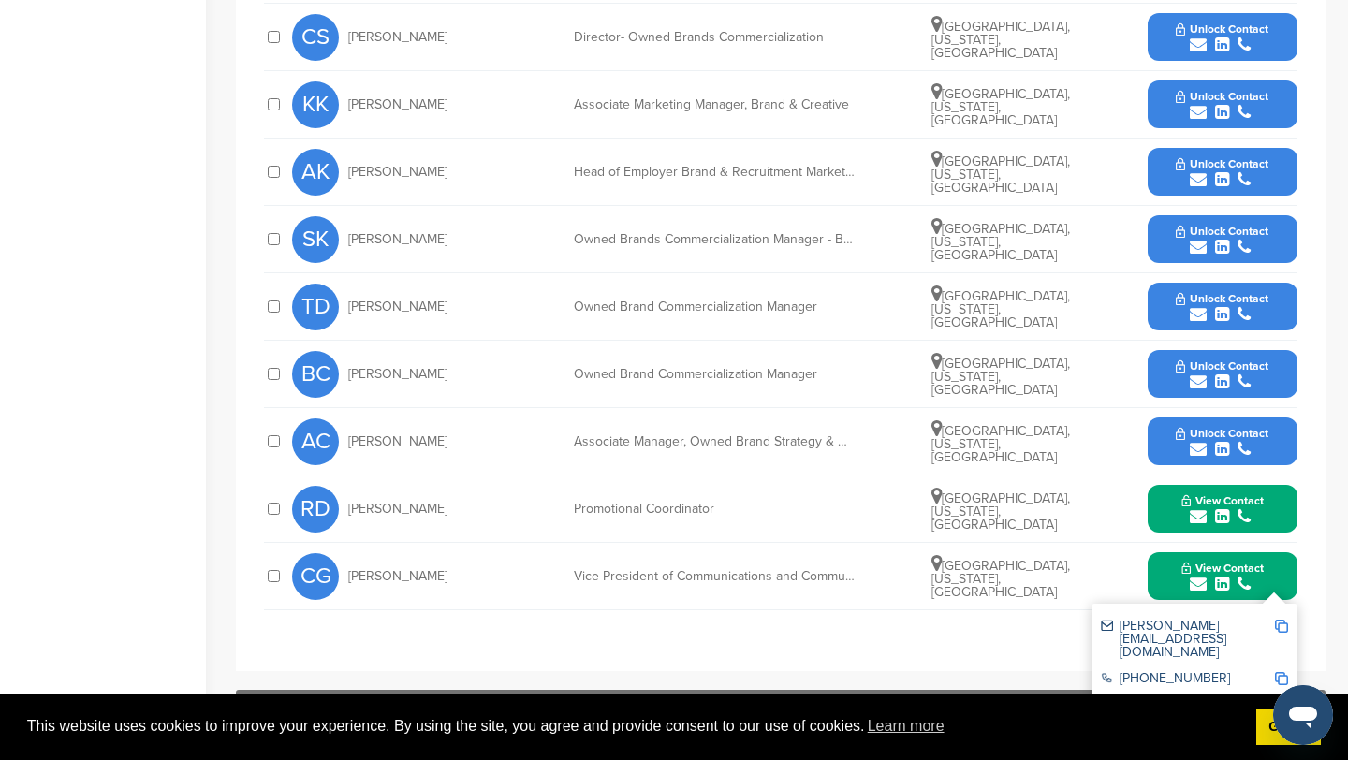
click at [1284, 624] on img at bounding box center [1281, 626] width 13 height 13
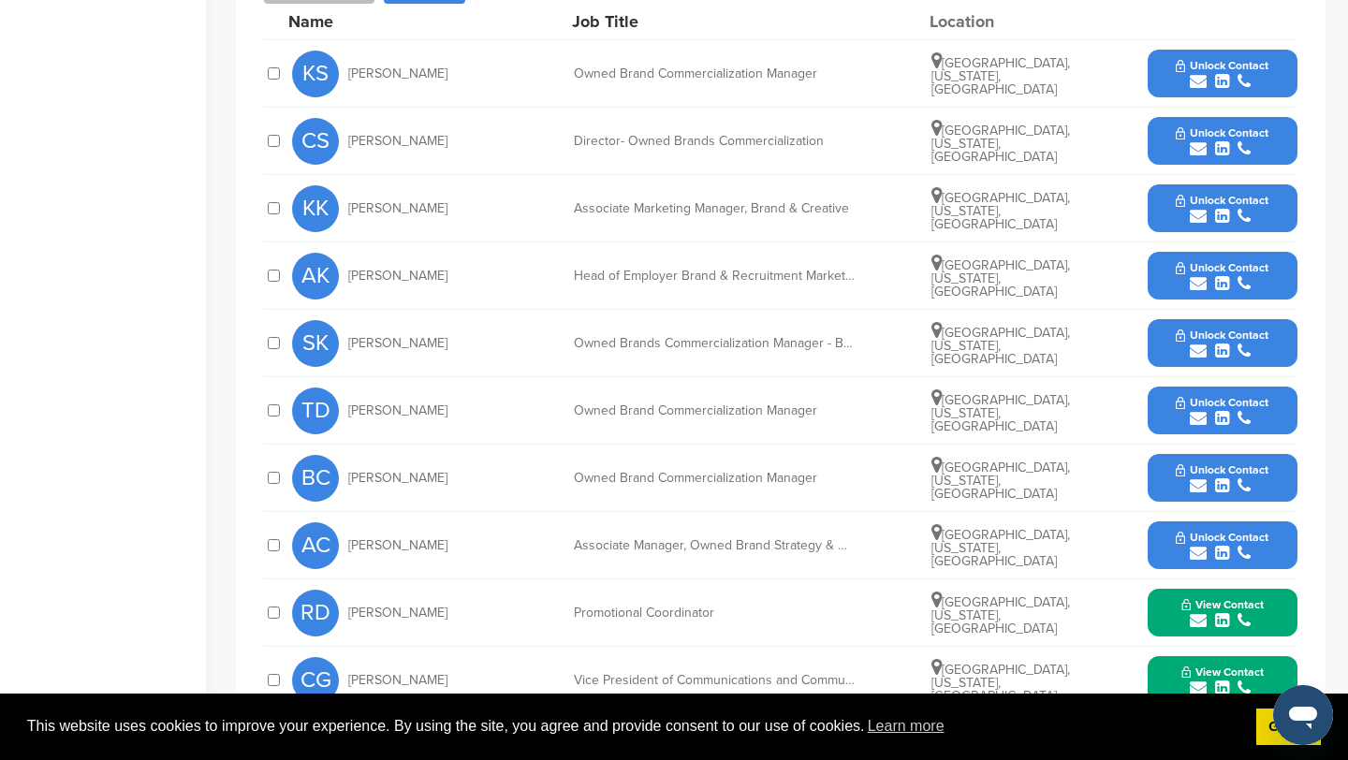
scroll to position [760, 0]
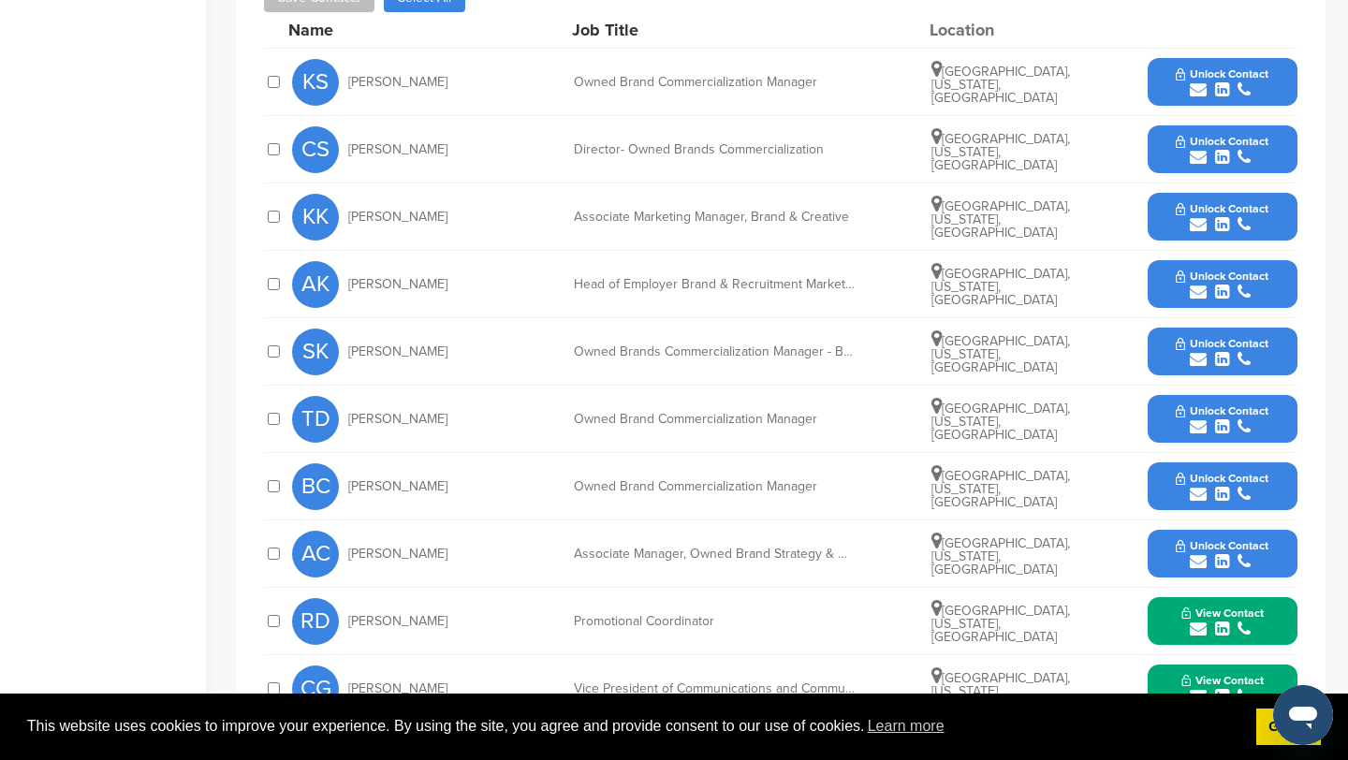
click at [1195, 222] on icon "submit" at bounding box center [1198, 224] width 17 height 17
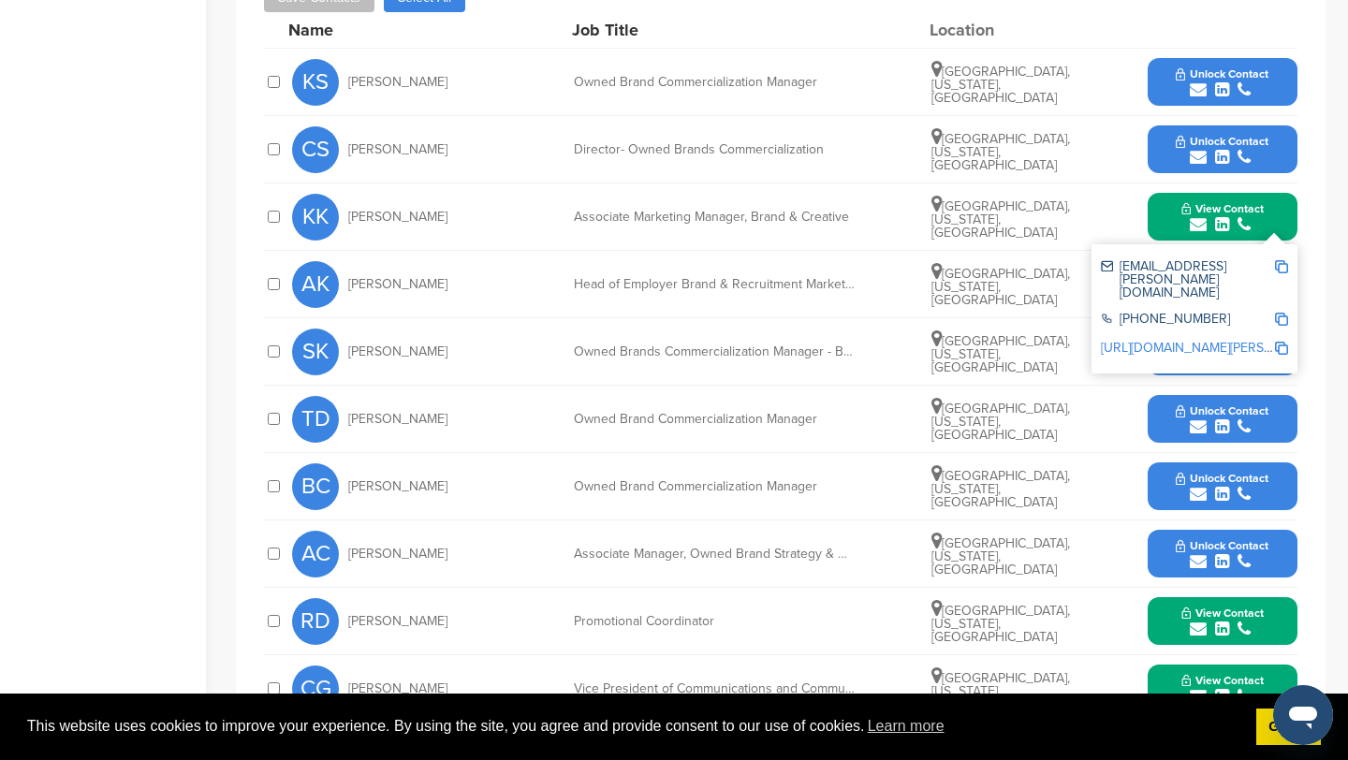
click at [1286, 270] on img at bounding box center [1281, 266] width 13 height 13
click at [1027, 53] on div "KS Katherine Stendler Owned Brand Commercialization Manager Deerfield, Illinois…" at bounding box center [794, 82] width 1005 height 66
click at [1168, 220] on button "View Contact" at bounding box center [1222, 217] width 127 height 56
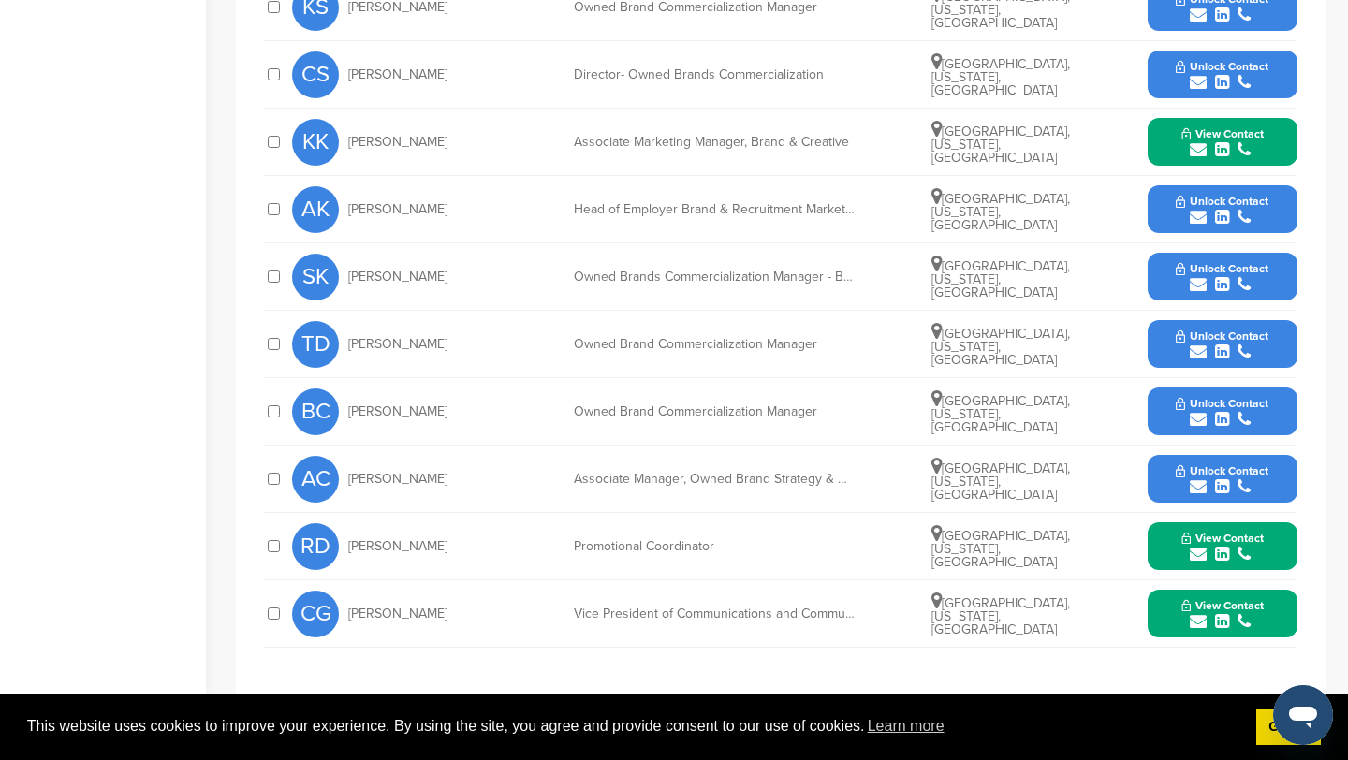
scroll to position [831, 0]
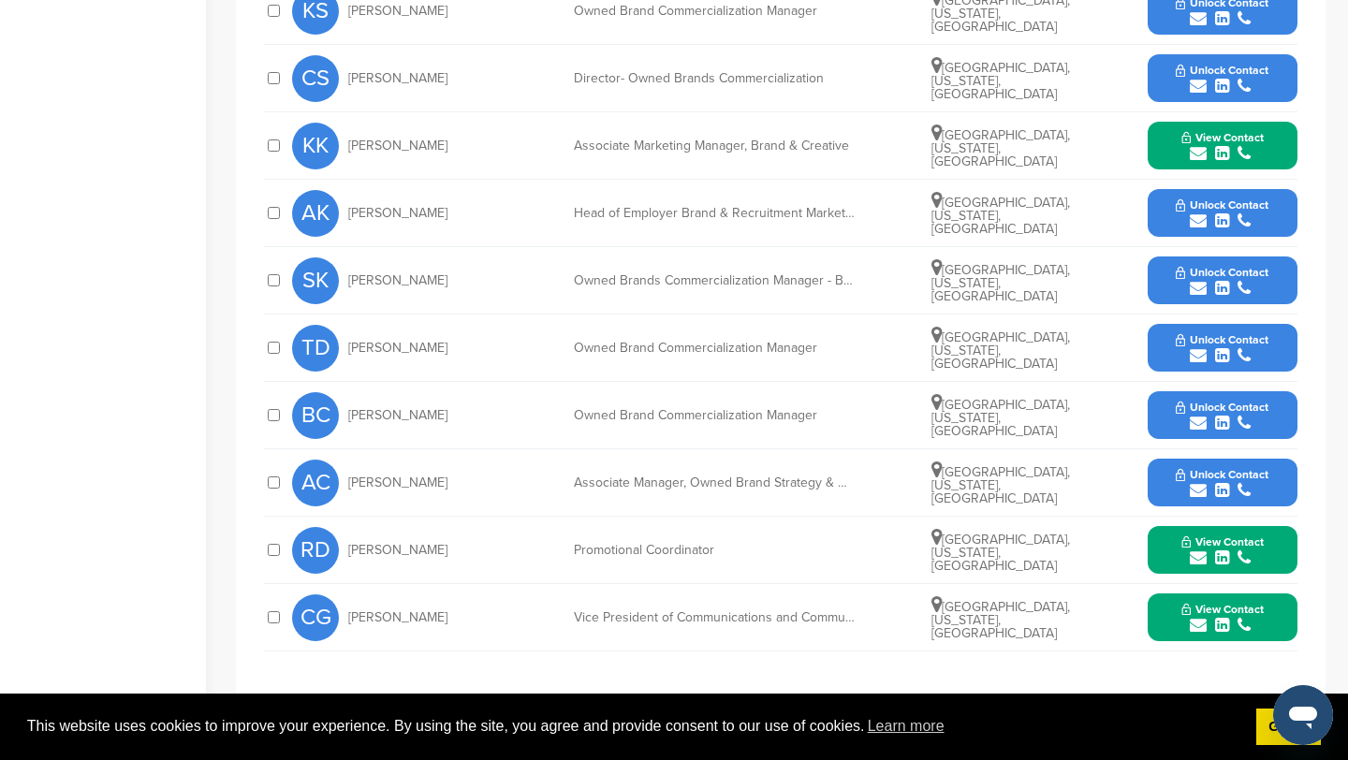
click at [1198, 222] on icon "submit" at bounding box center [1198, 221] width 17 height 17
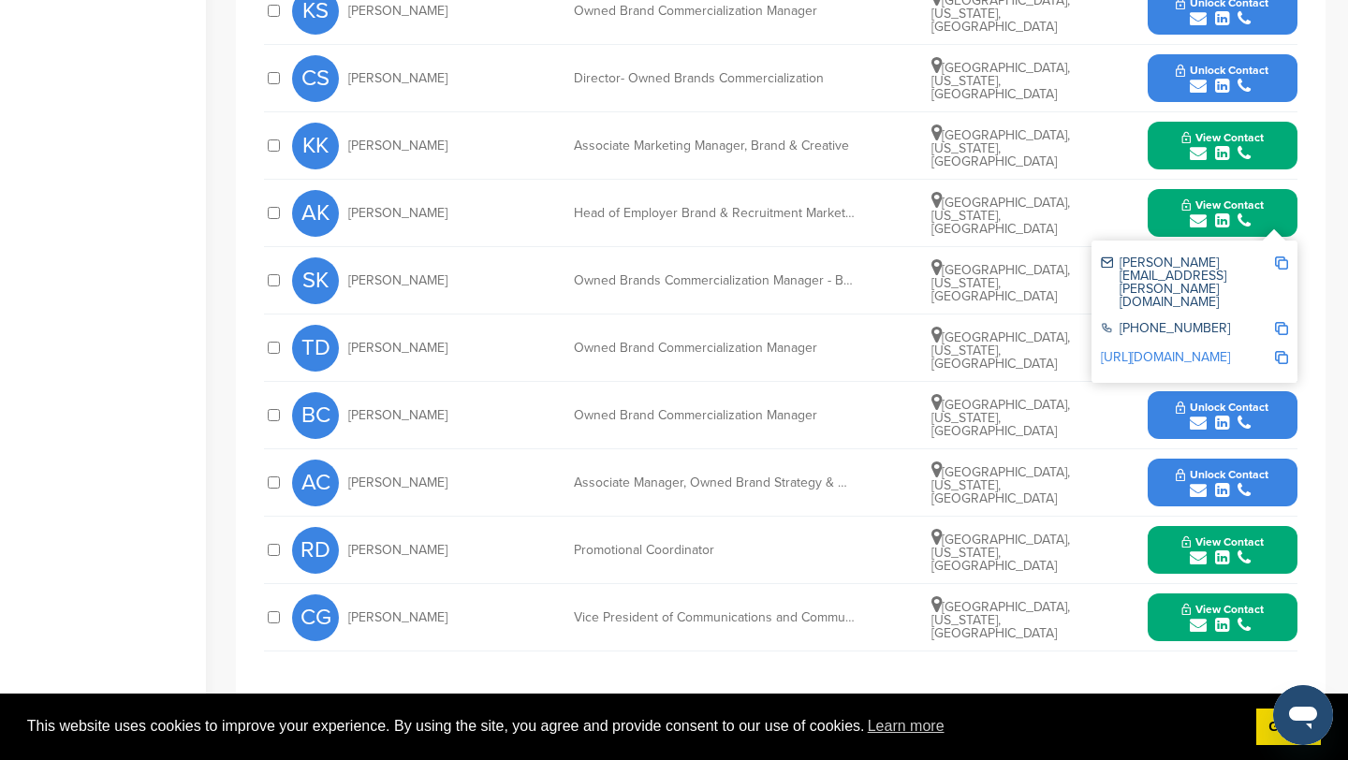
click at [1280, 263] on img at bounding box center [1281, 263] width 13 height 13
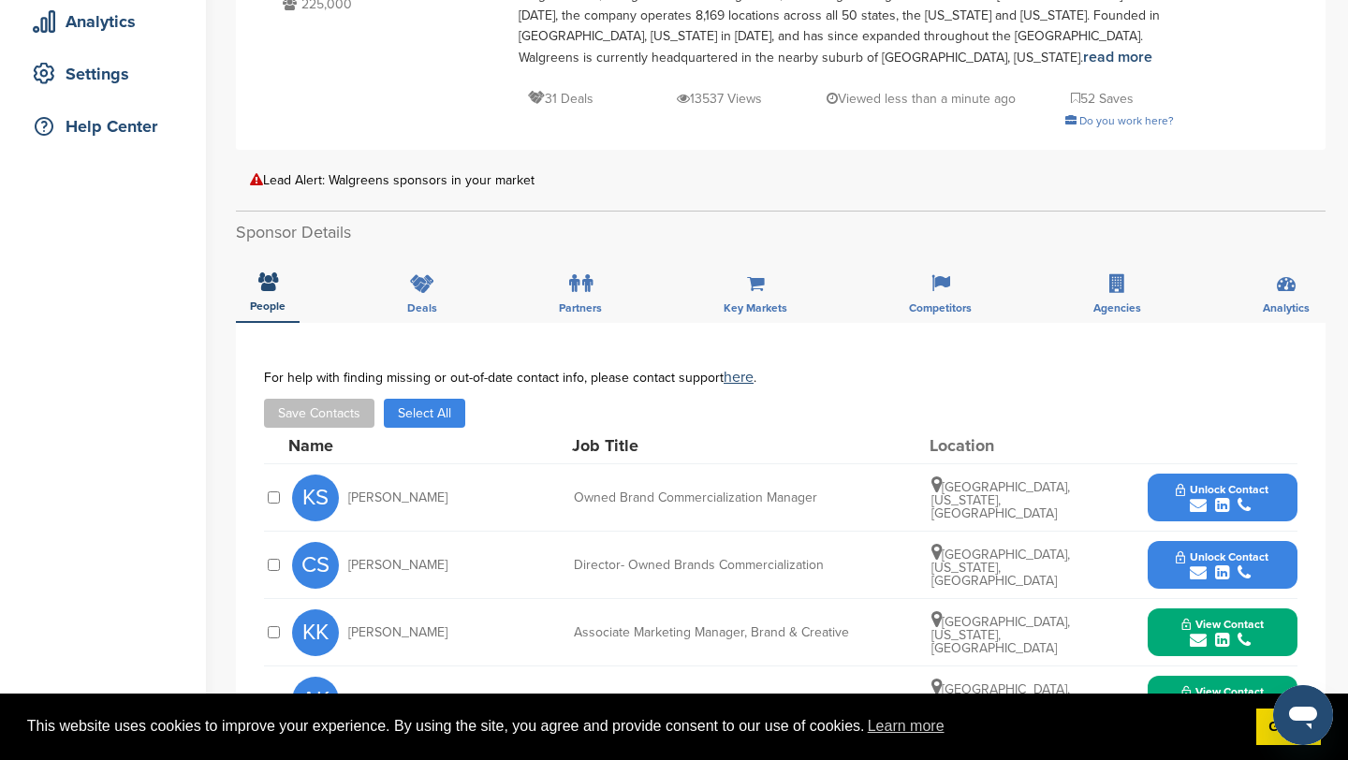
scroll to position [0, 0]
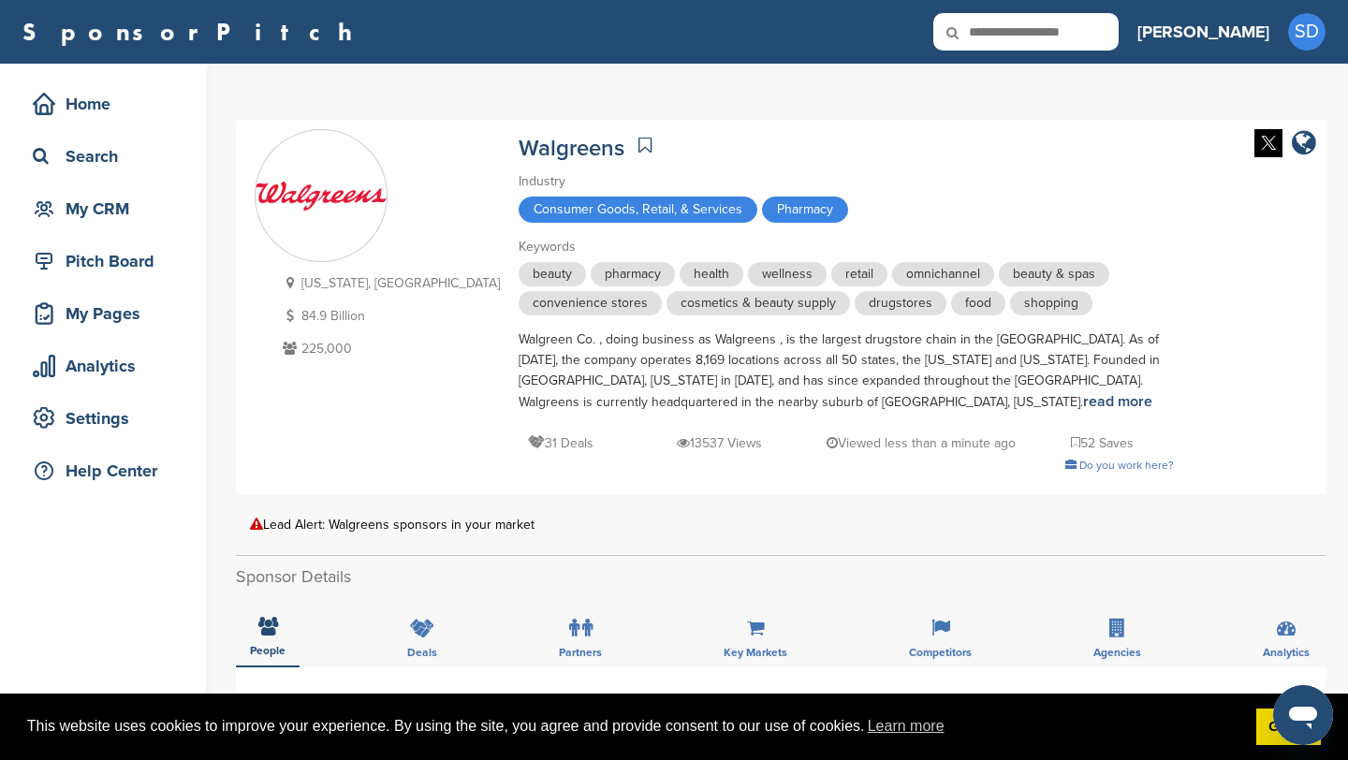
click at [1119, 38] on input "text" at bounding box center [1025, 31] width 185 height 37
type input "***"
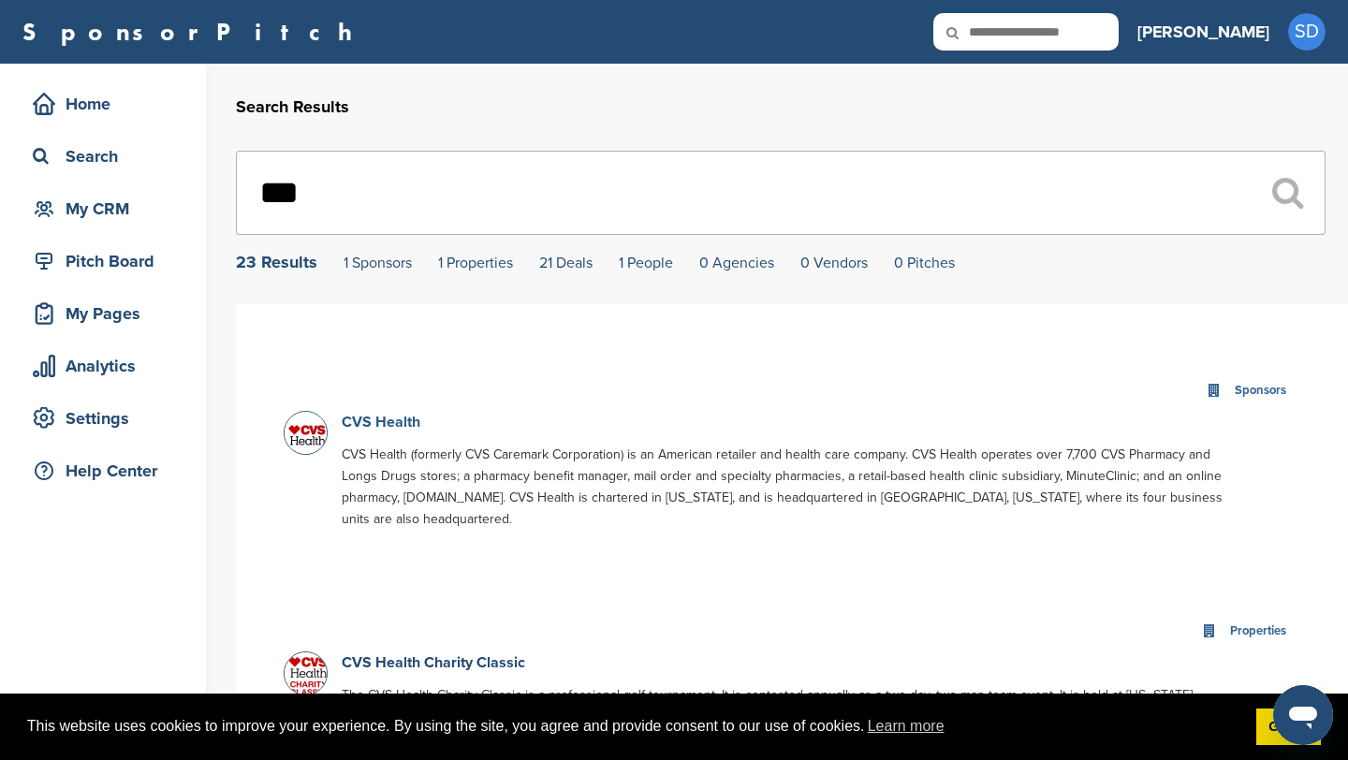
click at [387, 427] on link "CVS Health" at bounding box center [381, 422] width 79 height 19
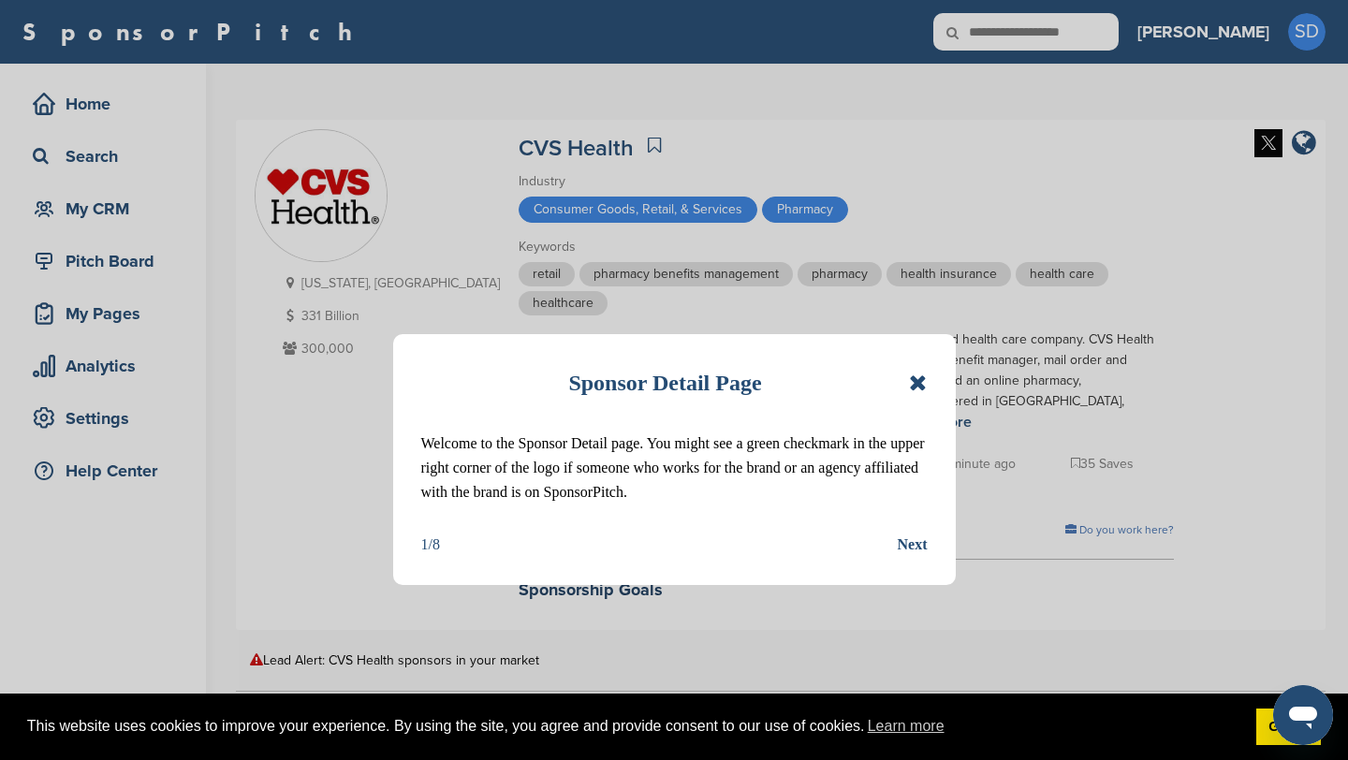
click at [916, 383] on icon at bounding box center [918, 383] width 18 height 22
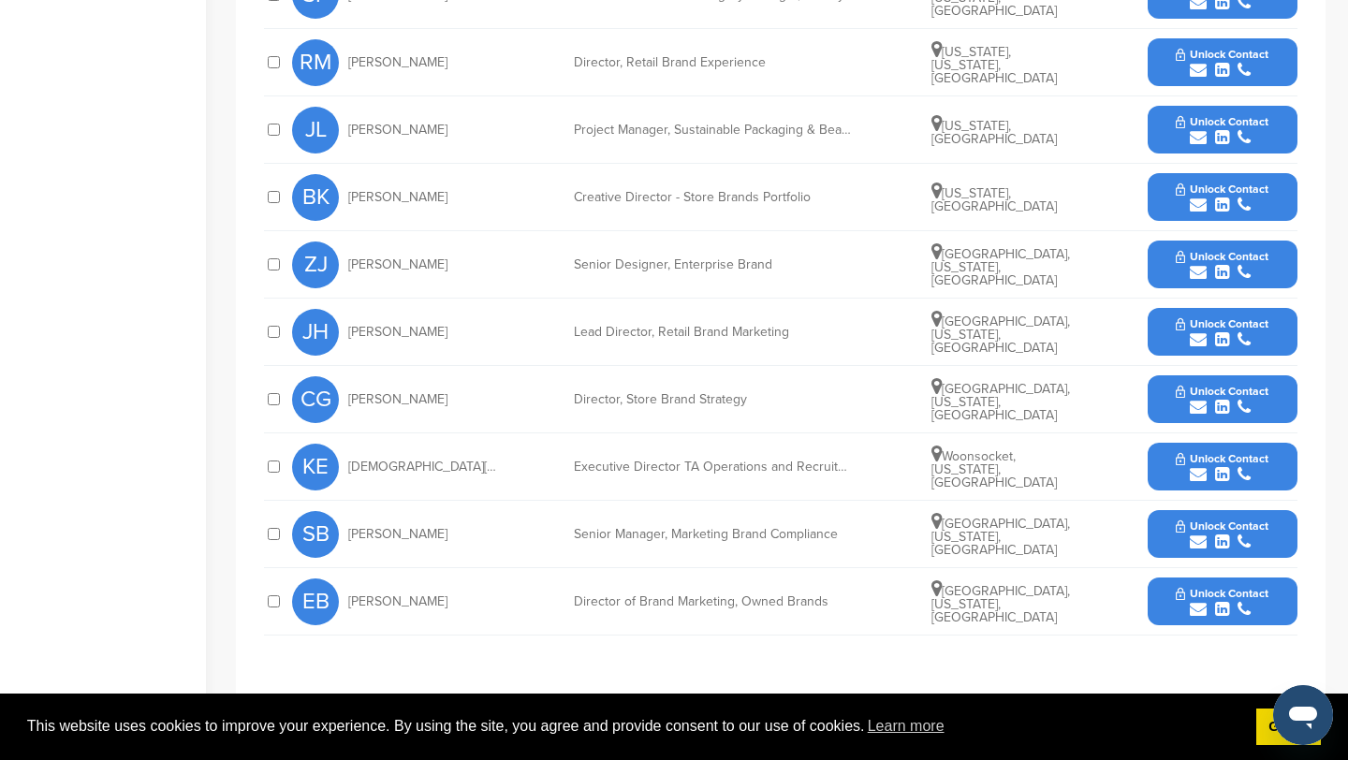
scroll to position [986, 0]
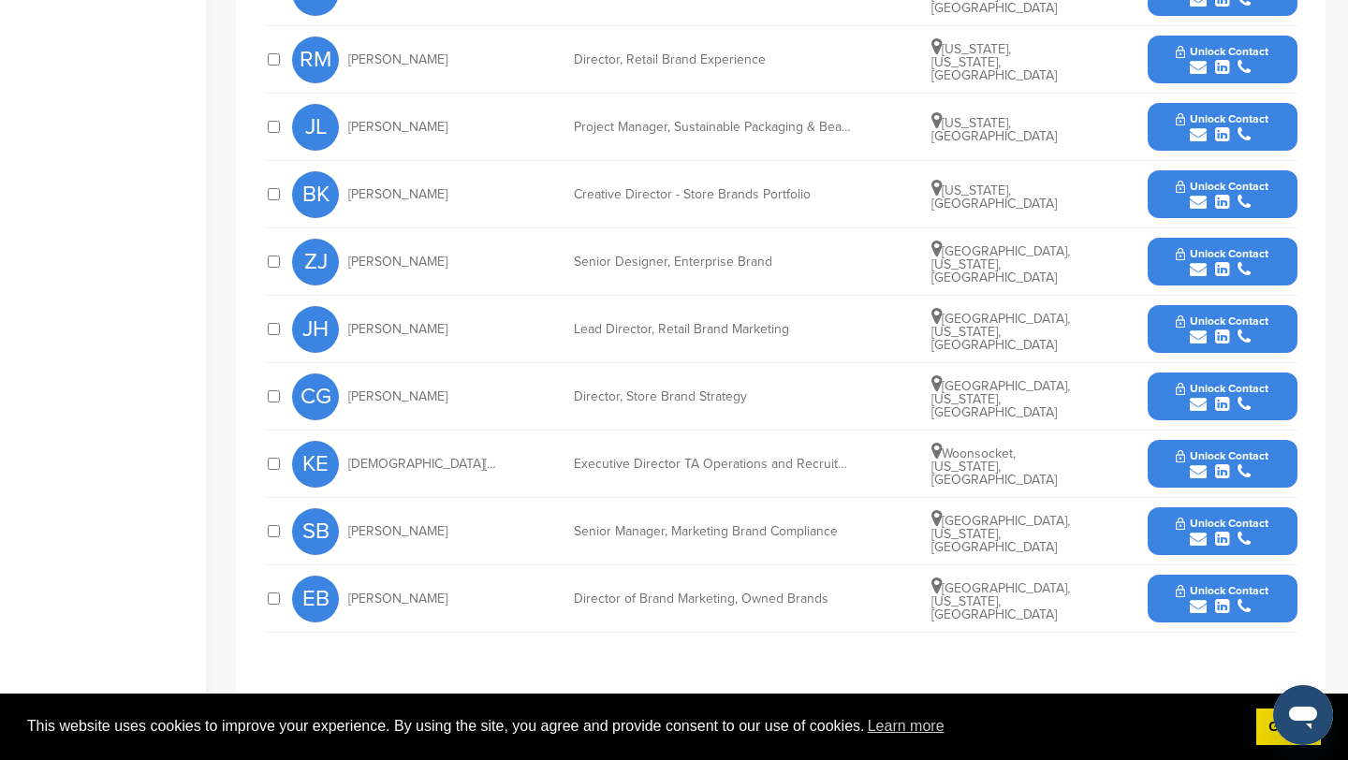
click at [1196, 608] on icon "submit" at bounding box center [1198, 606] width 17 height 17
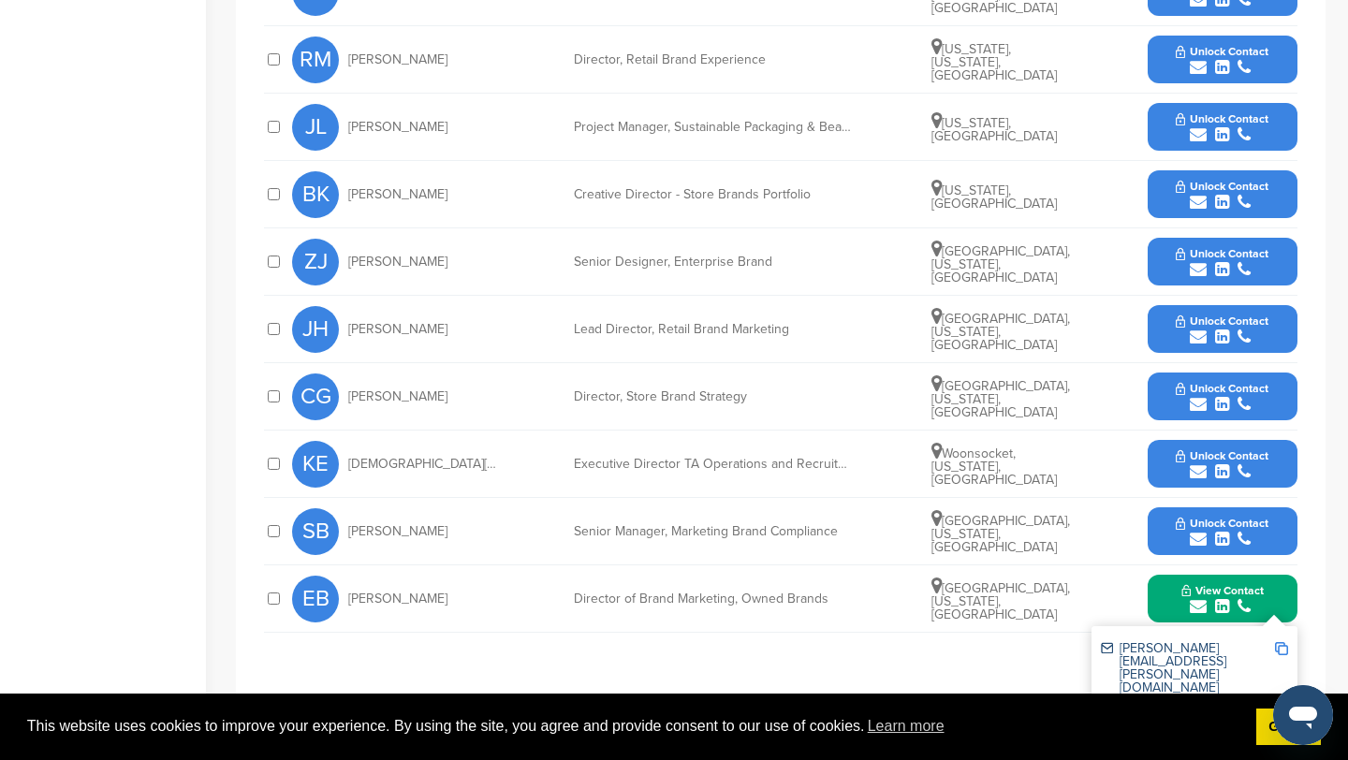
click at [1282, 649] on img at bounding box center [1281, 648] width 13 height 13
click at [1199, 542] on icon "submit" at bounding box center [1198, 539] width 17 height 17
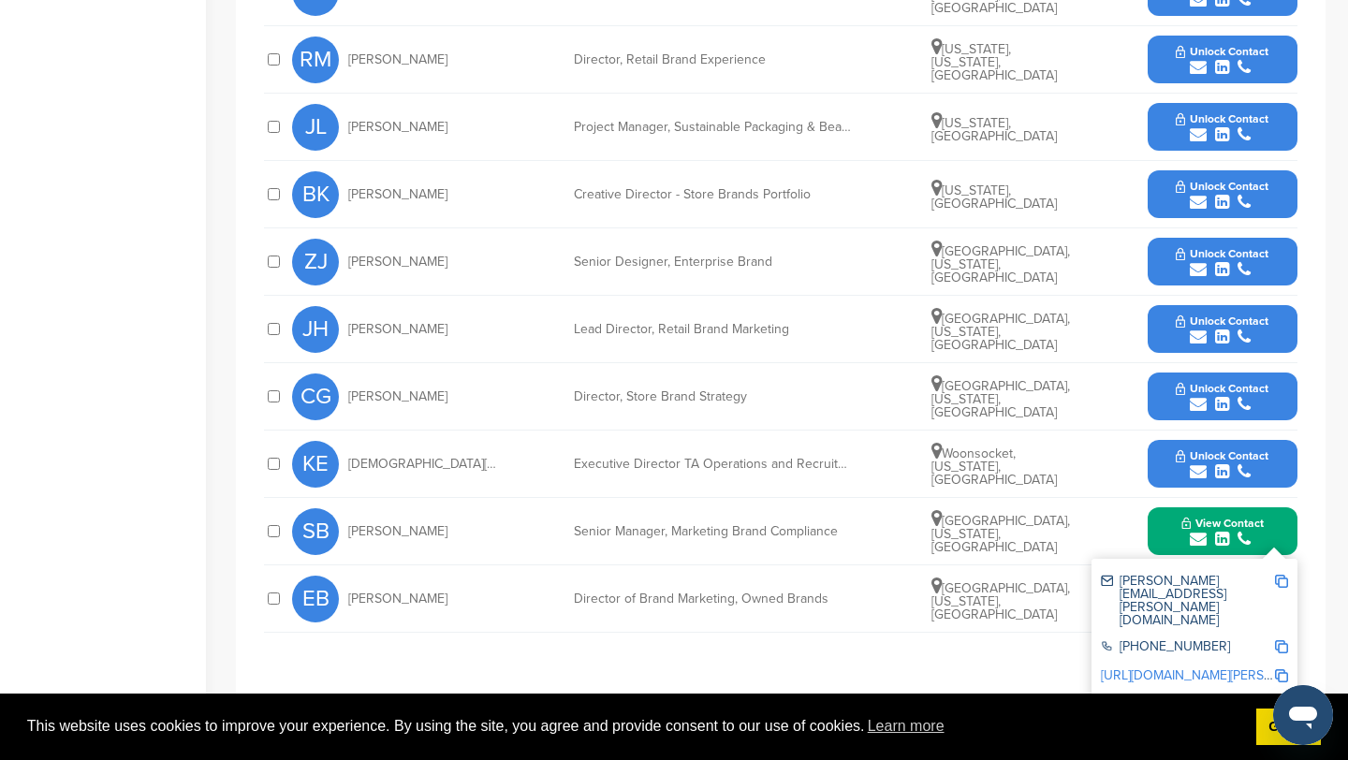
click at [1284, 579] on img at bounding box center [1281, 581] width 13 height 13
click at [1198, 271] on icon "submit" at bounding box center [1198, 269] width 17 height 17
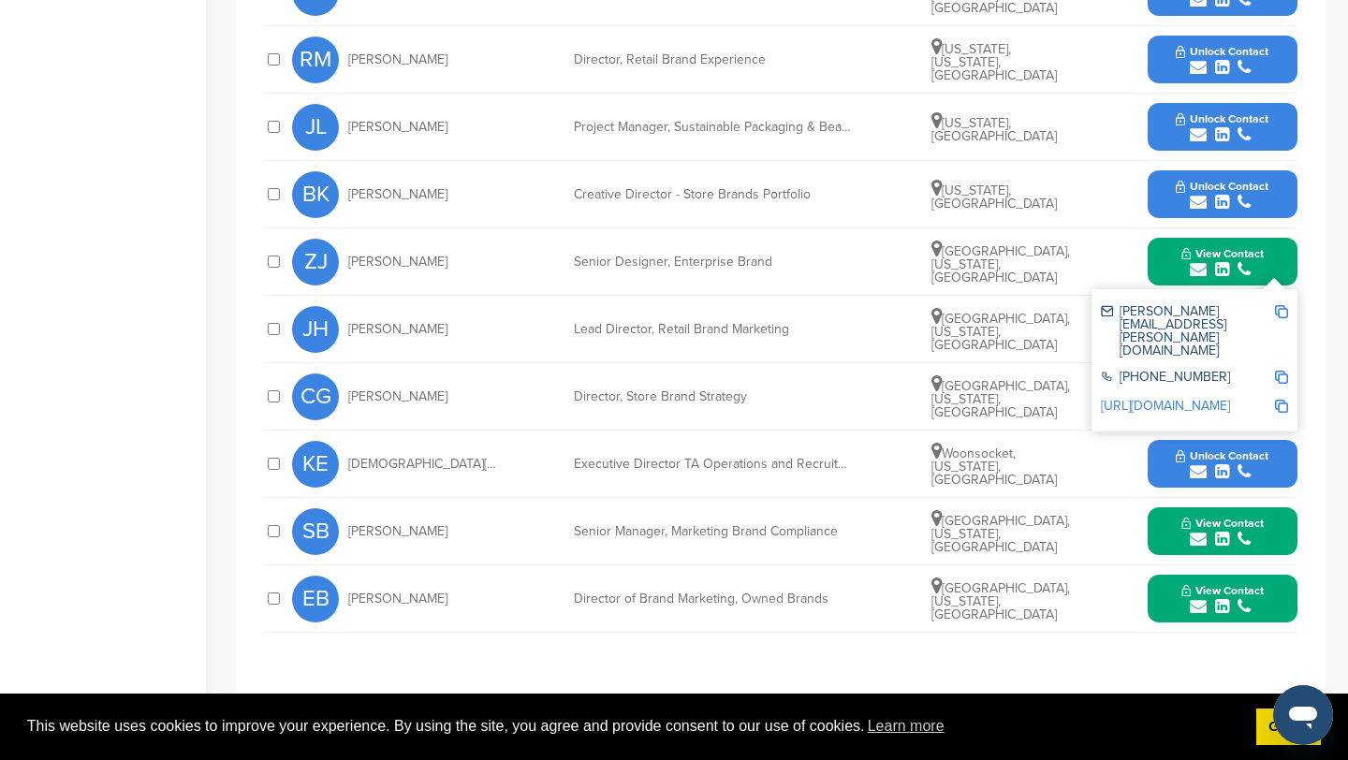
click at [1284, 314] on img at bounding box center [1281, 311] width 13 height 13
click at [1171, 269] on button "View Contact" at bounding box center [1222, 262] width 127 height 56
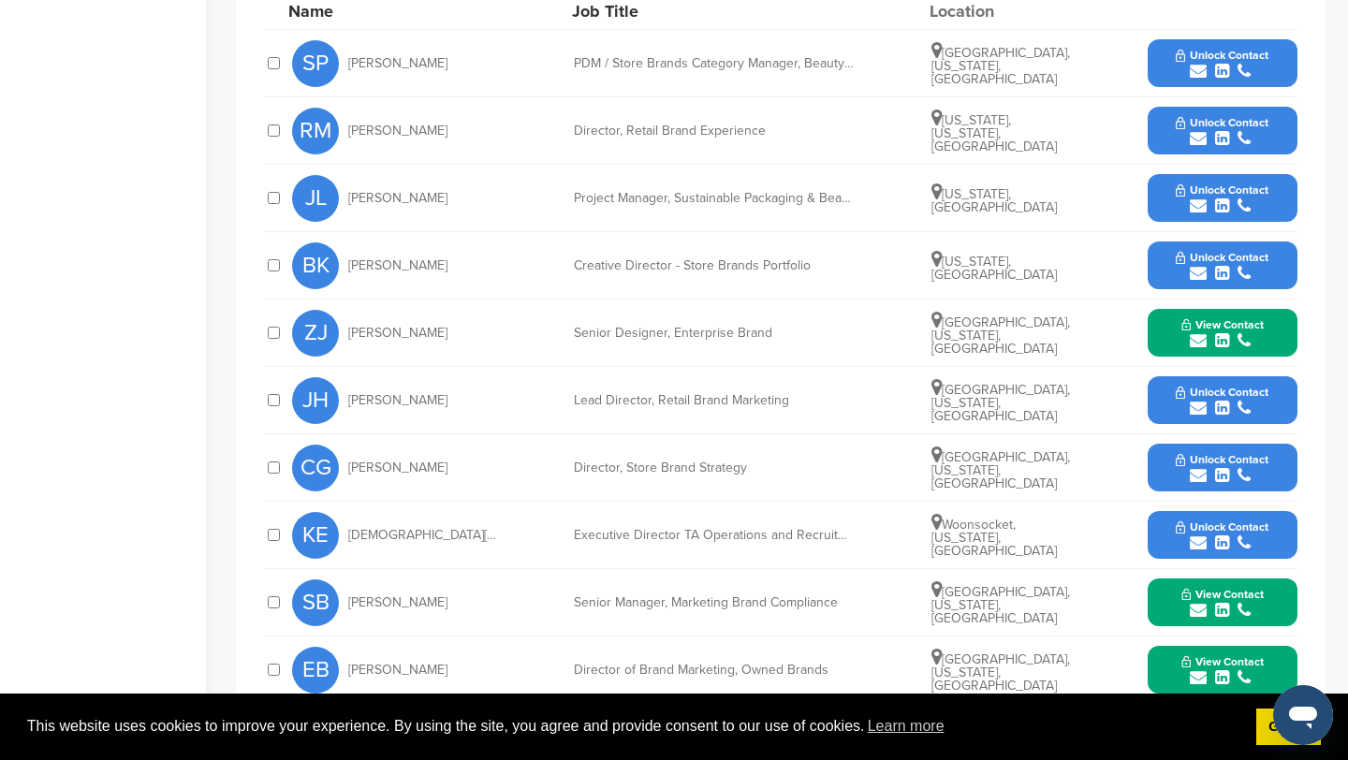
scroll to position [914, 0]
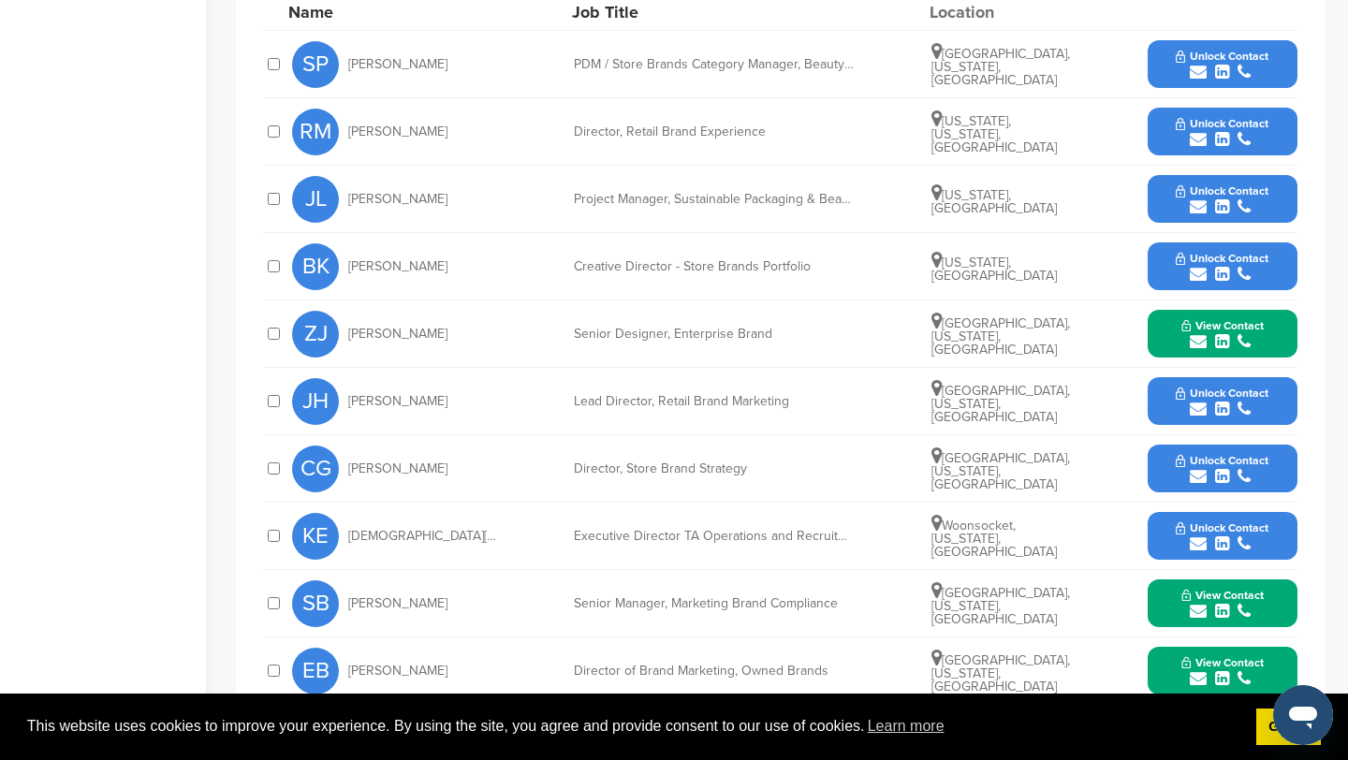
click at [1198, 475] on icon "submit" at bounding box center [1198, 476] width 17 height 17
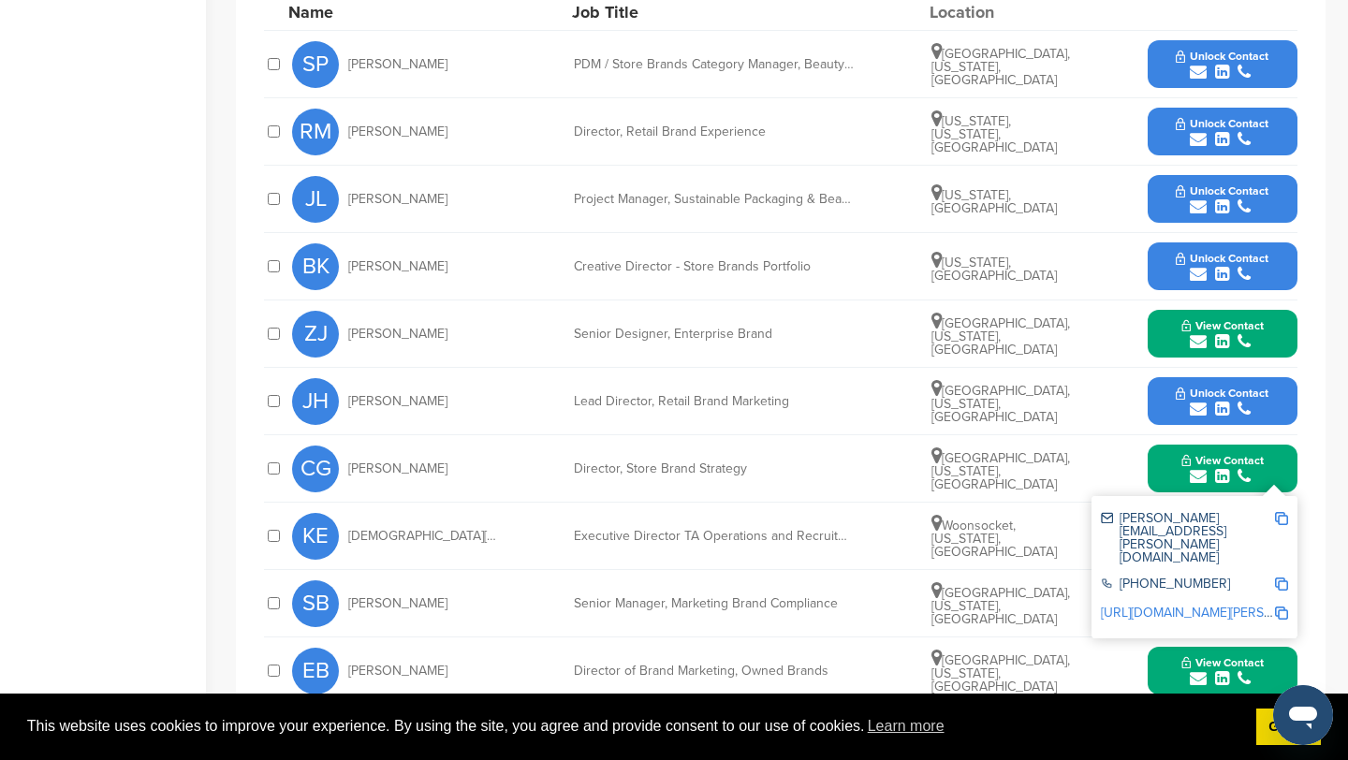
click at [1283, 518] on img at bounding box center [1281, 518] width 13 height 13
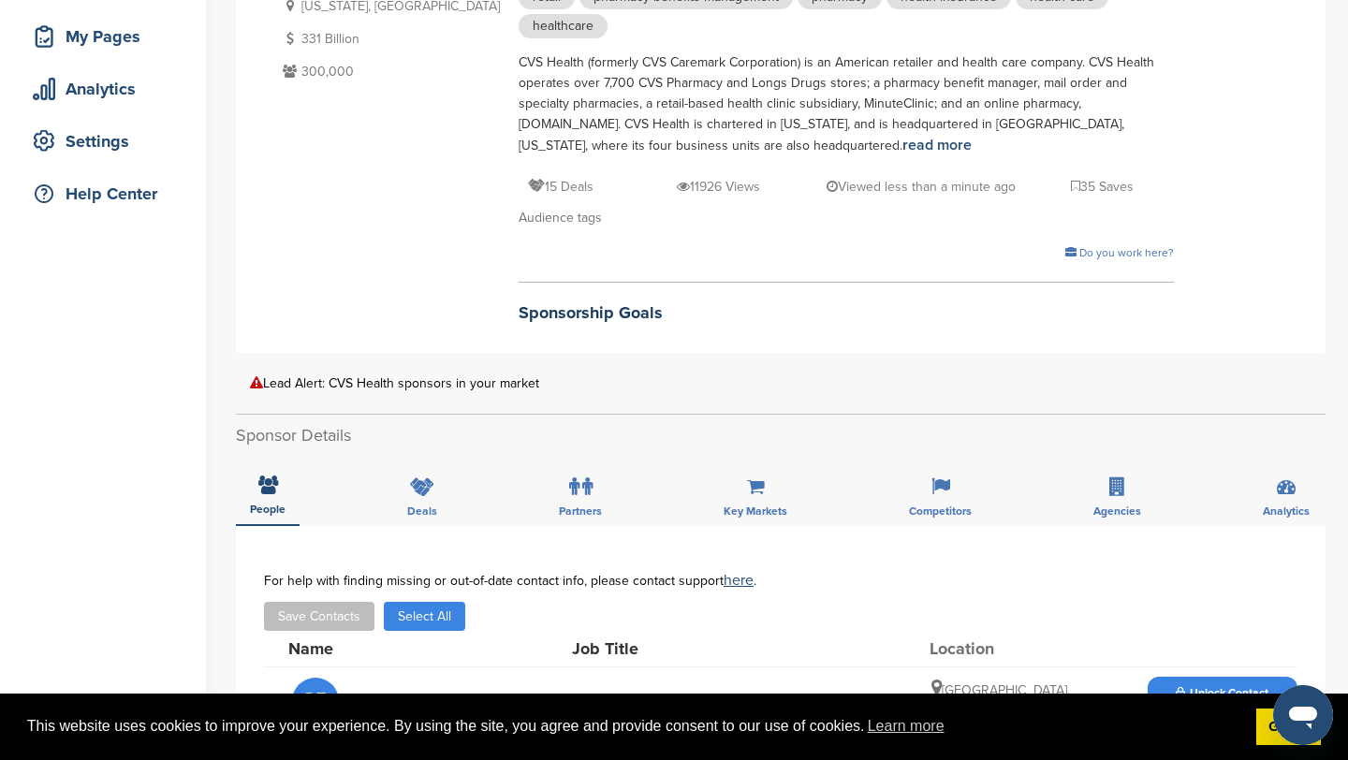
scroll to position [181, 0]
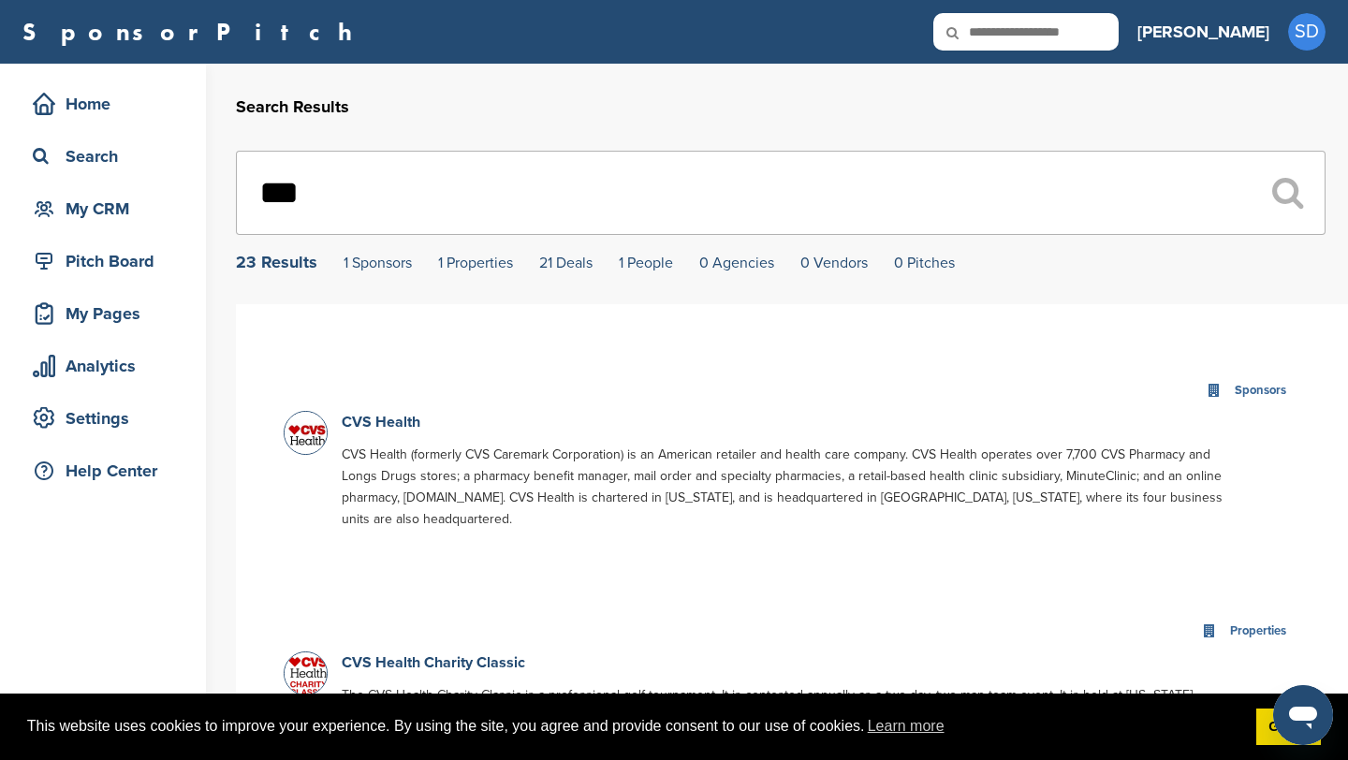
click at [429, 194] on input "***" at bounding box center [781, 193] width 1090 height 84
type input "*"
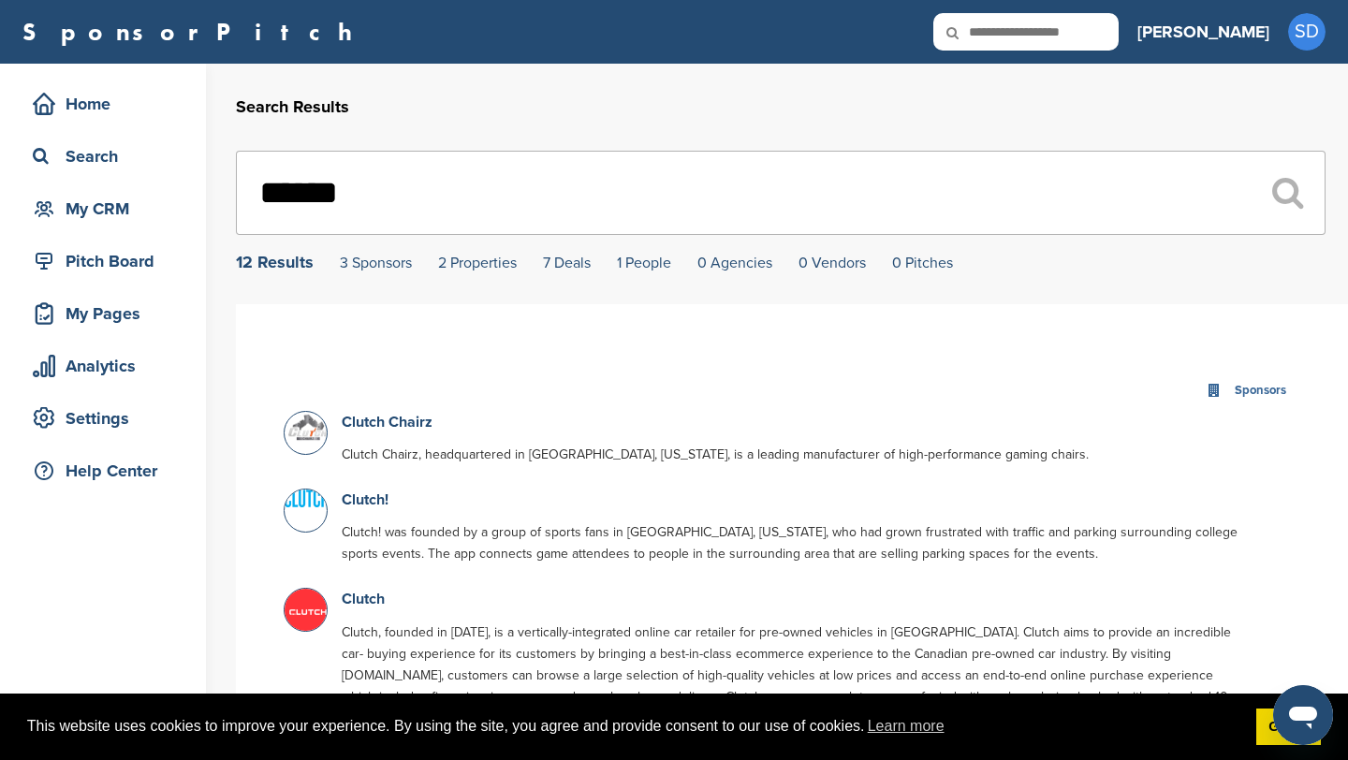
type input "******"
click at [1119, 42] on input "text" at bounding box center [1025, 31] width 185 height 37
type input "**********"
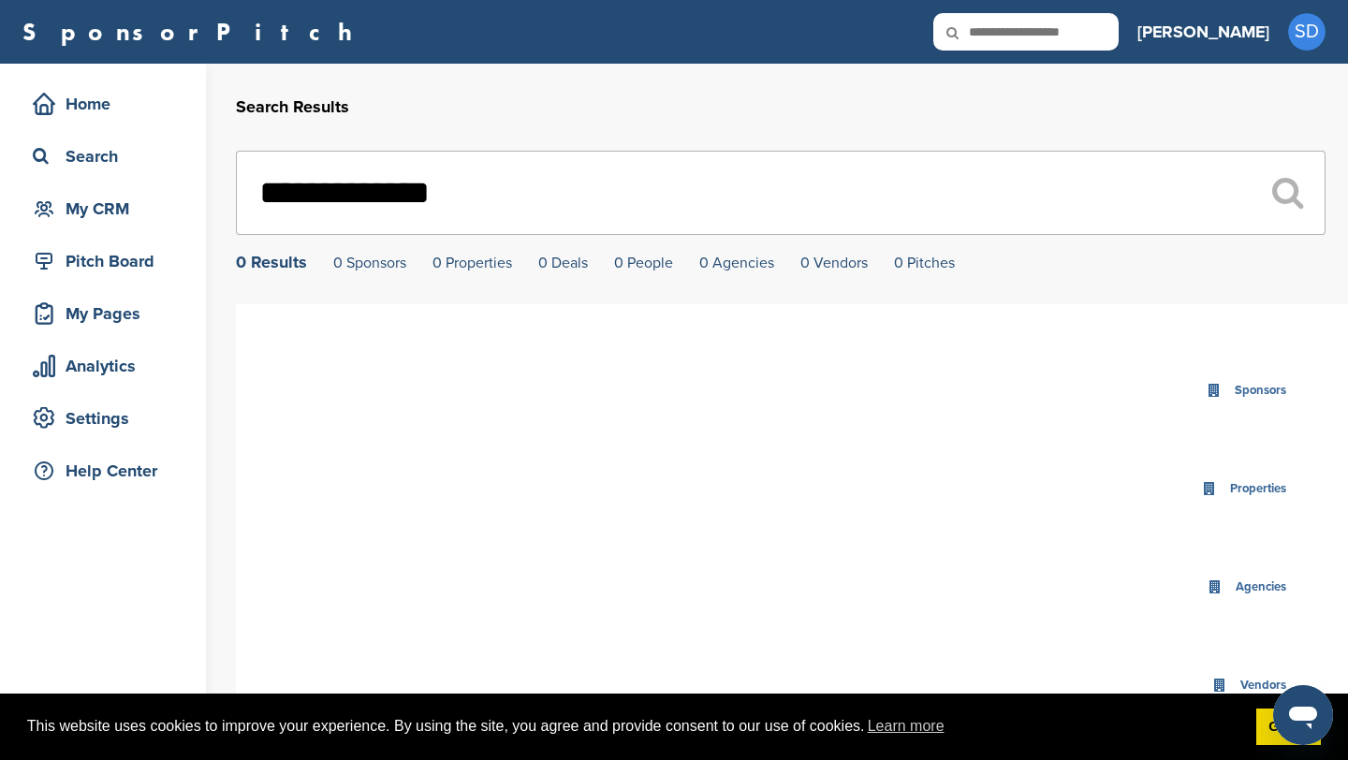
click at [1091, 15] on input "text" at bounding box center [1025, 31] width 185 height 37
type input "********"
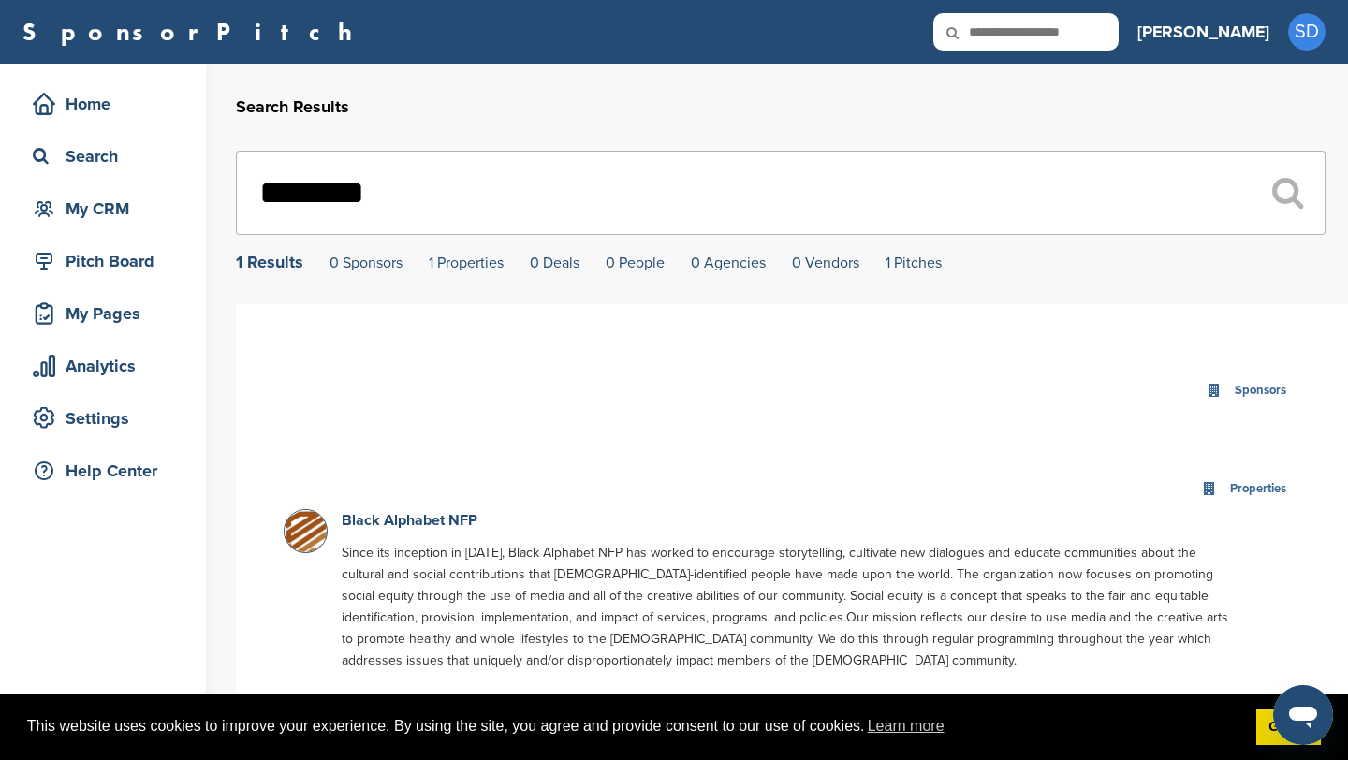
click at [997, 38] on icon at bounding box center [965, 32] width 64 height 39
click at [1087, 25] on input "text" at bounding box center [1025, 31] width 185 height 37
type input "*******"
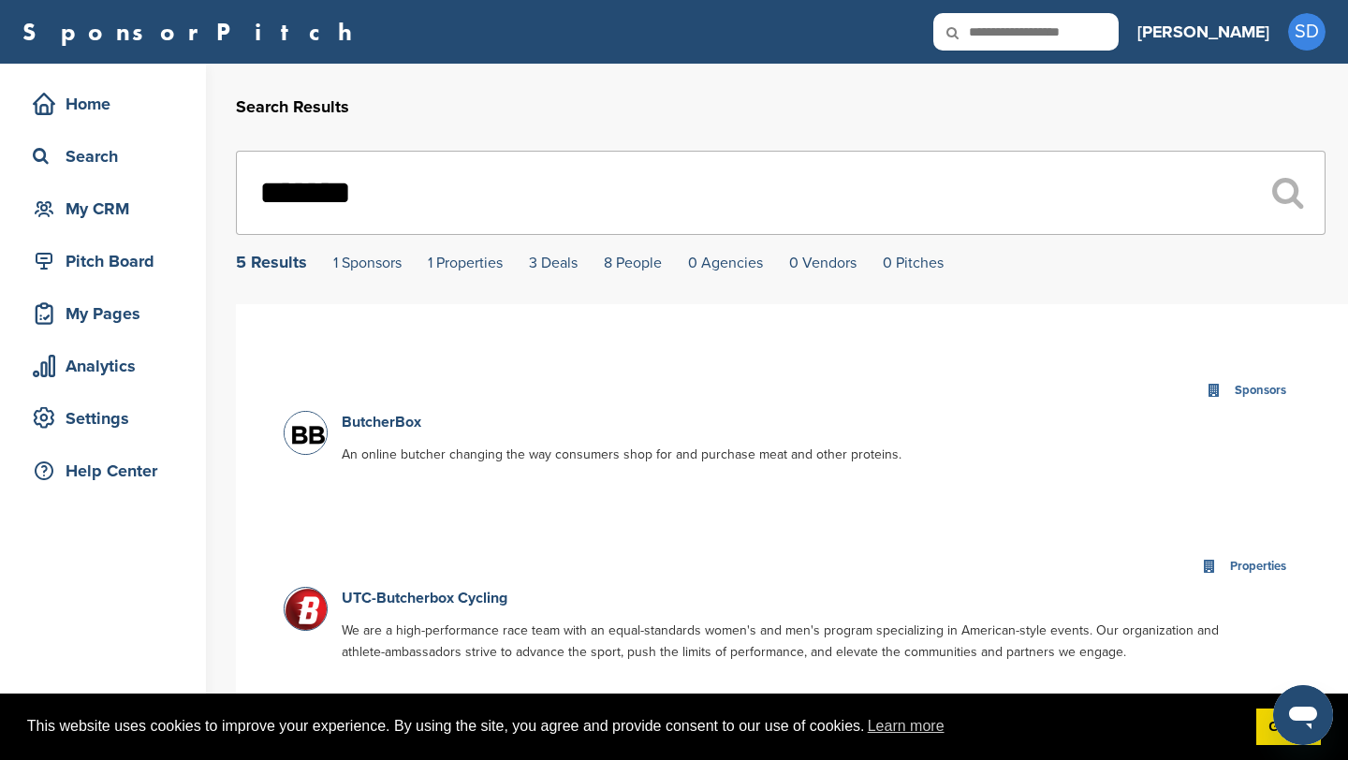
click at [428, 183] on input "*******" at bounding box center [781, 193] width 1090 height 84
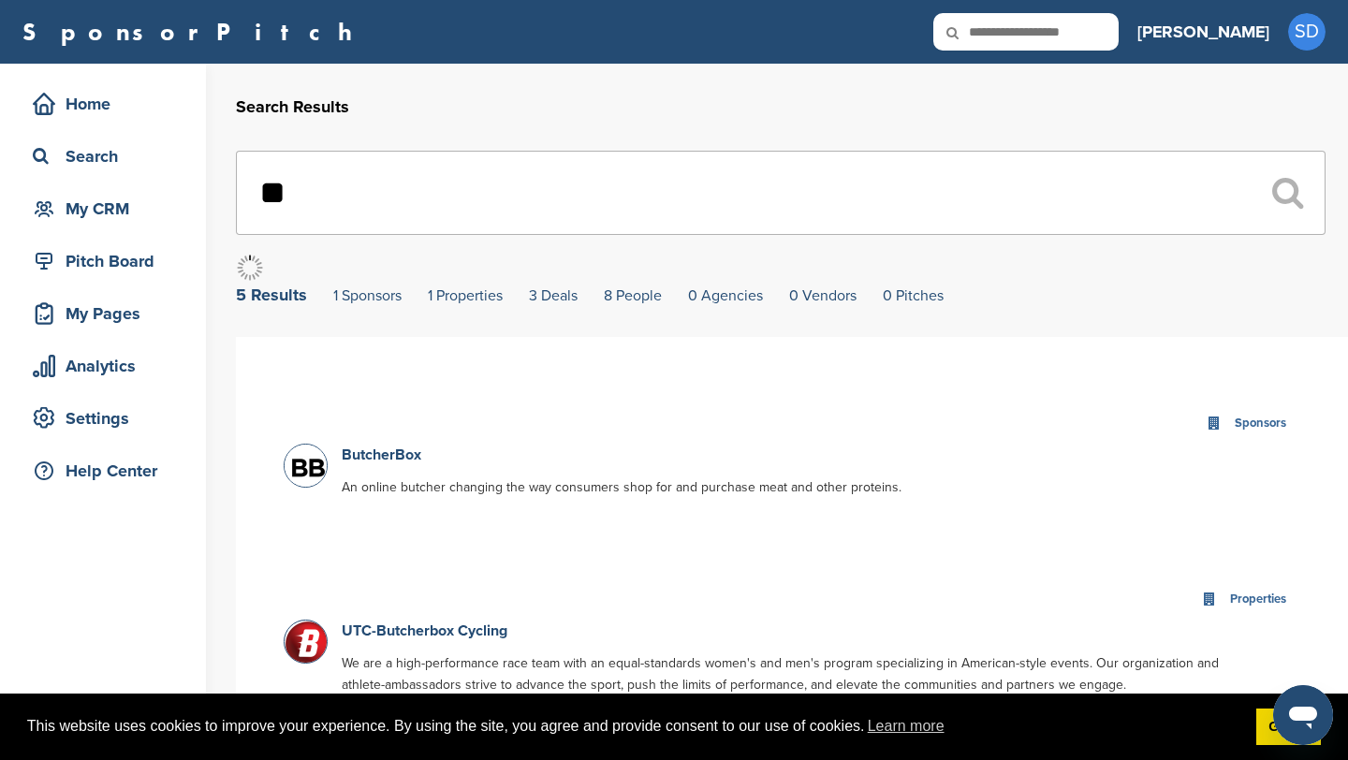
type input "*"
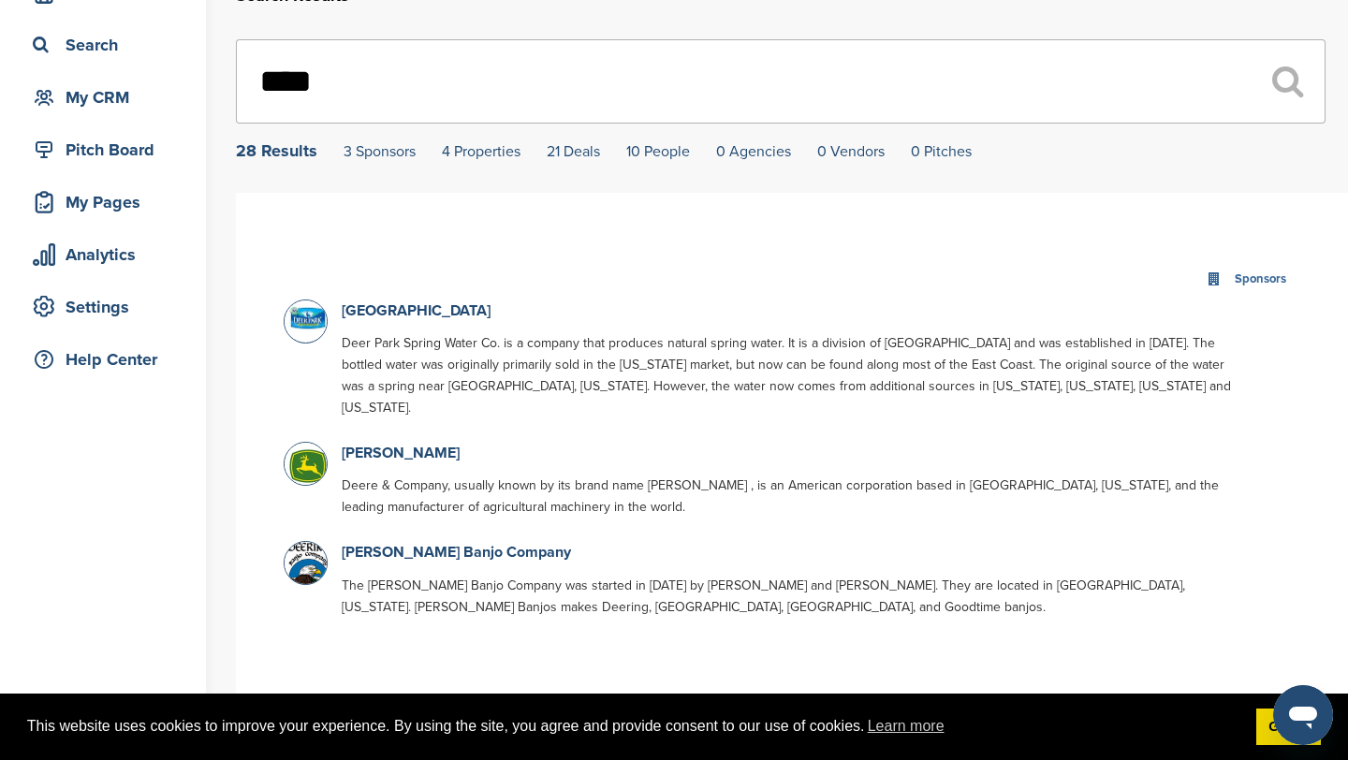
scroll to position [86, 0]
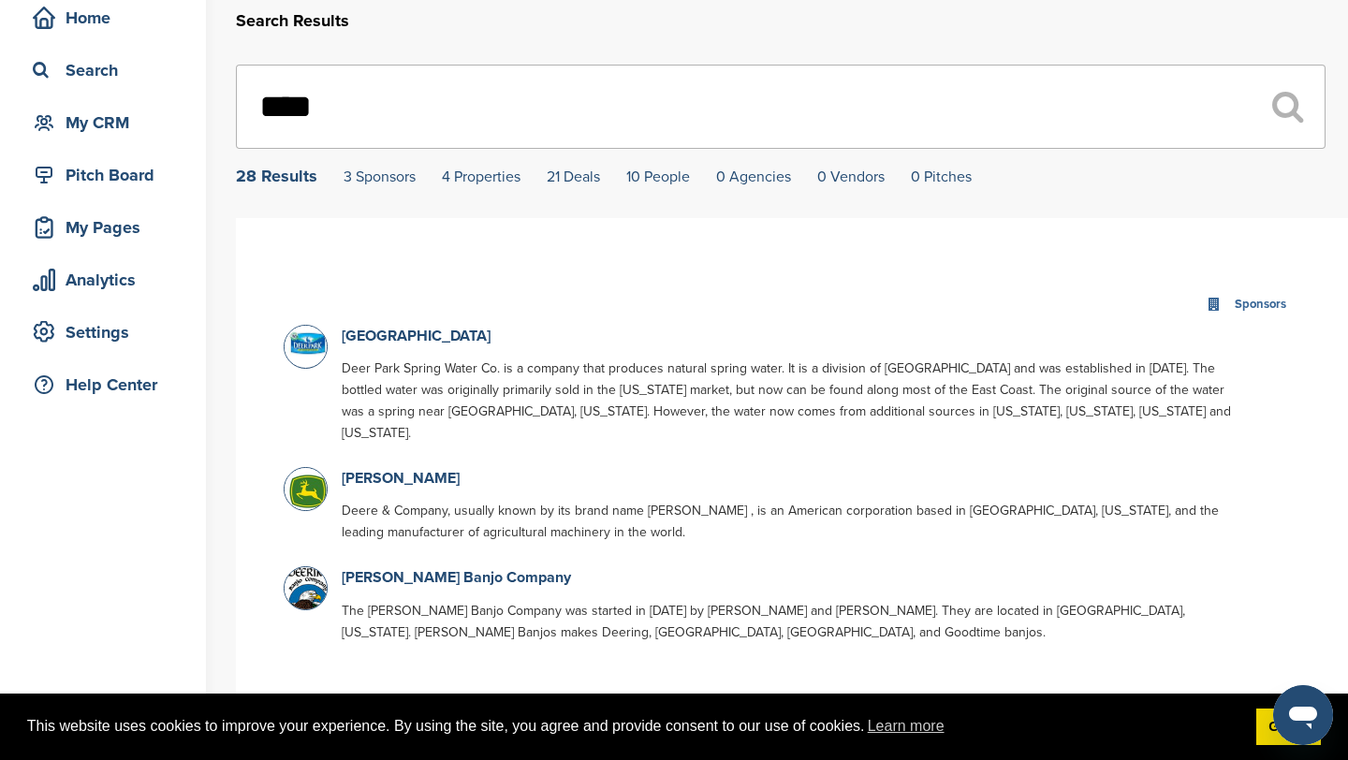
click at [697, 138] on input "****" at bounding box center [781, 107] width 1090 height 84
type input "*"
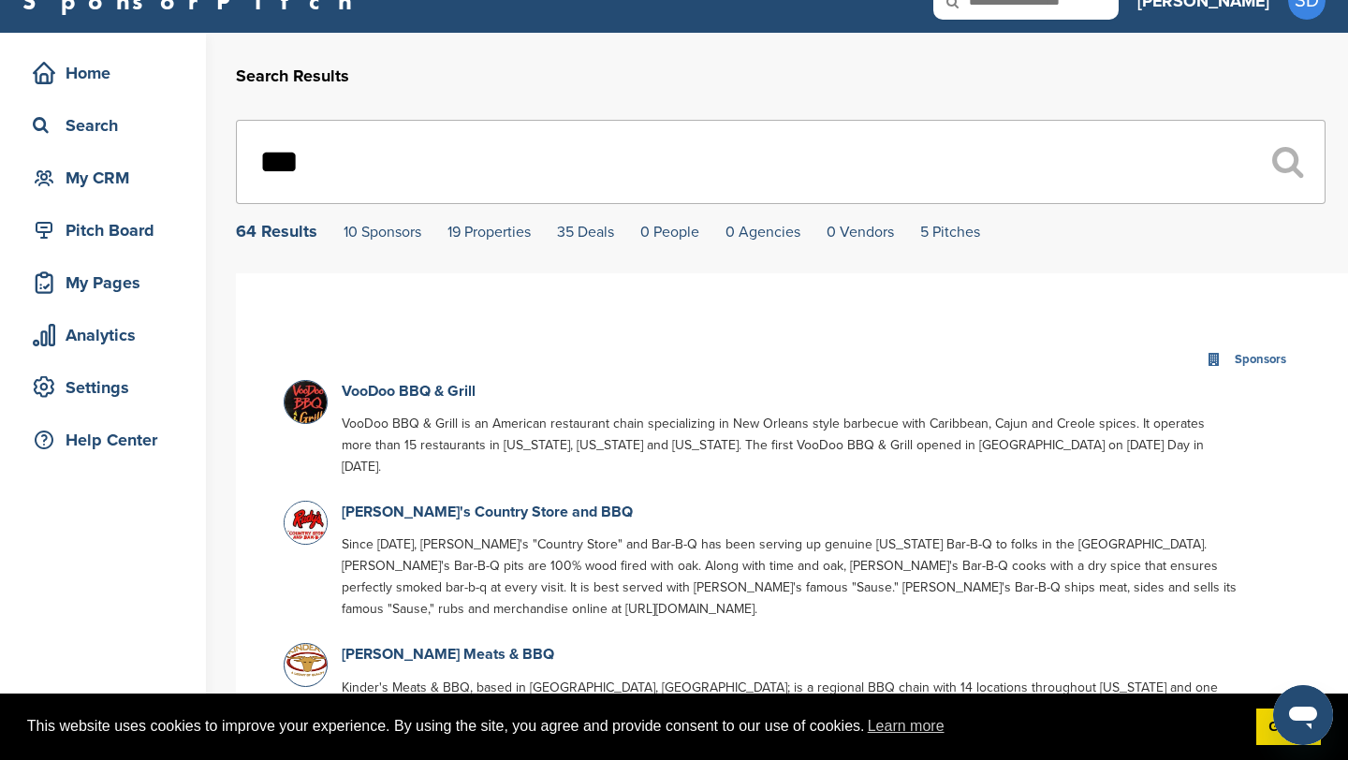
scroll to position [27, 0]
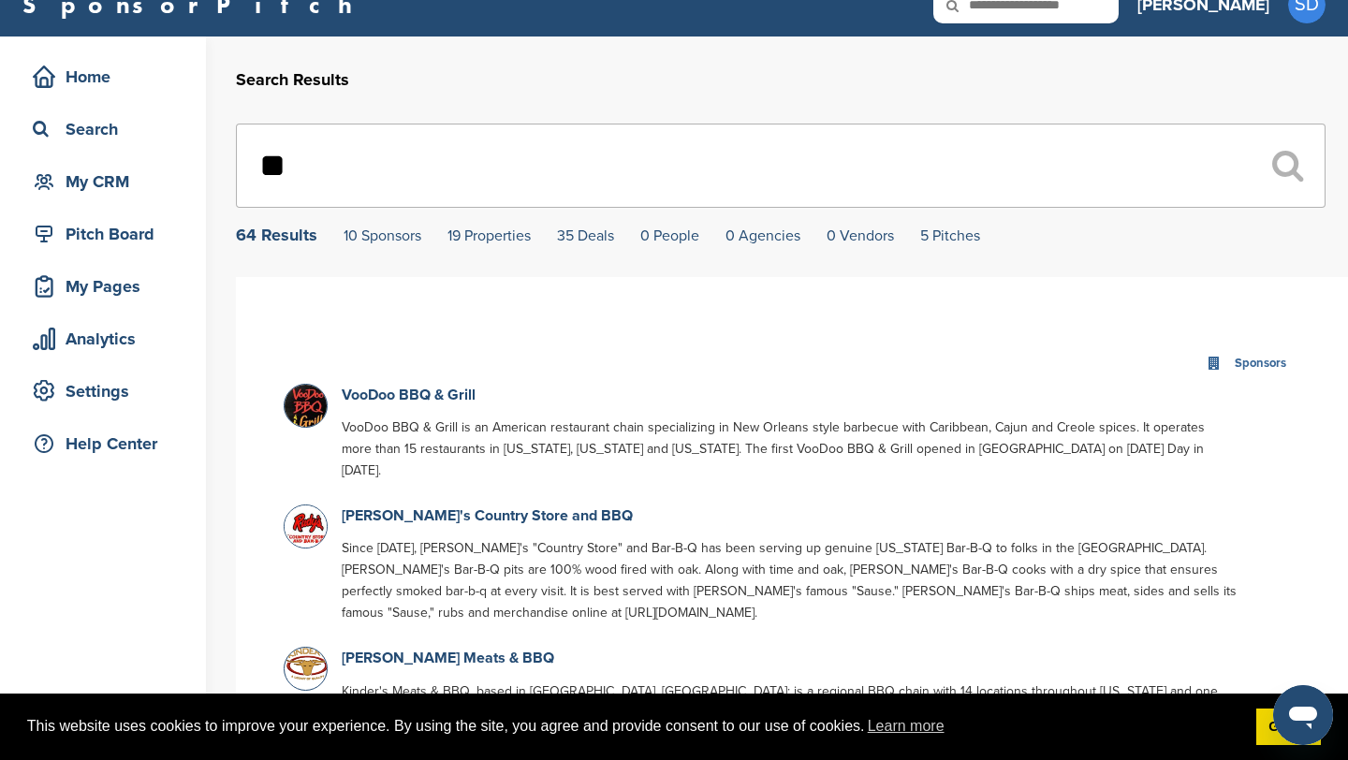
type input "*"
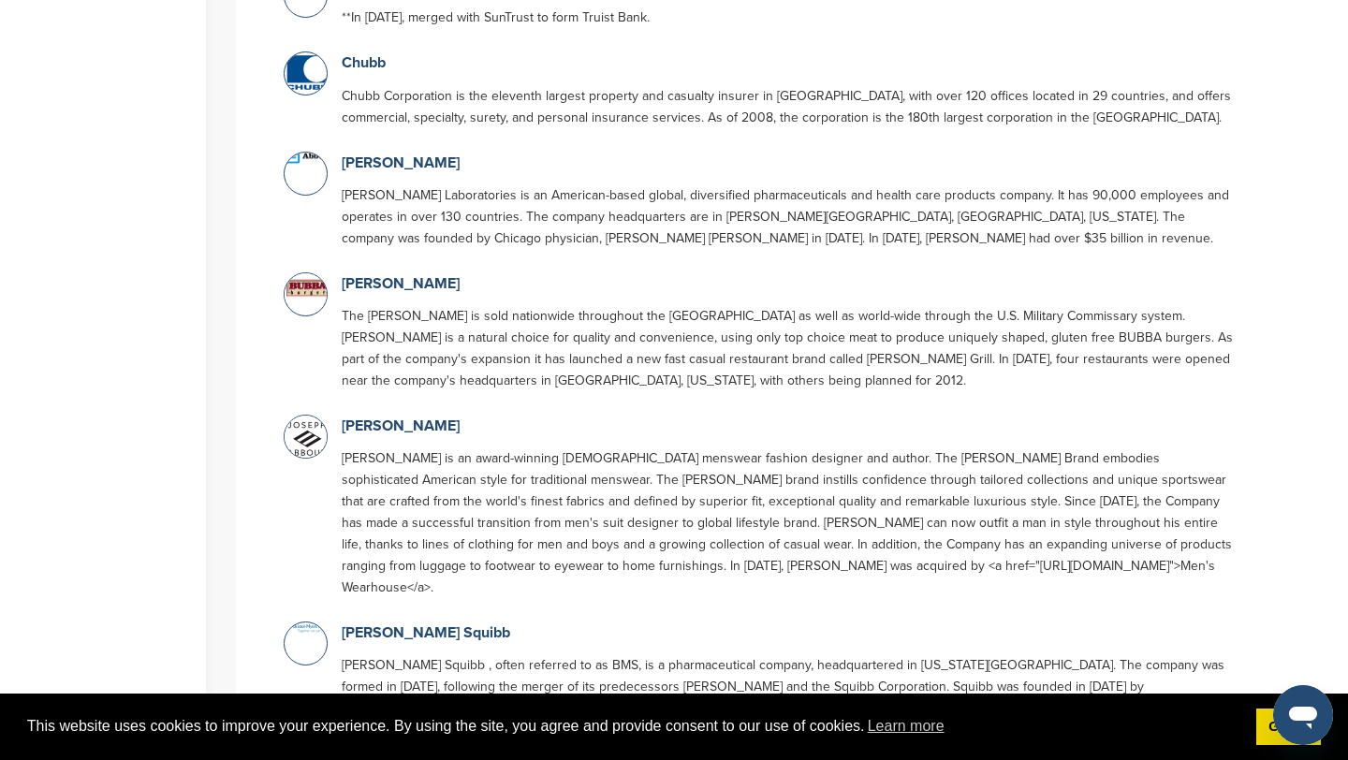
scroll to position [758, 0]
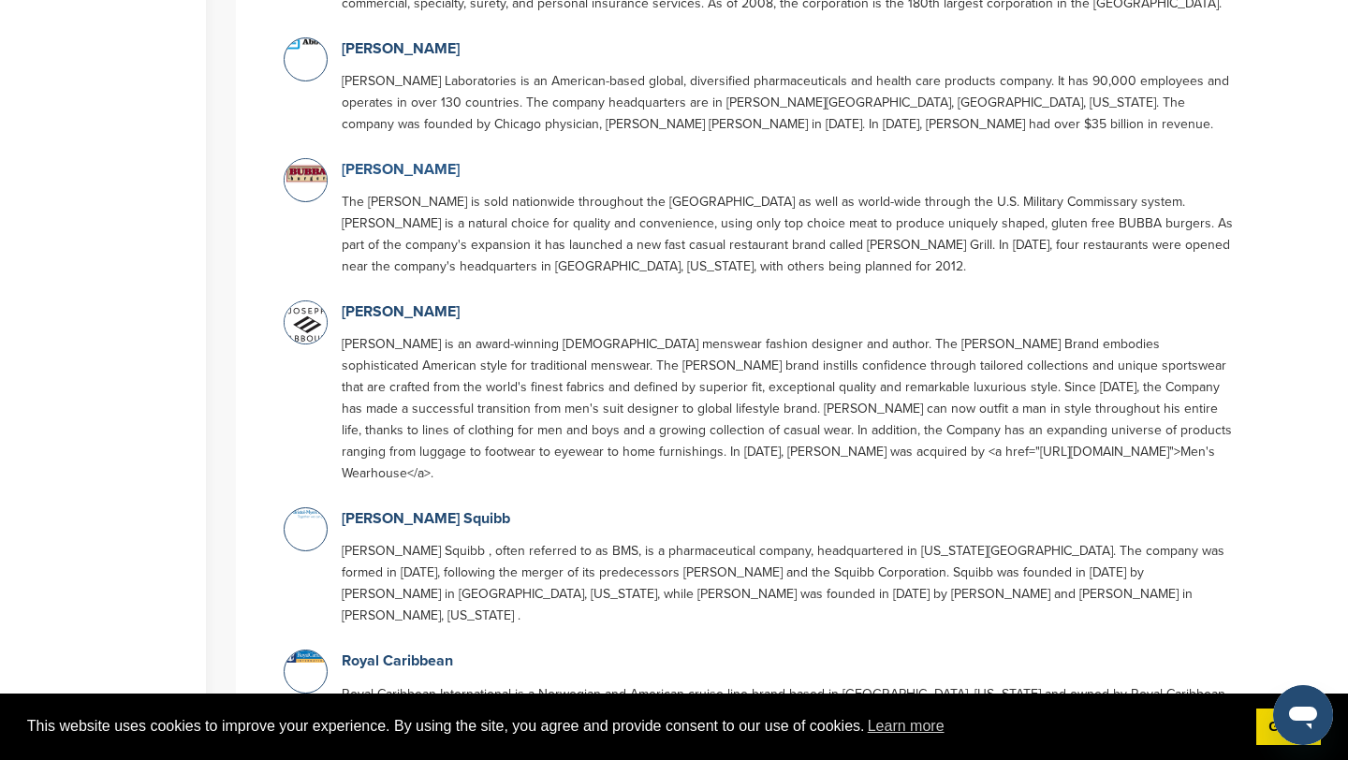
click at [431, 160] on link "BUBBA Burger" at bounding box center [401, 169] width 118 height 19
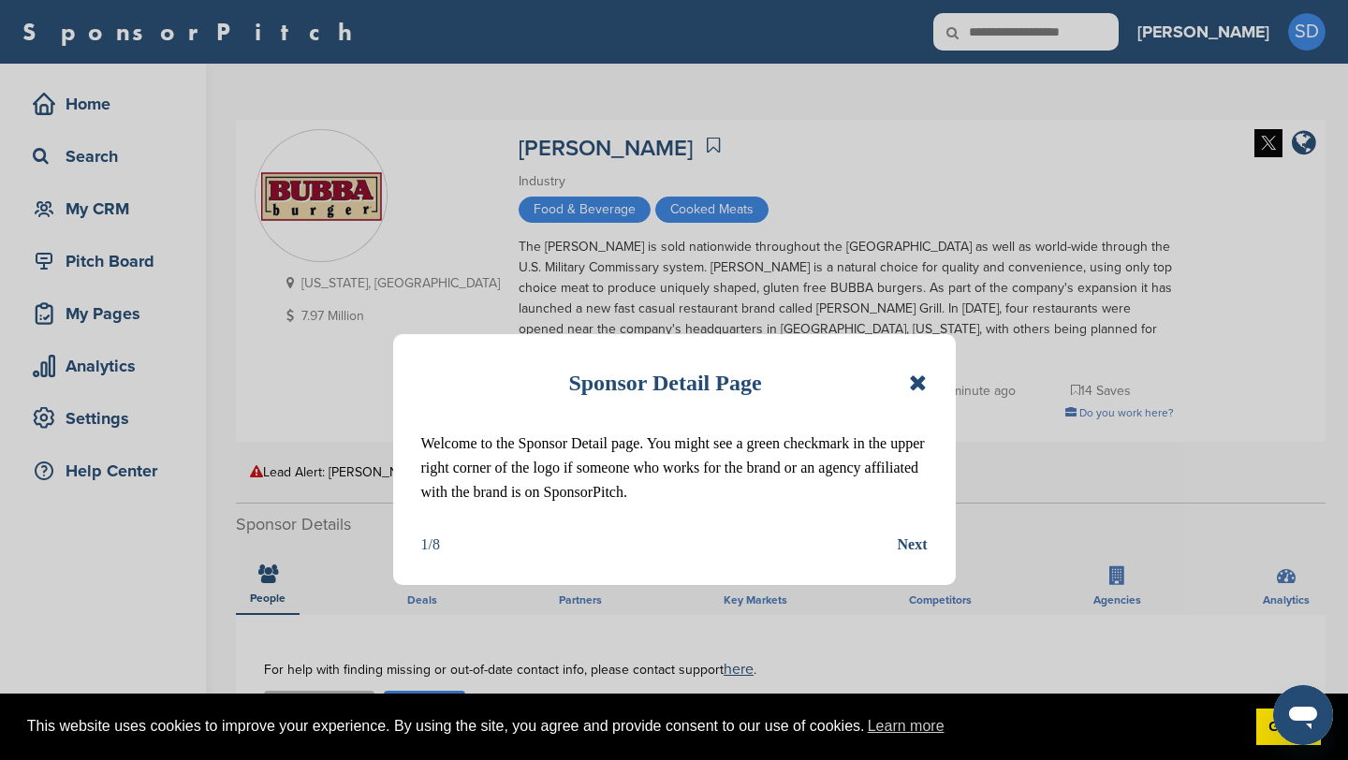
click at [910, 382] on icon at bounding box center [918, 383] width 18 height 22
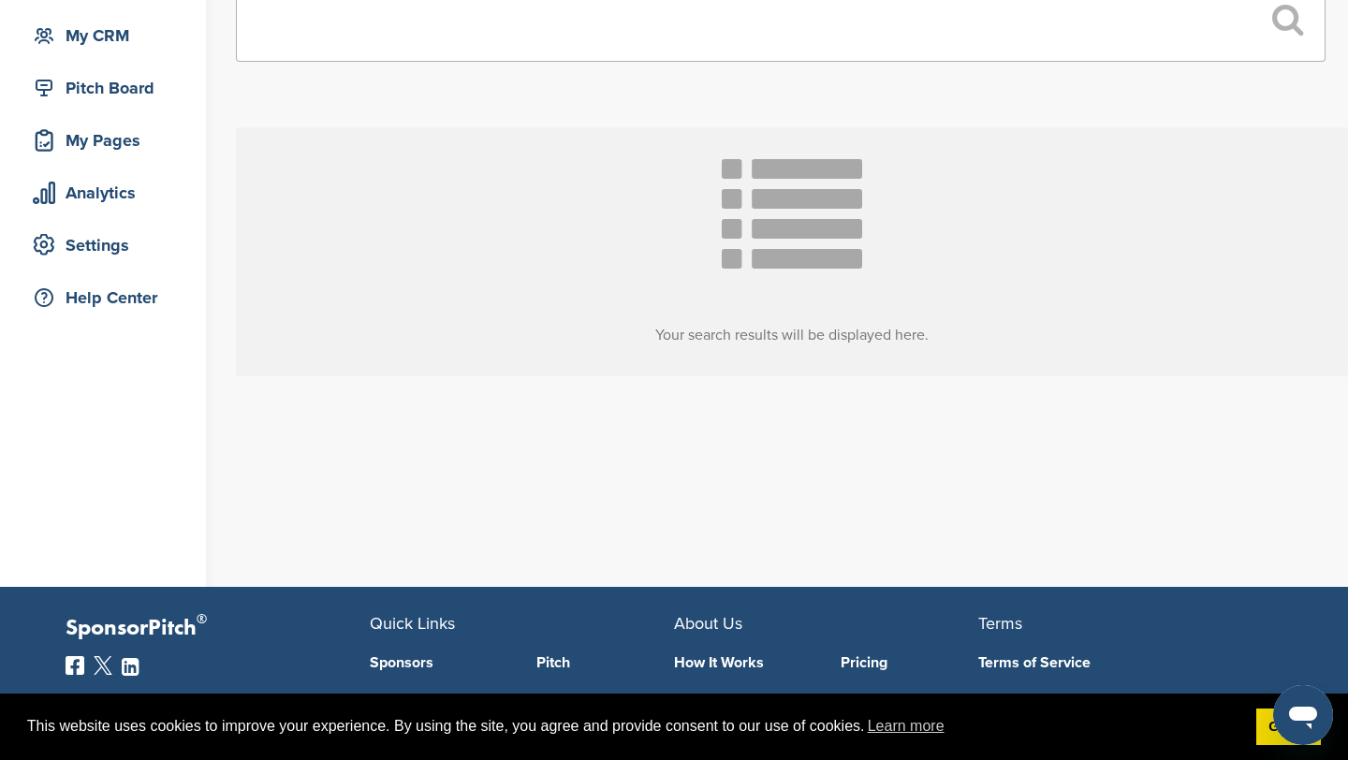
scroll to position [77, 0]
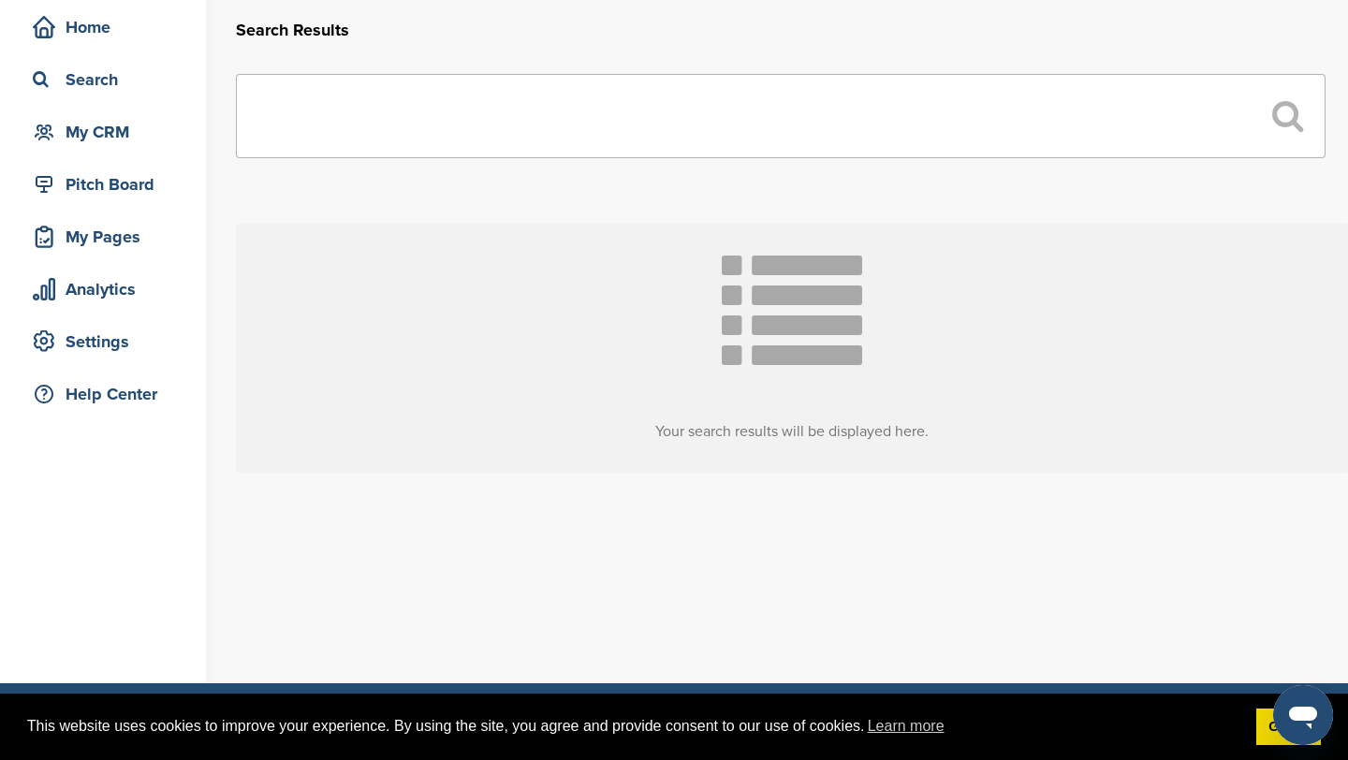
click at [491, 139] on input "text" at bounding box center [781, 116] width 1090 height 84
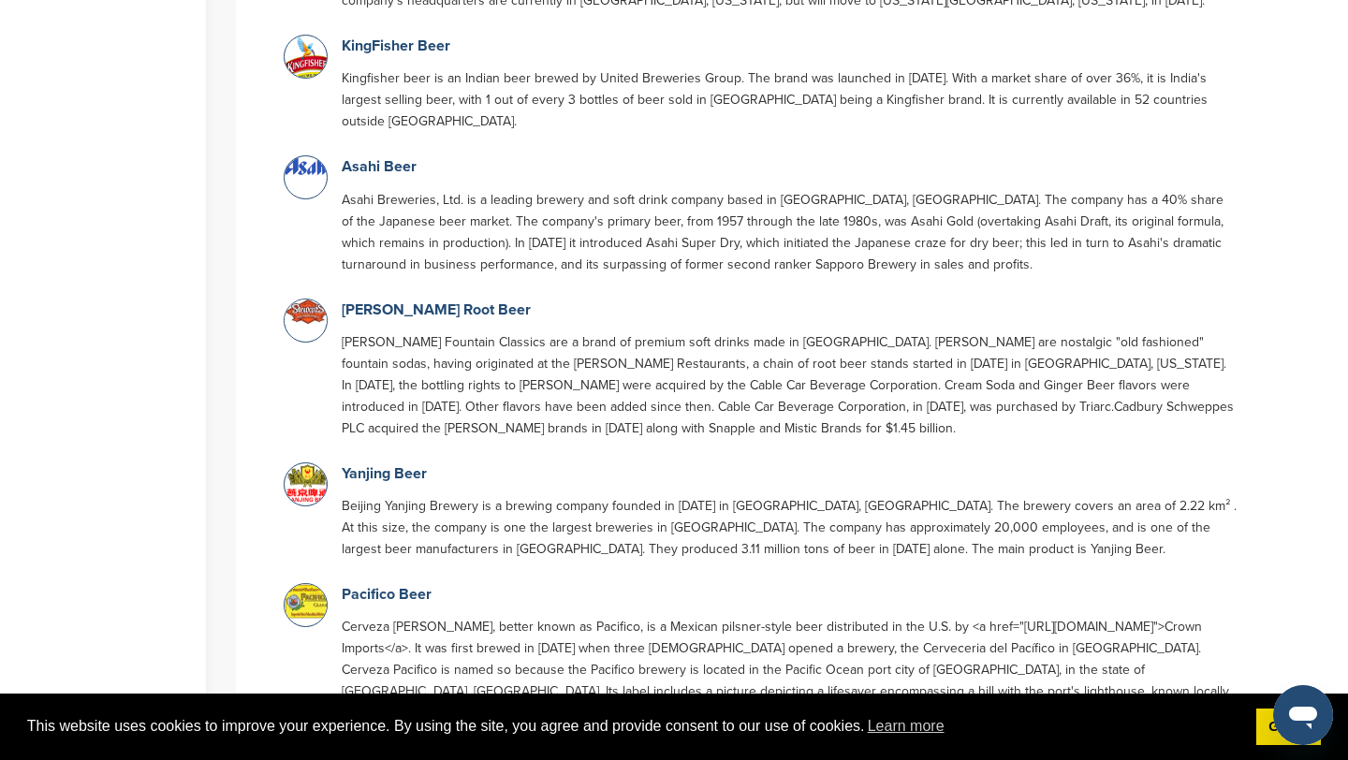
scroll to position [0, 0]
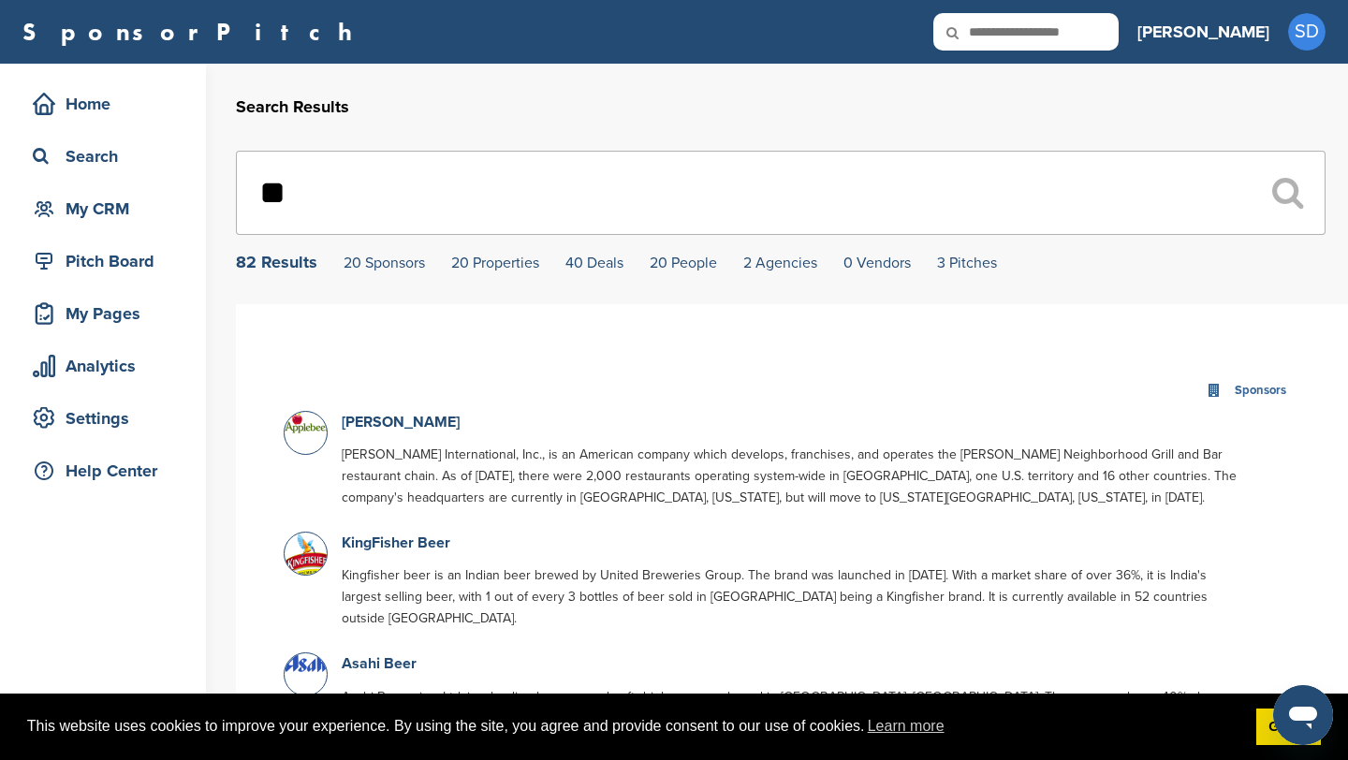
type input "*"
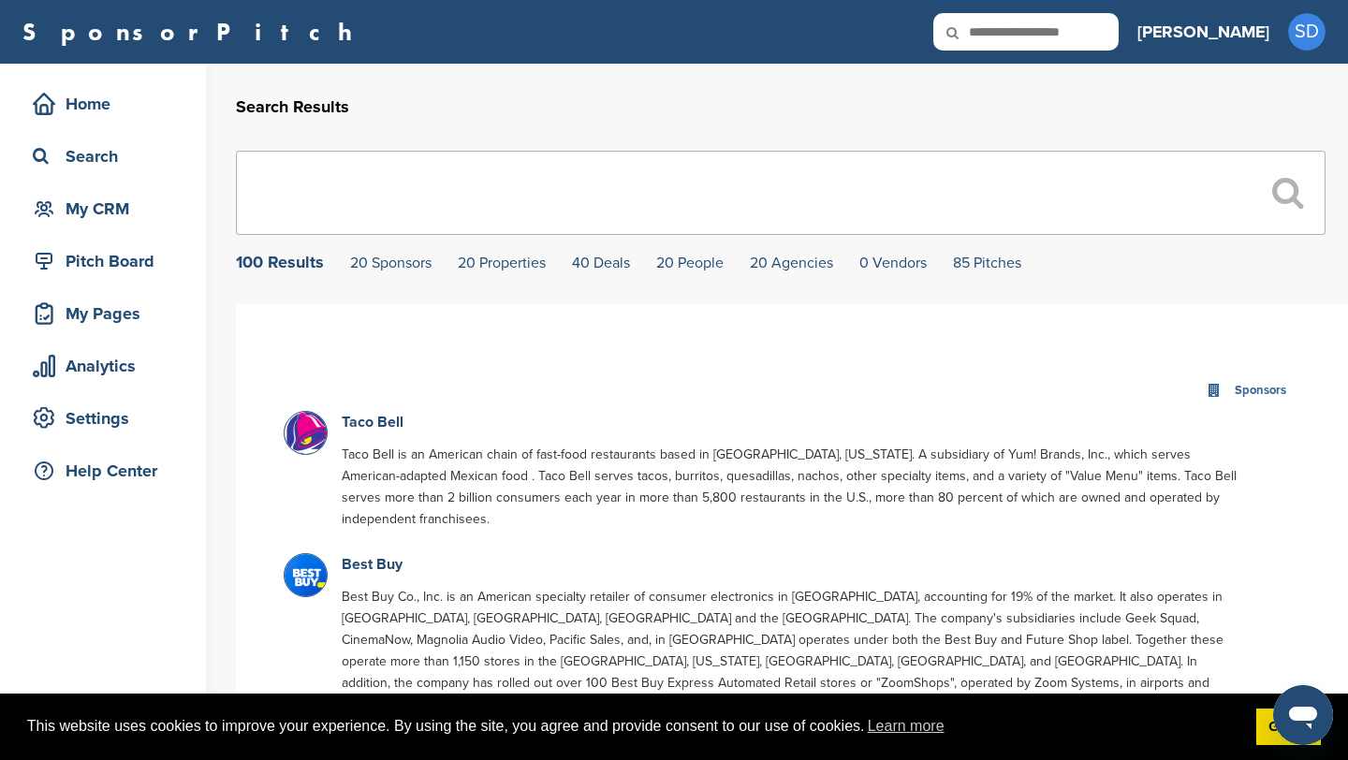
click at [460, 186] on input "text" at bounding box center [781, 193] width 1090 height 84
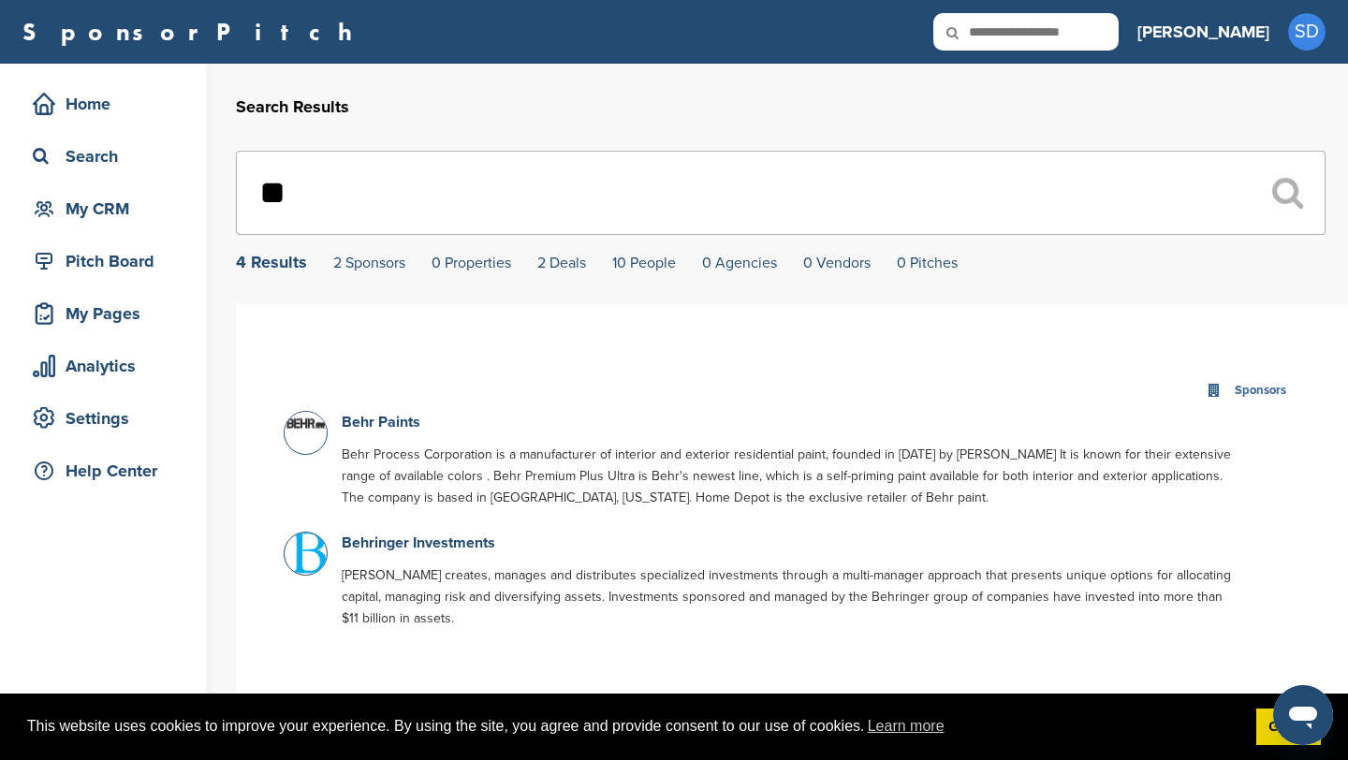
type input "*"
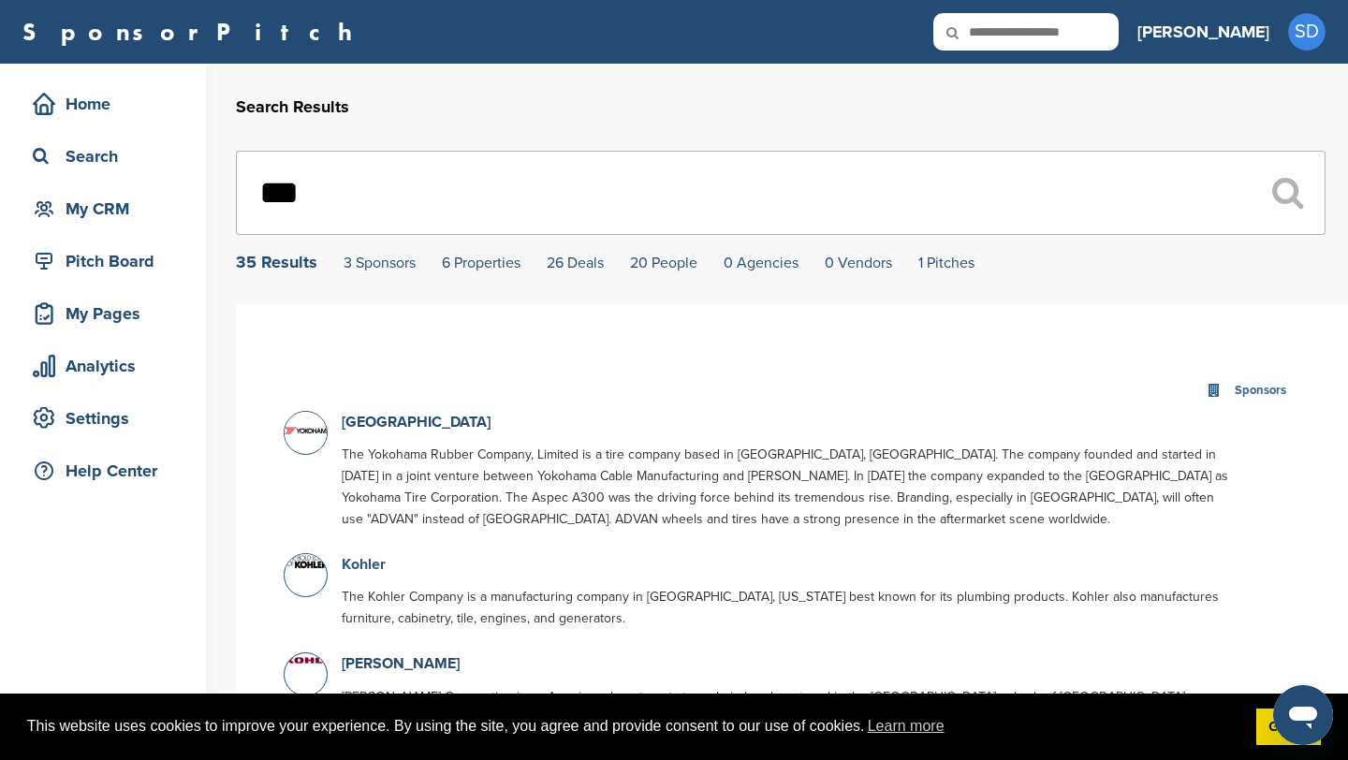
type input "***"
click at [370, 566] on link "Kohler" at bounding box center [364, 564] width 44 height 19
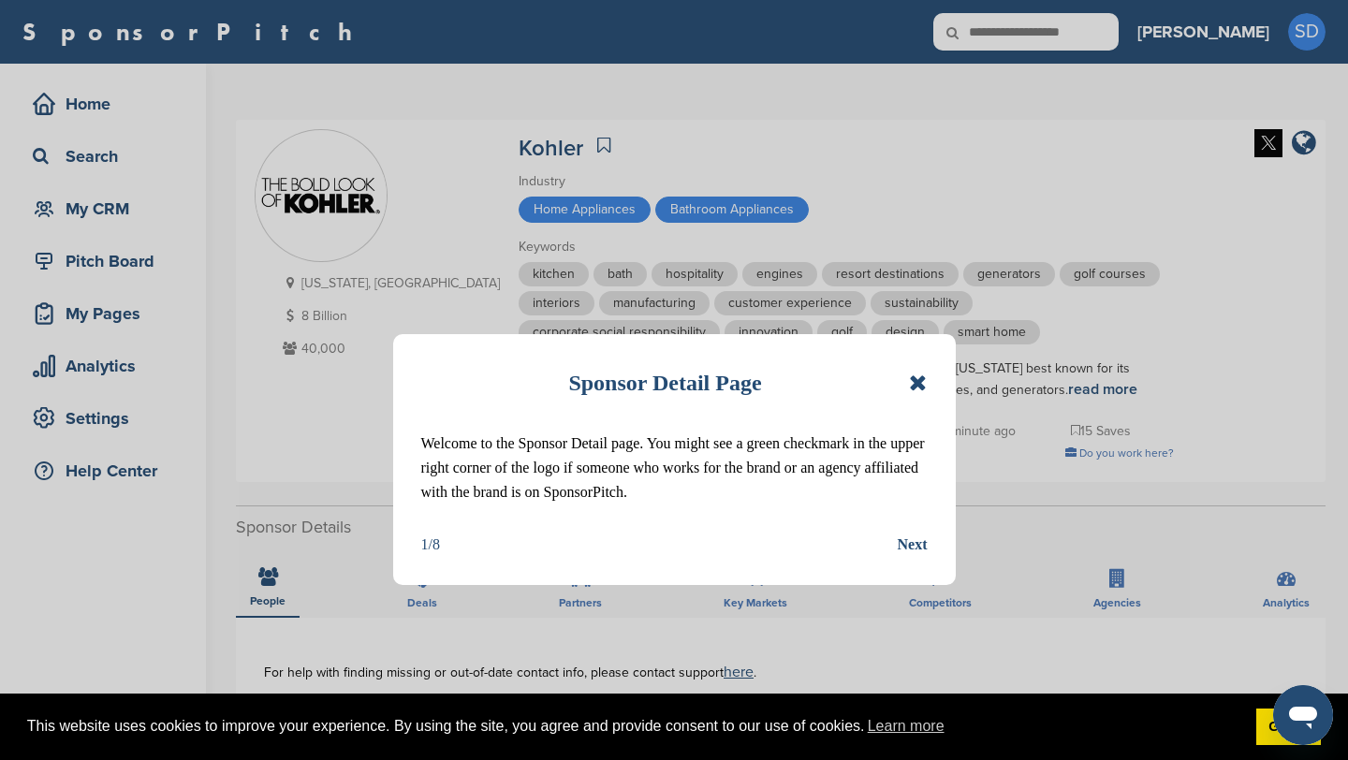
click at [928, 376] on div "Sponsor Detail Page Welcome to the Sponsor Detail page. You might see a green c…" at bounding box center [674, 459] width 563 height 251
click at [918, 377] on icon at bounding box center [918, 383] width 18 height 22
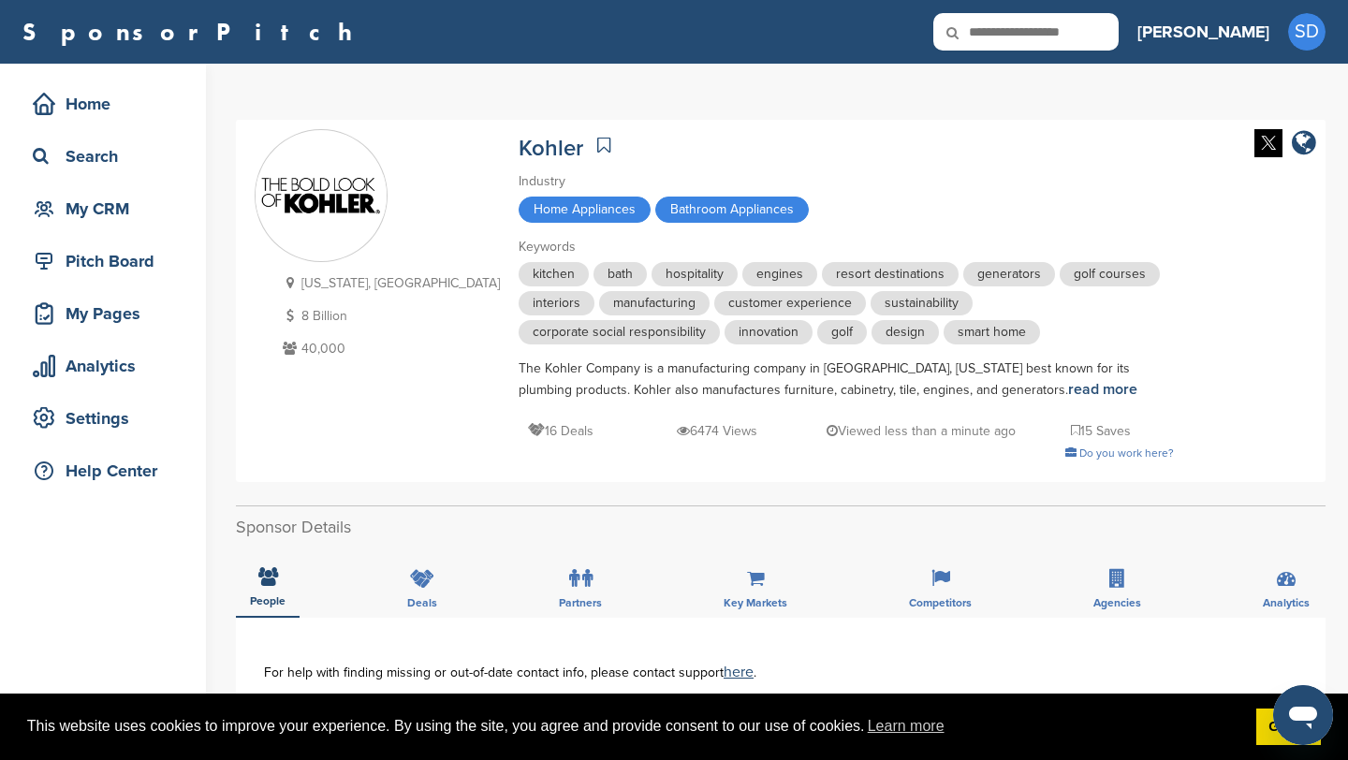
click at [1101, 35] on input "text" at bounding box center [1025, 31] width 185 height 37
type input "**********"
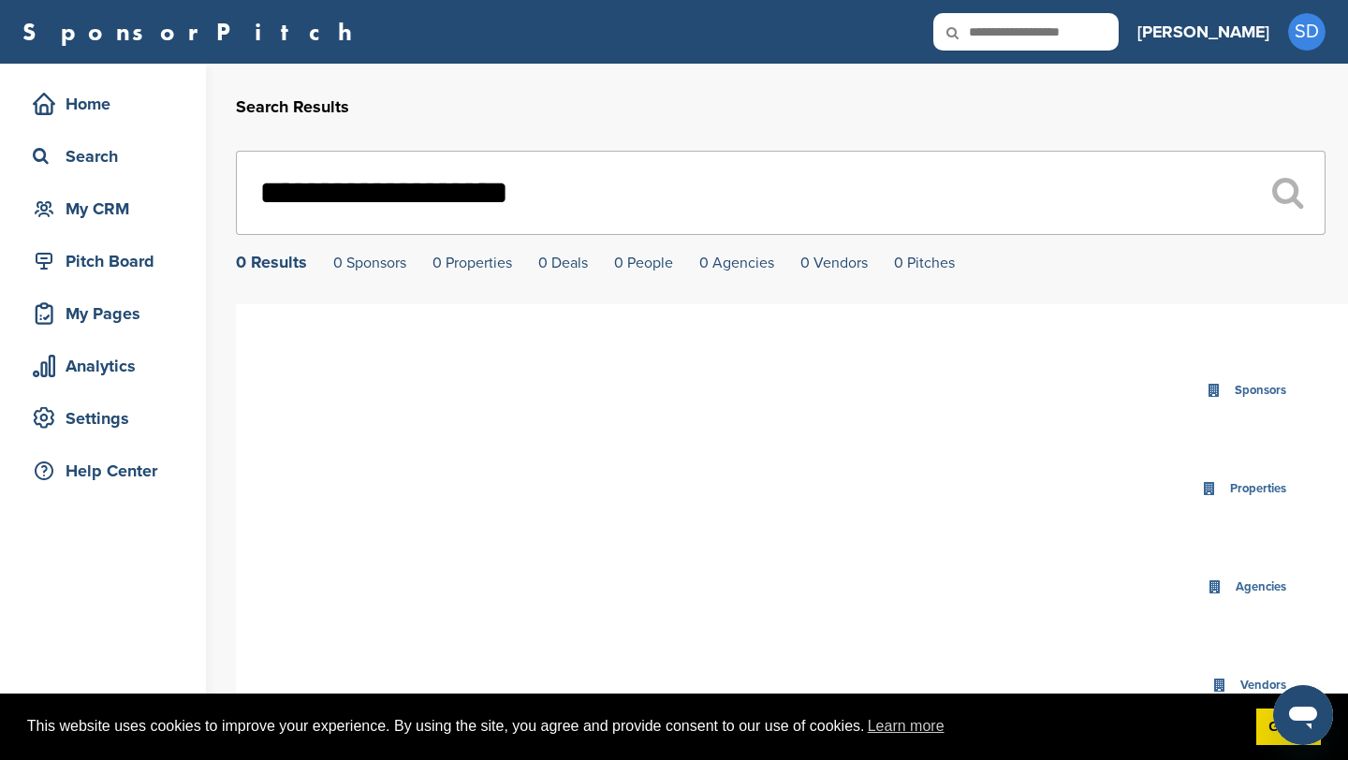
click at [1081, 30] on input "text" at bounding box center [1025, 31] width 185 height 37
type input "******"
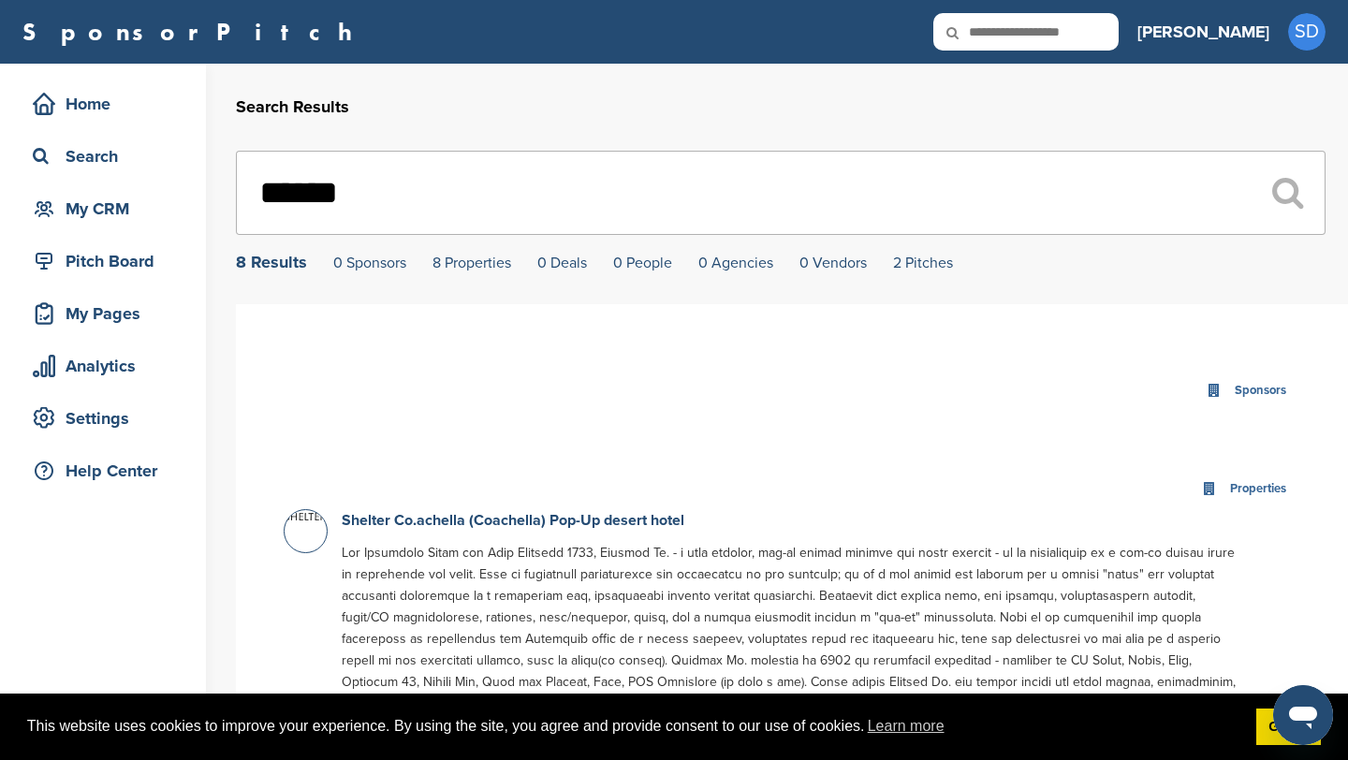
click at [423, 179] on input "******" at bounding box center [781, 193] width 1090 height 84
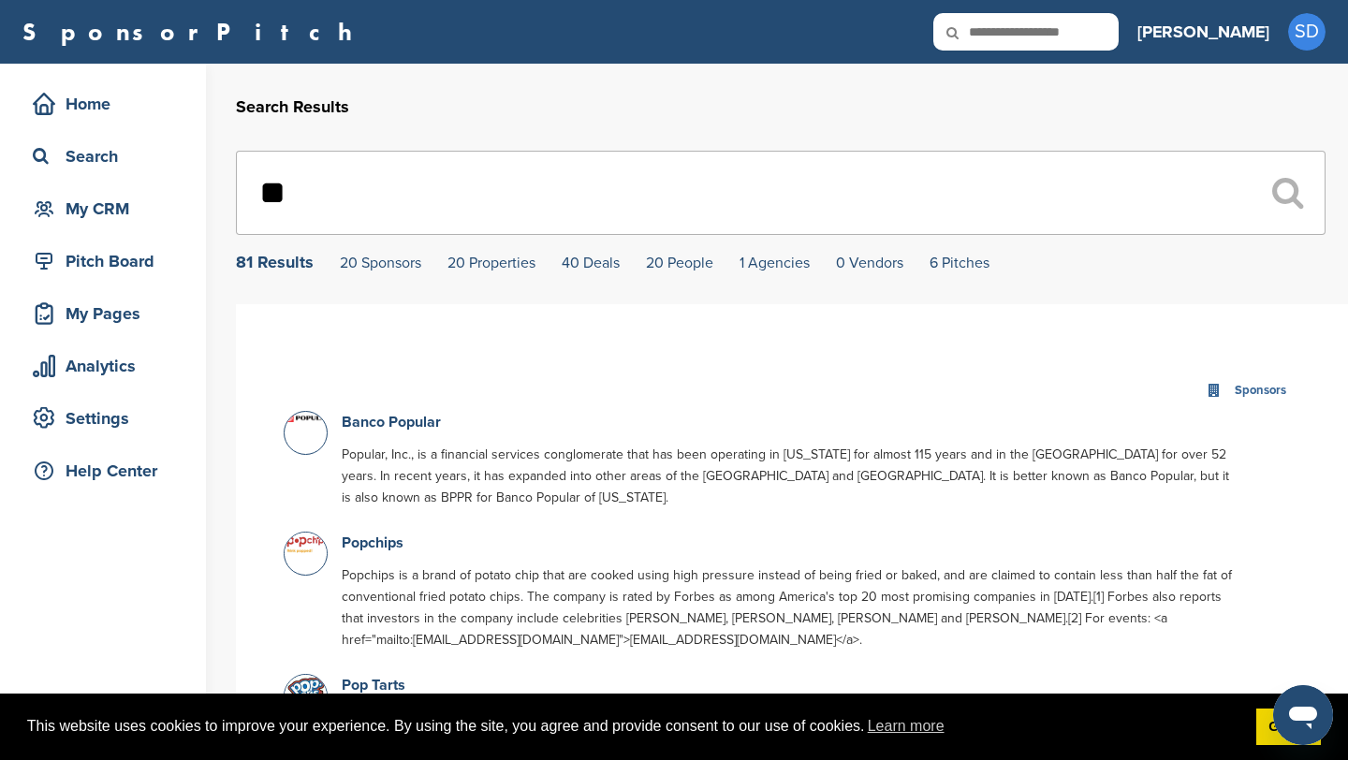
type input "*"
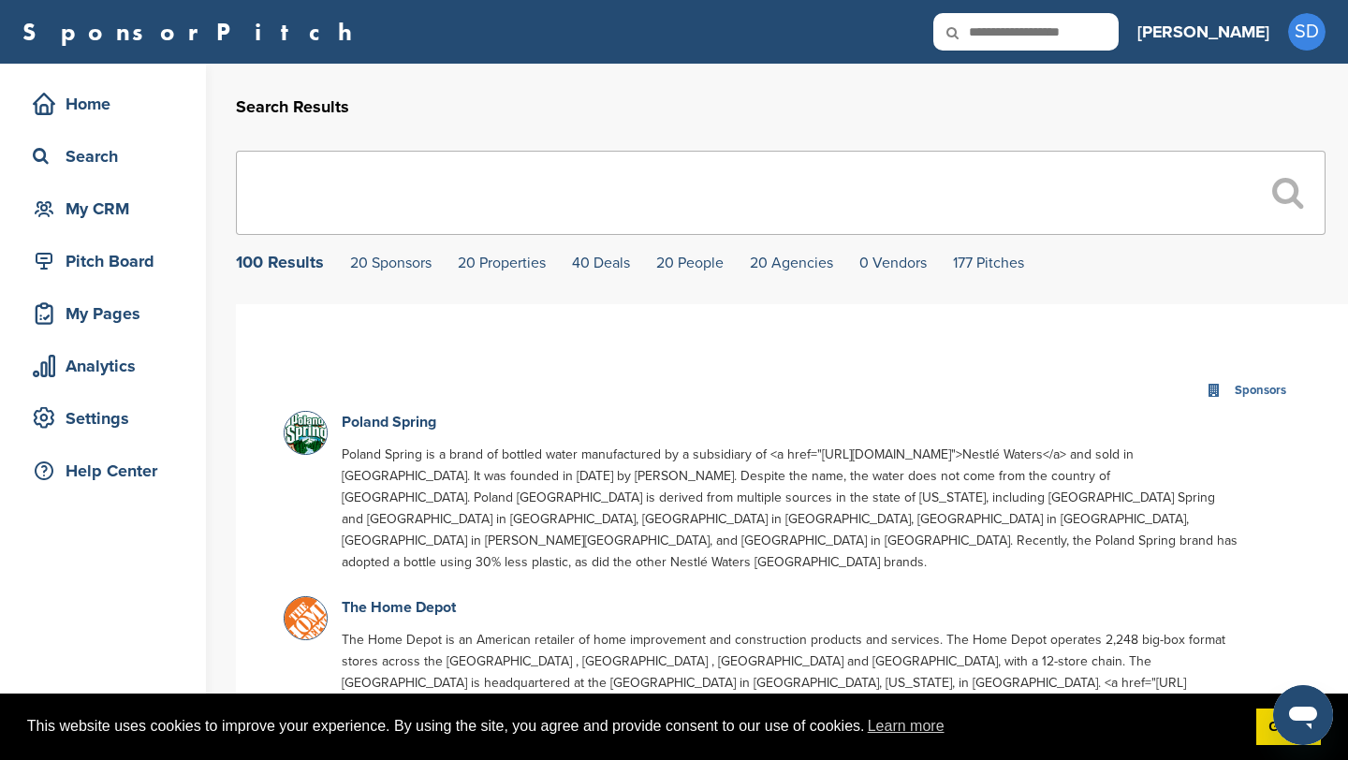
type input "*"
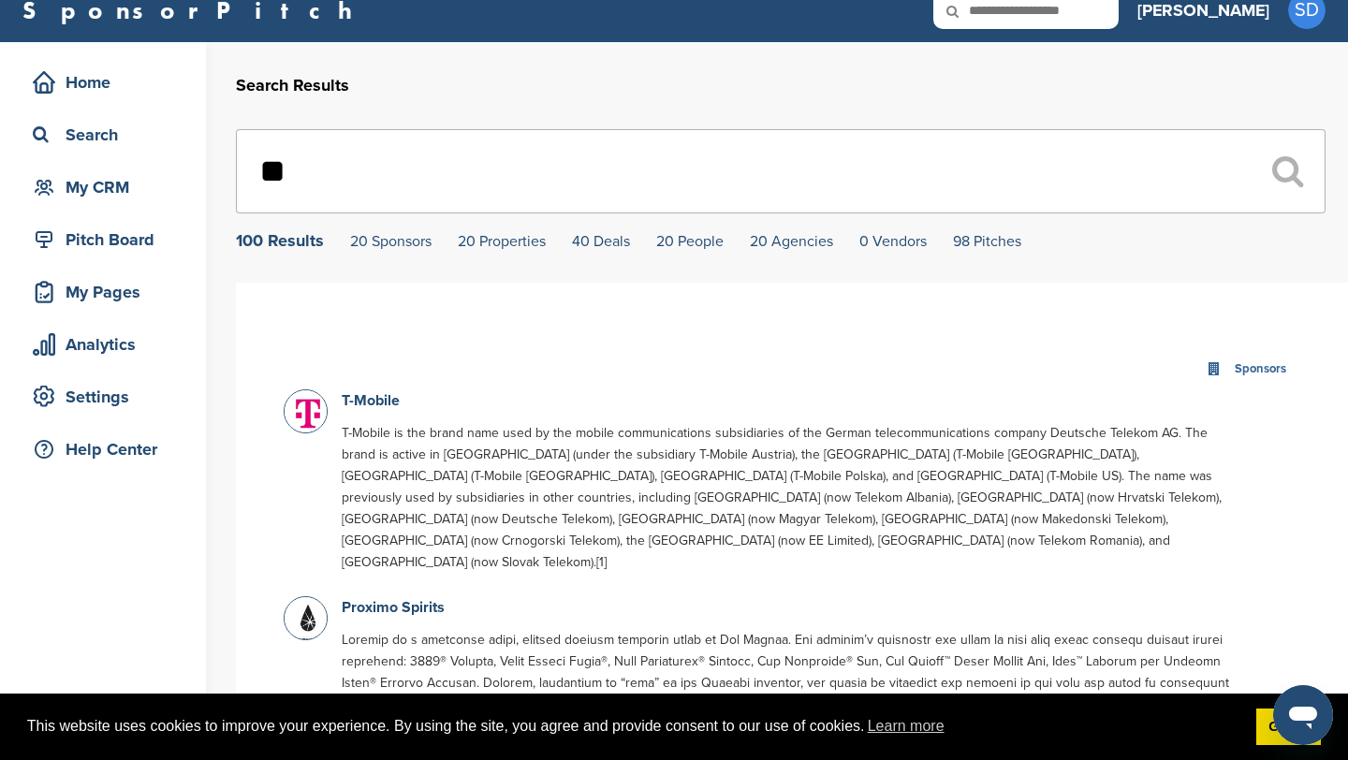
scroll to position [25, 0]
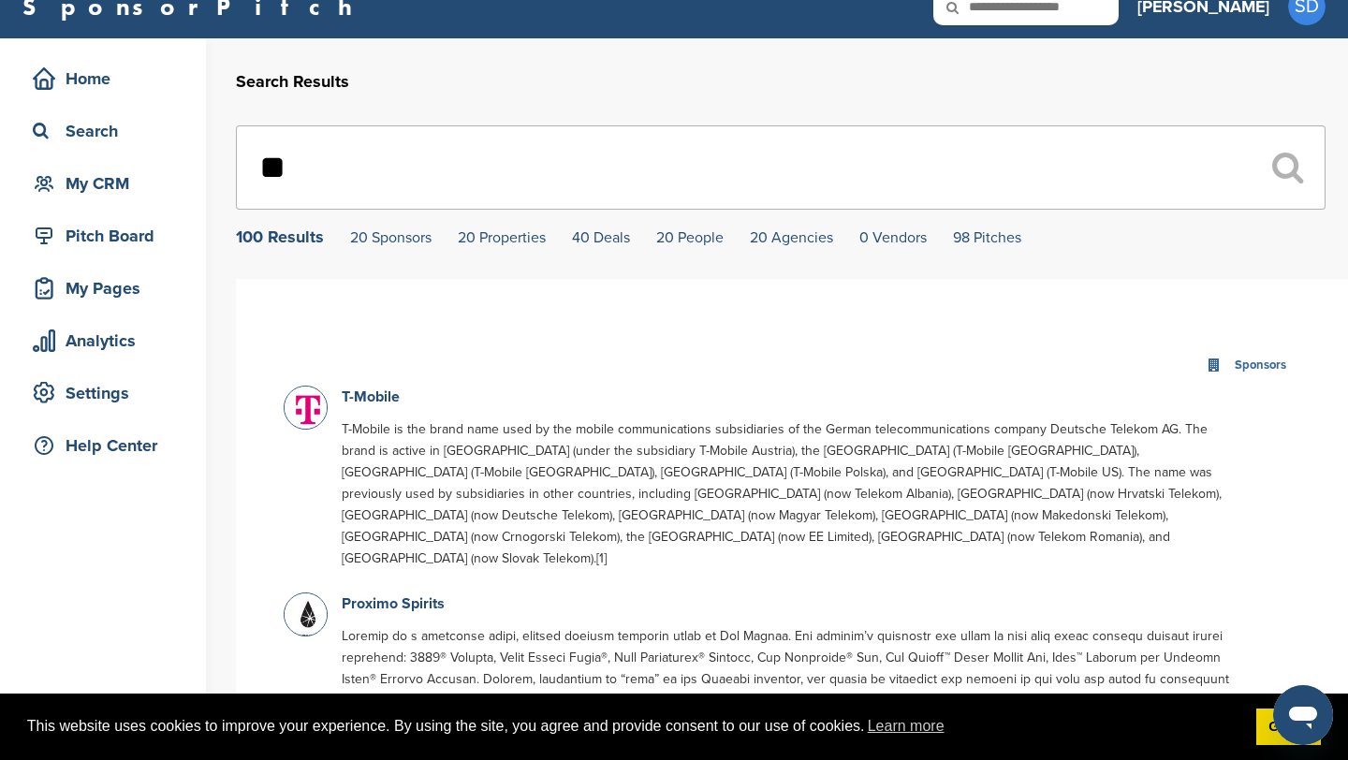
type input "**"
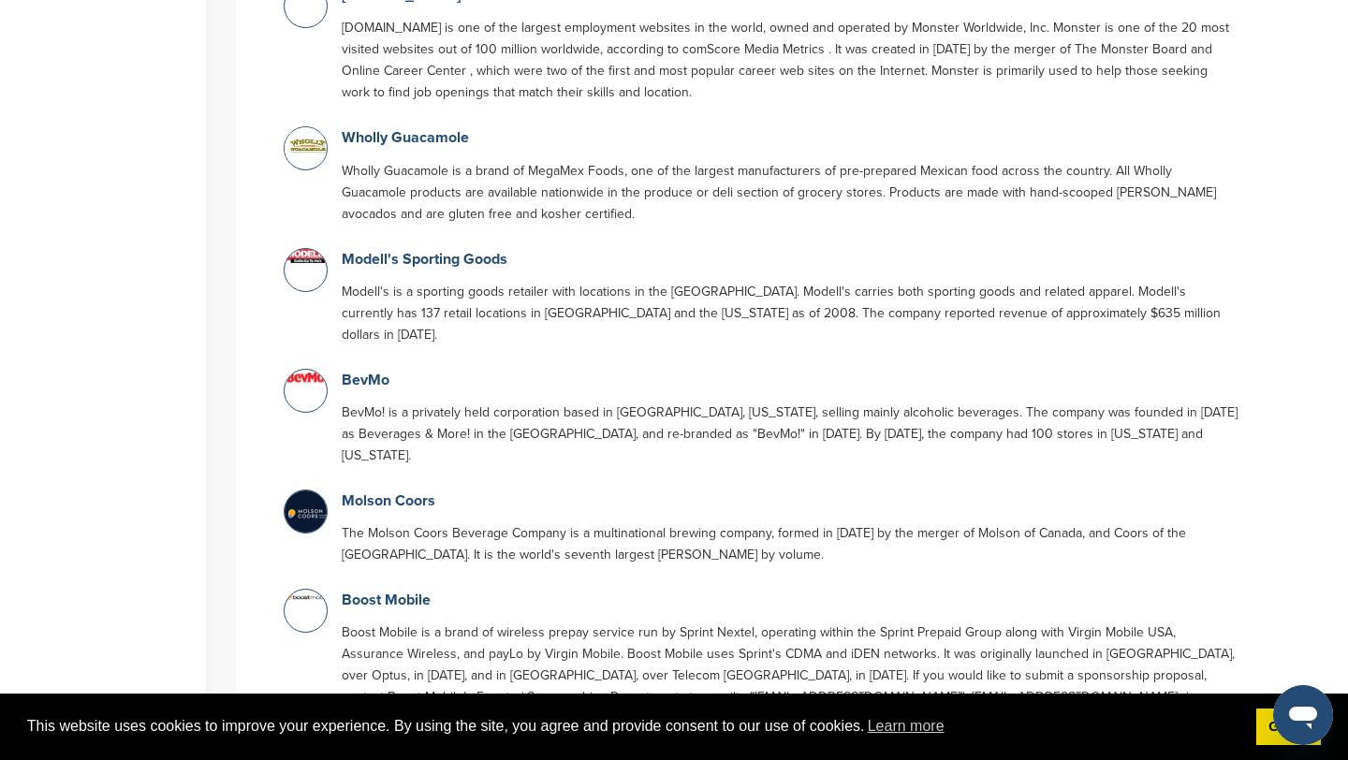
scroll to position [1324, 0]
click at [447, 129] on link "Wholly Guacamole" at bounding box center [405, 138] width 127 height 19
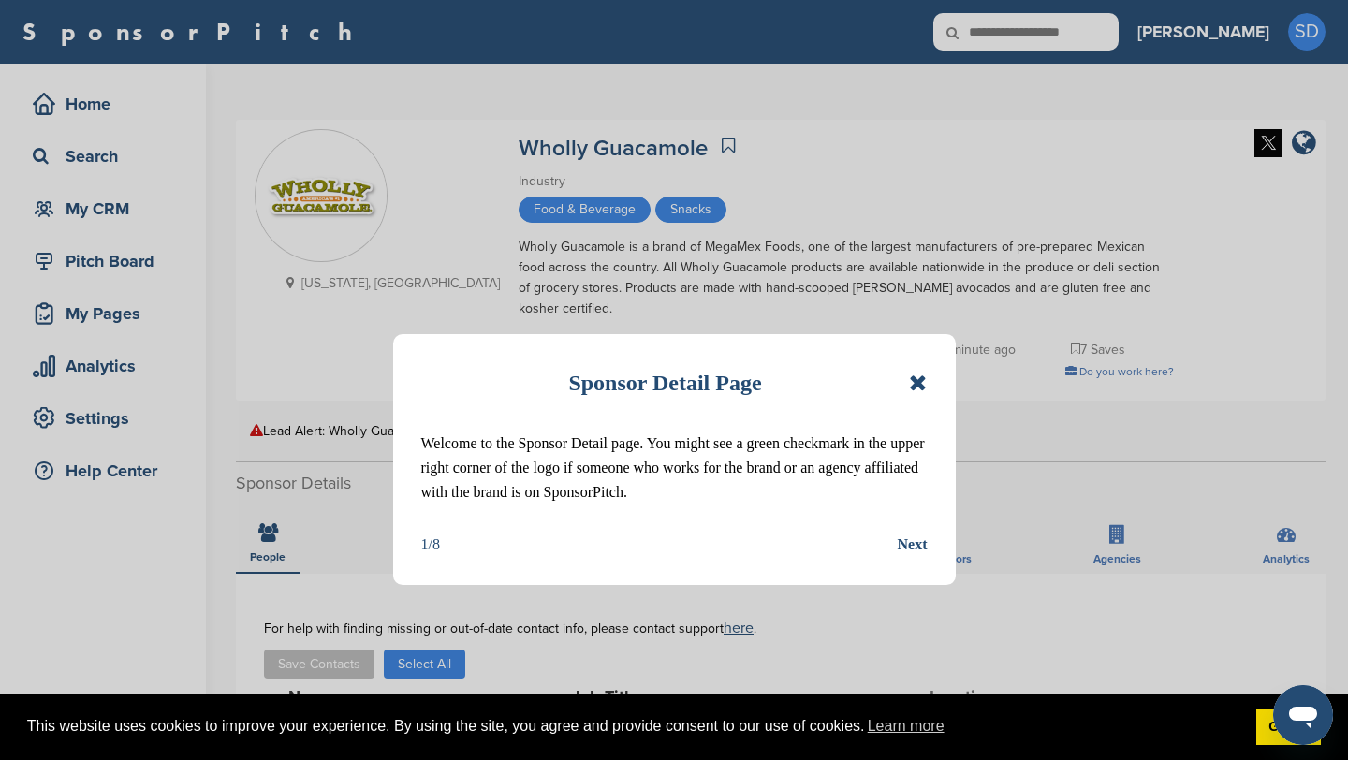
click at [922, 384] on icon at bounding box center [918, 383] width 18 height 22
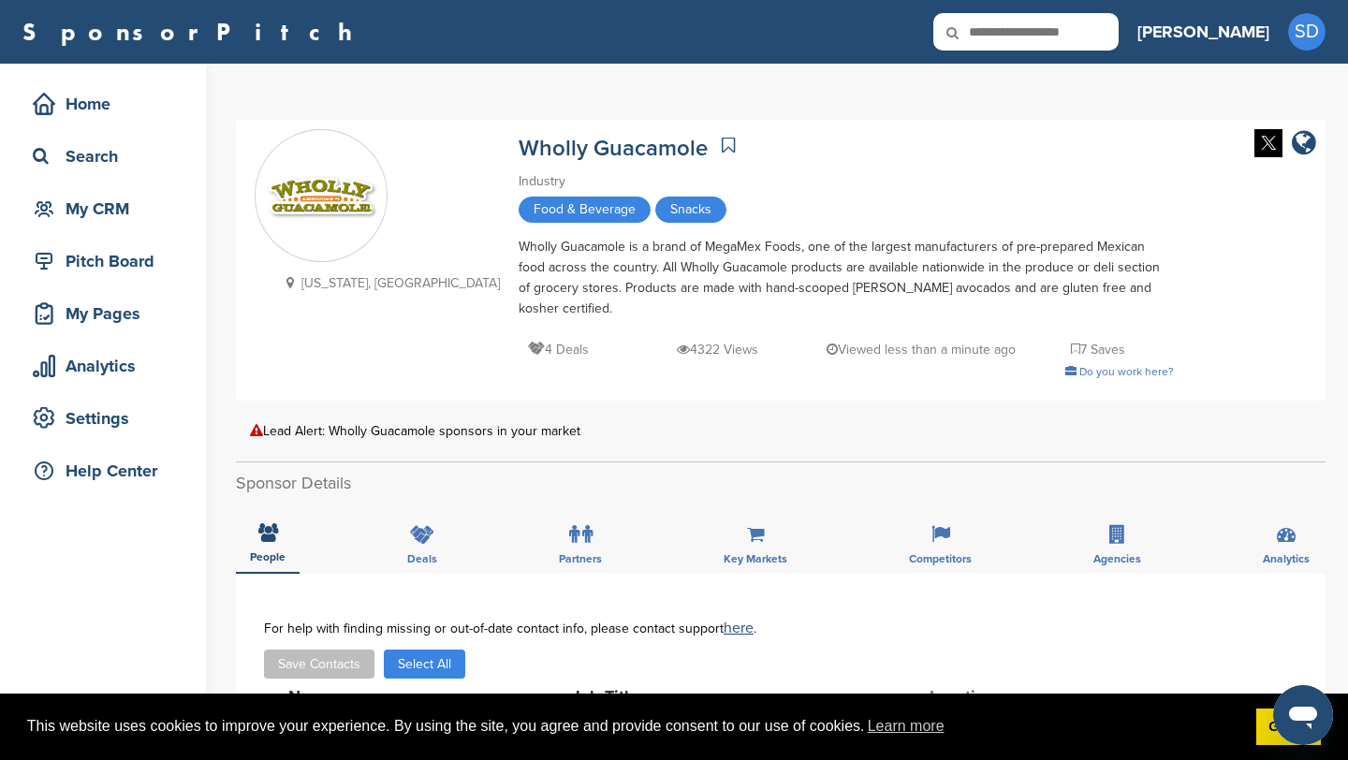
click at [1081, 37] on input "text" at bounding box center [1025, 31] width 185 height 37
type input "******"
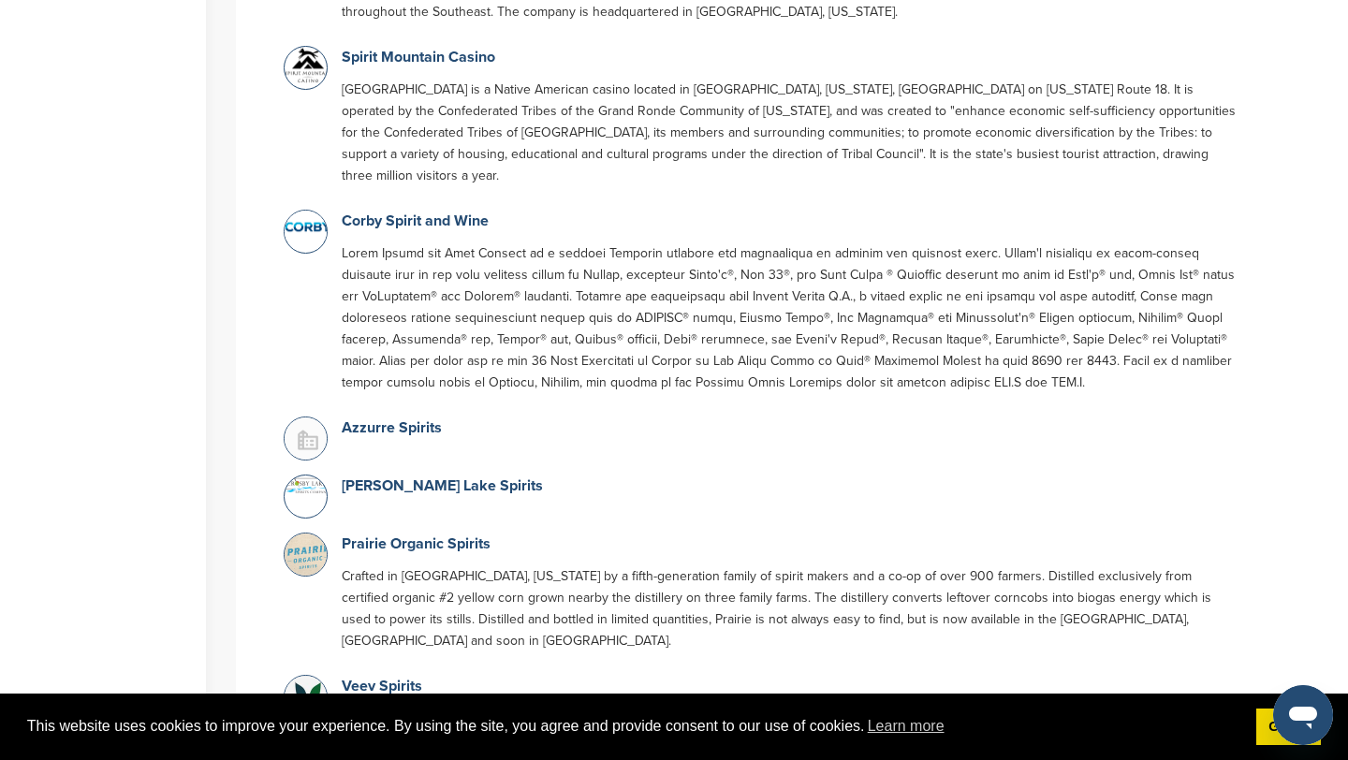
scroll to position [815, 0]
click at [421, 534] on link "Prairie Organic Spirits" at bounding box center [416, 543] width 149 height 19
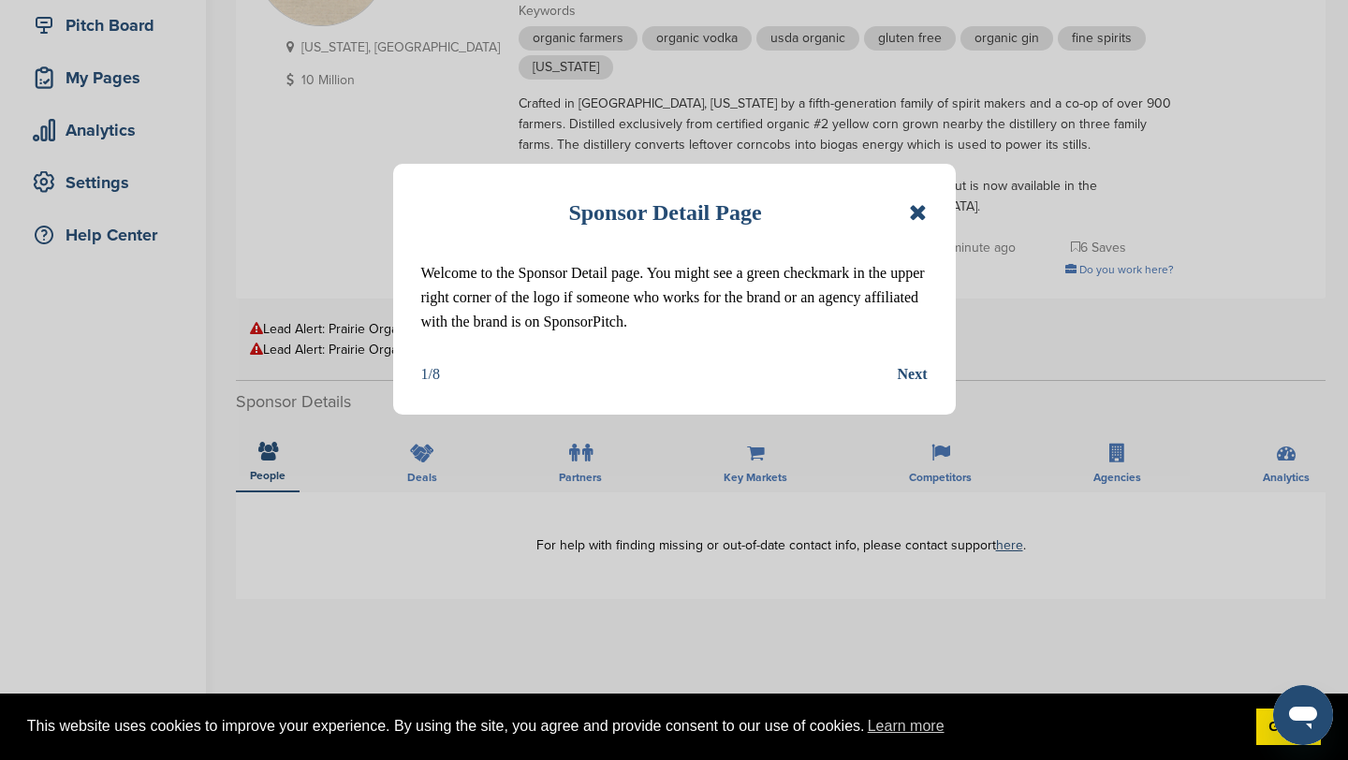
scroll to position [379, 0]
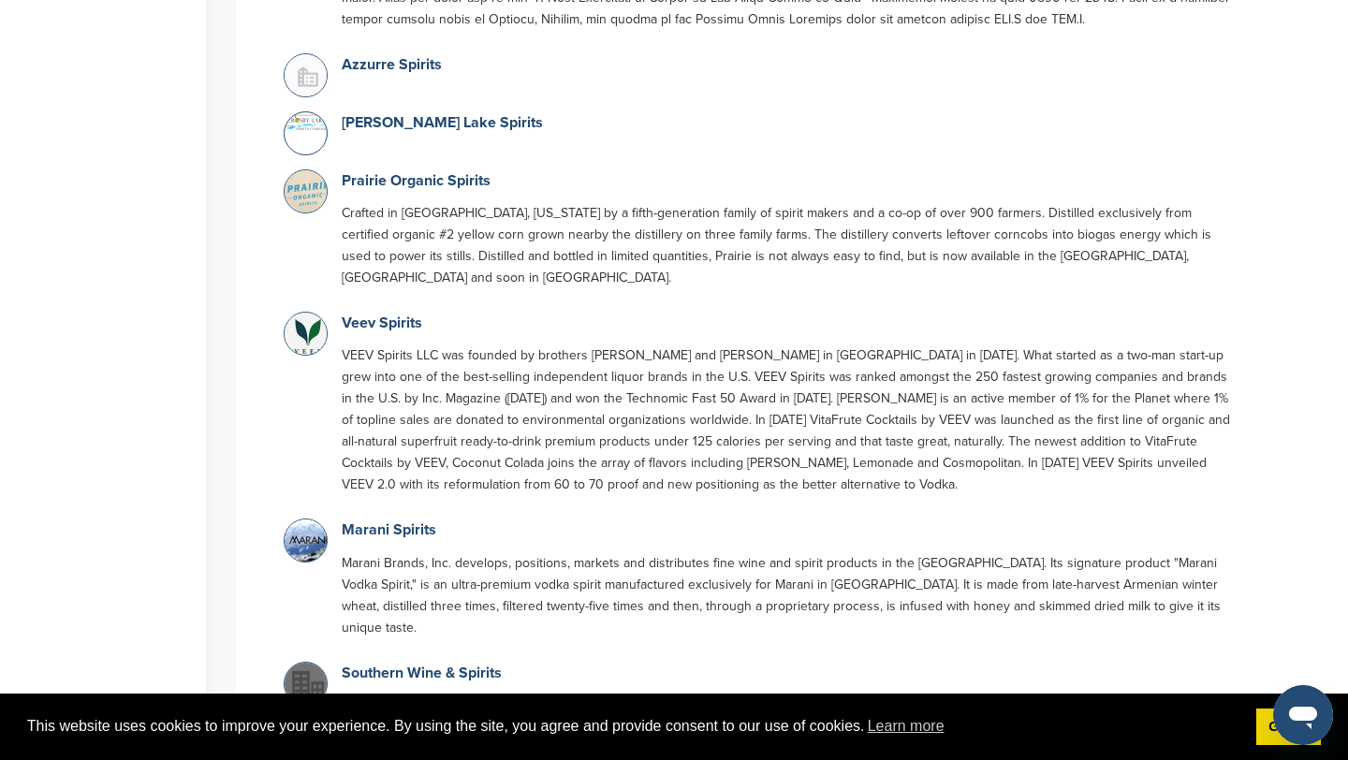
scroll to position [1180, 0]
click at [389, 312] on link "Veev Spirits" at bounding box center [382, 321] width 81 height 19
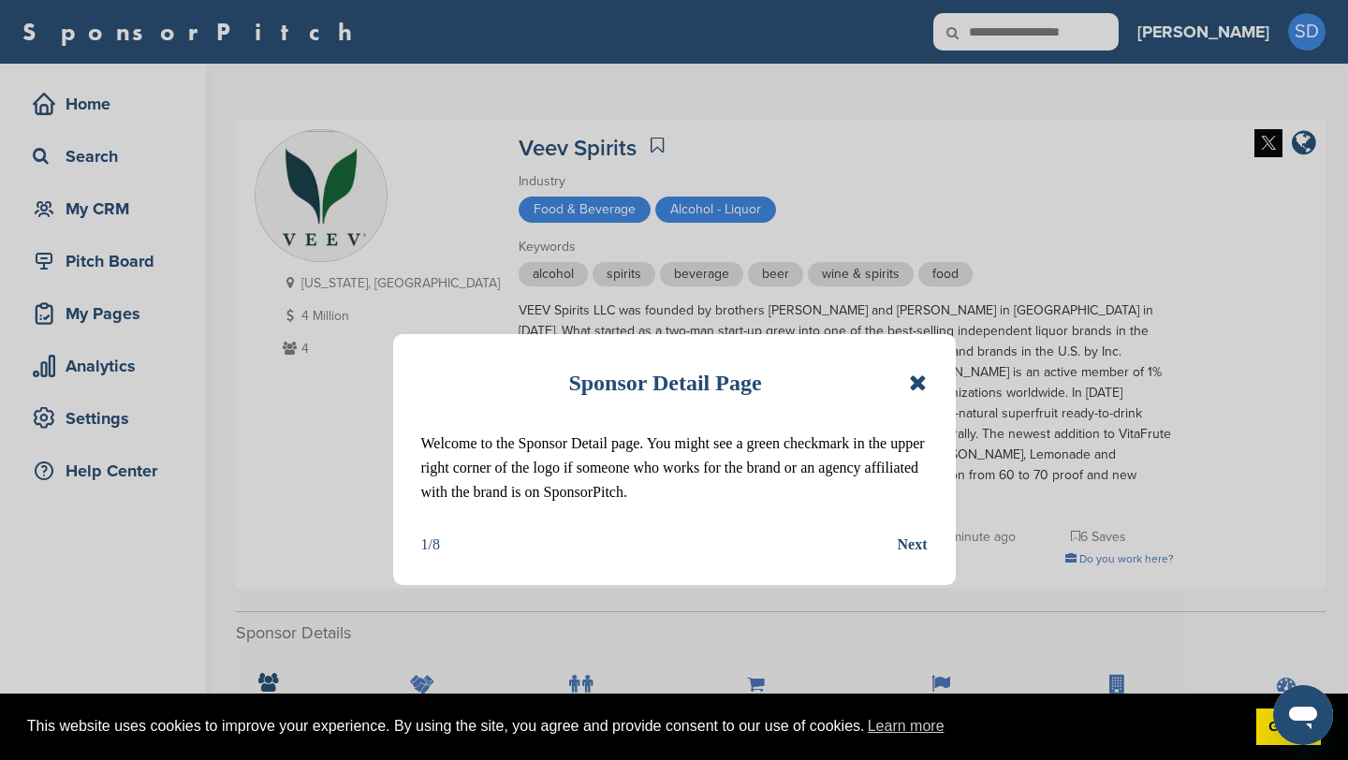
click at [934, 383] on div "Sponsor Detail Page Welcome to the Sponsor Detail page. You might see a green c…" at bounding box center [674, 459] width 563 height 251
click at [924, 378] on icon at bounding box center [918, 383] width 18 height 22
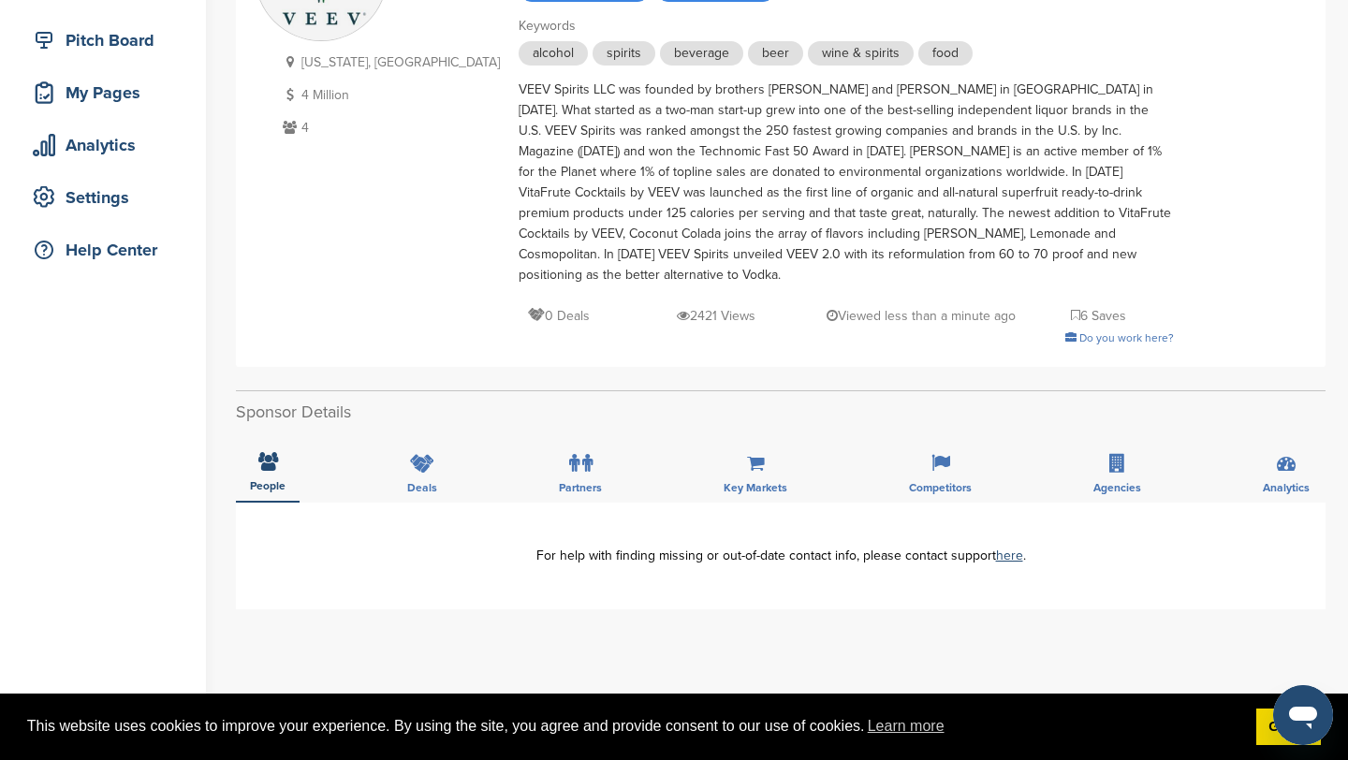
scroll to position [248, 0]
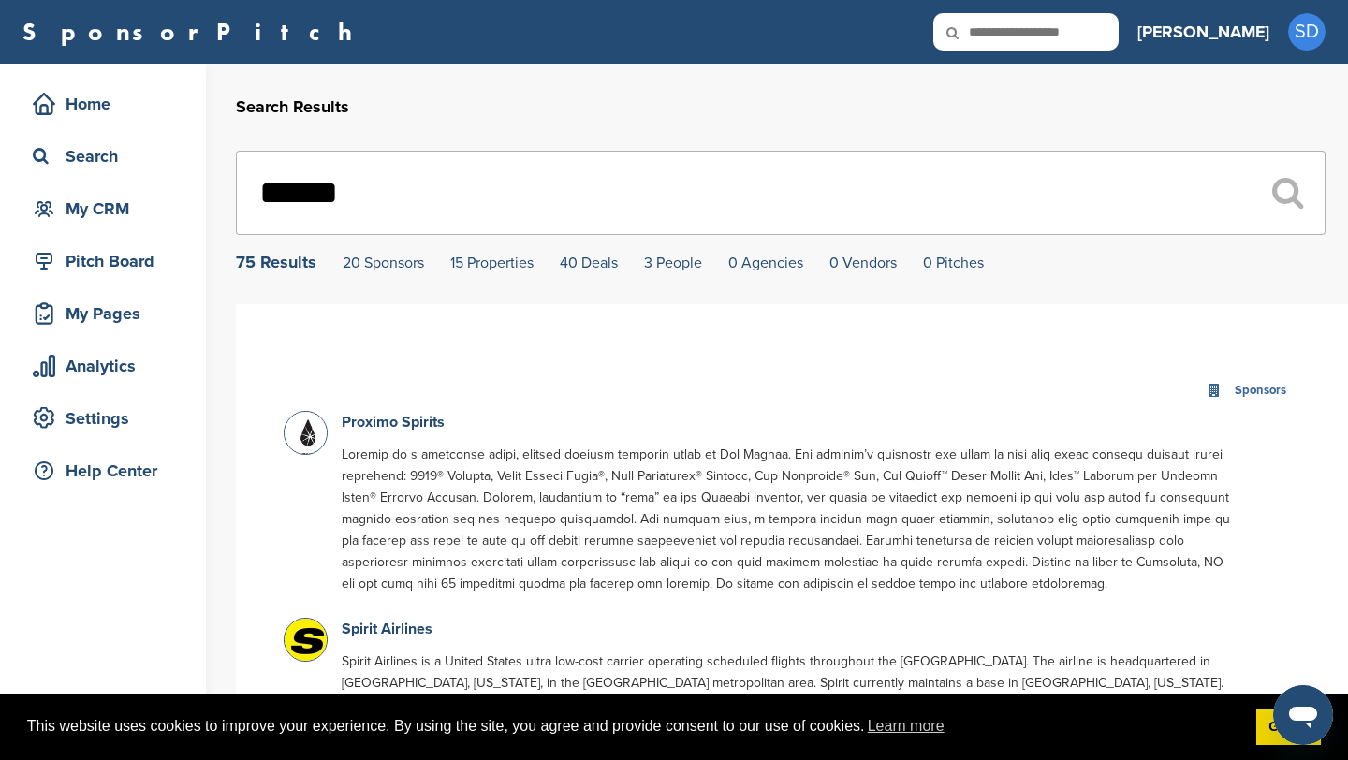
click at [349, 183] on input "******" at bounding box center [781, 193] width 1090 height 84
type input "*"
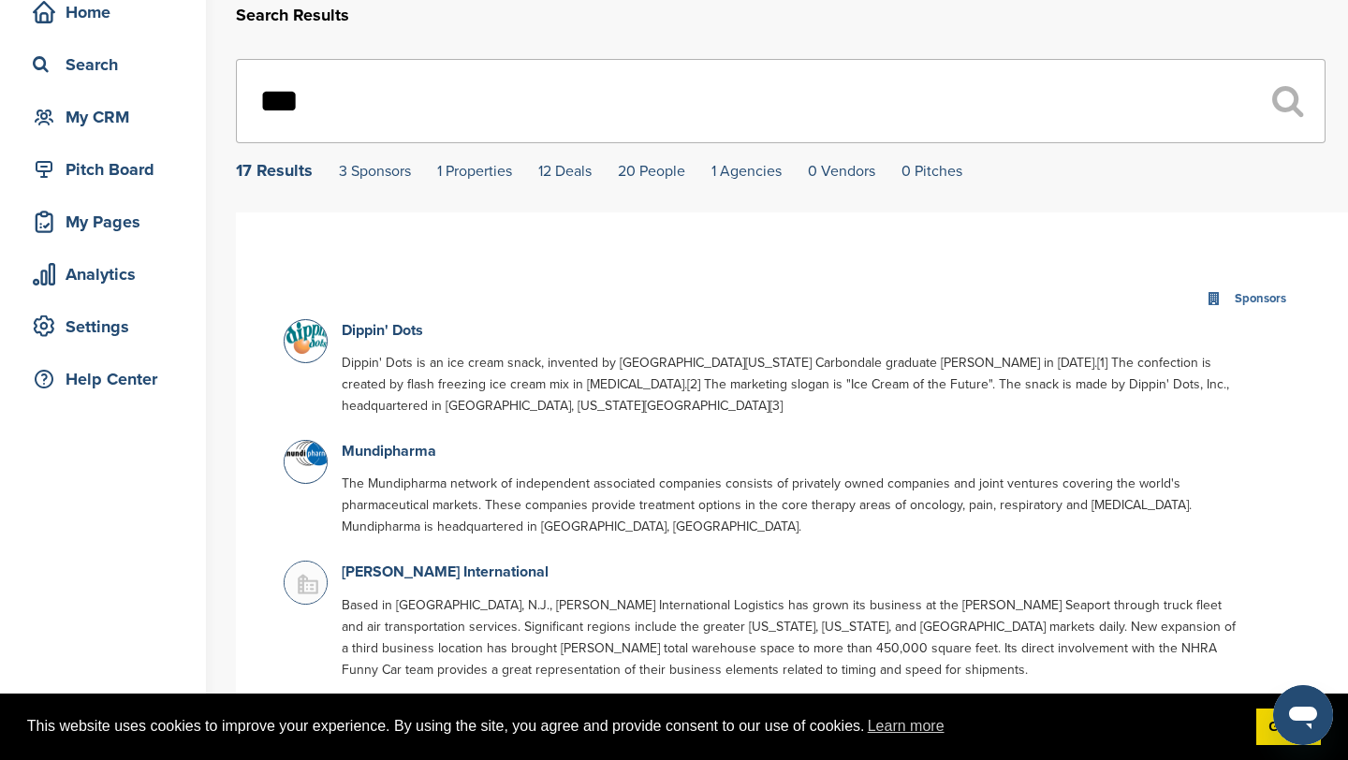
scroll to position [208, 0]
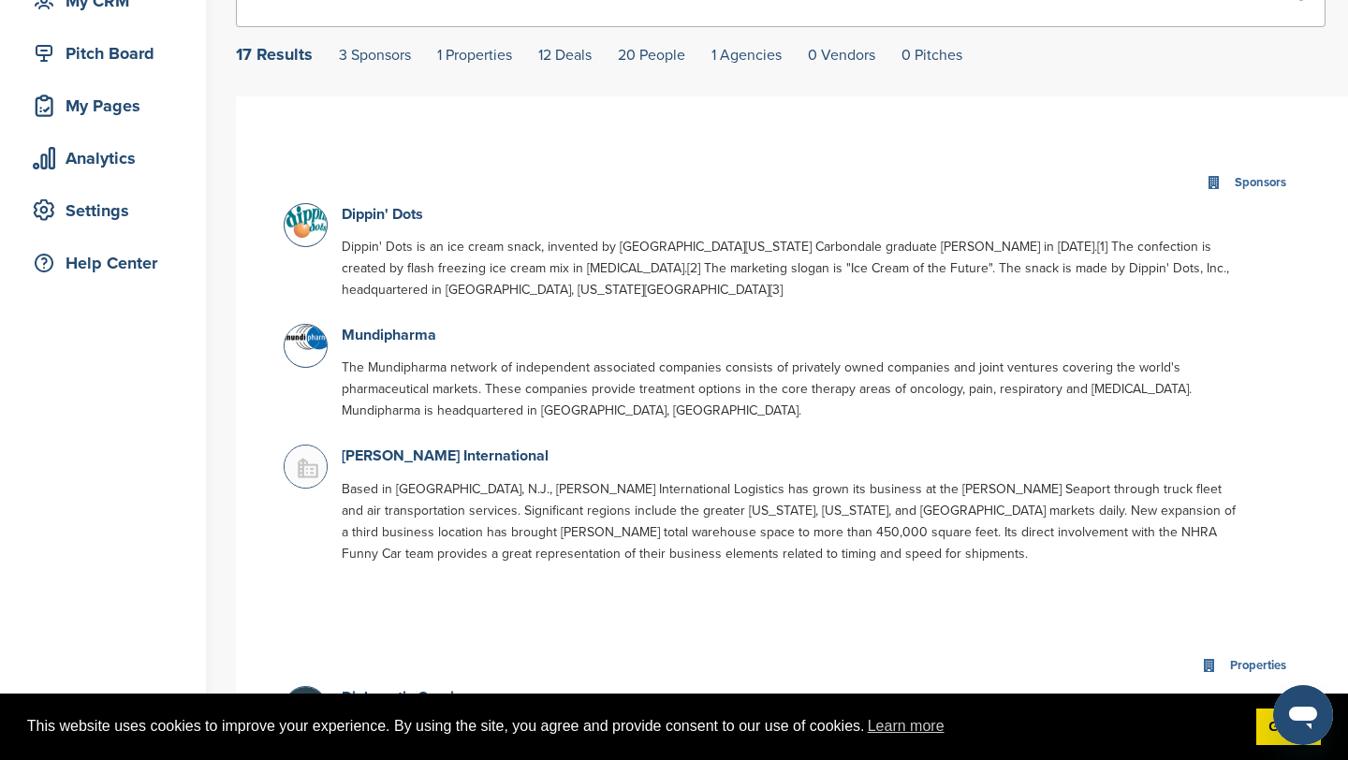
type input "***"
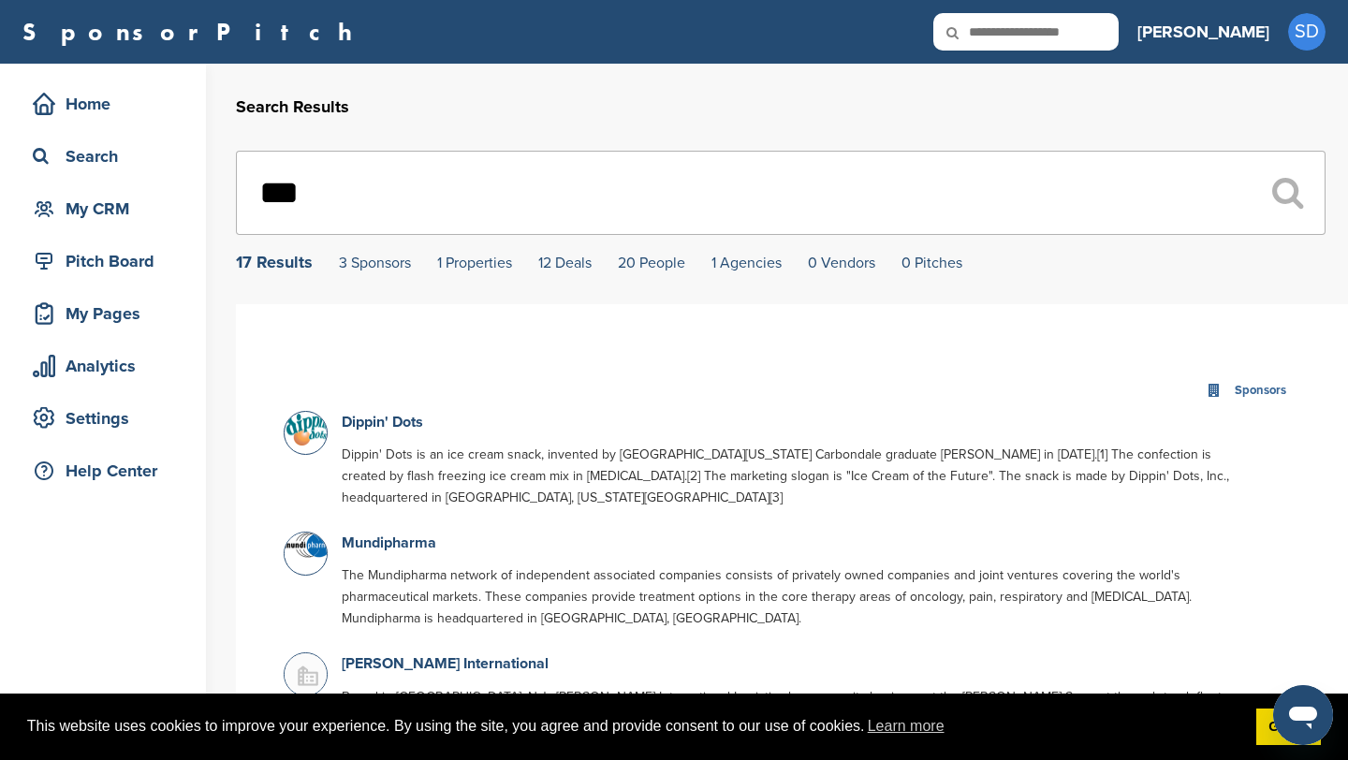
click at [1099, 46] on input "text" at bounding box center [1025, 31] width 185 height 37
type input "******"
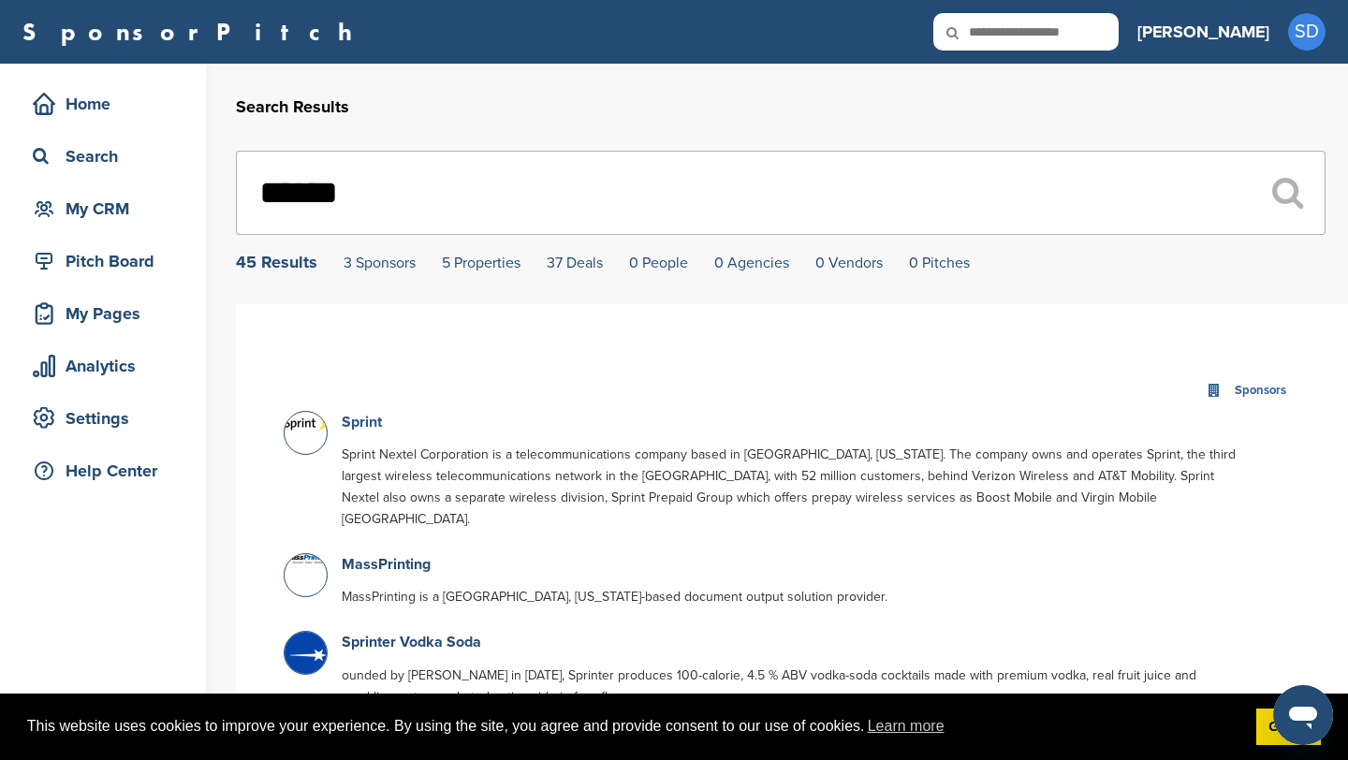
click at [350, 424] on link "Sprint" at bounding box center [362, 422] width 40 height 19
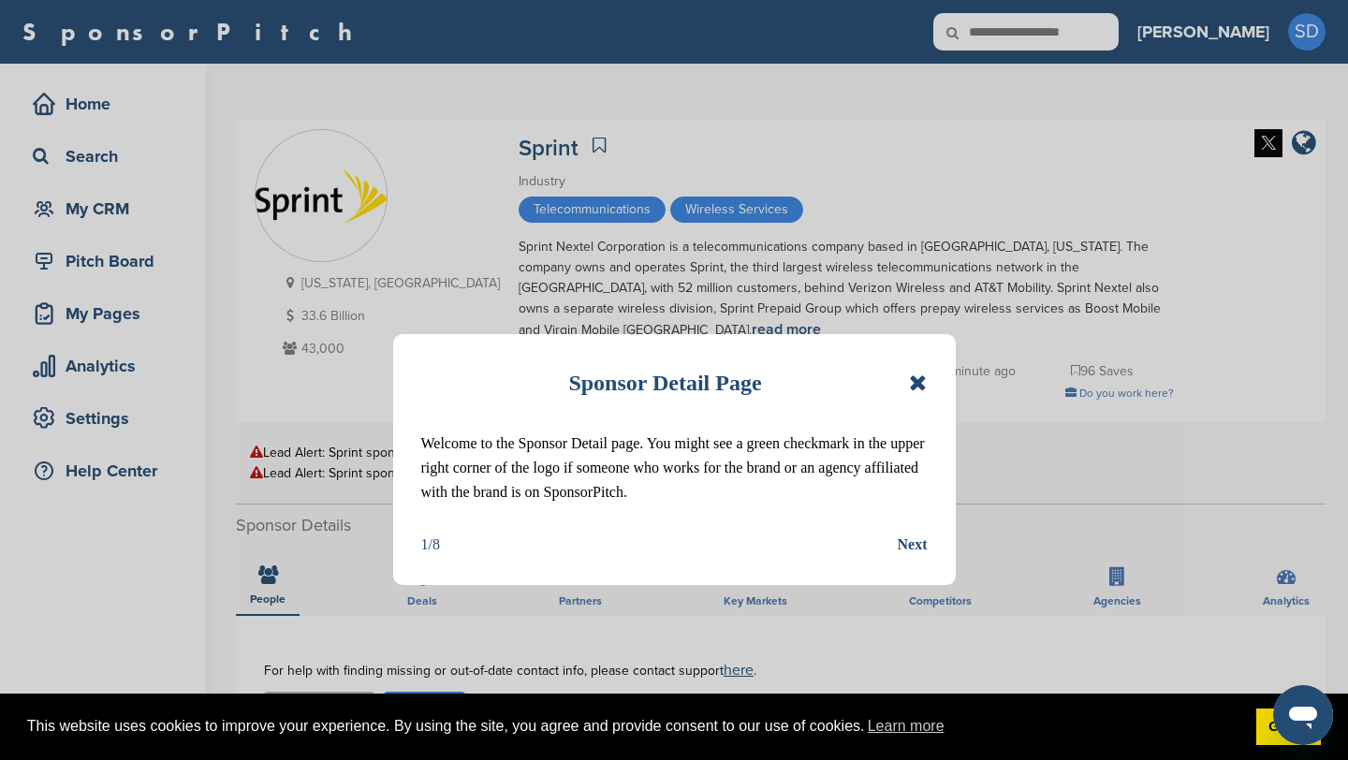
click at [920, 391] on icon at bounding box center [918, 383] width 18 height 22
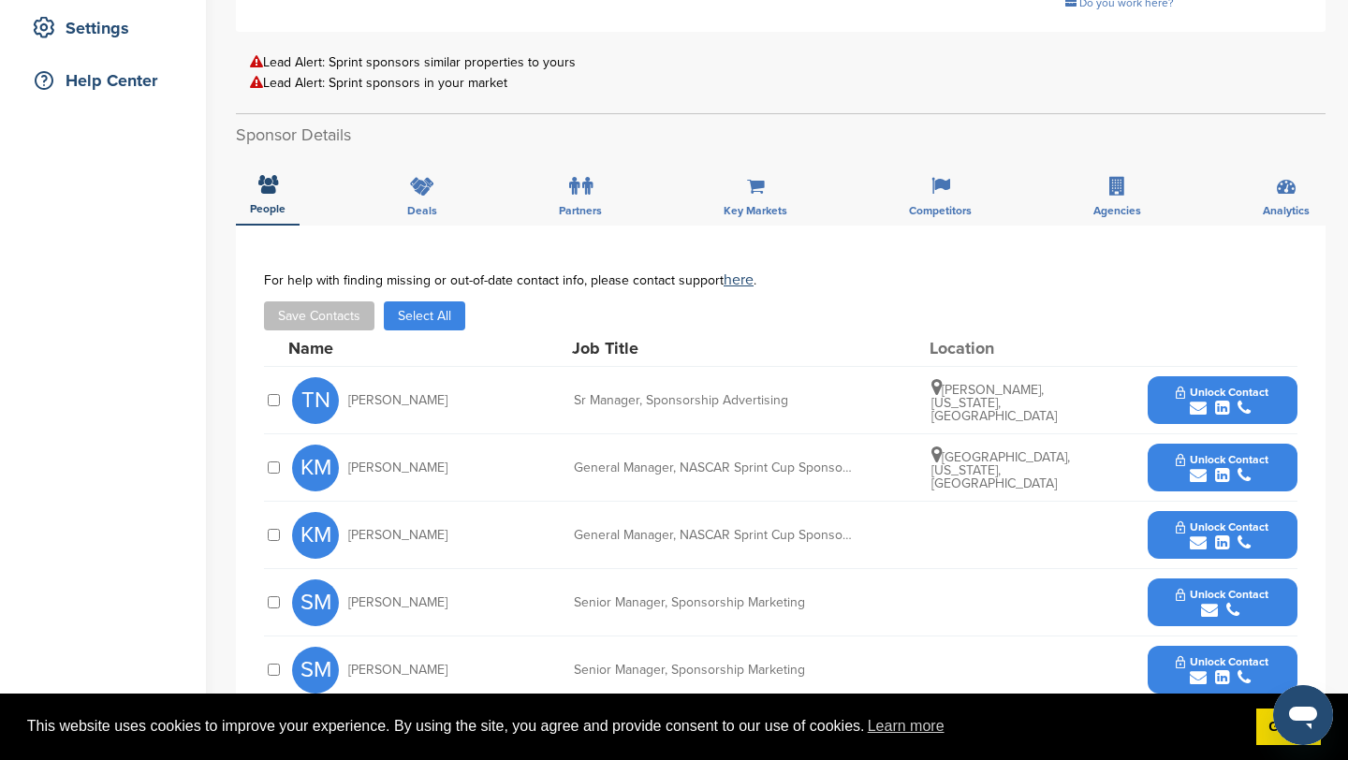
scroll to position [492, 0]
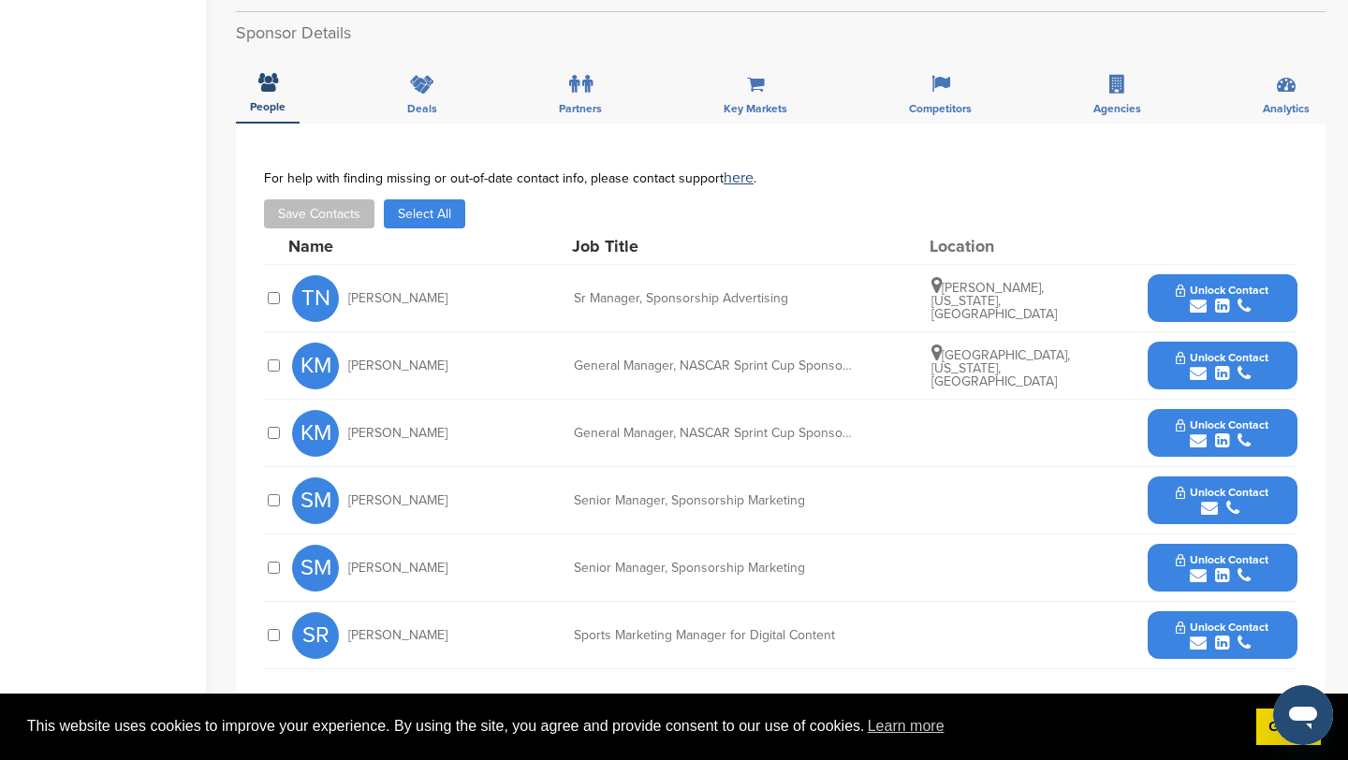
click at [1198, 298] on icon "submit" at bounding box center [1198, 306] width 17 height 17
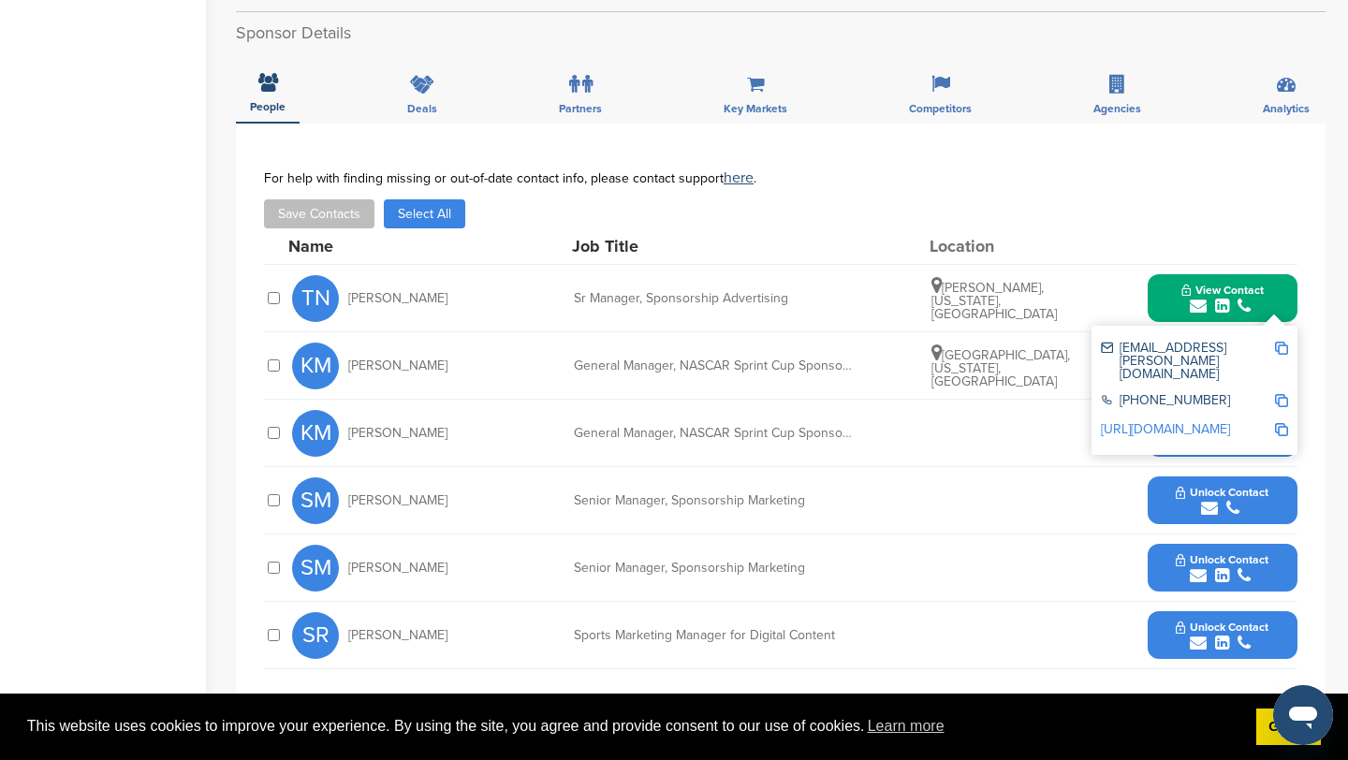
click at [1280, 342] on img at bounding box center [1281, 348] width 13 height 13
click at [1167, 278] on button "View Contact" at bounding box center [1222, 299] width 127 height 56
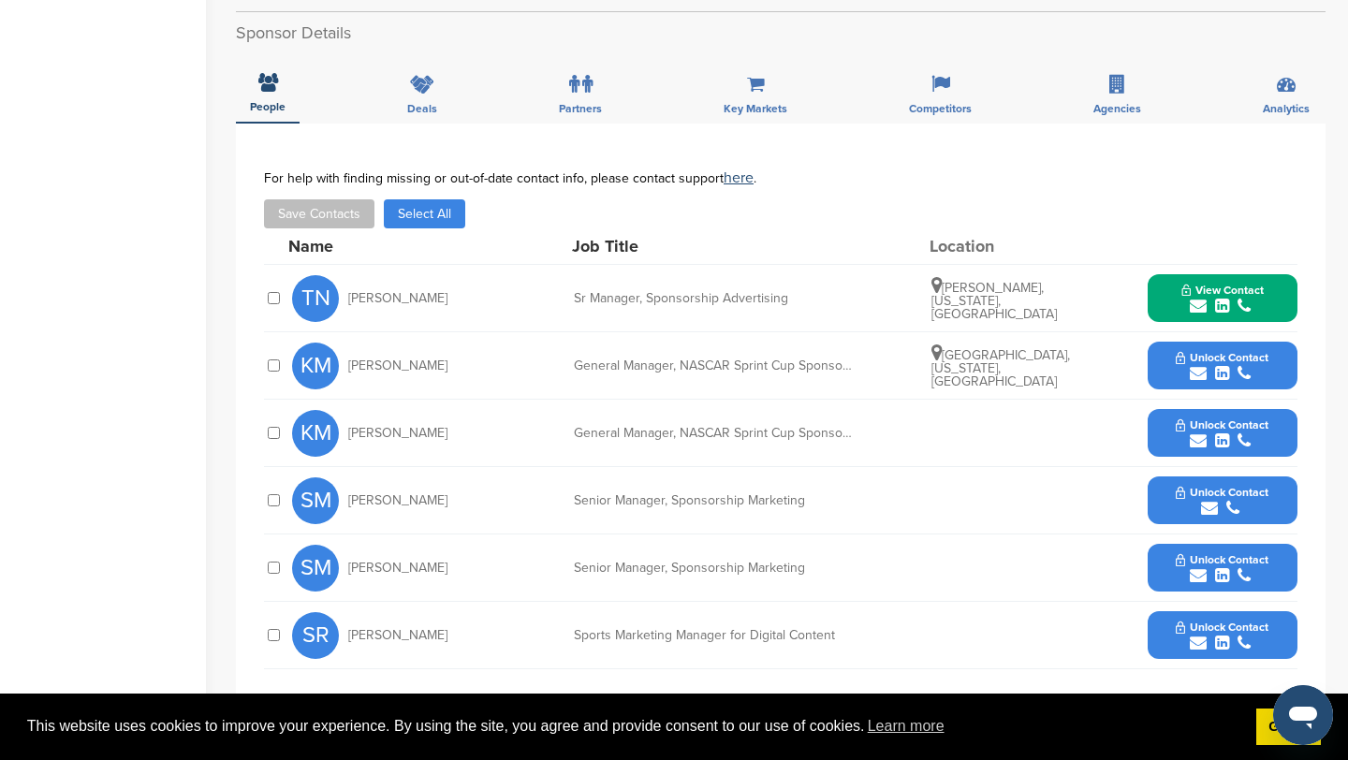
click at [1193, 365] on icon "submit" at bounding box center [1198, 373] width 17 height 17
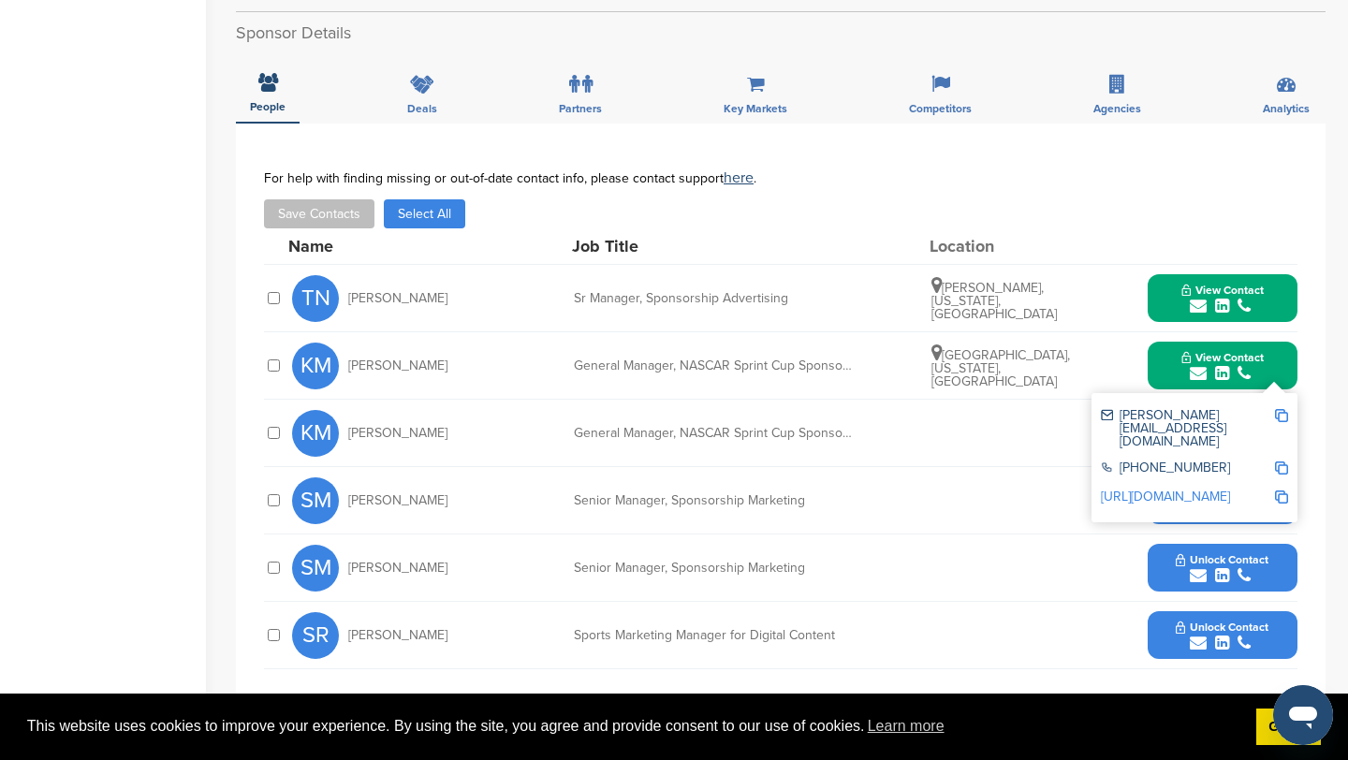
click at [1275, 409] on img at bounding box center [1281, 415] width 13 height 13
click at [1171, 357] on button "View Contact" at bounding box center [1222, 366] width 127 height 56
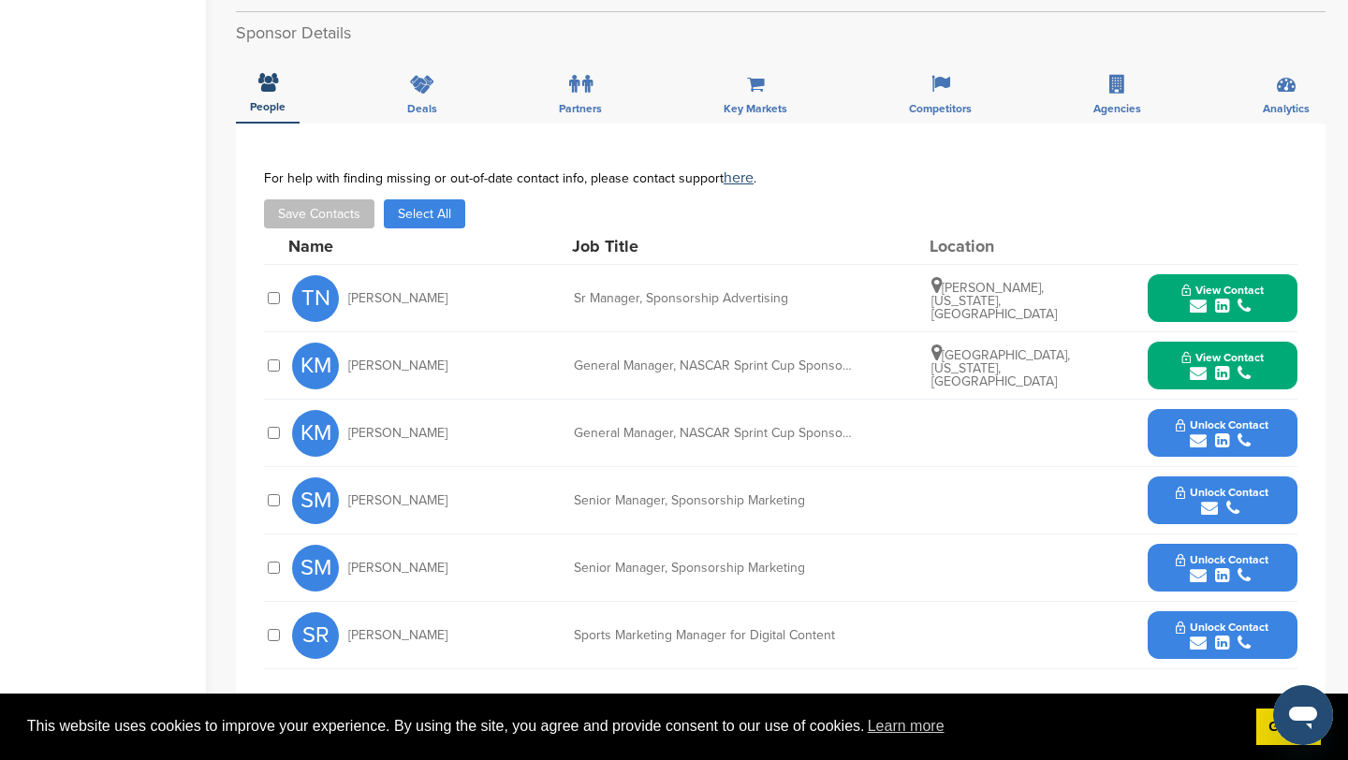
click at [1204, 500] on icon "submit" at bounding box center [1209, 508] width 17 height 17
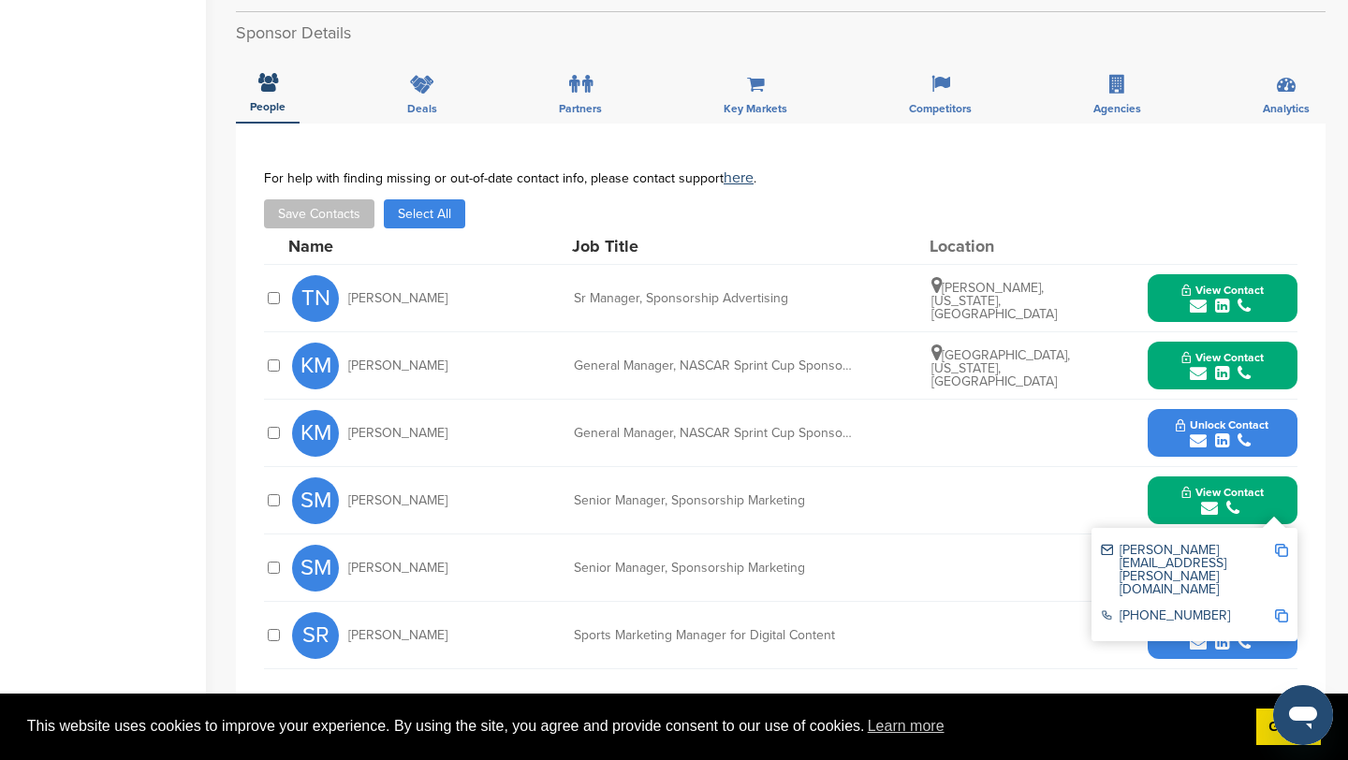
click at [1281, 544] on img at bounding box center [1281, 550] width 13 height 13
click at [1164, 477] on button "View Contact" at bounding box center [1222, 501] width 127 height 56
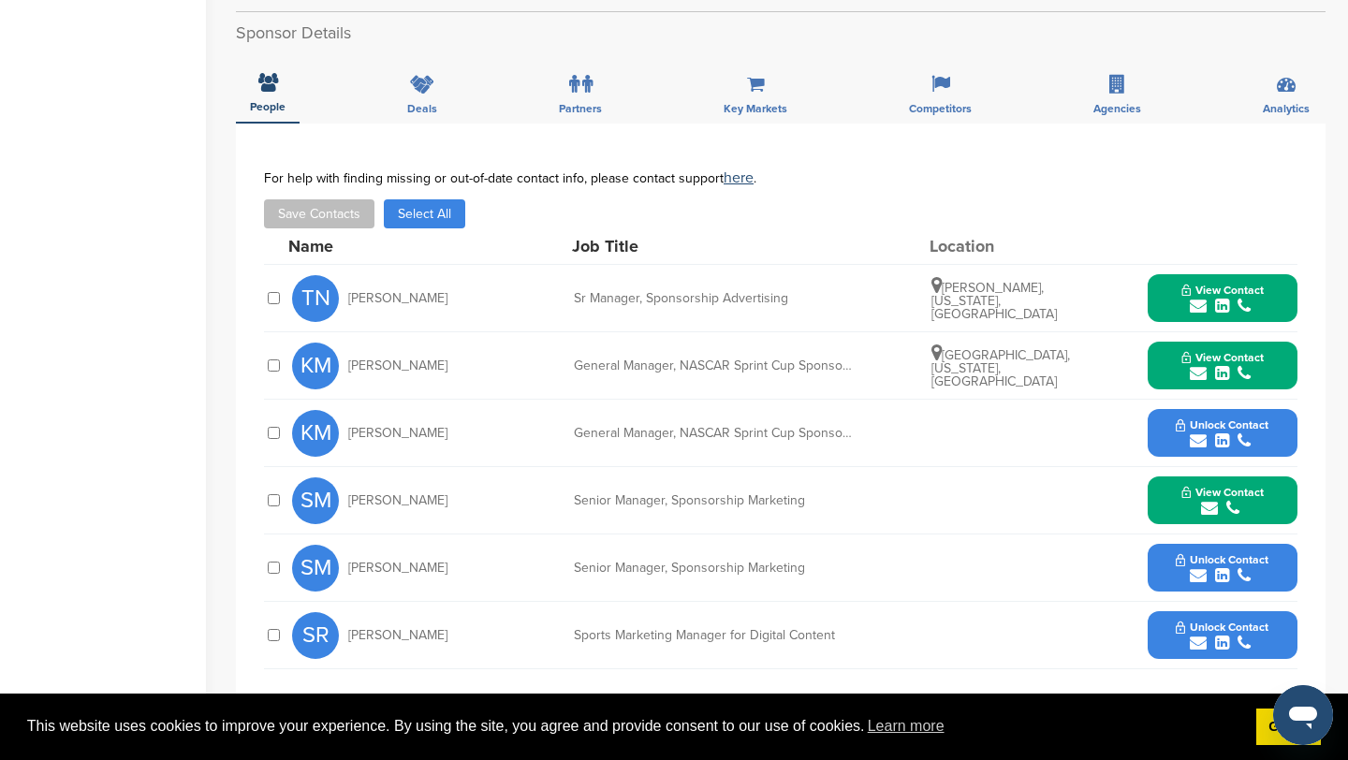
click at [1198, 567] on icon "submit" at bounding box center [1198, 575] width 17 height 17
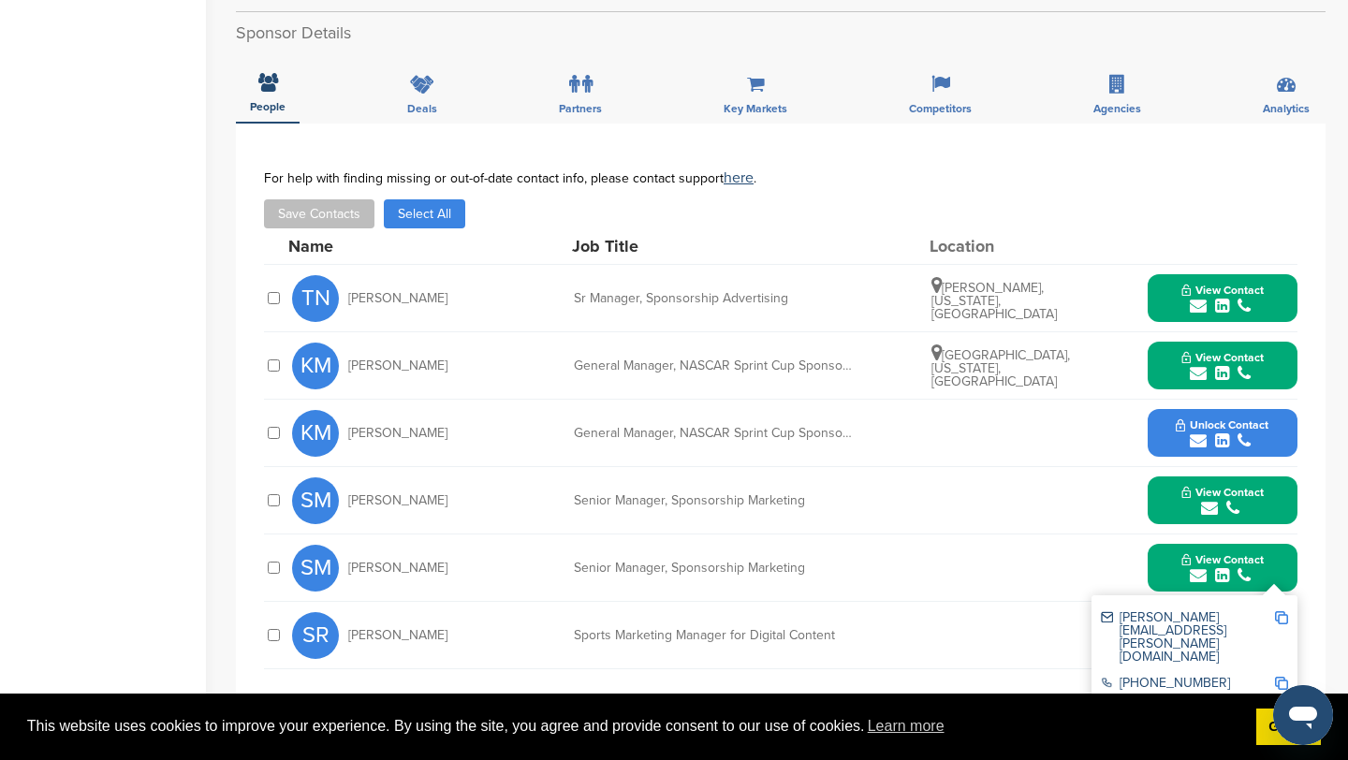
click at [1281, 611] on img at bounding box center [1281, 617] width 13 height 13
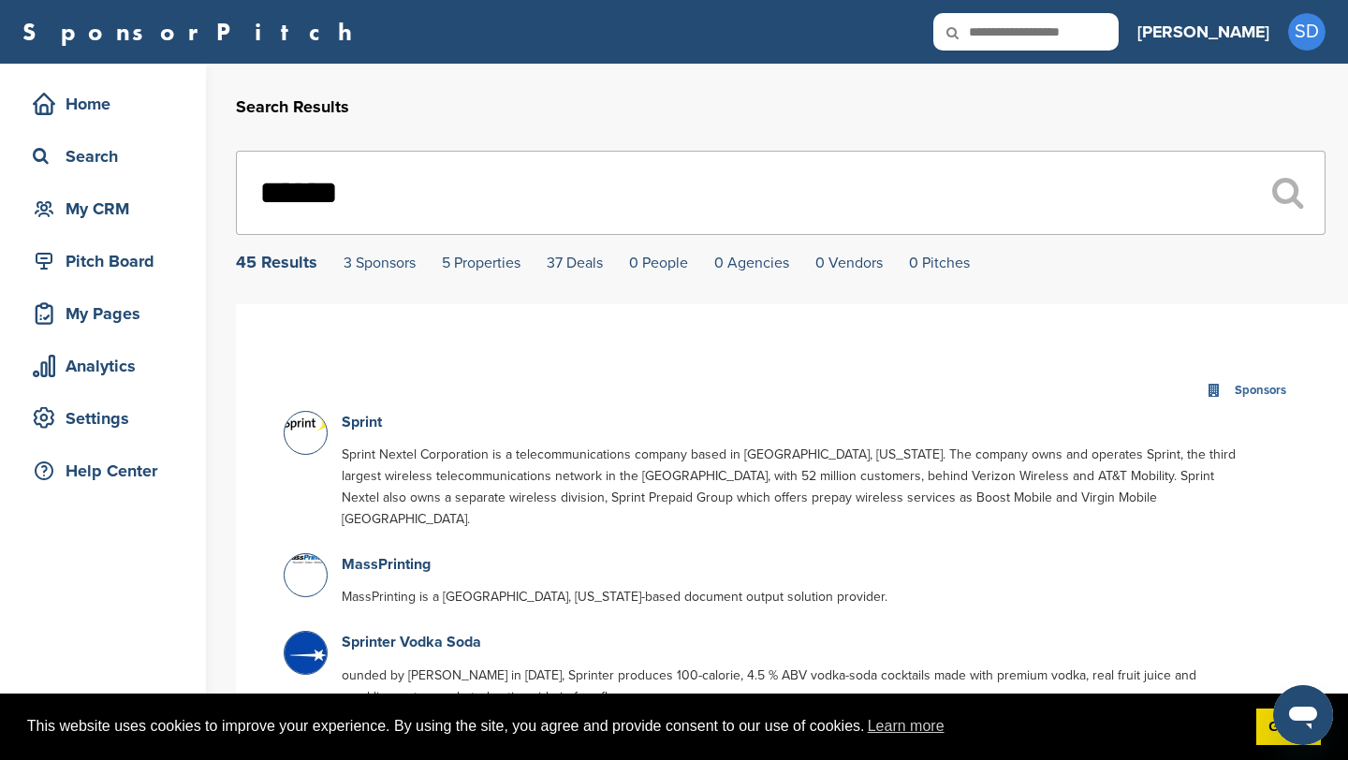
click at [430, 221] on input "******" at bounding box center [781, 193] width 1090 height 84
type input "*"
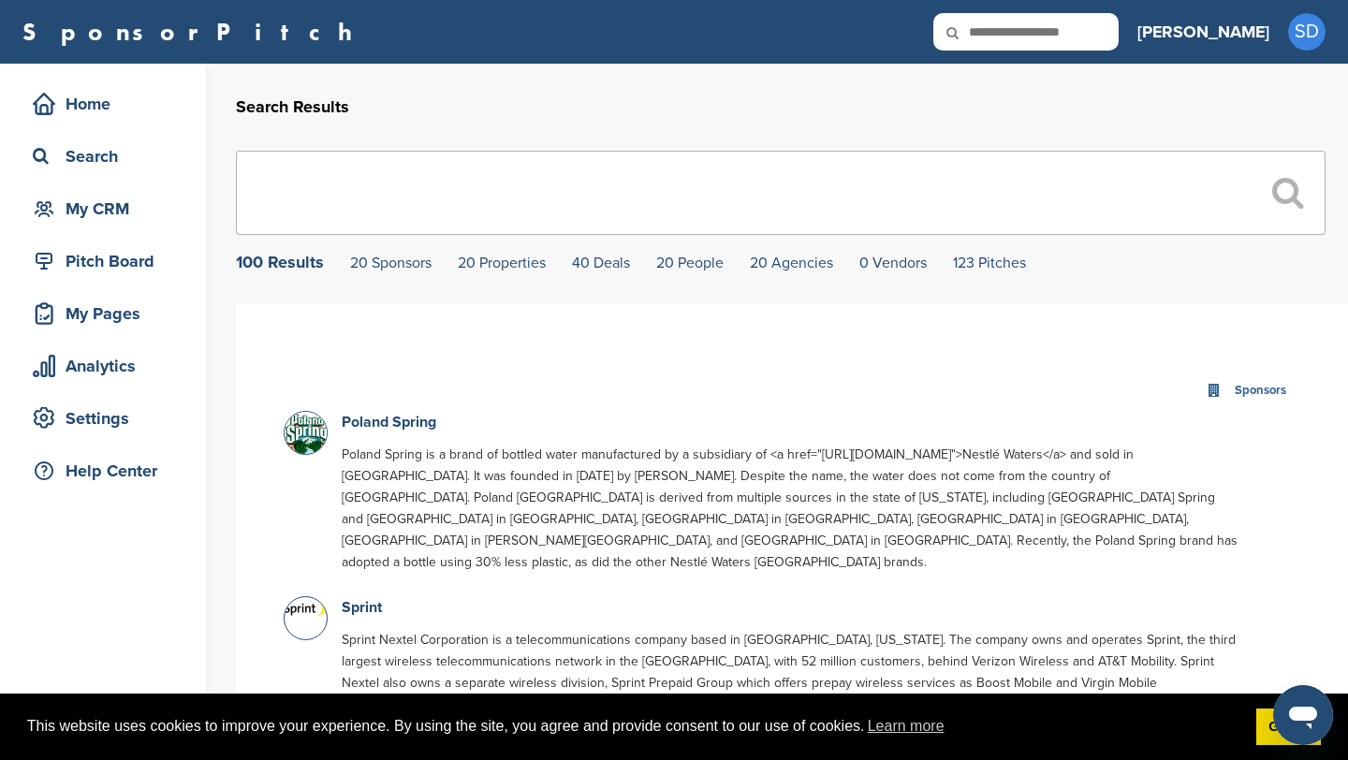
click at [1082, 27] on input "text" at bounding box center [1025, 31] width 185 height 37
type input "********"
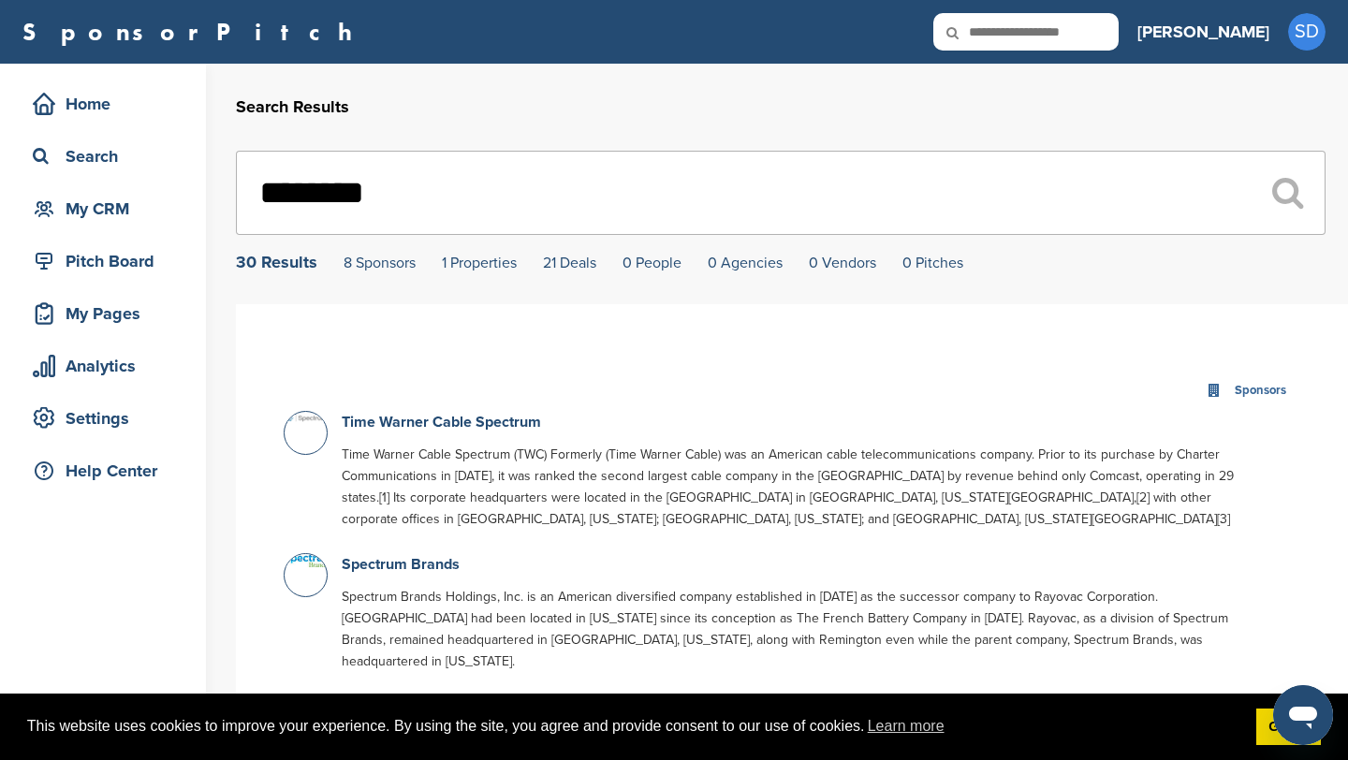
scroll to position [66, 0]
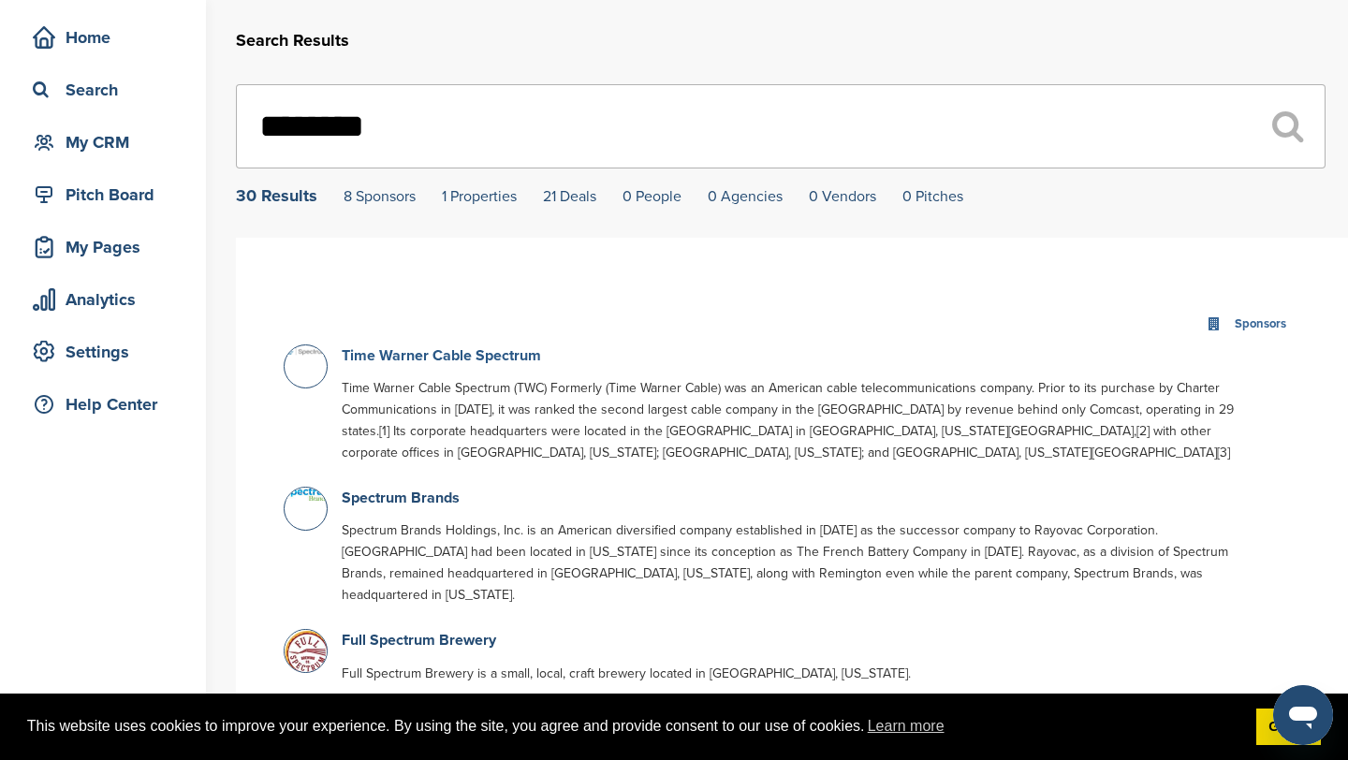
click at [510, 359] on link "Time Warner Cable Spectrum" at bounding box center [441, 355] width 199 height 19
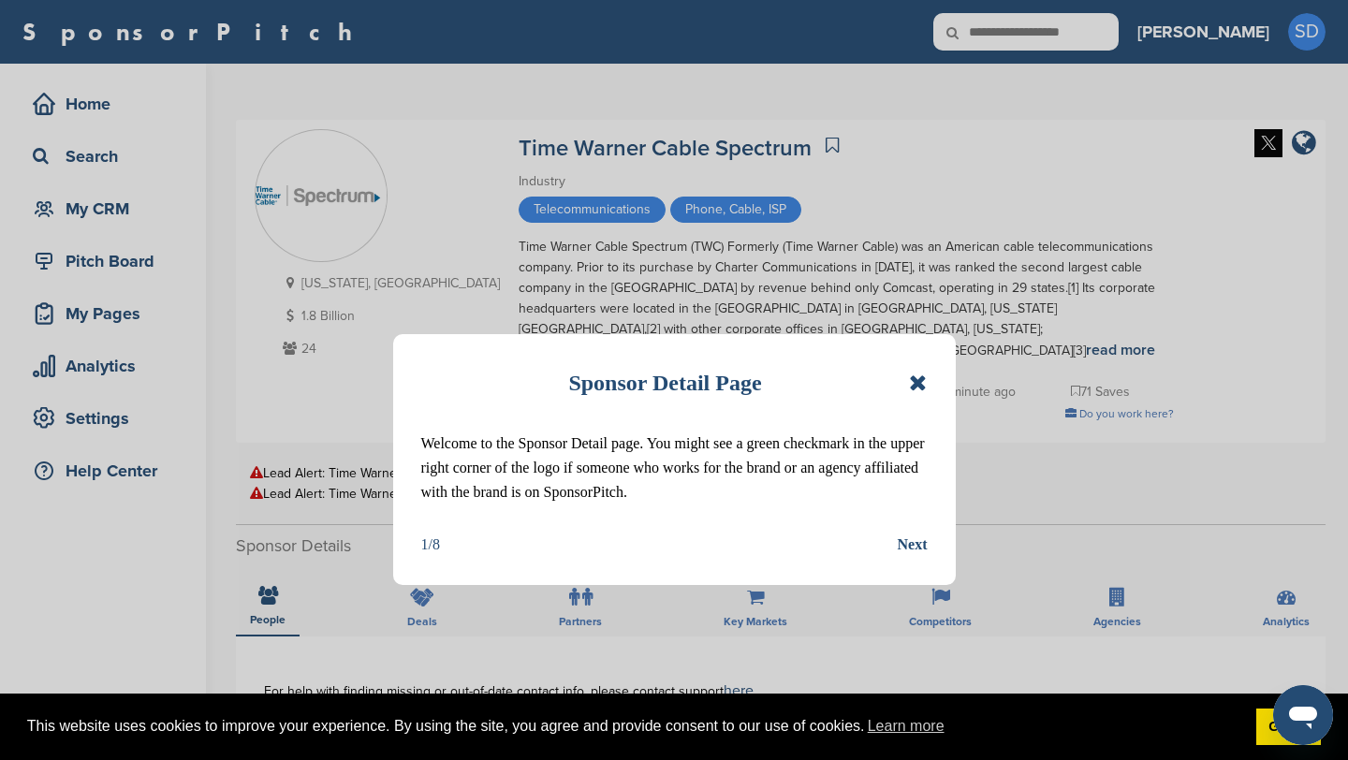
click at [917, 386] on icon at bounding box center [918, 383] width 18 height 22
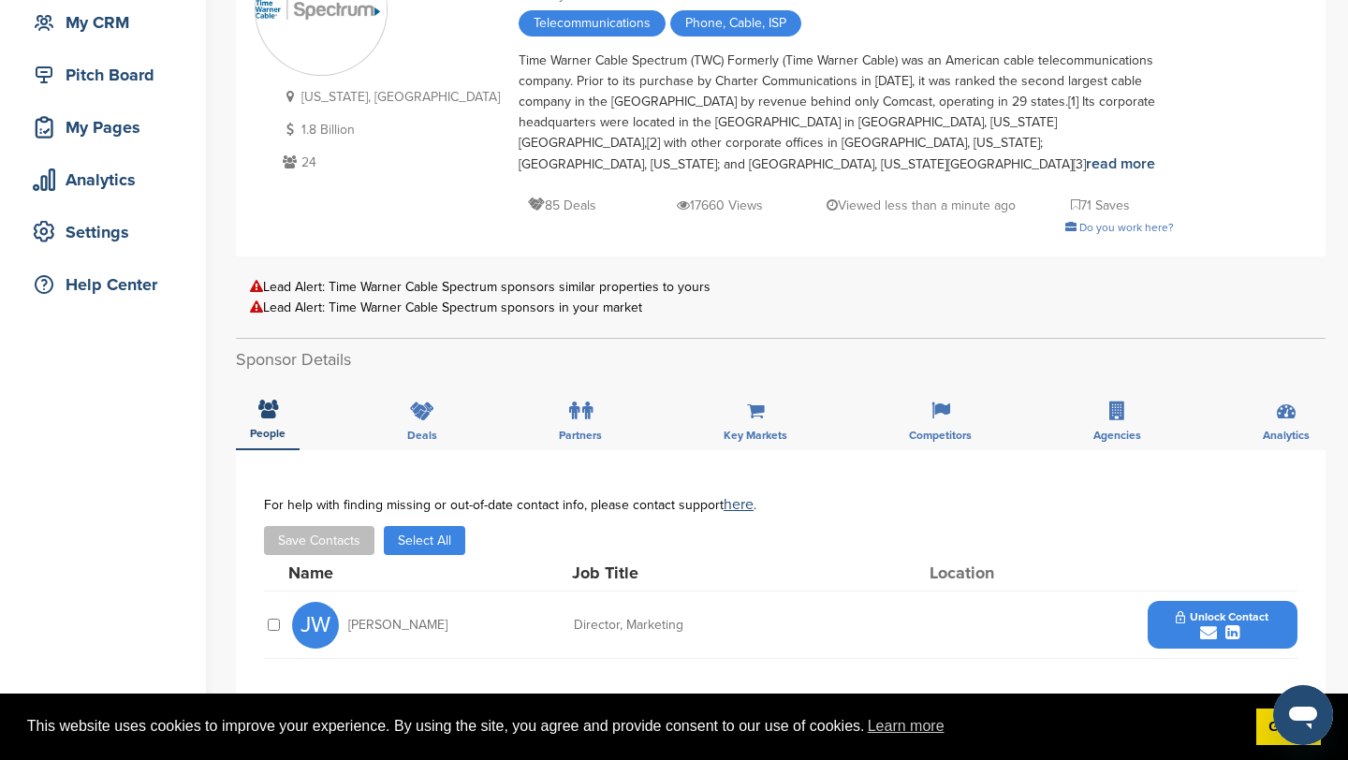
scroll to position [190, 0]
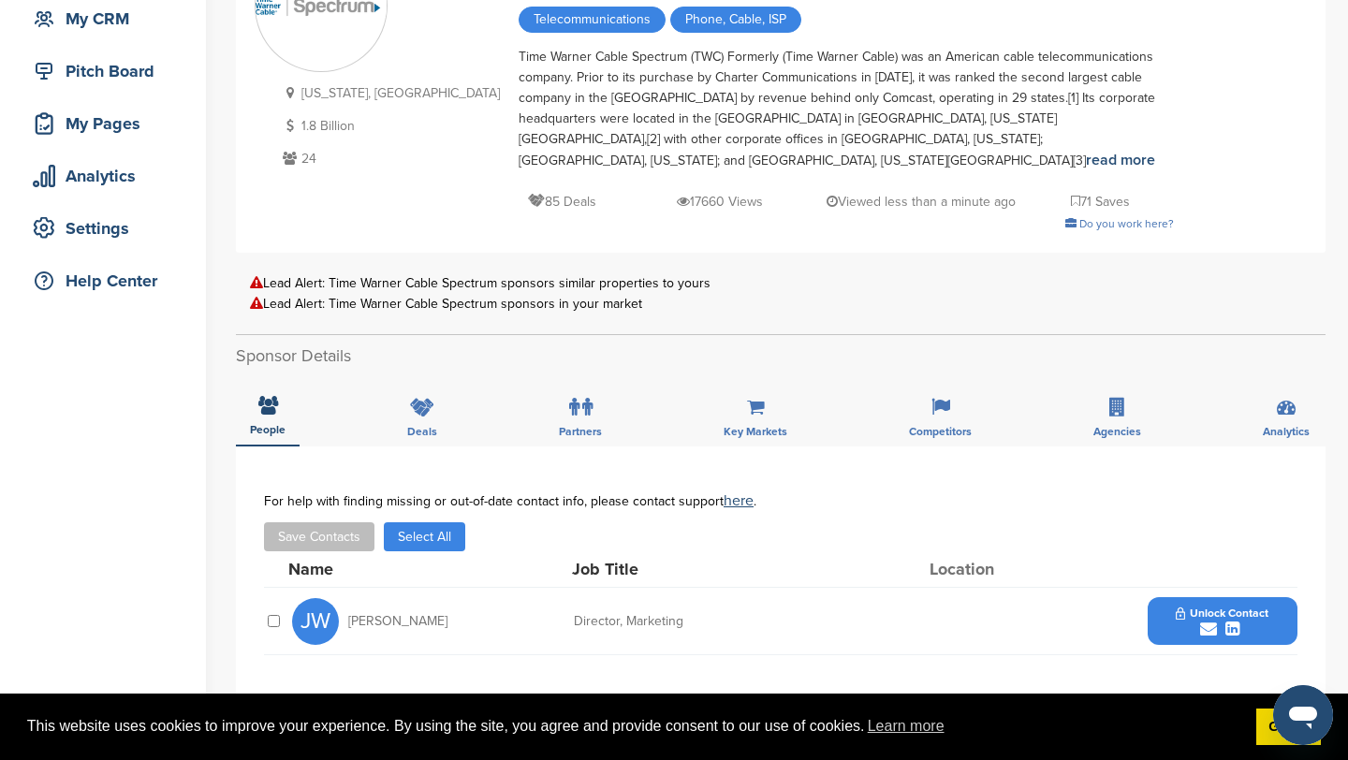
click at [1203, 621] on icon "submit" at bounding box center [1208, 629] width 17 height 17
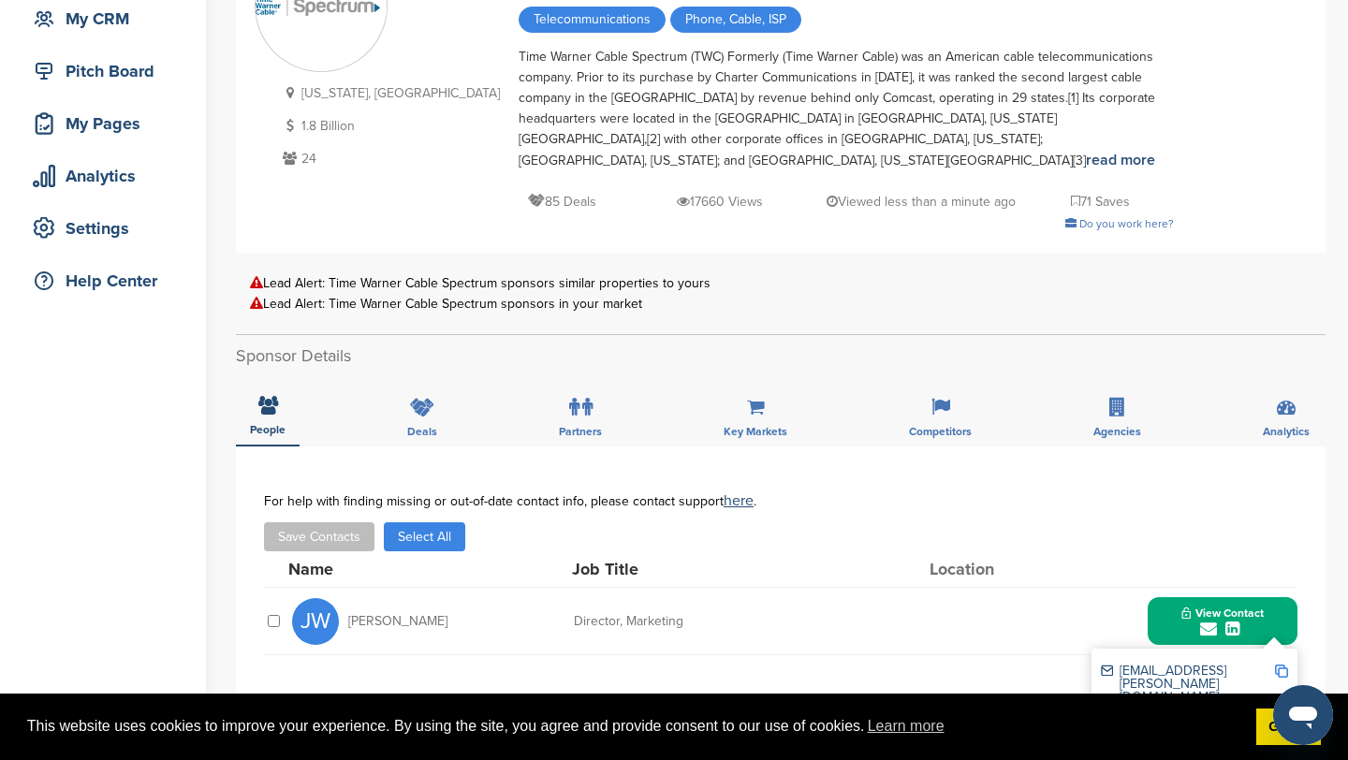
click at [1282, 665] on img at bounding box center [1281, 671] width 13 height 13
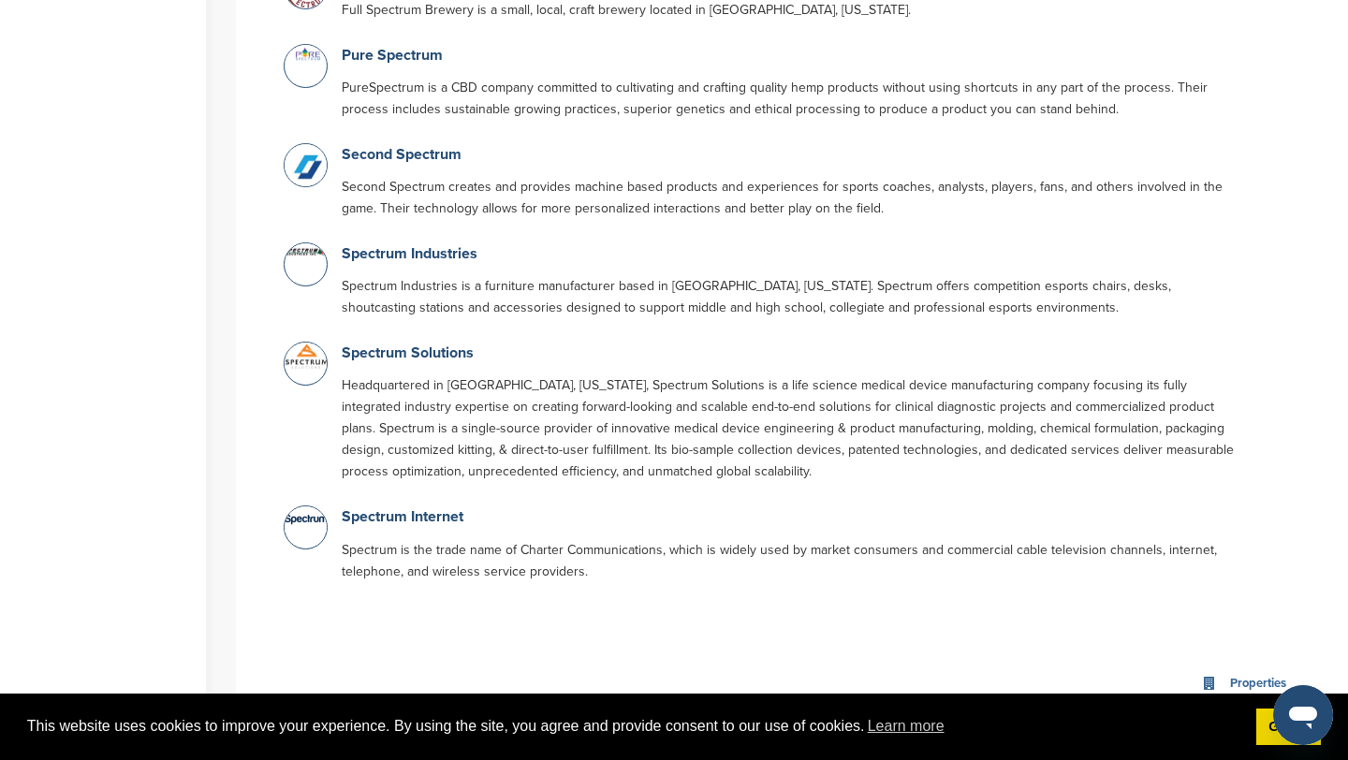
scroll to position [746, 0]
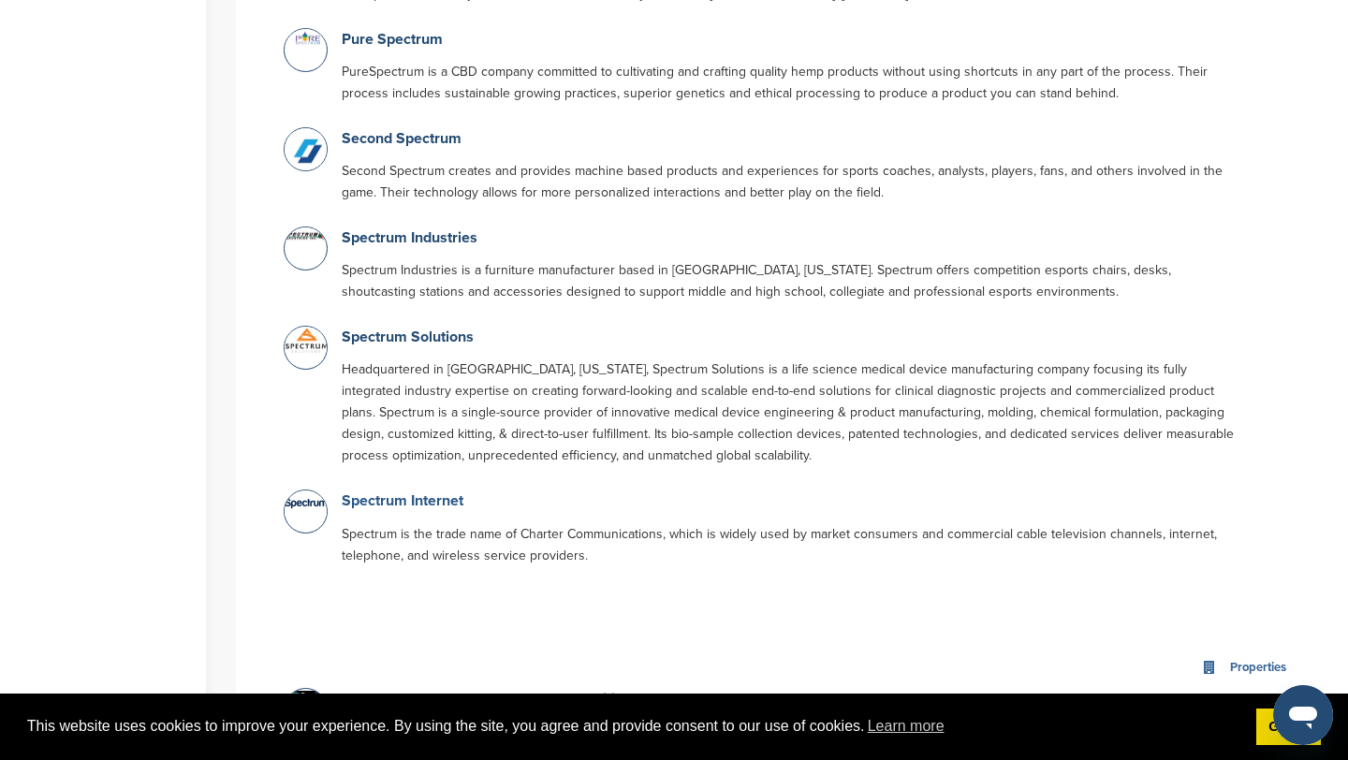
click at [444, 491] on link "Spectrum Internet" at bounding box center [403, 500] width 122 height 19
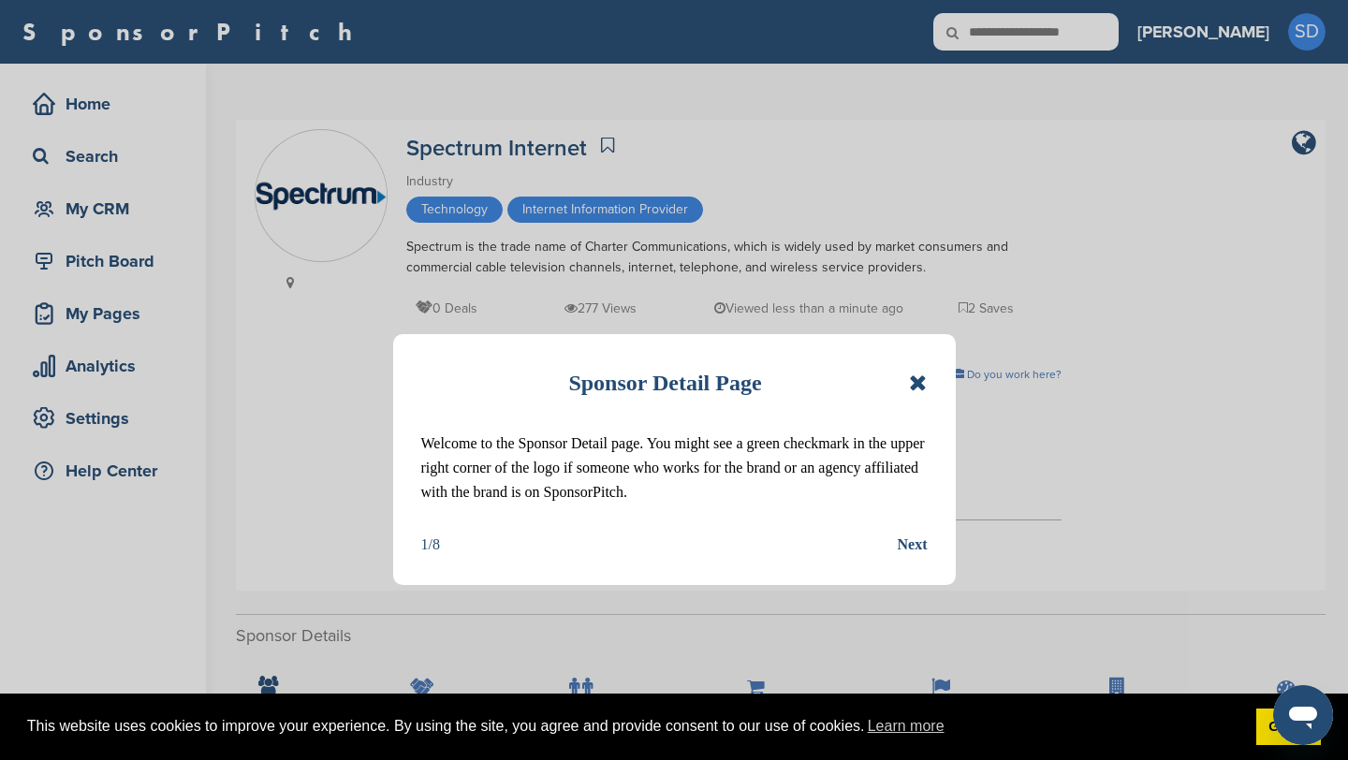
click at [923, 387] on icon at bounding box center [918, 383] width 18 height 22
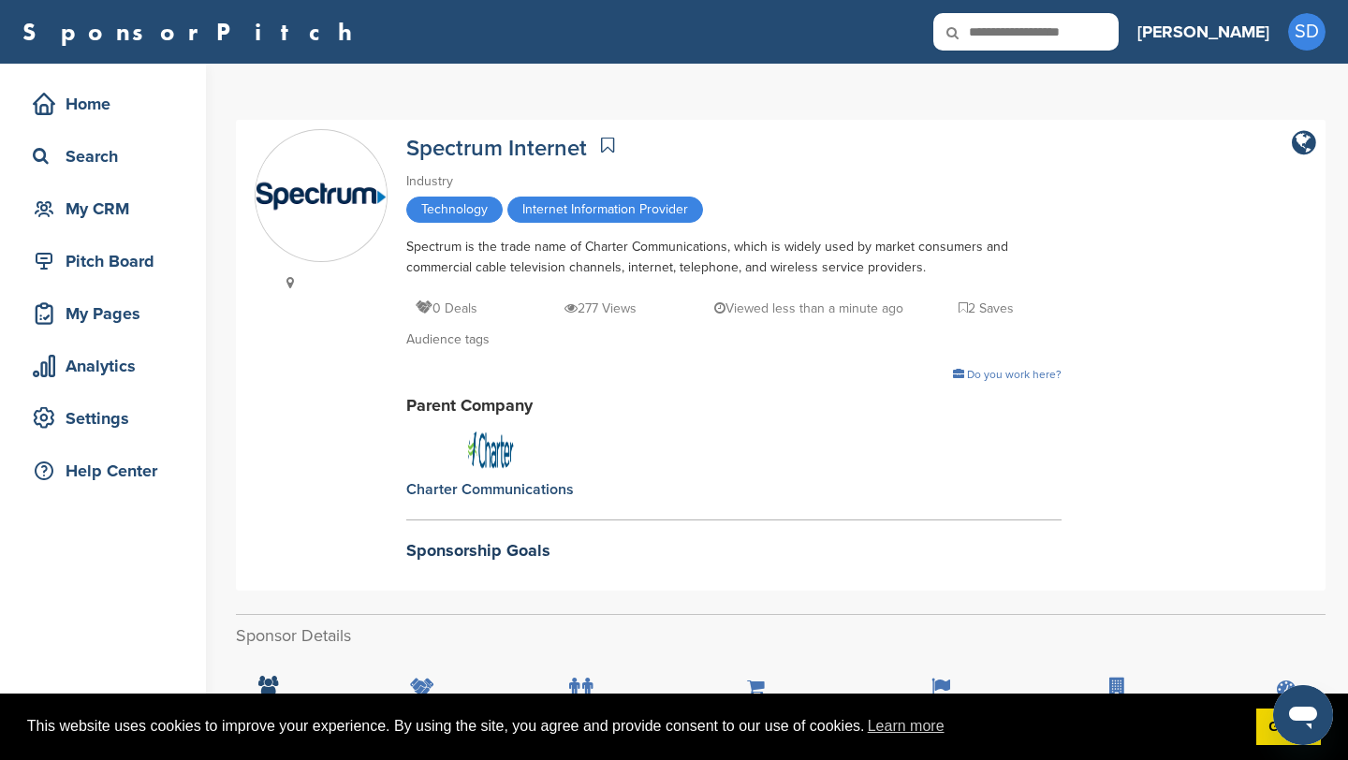
click at [1110, 36] on input "text" at bounding box center [1025, 31] width 185 height 37
type input "***"
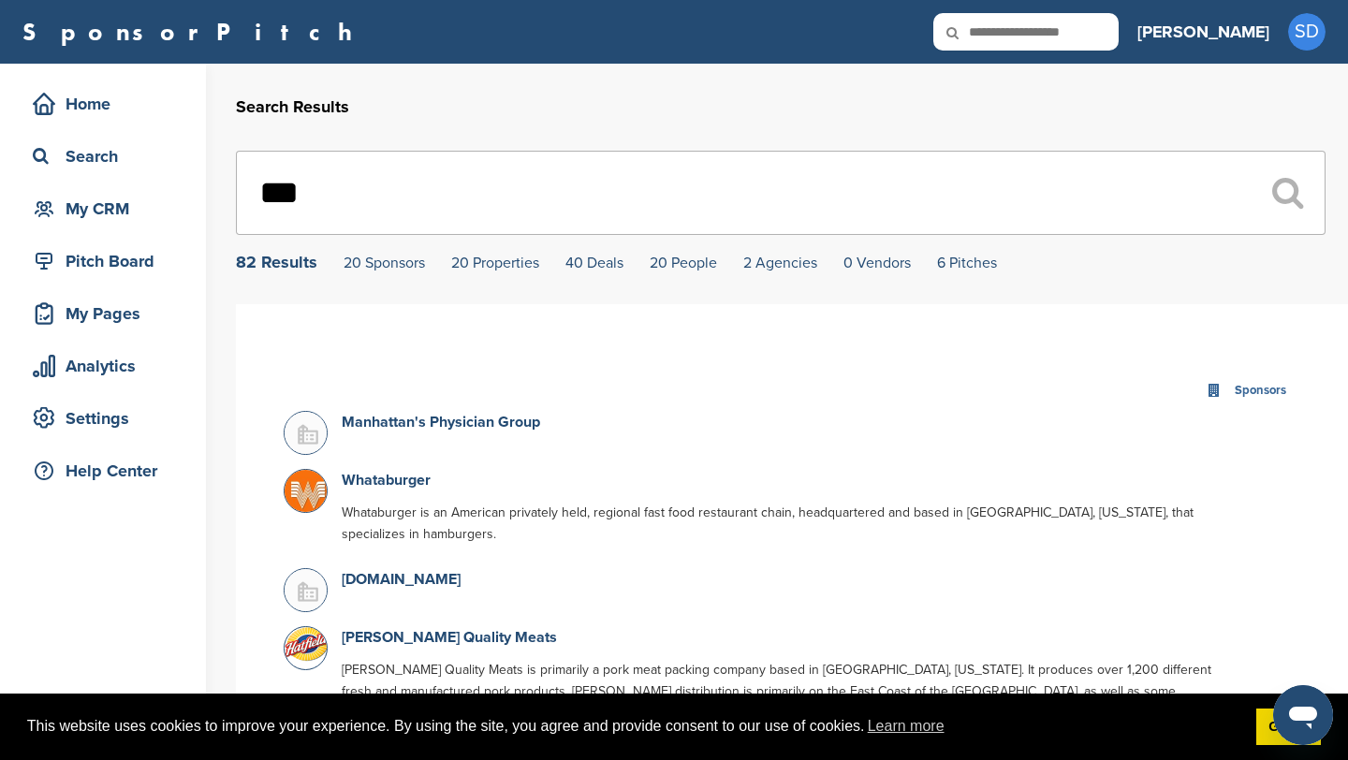
click at [466, 189] on input "***" at bounding box center [781, 193] width 1090 height 84
type input "*"
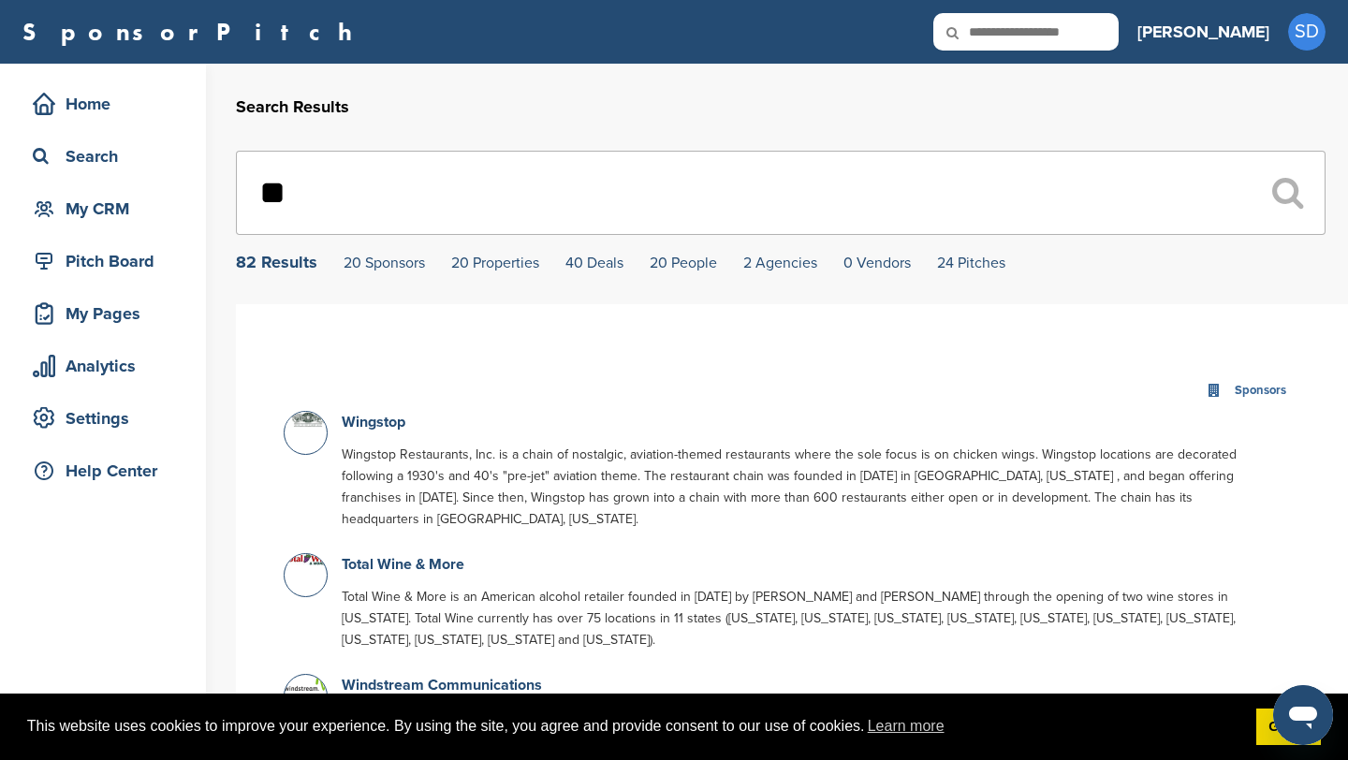
type input "*"
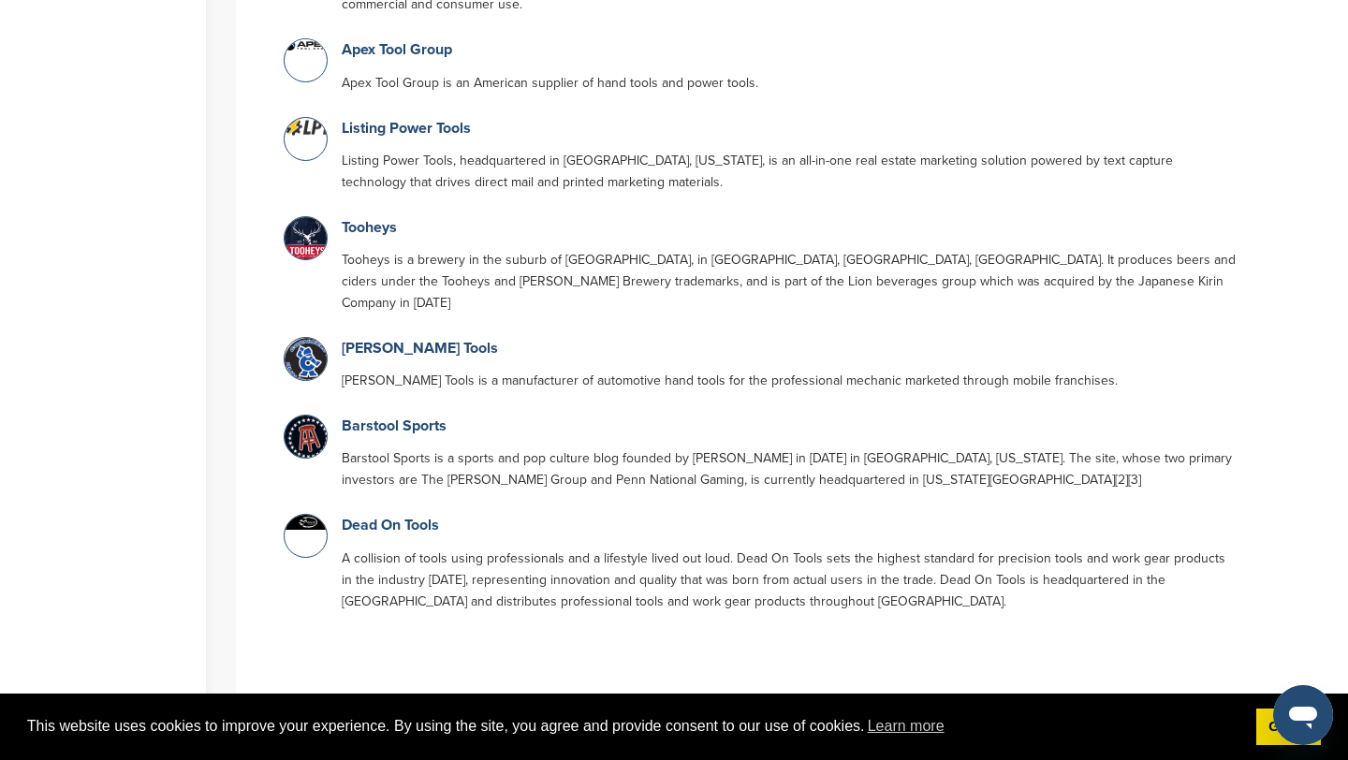
scroll to position [1520, 0]
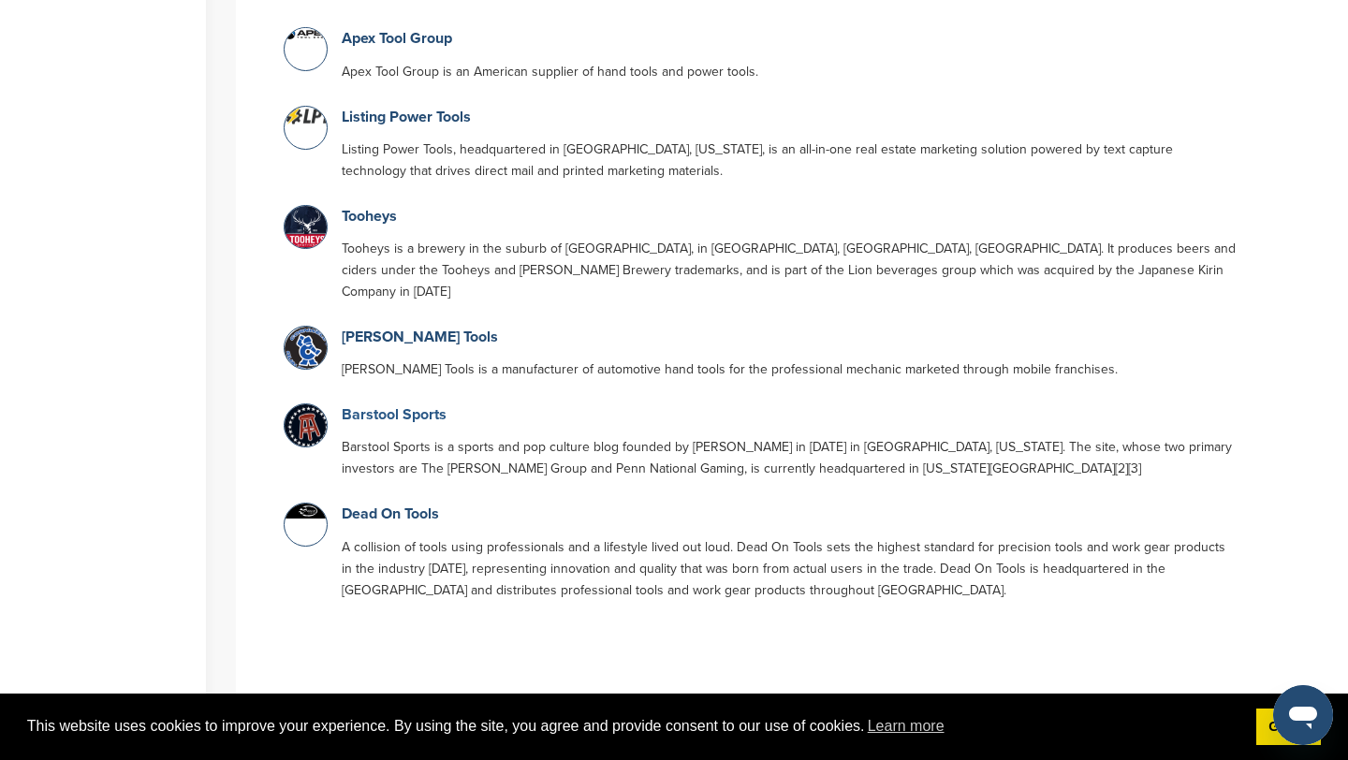
type input "***"
click at [438, 405] on link "Barstool Sports" at bounding box center [394, 414] width 105 height 19
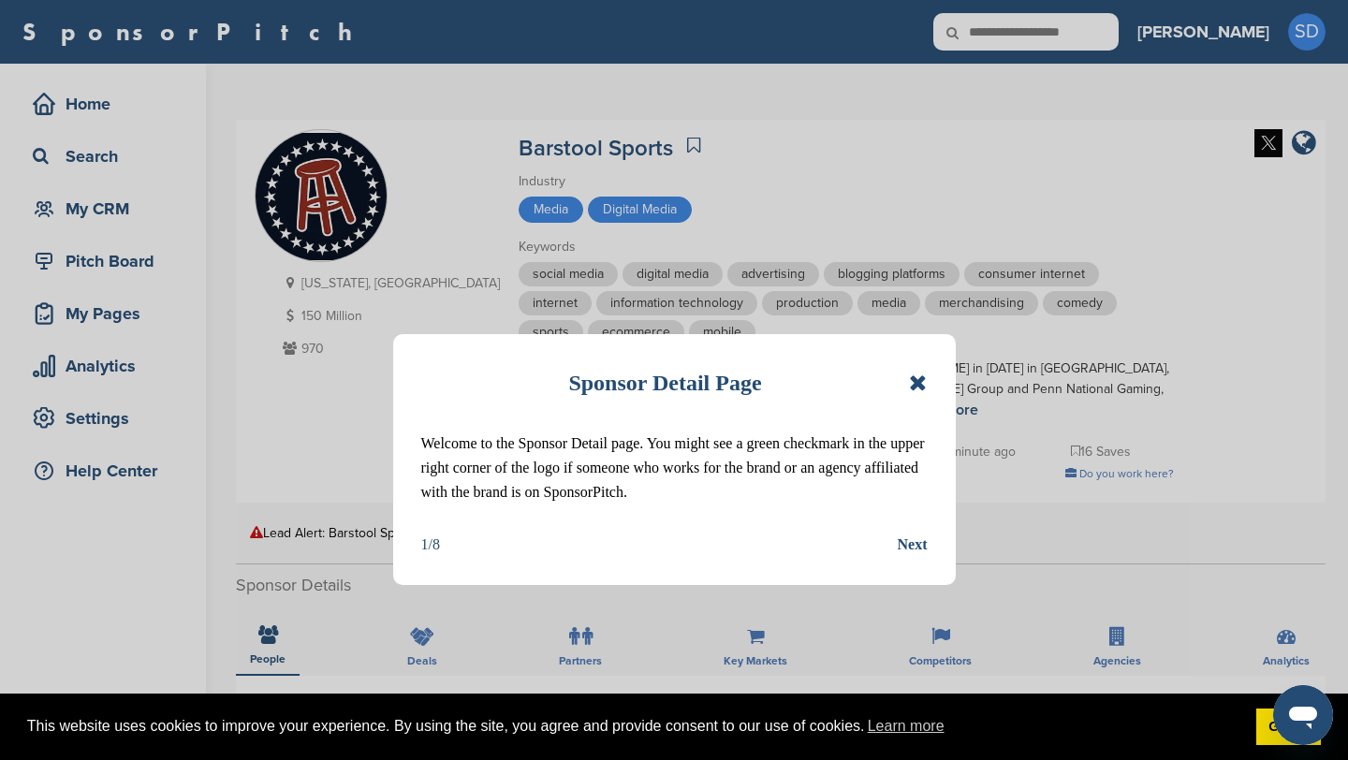
click at [916, 386] on icon at bounding box center [918, 383] width 18 height 22
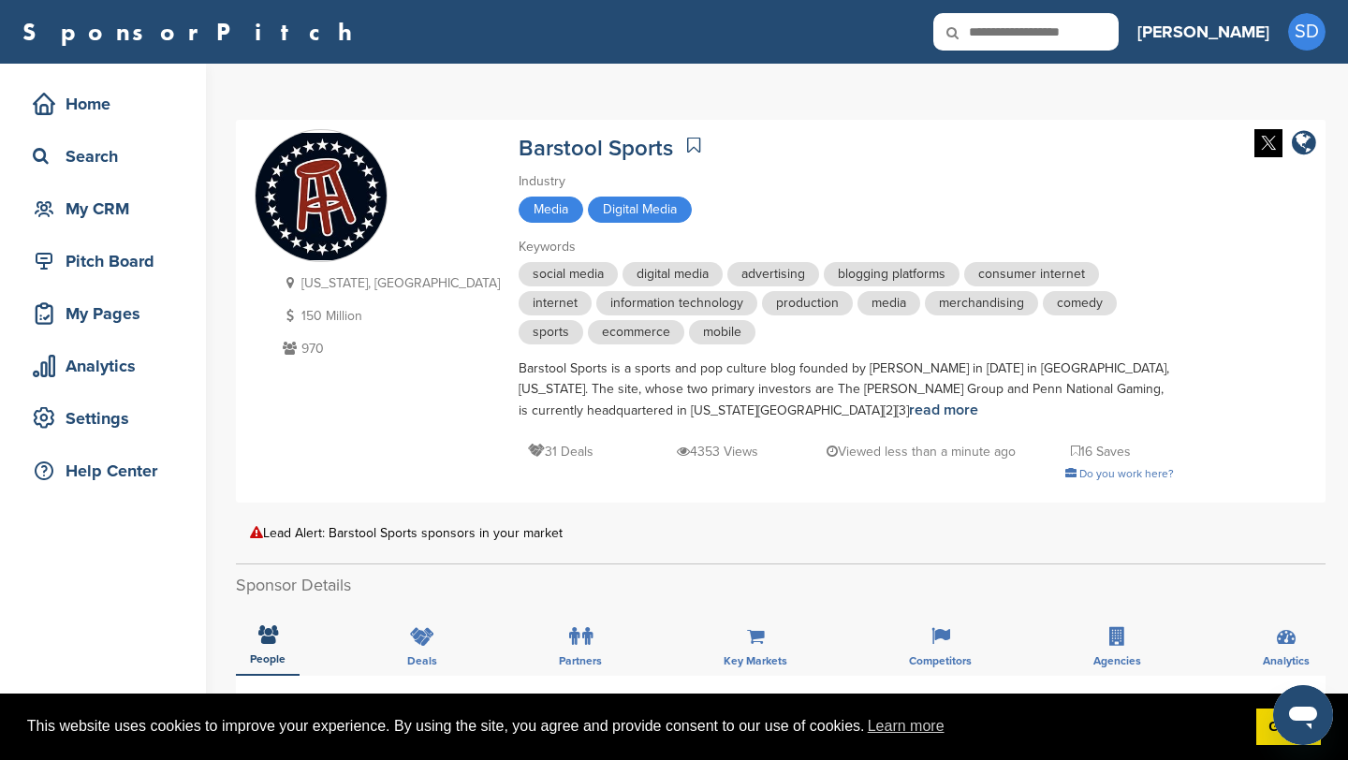
click at [1119, 24] on input "text" at bounding box center [1025, 31] width 185 height 37
type input "********"
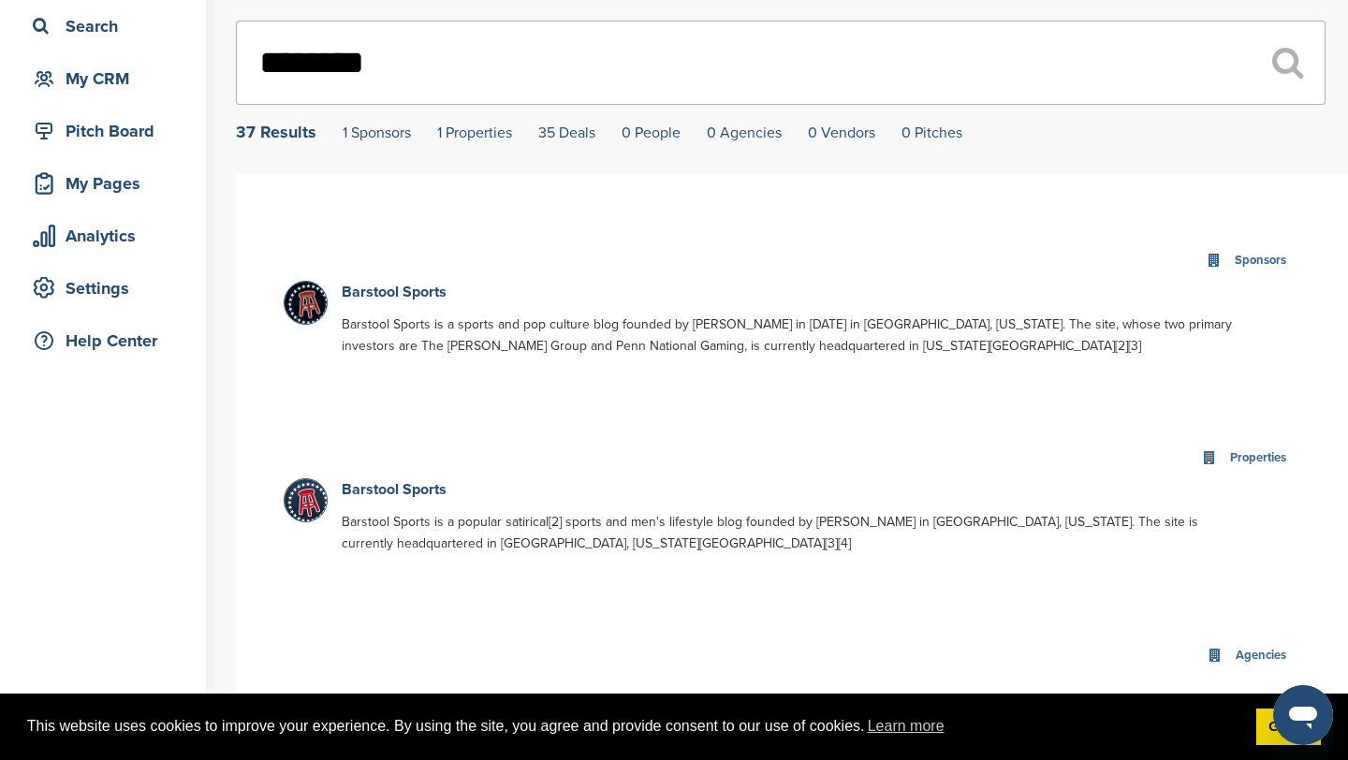
scroll to position [150, 0]
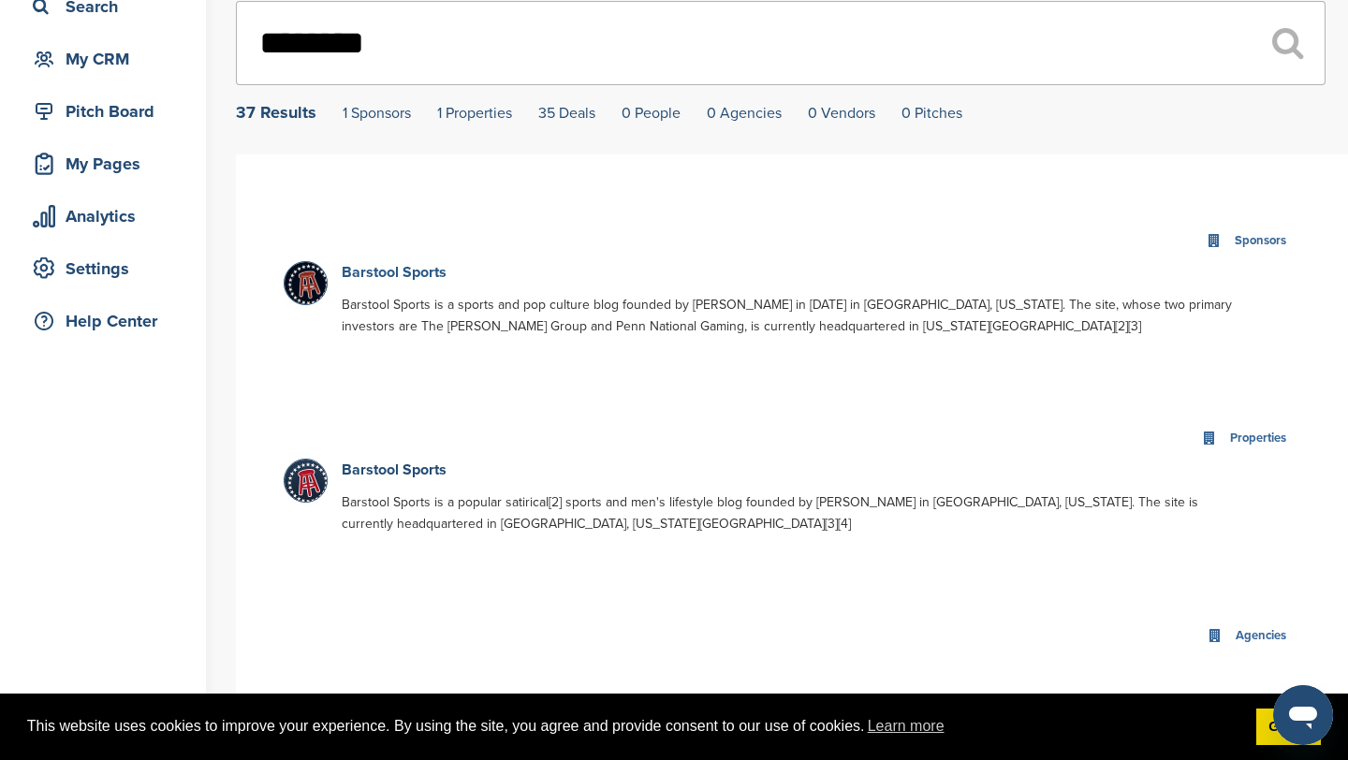
click at [423, 275] on link "Barstool Sports" at bounding box center [394, 272] width 105 height 19
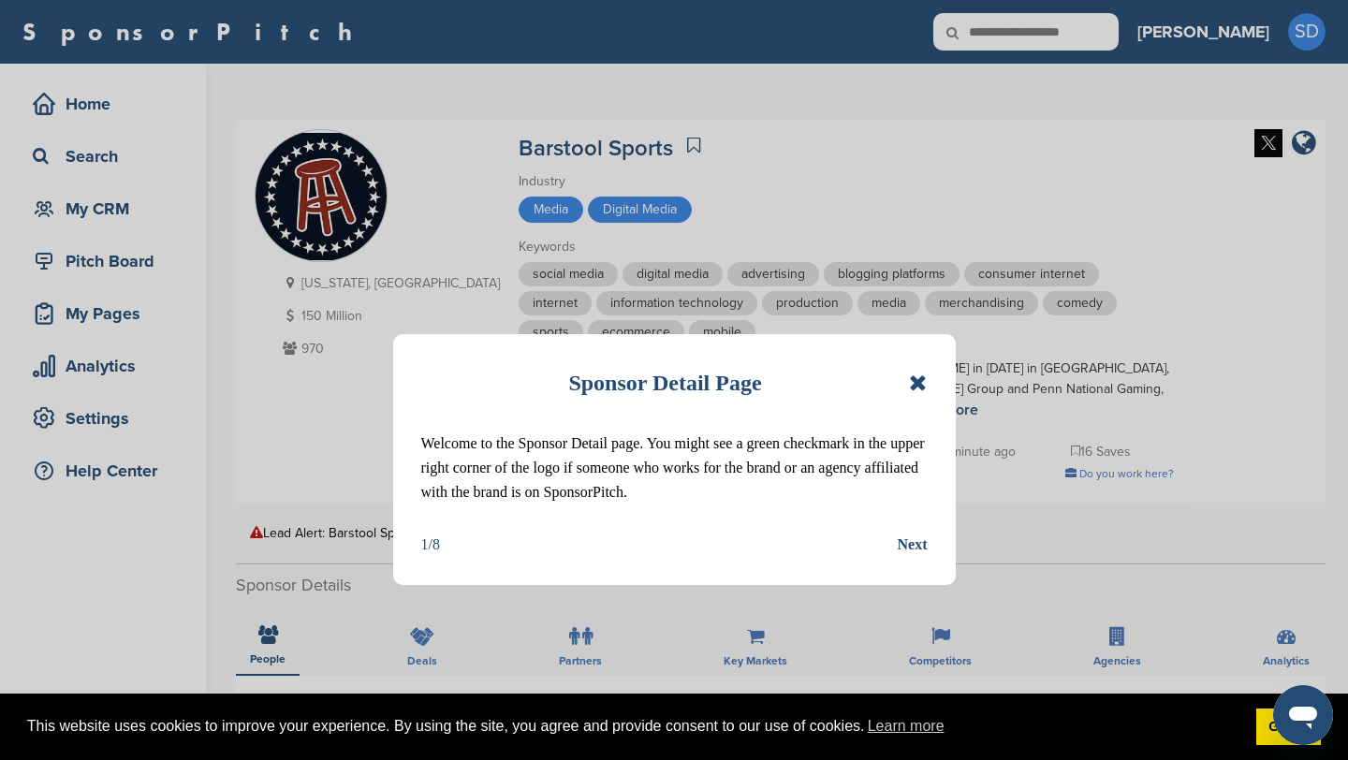
click at [918, 385] on icon at bounding box center [918, 383] width 18 height 22
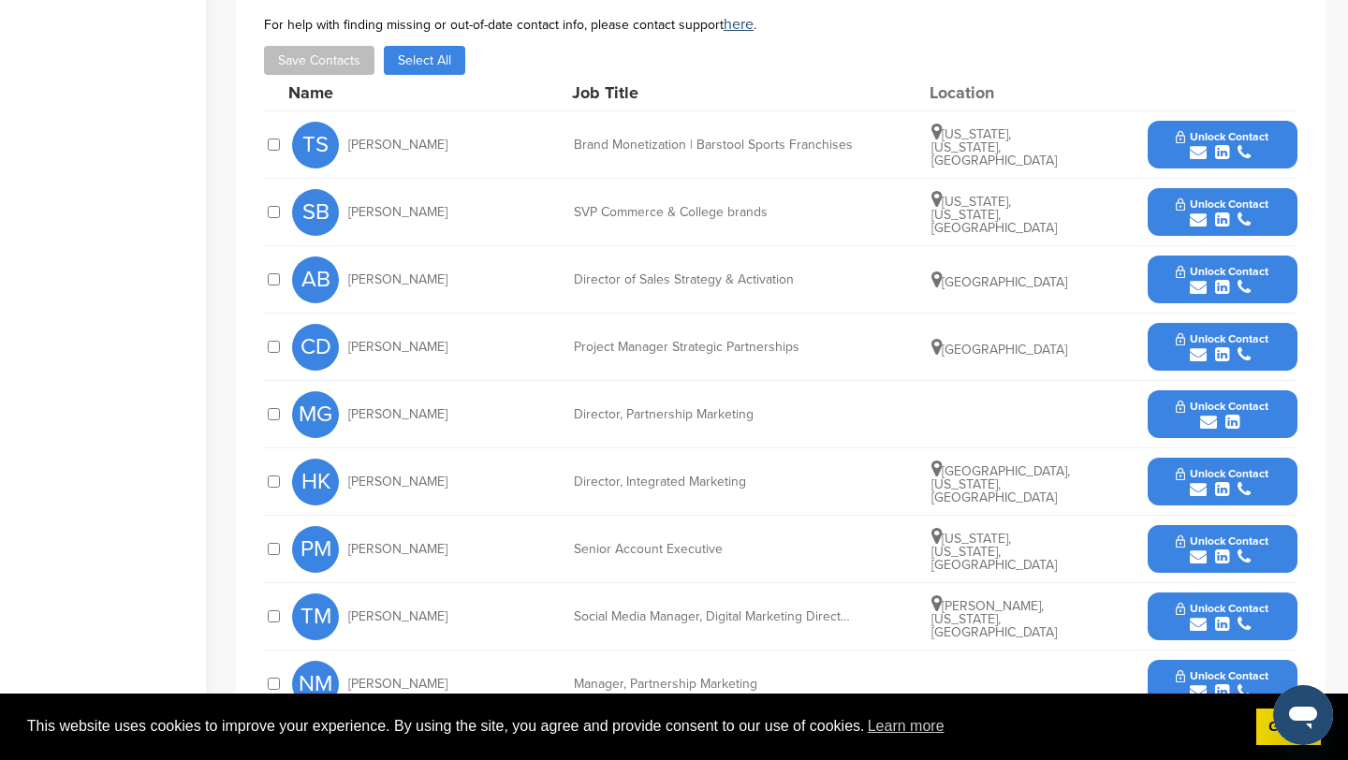
scroll to position [710, 0]
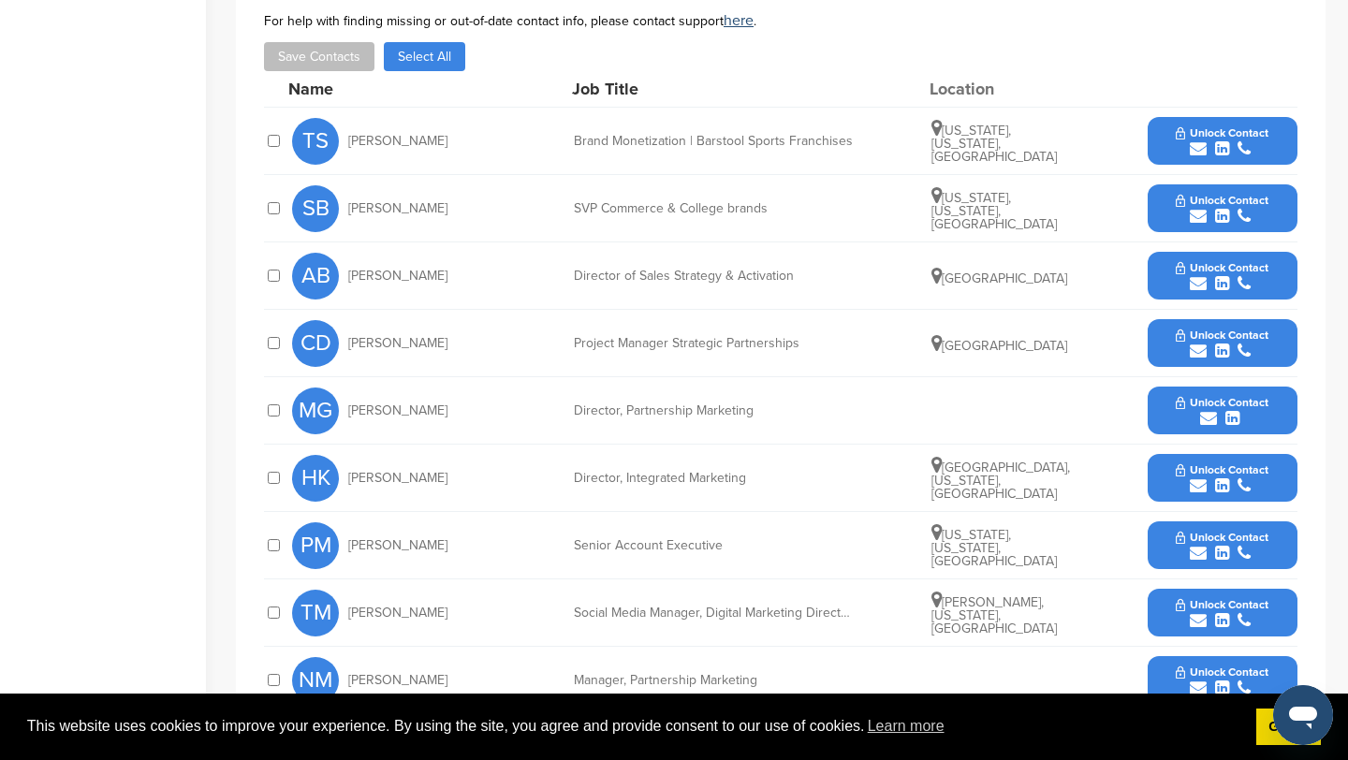
click at [1195, 149] on icon "submit" at bounding box center [1198, 148] width 17 height 17
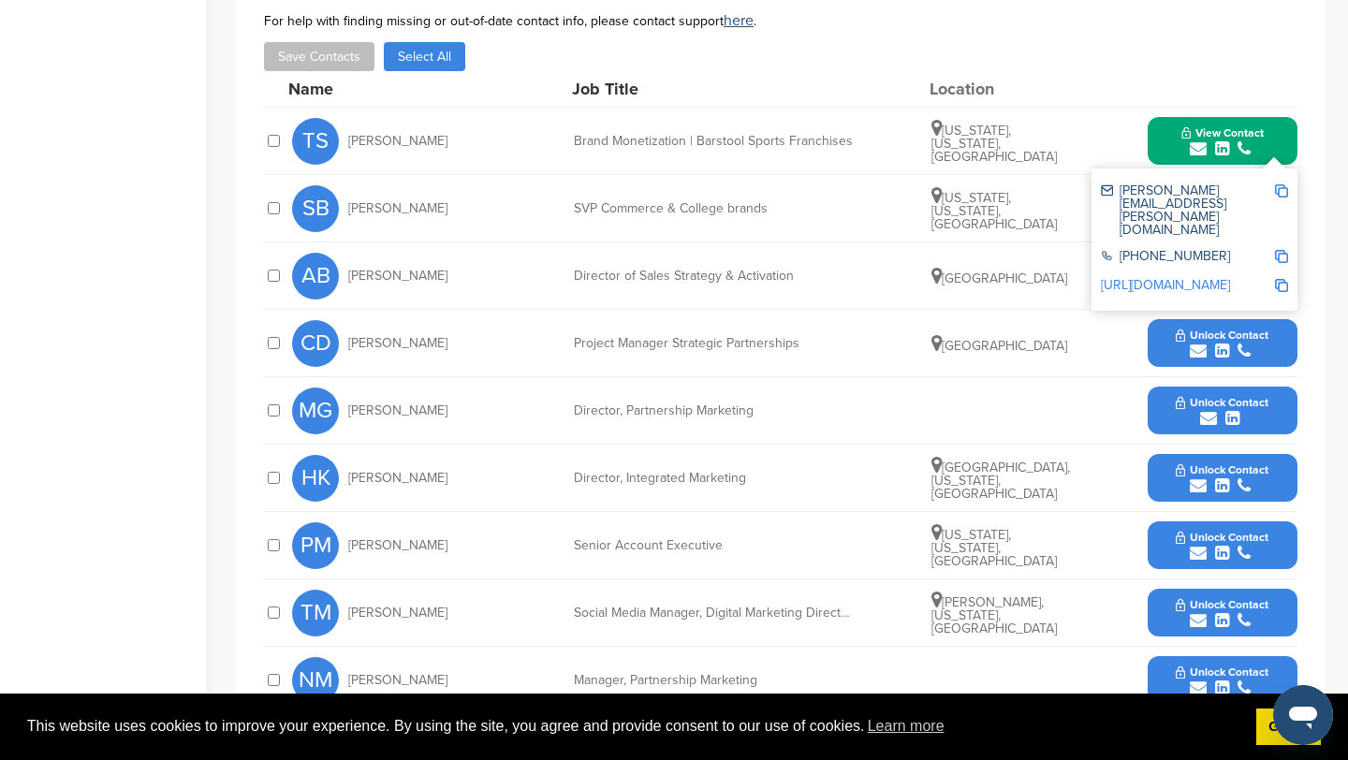
click at [1285, 193] on img at bounding box center [1281, 190] width 13 height 13
click at [1154, 149] on div "View Contact [PERSON_NAME][EMAIL_ADDRESS][PERSON_NAME][DOMAIN_NAME] [PHONE_NUMB…" at bounding box center [1223, 141] width 150 height 48
click at [1164, 150] on button "View Contact" at bounding box center [1222, 141] width 127 height 56
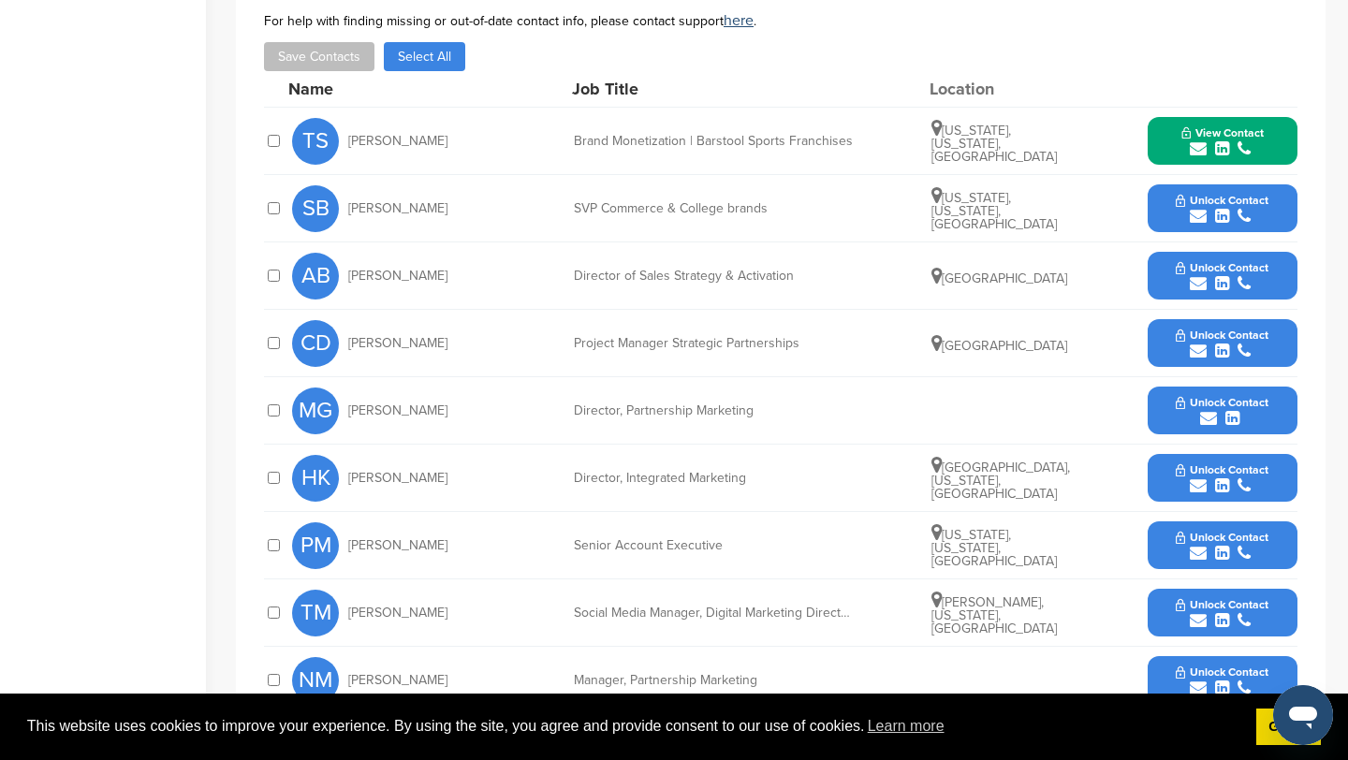
click at [1203, 285] on icon "submit" at bounding box center [1198, 283] width 17 height 17
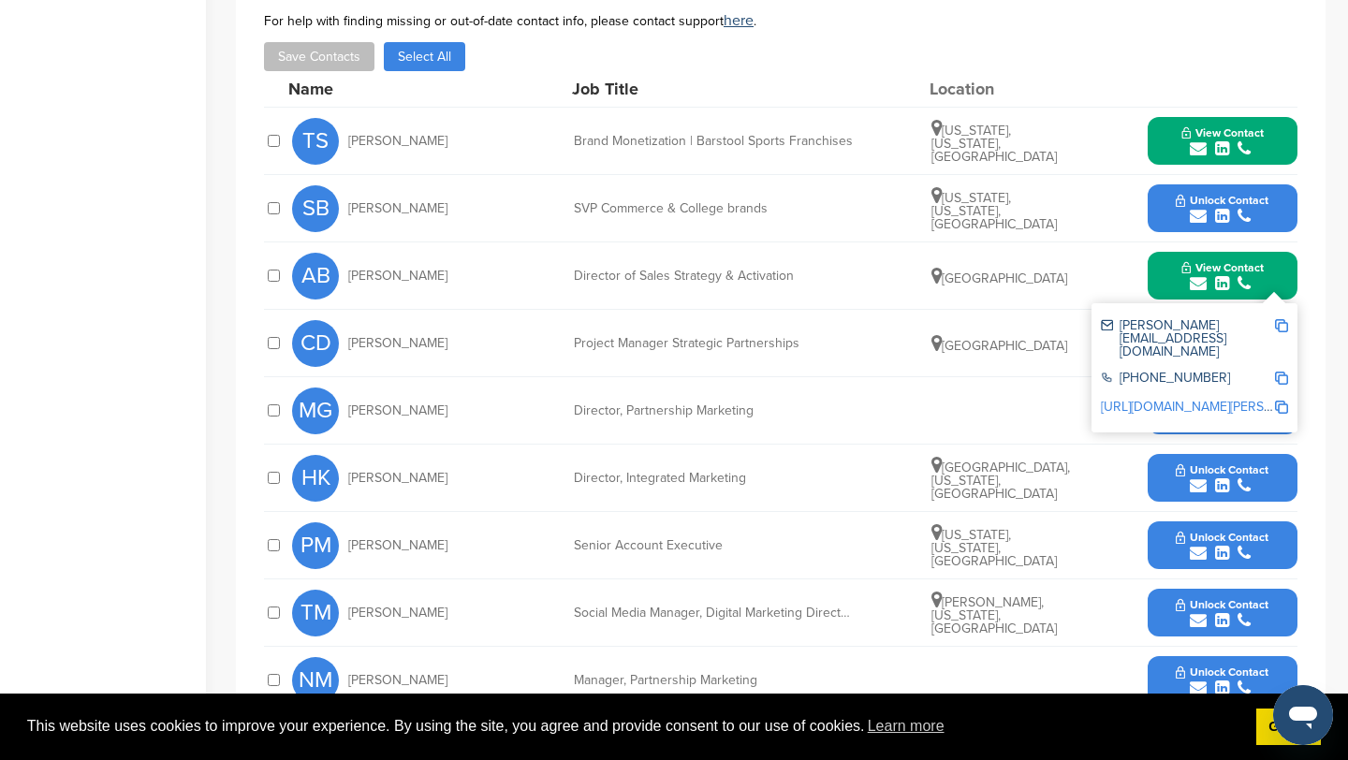
click at [1285, 325] on img at bounding box center [1281, 325] width 13 height 13
click at [1162, 284] on button "View Contact" at bounding box center [1222, 276] width 127 height 56
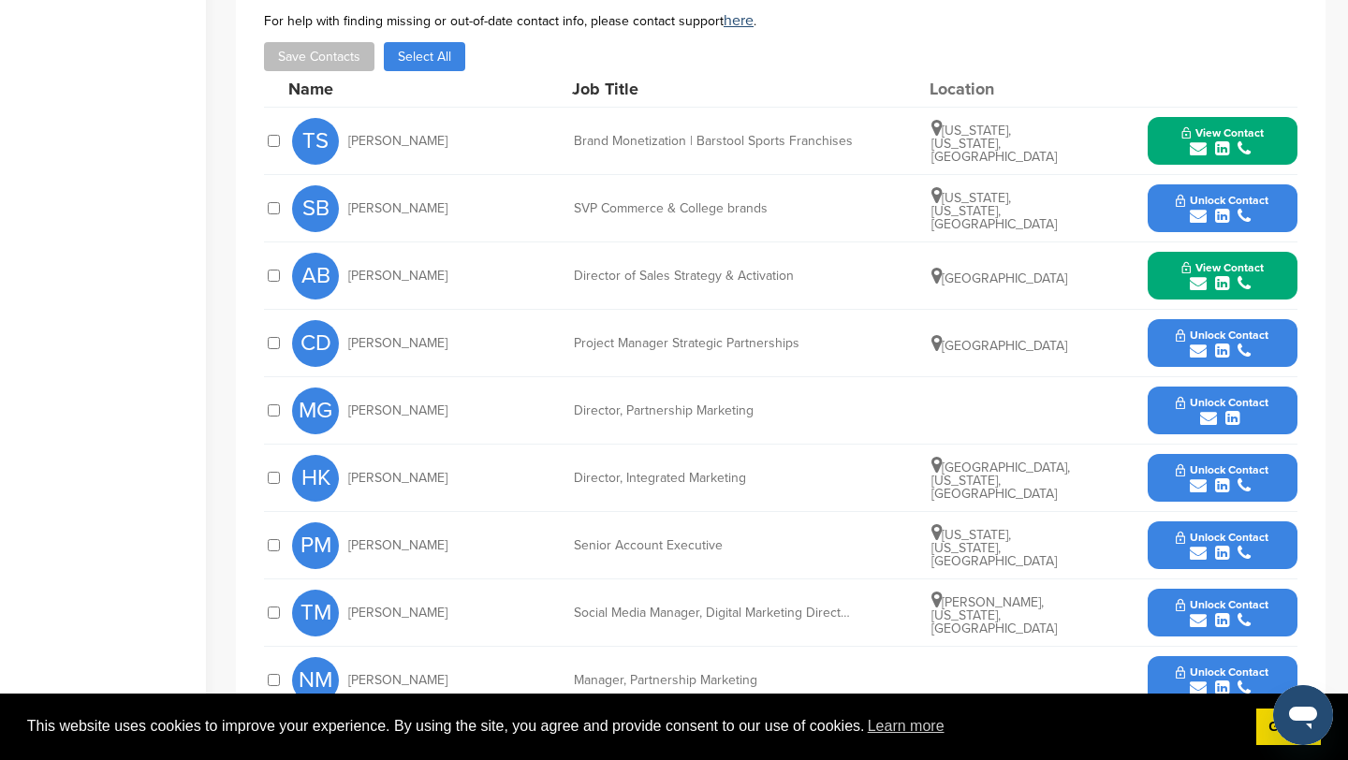
click at [1197, 354] on icon "submit" at bounding box center [1198, 351] width 17 height 17
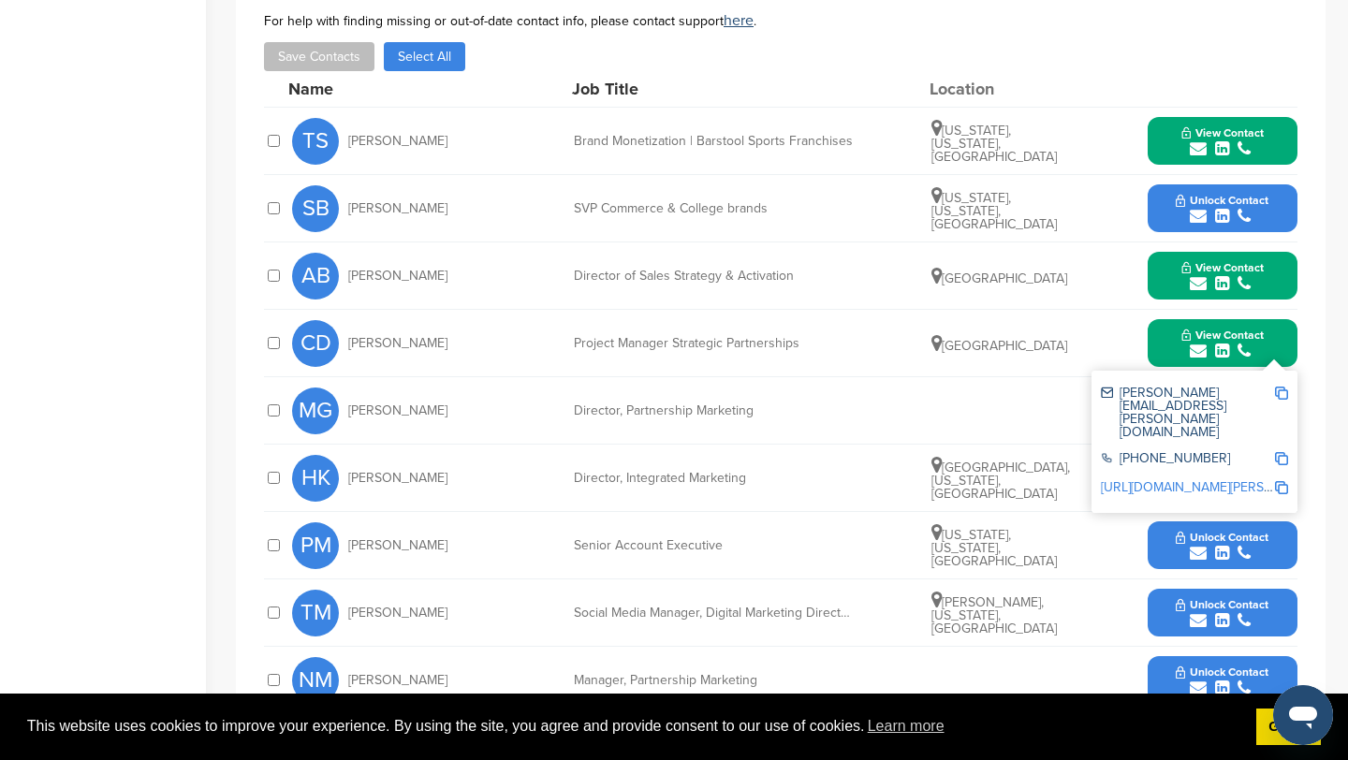
click at [1282, 396] on img at bounding box center [1281, 393] width 13 height 13
click at [1171, 346] on button "View Contact" at bounding box center [1222, 343] width 127 height 56
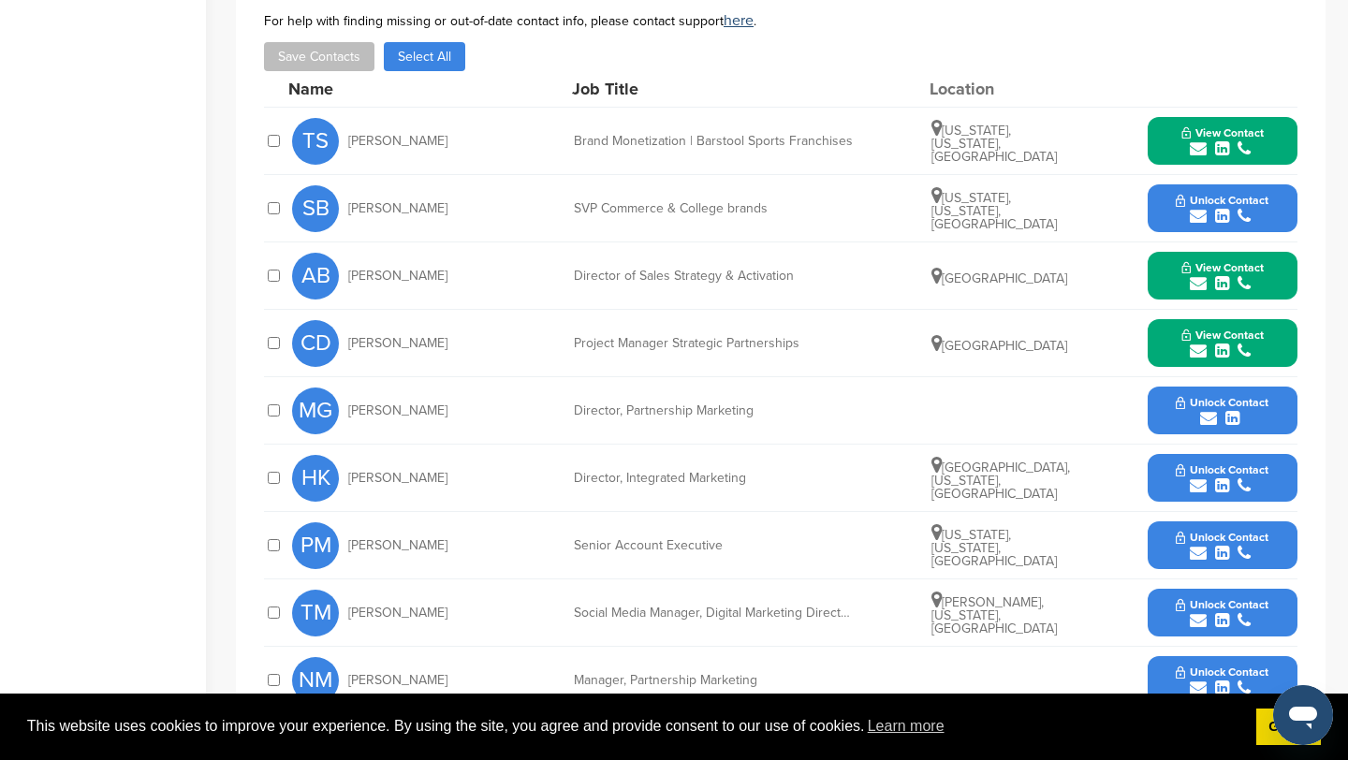
click at [1210, 420] on icon "submit" at bounding box center [1208, 418] width 17 height 17
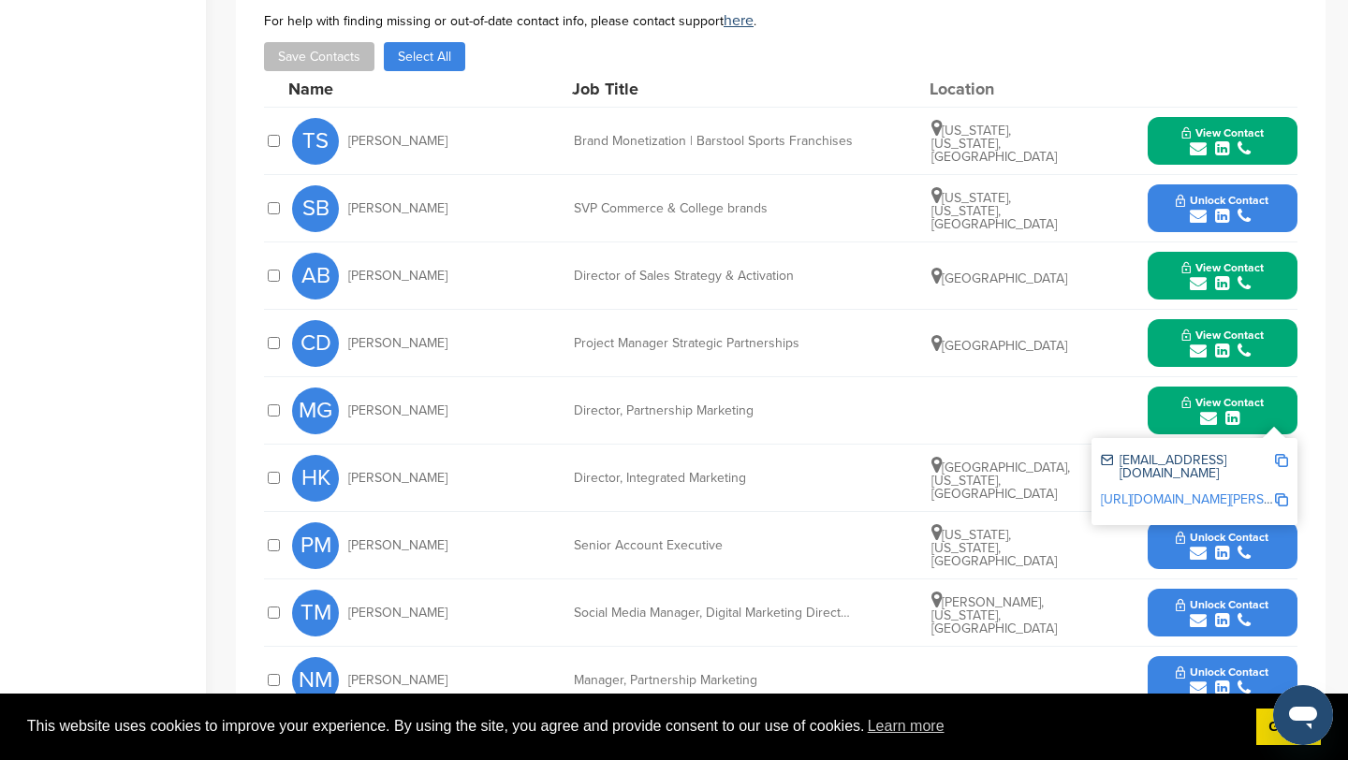
click at [1281, 460] on img at bounding box center [1281, 460] width 13 height 13
click at [1178, 401] on button "View Contact" at bounding box center [1222, 411] width 127 height 56
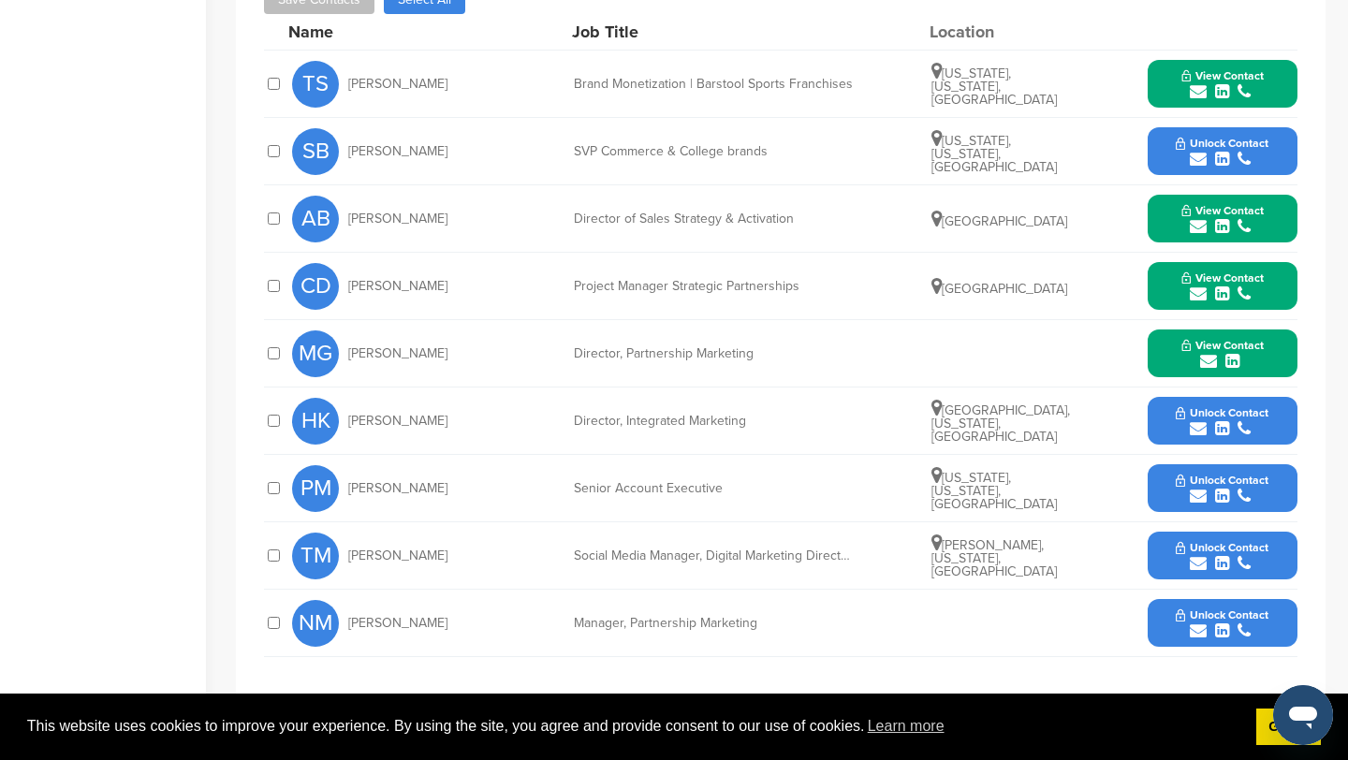
scroll to position [793, 0]
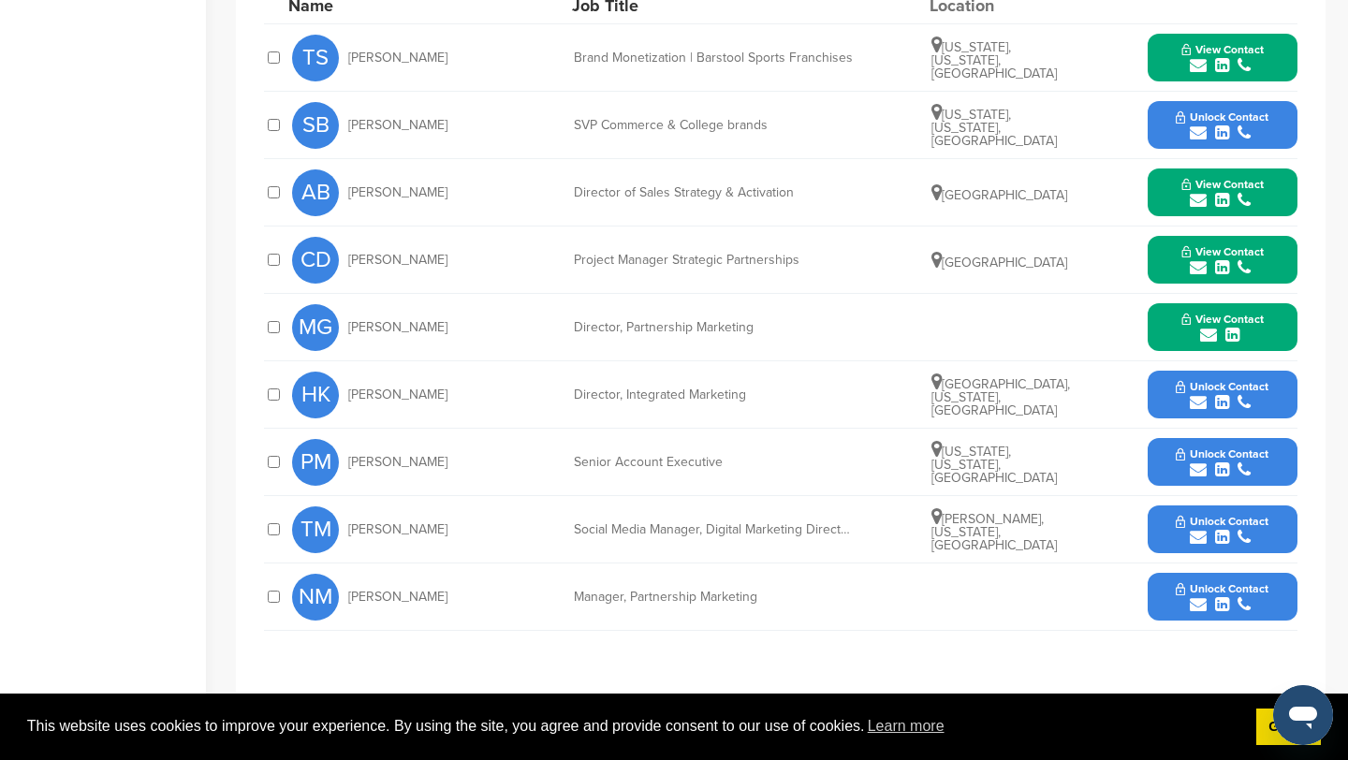
click at [1196, 401] on icon "submit" at bounding box center [1198, 402] width 17 height 17
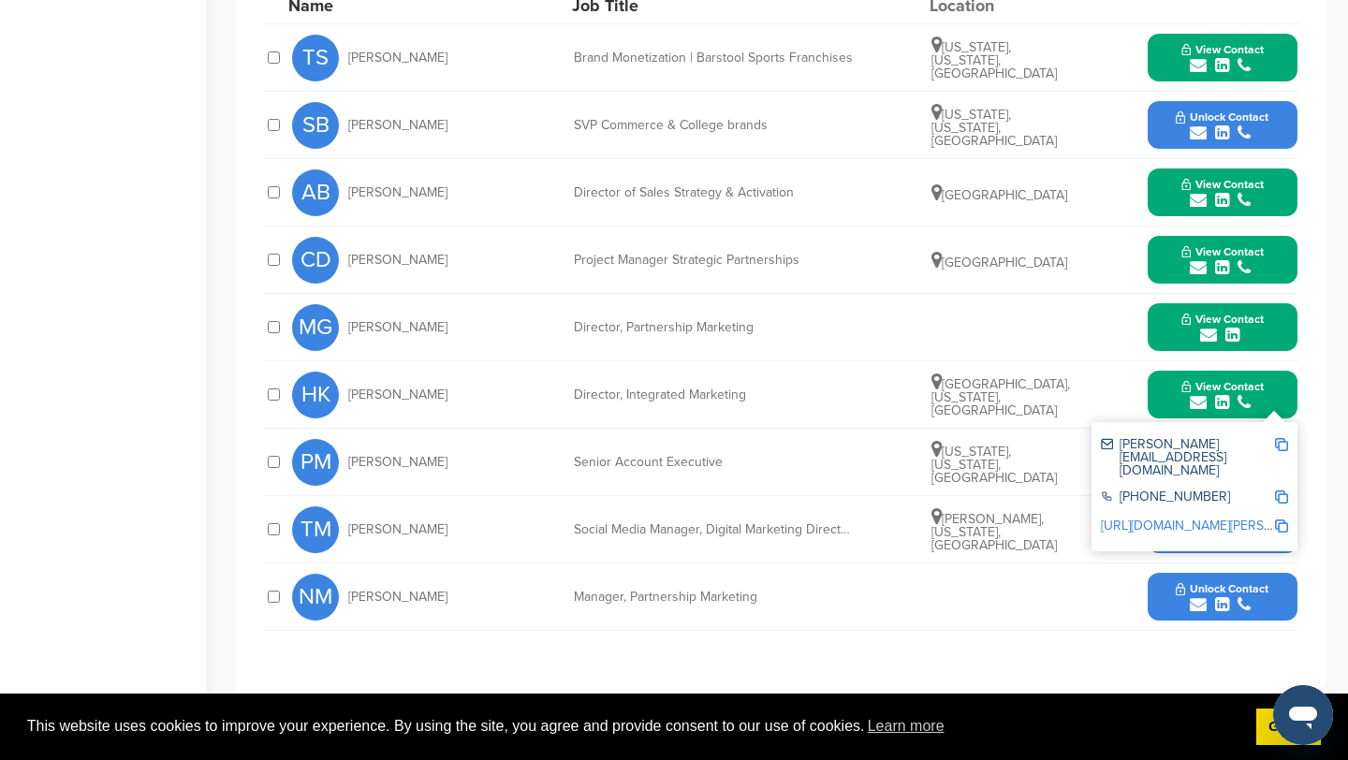
click at [1286, 444] on img at bounding box center [1281, 444] width 13 height 13
click at [1169, 398] on button "View Contact" at bounding box center [1222, 395] width 127 height 56
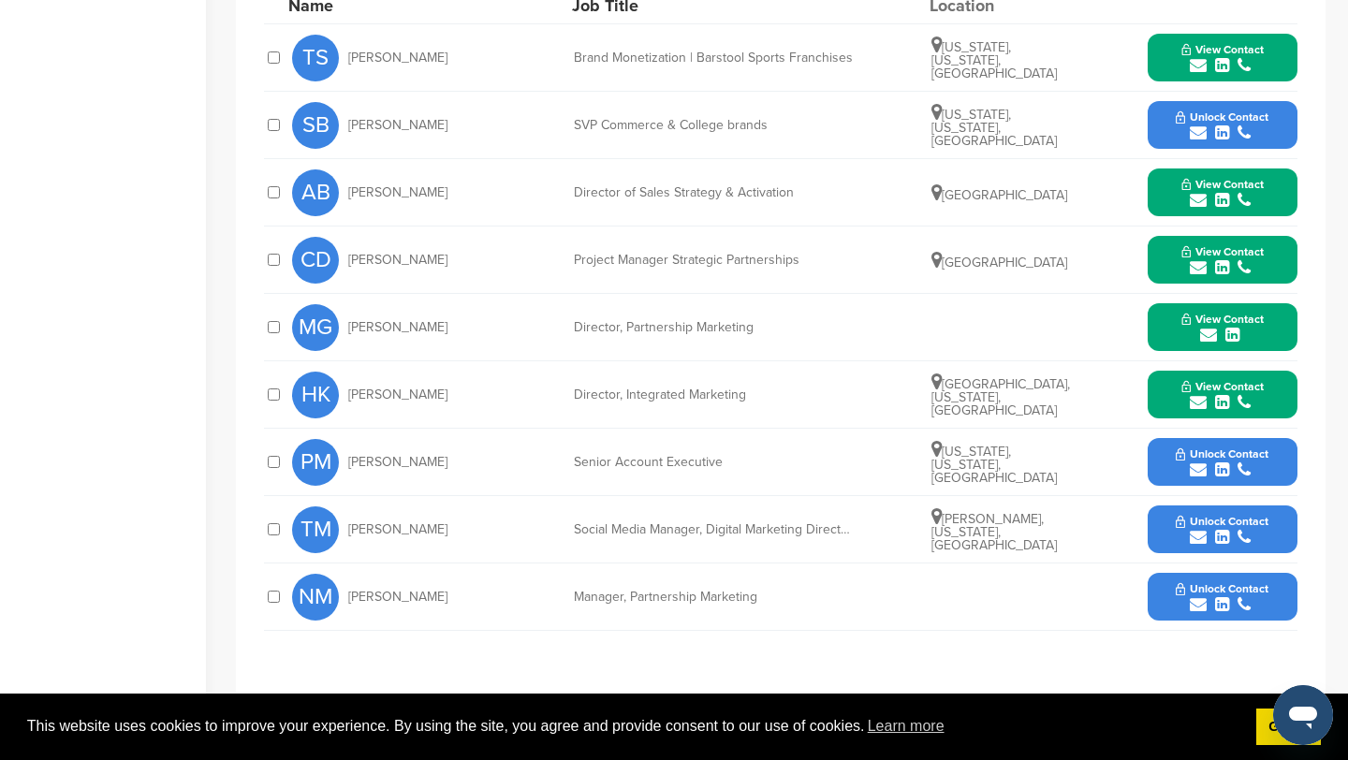
click at [1201, 609] on icon "submit" at bounding box center [1198, 604] width 17 height 17
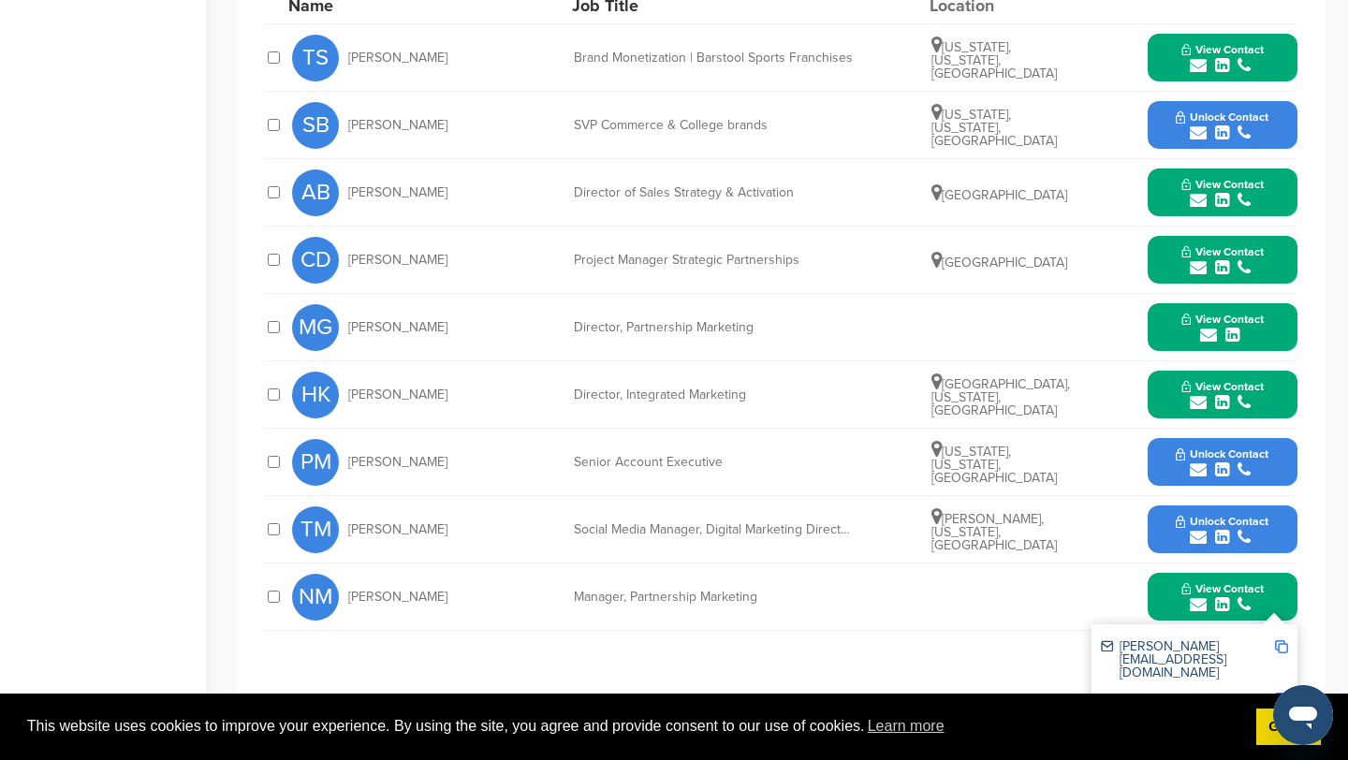
click at [1282, 647] on img at bounding box center [1281, 646] width 13 height 13
click at [1196, 541] on icon "submit" at bounding box center [1198, 537] width 17 height 17
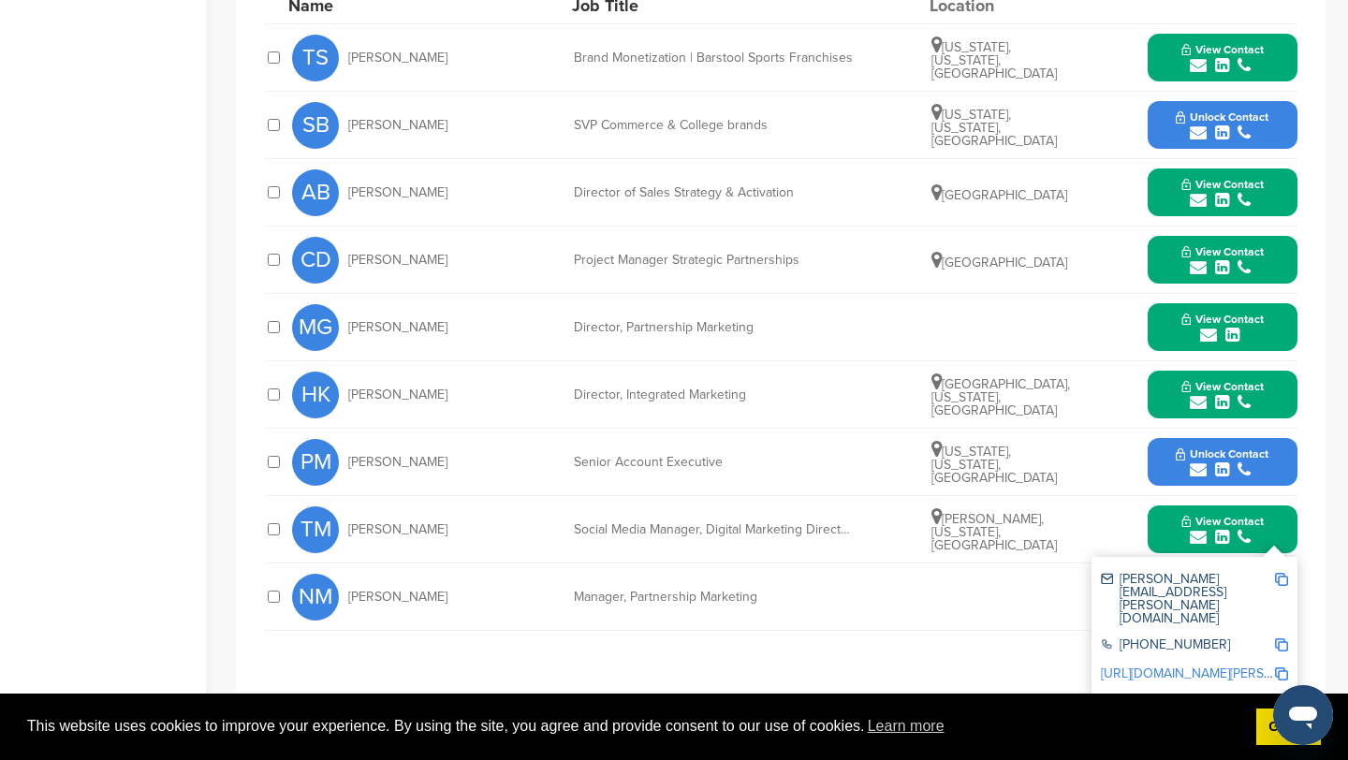
click at [1281, 585] on img at bounding box center [1281, 579] width 13 height 13
click at [506, 641] on div "**********" at bounding box center [781, 287] width 1034 height 715
click at [1166, 531] on button "View Contact" at bounding box center [1222, 530] width 127 height 56
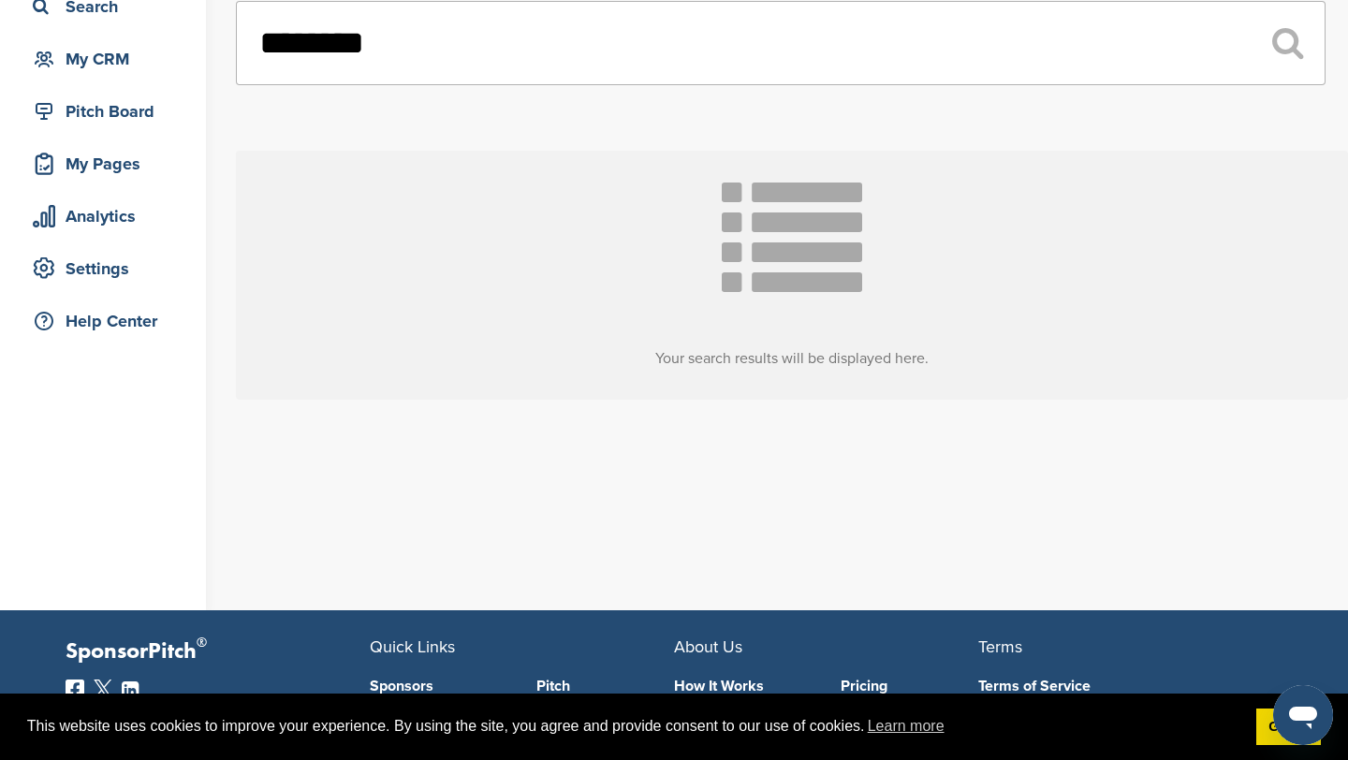
click at [471, 74] on input "********" at bounding box center [781, 43] width 1090 height 84
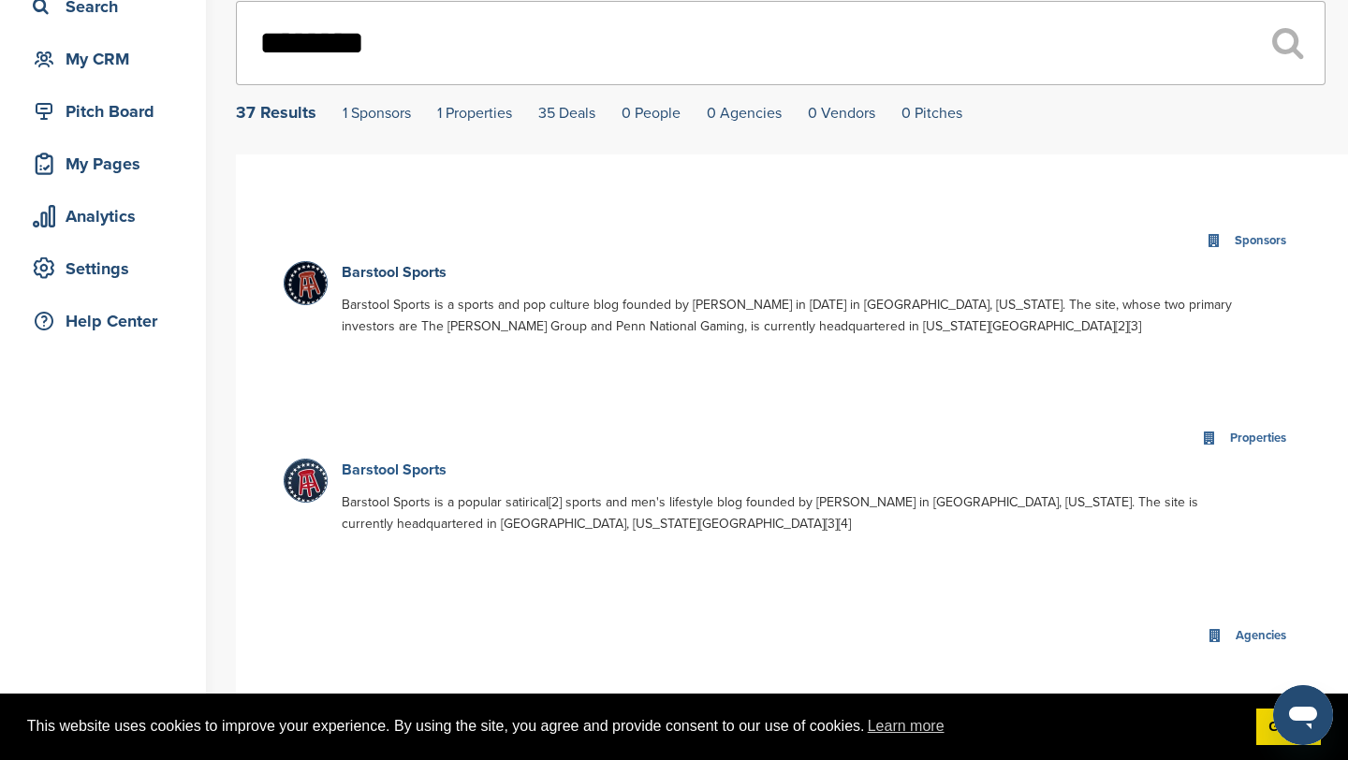
click at [428, 473] on link "Barstool Sports" at bounding box center [394, 470] width 105 height 19
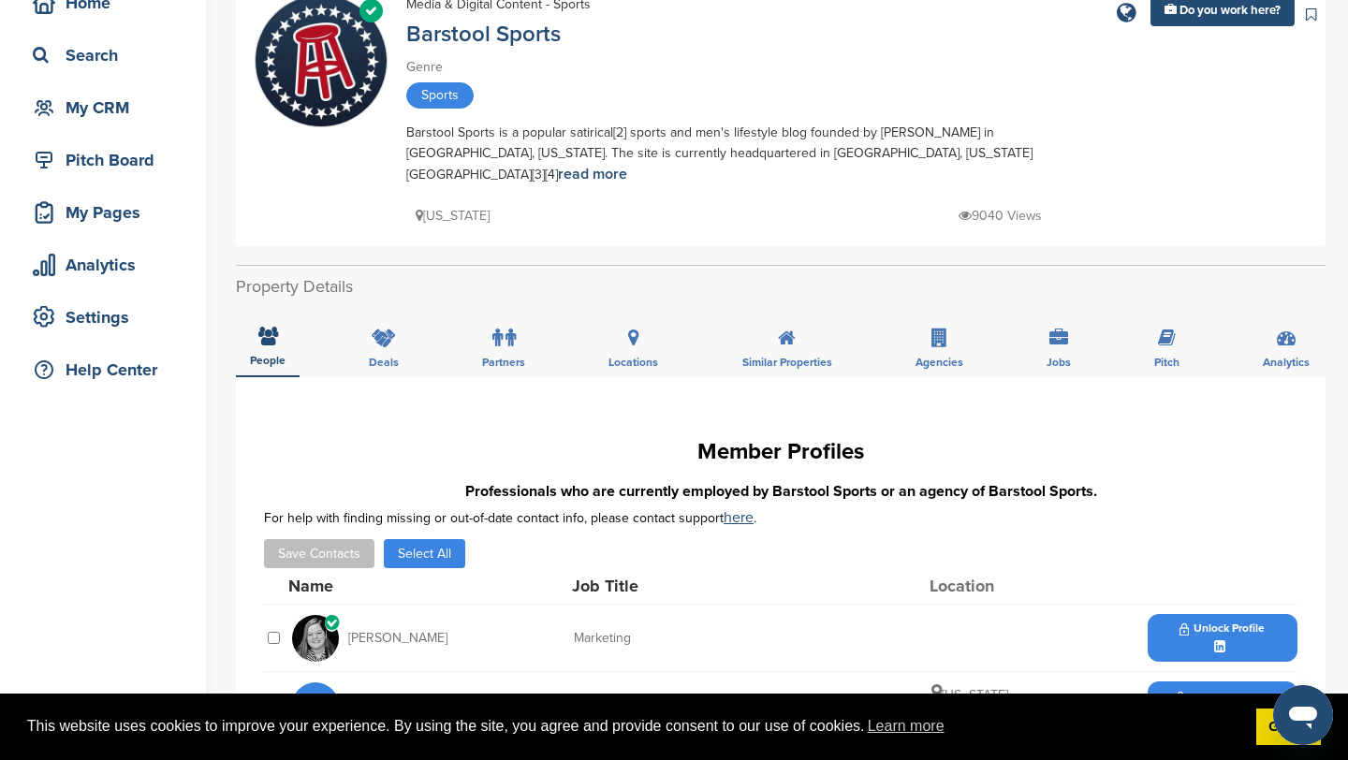
scroll to position [81, 0]
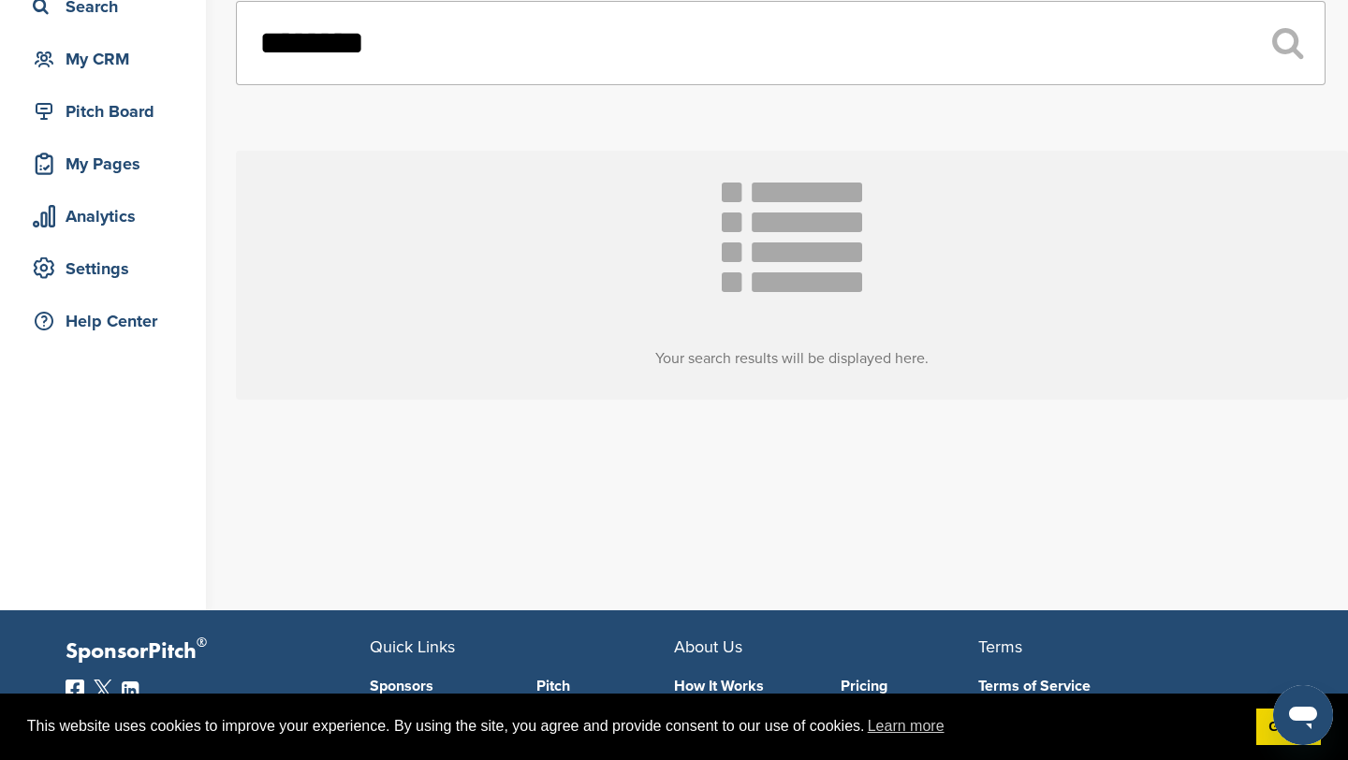
click at [439, 62] on input "********" at bounding box center [781, 43] width 1090 height 84
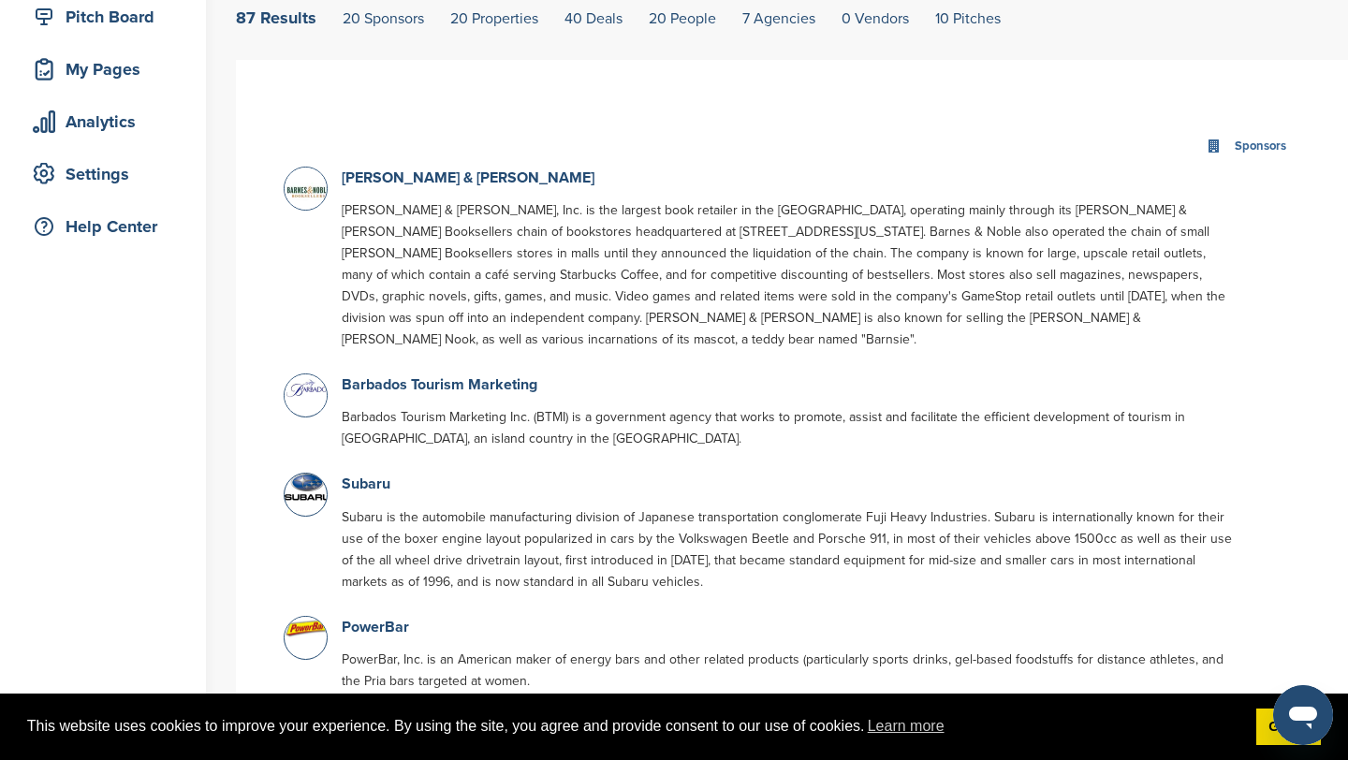
scroll to position [286, 0]
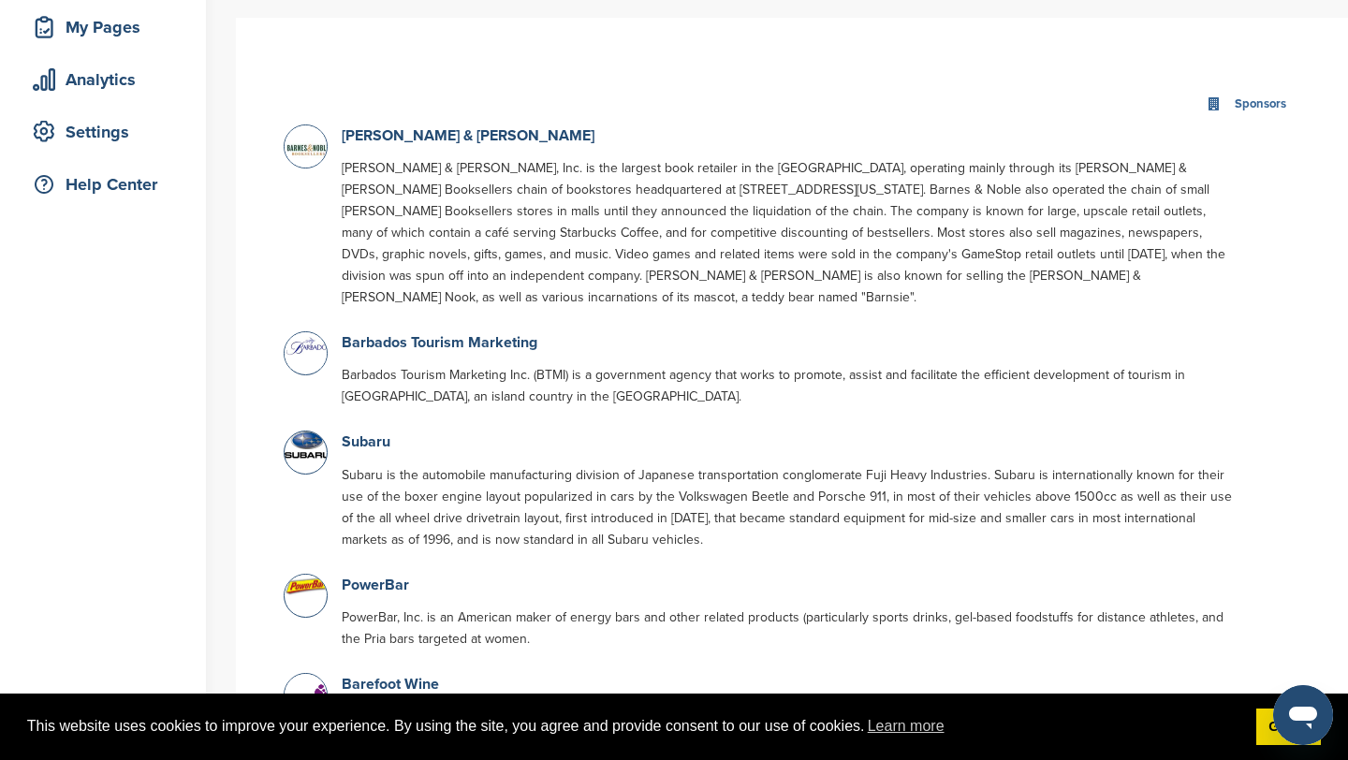
type input "***"
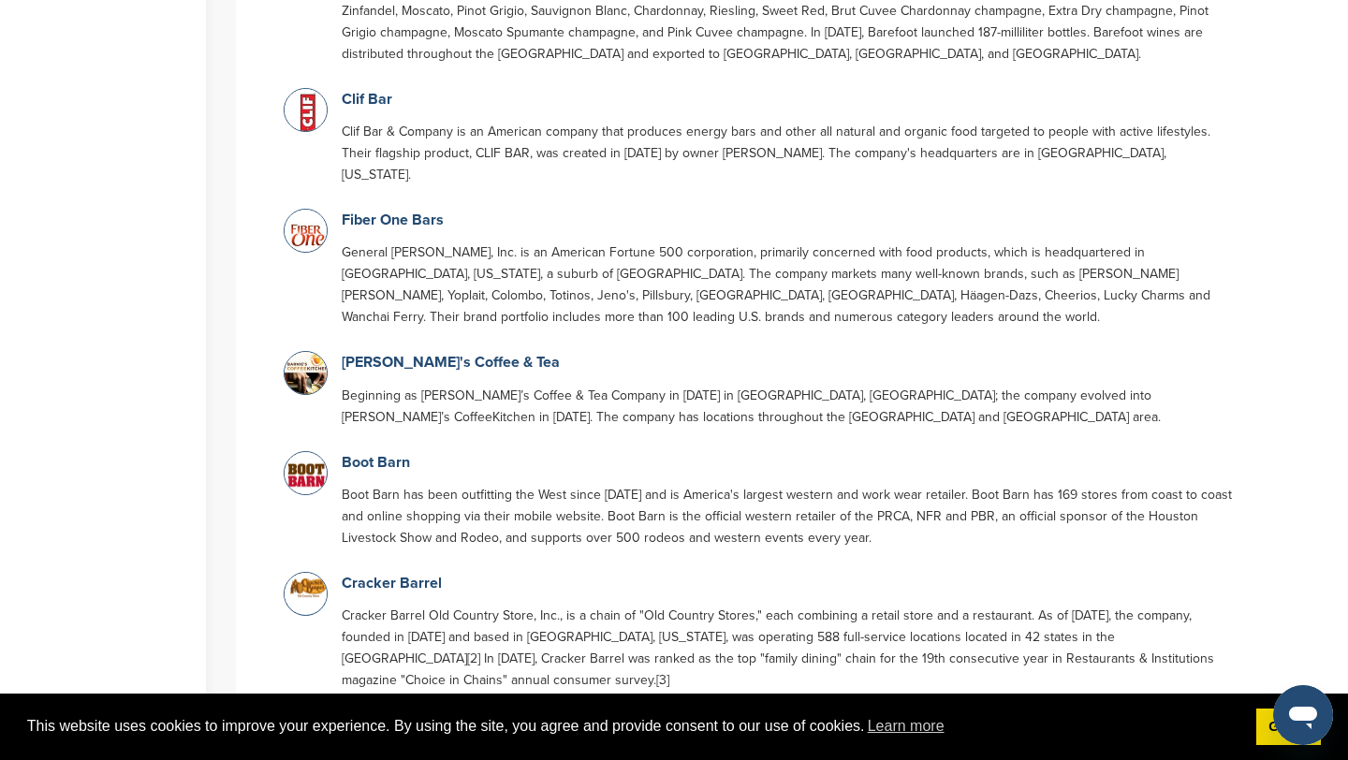
scroll to position [1062, 0]
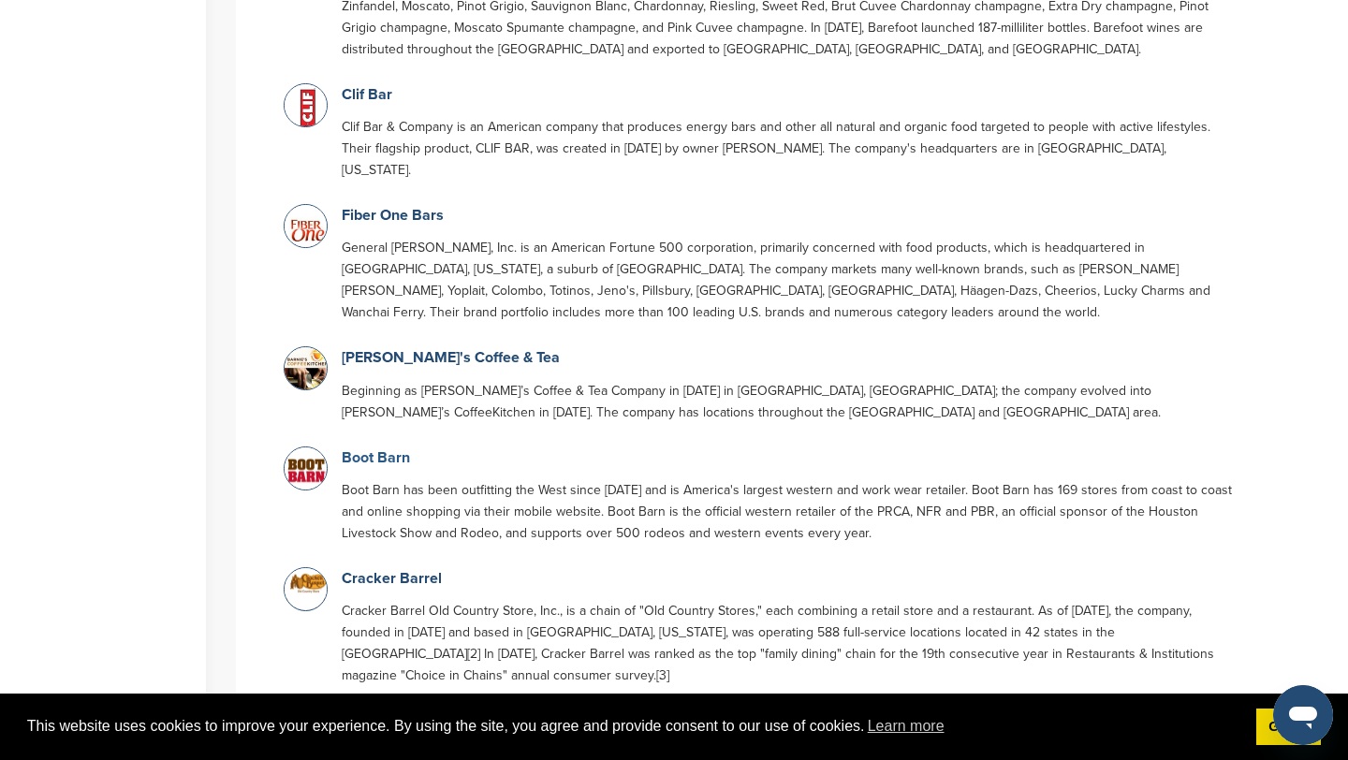
click at [380, 448] on link "Boot Barn" at bounding box center [376, 457] width 68 height 19
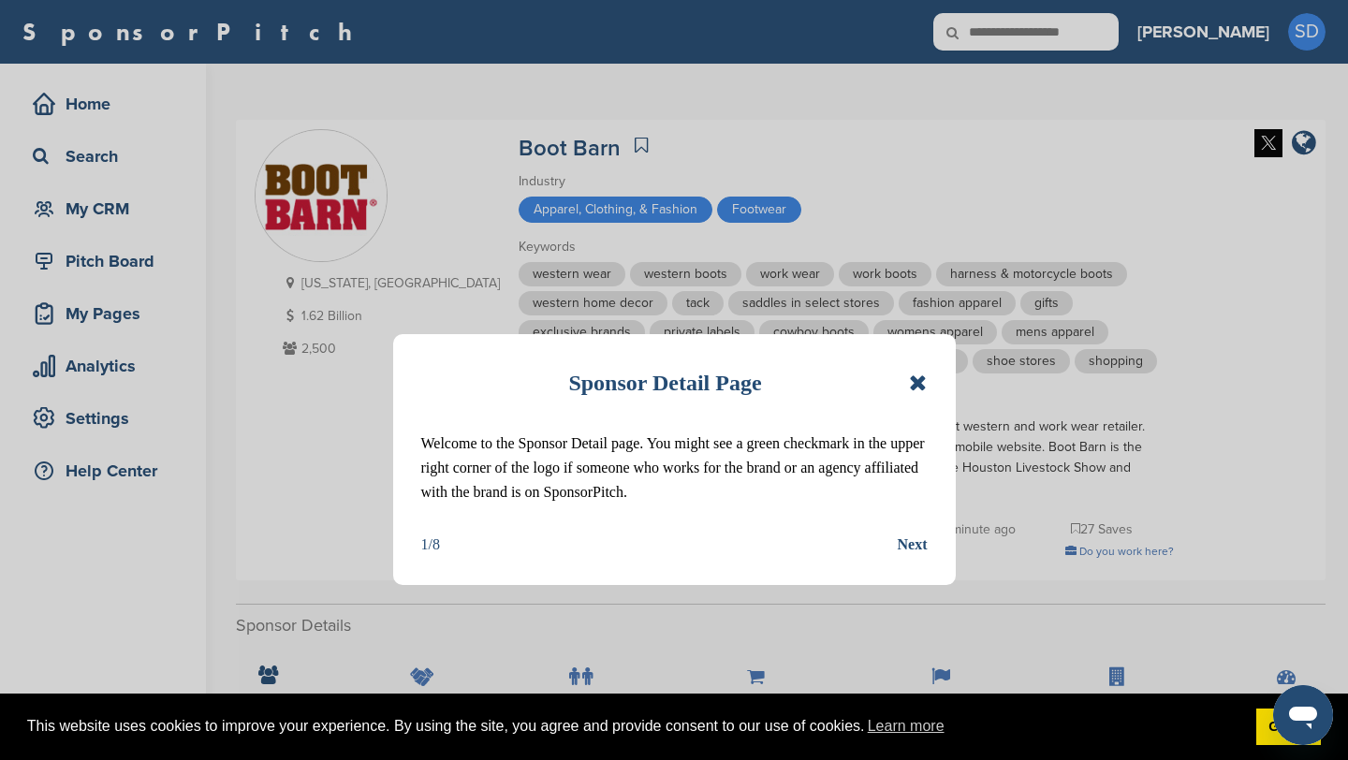
click at [919, 389] on icon at bounding box center [918, 383] width 18 height 22
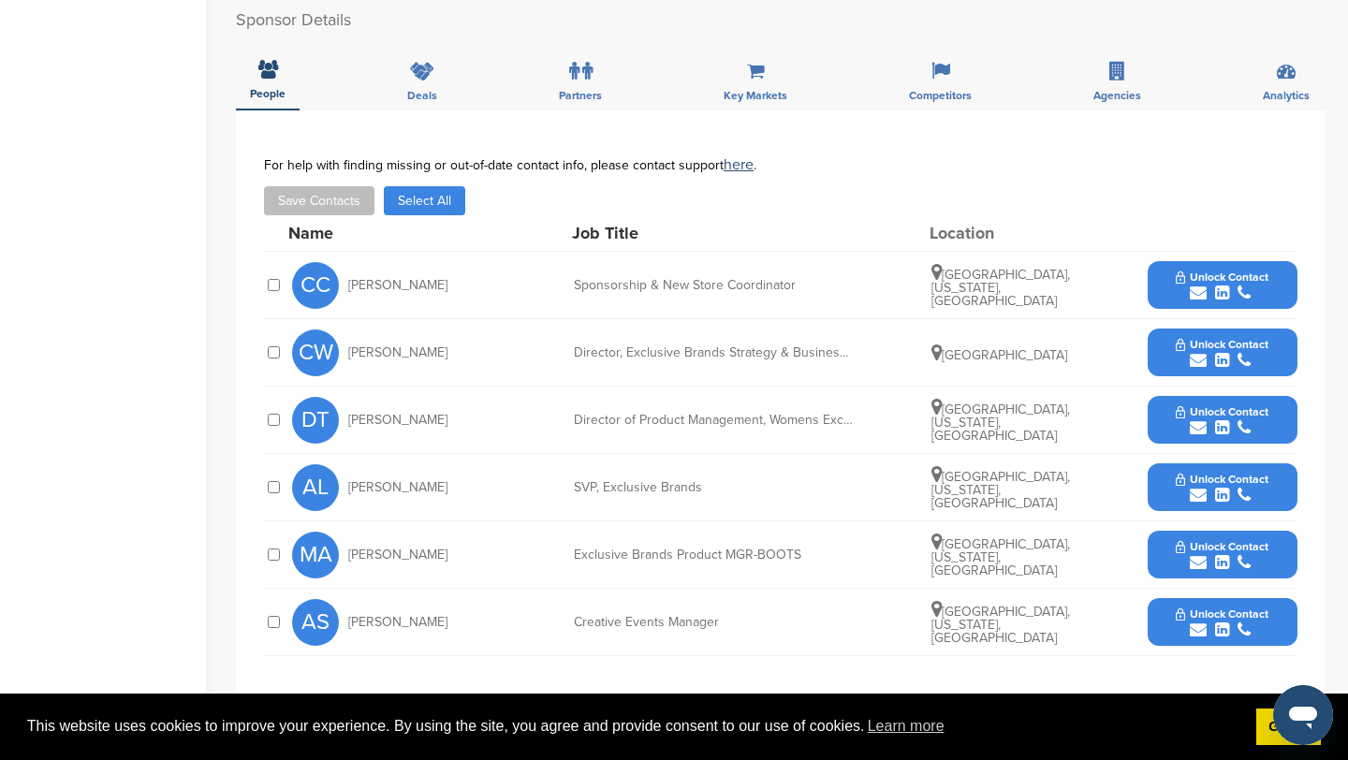
scroll to position [609, 0]
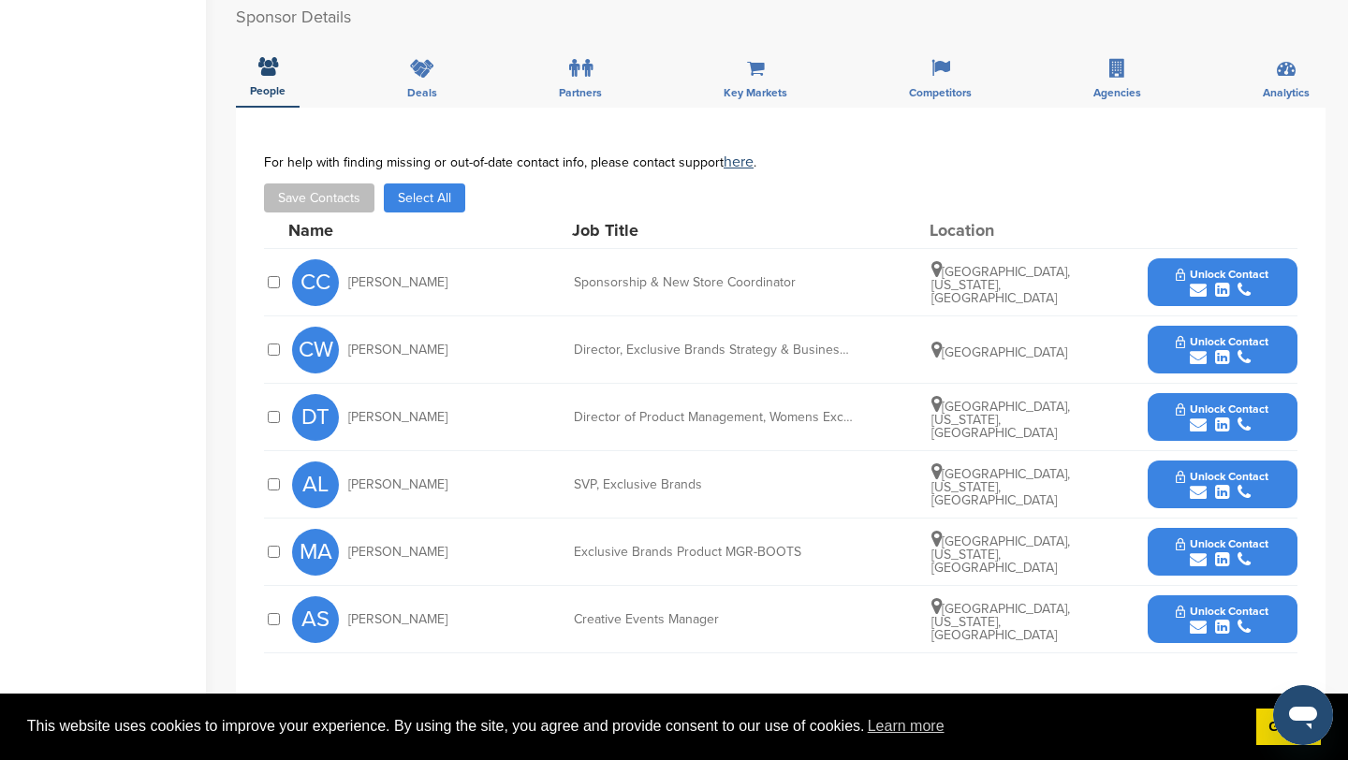
click at [1195, 291] on icon "submit" at bounding box center [1198, 290] width 17 height 17
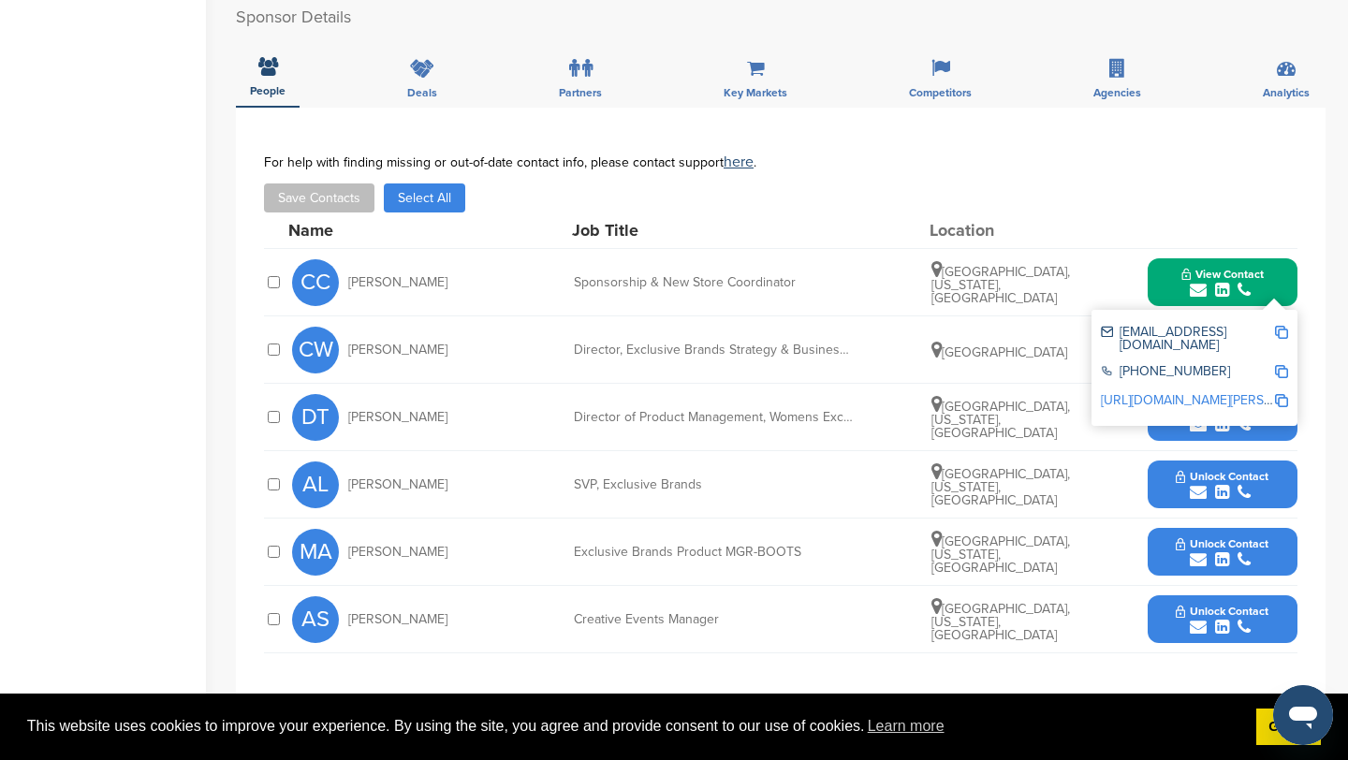
click at [1284, 331] on img at bounding box center [1281, 332] width 13 height 13
click at [1165, 276] on button "View Contact" at bounding box center [1222, 283] width 127 height 56
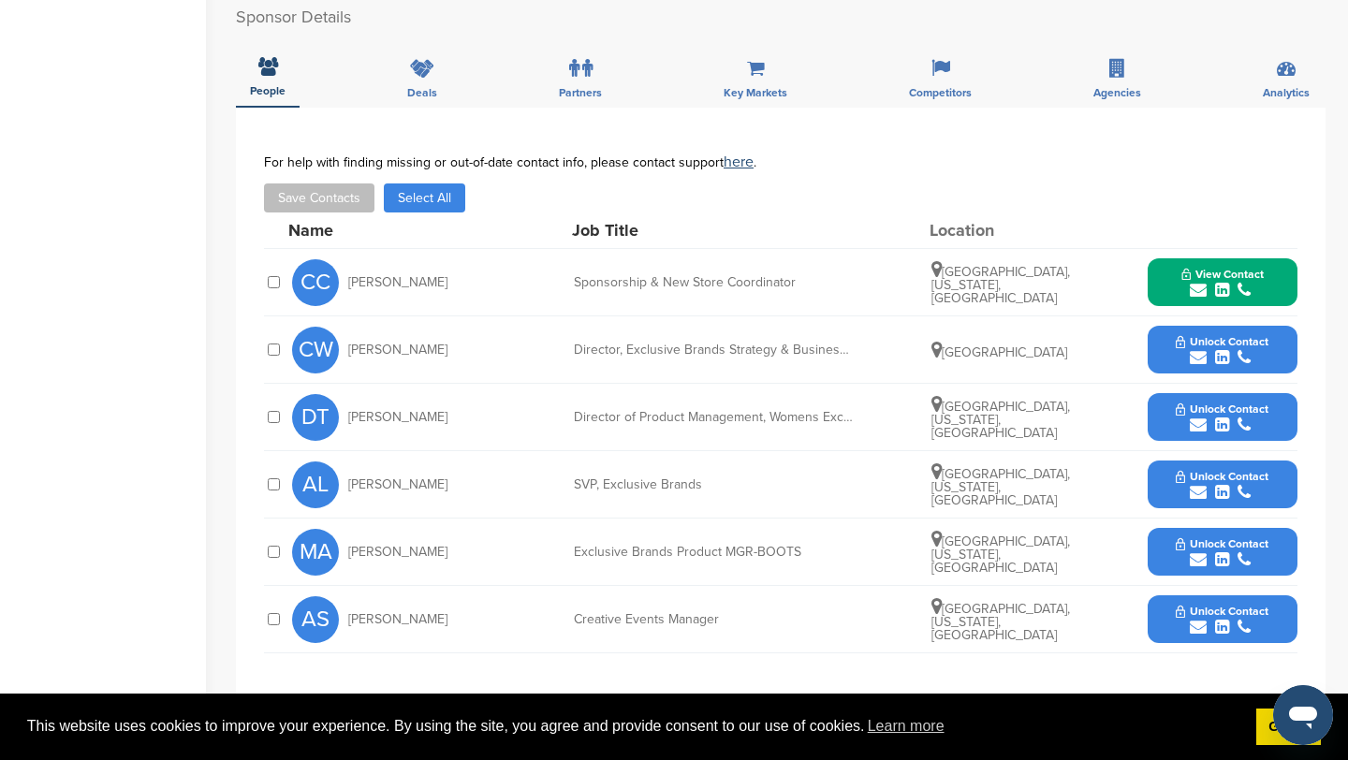
click at [1201, 360] on icon "submit" at bounding box center [1198, 357] width 17 height 17
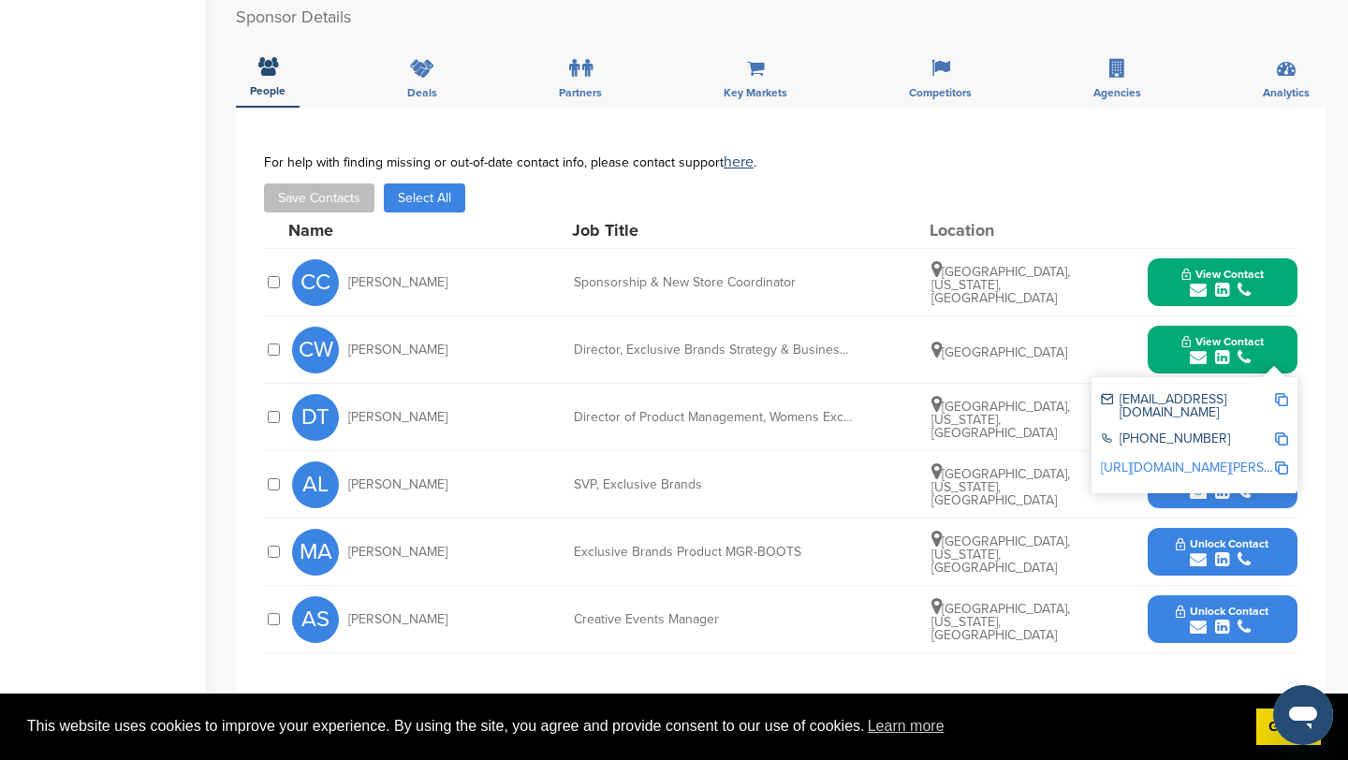
click at [1279, 396] on img at bounding box center [1281, 399] width 13 height 13
click at [1160, 354] on button "View Contact" at bounding box center [1222, 350] width 127 height 56
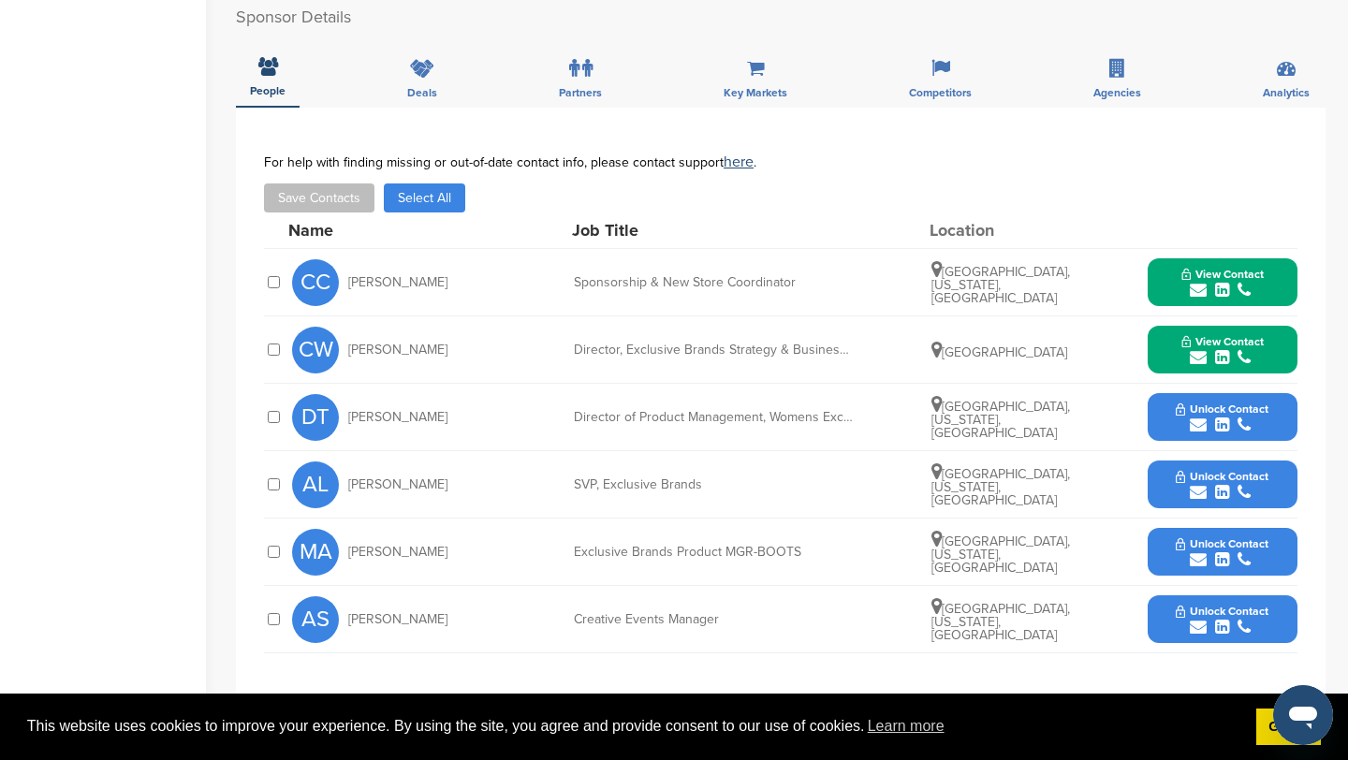
click at [1201, 632] on icon "submit" at bounding box center [1198, 627] width 17 height 17
click at [1281, 671] on img at bounding box center [1281, 669] width 13 height 13
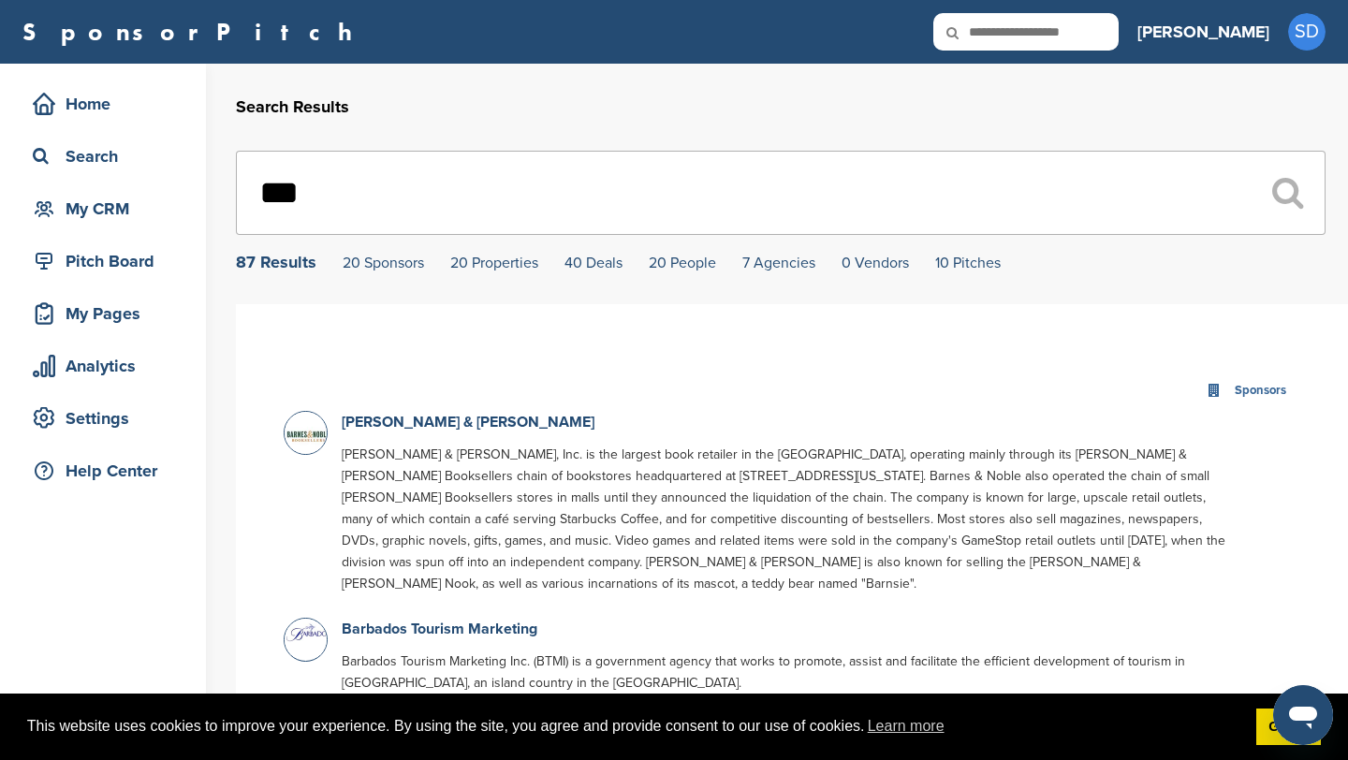
click at [425, 190] on input "***" at bounding box center [781, 193] width 1090 height 84
type input "*"
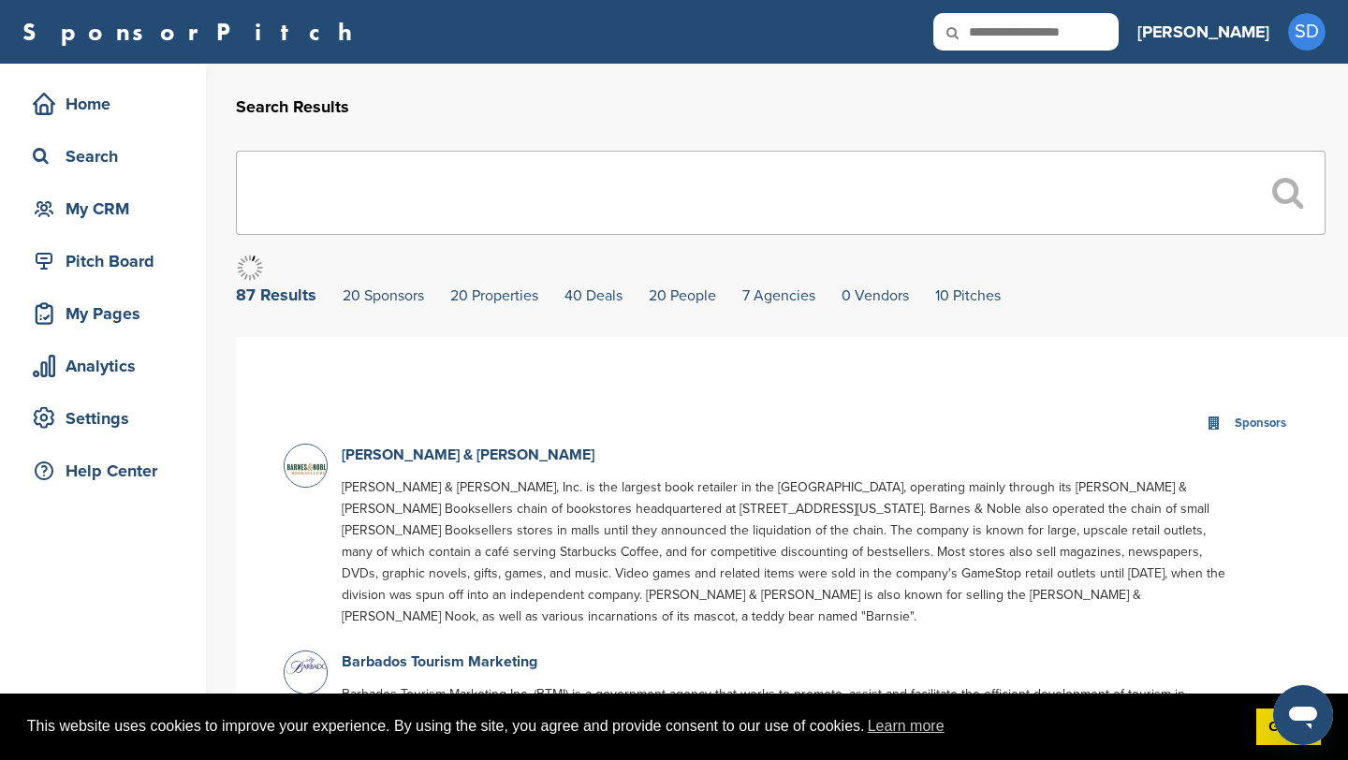
type input "*"
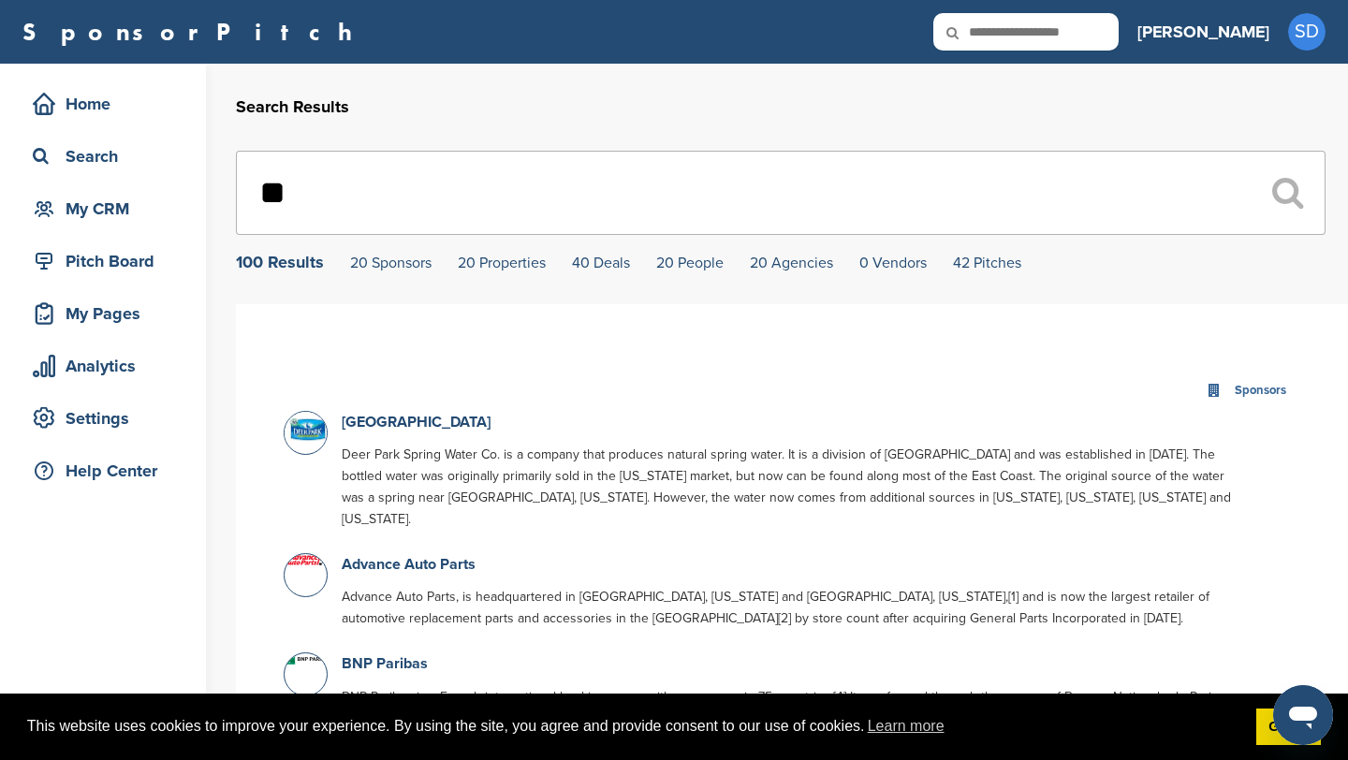
type input "*"
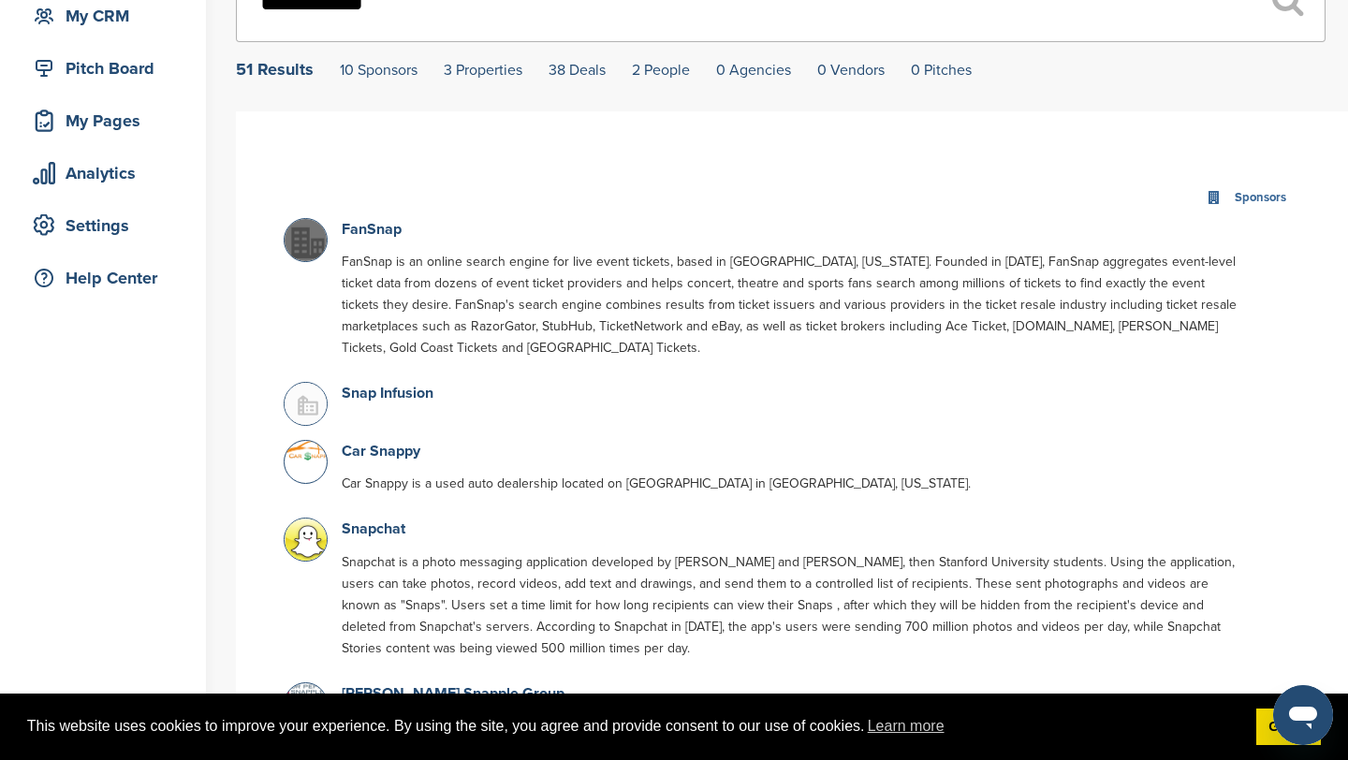
scroll to position [256, 0]
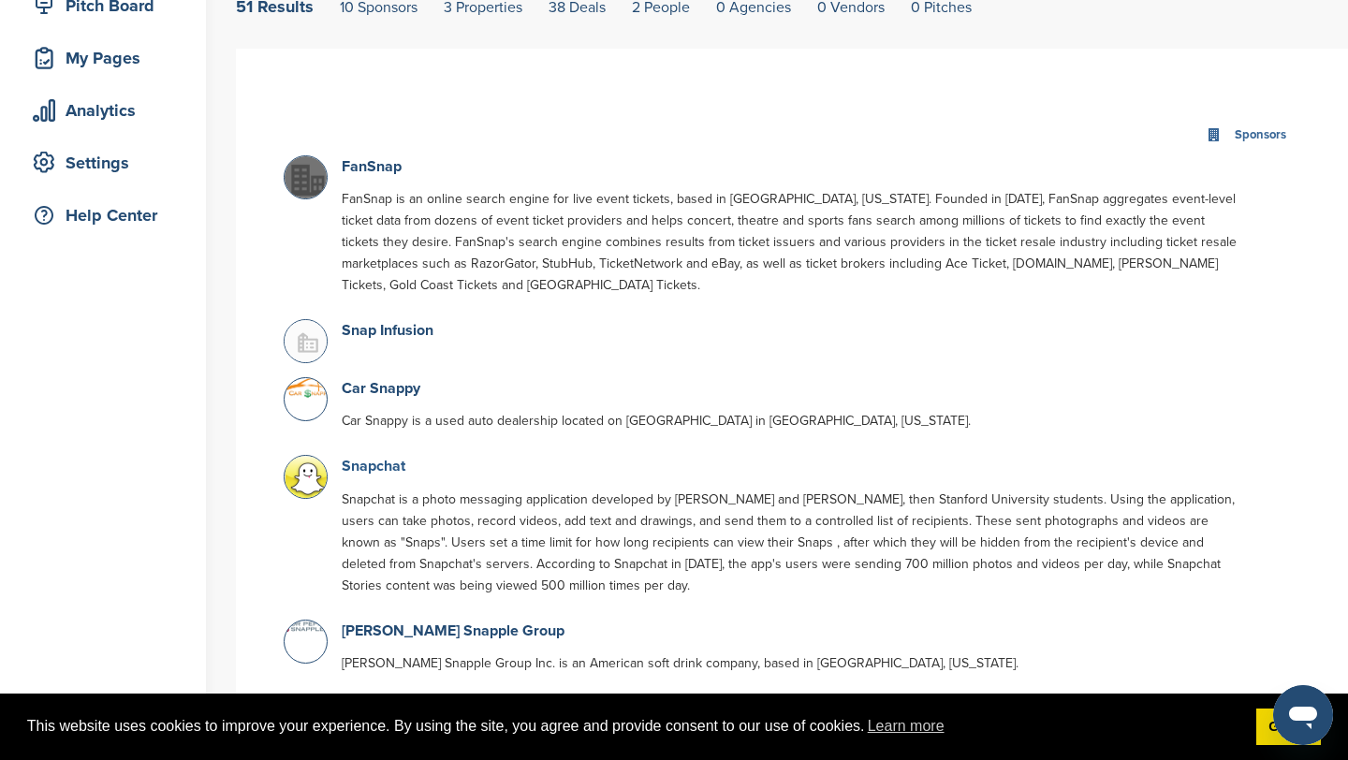
type input "********"
click at [390, 471] on link "Snapchat" at bounding box center [374, 466] width 64 height 19
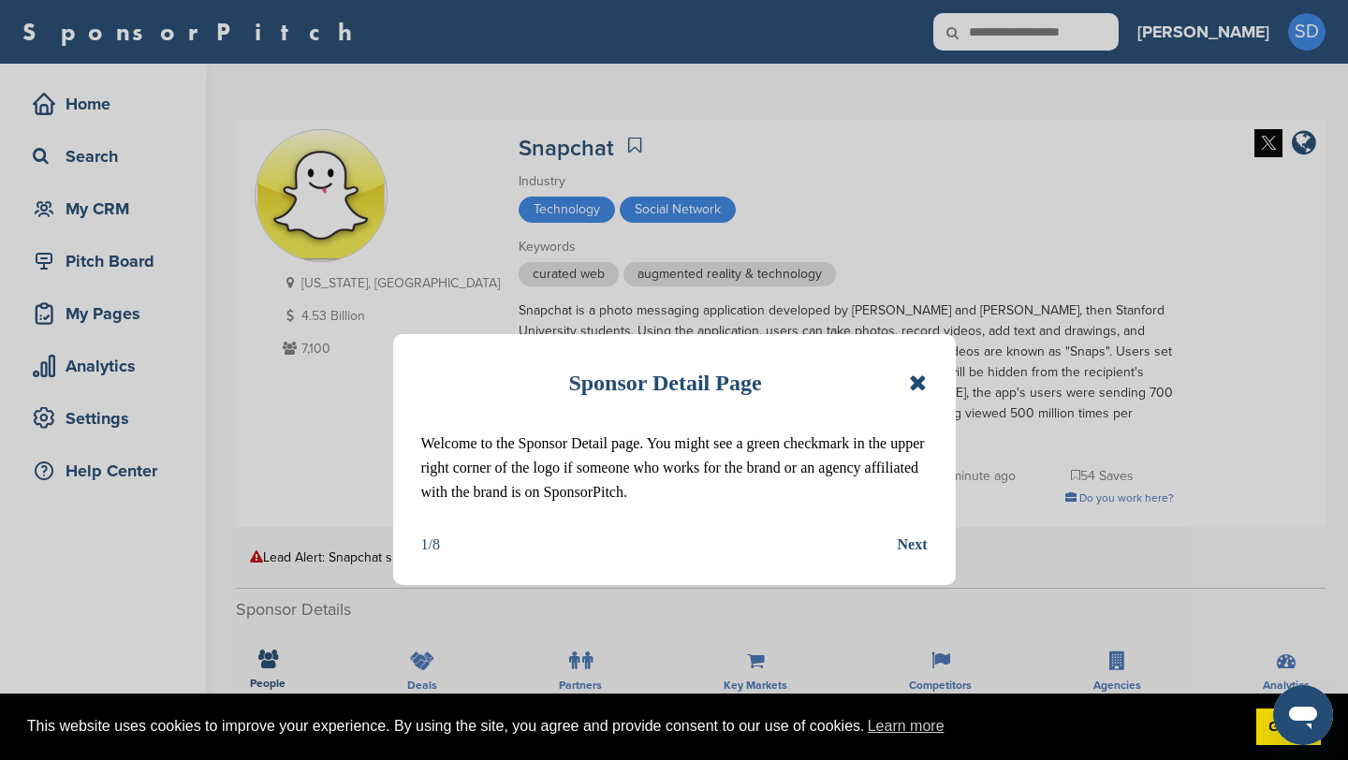
click at [913, 392] on icon at bounding box center [918, 383] width 18 height 22
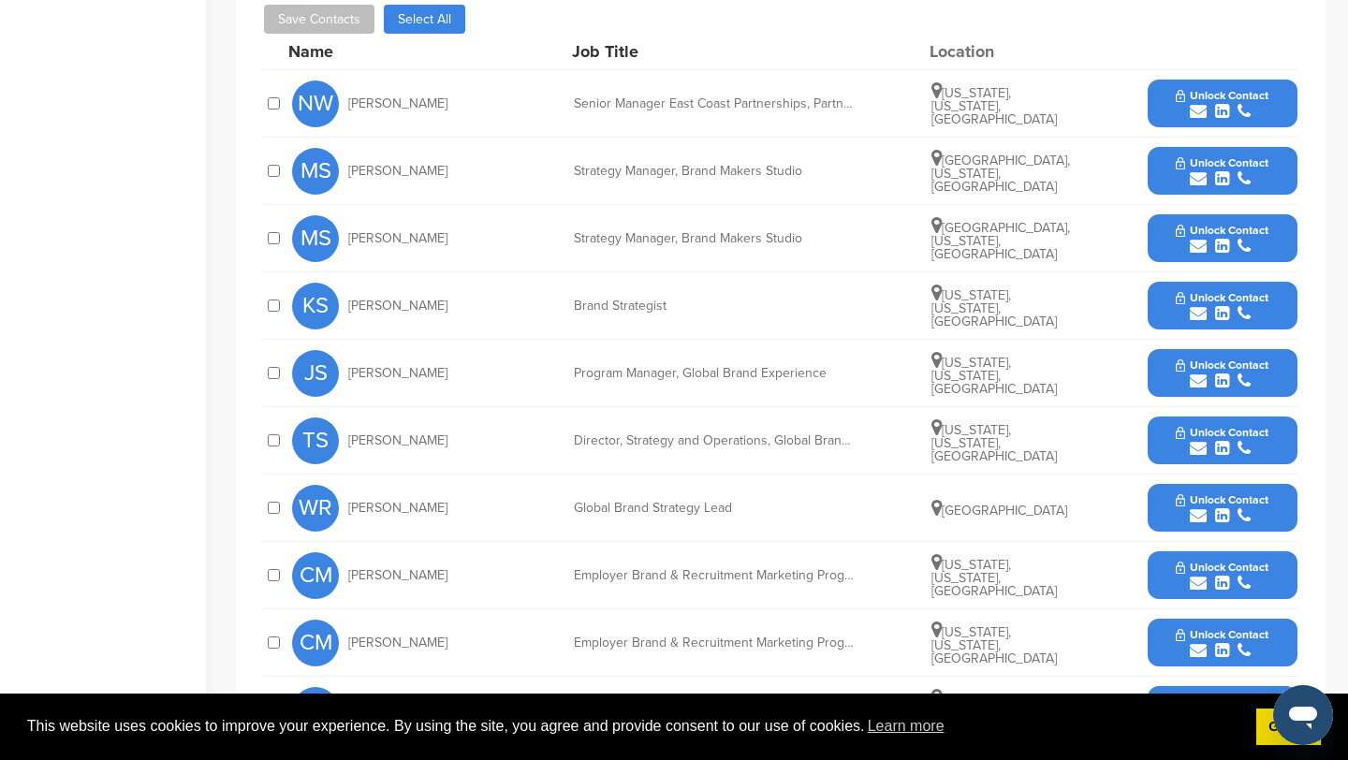
scroll to position [783, 0]
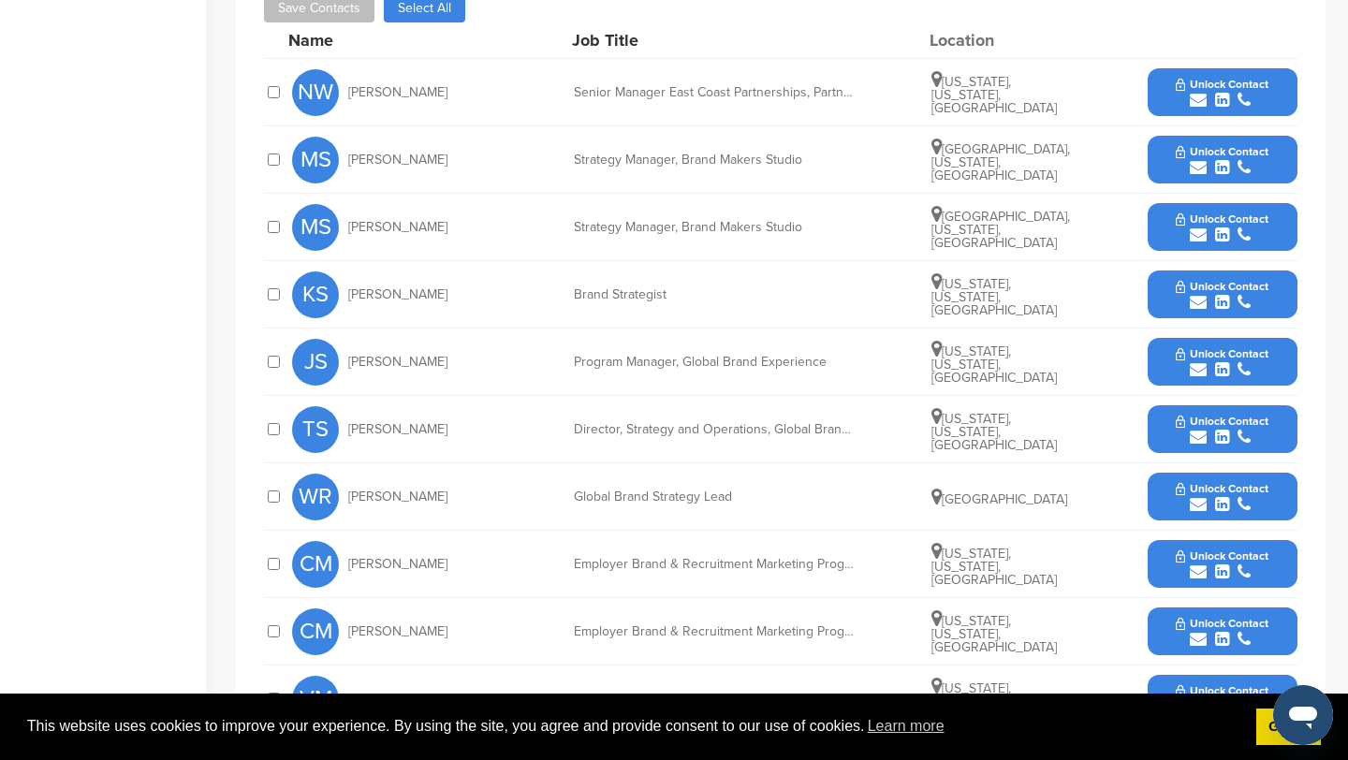
click at [1196, 102] on icon "submit" at bounding box center [1198, 100] width 17 height 17
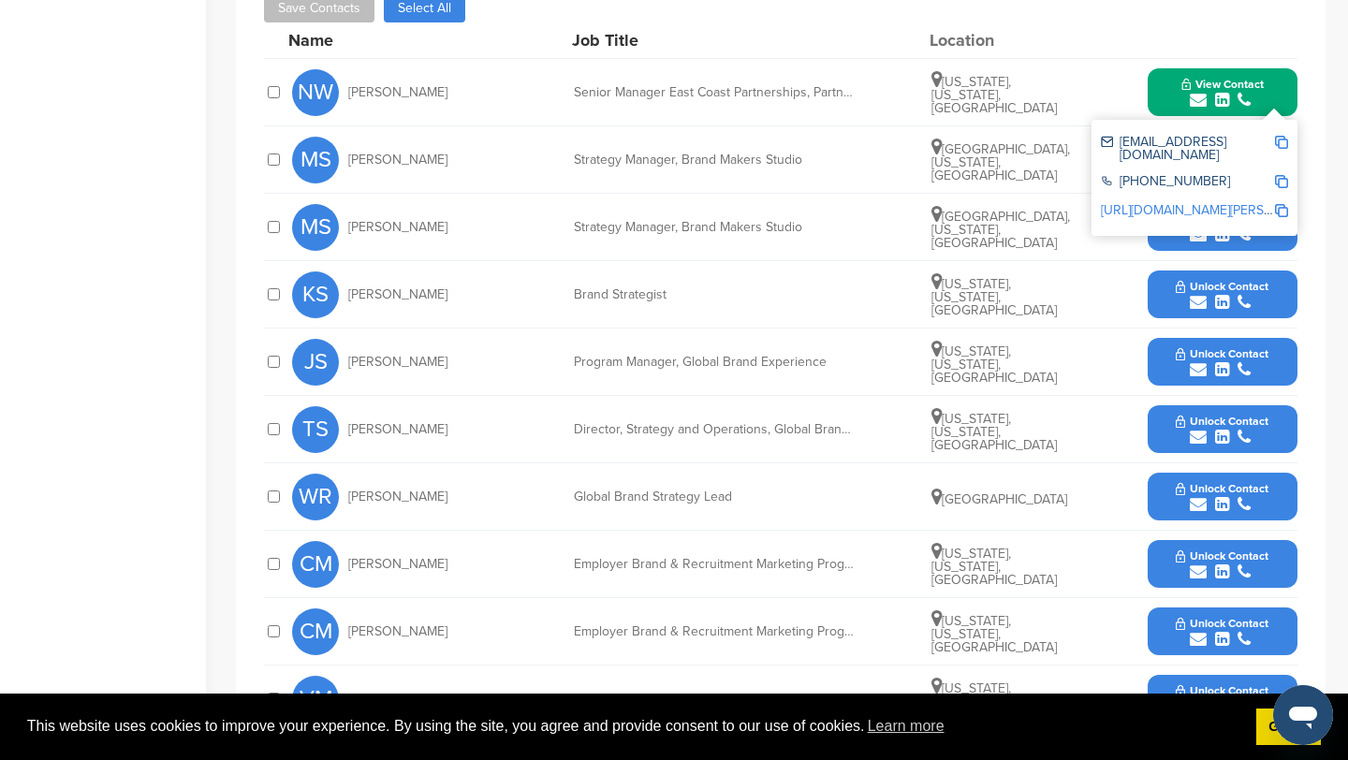
click at [1283, 142] on img at bounding box center [1281, 142] width 13 height 13
click at [1159, 90] on button "View Contact" at bounding box center [1222, 93] width 127 height 56
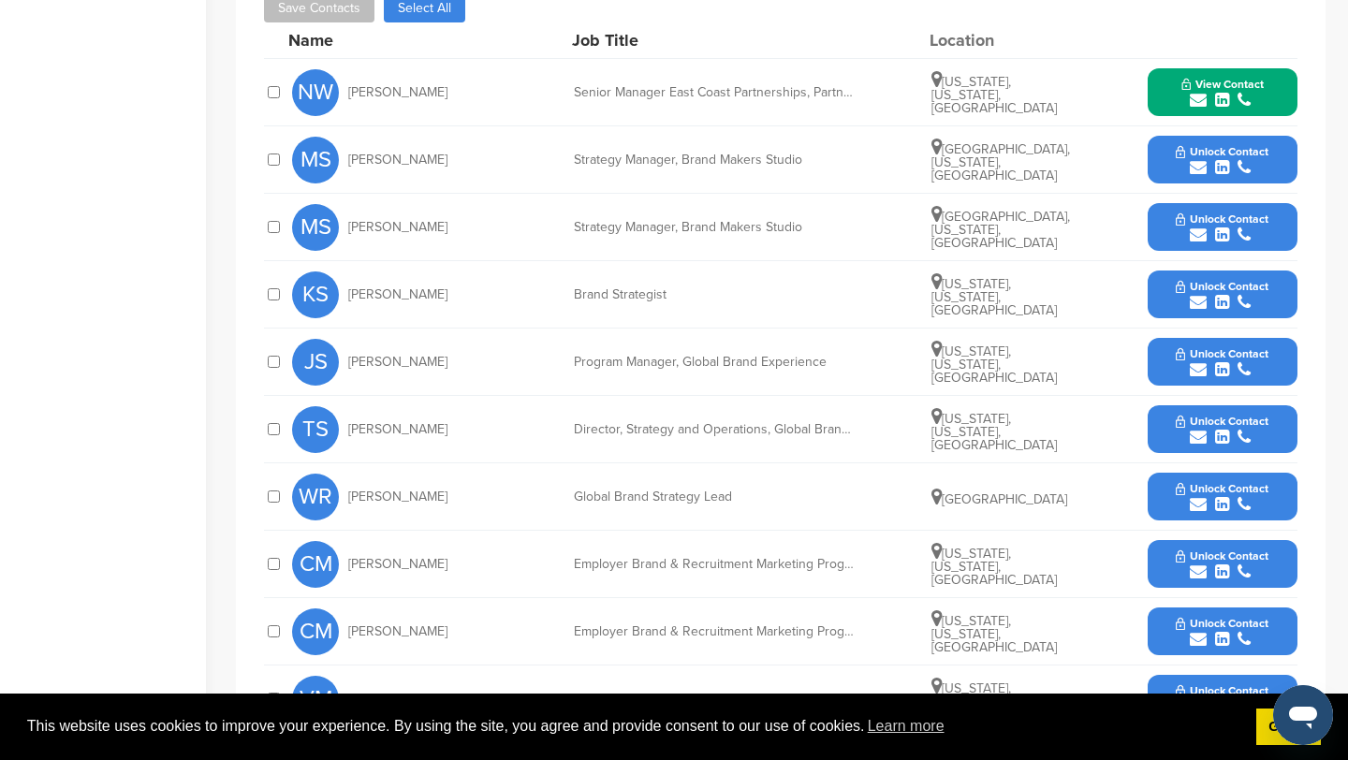
click at [1202, 439] on icon "submit" at bounding box center [1198, 437] width 17 height 17
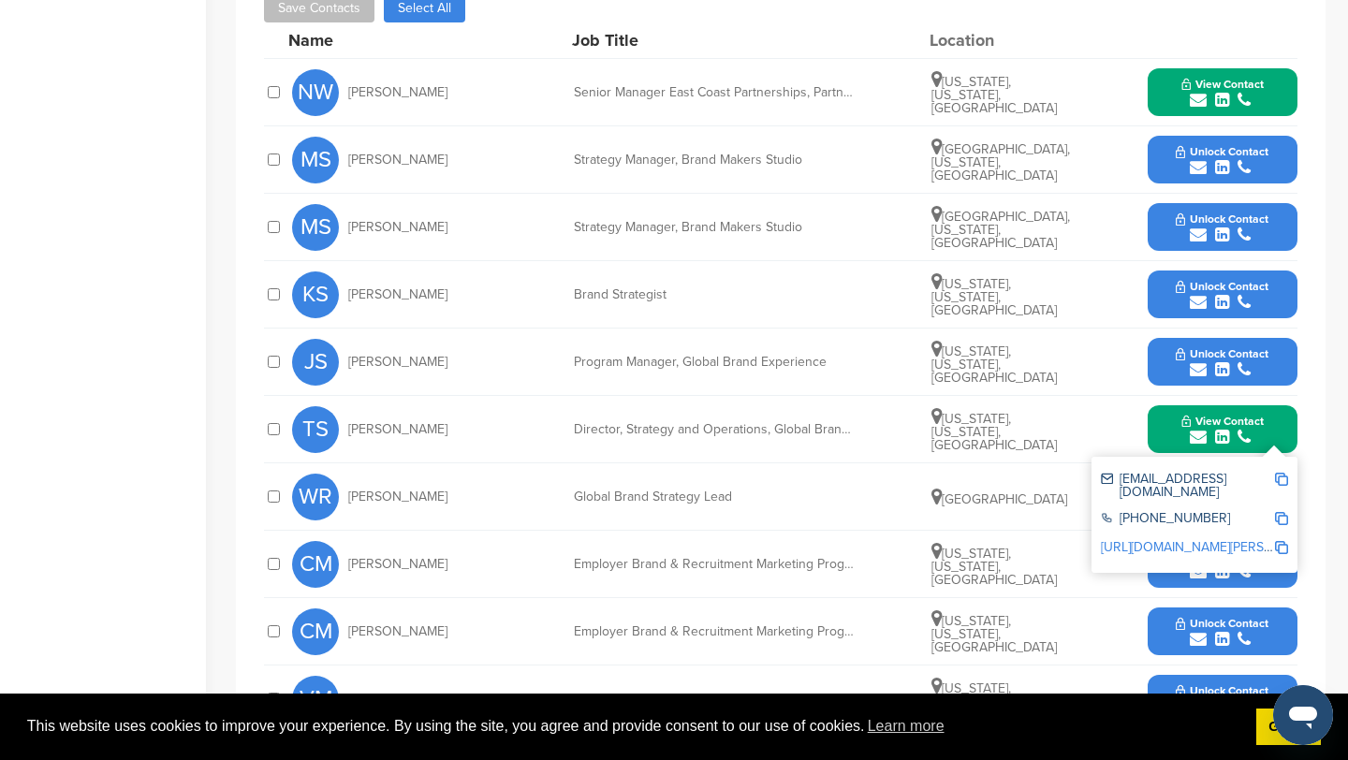
click at [1283, 476] on img at bounding box center [1281, 479] width 13 height 13
click at [1163, 418] on button "View Contact" at bounding box center [1222, 430] width 127 height 56
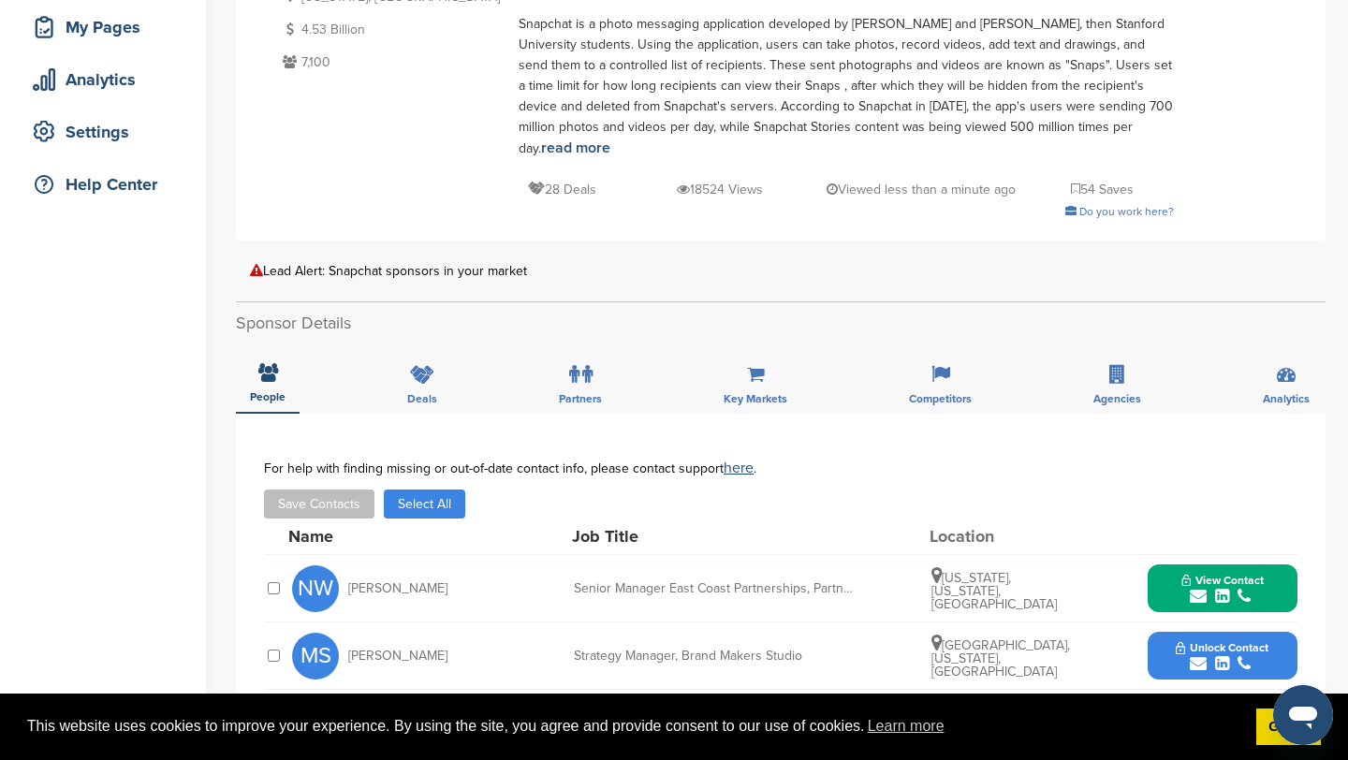
scroll to position [0, 0]
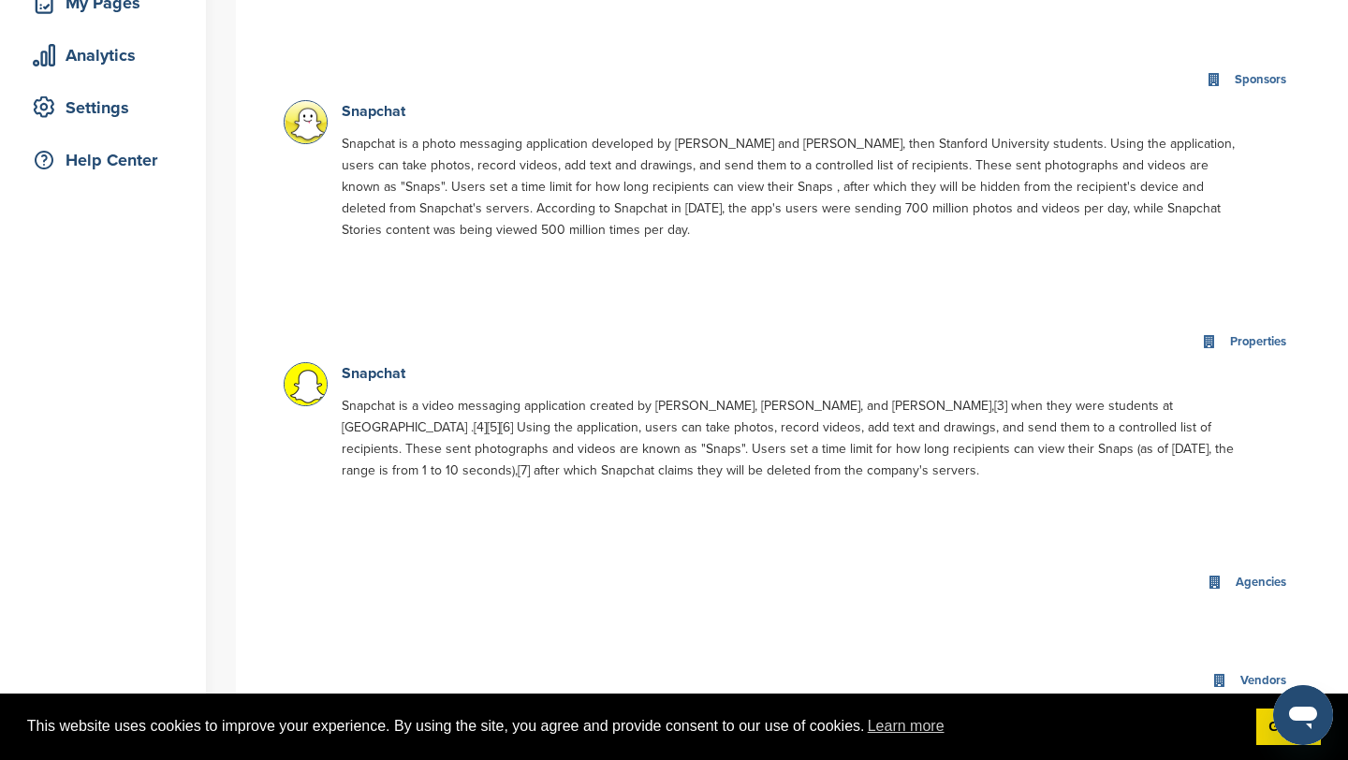
scroll to position [414, 0]
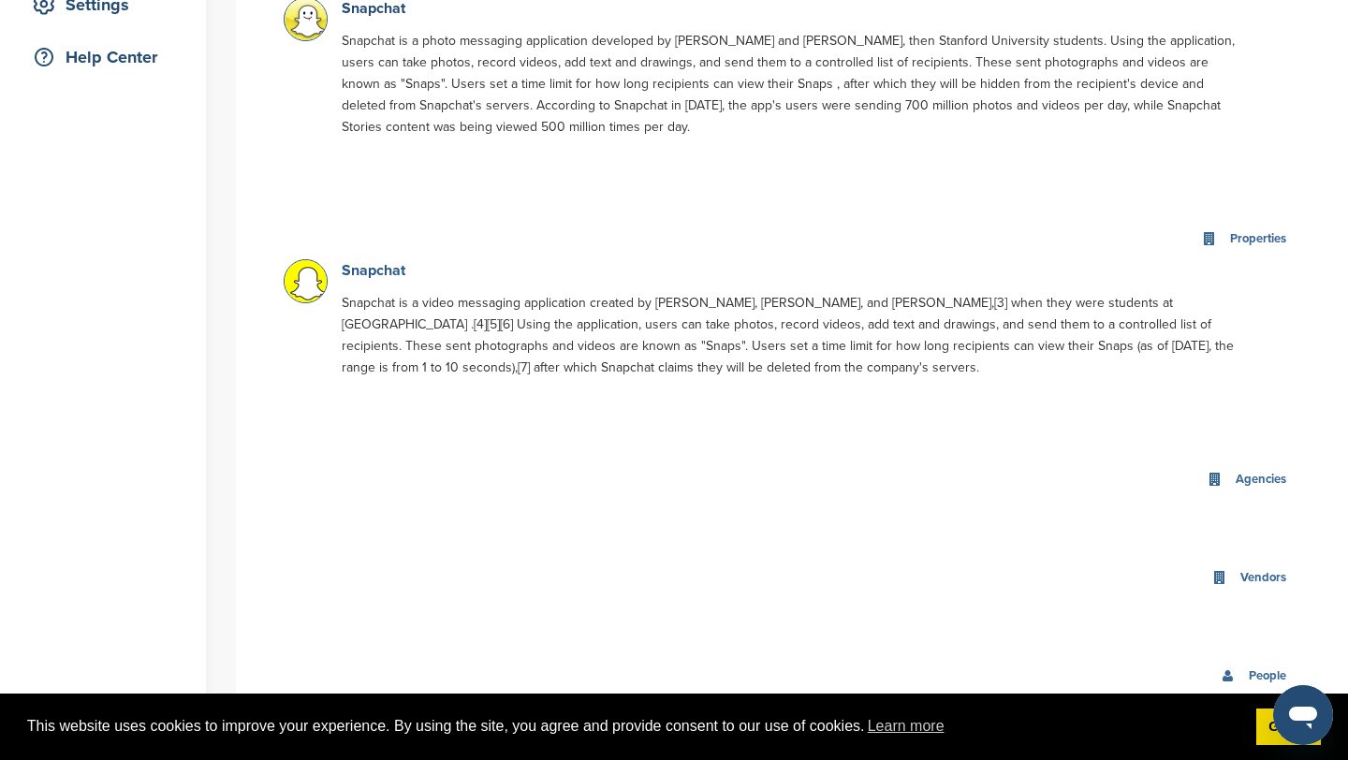
click at [386, 274] on link "Snapchat" at bounding box center [374, 270] width 64 height 19
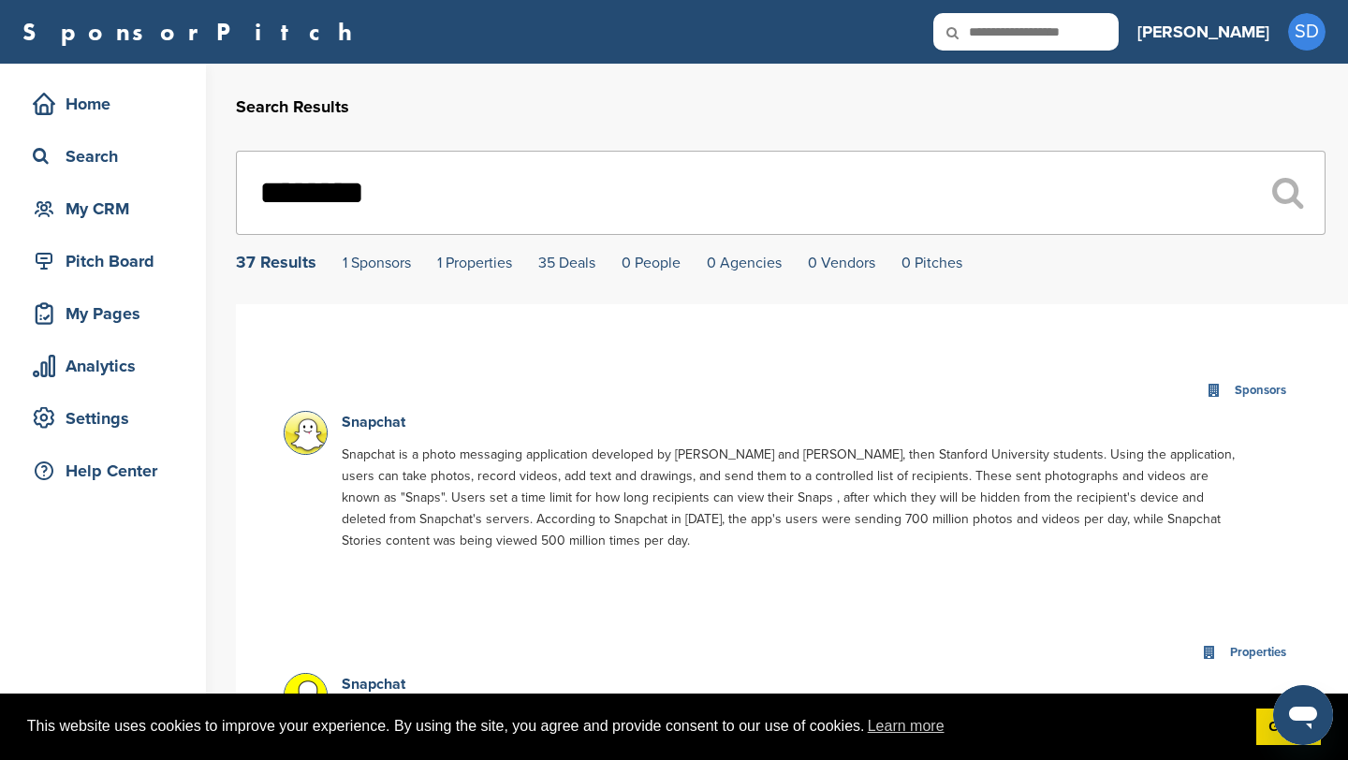
click at [433, 181] on input "********" at bounding box center [781, 193] width 1090 height 84
type input "*"
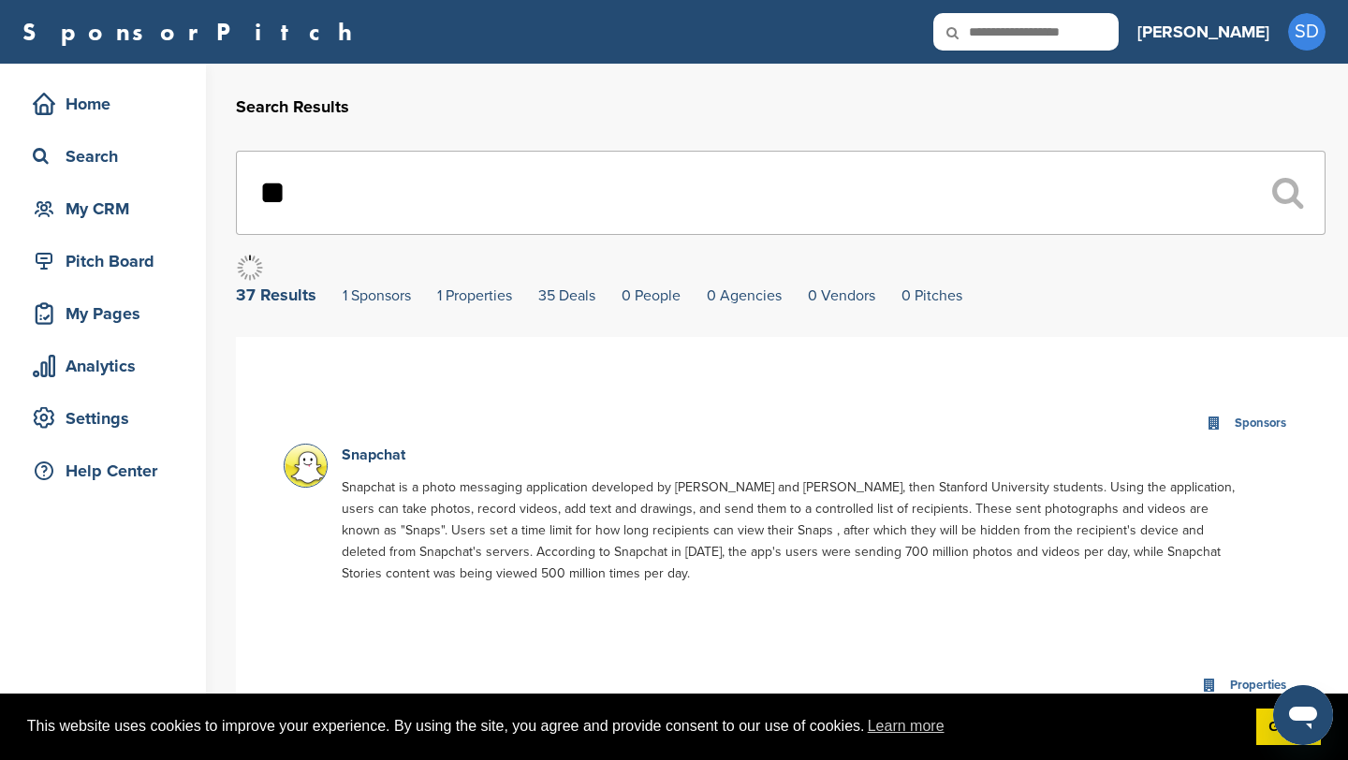
type input "*"
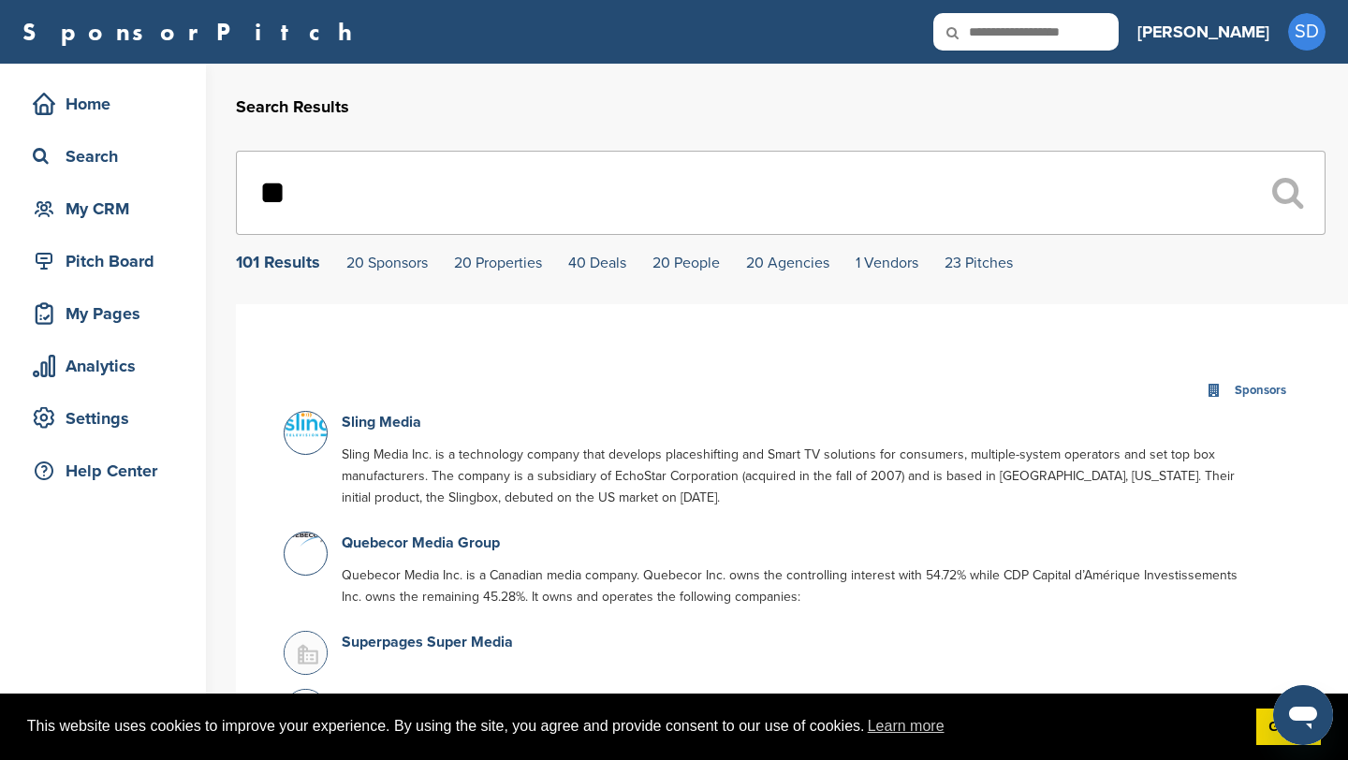
type input "*"
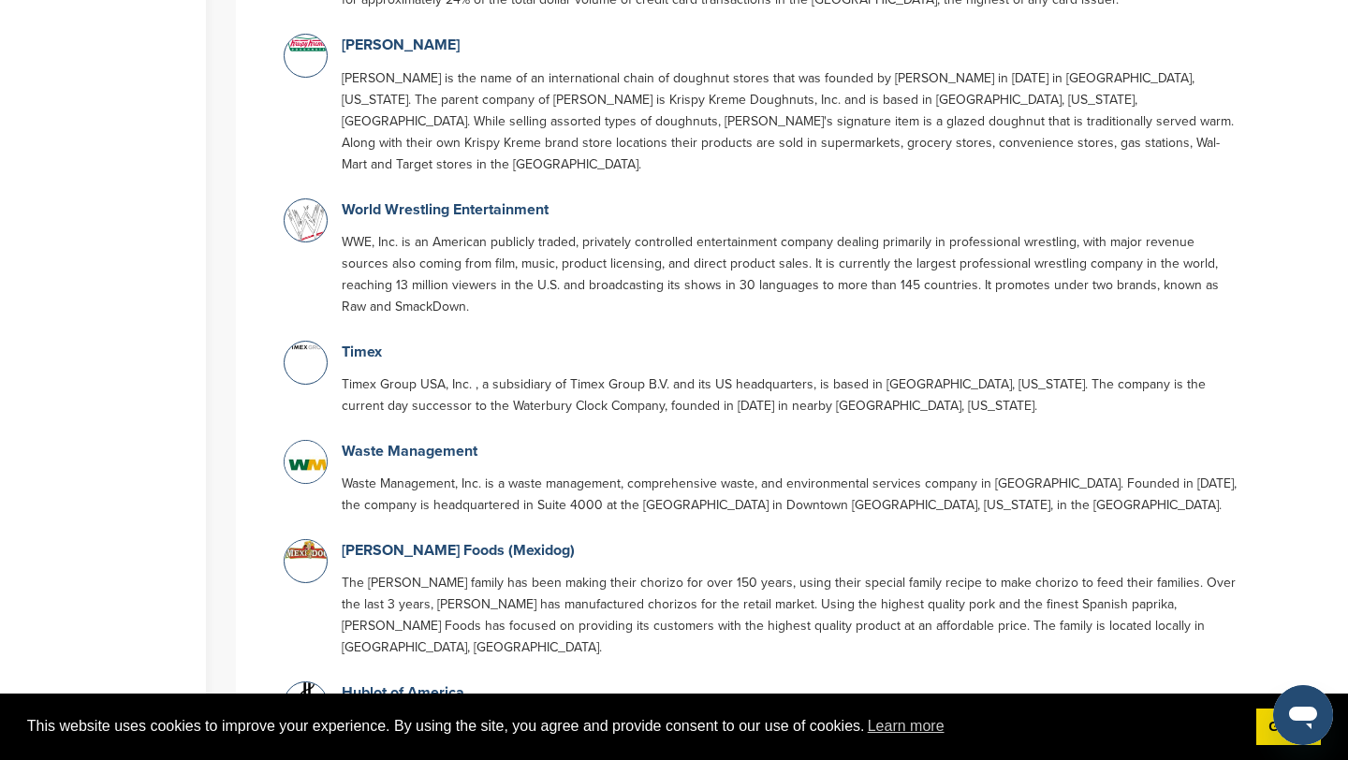
scroll to position [1461, 0]
type input "******"
click at [396, 540] on link "D'Rouco Foods (Mexidog)" at bounding box center [458, 549] width 233 height 19
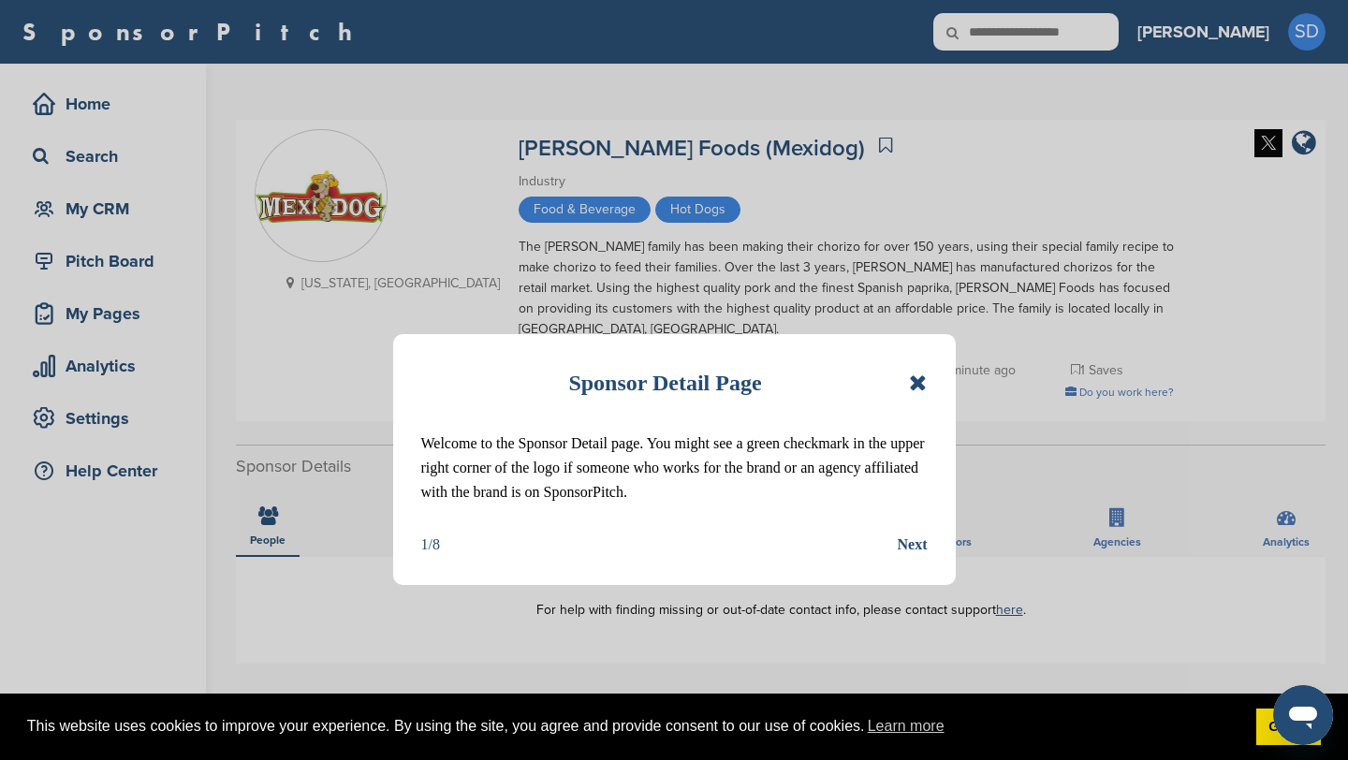
click at [920, 372] on icon at bounding box center [918, 383] width 18 height 22
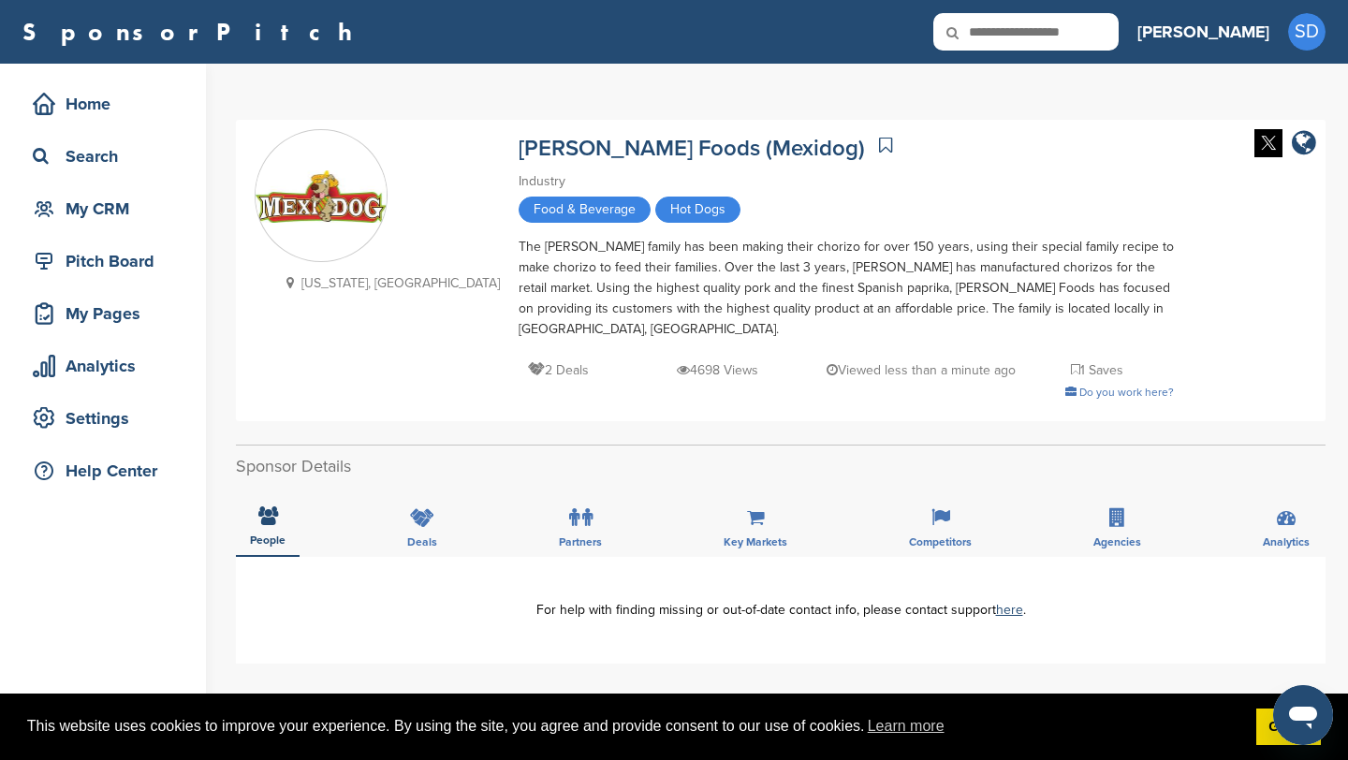
click at [1063, 29] on input "text" at bounding box center [1025, 31] width 185 height 37
type input "***"
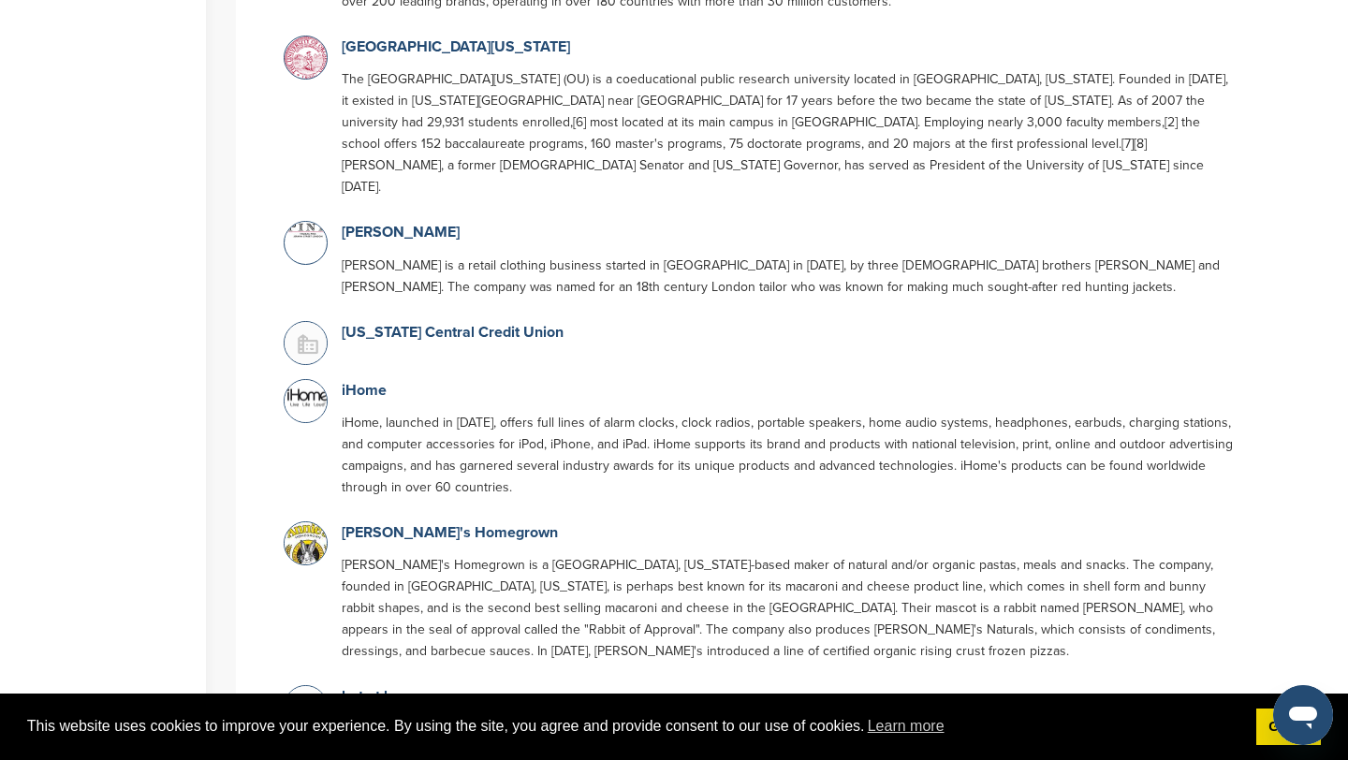
scroll to position [1181, 0]
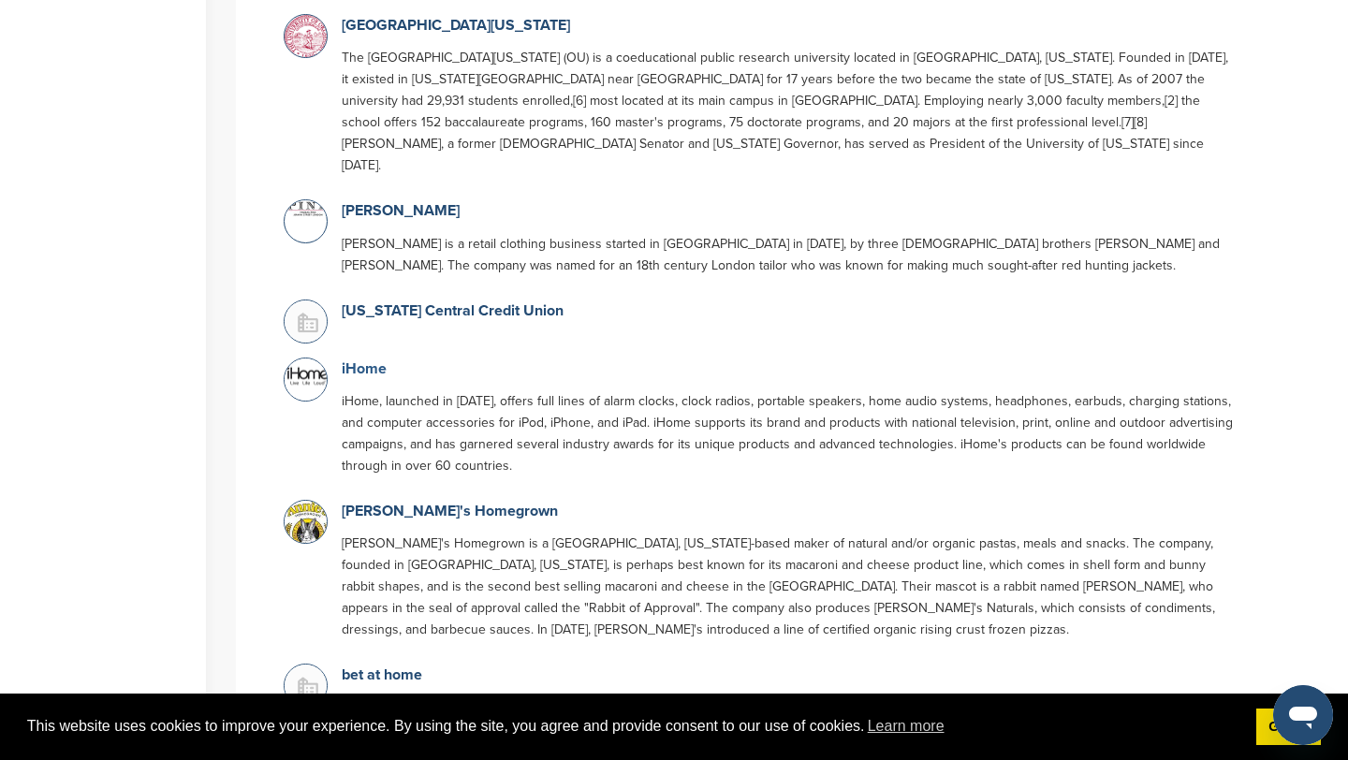
click at [372, 359] on link "iHome" at bounding box center [364, 368] width 45 height 19
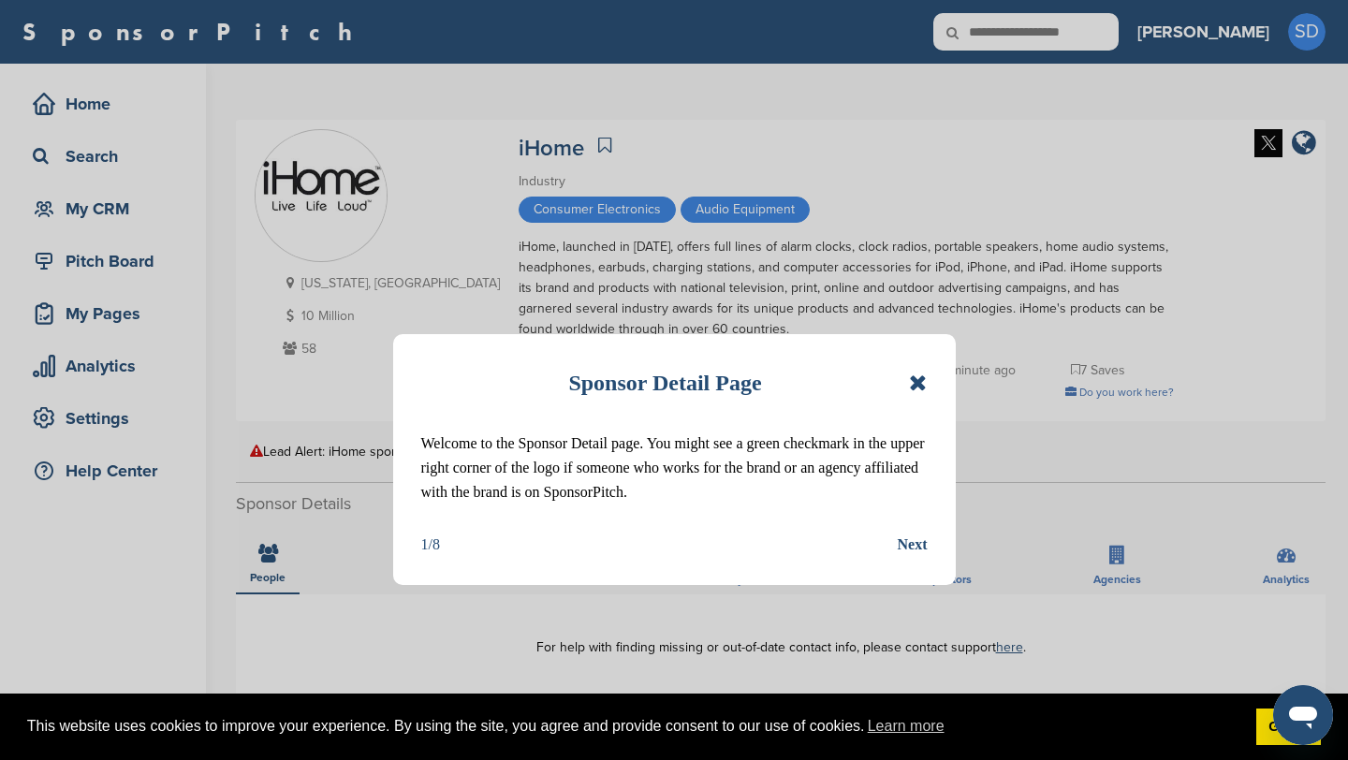
click at [915, 374] on icon at bounding box center [918, 383] width 18 height 22
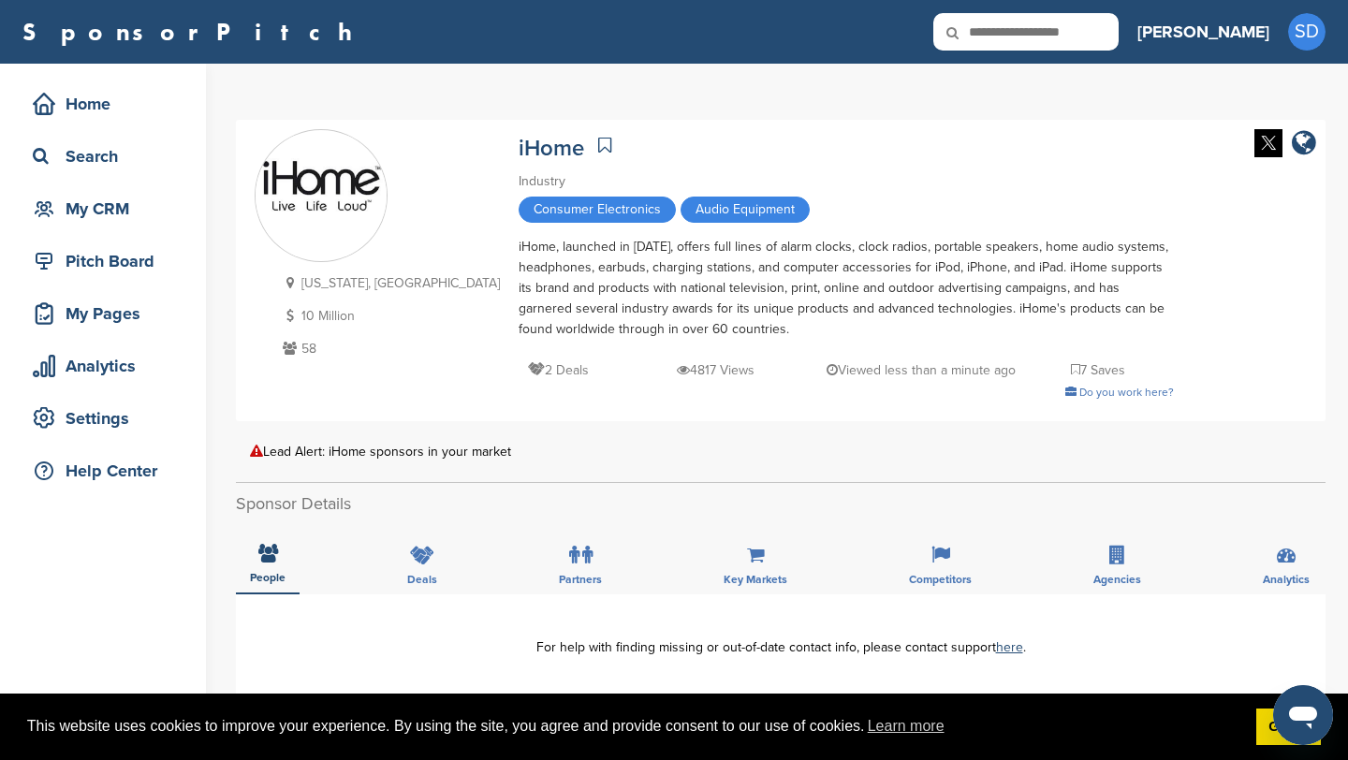
click at [1091, 37] on input "text" at bounding box center [1025, 31] width 185 height 37
type input "***"
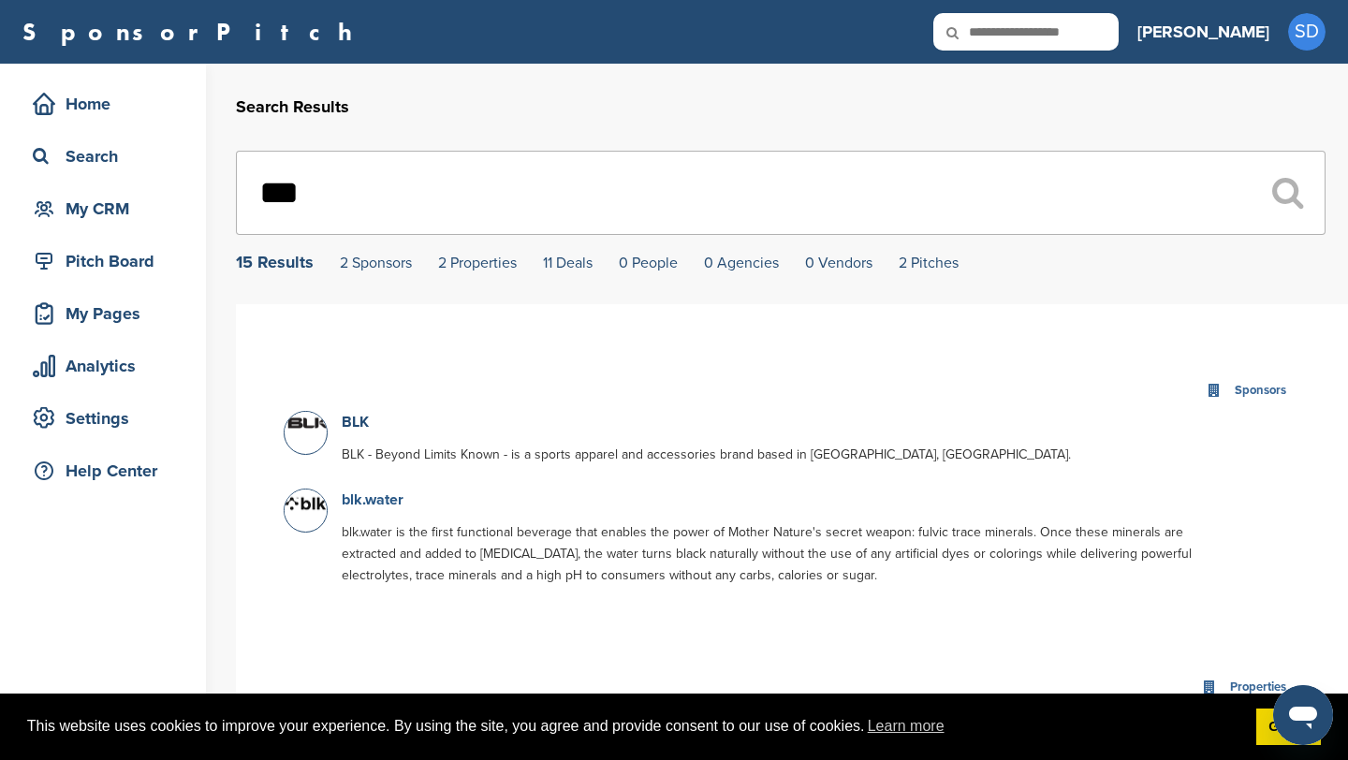
click at [384, 501] on link "blk.water" at bounding box center [373, 500] width 62 height 19
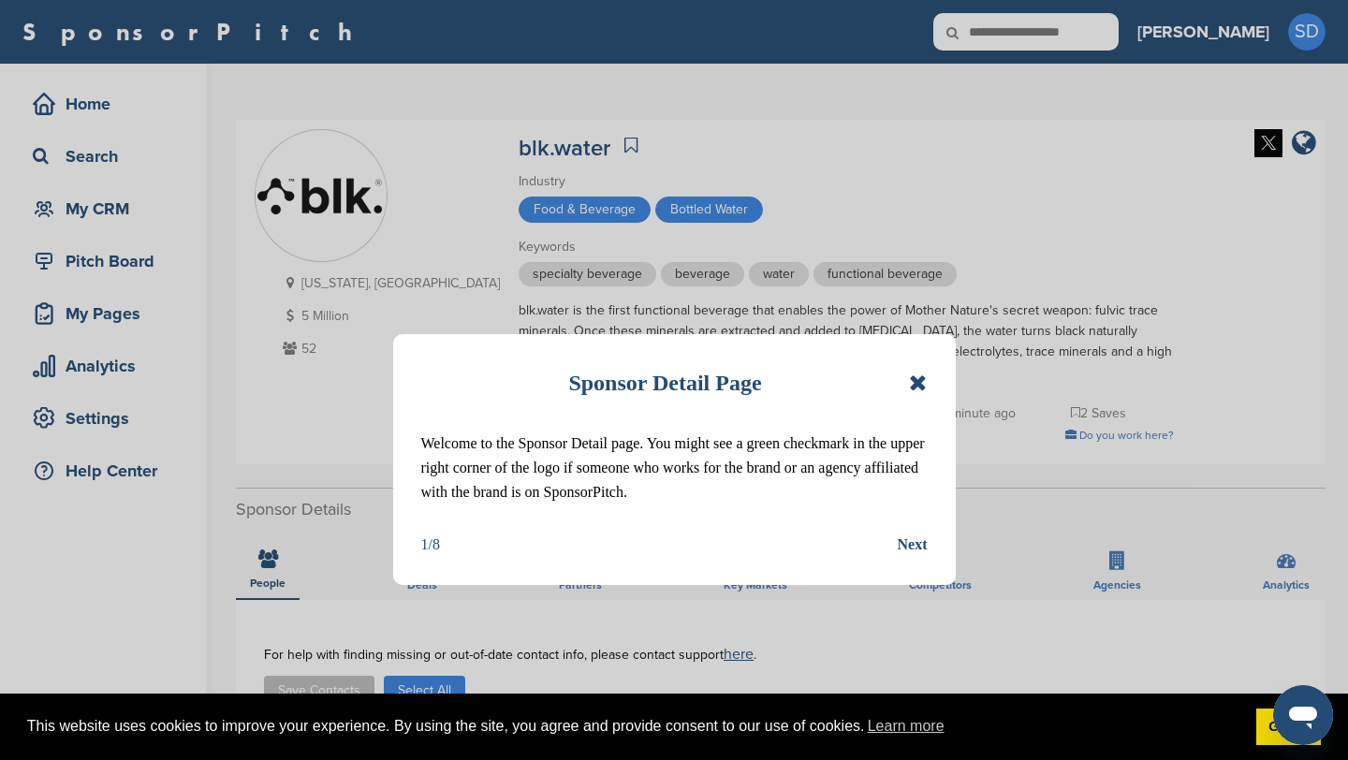
click at [915, 383] on icon at bounding box center [918, 383] width 18 height 22
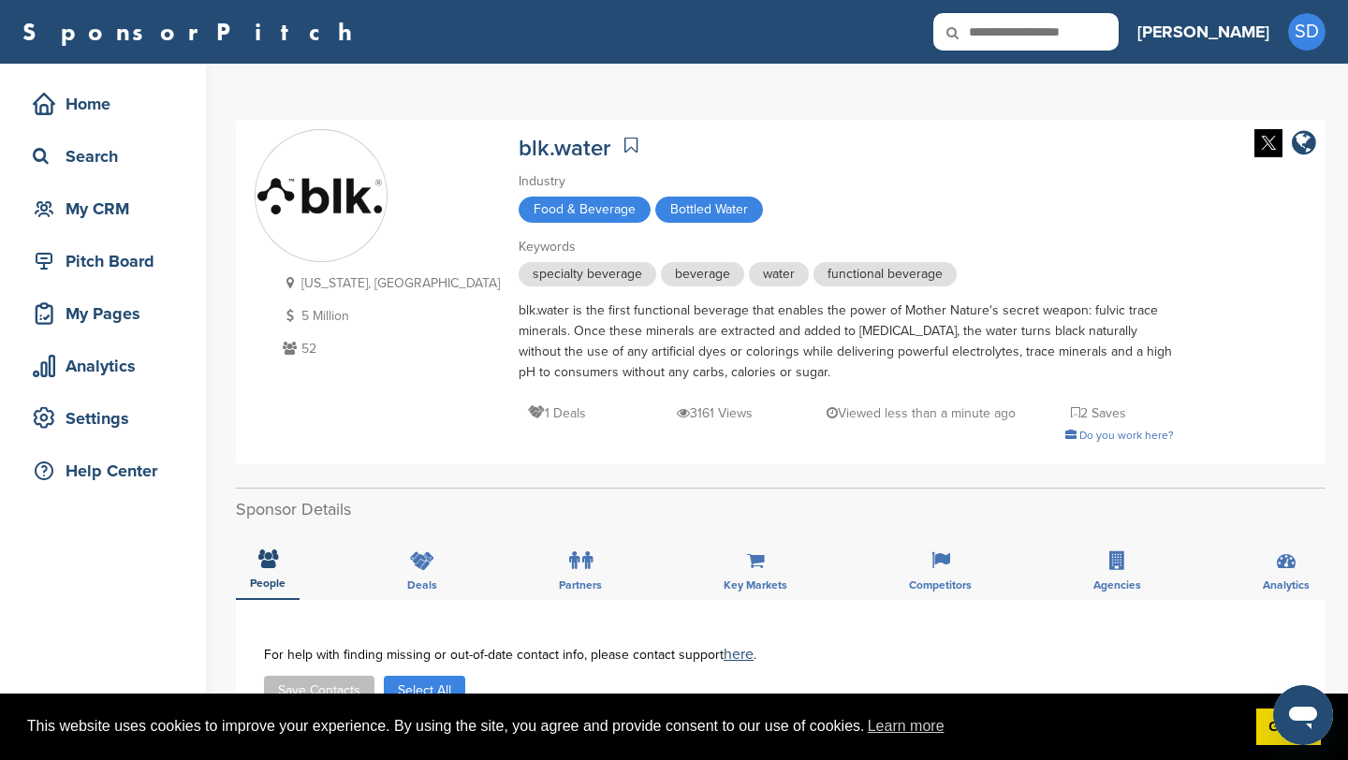
click at [997, 35] on icon at bounding box center [965, 32] width 64 height 39
click at [1068, 37] on input "text" at bounding box center [1025, 31] width 185 height 37
type input "****"
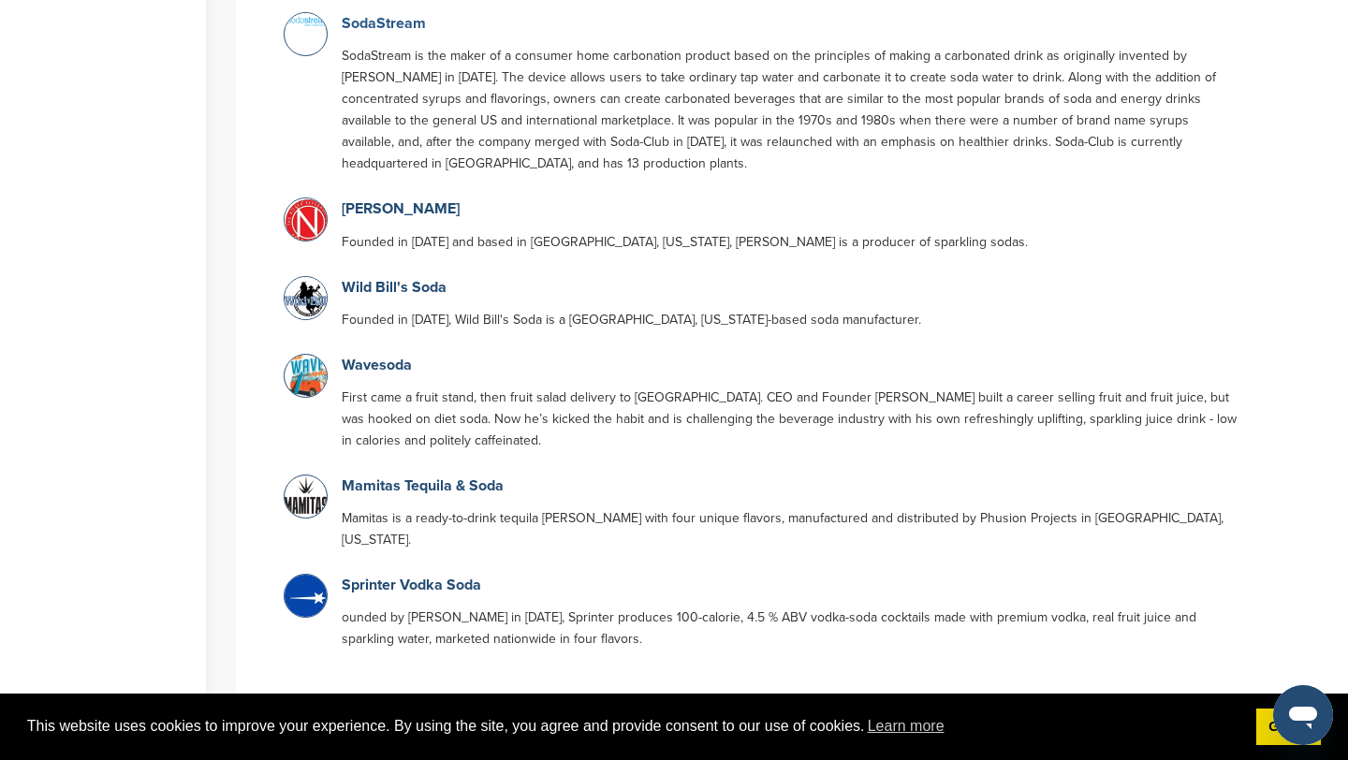
scroll to position [555, 0]
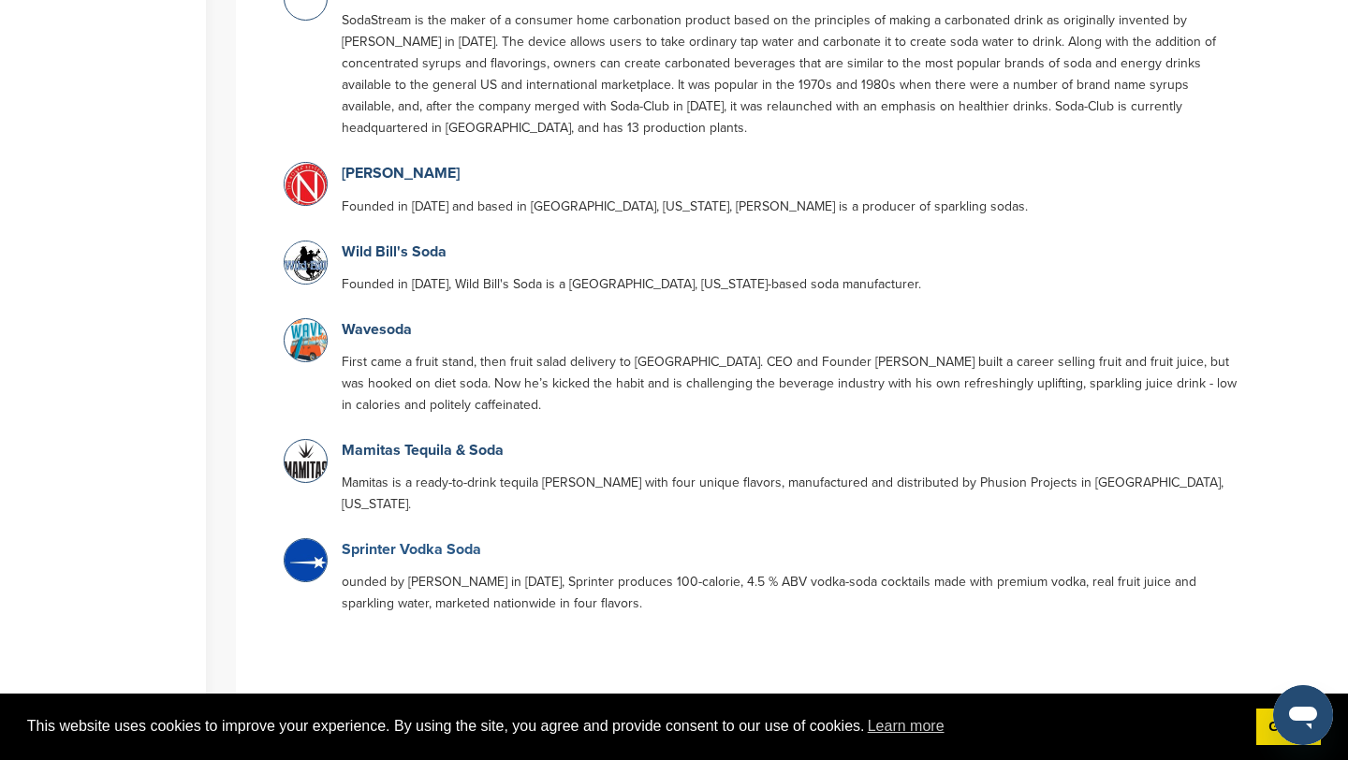
click at [393, 540] on link "Sprinter Vodka Soda" at bounding box center [411, 549] width 139 height 19
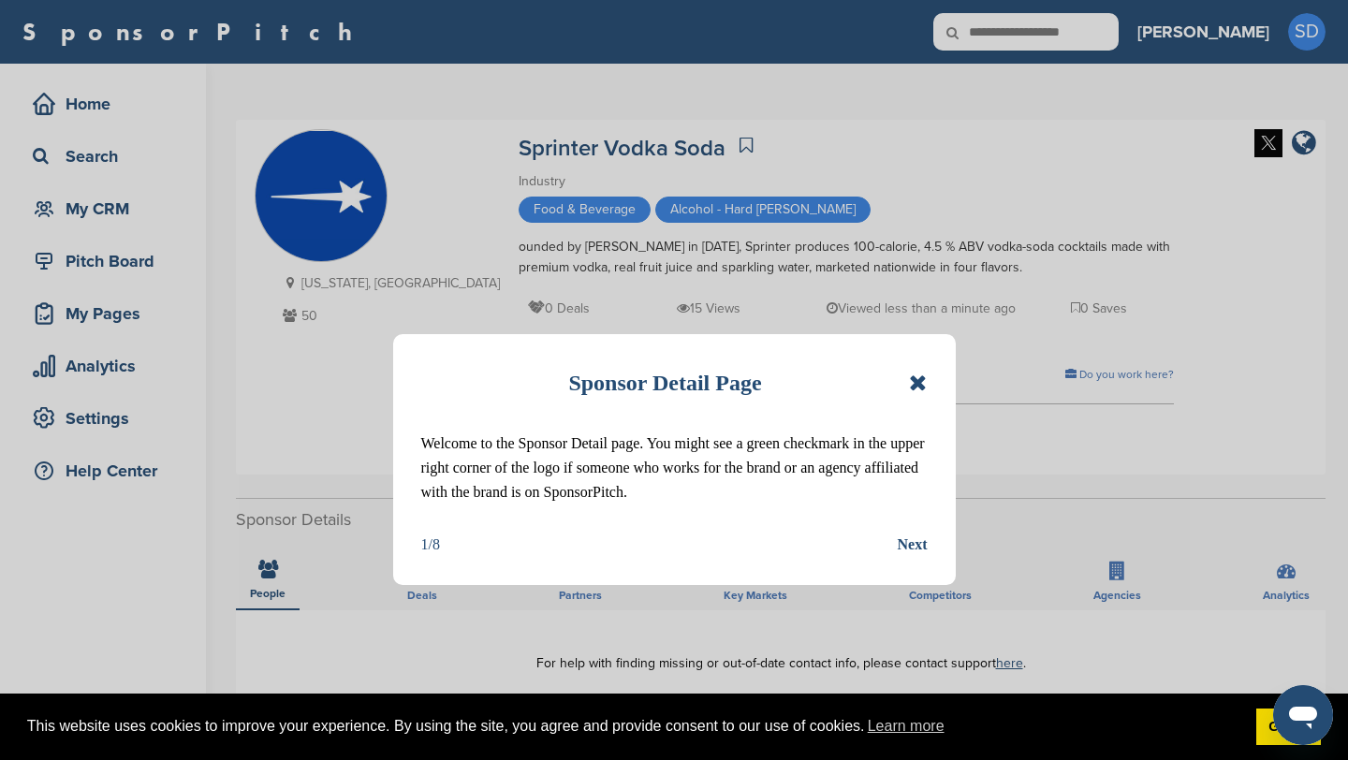
click at [922, 376] on icon at bounding box center [918, 383] width 18 height 22
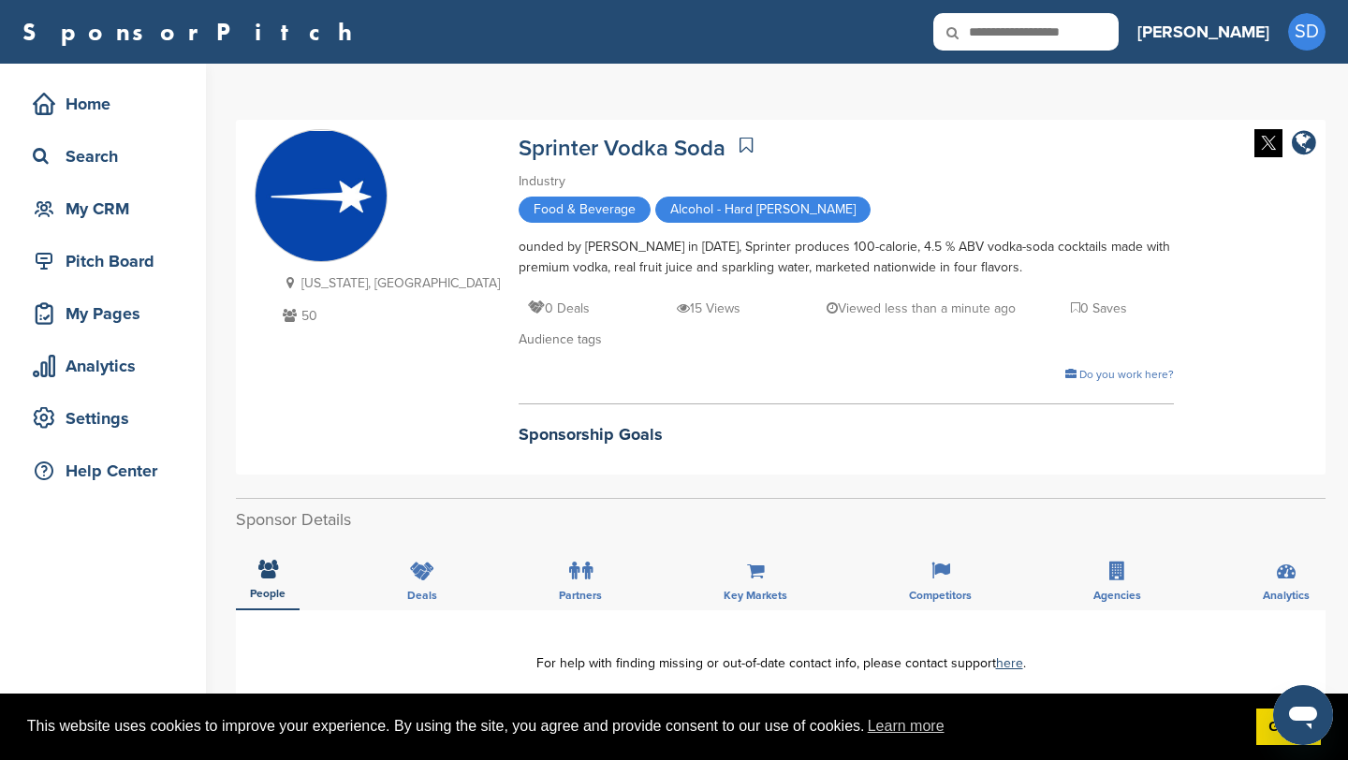
click at [1098, 37] on input "text" at bounding box center [1025, 31] width 185 height 37
type input "*****"
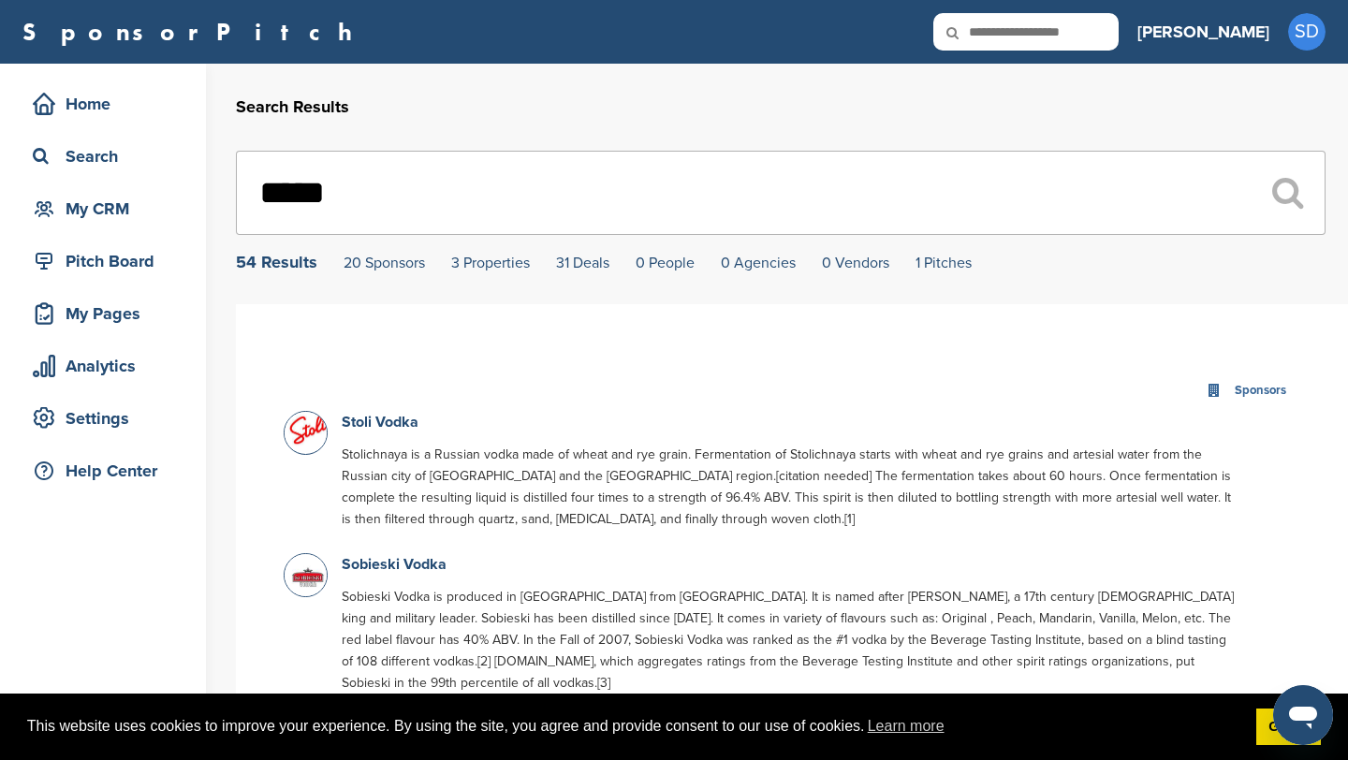
click at [1081, 37] on input "text" at bounding box center [1025, 31] width 185 height 37
type input "******"
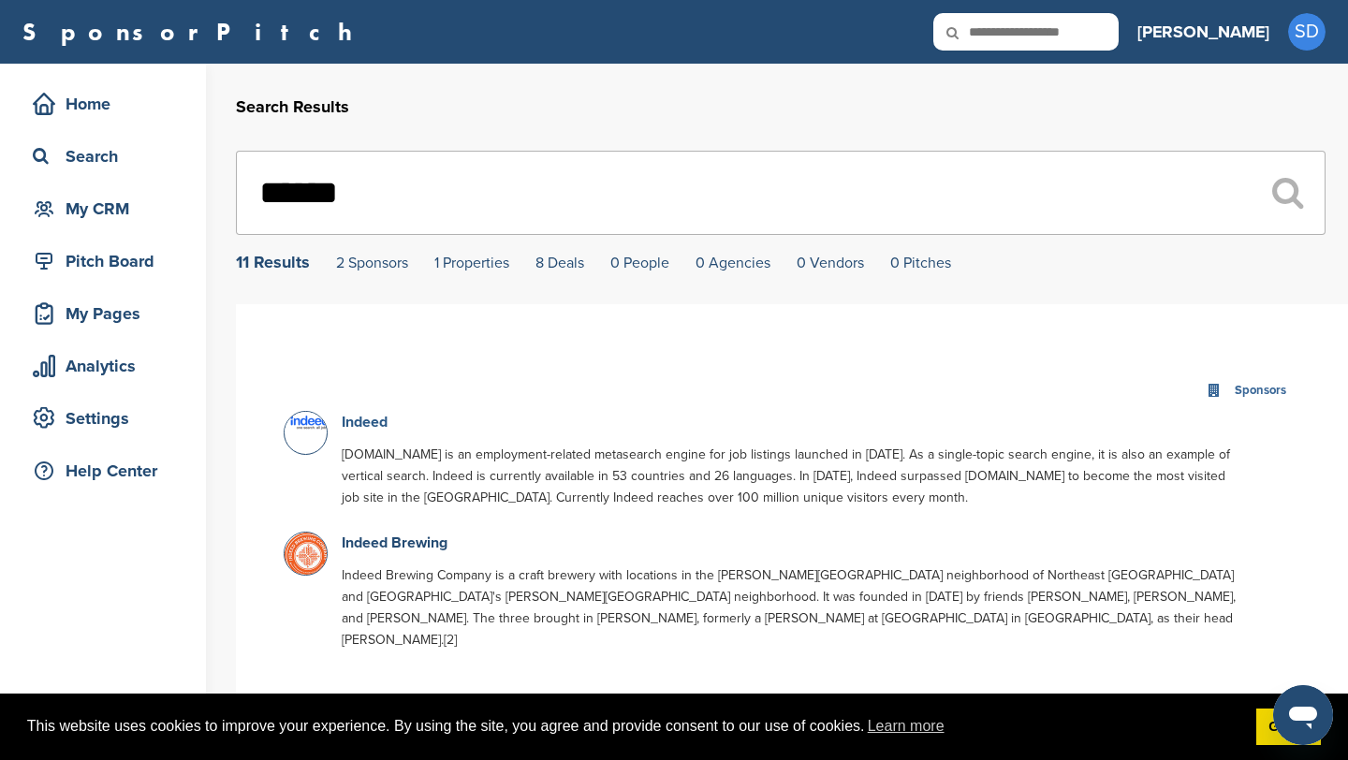
click at [375, 428] on link "Indeed" at bounding box center [365, 422] width 46 height 19
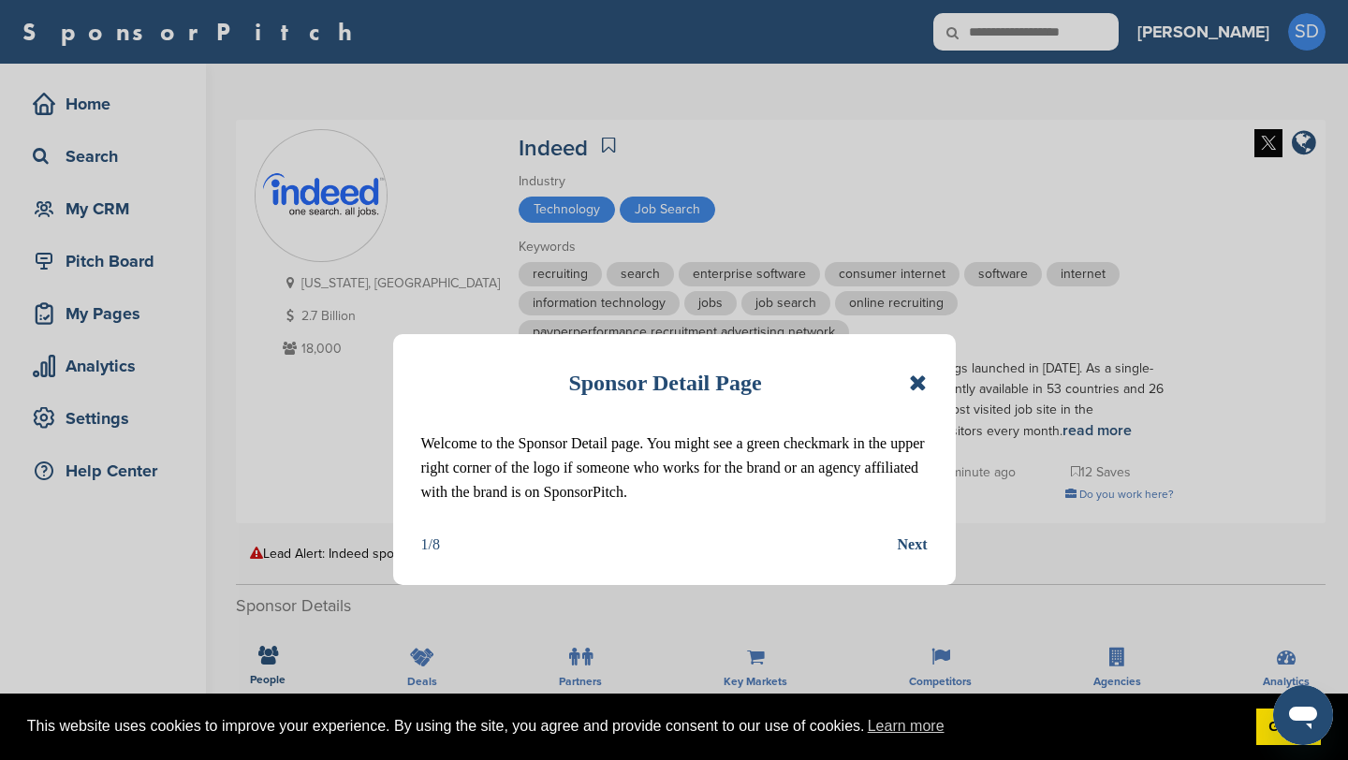
click at [920, 385] on icon at bounding box center [918, 383] width 18 height 22
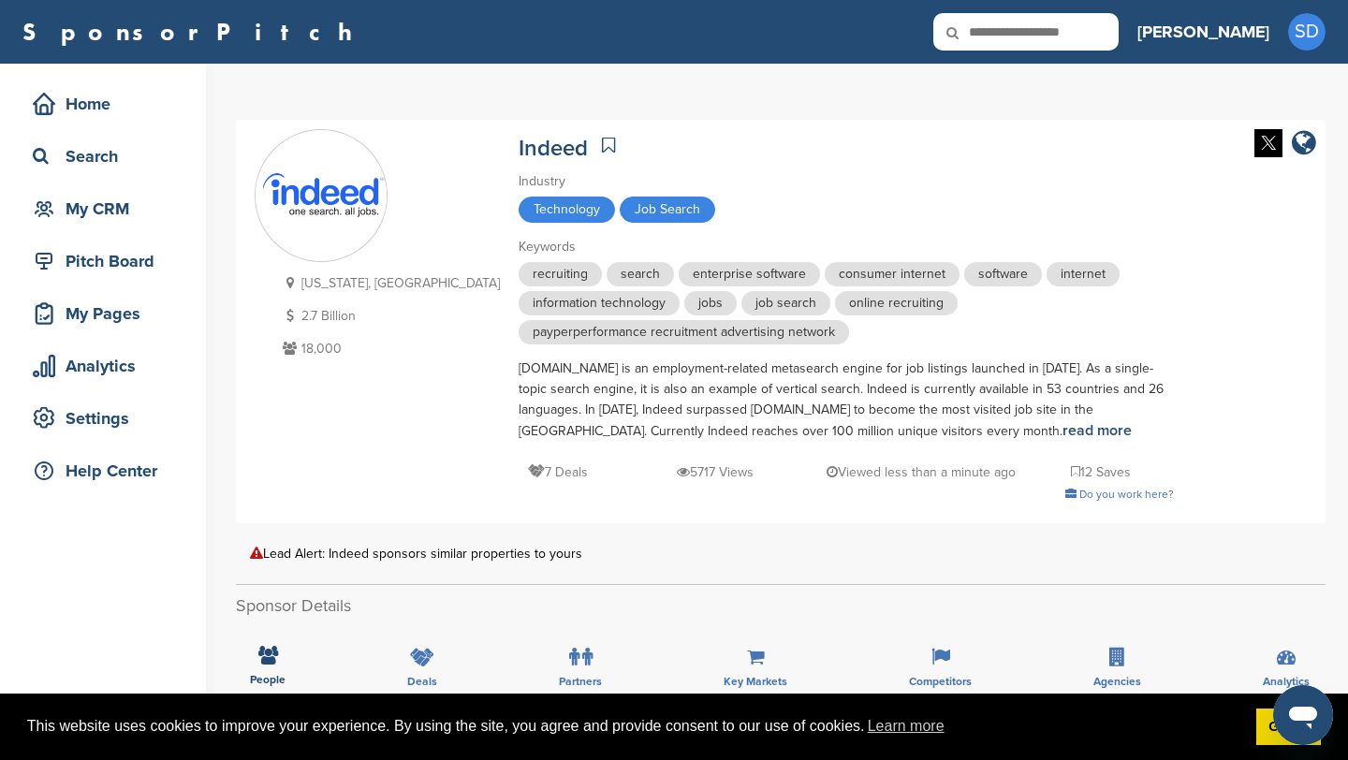
click at [1107, 42] on input "text" at bounding box center [1025, 31] width 185 height 37
type input "********"
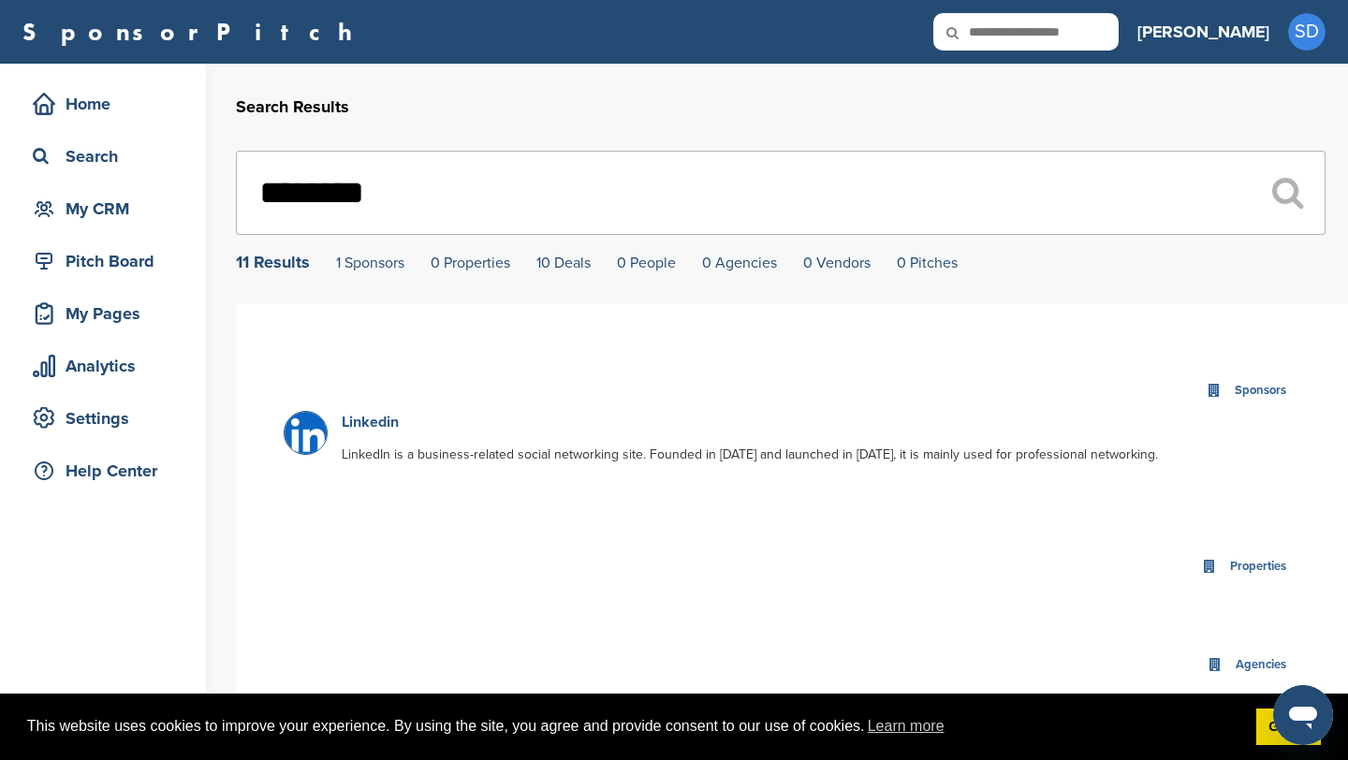
click at [359, 426] on link "Linkedin" at bounding box center [370, 422] width 57 height 19
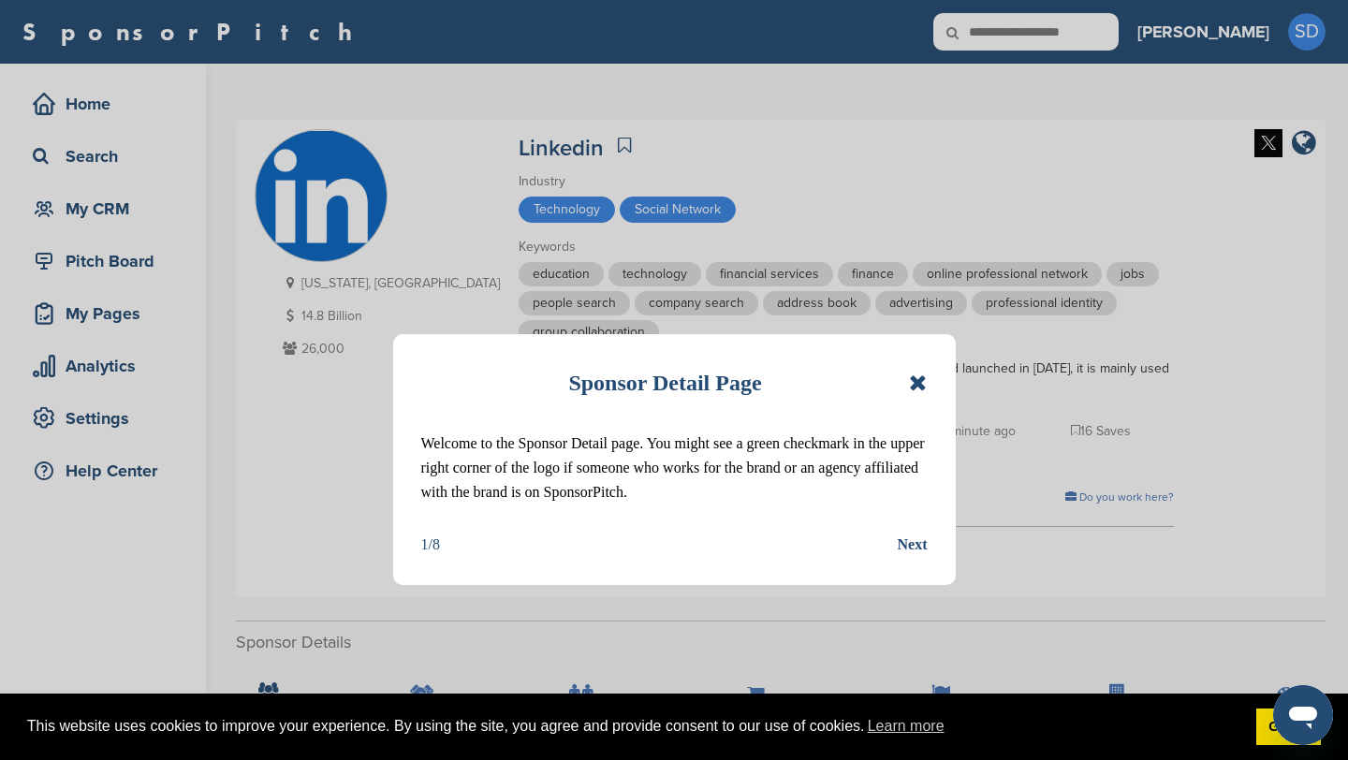
click at [916, 378] on icon at bounding box center [918, 383] width 18 height 22
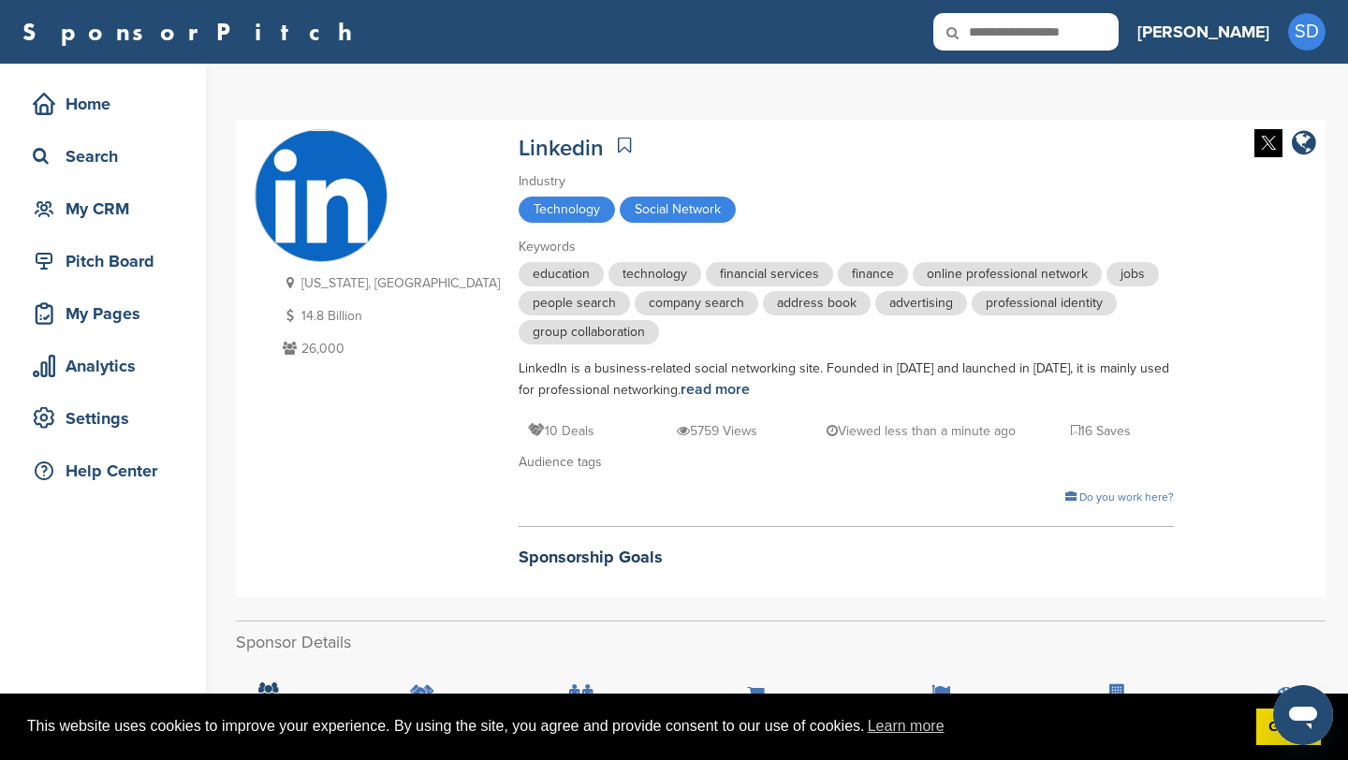
click at [1103, 27] on input "text" at bounding box center [1025, 31] width 185 height 37
type input "******"
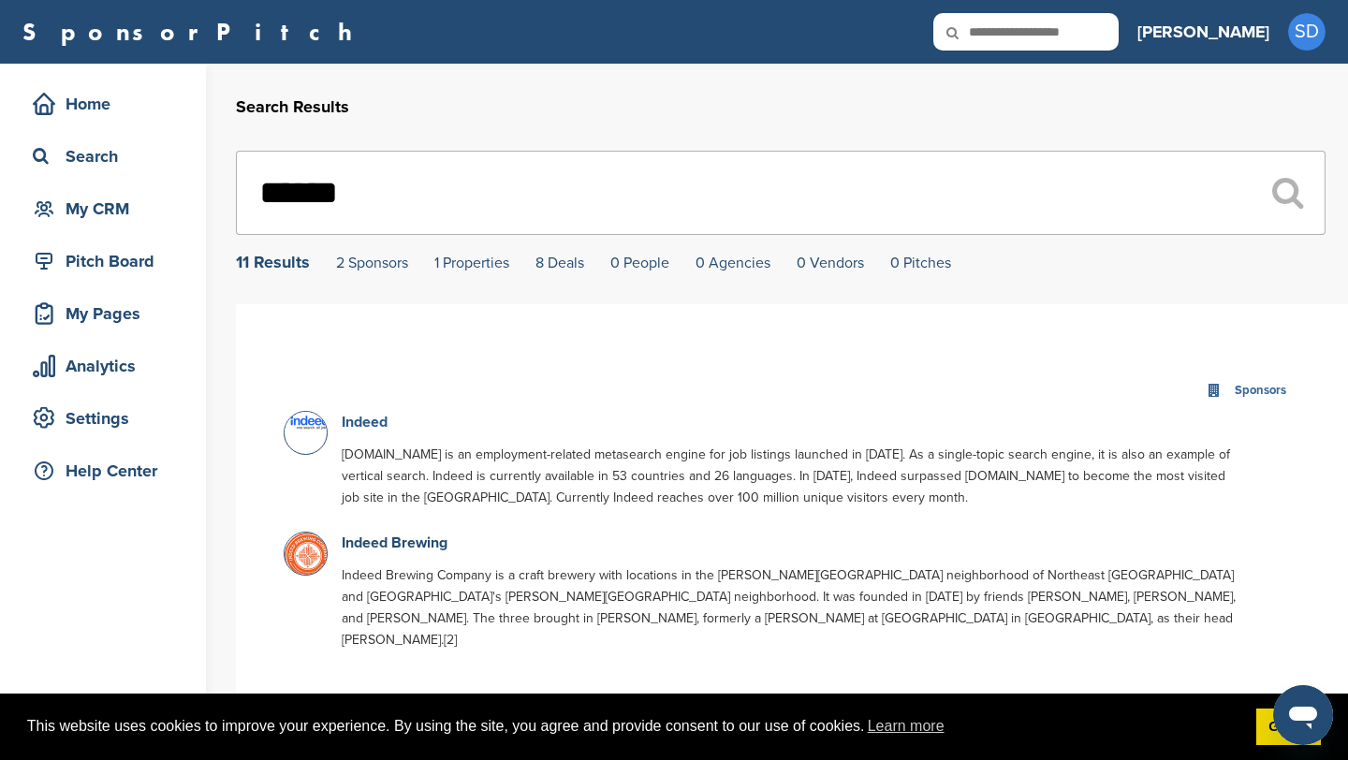
click at [372, 422] on link "Indeed" at bounding box center [365, 422] width 46 height 19
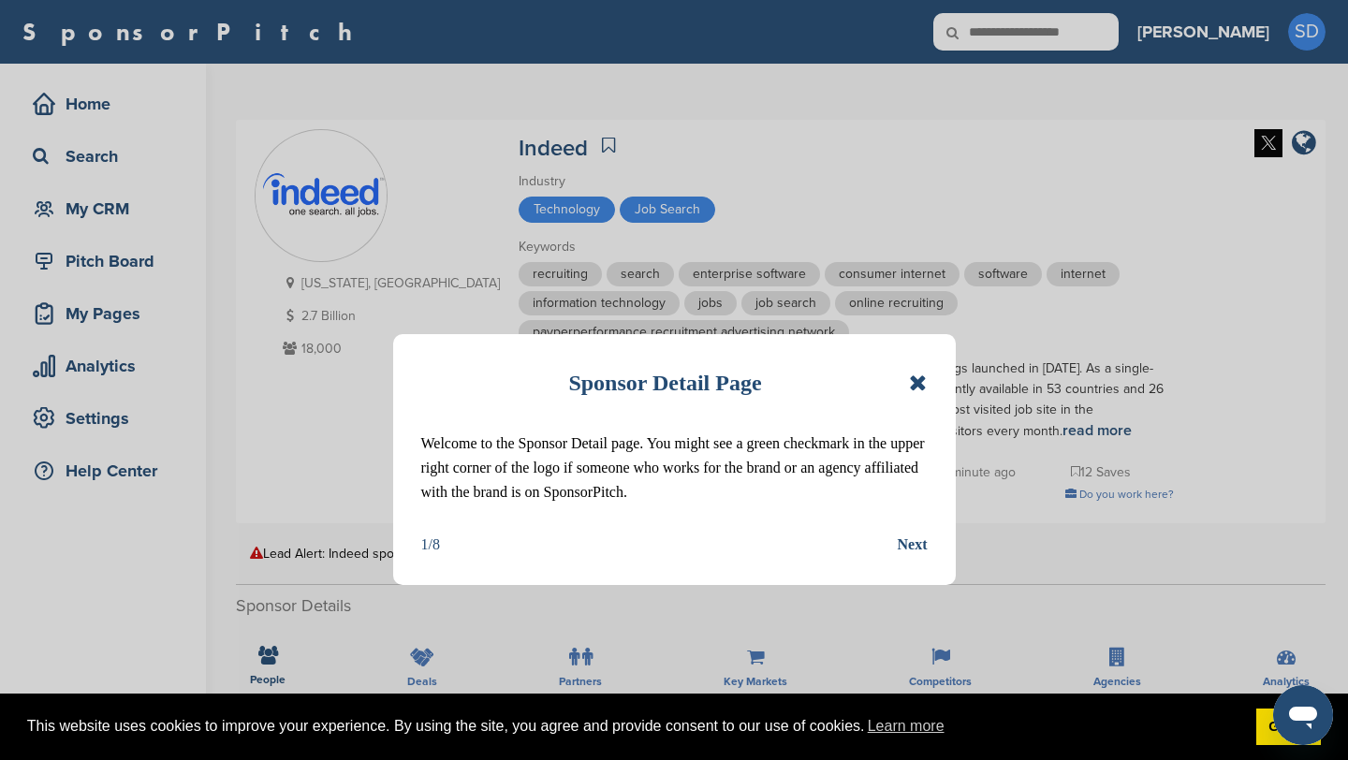
click at [922, 386] on icon at bounding box center [918, 383] width 18 height 22
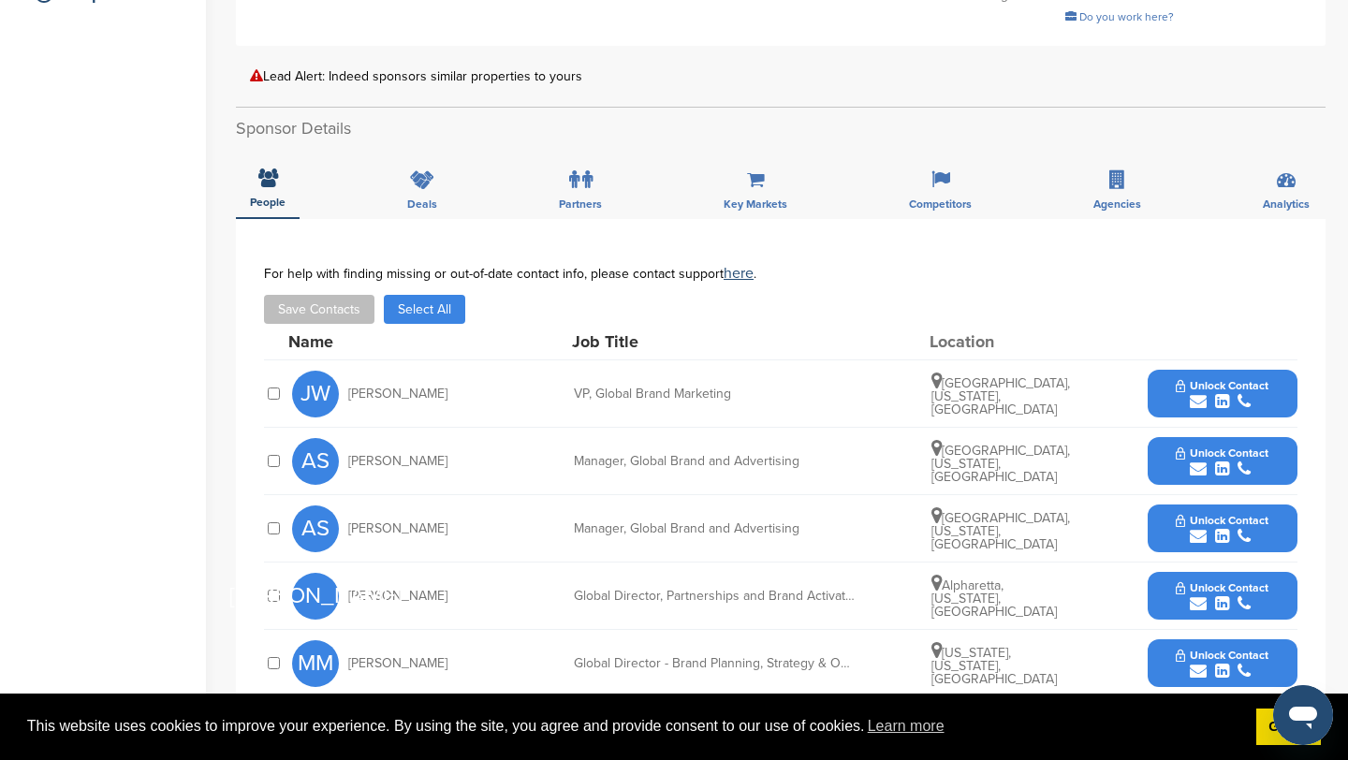
scroll to position [524, 0]
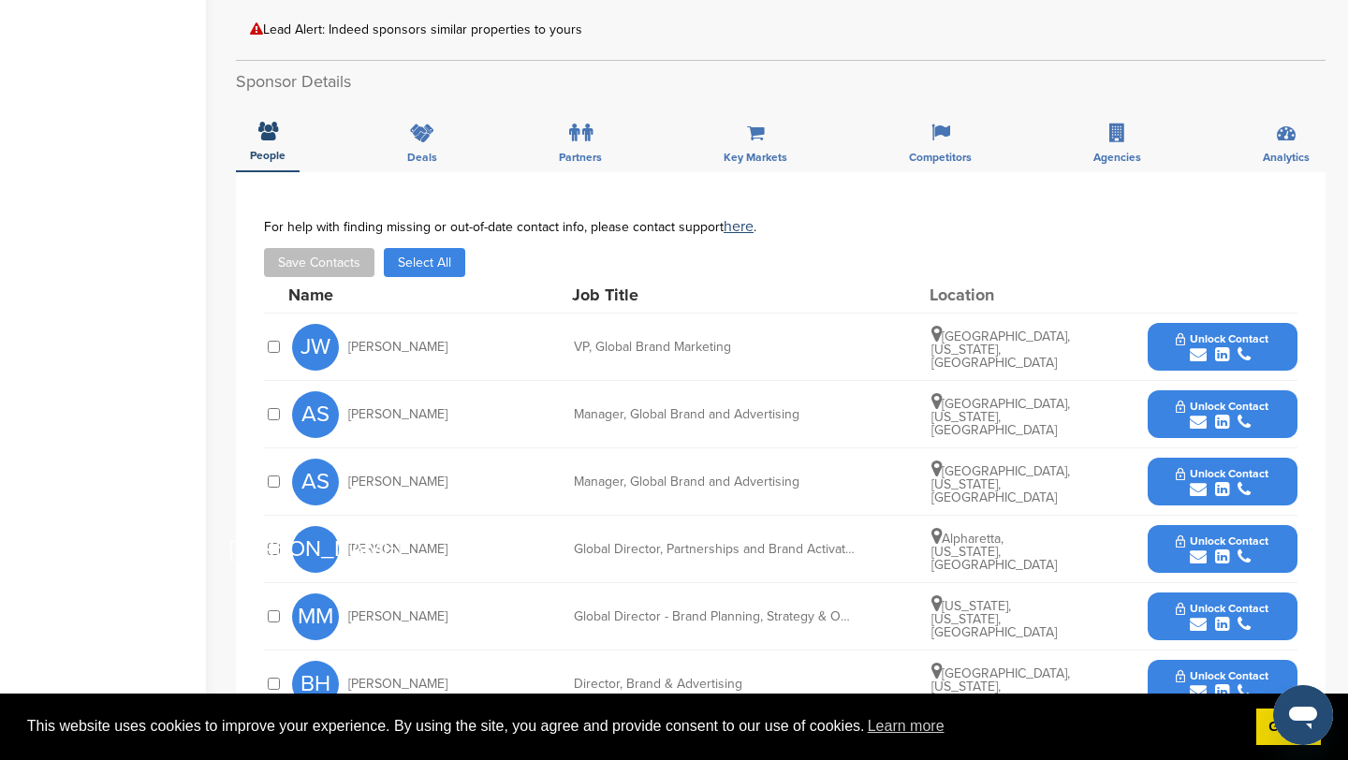
click at [1199, 354] on icon "submit" at bounding box center [1198, 354] width 17 height 17
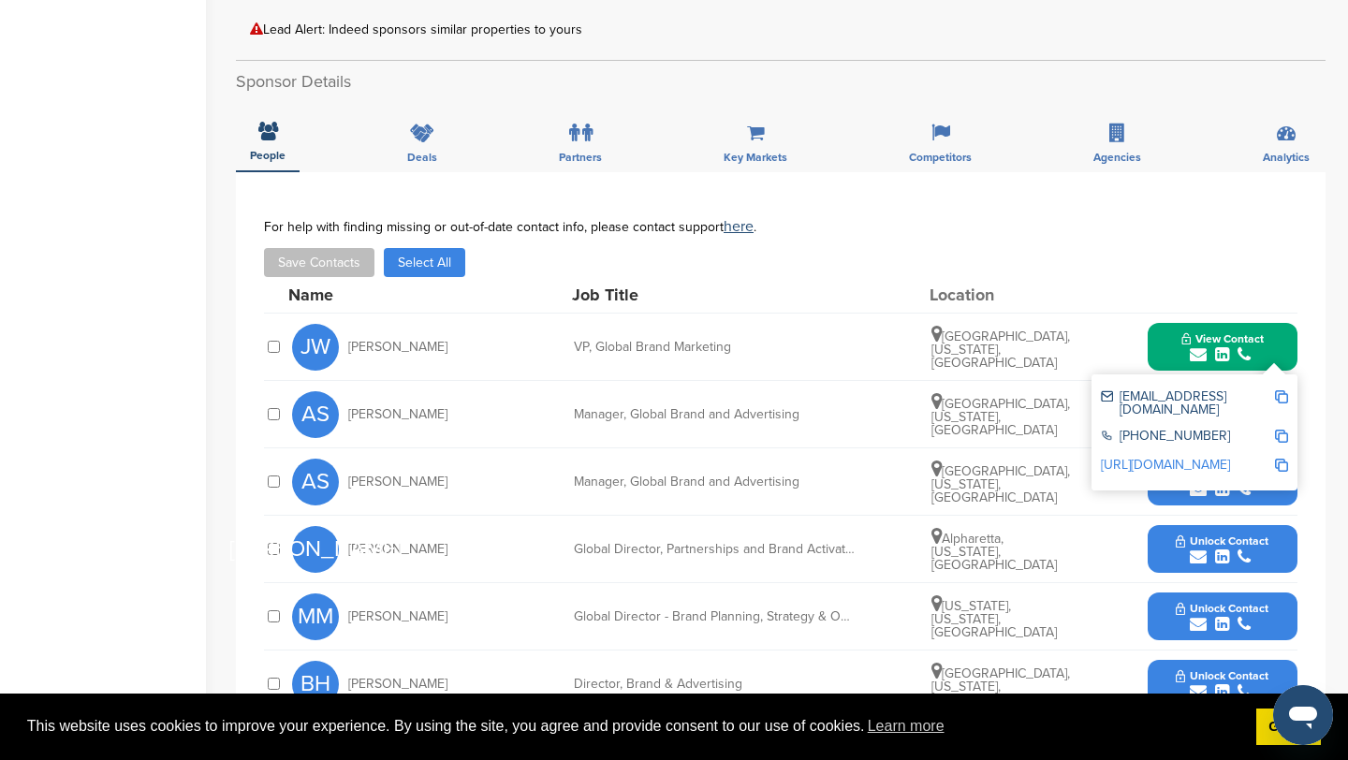
click at [1283, 394] on img at bounding box center [1281, 396] width 13 height 13
click at [1167, 336] on button "View Contact" at bounding box center [1222, 347] width 127 height 56
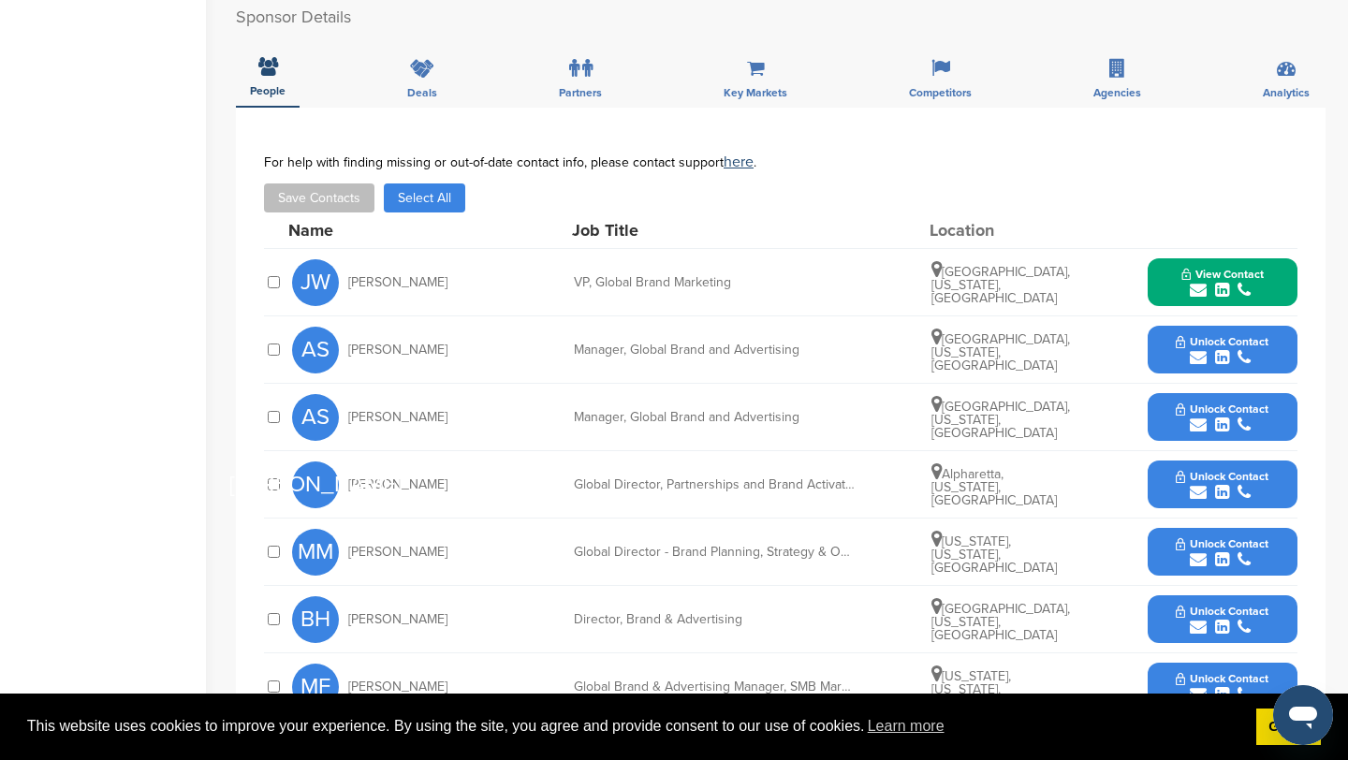
scroll to position [592, 0]
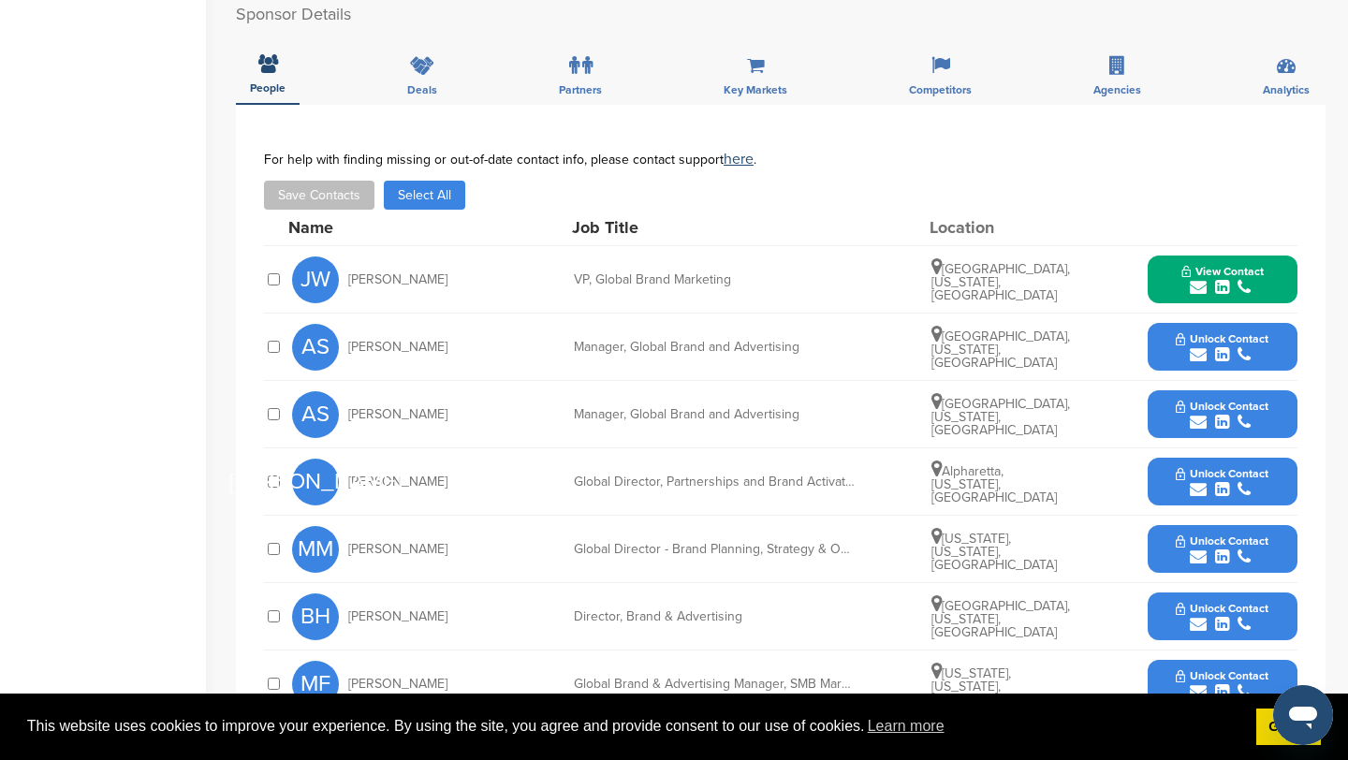
click at [1201, 491] on icon "submit" at bounding box center [1198, 489] width 17 height 17
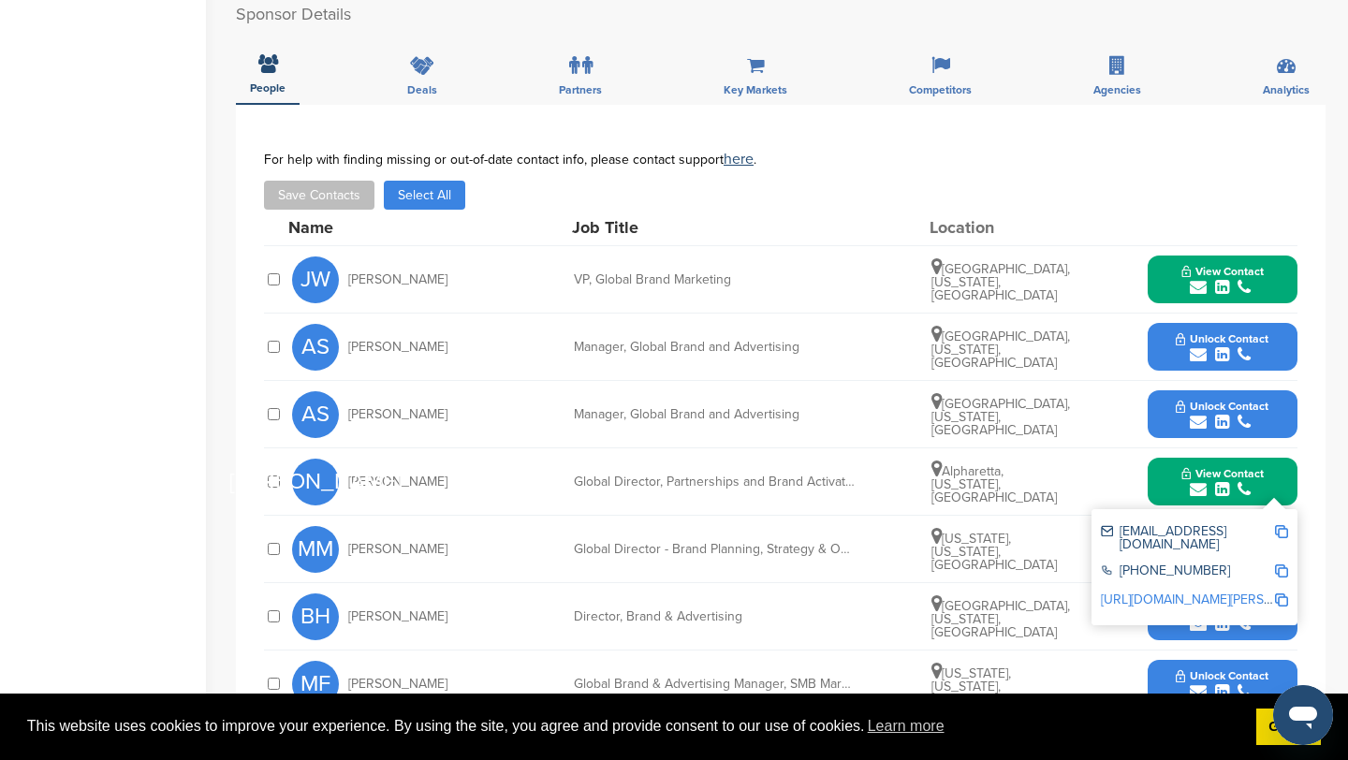
click at [1287, 534] on img at bounding box center [1281, 531] width 13 height 13
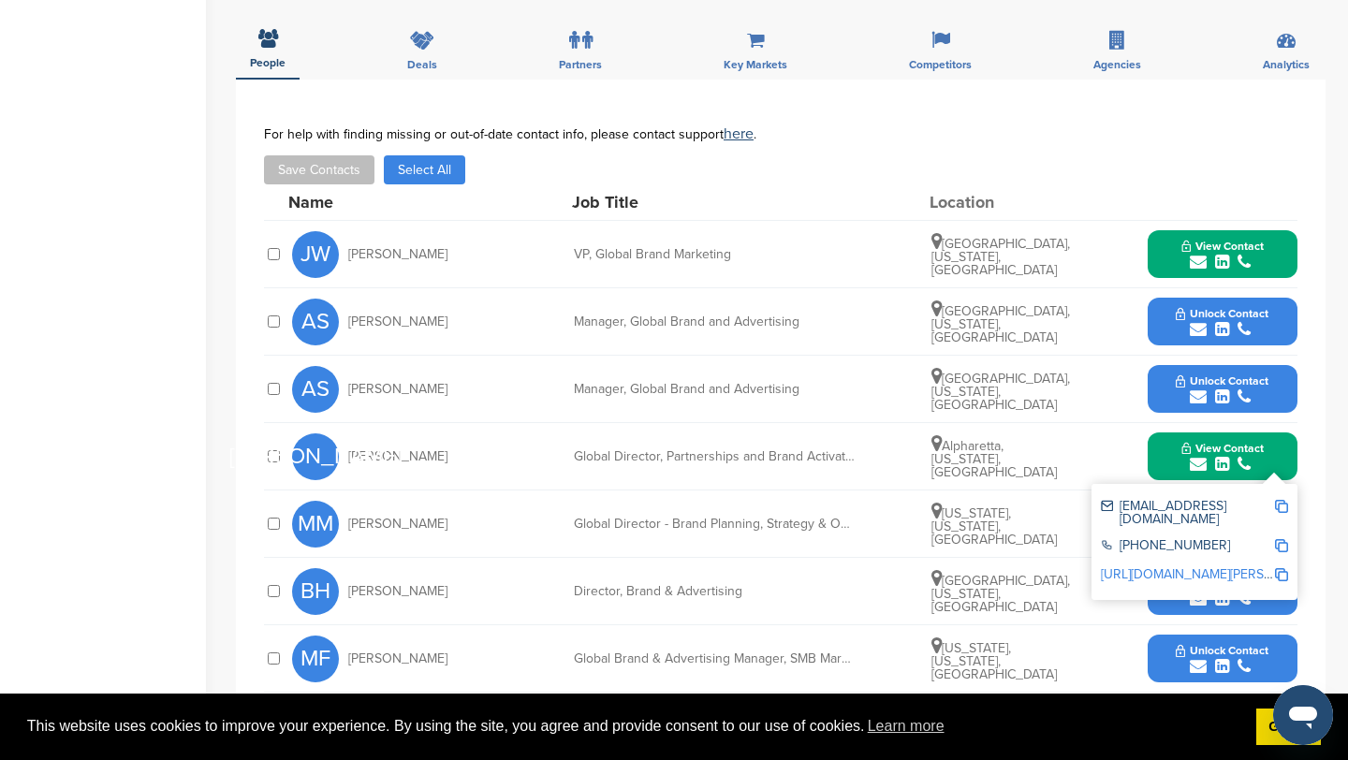
scroll to position [633, 0]
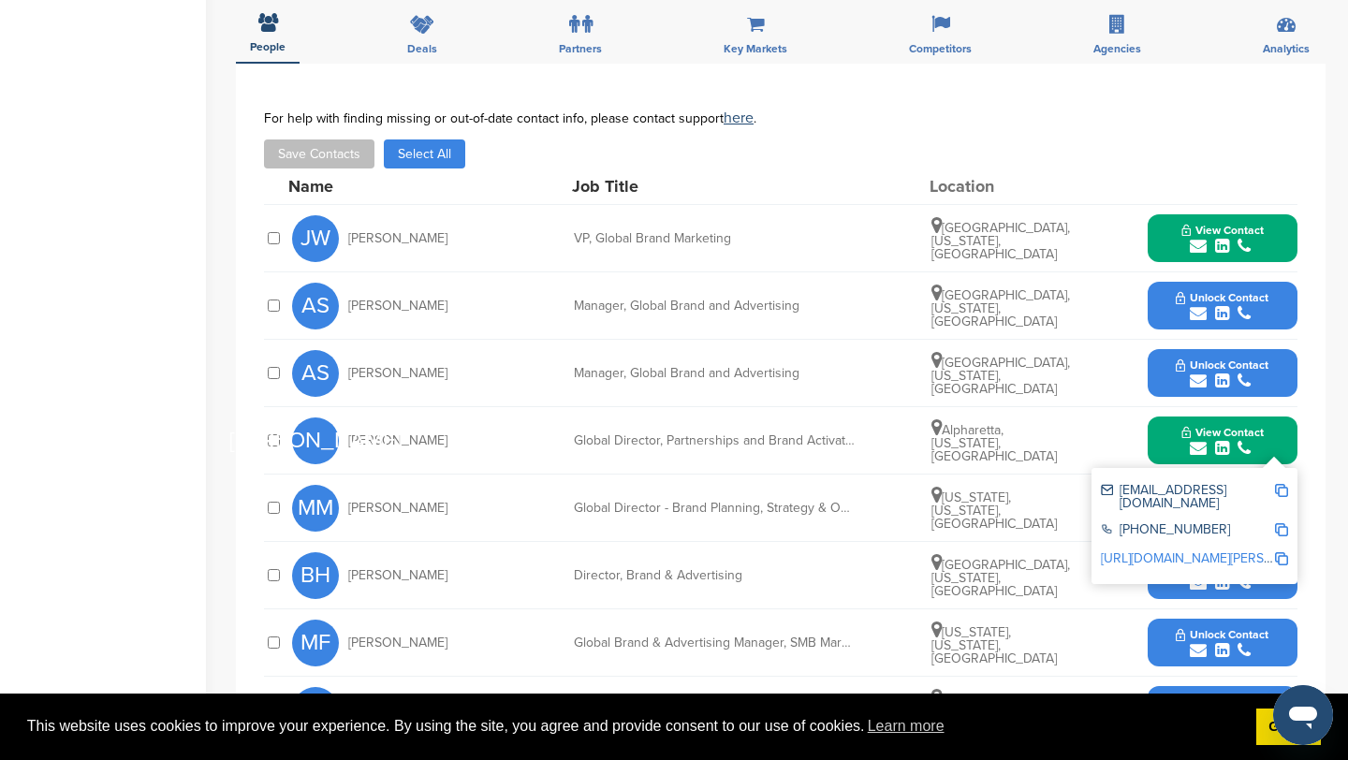
click at [1165, 441] on button "View Contact" at bounding box center [1222, 441] width 127 height 56
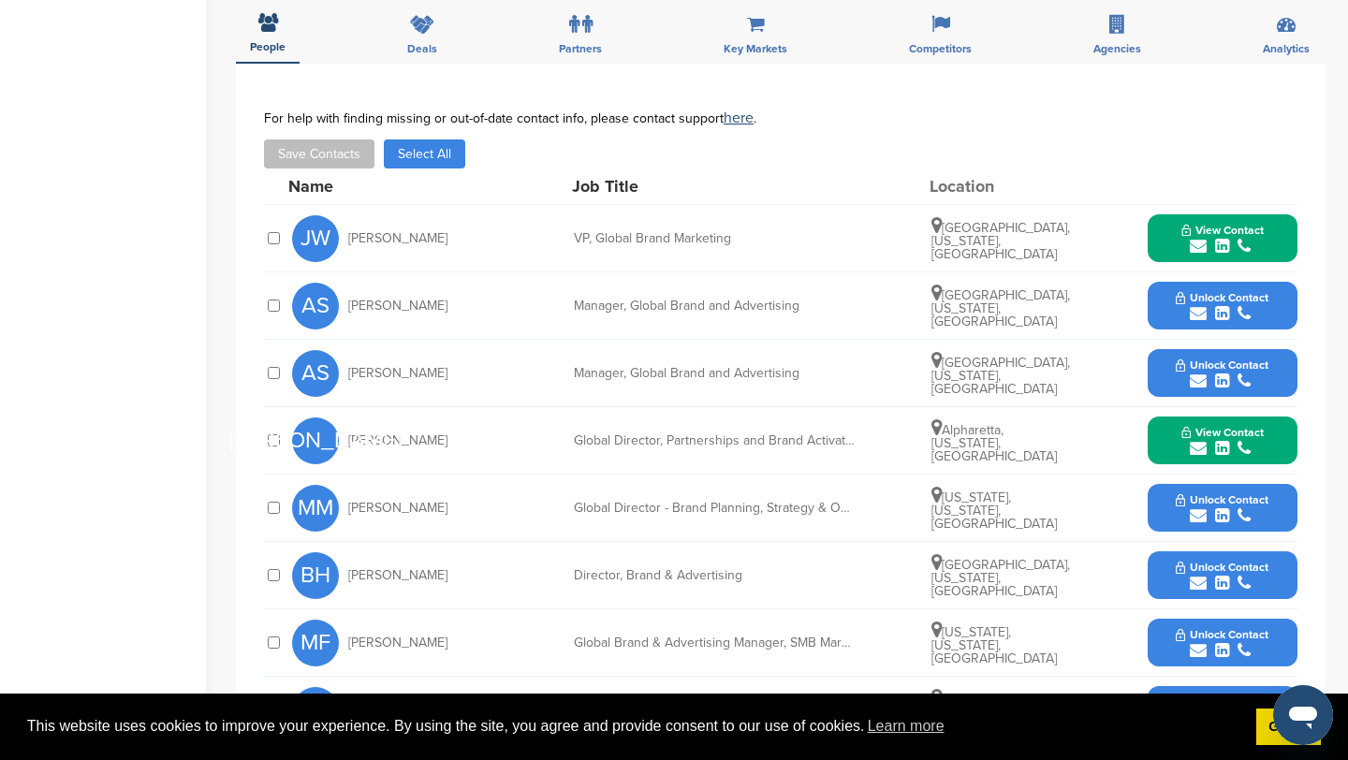
click at [1203, 514] on icon "submit" at bounding box center [1198, 515] width 17 height 17
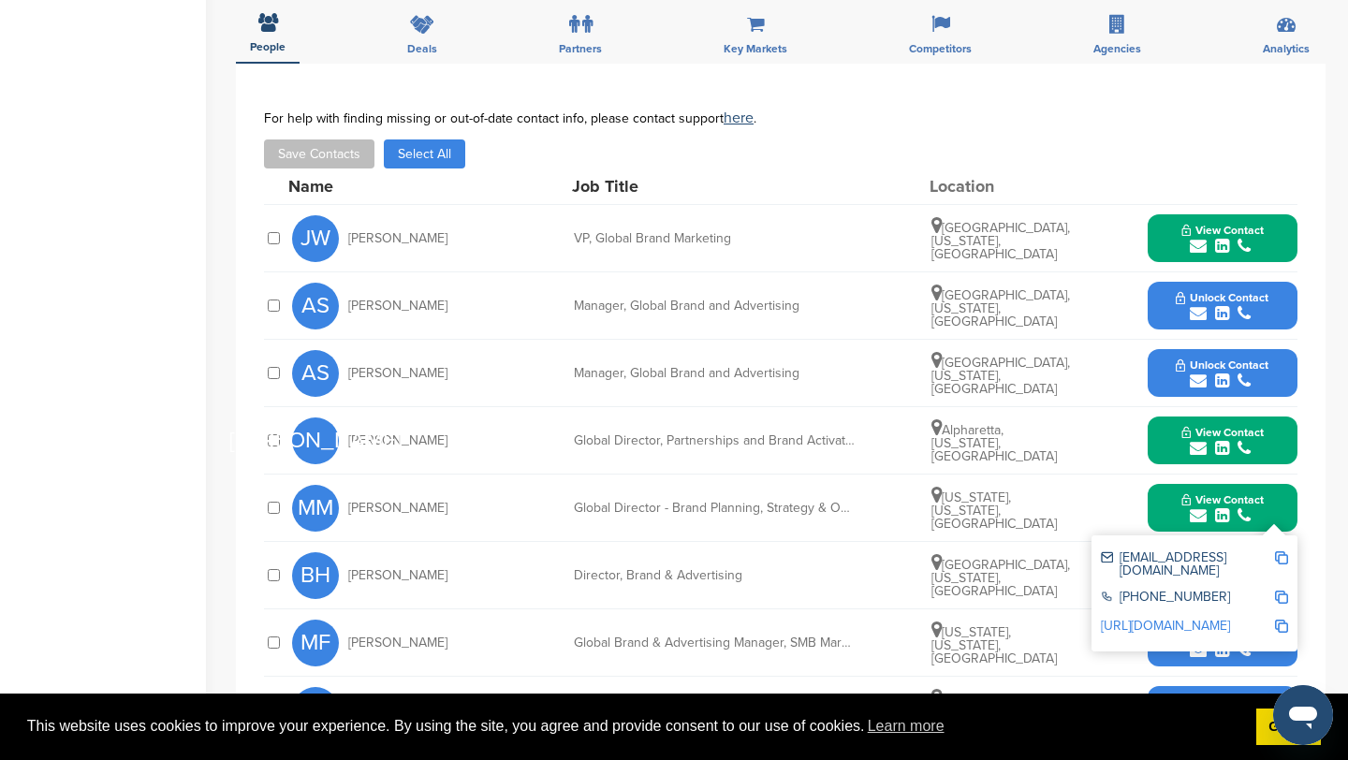
click at [1282, 556] on img at bounding box center [1281, 557] width 13 height 13
click at [1166, 506] on button "View Contact" at bounding box center [1222, 508] width 127 height 56
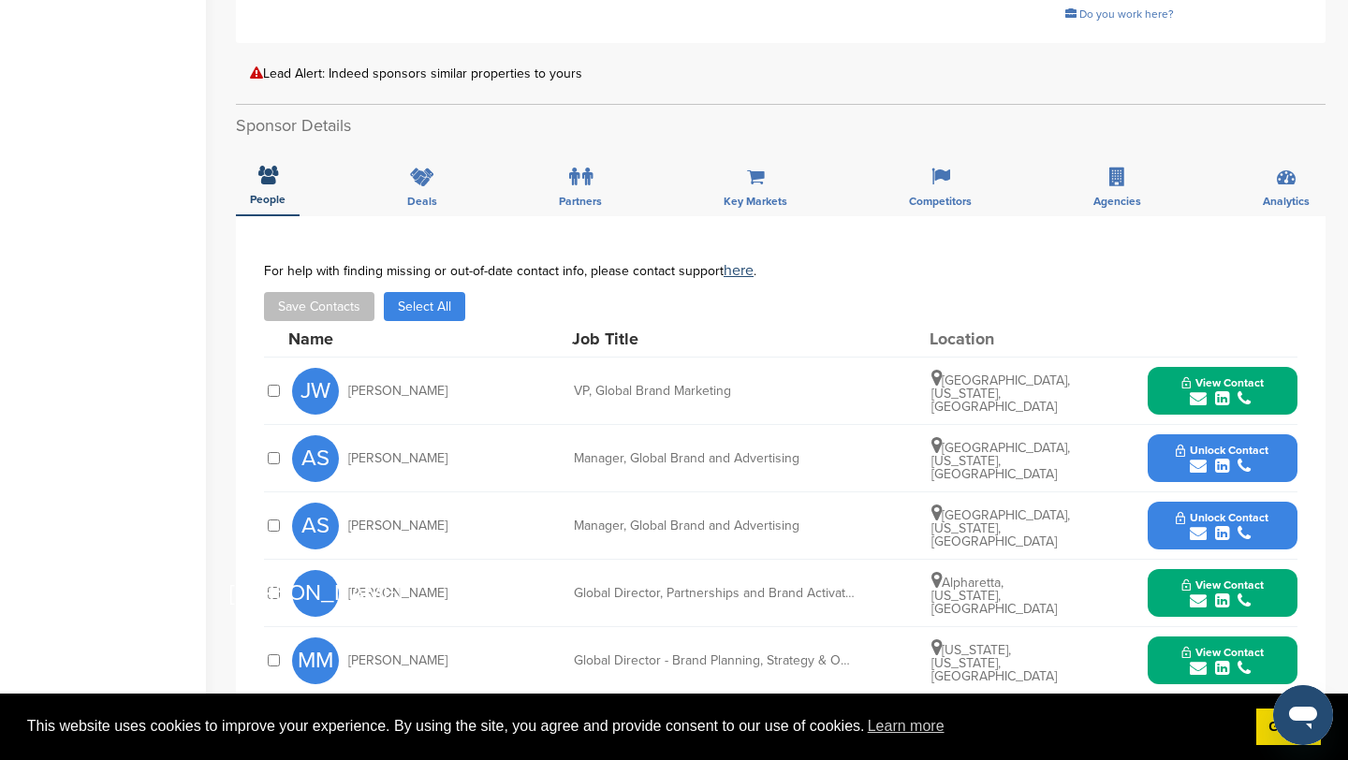
scroll to position [0, 0]
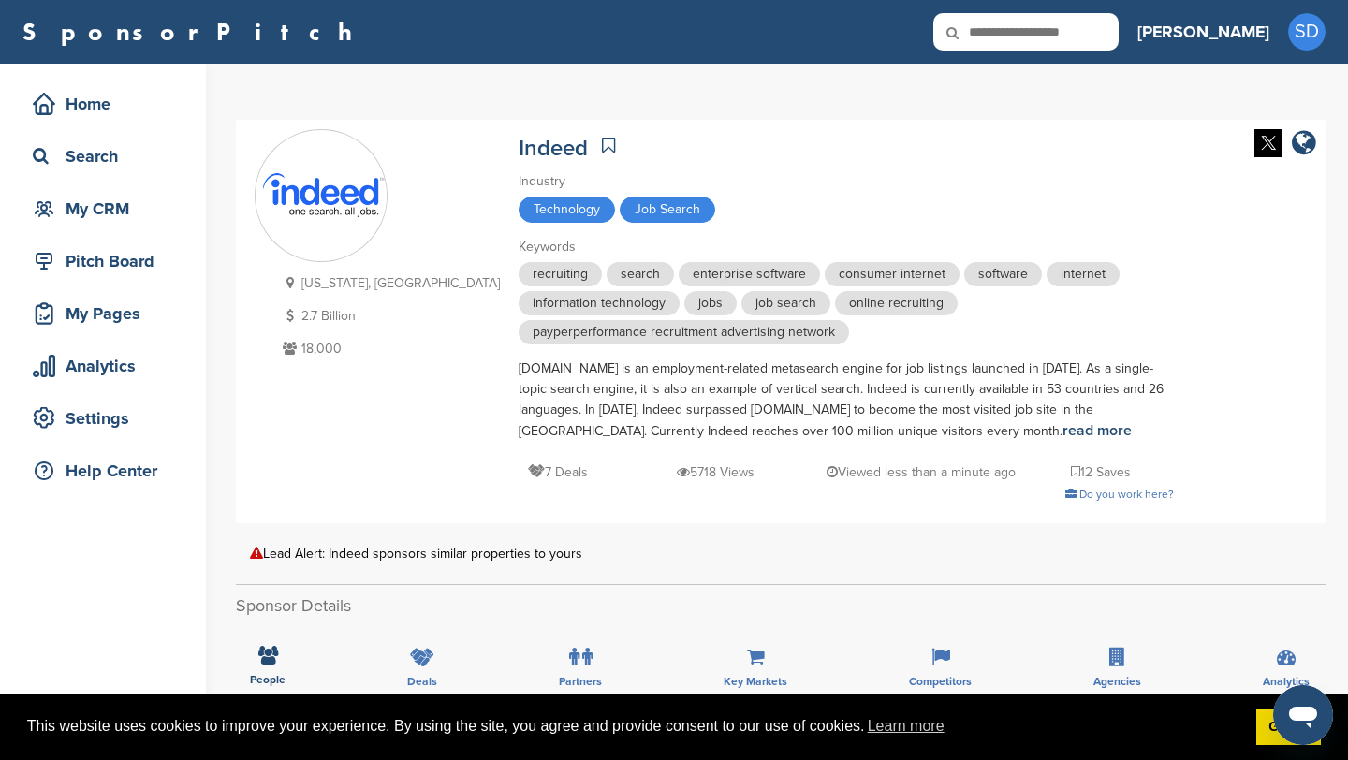
click at [1065, 22] on input "text" at bounding box center [1025, 31] width 185 height 37
type input "*"
type input "****"
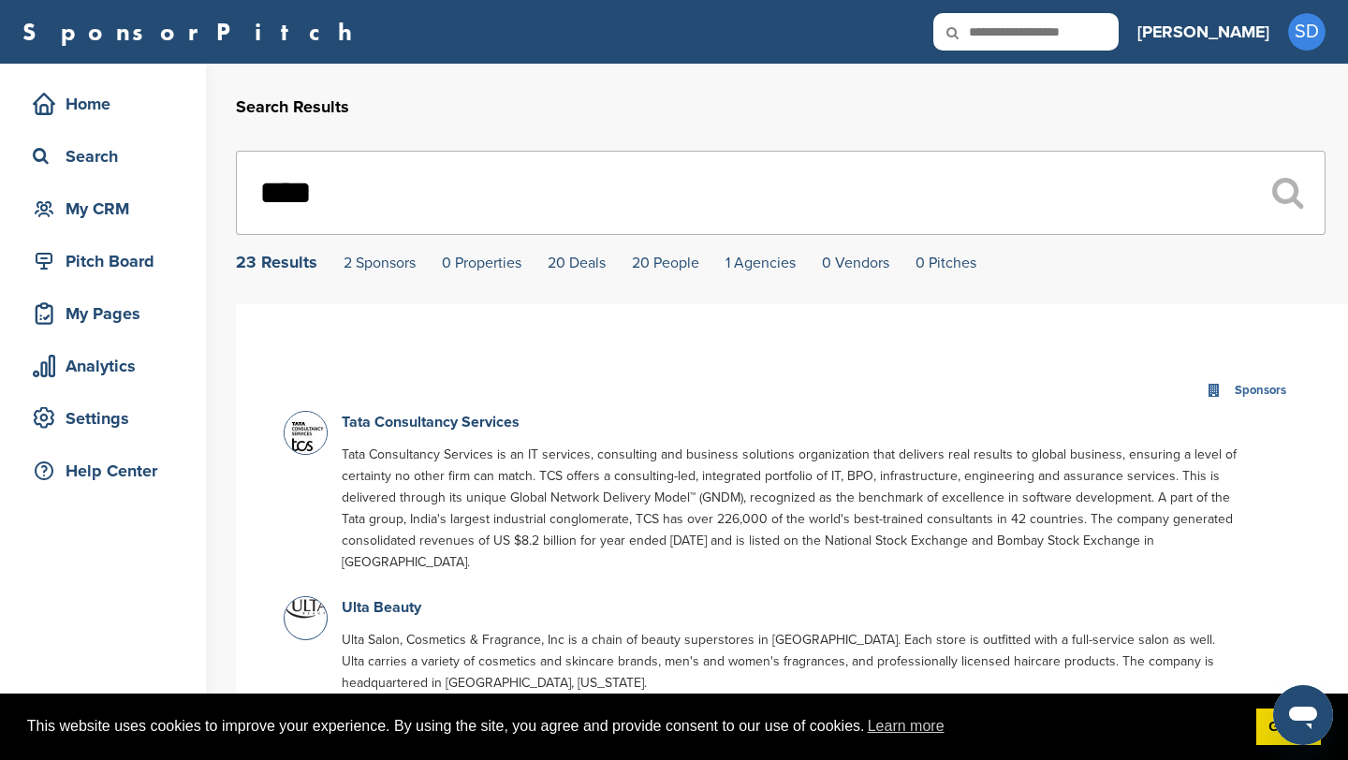
scroll to position [54, 0]
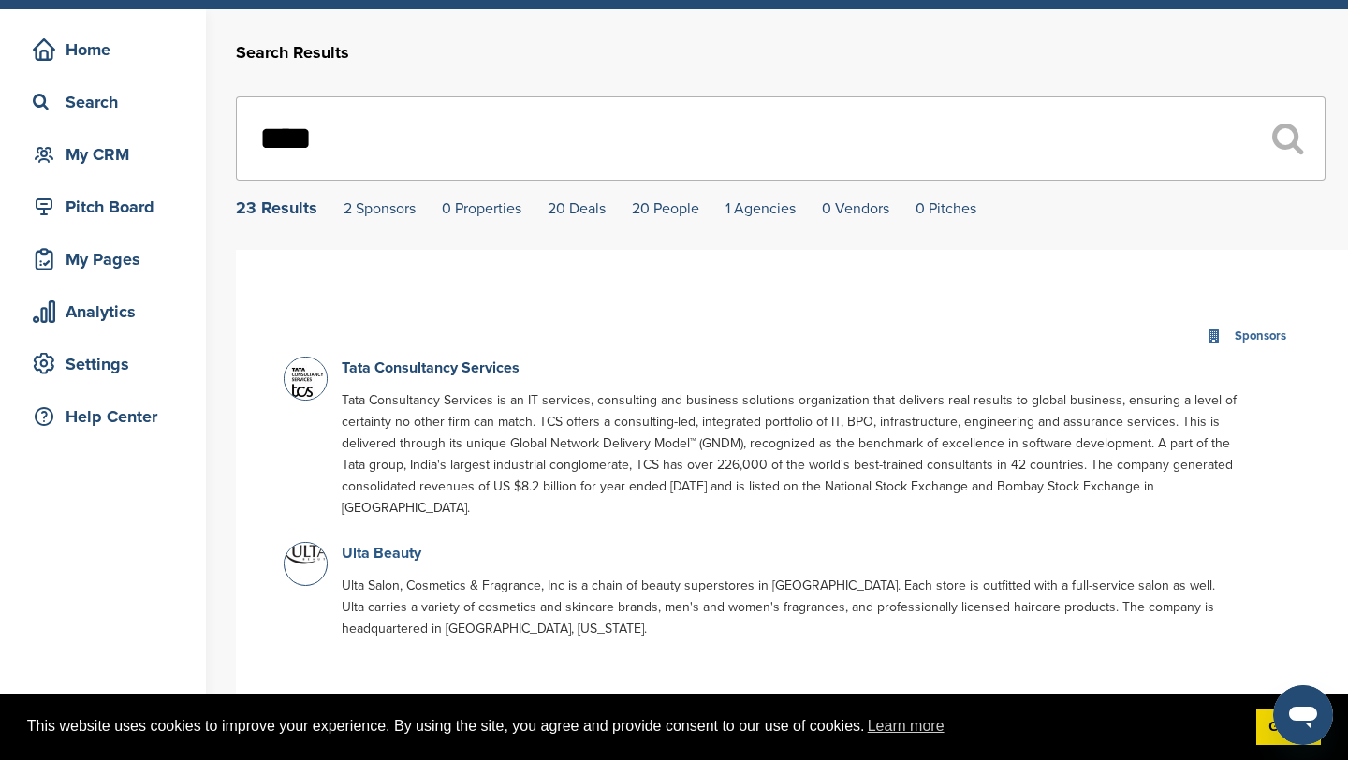
click at [376, 544] on link "Ulta Beauty" at bounding box center [382, 553] width 80 height 19
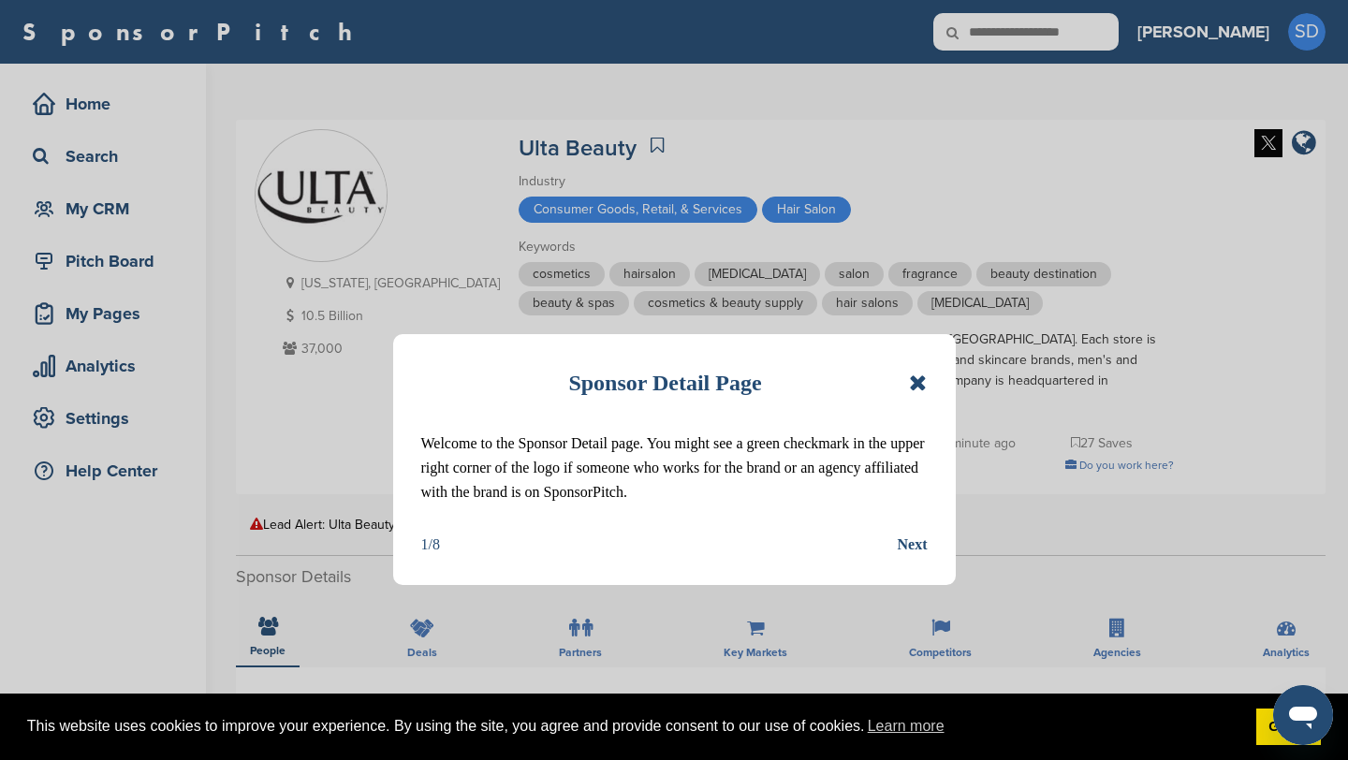
click at [917, 382] on icon at bounding box center [918, 383] width 18 height 22
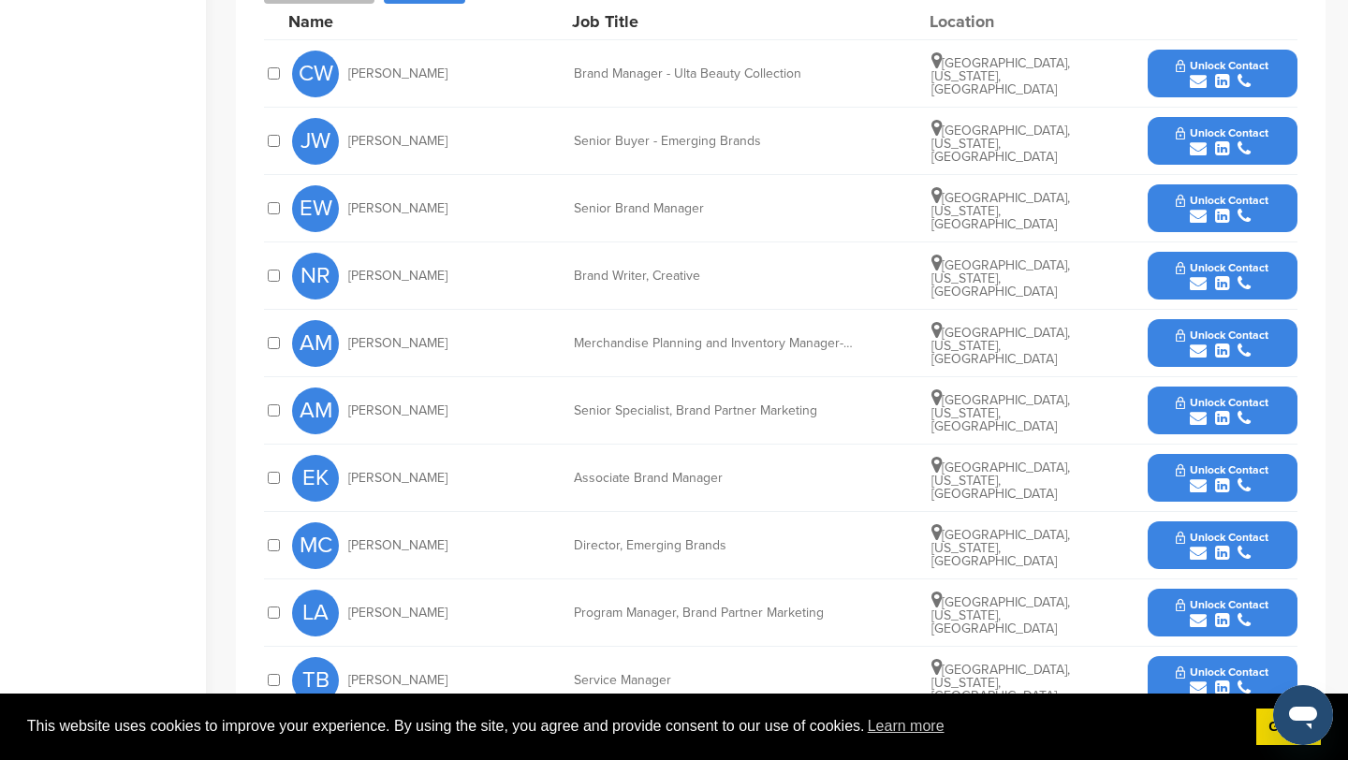
scroll to position [761, 0]
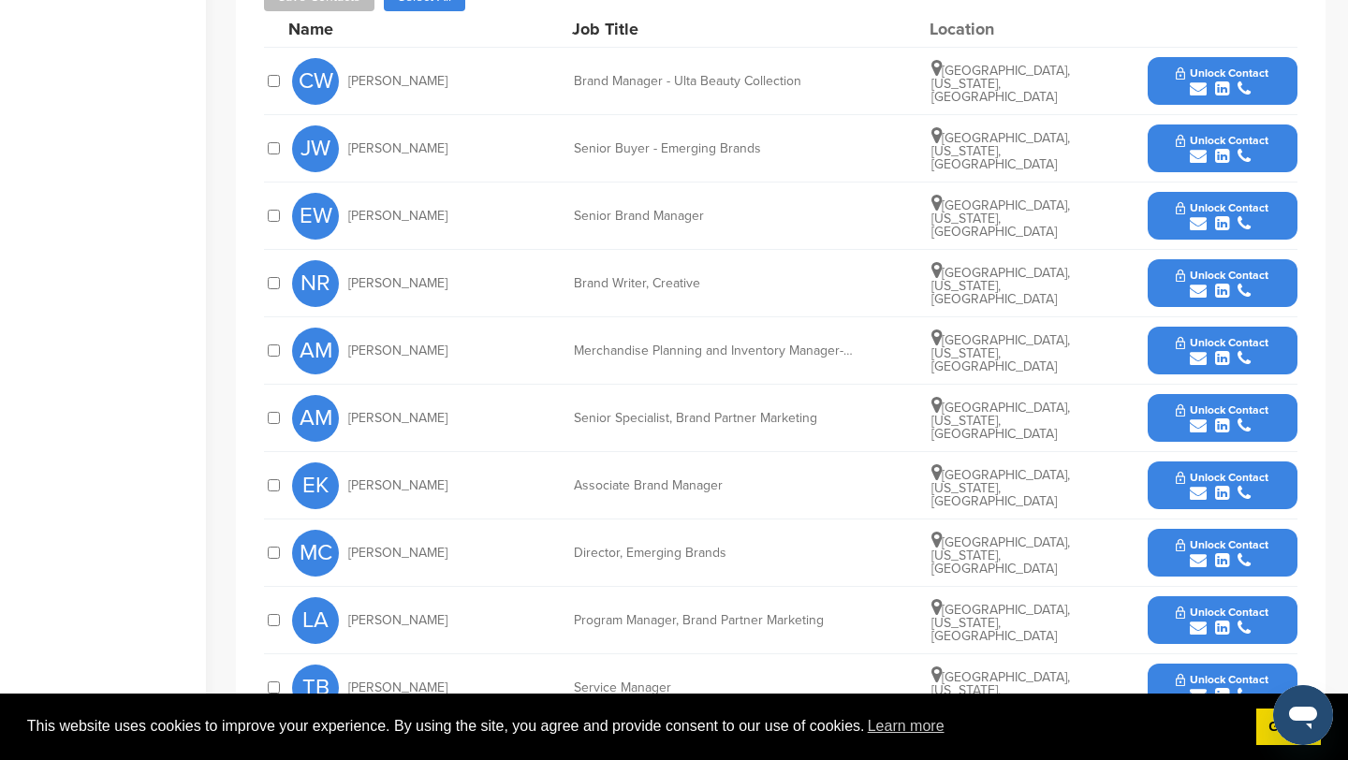
click at [1195, 225] on icon "submit" at bounding box center [1198, 223] width 17 height 17
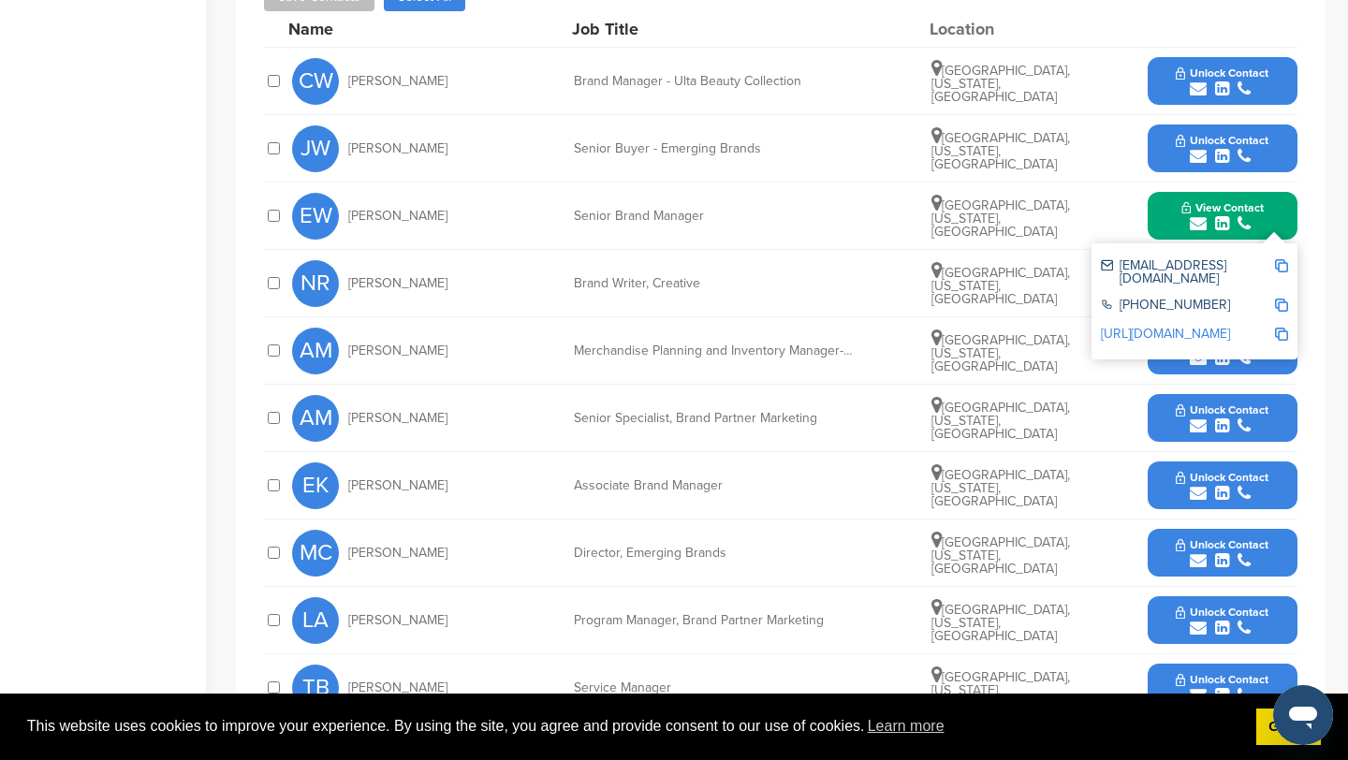
click at [1276, 263] on img at bounding box center [1281, 265] width 13 height 13
click at [1168, 203] on button "View Contact" at bounding box center [1222, 216] width 127 height 56
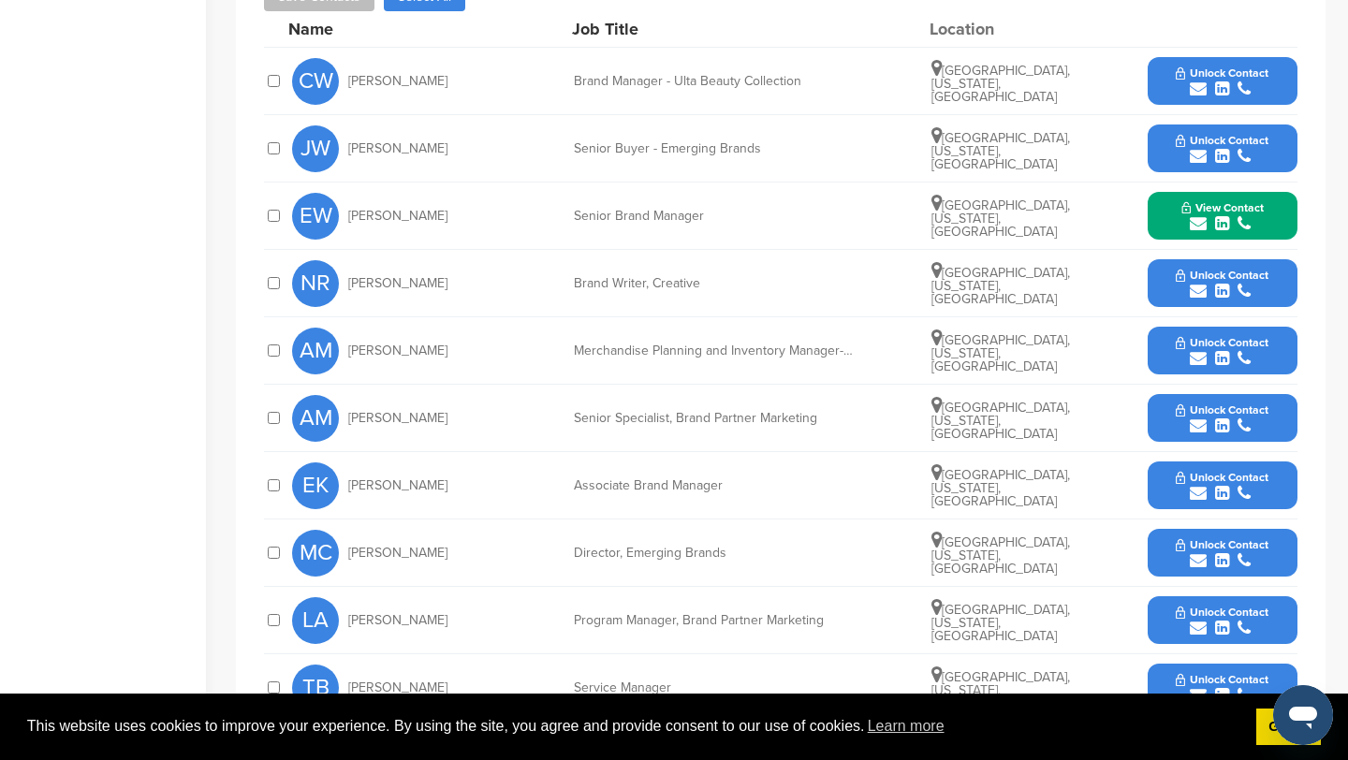
click at [1204, 422] on icon "submit" at bounding box center [1198, 426] width 17 height 17
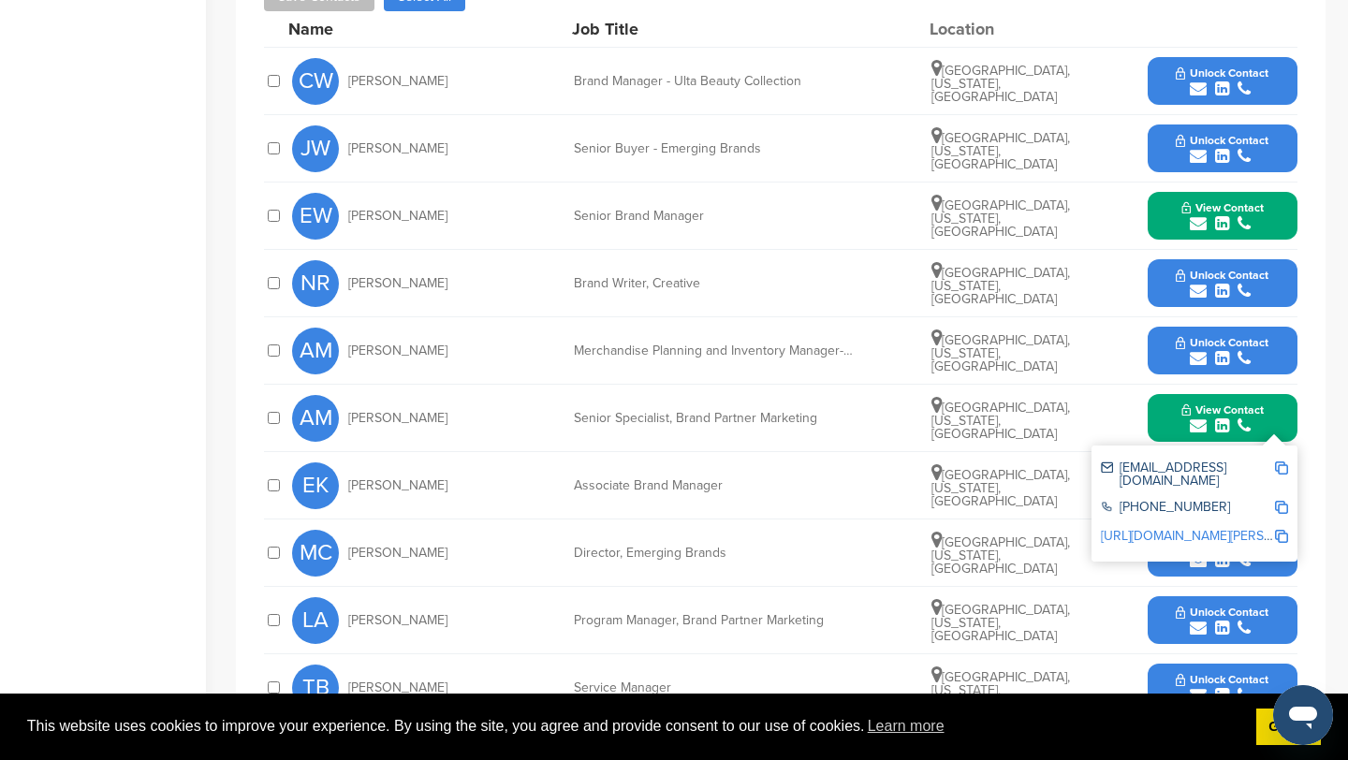
click at [1277, 471] on img at bounding box center [1281, 468] width 13 height 13
click at [1166, 413] on button "View Contact" at bounding box center [1222, 418] width 127 height 56
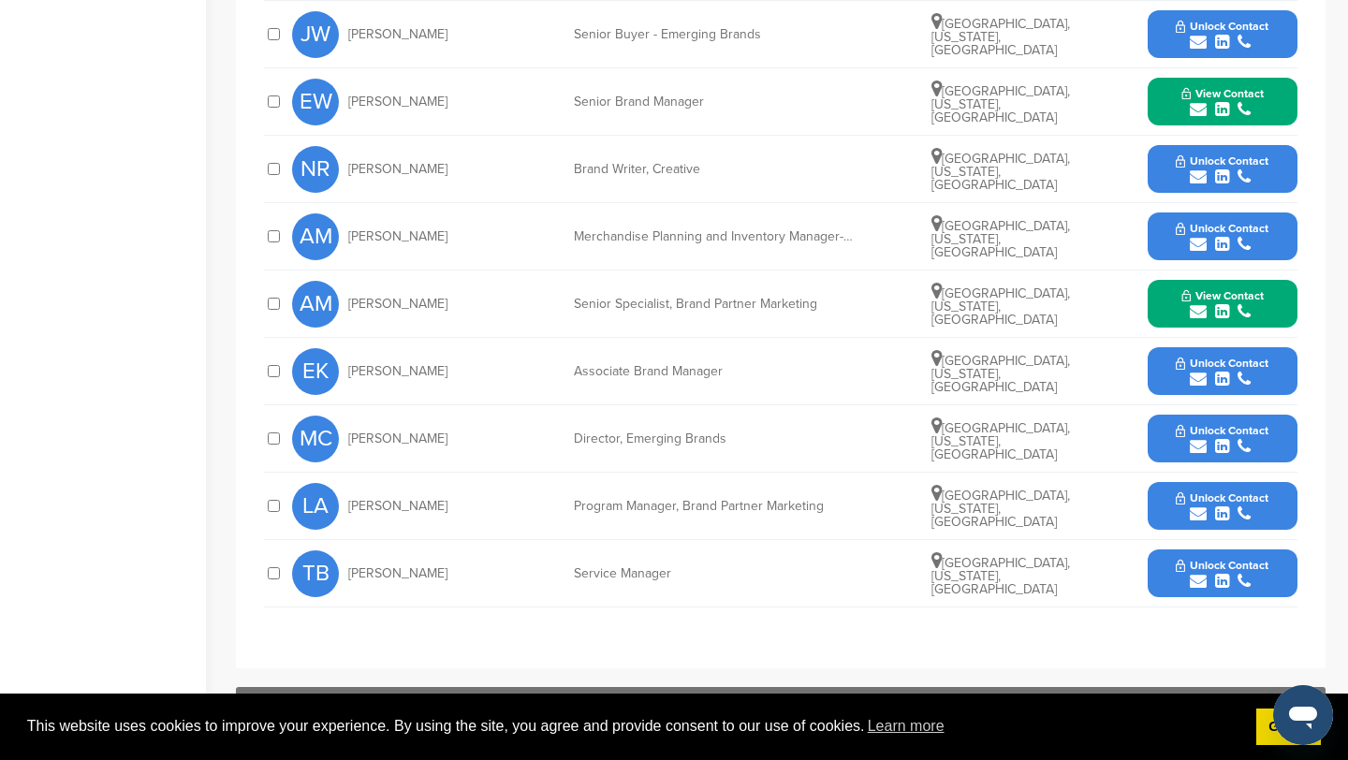
scroll to position [878, 0]
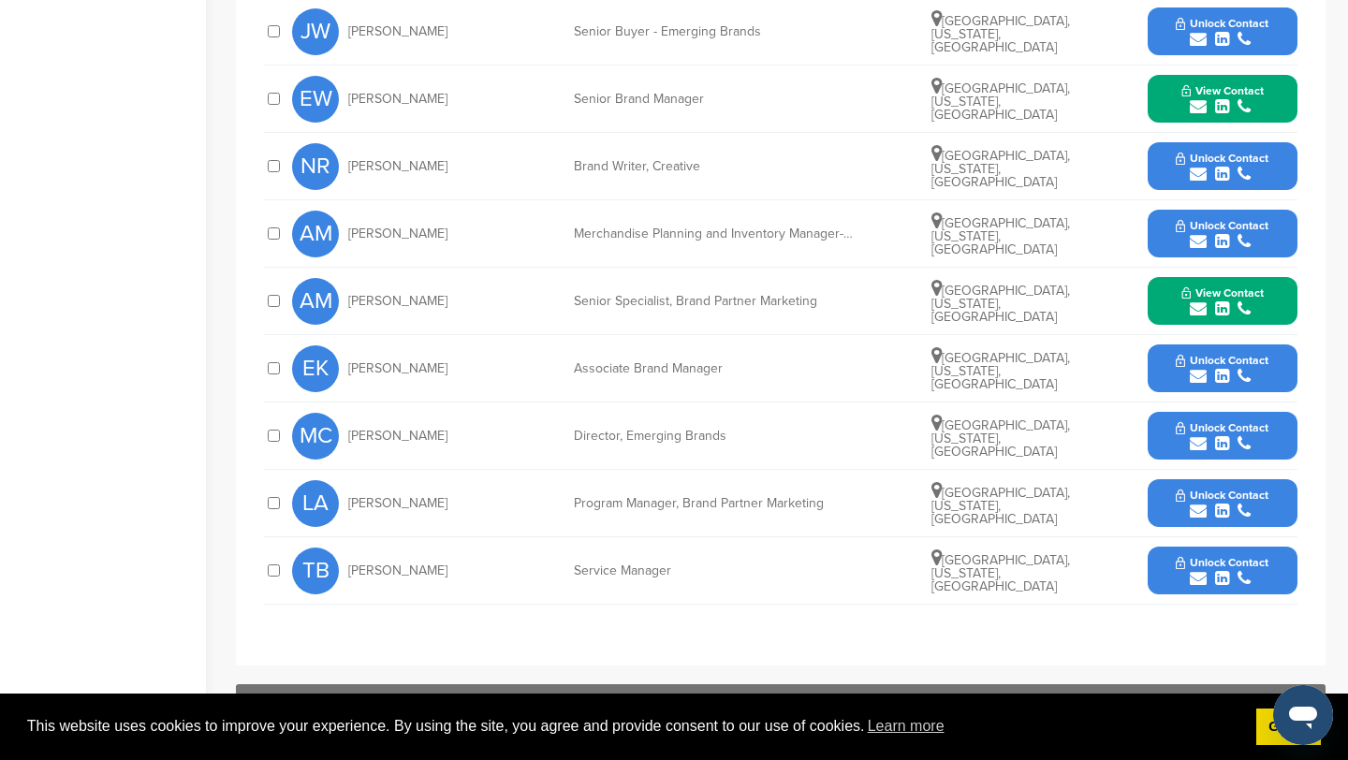
click at [1194, 375] on icon "submit" at bounding box center [1198, 376] width 17 height 17
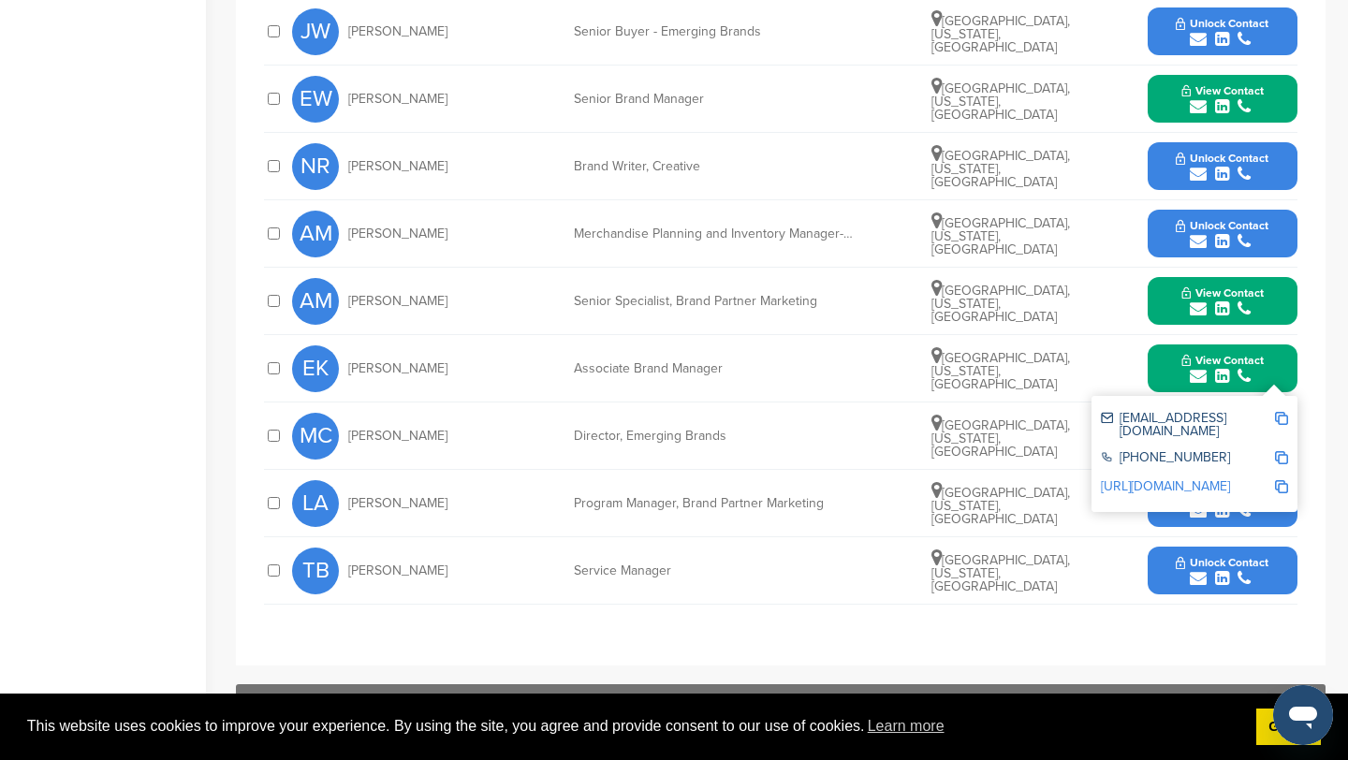
click at [1284, 418] on img at bounding box center [1281, 418] width 13 height 13
click at [1158, 358] on div "View Contact ekotsovos@ulta.com +1 630-410-4800 http://www.linkedin.com/in/eric…" at bounding box center [1223, 369] width 150 height 48
click at [1178, 371] on button "View Contact" at bounding box center [1222, 369] width 127 height 56
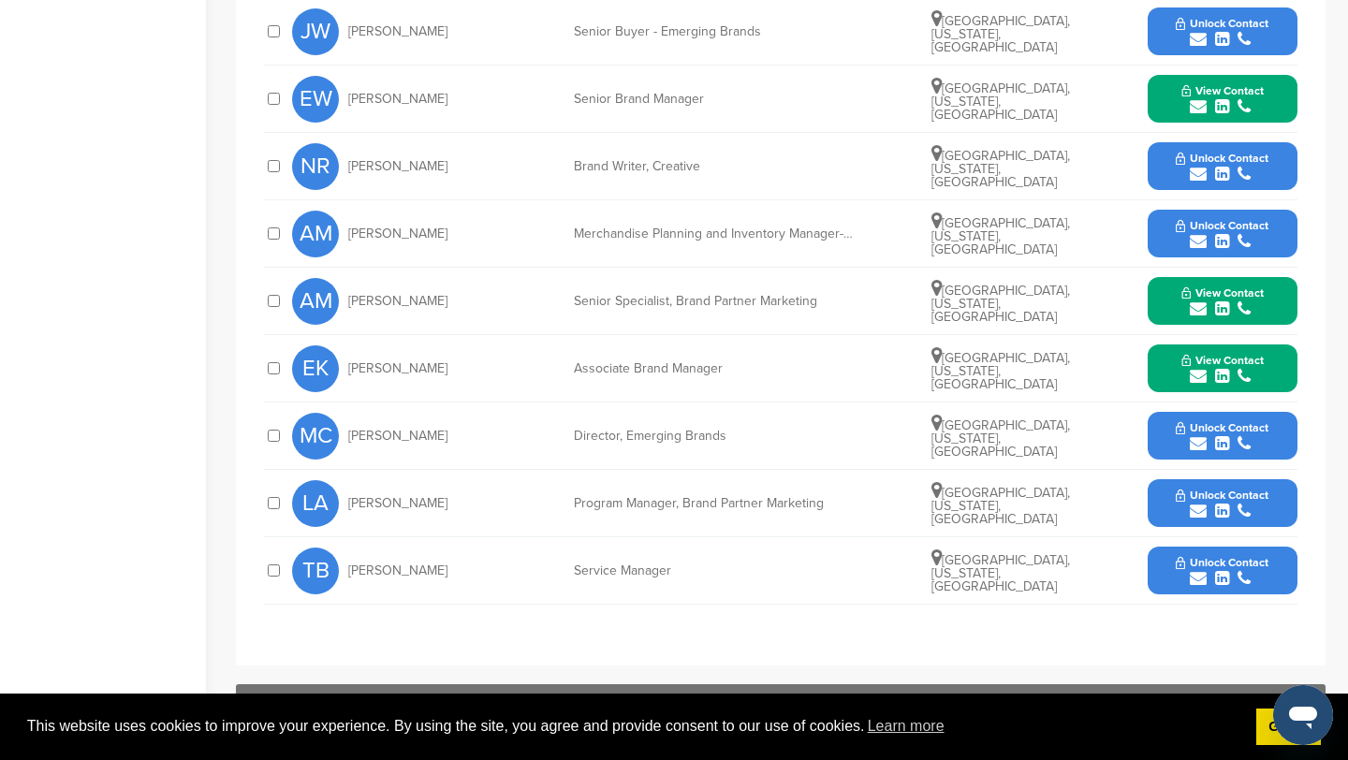
click at [1198, 510] on icon "submit" at bounding box center [1198, 511] width 17 height 17
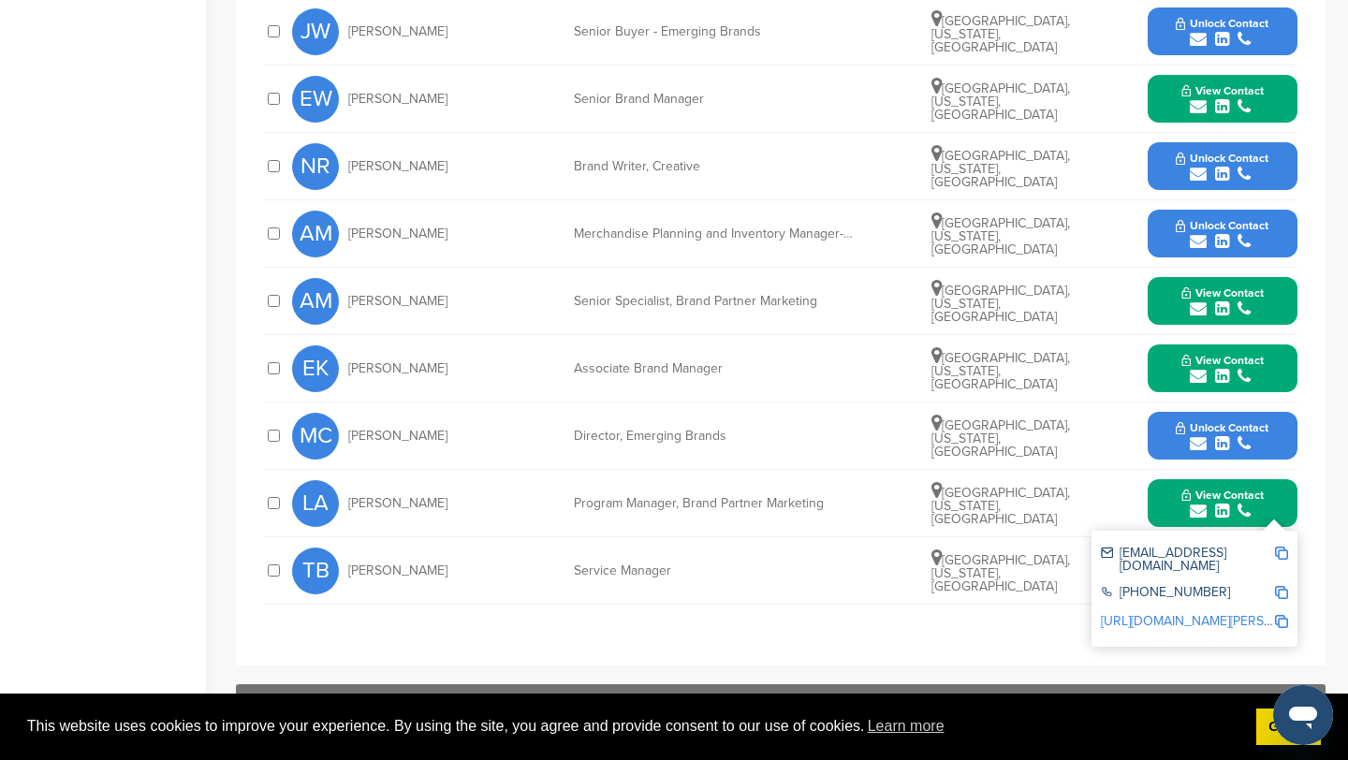
click at [1287, 552] on img at bounding box center [1281, 553] width 13 height 13
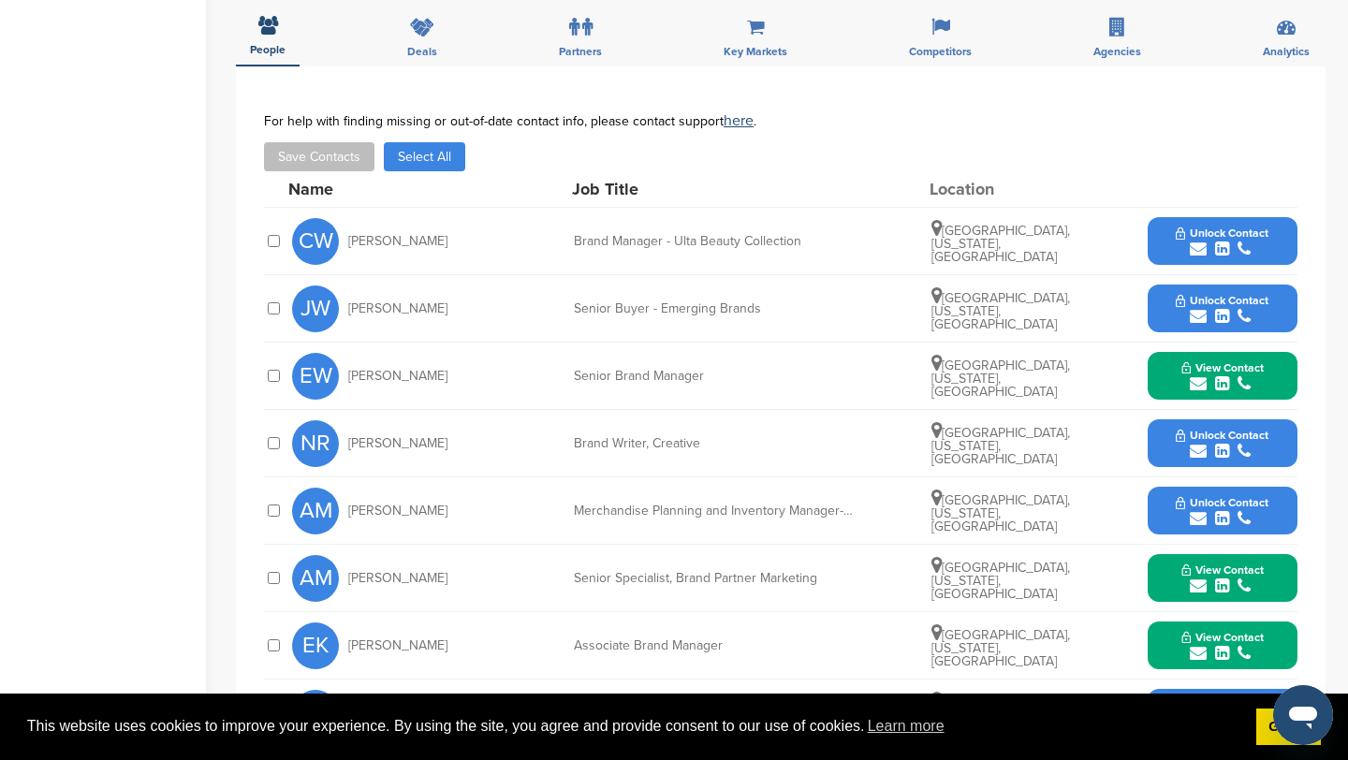
scroll to position [0, 0]
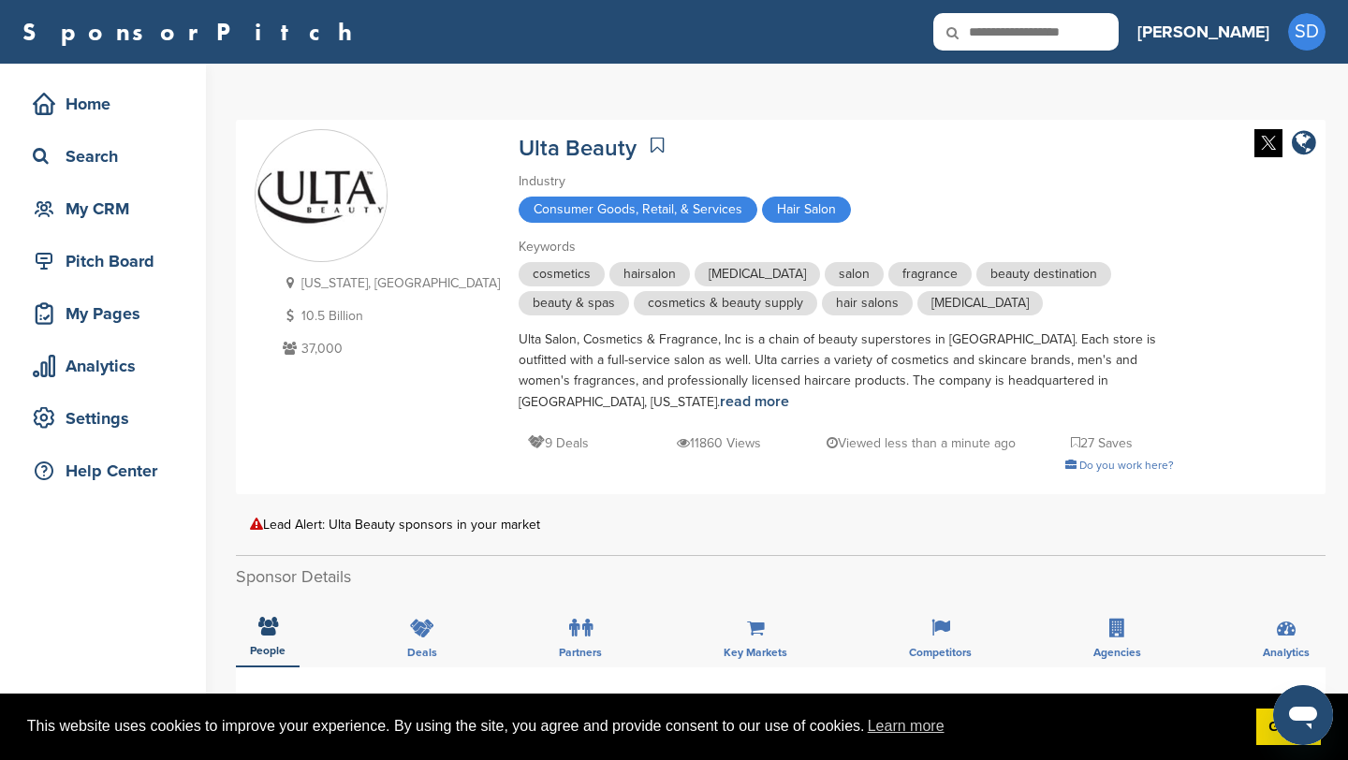
click at [1119, 35] on input "text" at bounding box center [1025, 31] width 185 height 37
type input "*******"
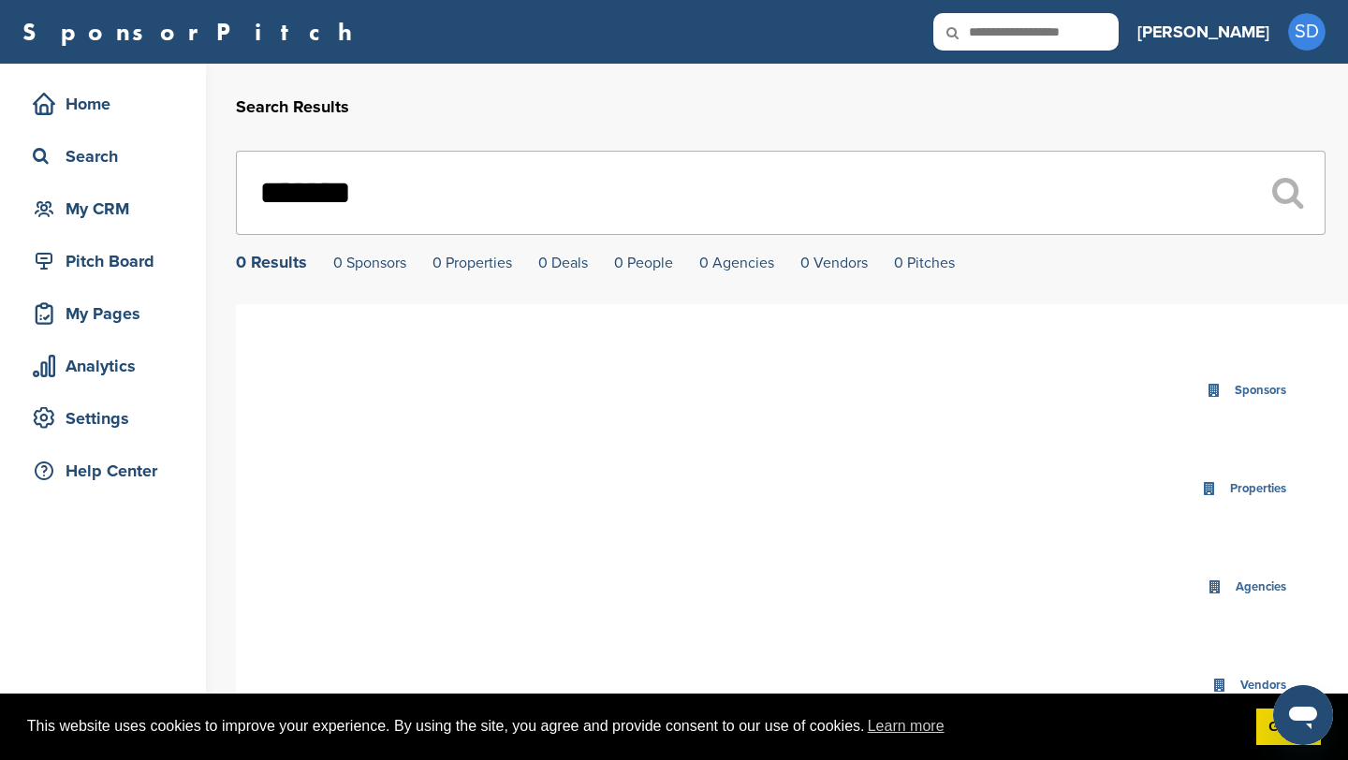
click at [1071, 30] on input "text" at bounding box center [1025, 31] width 185 height 37
type input "******"
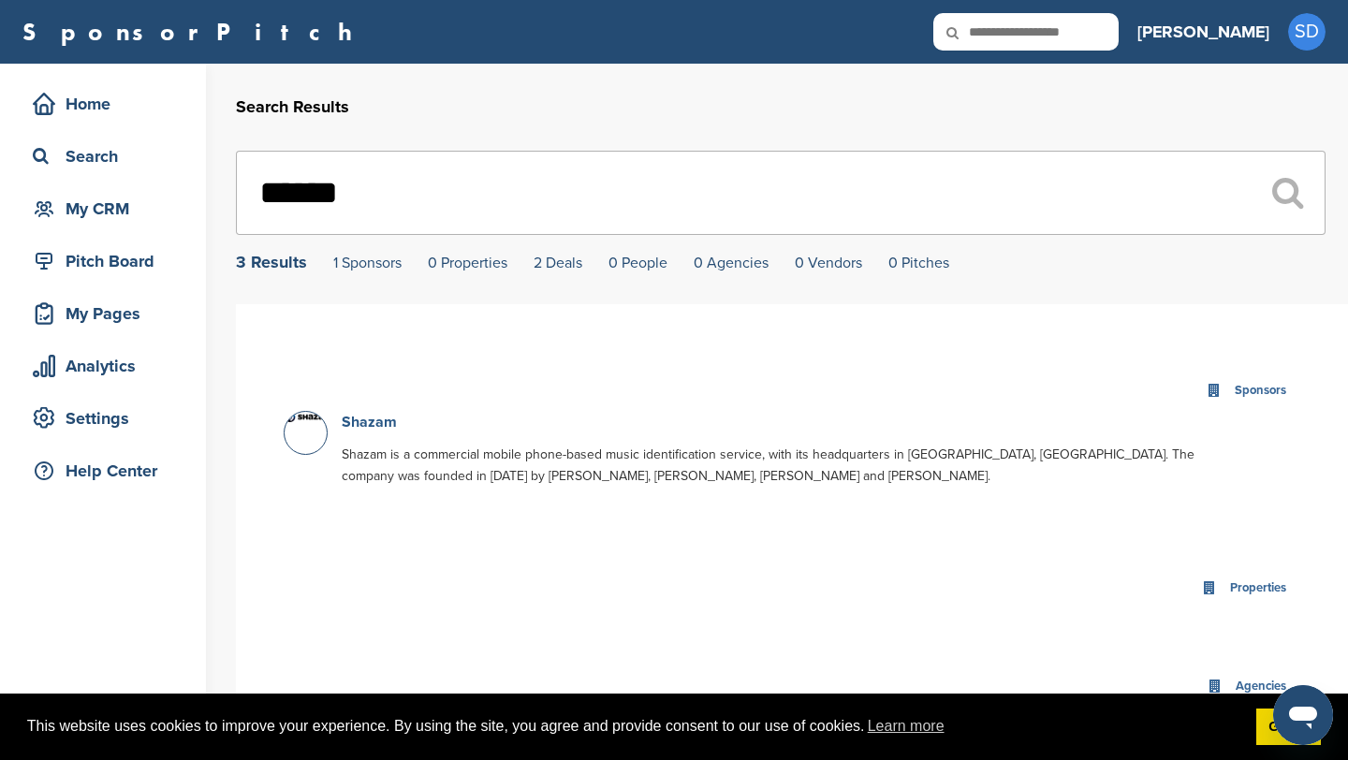
click at [376, 420] on link "Shazam" at bounding box center [369, 422] width 55 height 19
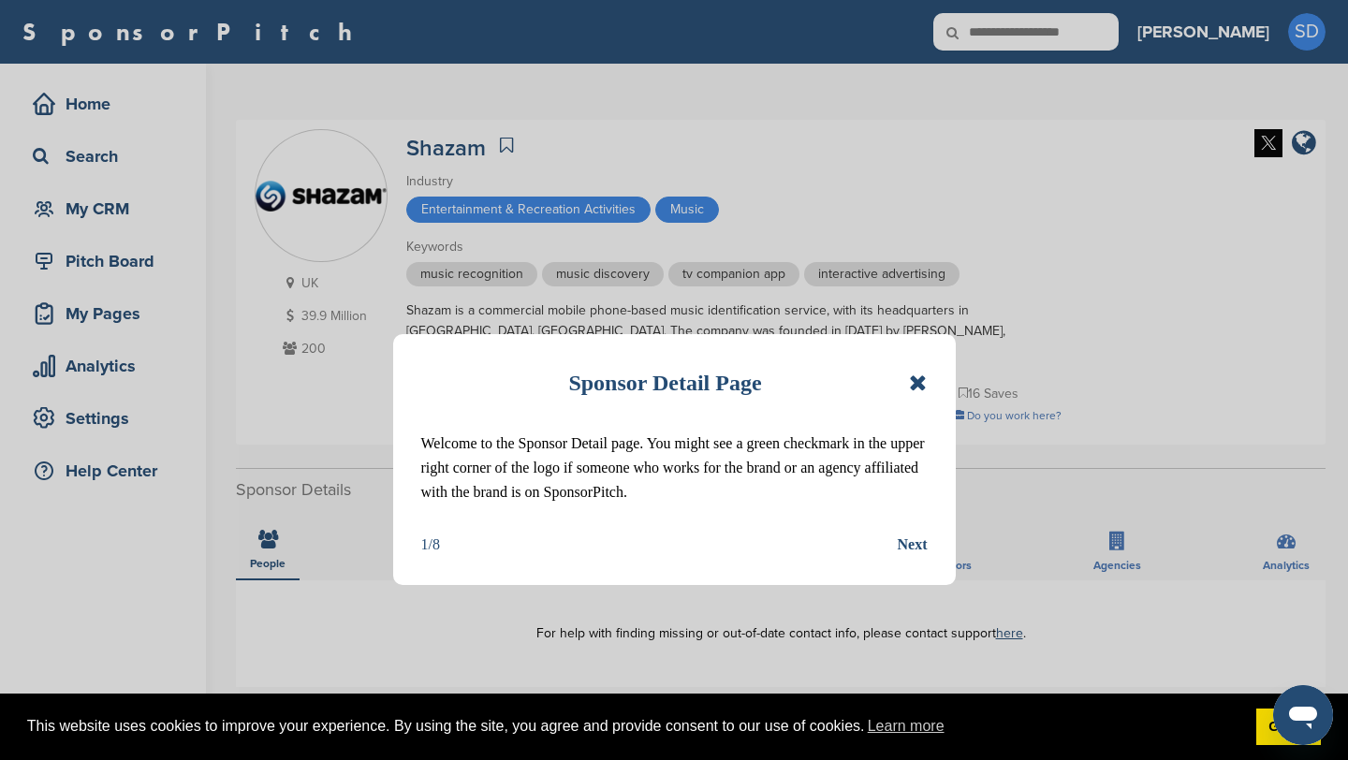
click at [922, 378] on icon at bounding box center [918, 383] width 18 height 22
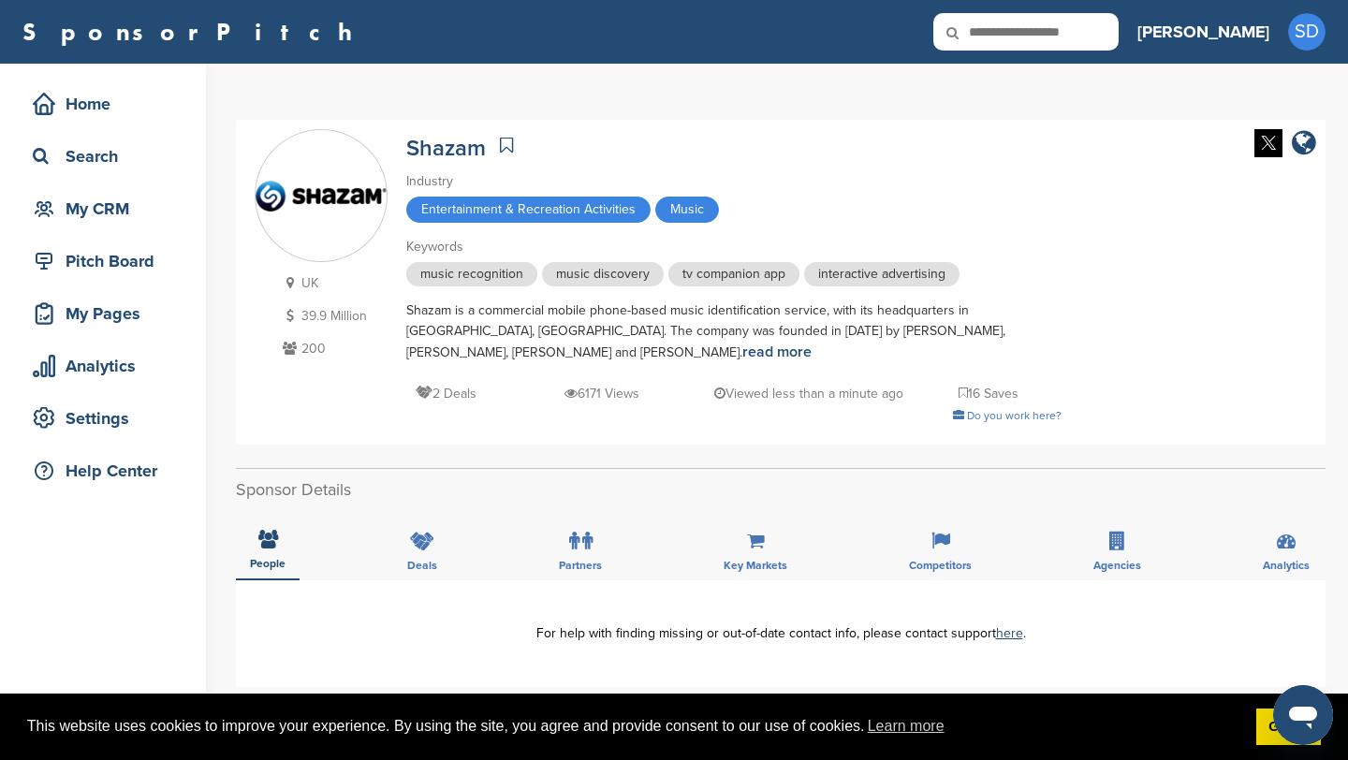
click at [997, 31] on icon at bounding box center [965, 32] width 64 height 39
click at [1073, 33] on input "text" at bounding box center [1025, 31] width 185 height 37
type input "*****"
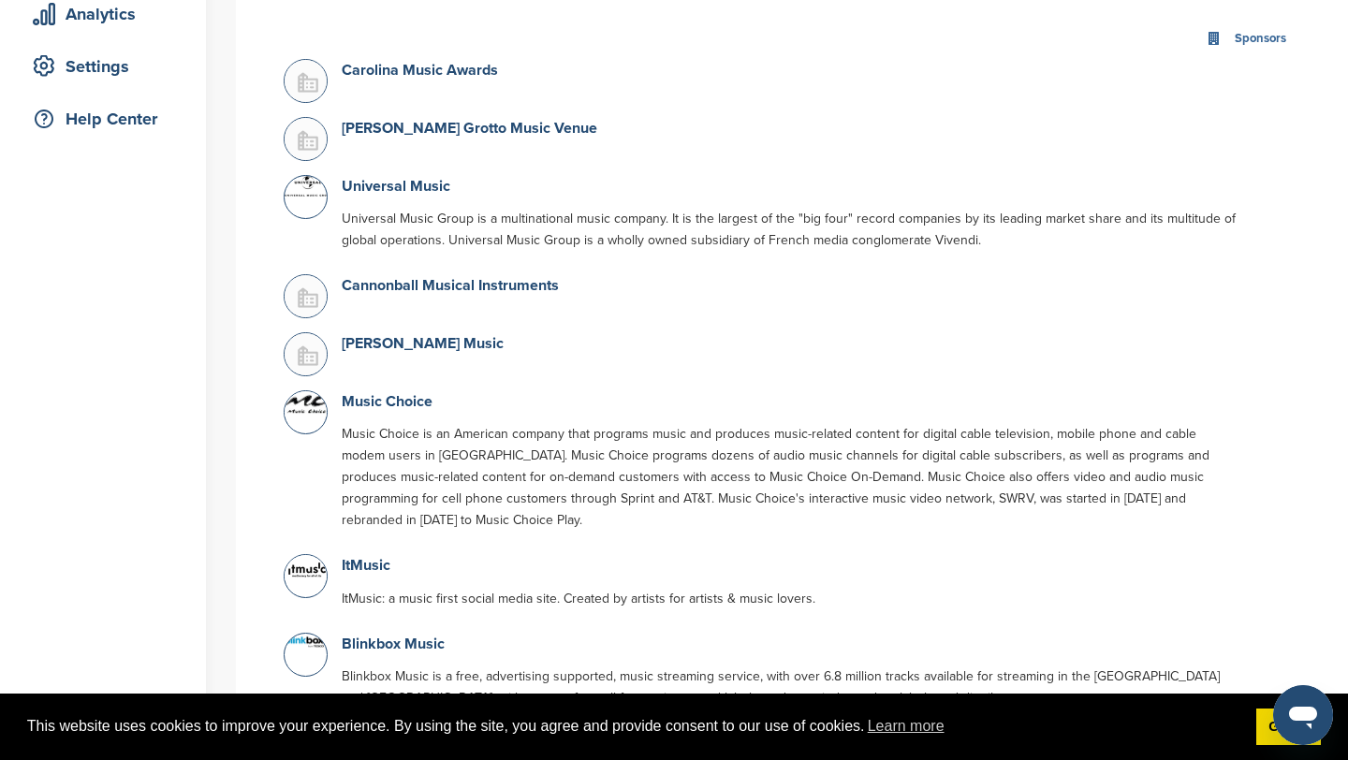
scroll to position [354, 0]
click at [397, 405] on link "Music Choice" at bounding box center [387, 399] width 91 height 19
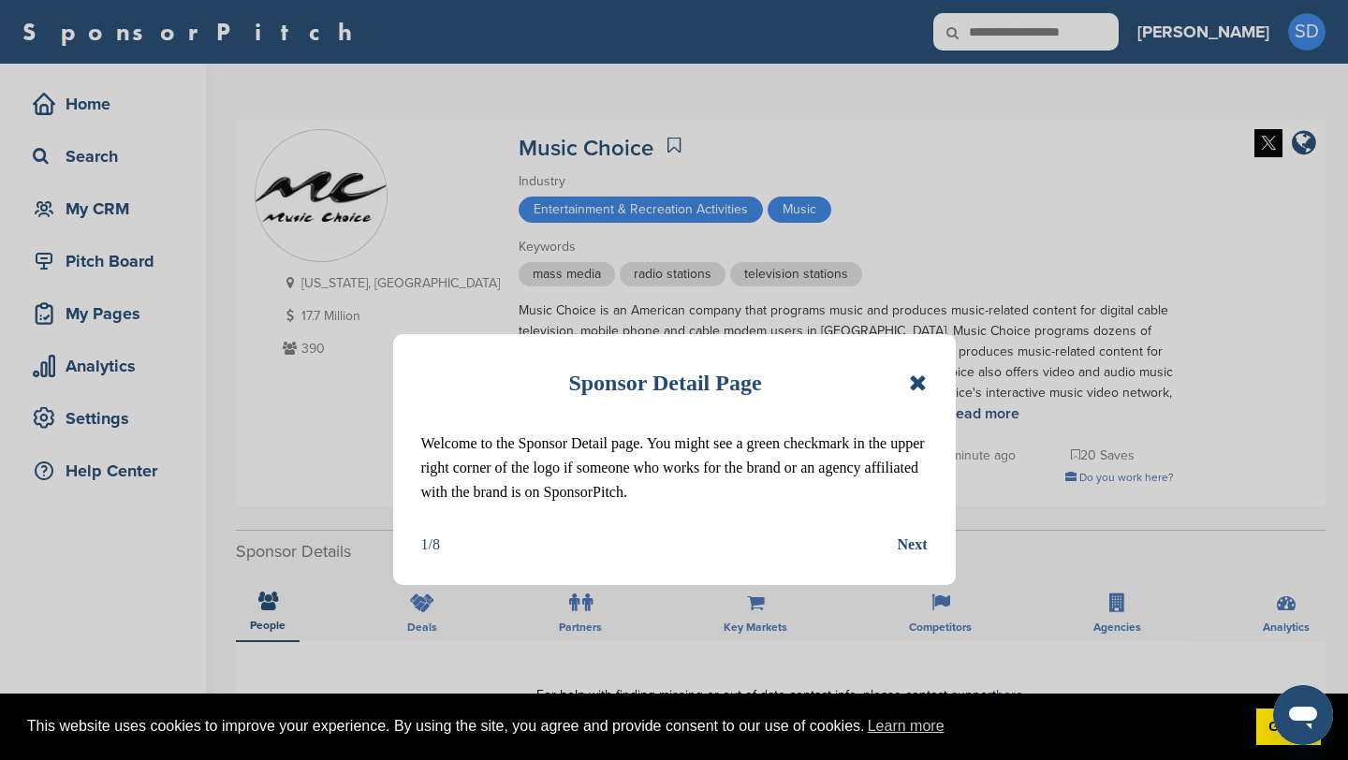
click at [918, 384] on icon at bounding box center [918, 383] width 18 height 22
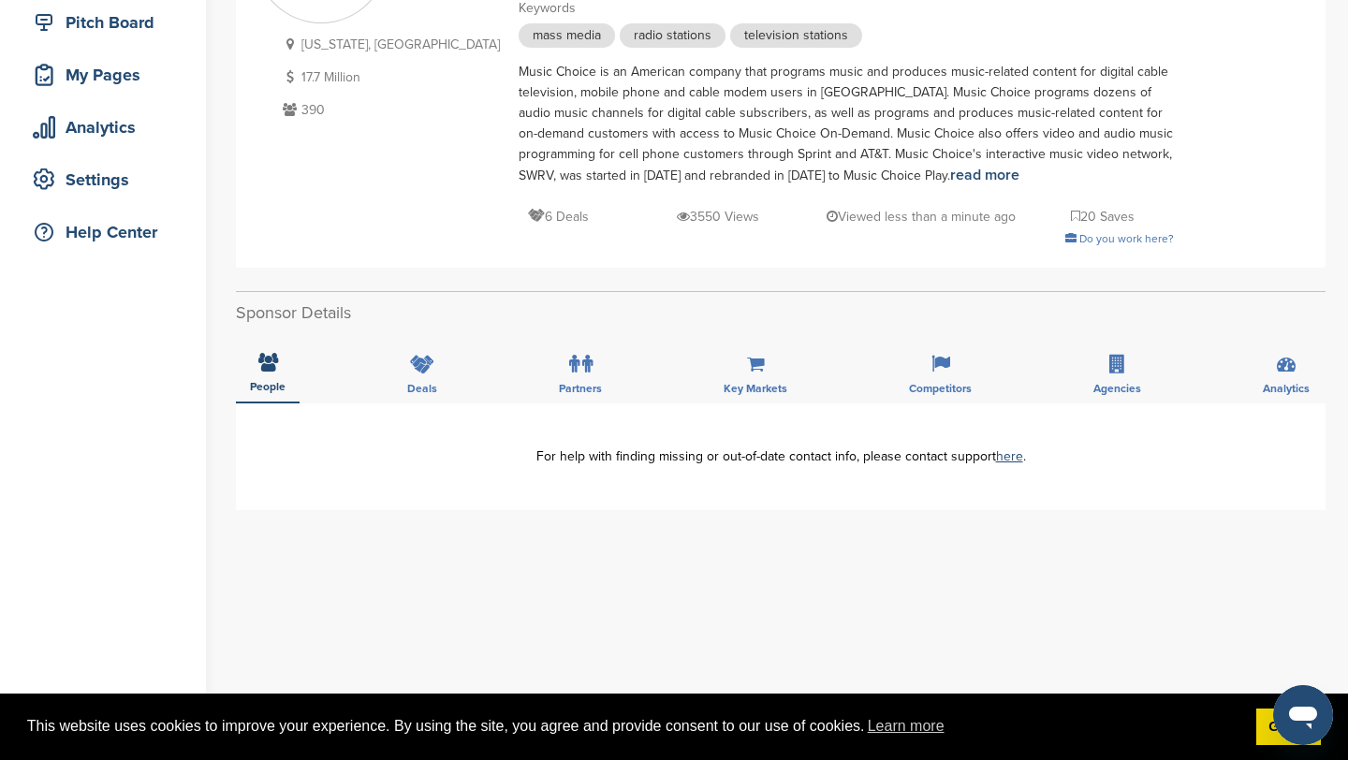
scroll to position [243, 0]
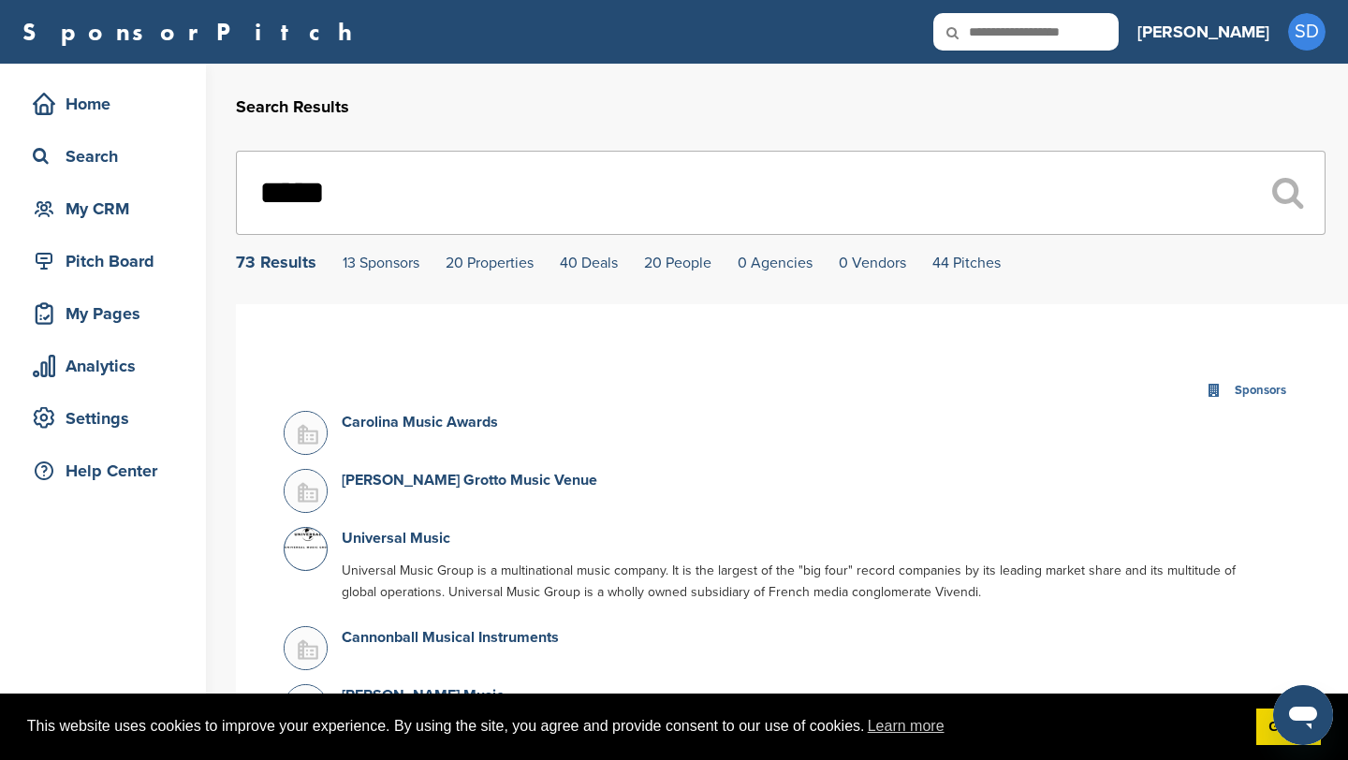
click at [1056, 197] on input "*****" at bounding box center [781, 193] width 1090 height 84
type input "*"
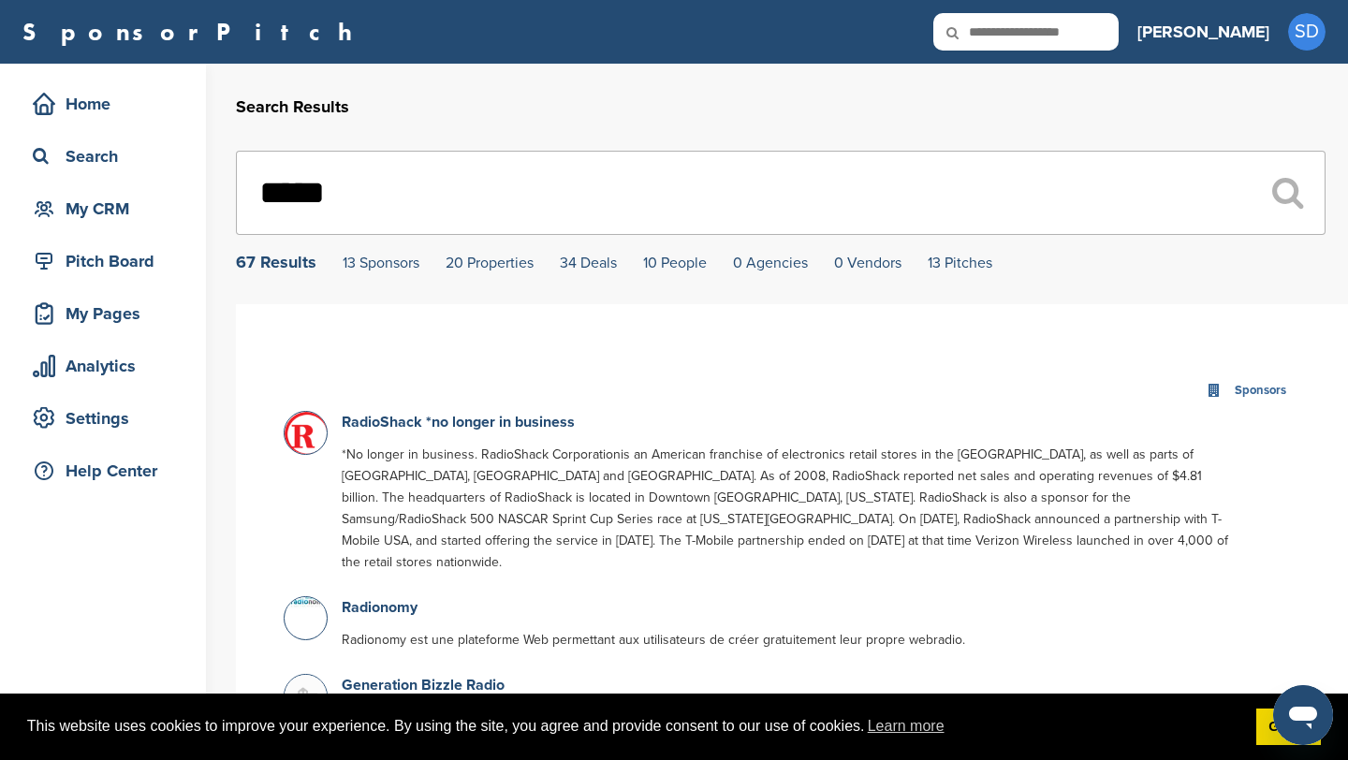
click at [616, 202] on input "*****" at bounding box center [781, 193] width 1090 height 84
type input "*"
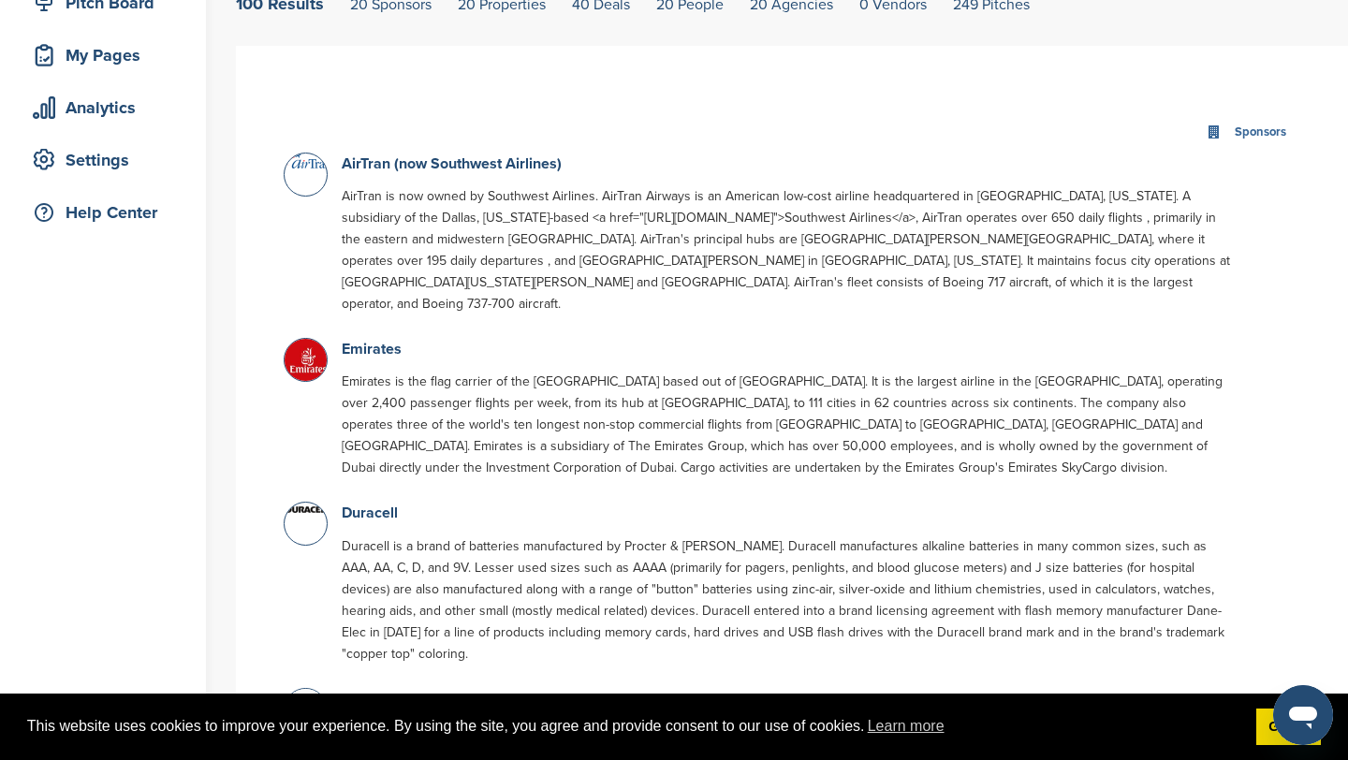
scroll to position [260, 0]
click at [382, 502] on link "Duracell" at bounding box center [370, 511] width 56 height 19
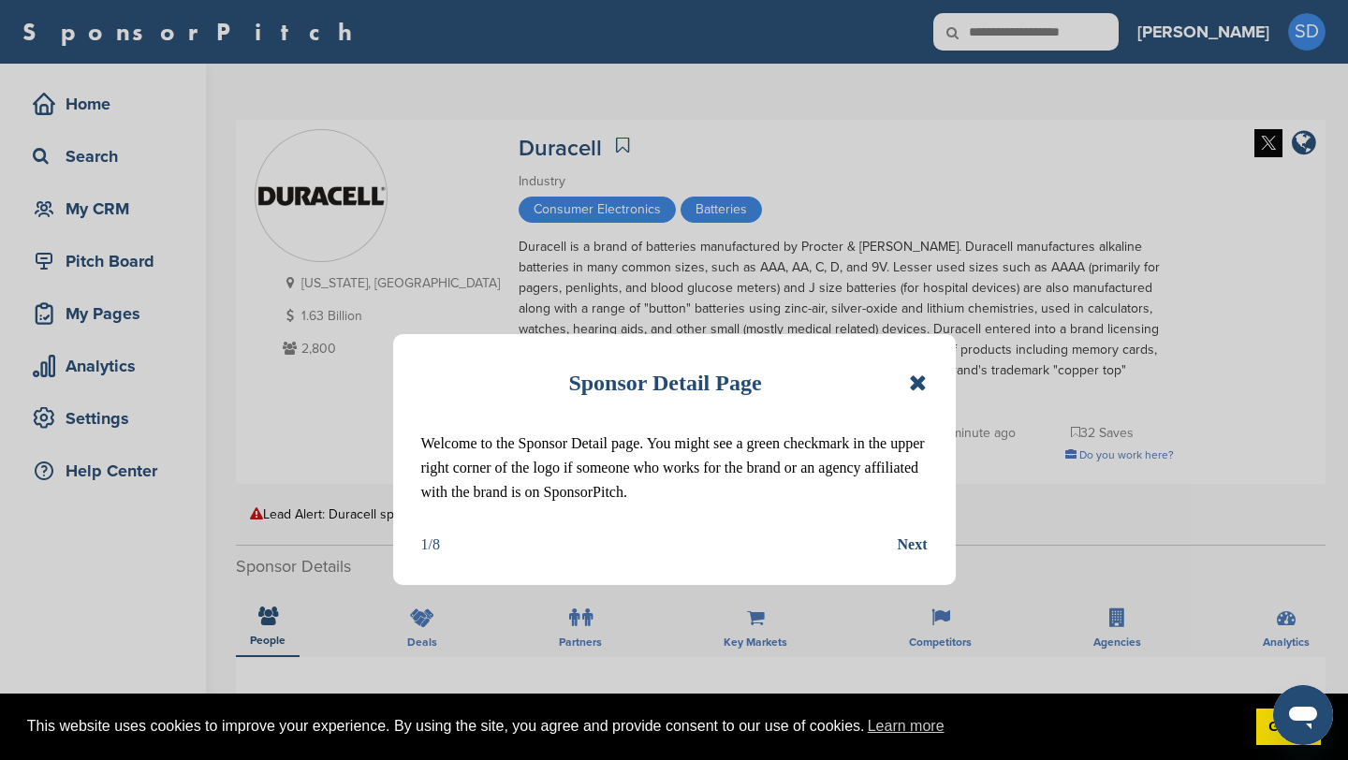
click at [931, 376] on div "Sponsor Detail Page Welcome to the Sponsor Detail page. You might see a green c…" at bounding box center [674, 459] width 563 height 251
click at [920, 380] on icon at bounding box center [918, 383] width 18 height 22
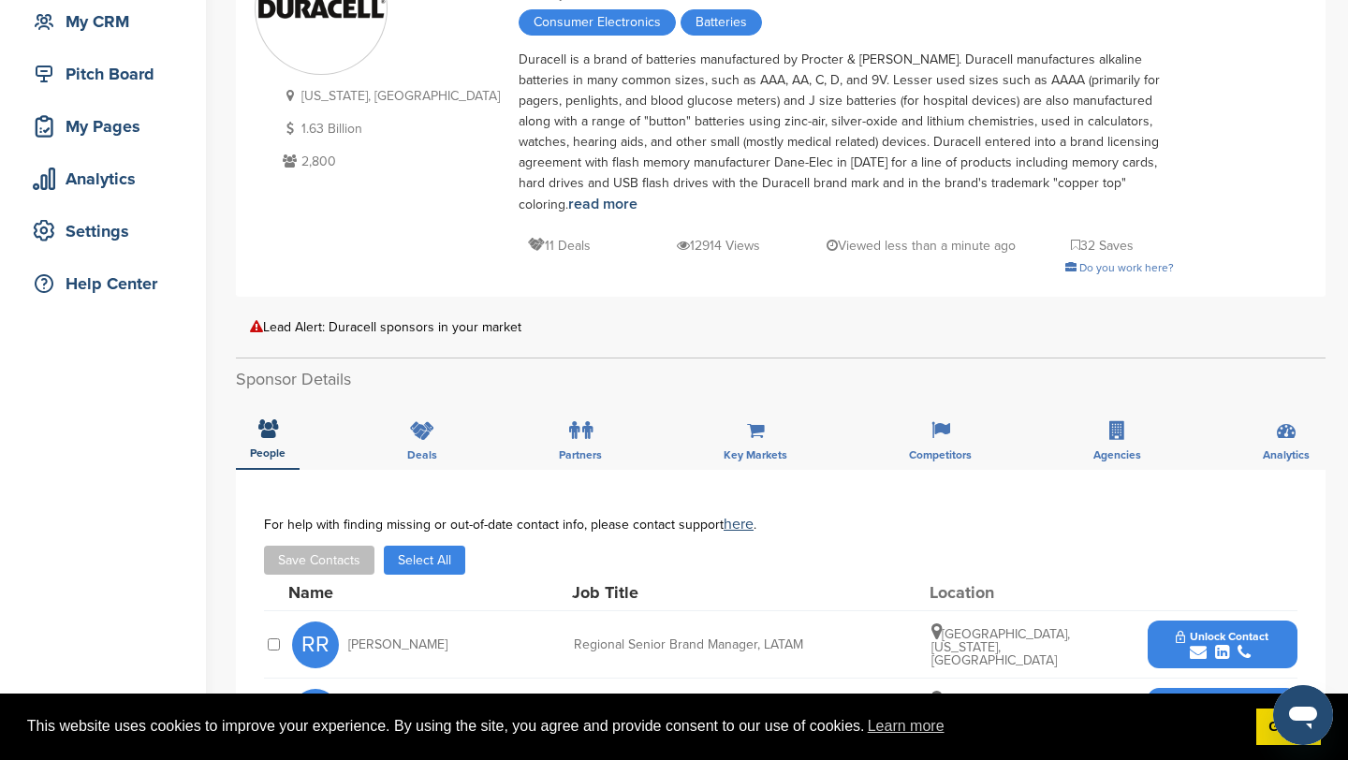
scroll to position [114, 0]
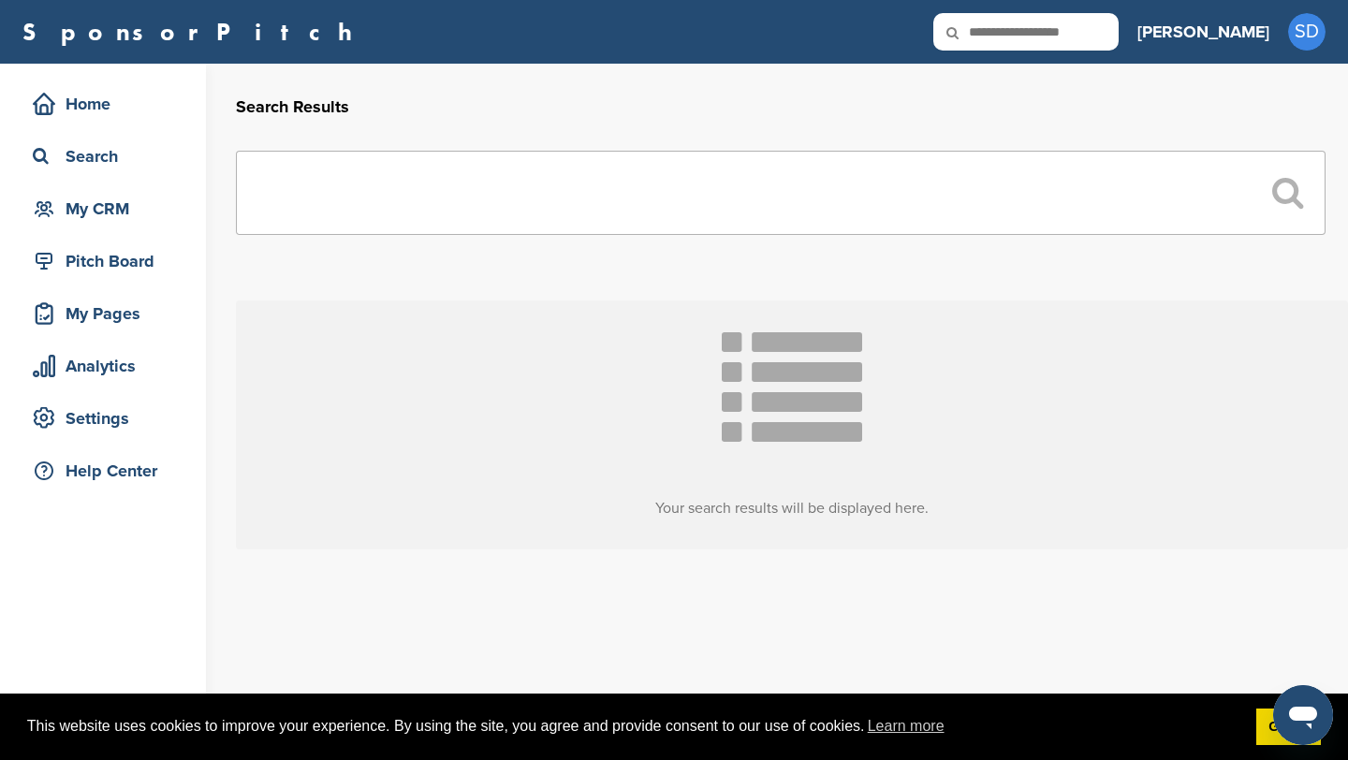
click at [393, 193] on input "text" at bounding box center [781, 193] width 1090 height 84
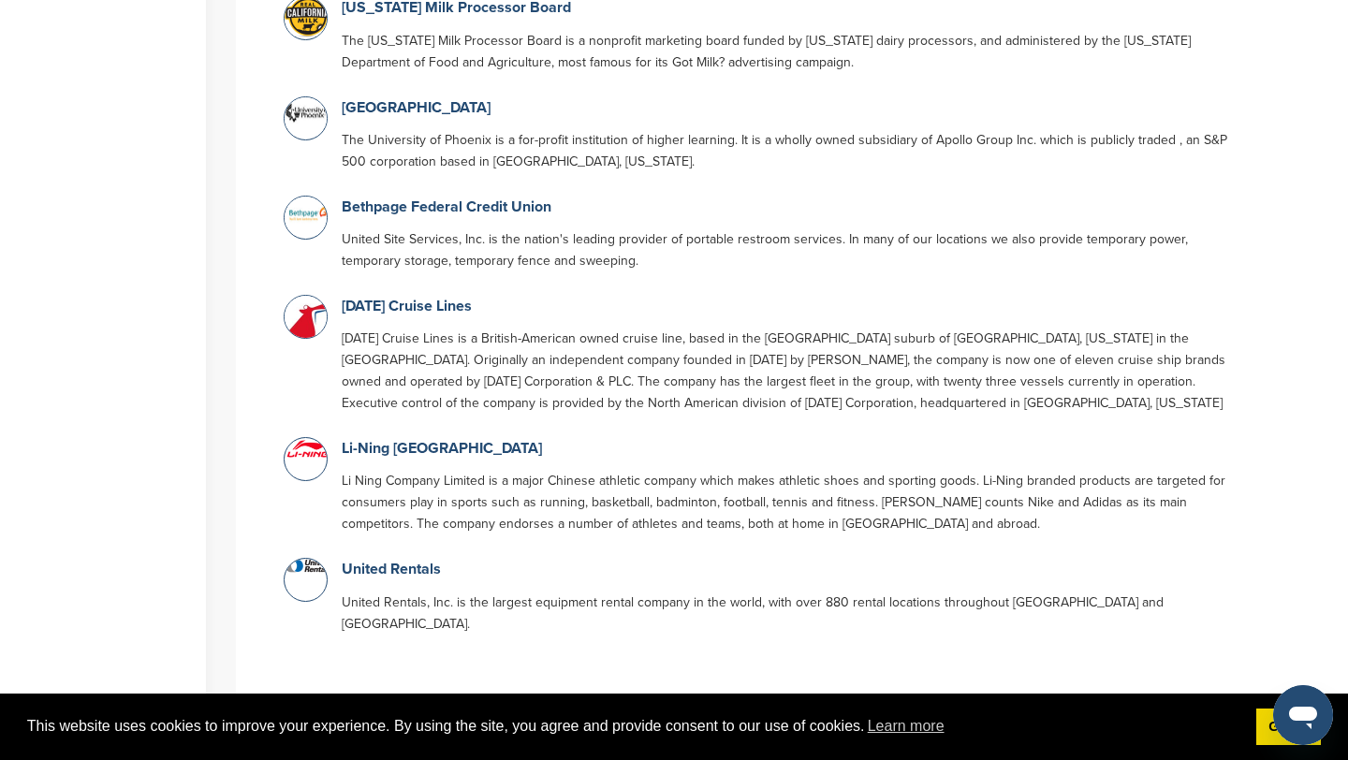
scroll to position [2200, 0]
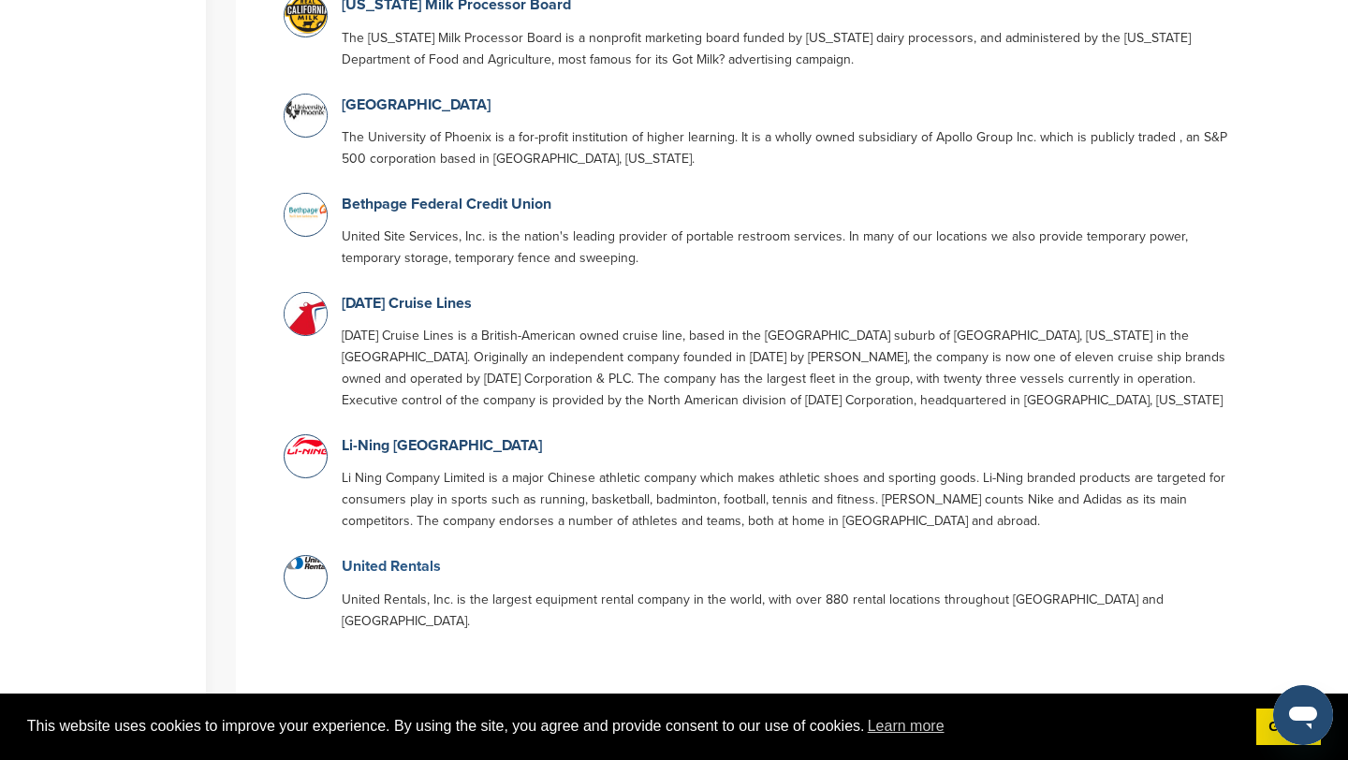
type input "**"
click at [389, 557] on link "United Rentals" at bounding box center [391, 566] width 99 height 19
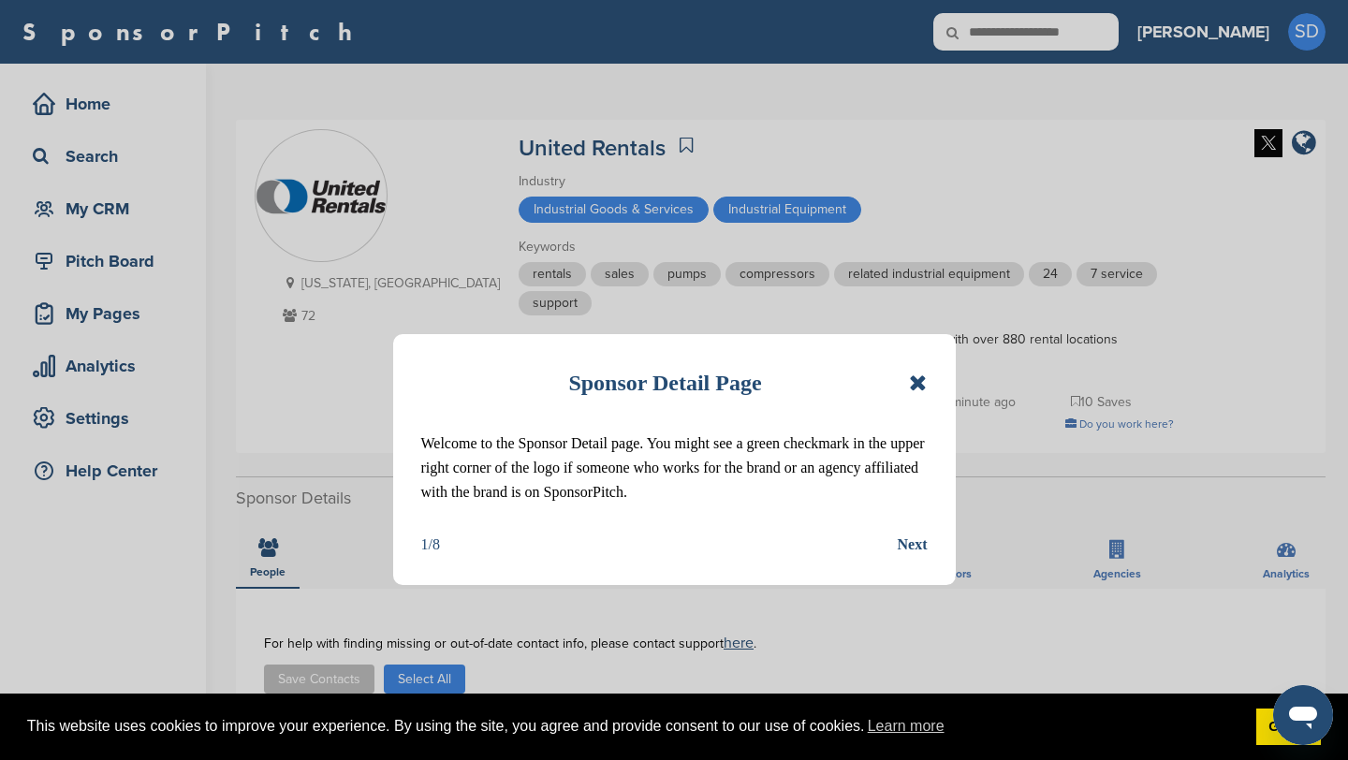
click at [917, 370] on div "Sponsor Detail Page" at bounding box center [674, 382] width 506 height 41
click at [917, 374] on icon at bounding box center [918, 383] width 18 height 22
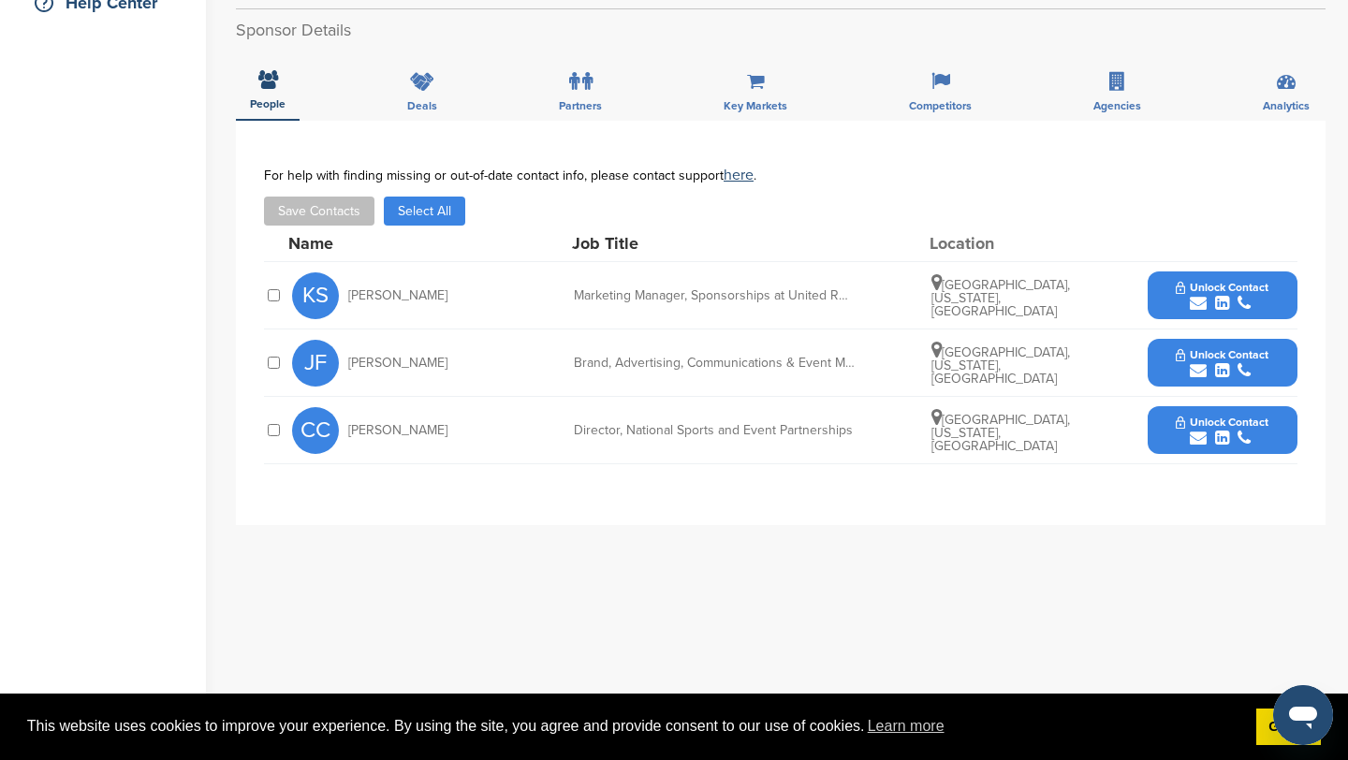
scroll to position [486, 0]
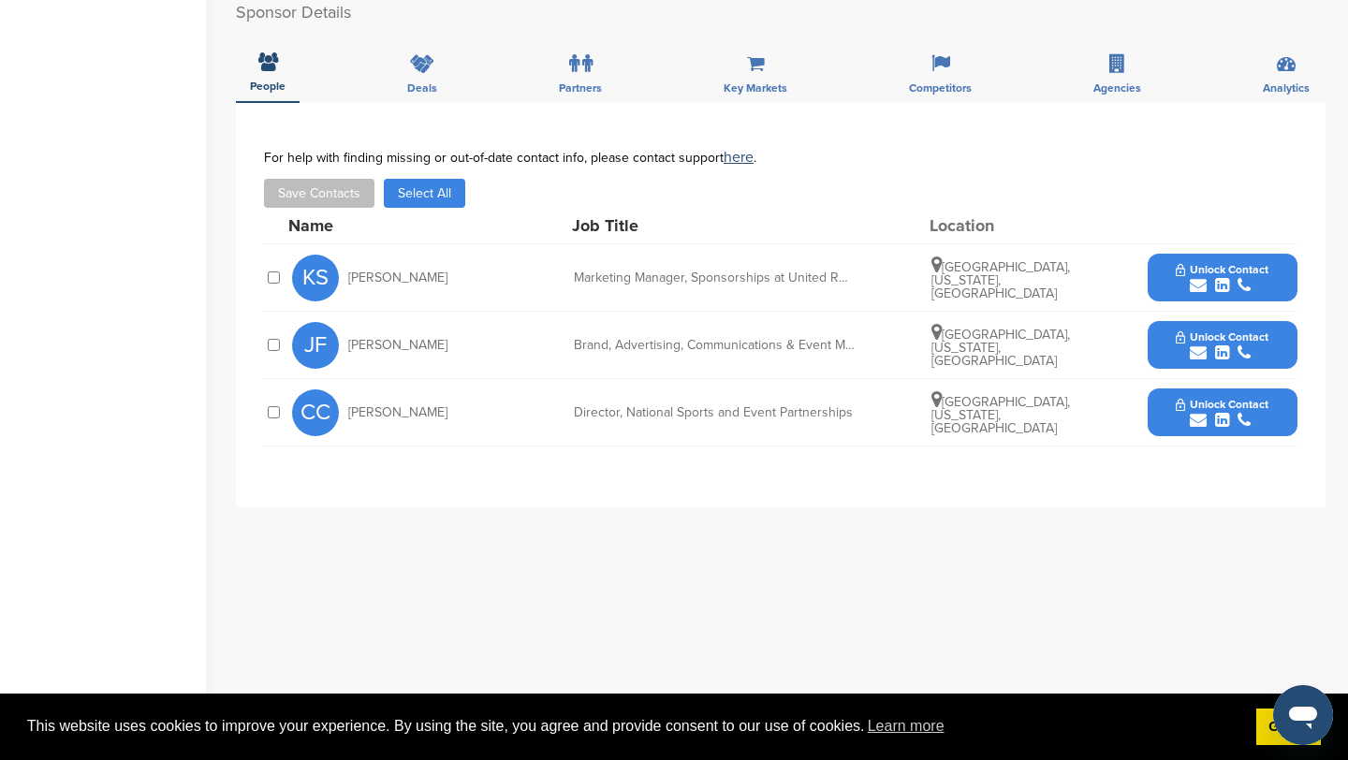
click at [1207, 283] on div "submit" at bounding box center [1222, 286] width 93 height 18
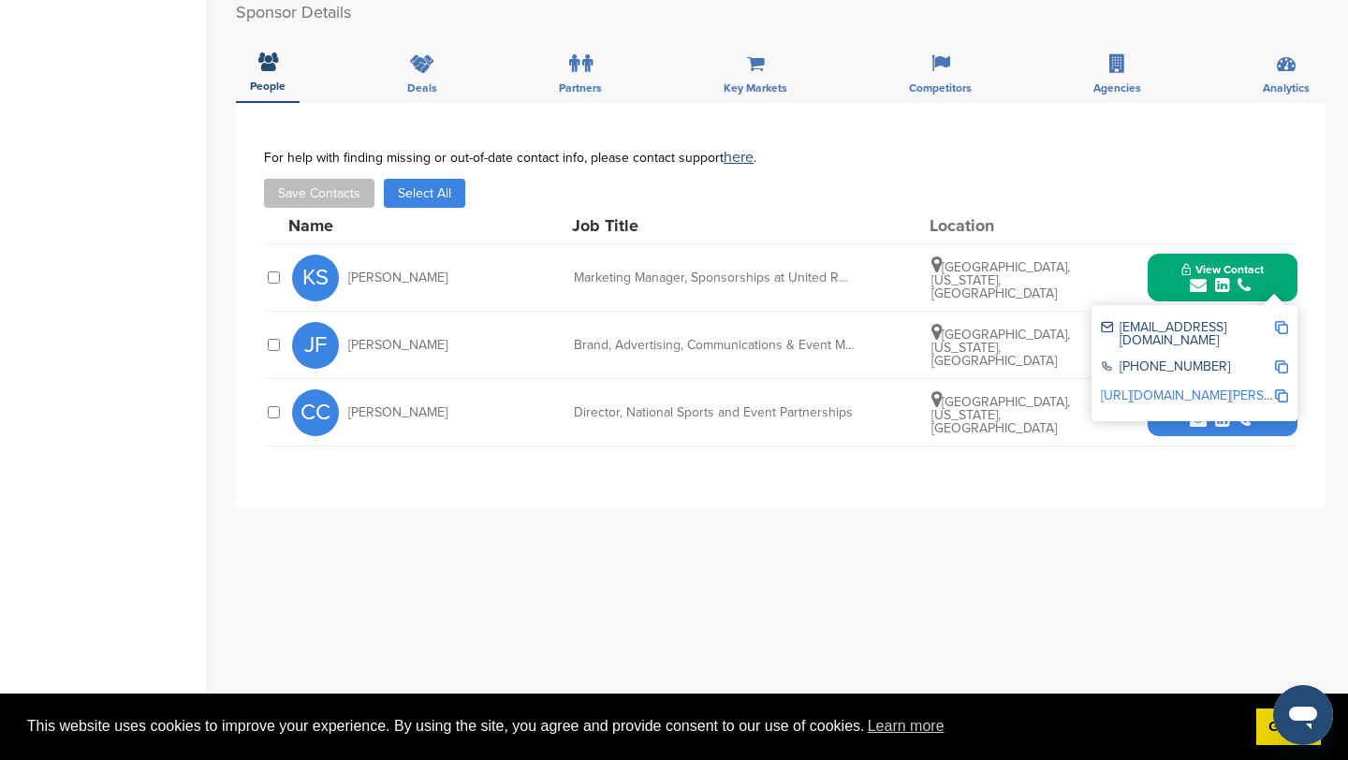
click at [1279, 327] on img at bounding box center [1281, 327] width 13 height 13
click at [1167, 271] on button "View Contact" at bounding box center [1222, 278] width 127 height 56
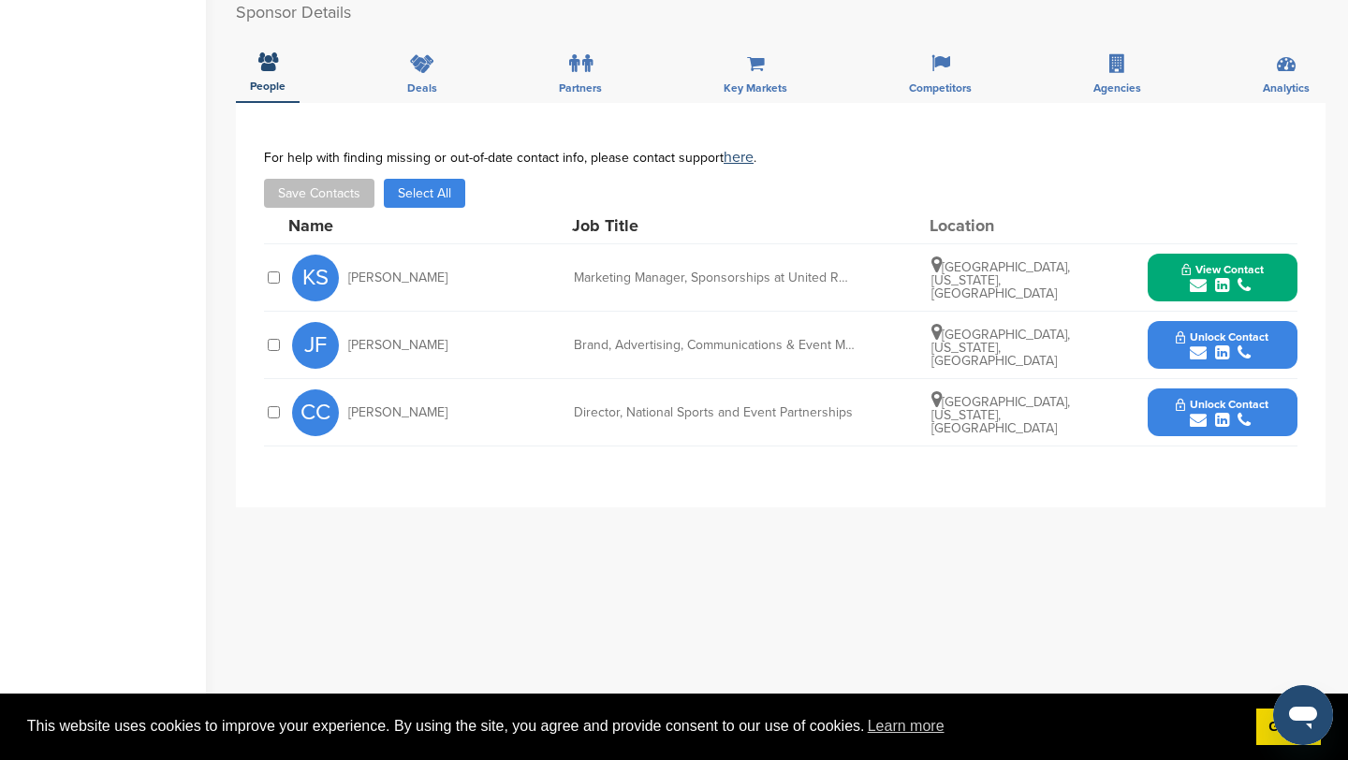
click at [1196, 351] on icon "submit" at bounding box center [1198, 353] width 17 height 17
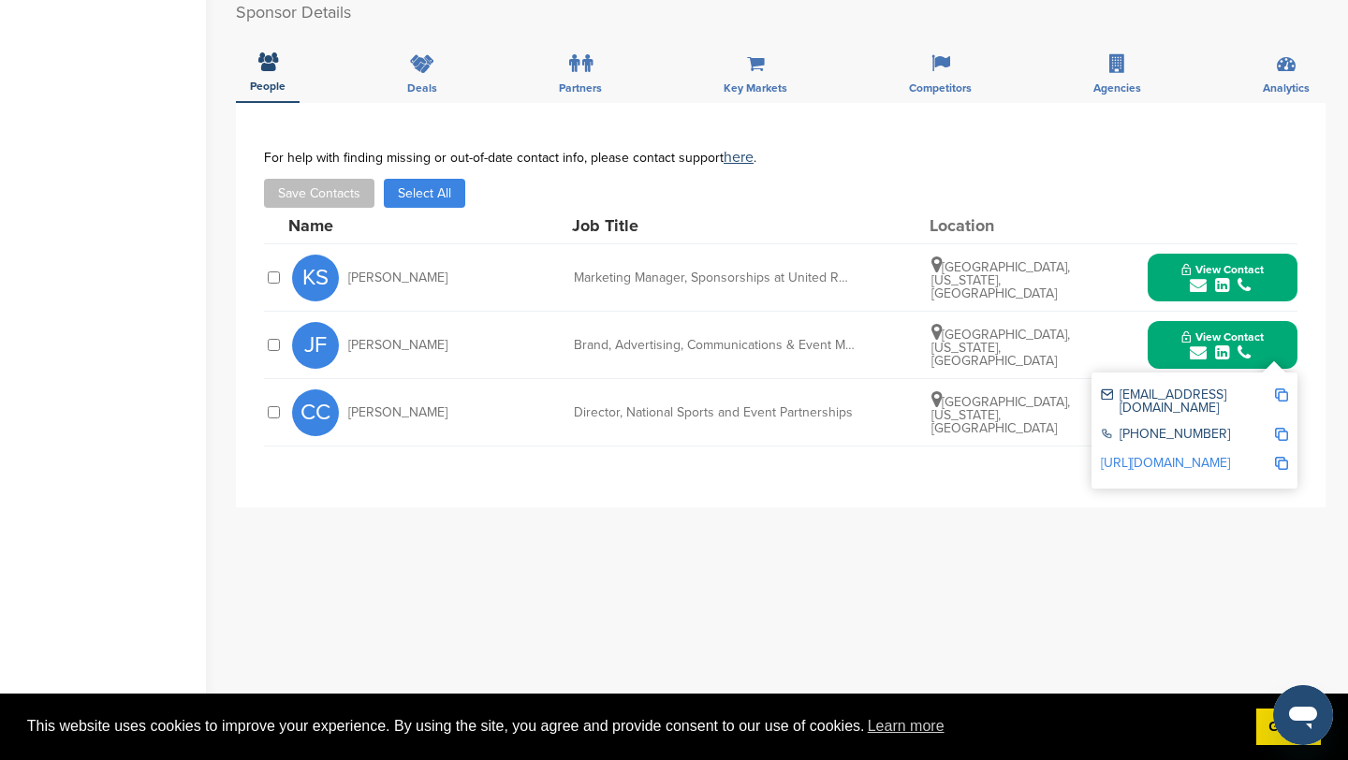
click at [1278, 391] on img at bounding box center [1281, 395] width 13 height 13
click at [1163, 323] on button "View Contact" at bounding box center [1222, 345] width 127 height 56
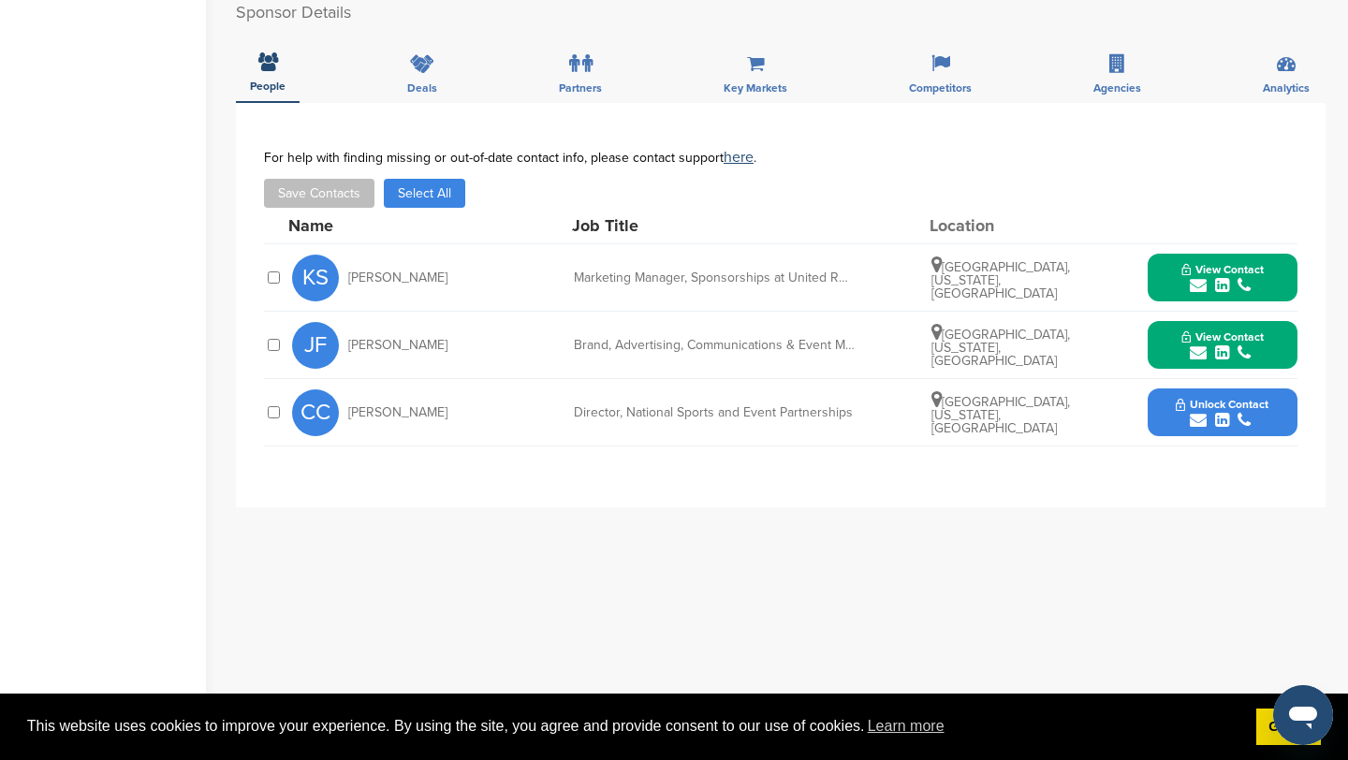
click at [1200, 426] on icon "submit" at bounding box center [1198, 420] width 17 height 17
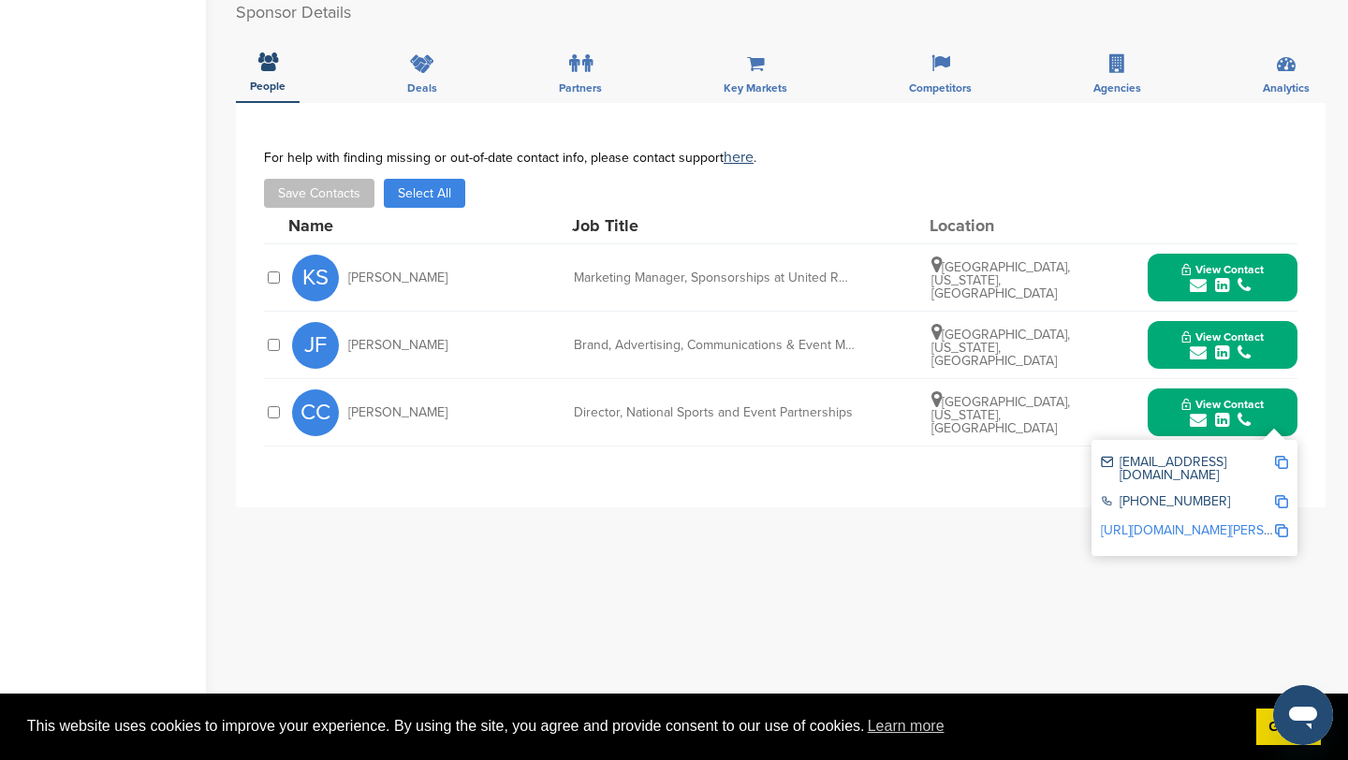
click at [1284, 465] on img at bounding box center [1281, 462] width 13 height 13
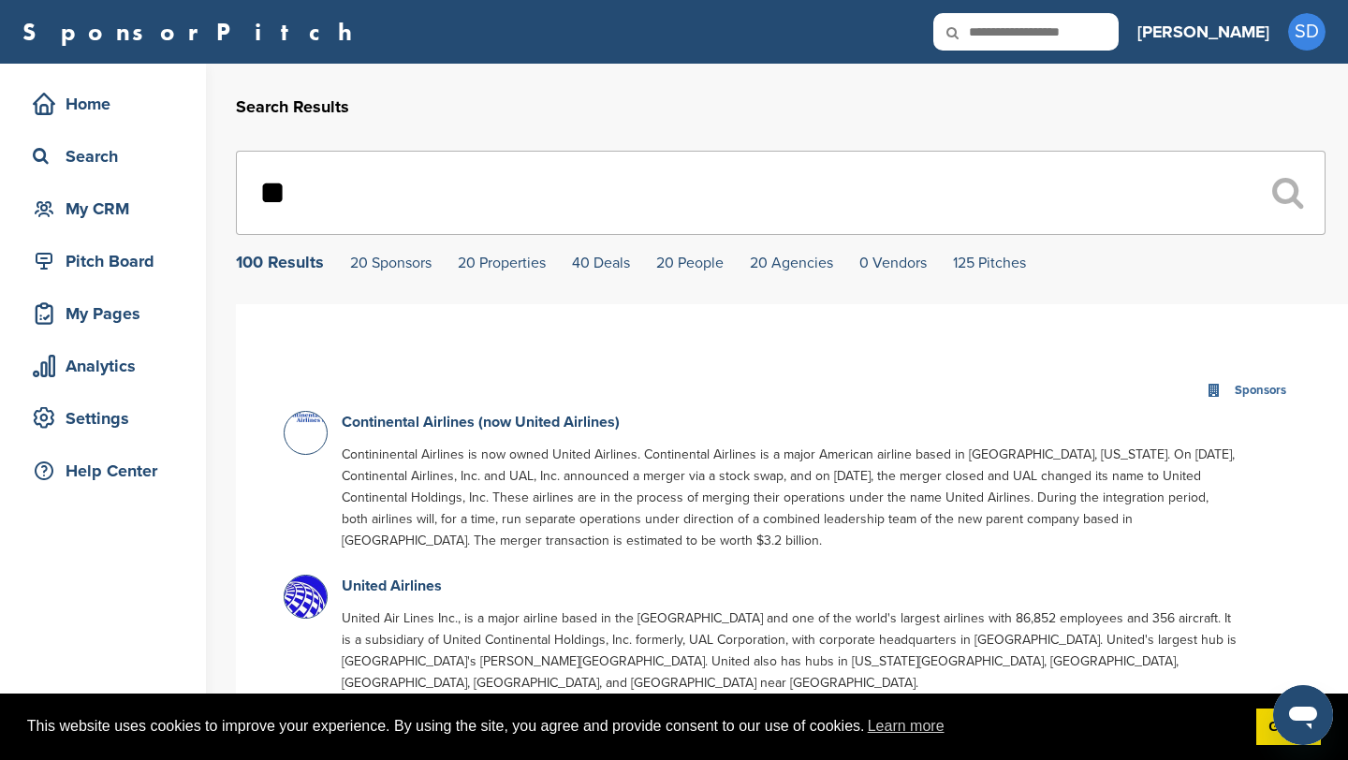
click at [425, 186] on input "**" at bounding box center [781, 193] width 1090 height 84
type input "*"
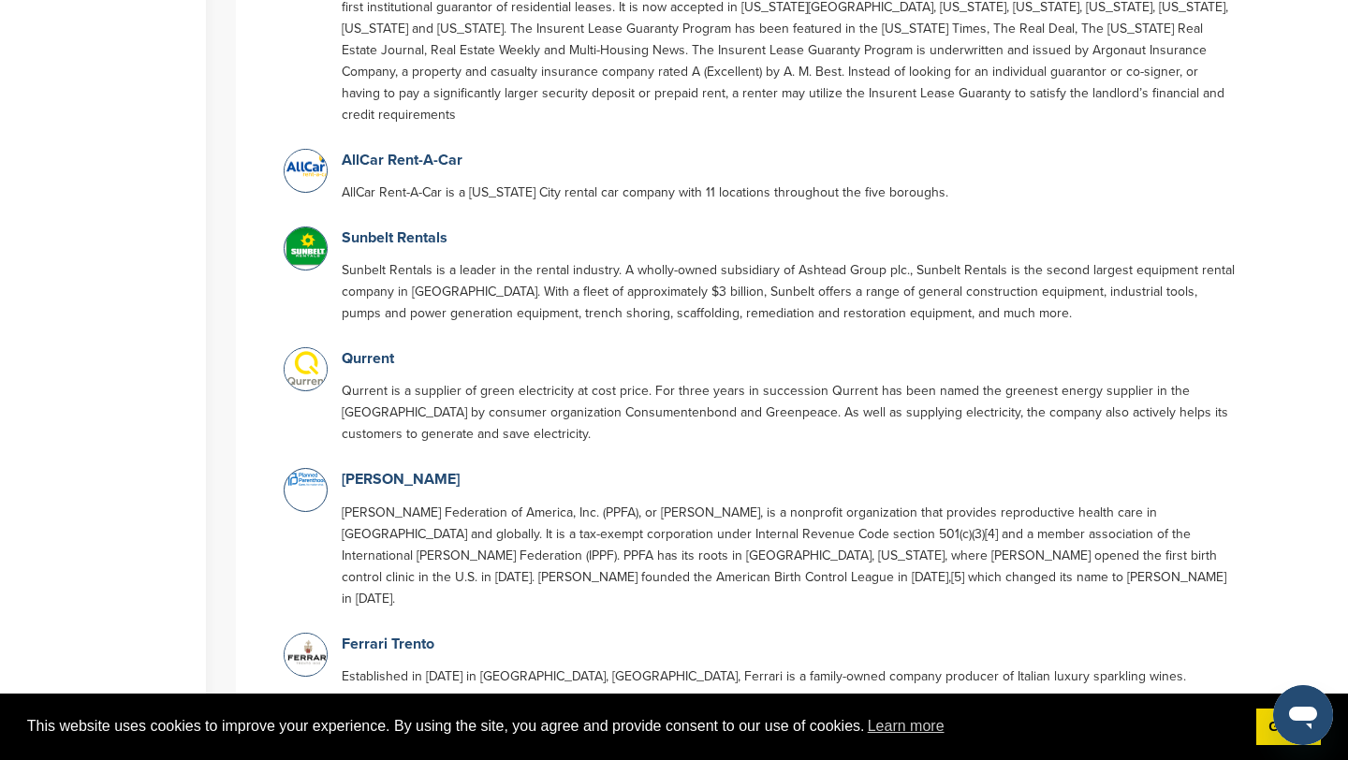
scroll to position [2382, 0]
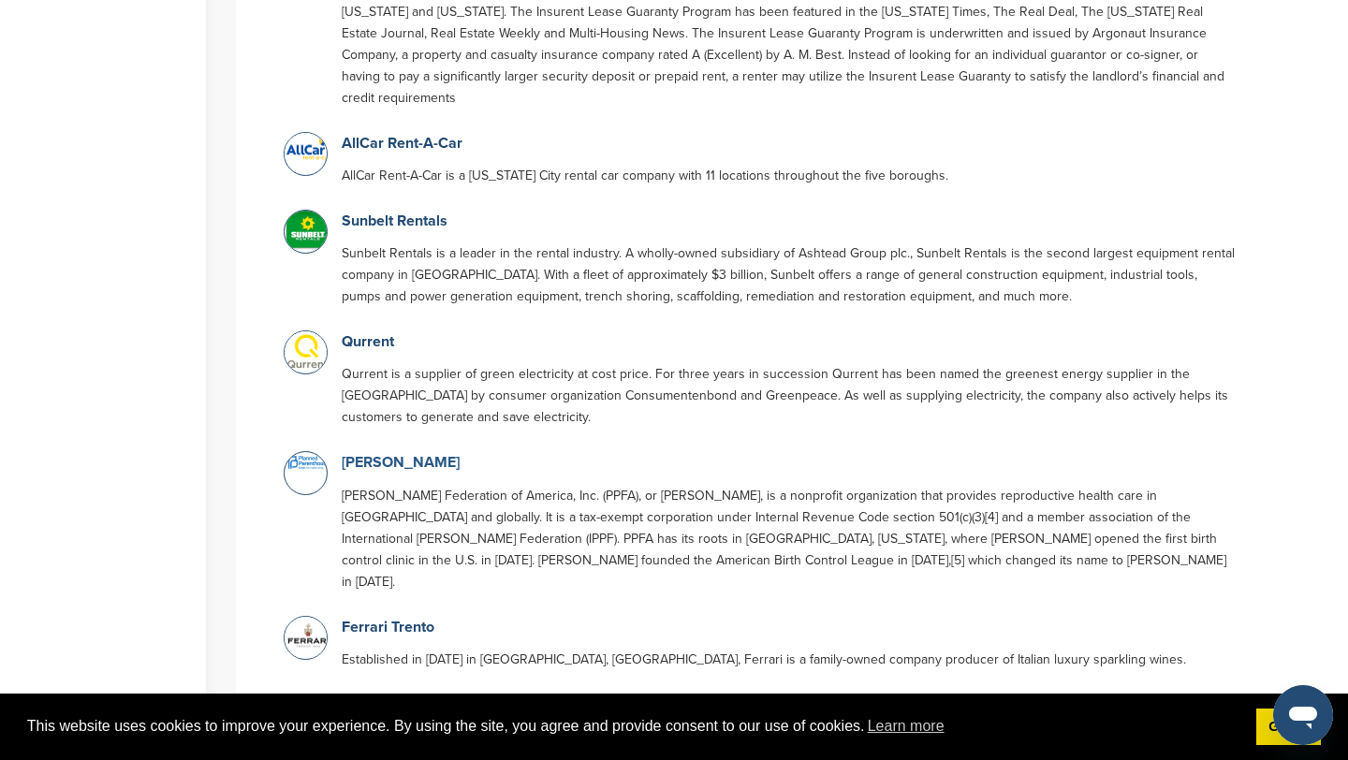
type input "****"
click at [402, 453] on link "[PERSON_NAME]" at bounding box center [401, 462] width 118 height 19
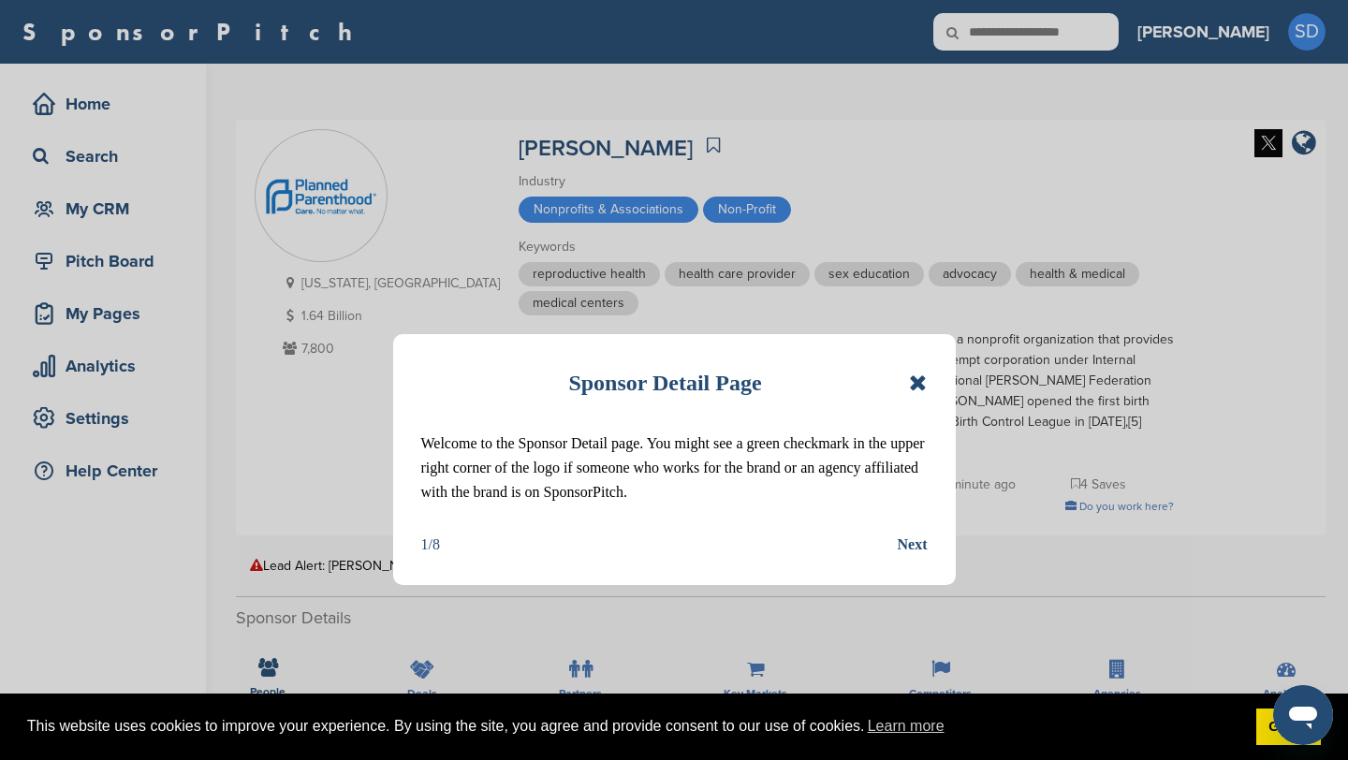
click at [932, 382] on div "Sponsor Detail Page Welcome to the Sponsor Detail page. You might see a green c…" at bounding box center [674, 459] width 563 height 251
click at [921, 383] on icon at bounding box center [918, 383] width 18 height 22
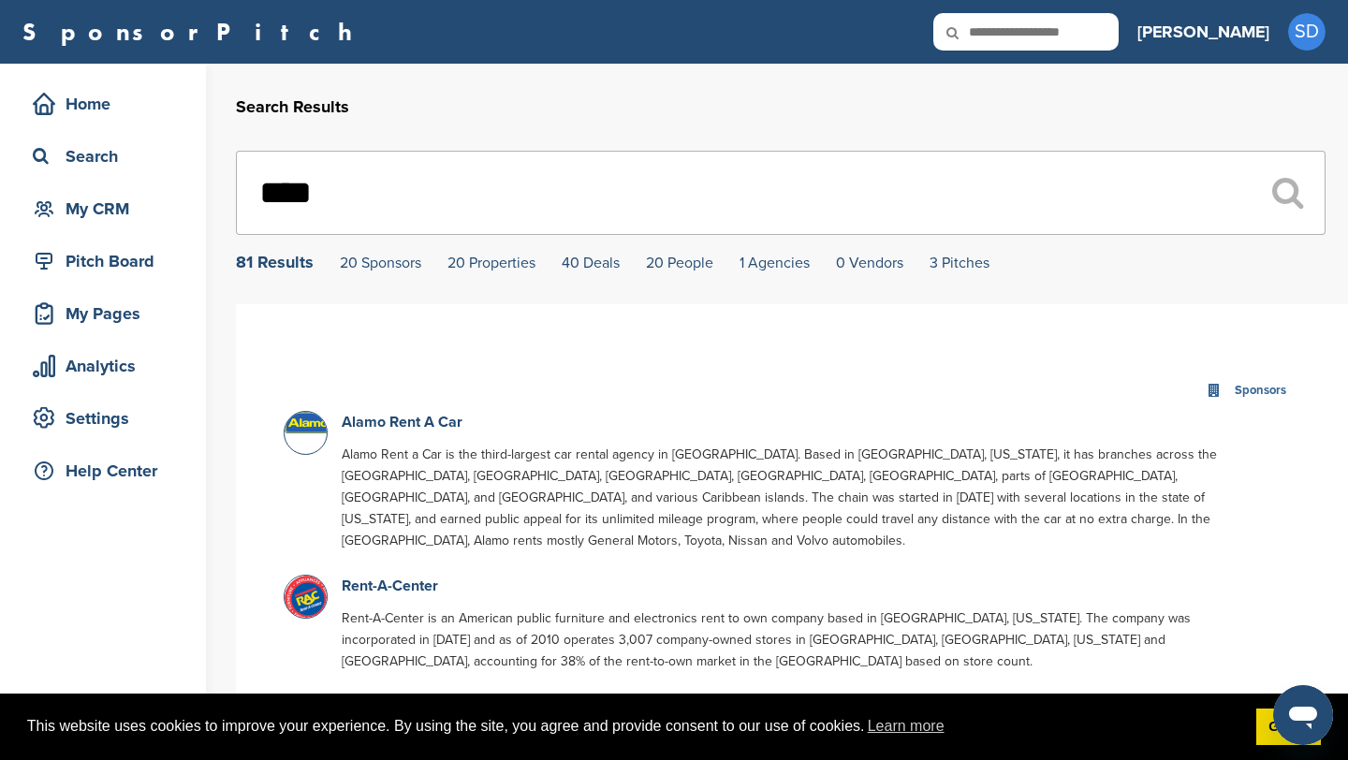
click at [704, 220] on input "****" at bounding box center [781, 193] width 1090 height 84
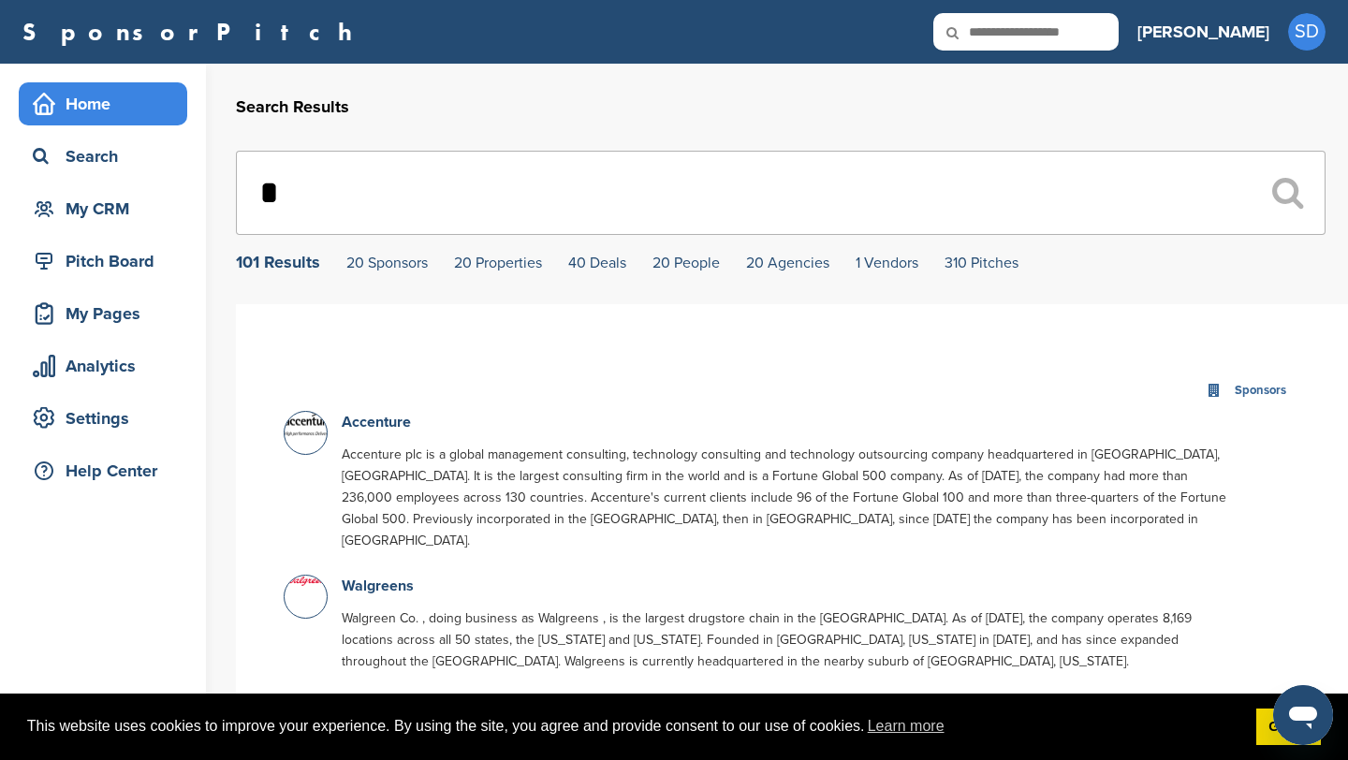
type input "*"
click at [164, 99] on div "Home" at bounding box center [107, 104] width 159 height 34
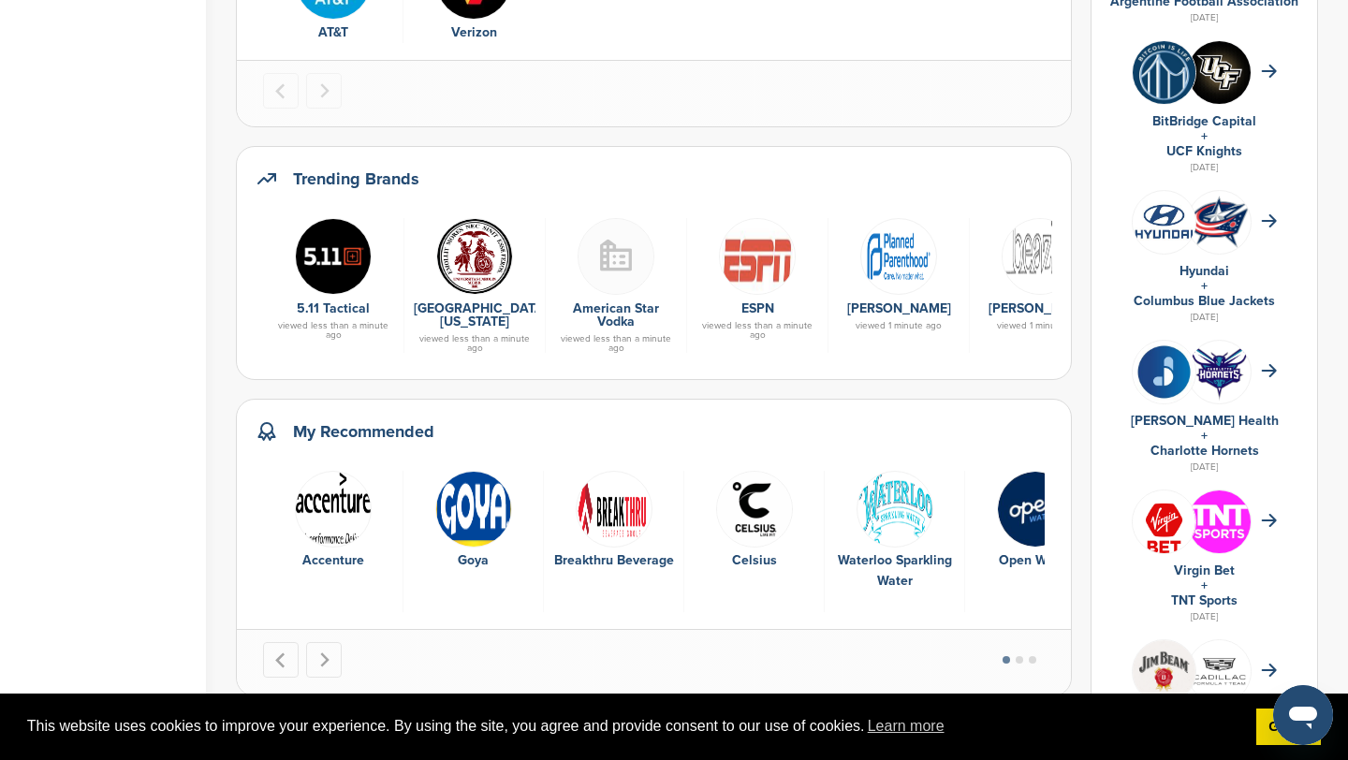
scroll to position [566, 0]
click at [764, 503] on img "4 of 9" at bounding box center [754, 508] width 77 height 77
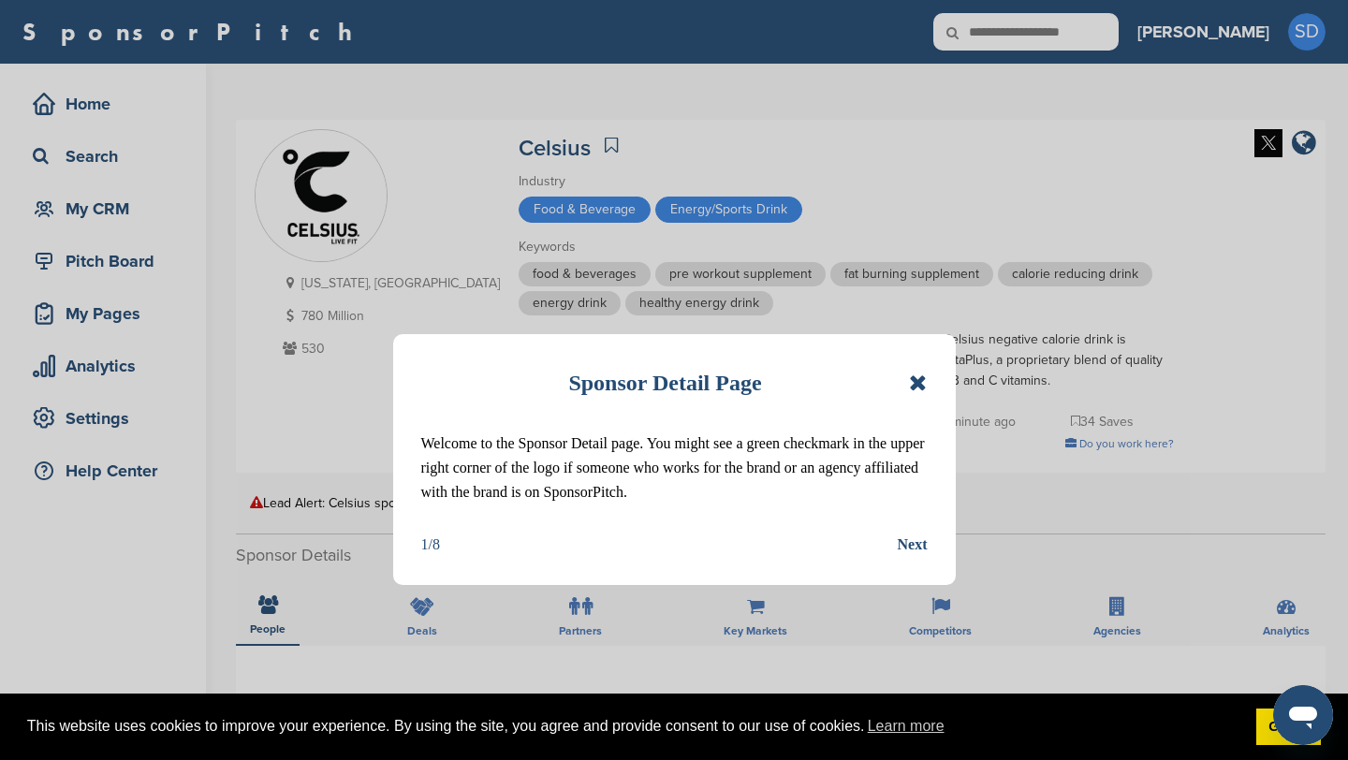
click at [922, 382] on icon at bounding box center [918, 383] width 18 height 22
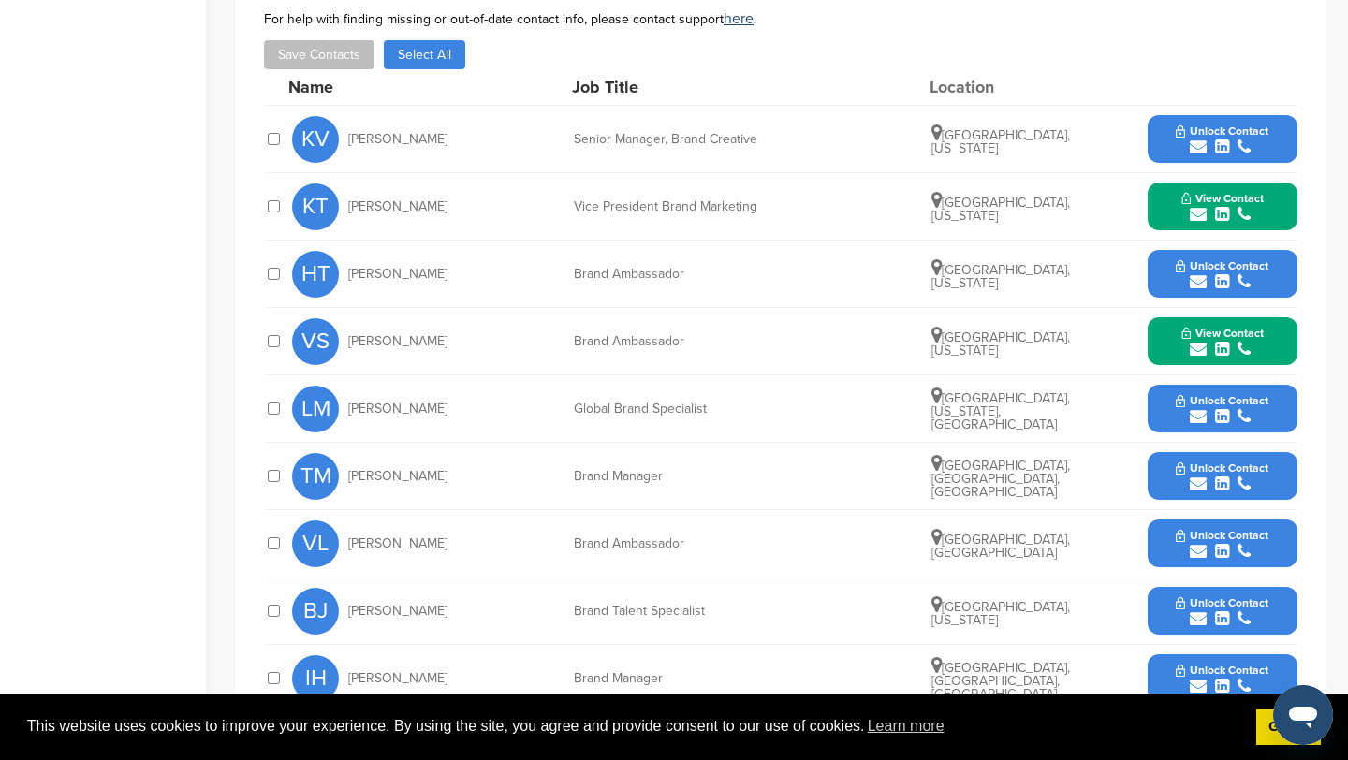
scroll to position [681, 0]
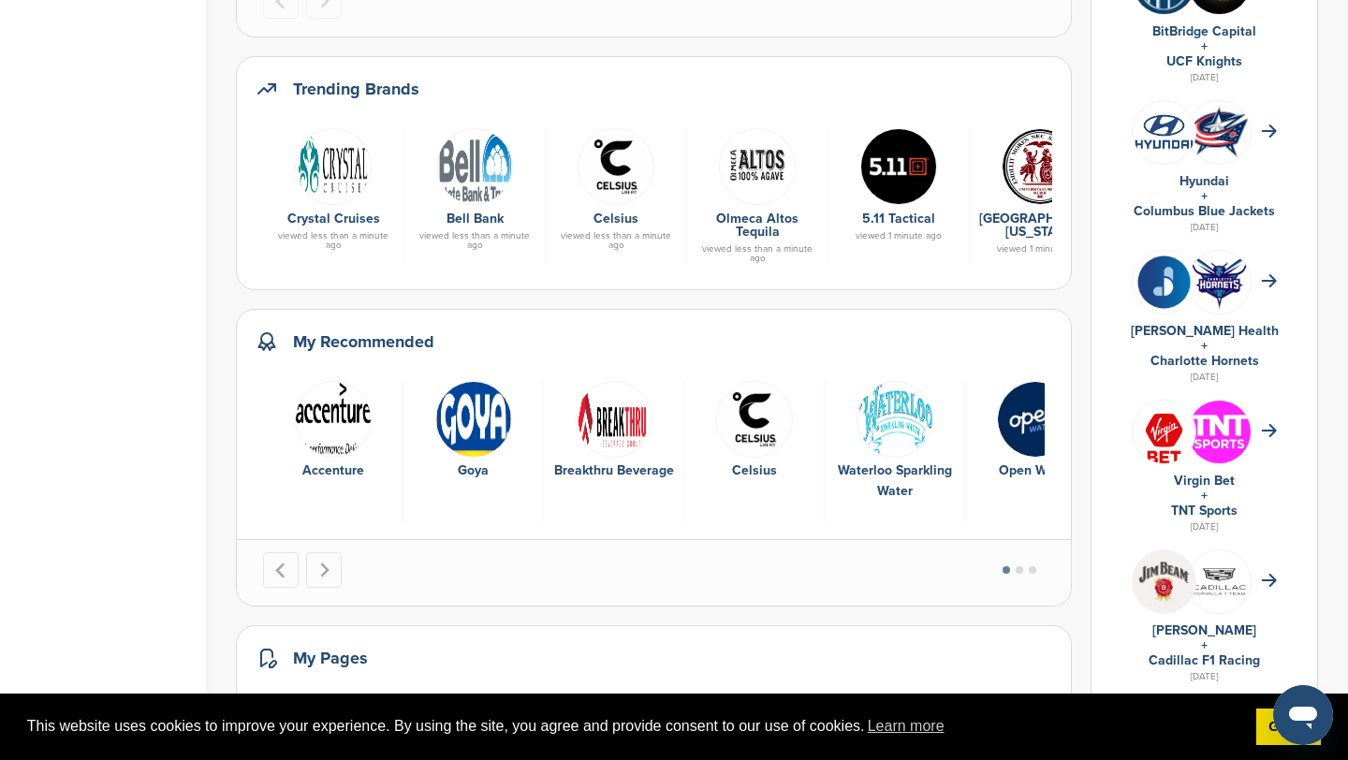
scroll to position [678, 0]
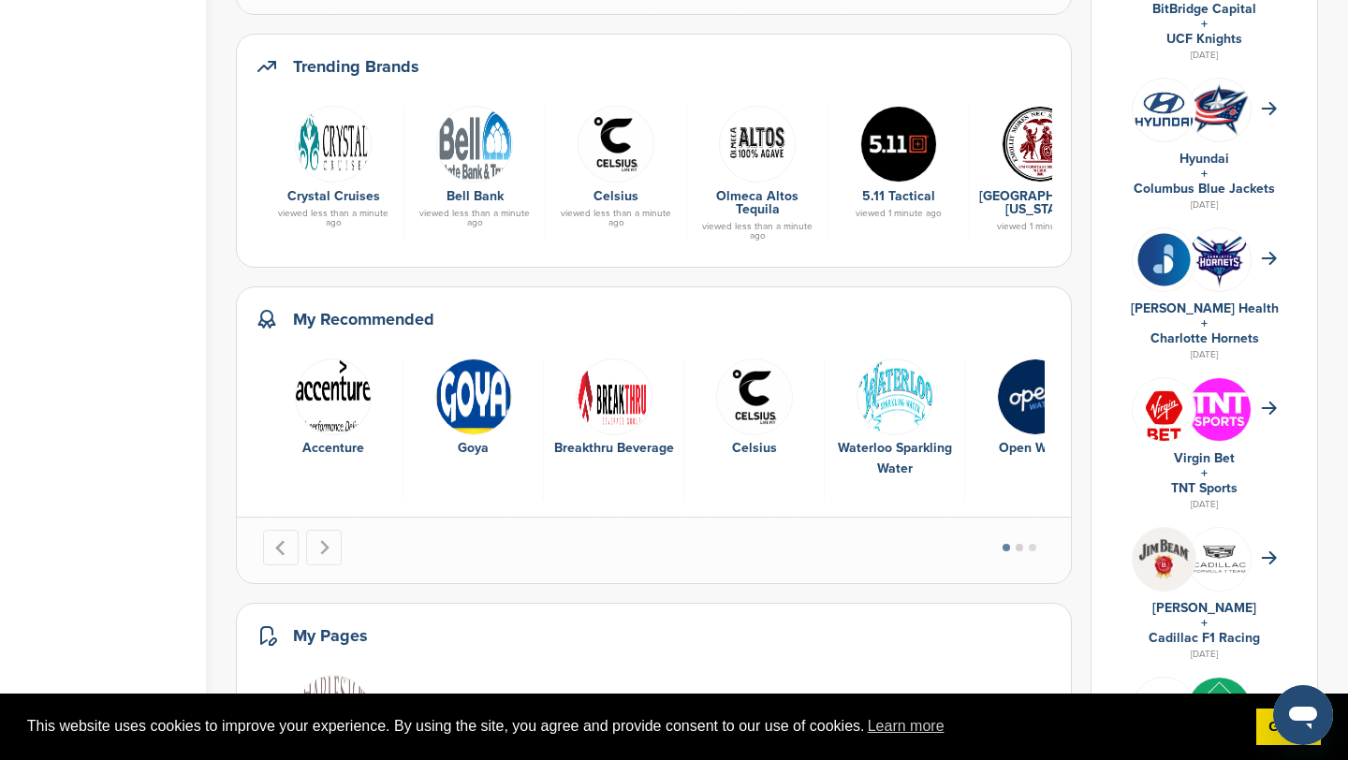
click at [1023, 546] on button "Go to page 2" at bounding box center [1019, 547] width 7 height 7
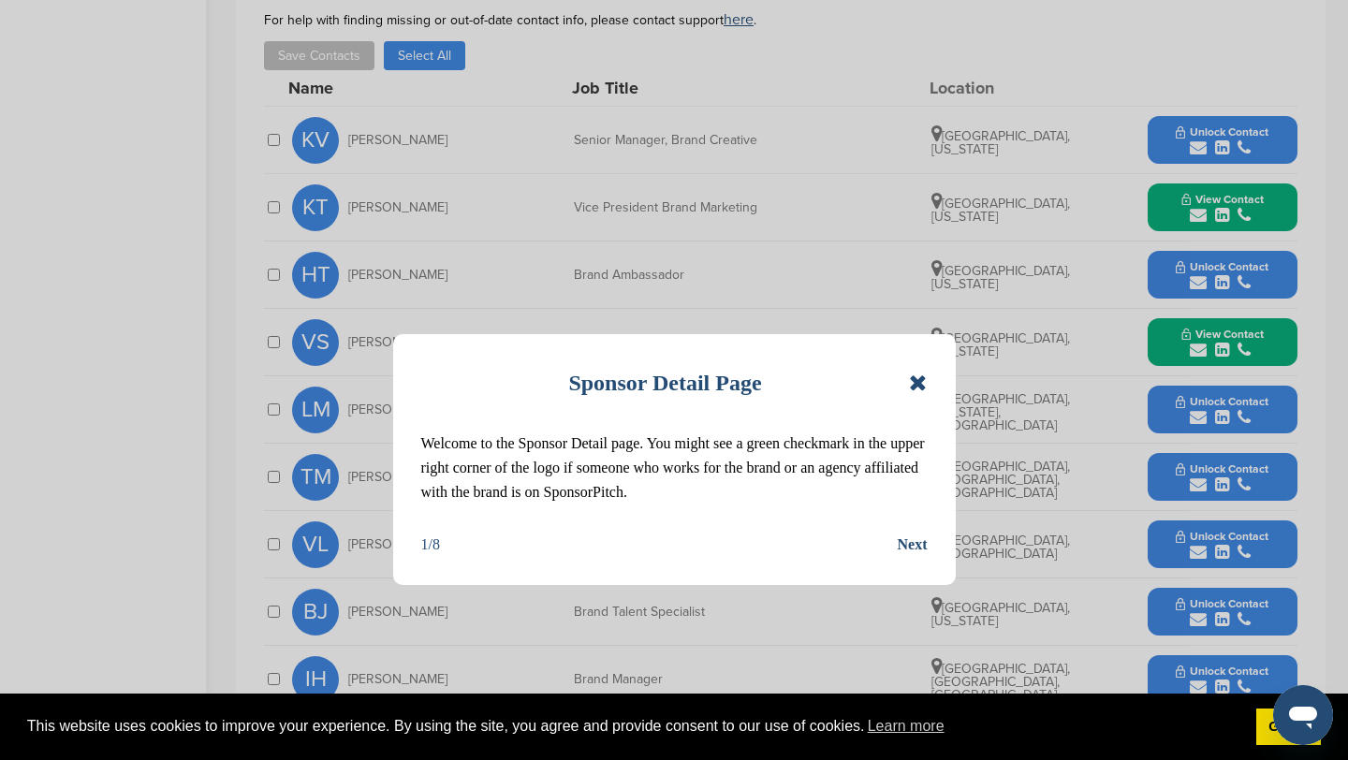
click at [908, 378] on div "Sponsor Detail Page" at bounding box center [674, 382] width 506 height 41
click at [930, 379] on div "Sponsor Detail Page Welcome to the Sponsor Detail page. You might see a green c…" at bounding box center [674, 459] width 563 height 251
click at [917, 380] on icon at bounding box center [918, 383] width 18 height 22
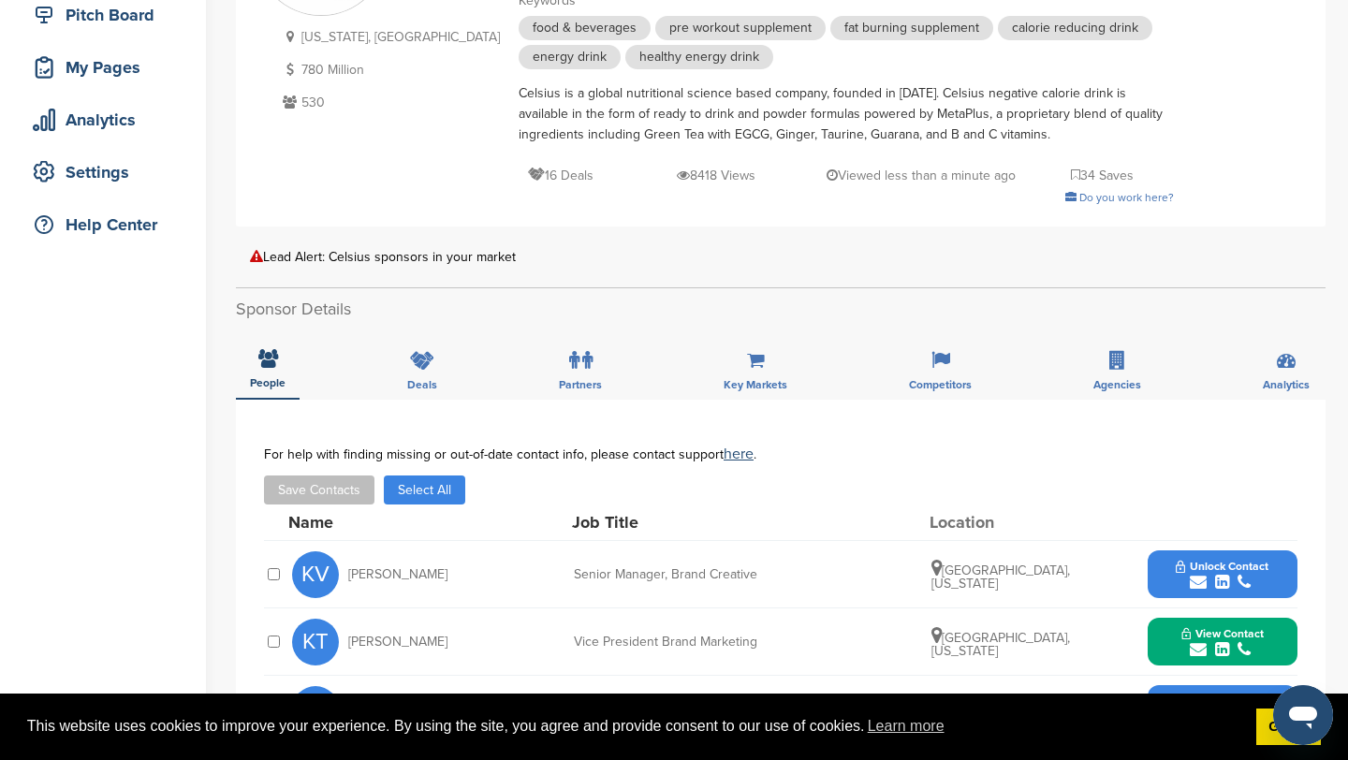
scroll to position [245, 0]
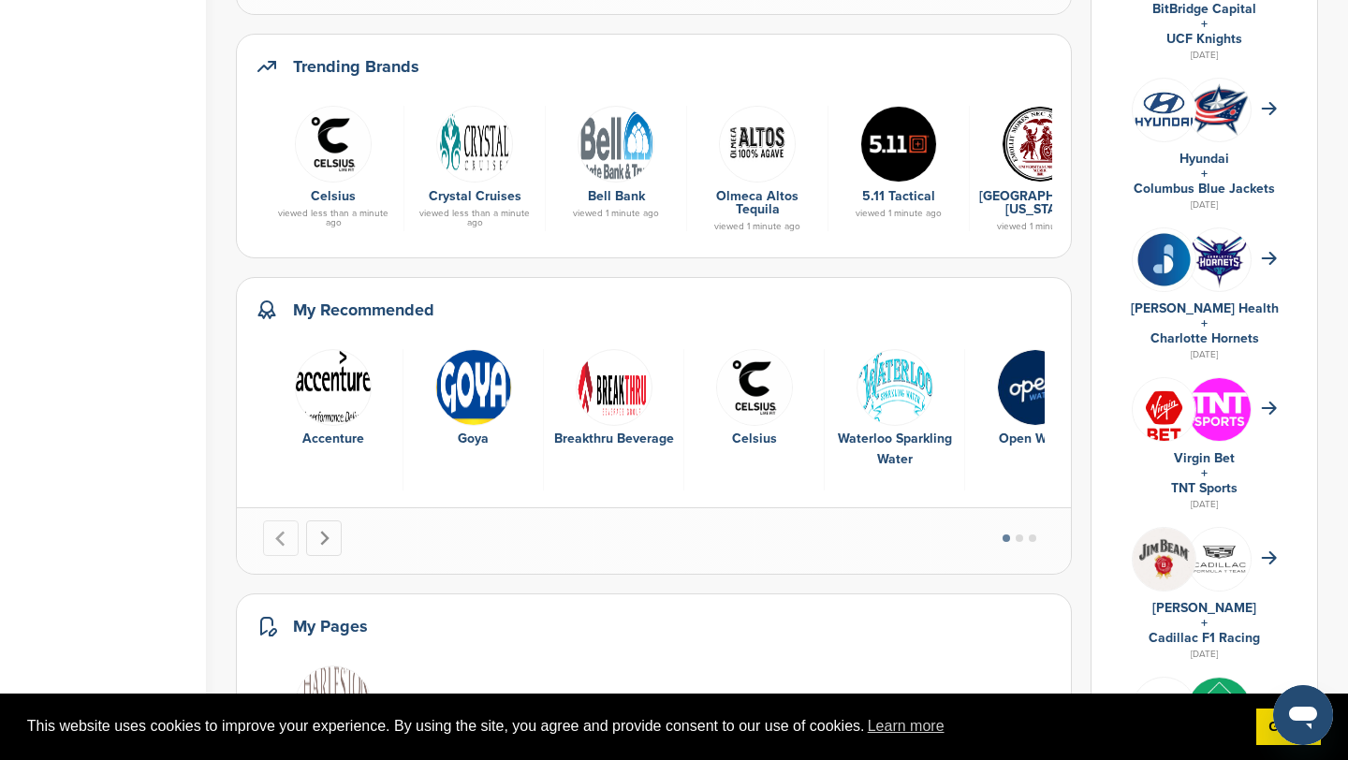
click at [330, 534] on icon "Next slide" at bounding box center [324, 539] width 16 height 16
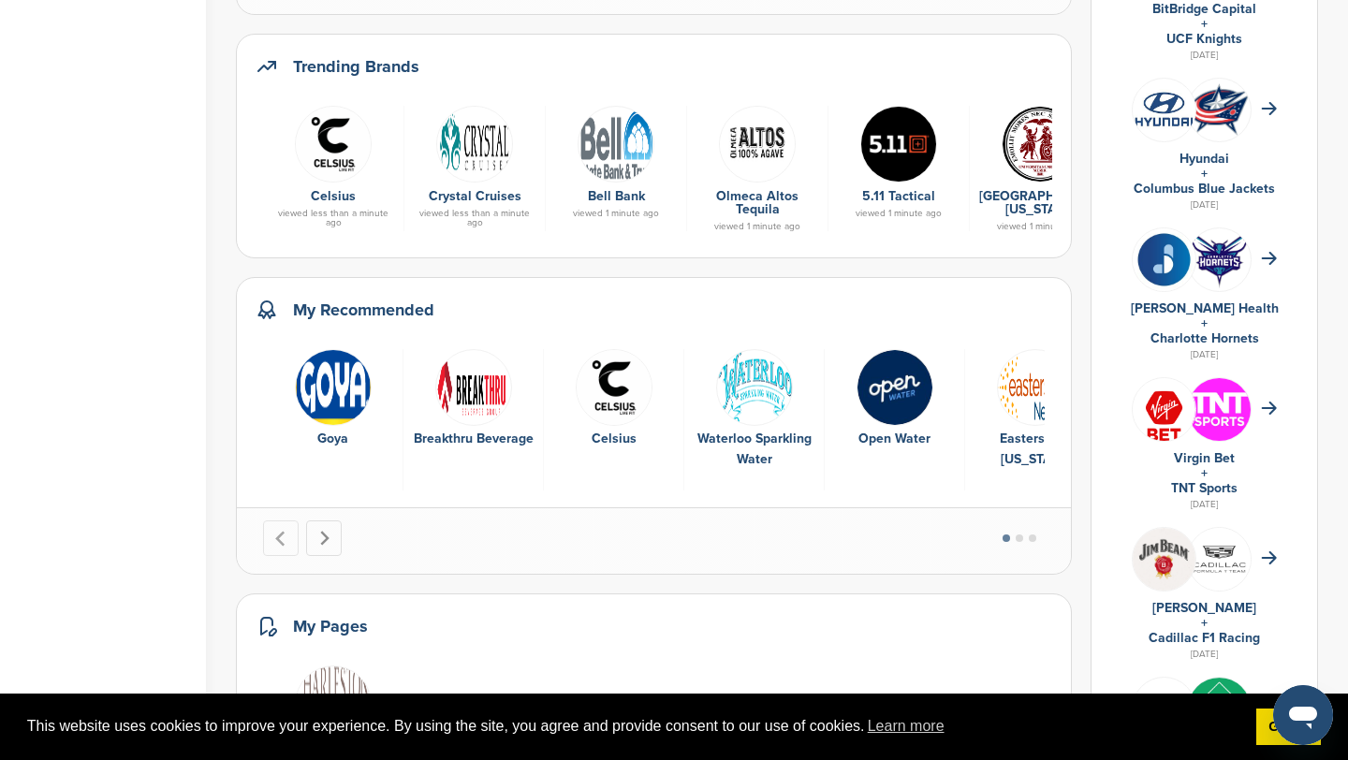
click at [330, 534] on icon "Next slide" at bounding box center [324, 539] width 16 height 16
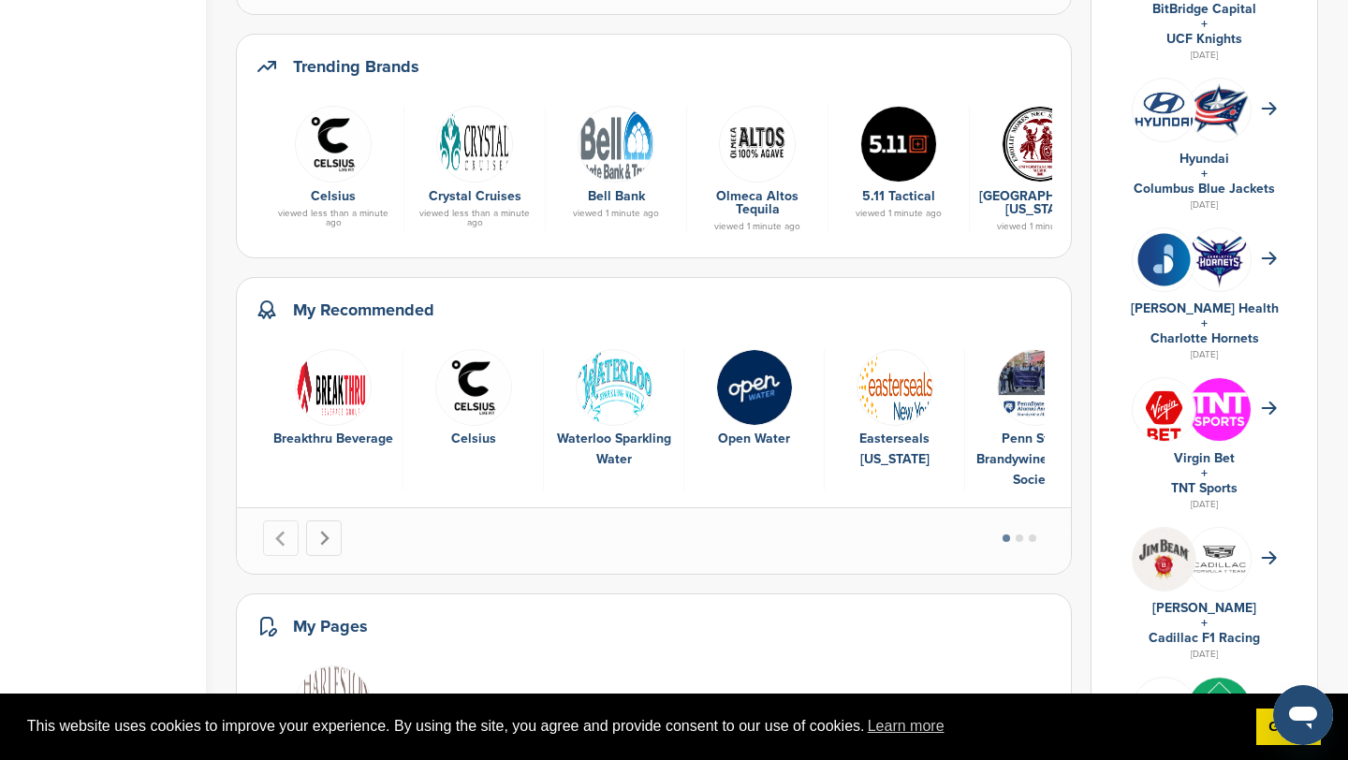
click at [330, 535] on icon "Next slide" at bounding box center [324, 539] width 16 height 16
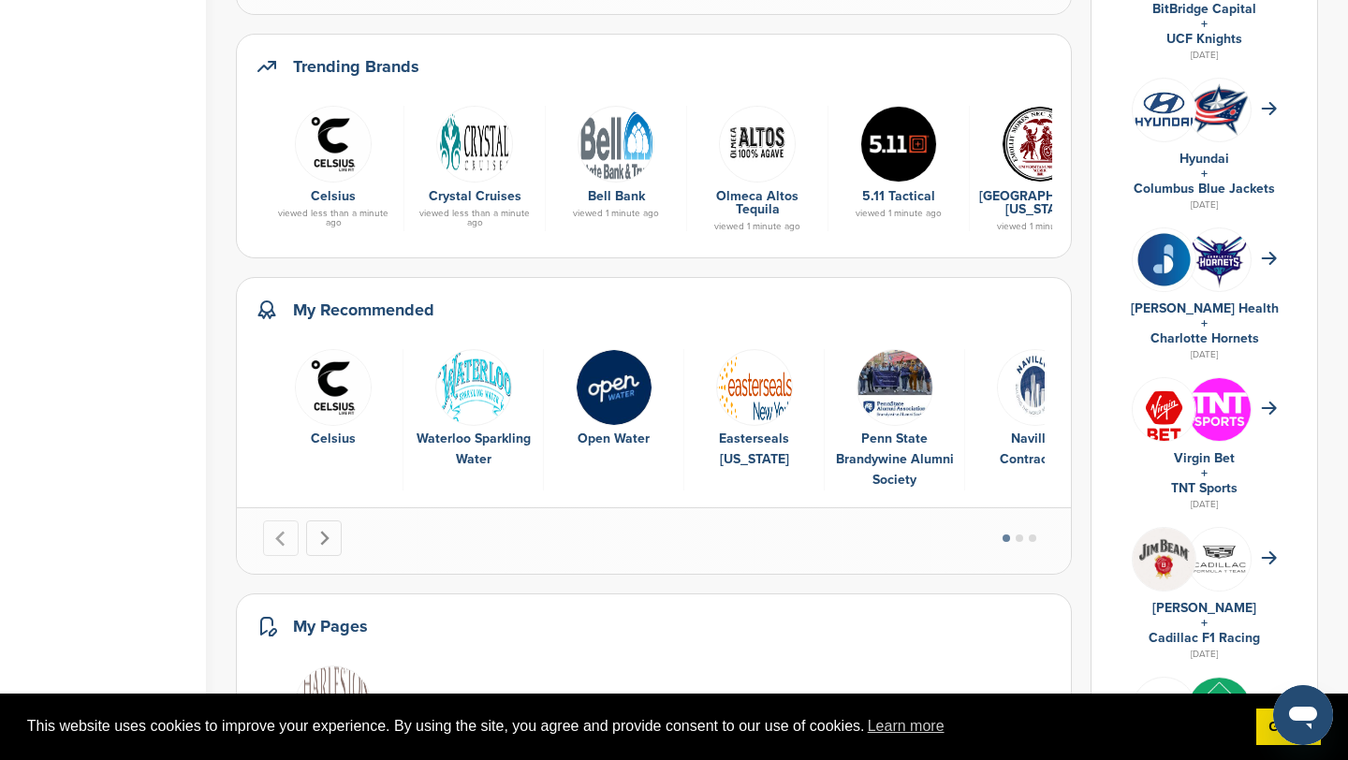
click at [330, 535] on icon "Next slide" at bounding box center [324, 539] width 16 height 16
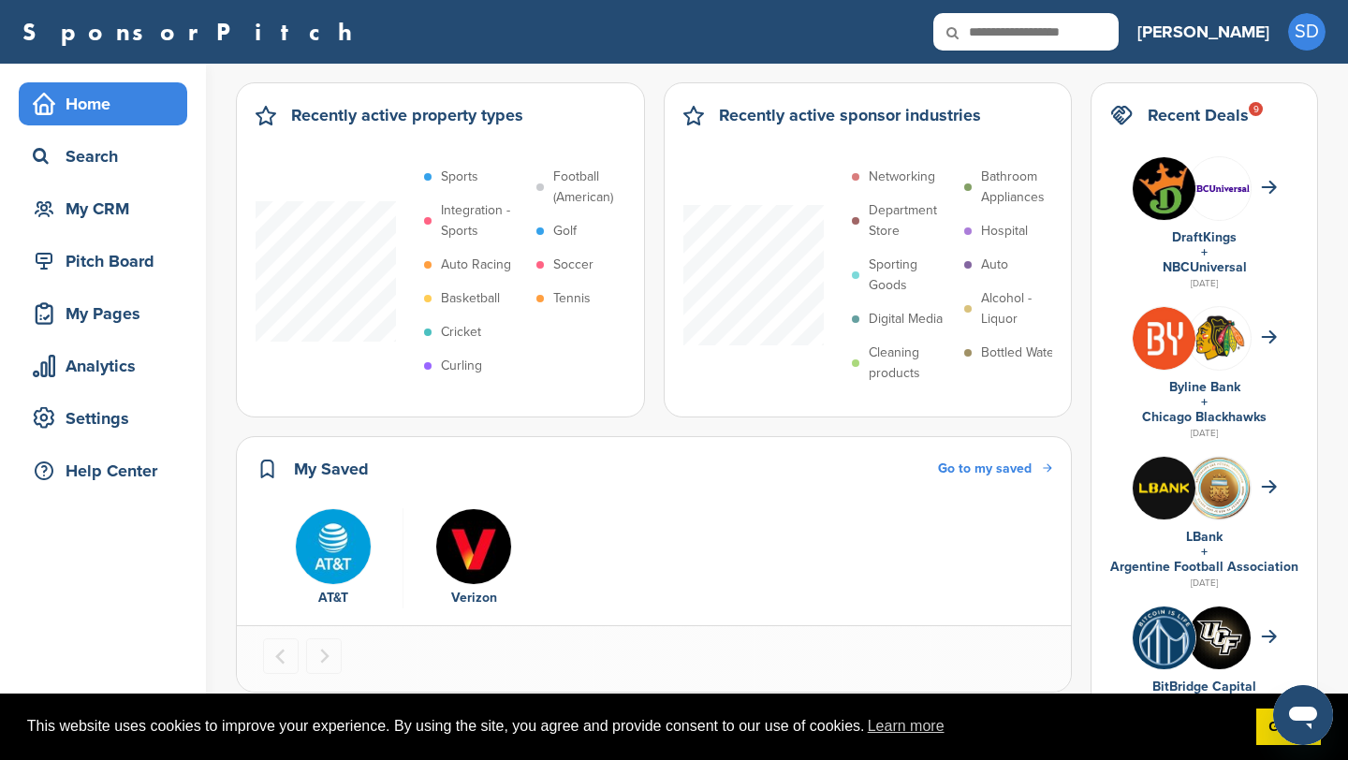
click at [887, 211] on p "Department Store" at bounding box center [912, 220] width 86 height 41
click at [886, 211] on p "Department Store" at bounding box center [912, 220] width 86 height 41
click at [884, 180] on p "Networking" at bounding box center [902, 177] width 66 height 21
click at [888, 183] on p "Networking" at bounding box center [902, 177] width 66 height 21
click at [151, 375] on div "Analytics" at bounding box center [107, 366] width 159 height 34
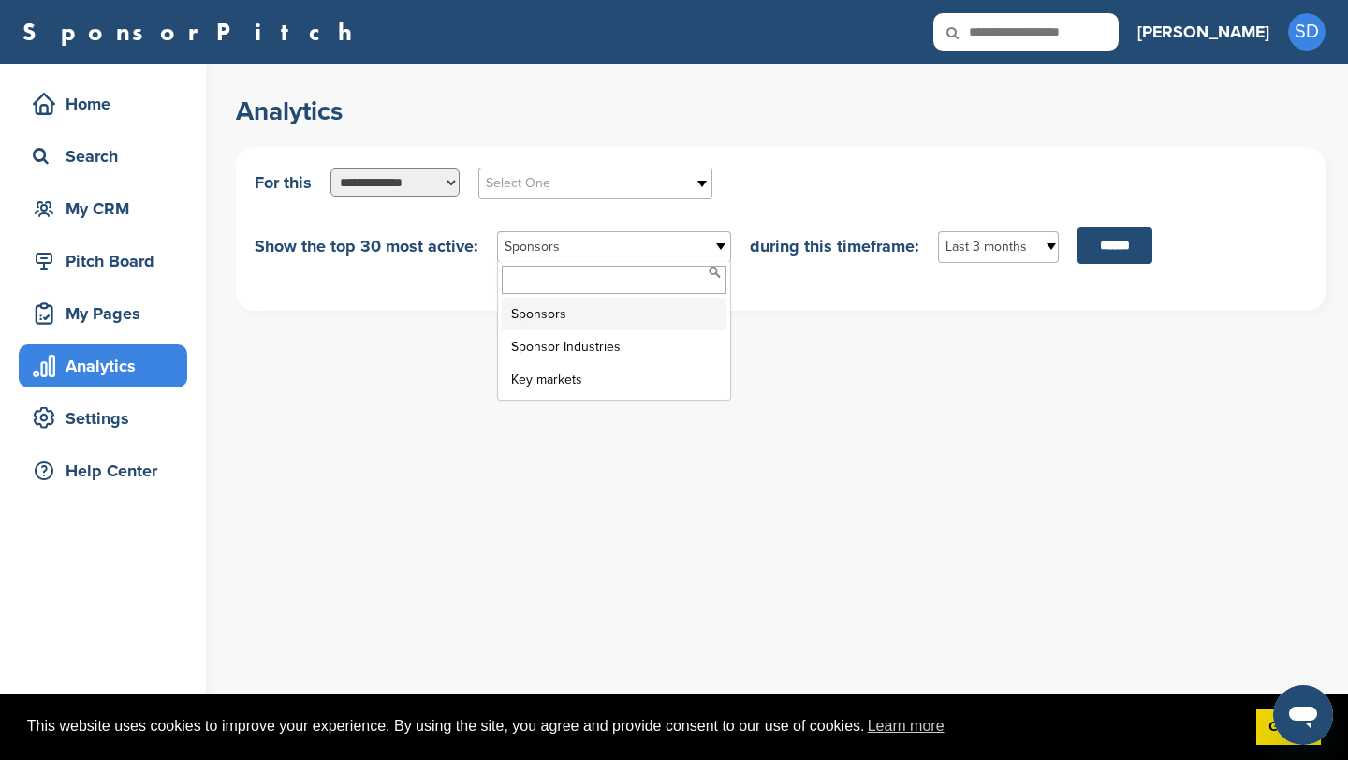
click at [716, 259] on b at bounding box center [721, 247] width 17 height 30
click at [683, 315] on li "Sponsors" at bounding box center [614, 314] width 225 height 33
click at [433, 183] on select "**********" at bounding box center [394, 183] width 129 height 28
select select "**********"
click at [330, 169] on select "**********" at bounding box center [394, 183] width 129 height 28
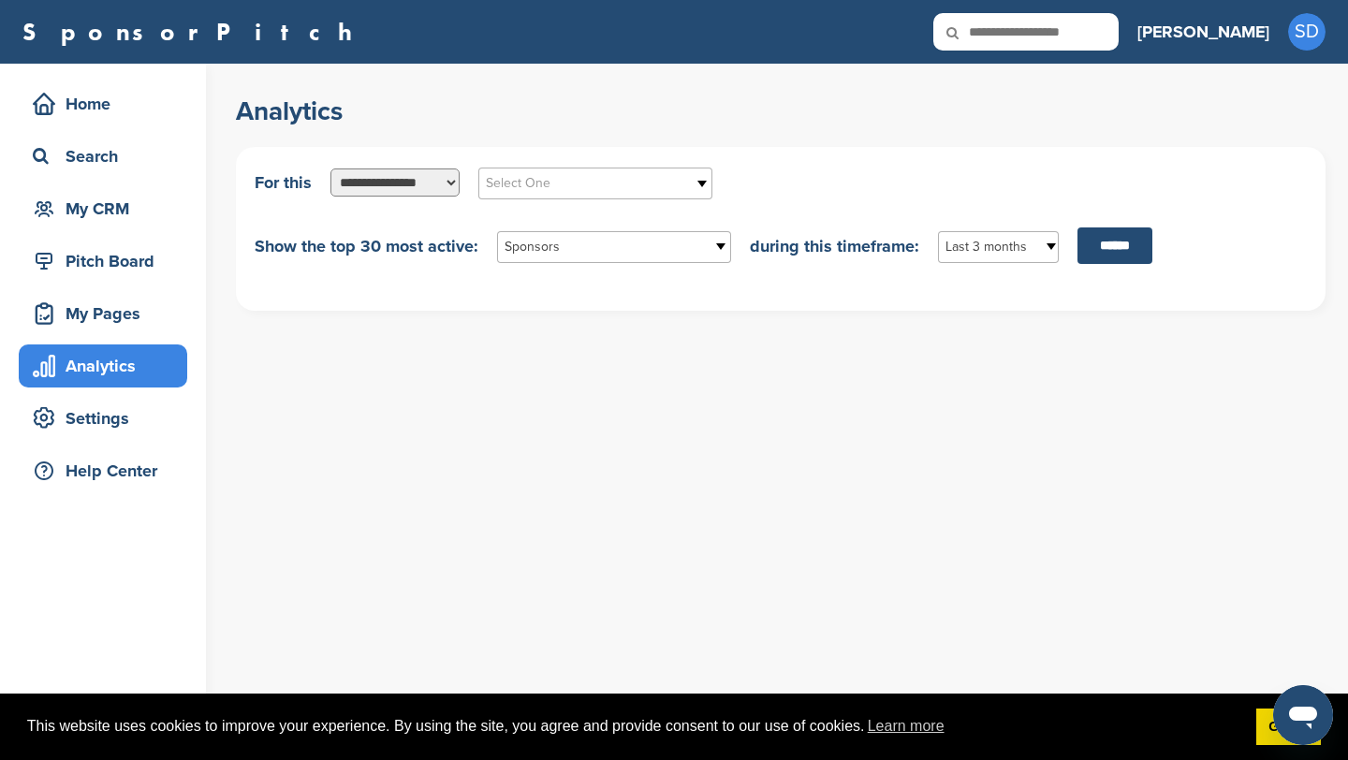
click at [623, 181] on span "Select One" at bounding box center [583, 183] width 195 height 22
click at [597, 349] on li "Grocery/supermarket" at bounding box center [595, 365] width 225 height 33
click at [1105, 247] on input "******" at bounding box center [1115, 245] width 75 height 37
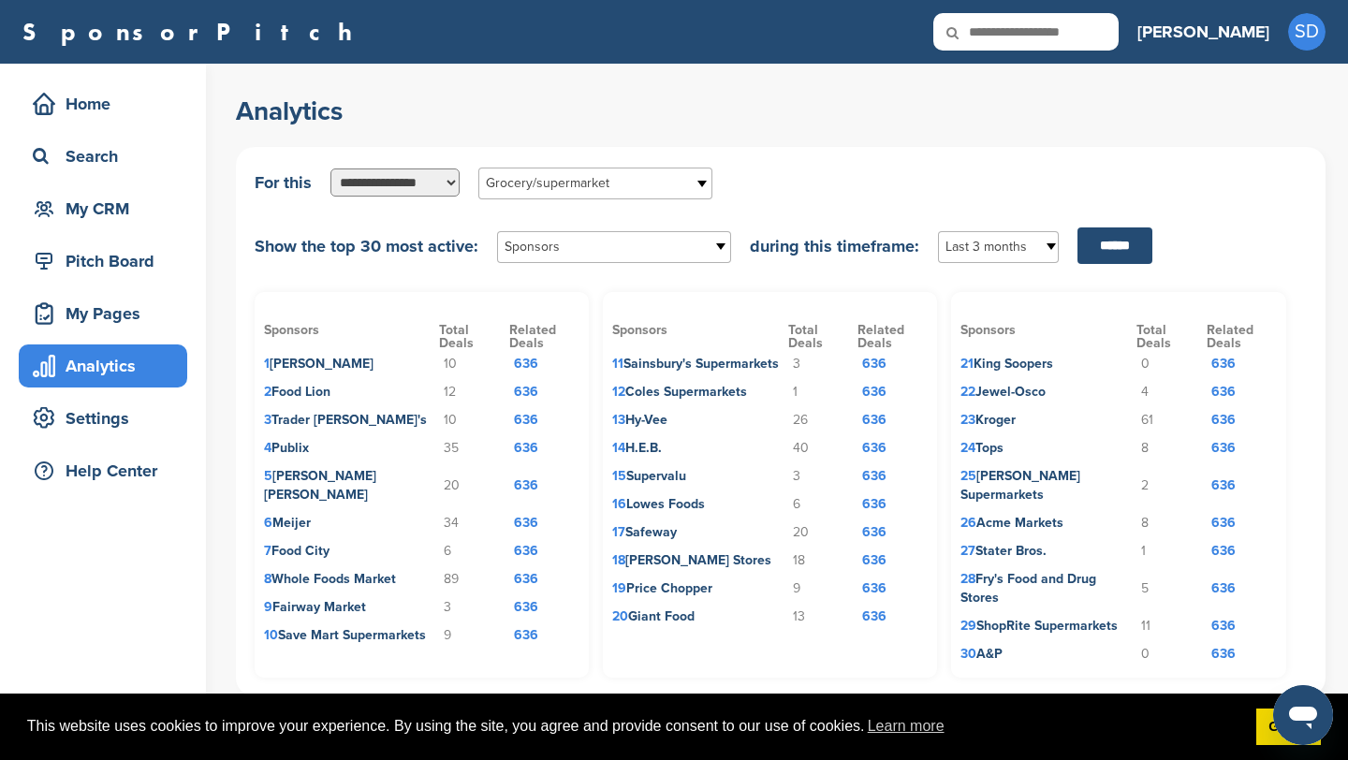
click at [616, 186] on span "Grocery/supermarket" at bounding box center [583, 183] width 195 height 22
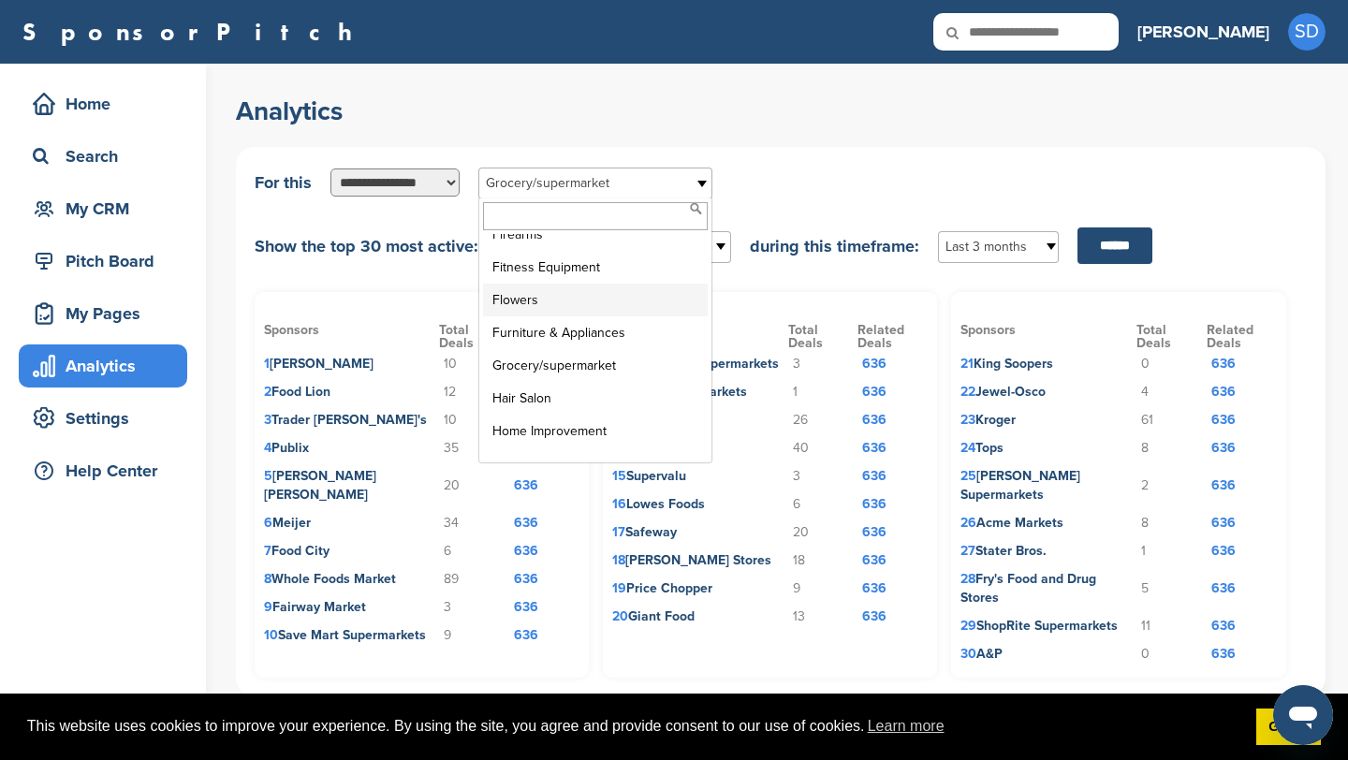
scroll to position [2584, 0]
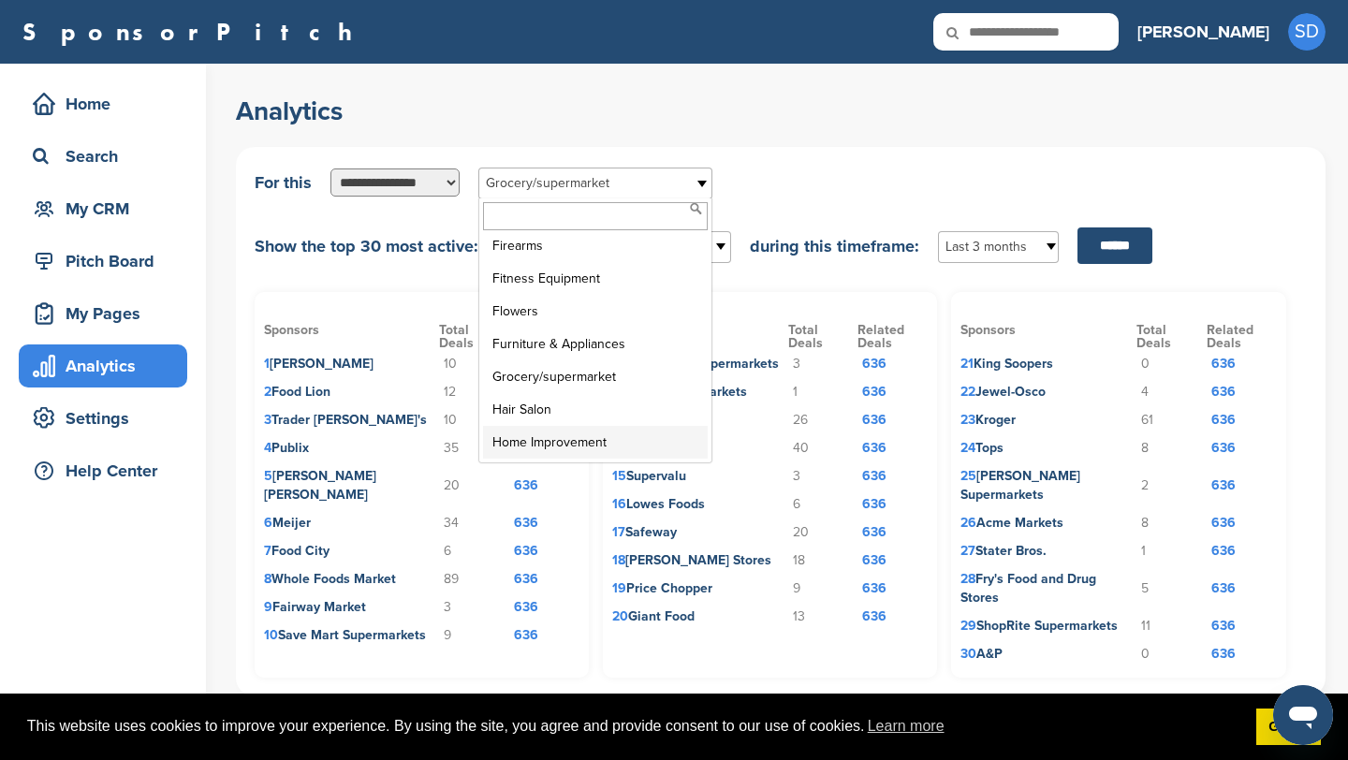
click at [573, 426] on li "Home Improvement" at bounding box center [595, 442] width 225 height 33
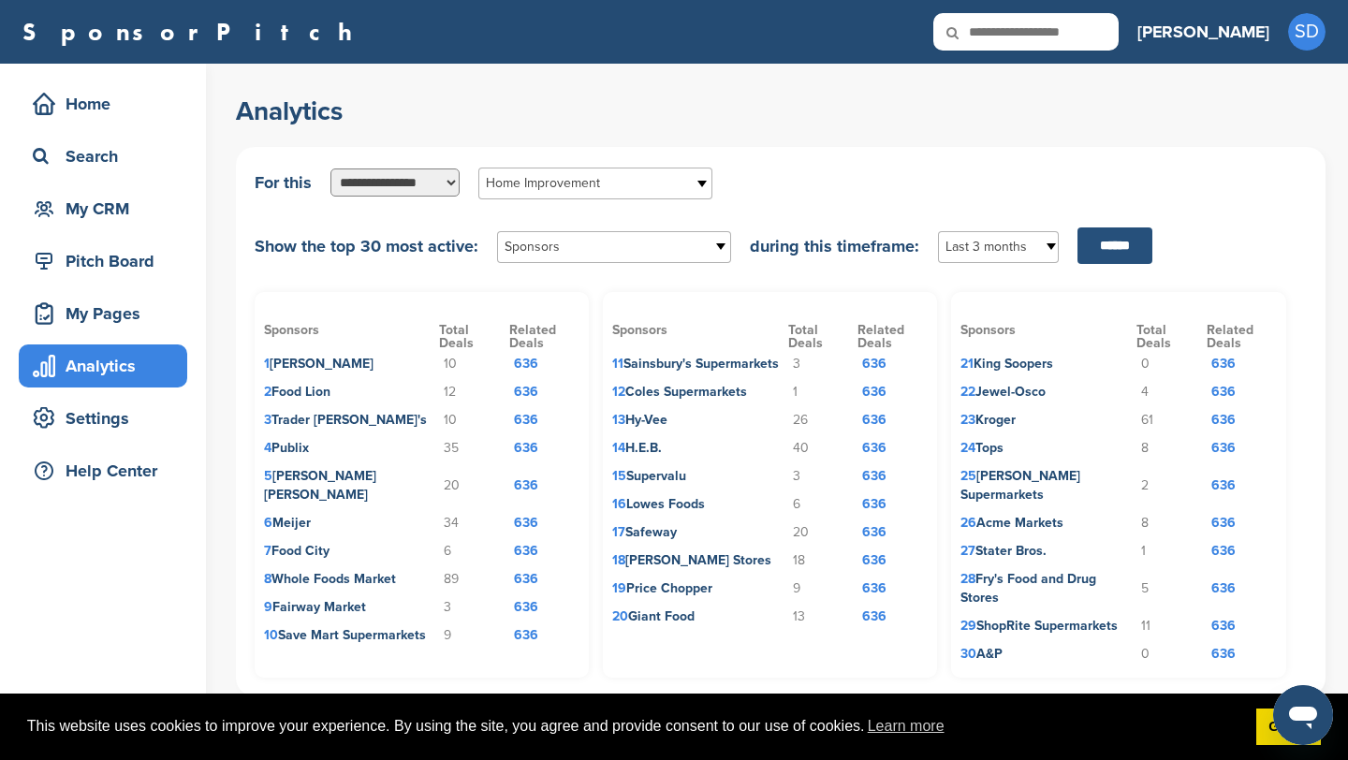
click at [1114, 242] on input "******" at bounding box center [1115, 245] width 75 height 37
